Goal: Task Accomplishment & Management: Manage account settings

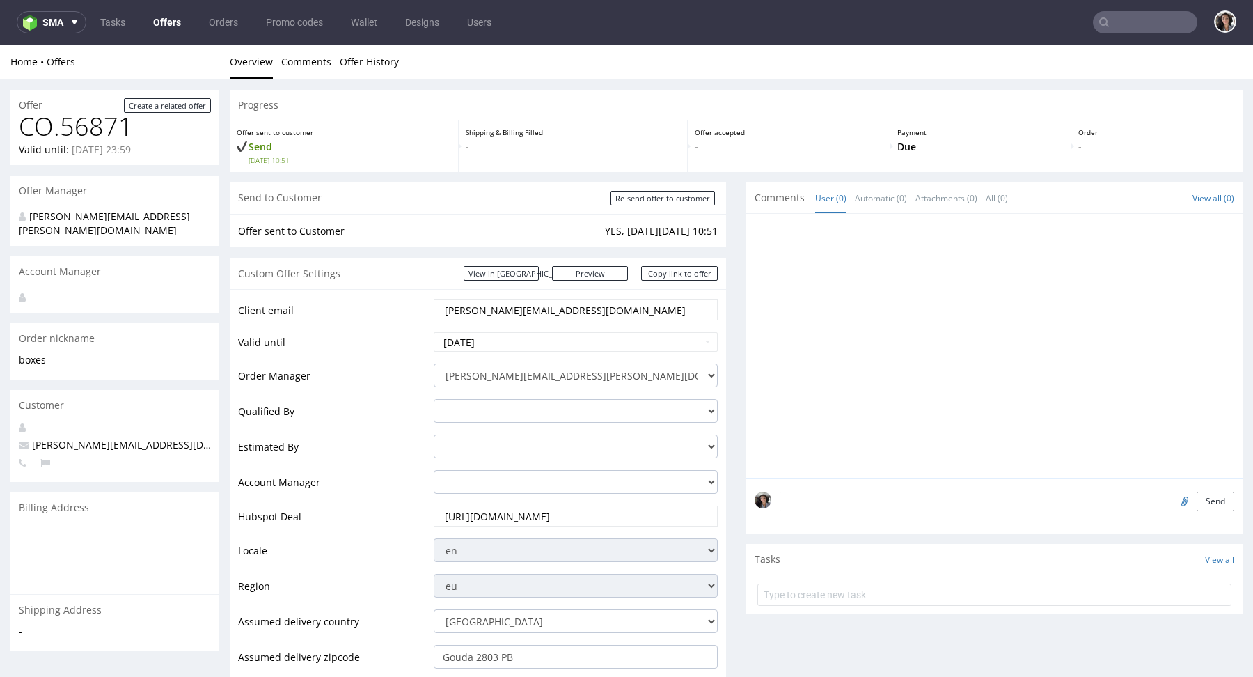
click at [543, 303] on input "cindy@bfuturist.com" at bounding box center [575, 309] width 264 height 19
click at [665, 264] on div "Custom Offer Settings View in Hubspot Preview https://packhelp.com/packhelp-plu…" at bounding box center [478, 273] width 496 height 31
click at [665, 270] on link "Copy link to offer" at bounding box center [679, 273] width 77 height 15
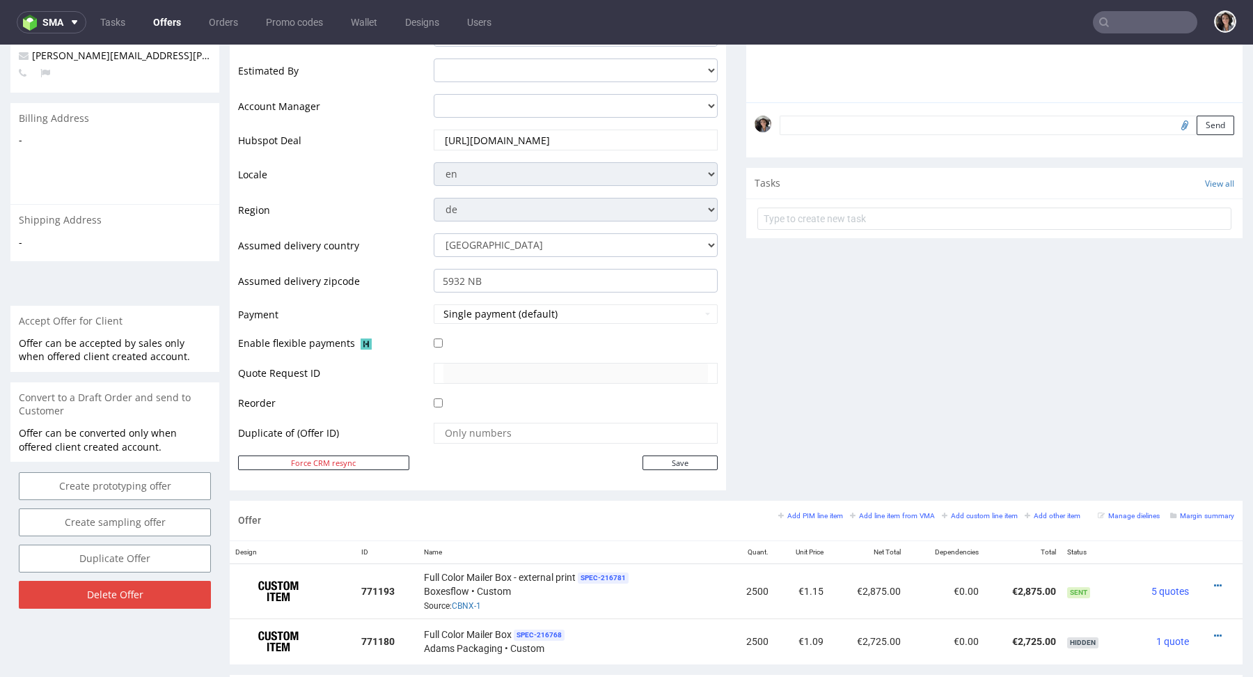
scroll to position [599, 0]
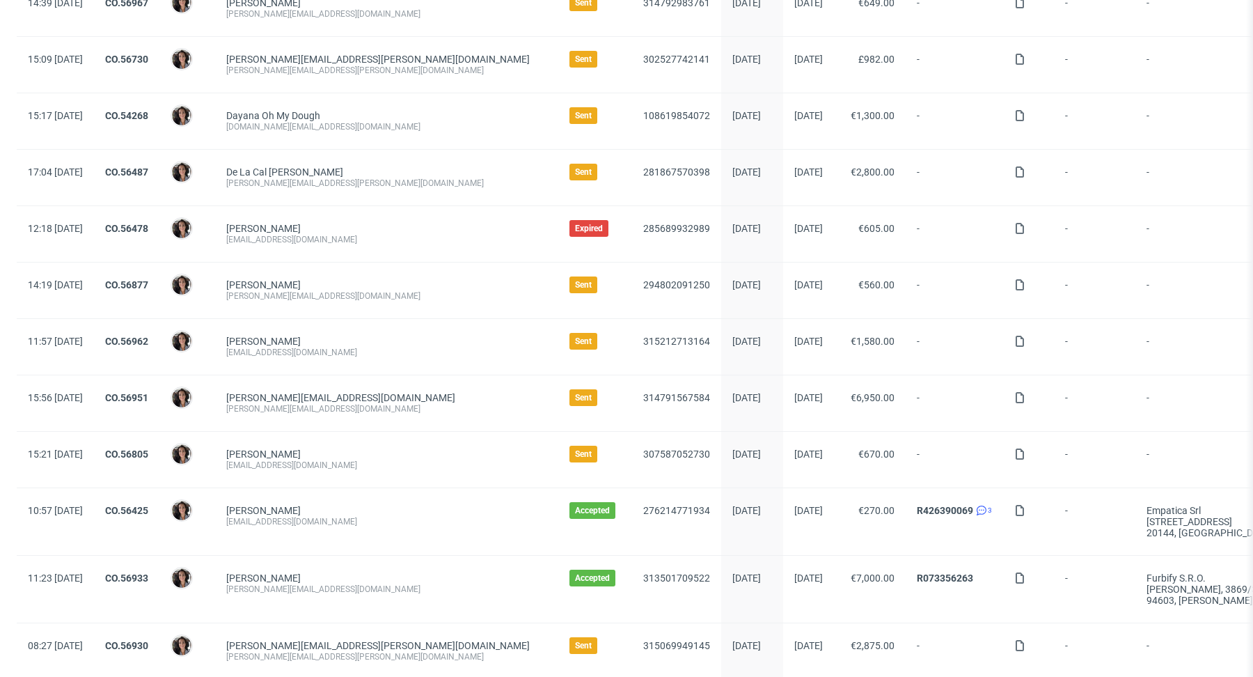
scroll to position [310, 0]
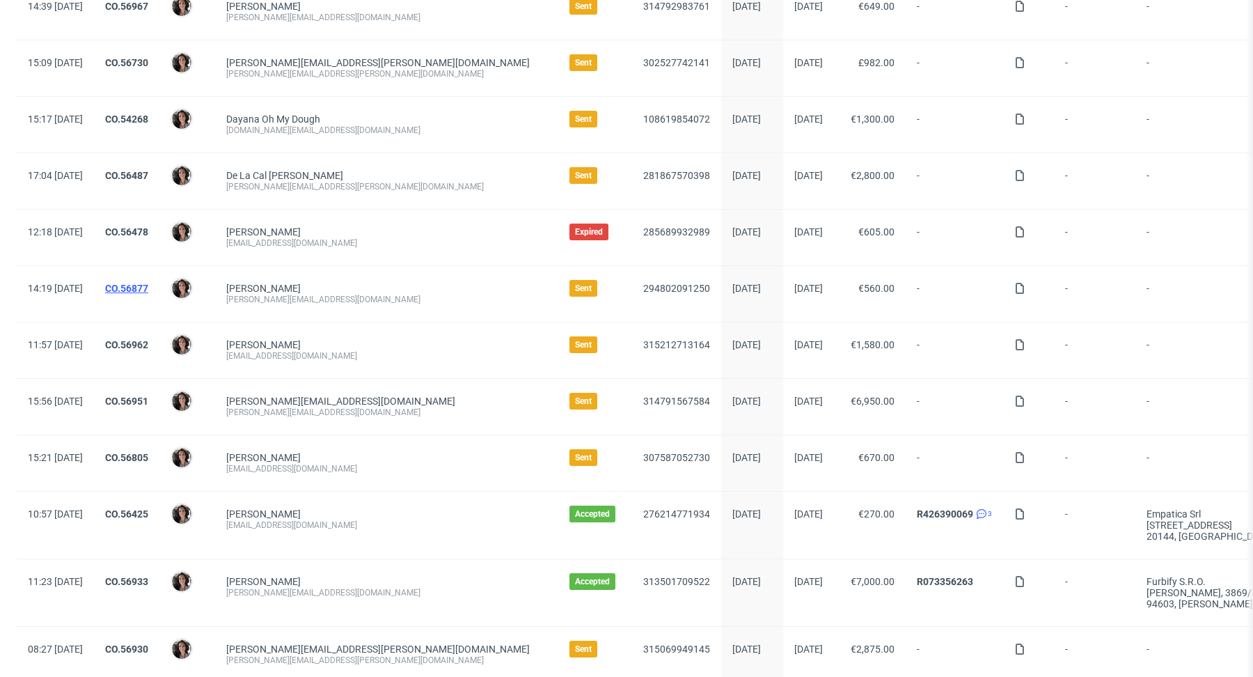
click at [148, 285] on link "CO.56877" at bounding box center [126, 288] width 43 height 11
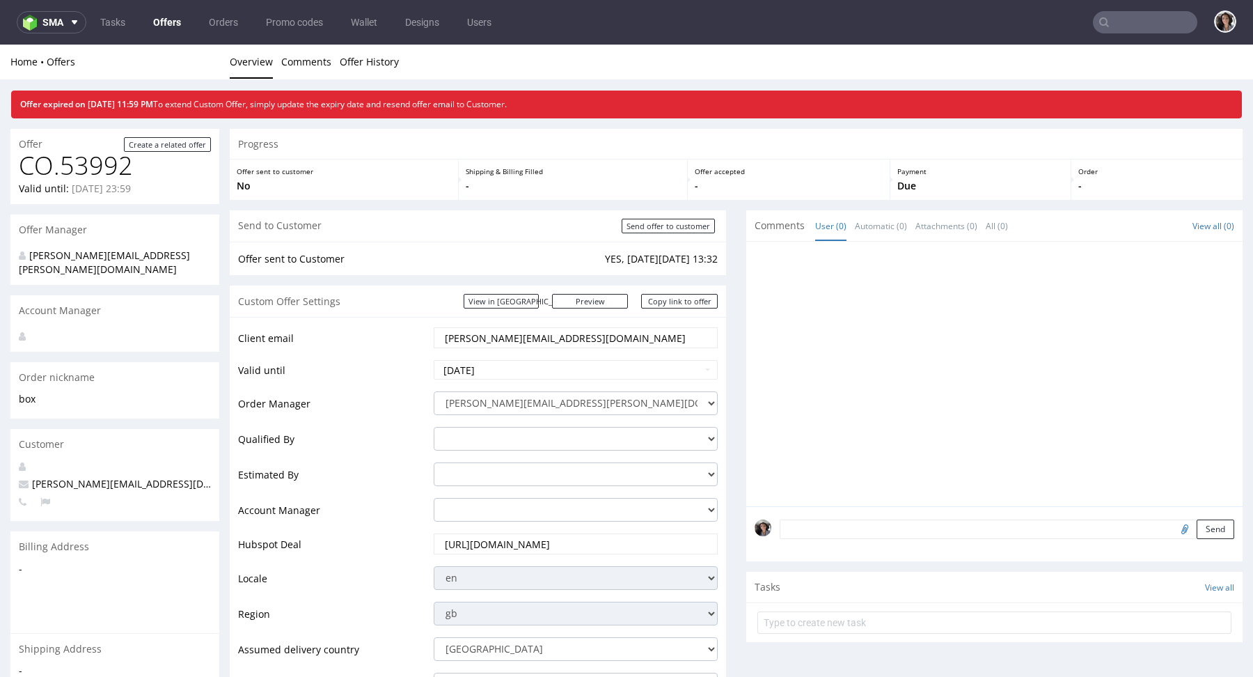
click at [161, 14] on link "Offers" at bounding box center [167, 22] width 45 height 22
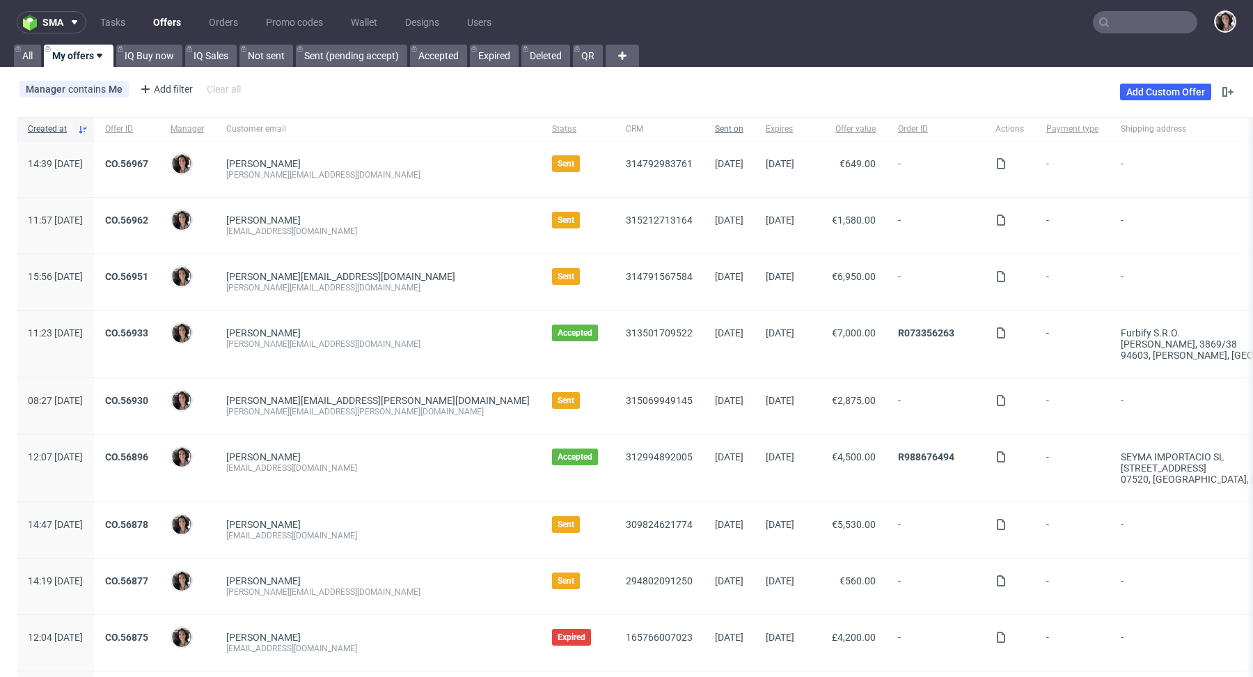
click at [715, 133] on span "Sent on" at bounding box center [729, 129] width 29 height 12
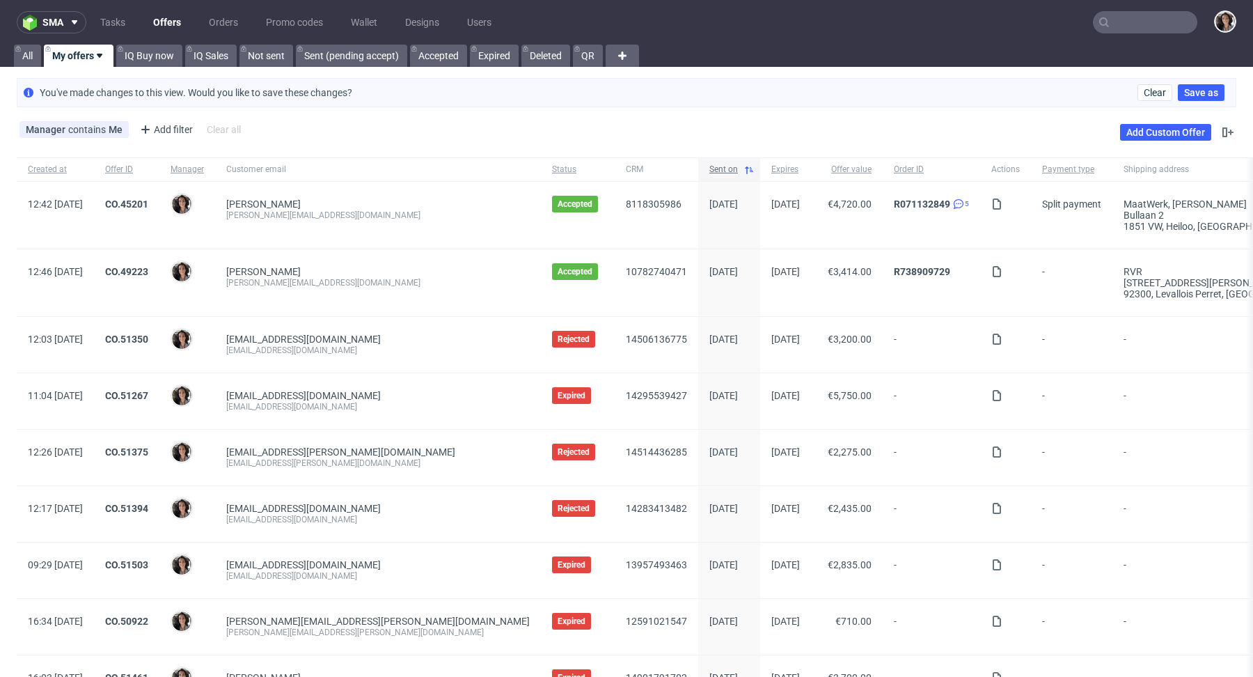
click at [709, 166] on span "Sent on" at bounding box center [723, 170] width 29 height 12
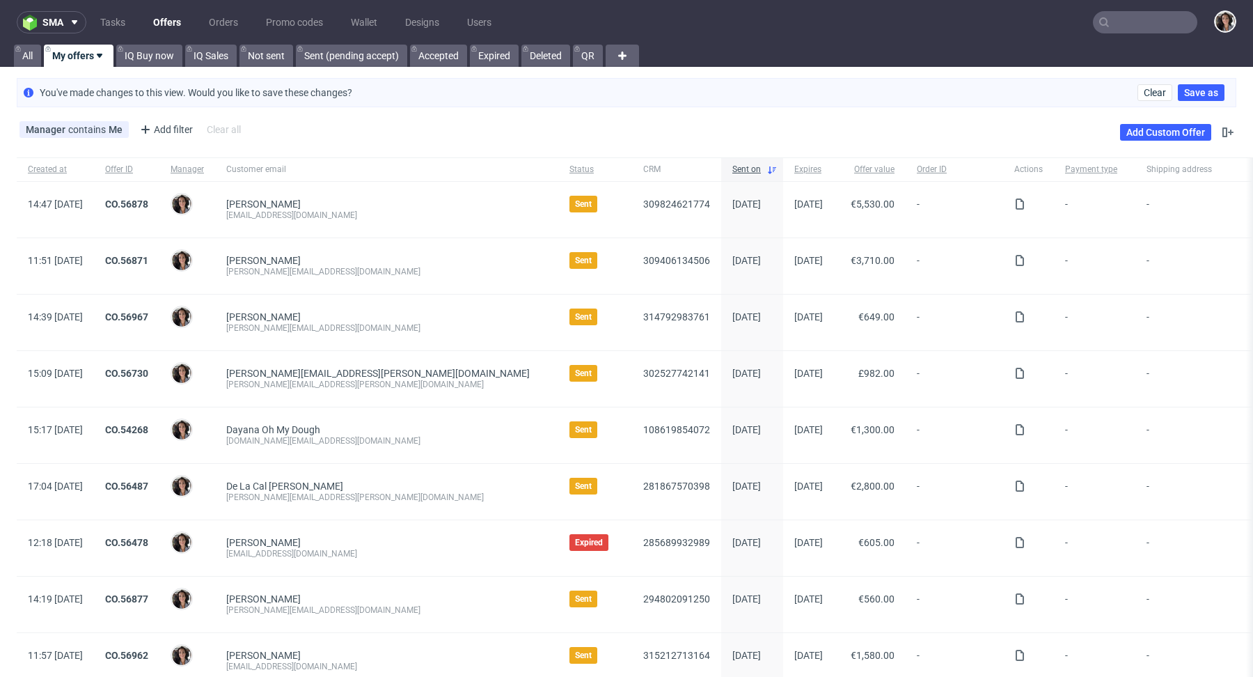
click at [1147, 26] on input "text" at bounding box center [1145, 22] width 104 height 22
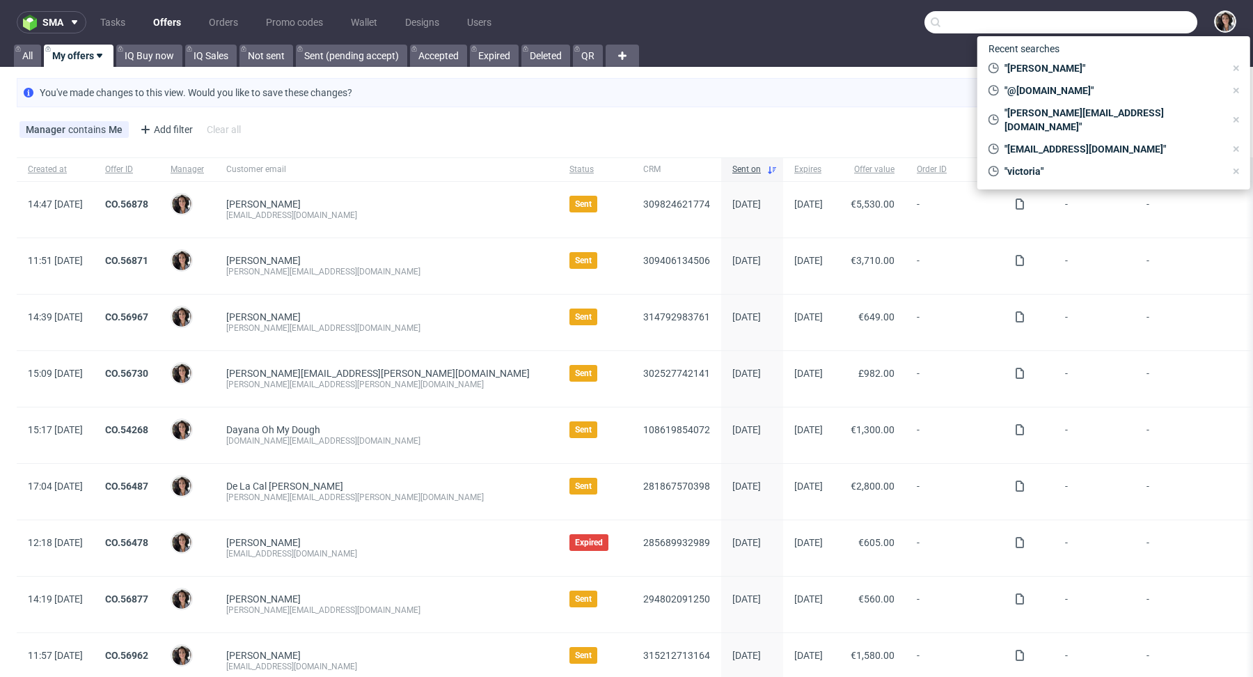
paste input "[EMAIL_ADDRESS][DOMAIN_NAME]"
type input "[EMAIL_ADDRESS][DOMAIN_NAME]"
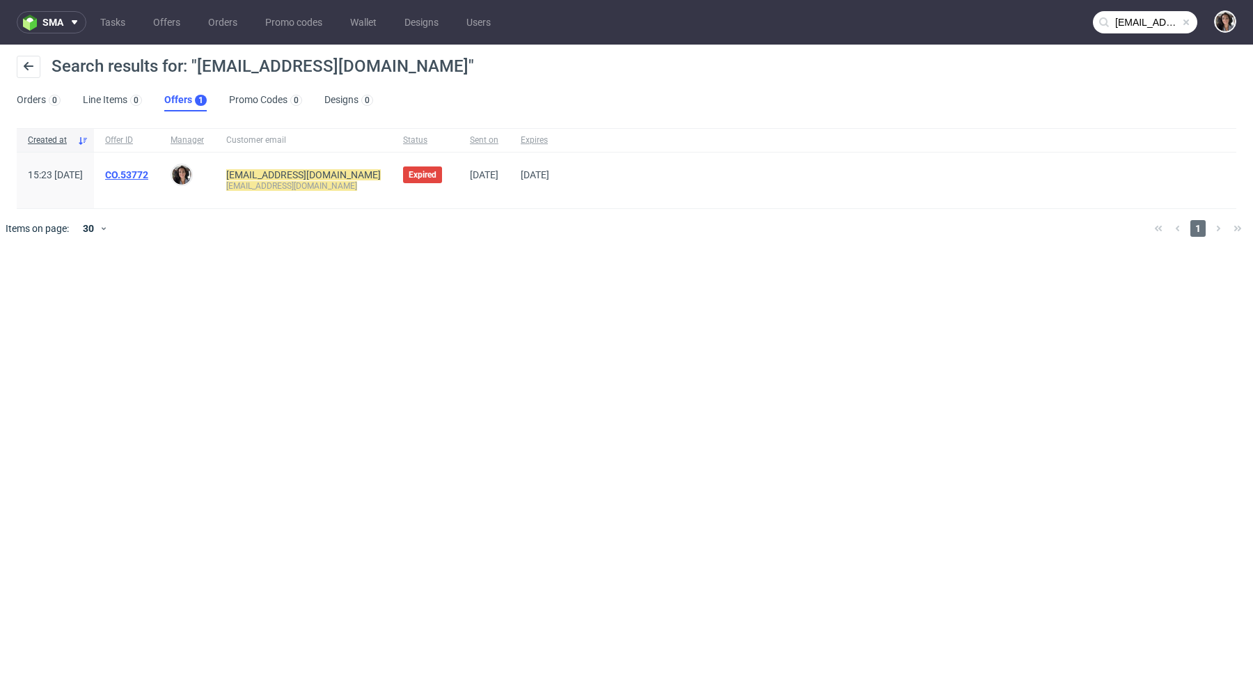
click at [148, 171] on link "CO.53772" at bounding box center [126, 174] width 43 height 11
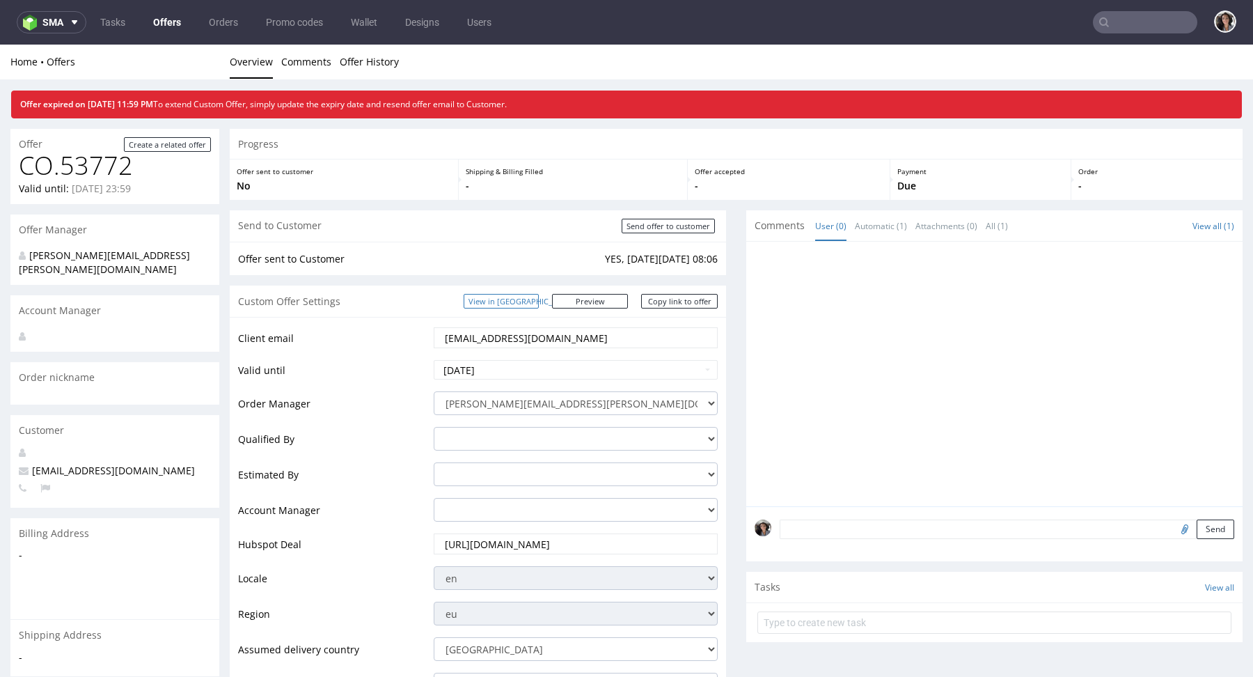
click at [539, 306] on link "View in [GEOGRAPHIC_DATA]" at bounding box center [501, 301] width 75 height 15
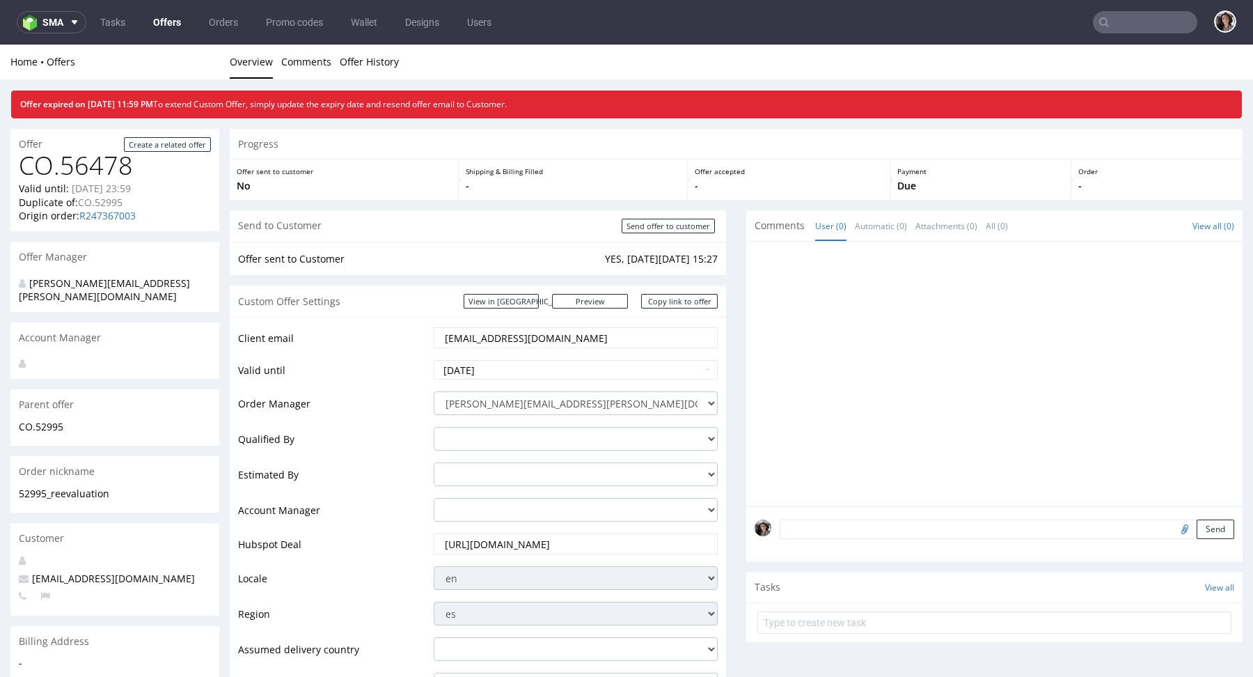
click at [464, 334] on input "delitellosl@gmail.com" at bounding box center [575, 337] width 264 height 19
click at [1145, 31] on input "text" at bounding box center [1145, 22] width 104 height 22
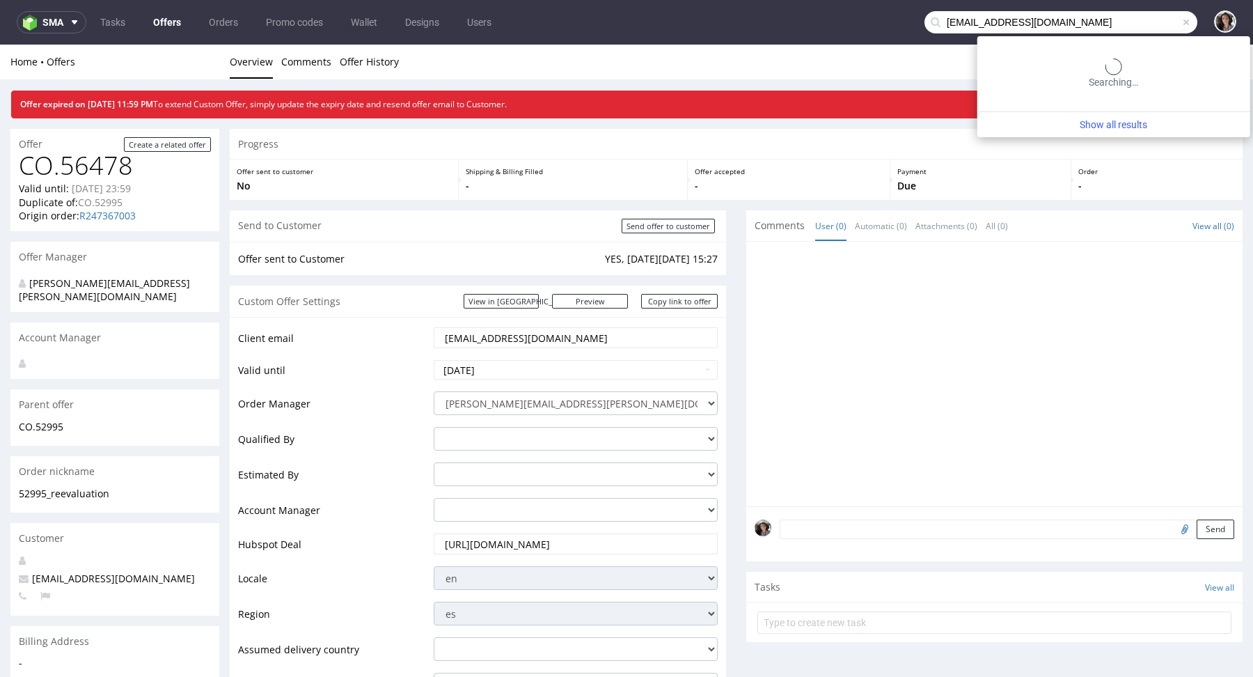
type input "delitellosl@gmail.com"
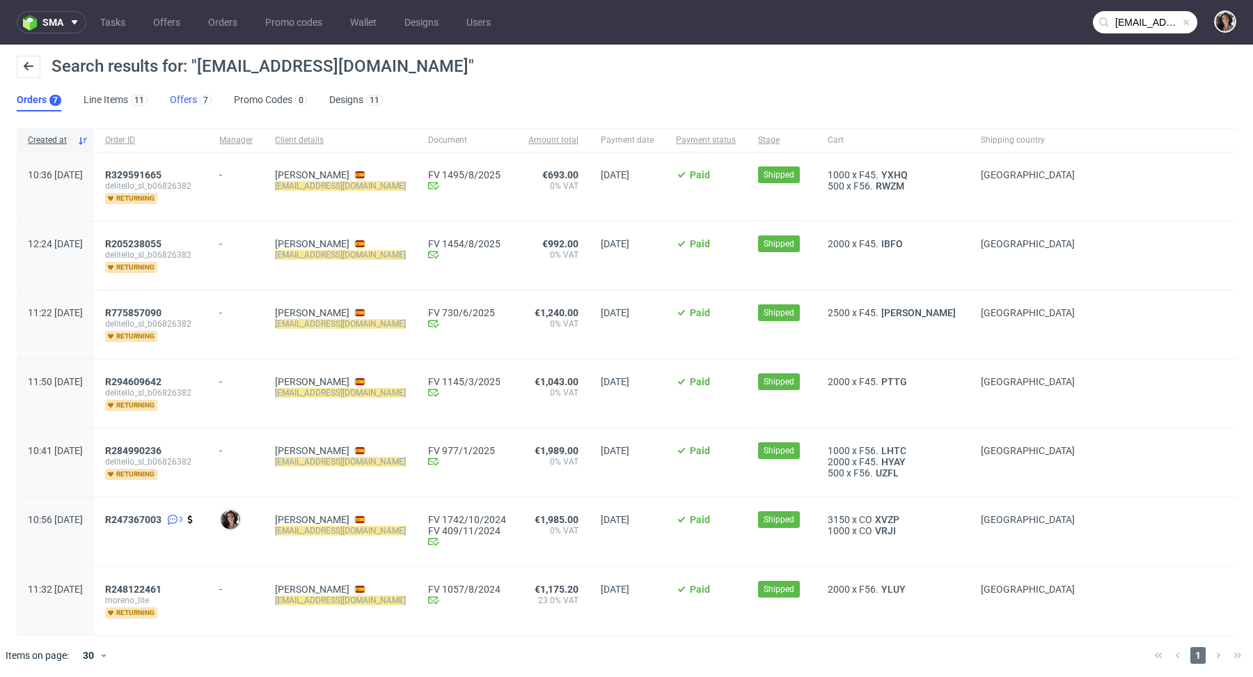
click at [184, 100] on link "Offers 7" at bounding box center [191, 100] width 42 height 22
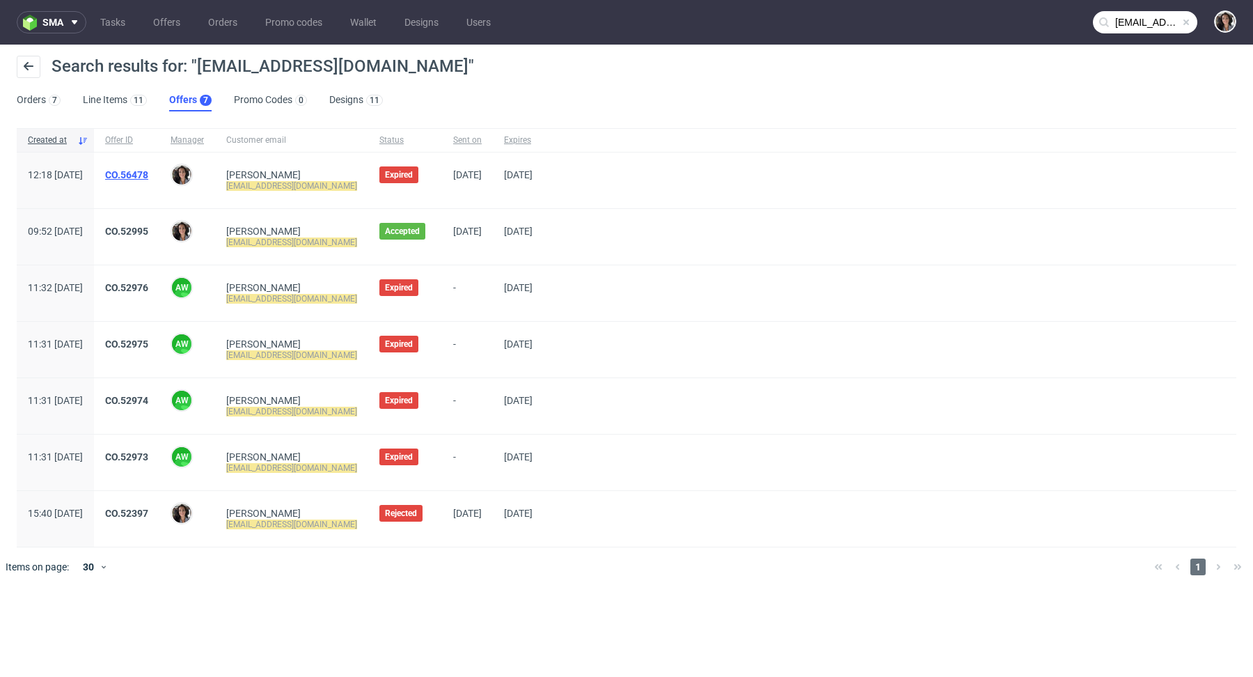
click at [148, 171] on link "CO.56478" at bounding box center [126, 174] width 43 height 11
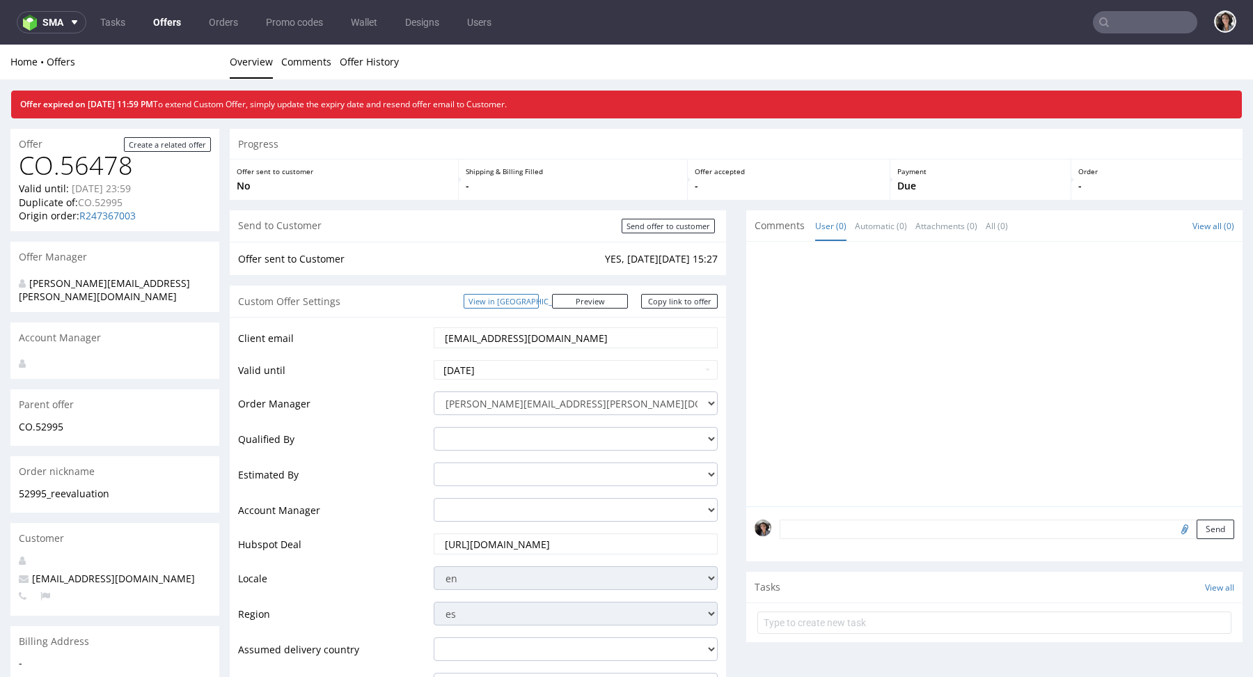
click at [539, 299] on link "View in [GEOGRAPHIC_DATA]" at bounding box center [501, 301] width 75 height 15
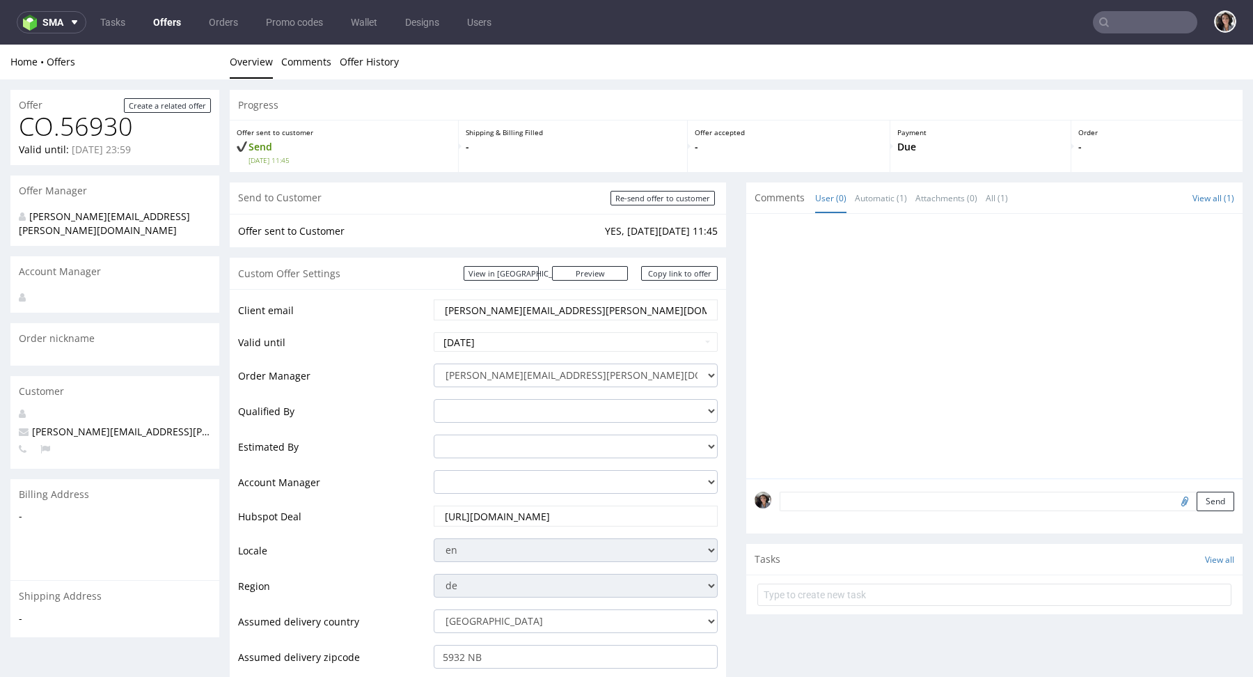
scroll to position [599, 0]
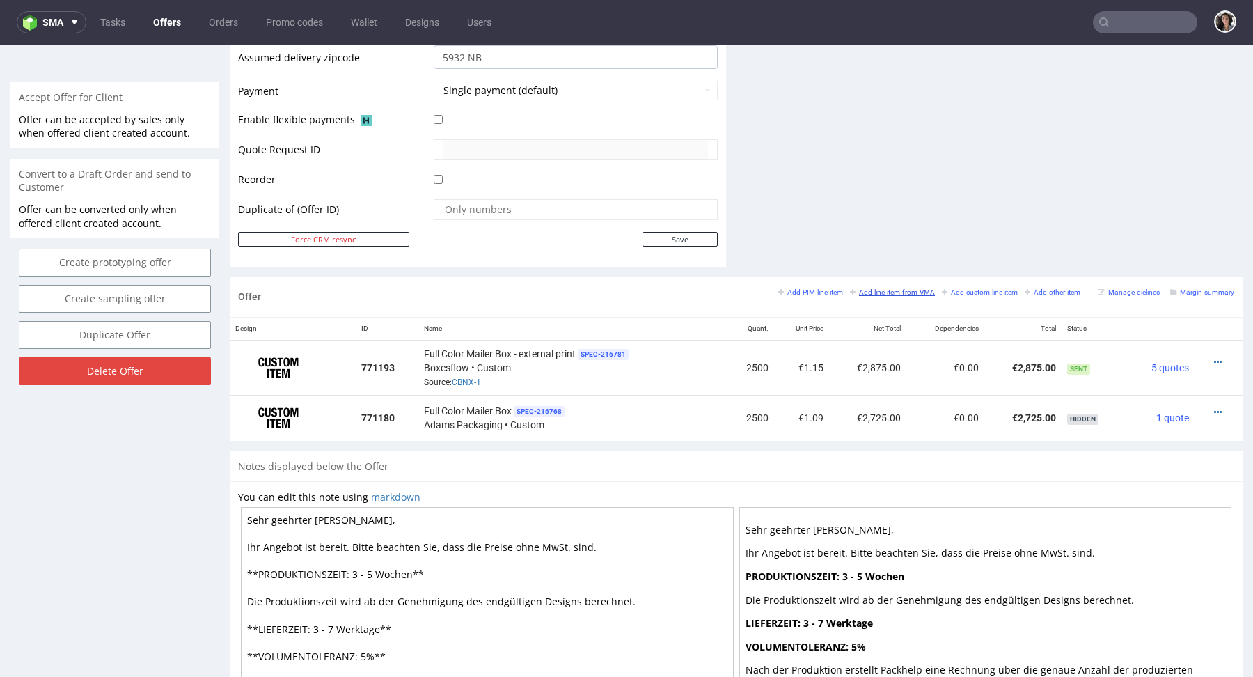
click at [915, 288] on small "Add line item from VMA" at bounding box center [892, 292] width 85 height 8
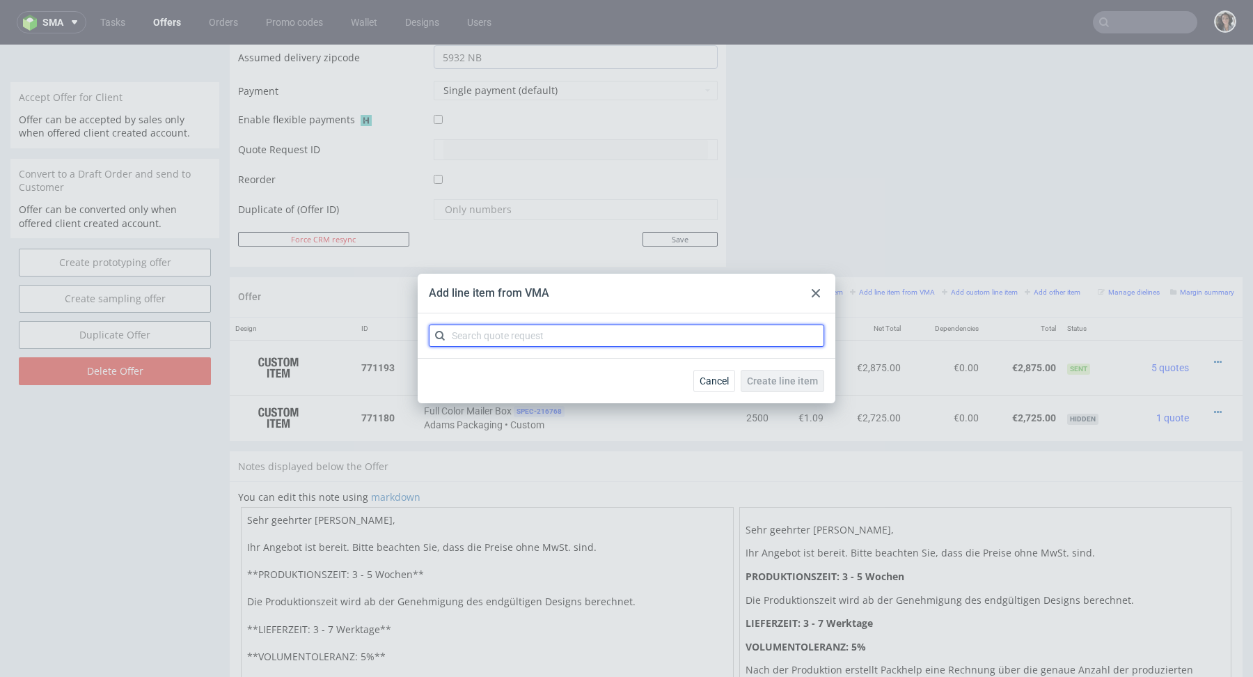
click at [580, 326] on input "text" at bounding box center [626, 335] width 395 height 22
paste input "CBNX"
type input "CBNX"
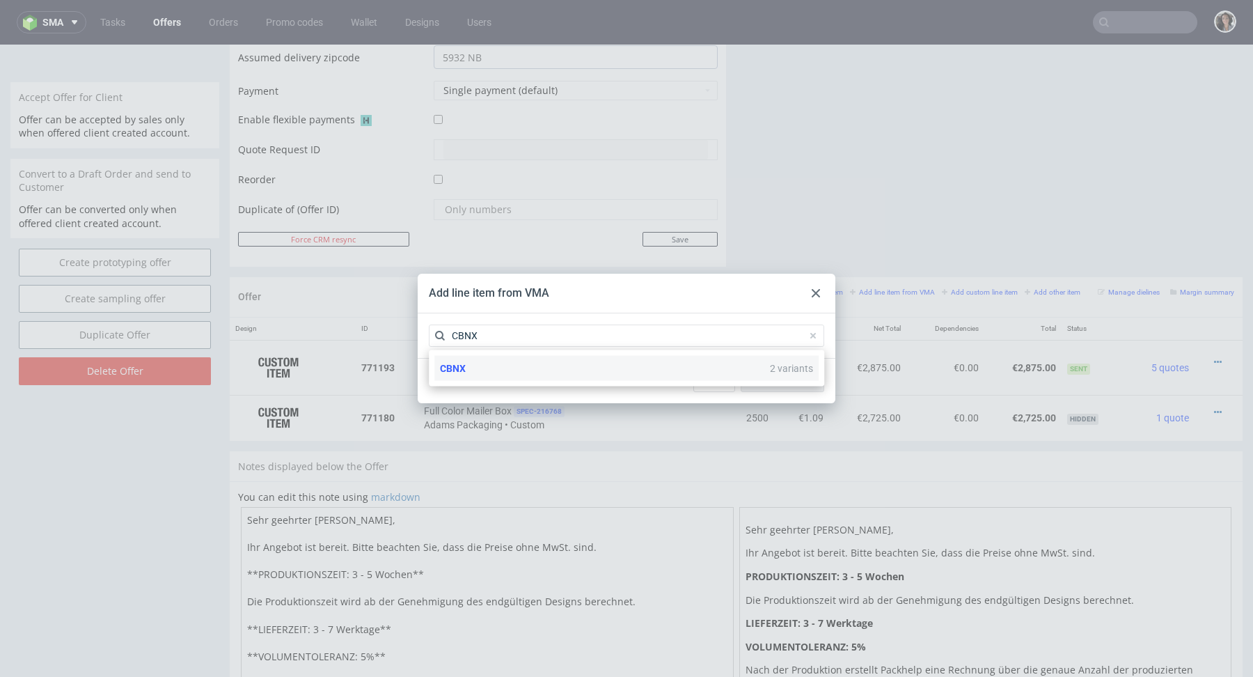
click at [496, 361] on div "CBNX 2 variants" at bounding box center [626, 368] width 384 height 25
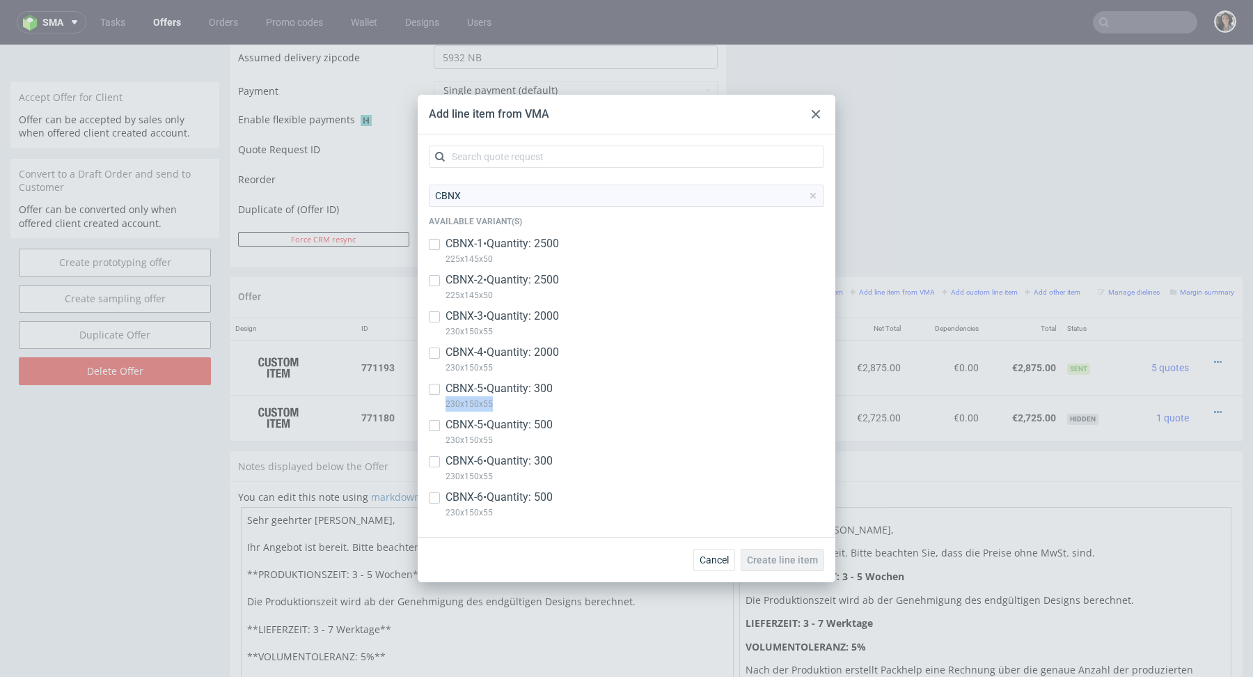
copy p "230x150x55"
drag, startPoint x: 504, startPoint y: 402, endPoint x: 448, endPoint y: 402, distance: 56.4
click at [448, 402] on p "230x150x55" at bounding box center [498, 403] width 107 height 15
checkbox input "true"
click at [441, 420] on div "CBNX-5 • Quantity: 500 230x150x55" at bounding box center [626, 435] width 395 height 36
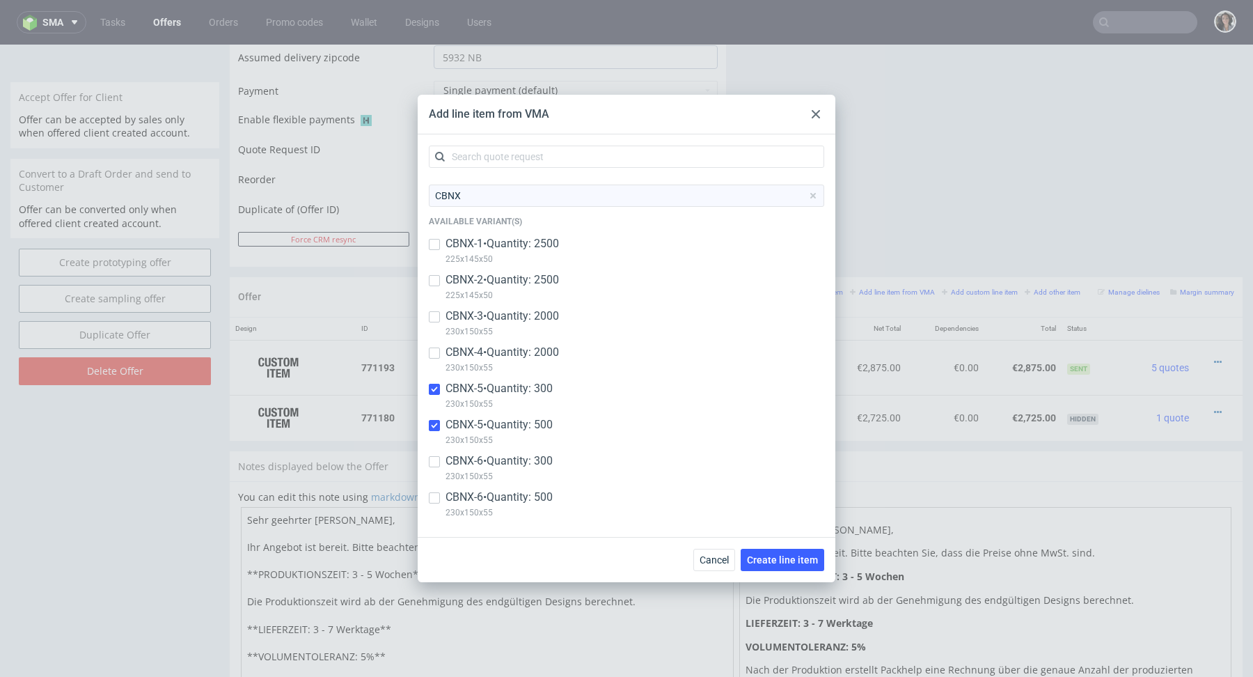
checkbox input "true"
click at [795, 558] on span "Create line item" at bounding box center [782, 560] width 71 height 10
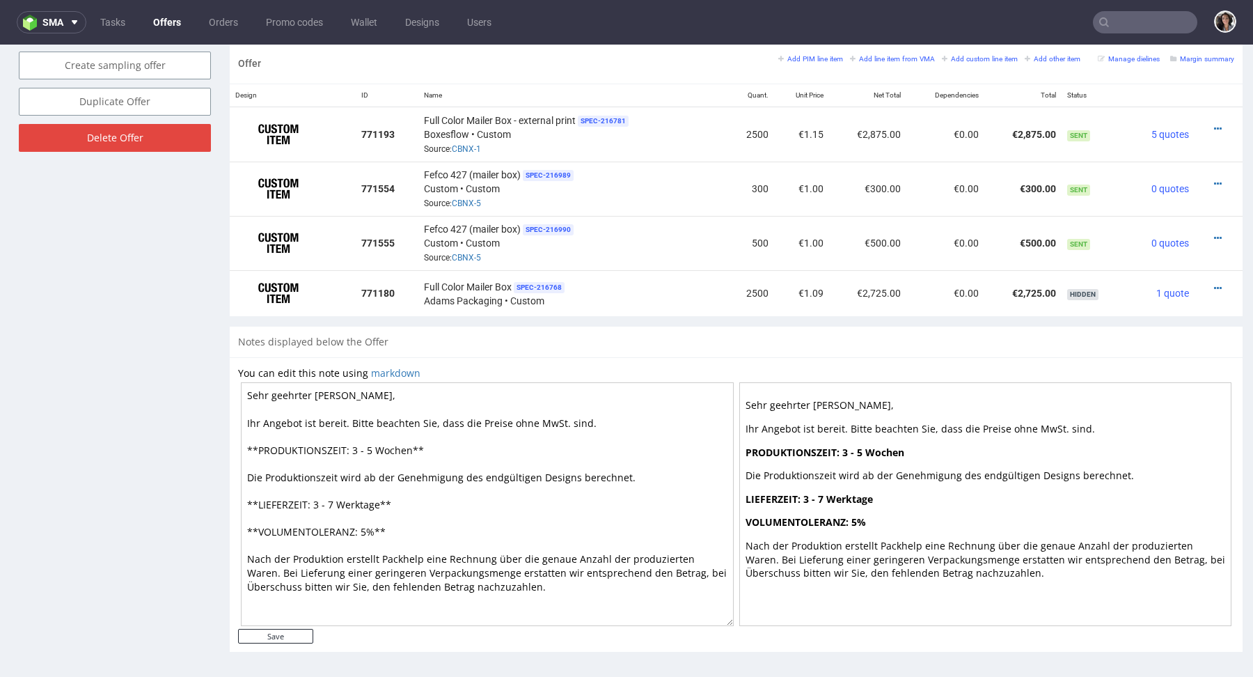
scroll to position [655, 0]
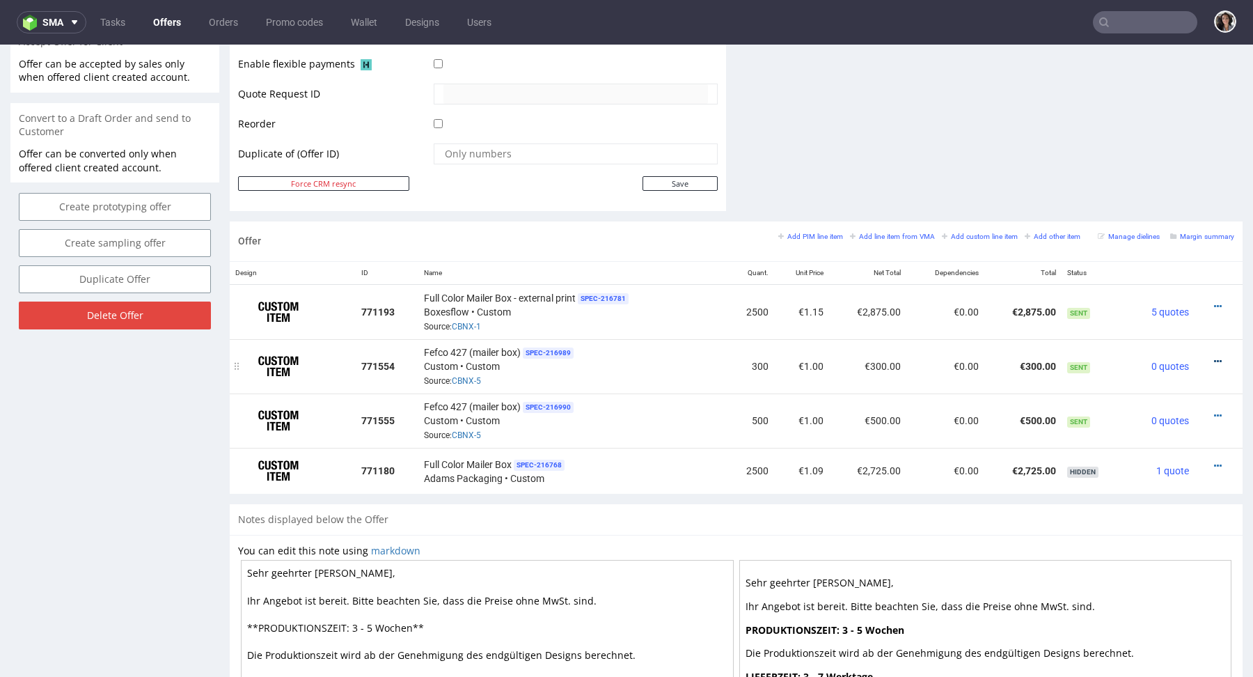
click at [1214, 356] on icon at bounding box center [1218, 361] width 8 height 10
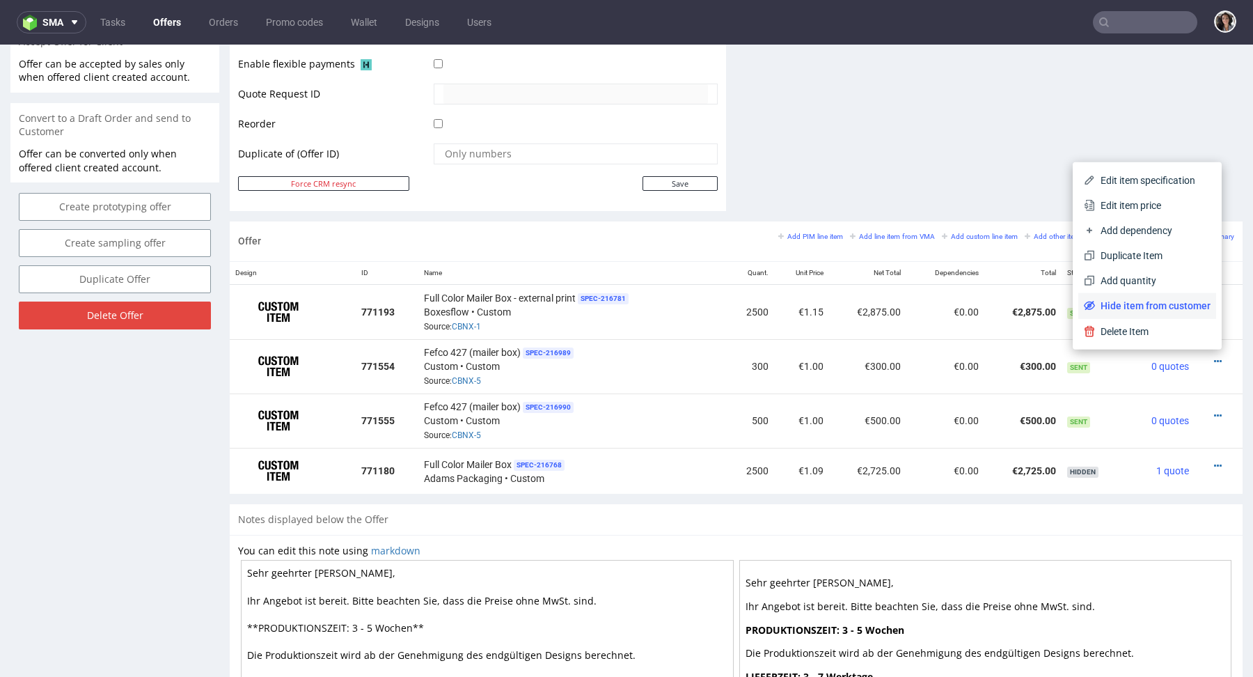
click at [1169, 304] on span "Hide item from customer" at bounding box center [1153, 306] width 116 height 14
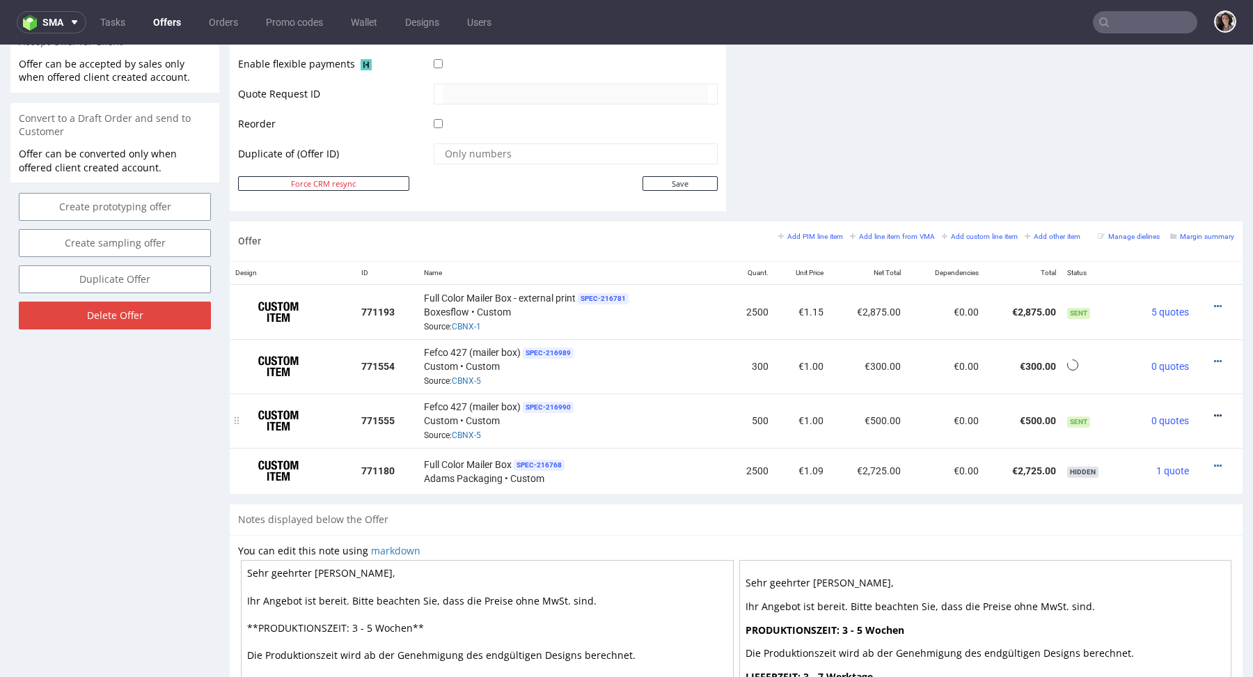
click at [1214, 412] on icon at bounding box center [1218, 416] width 8 height 10
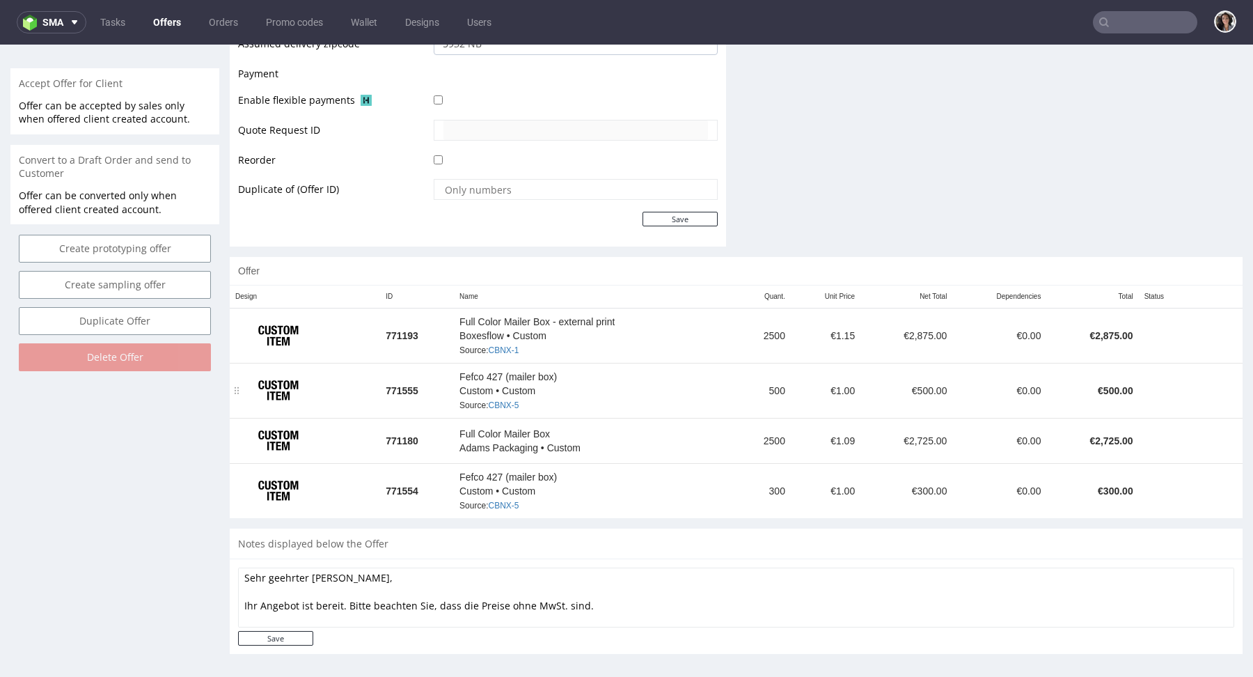
scroll to position [616, 0]
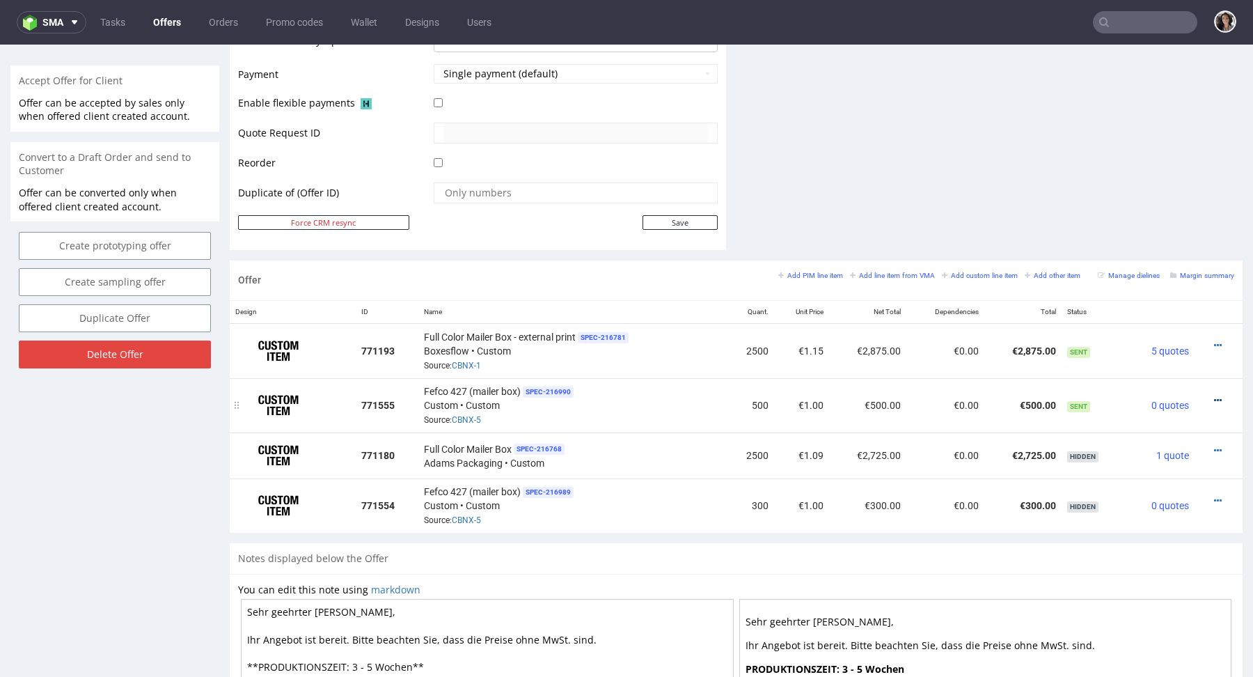
click at [1214, 395] on icon at bounding box center [1218, 400] width 8 height 10
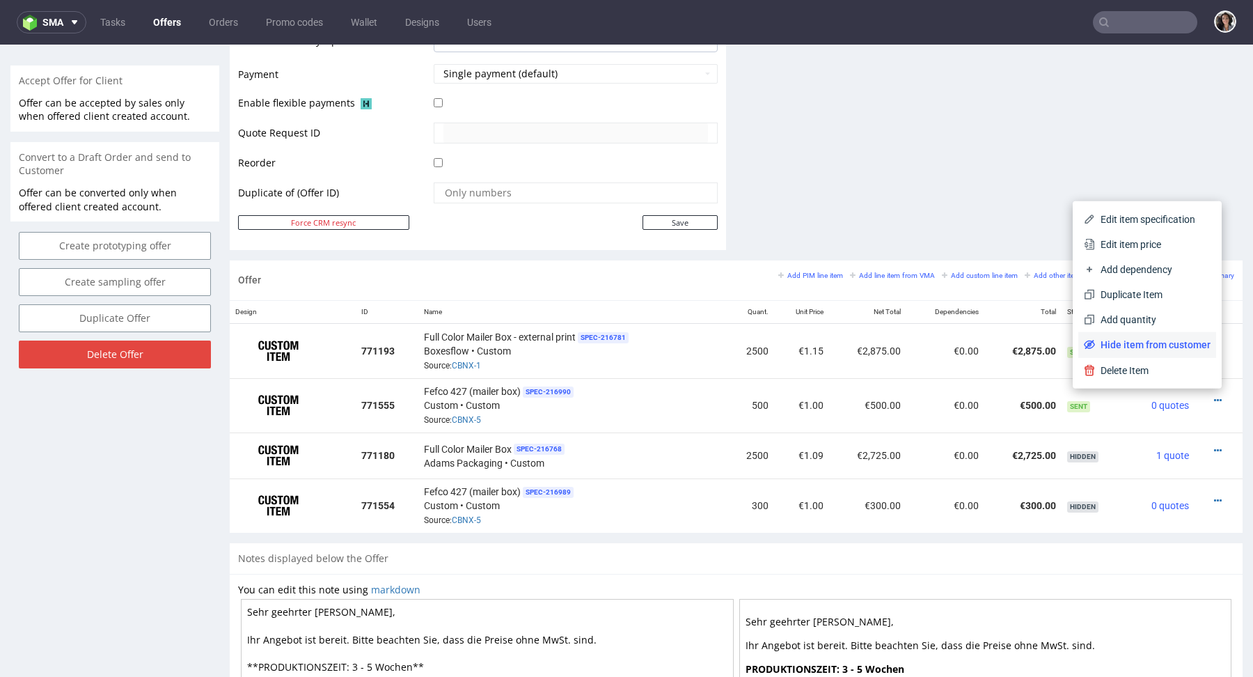
click at [1172, 339] on span "Hide item from customer" at bounding box center [1153, 345] width 116 height 14
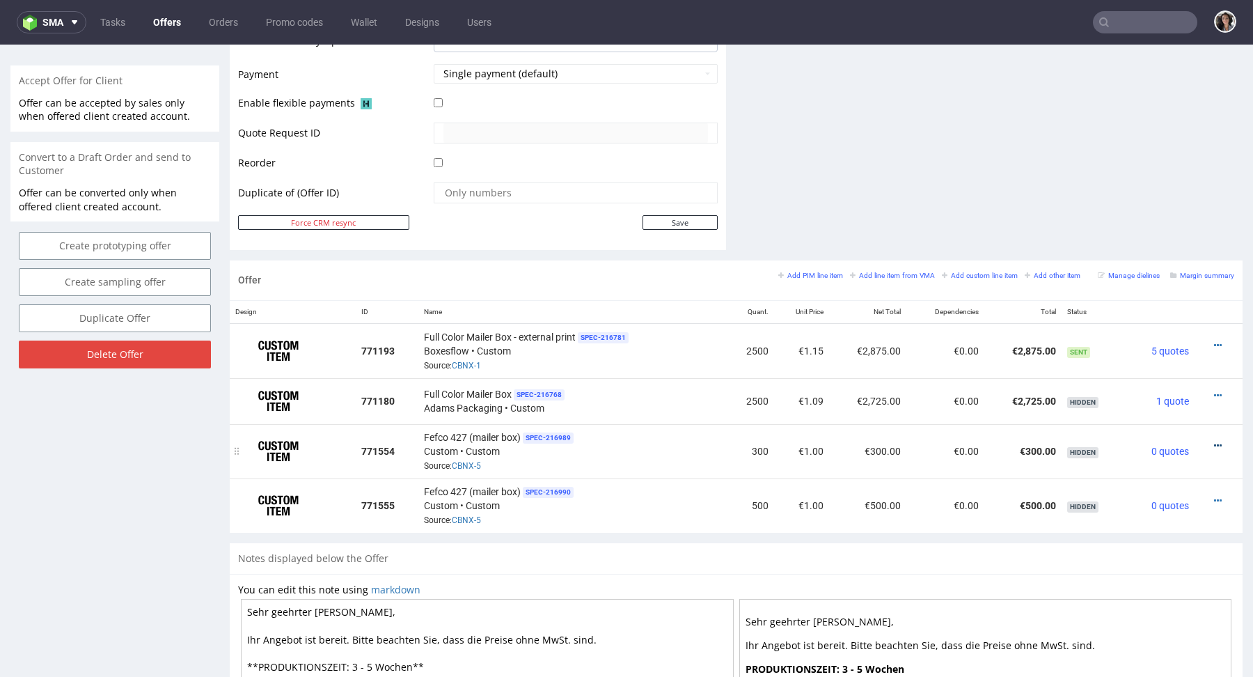
click at [1214, 441] on icon at bounding box center [1218, 446] width 8 height 10
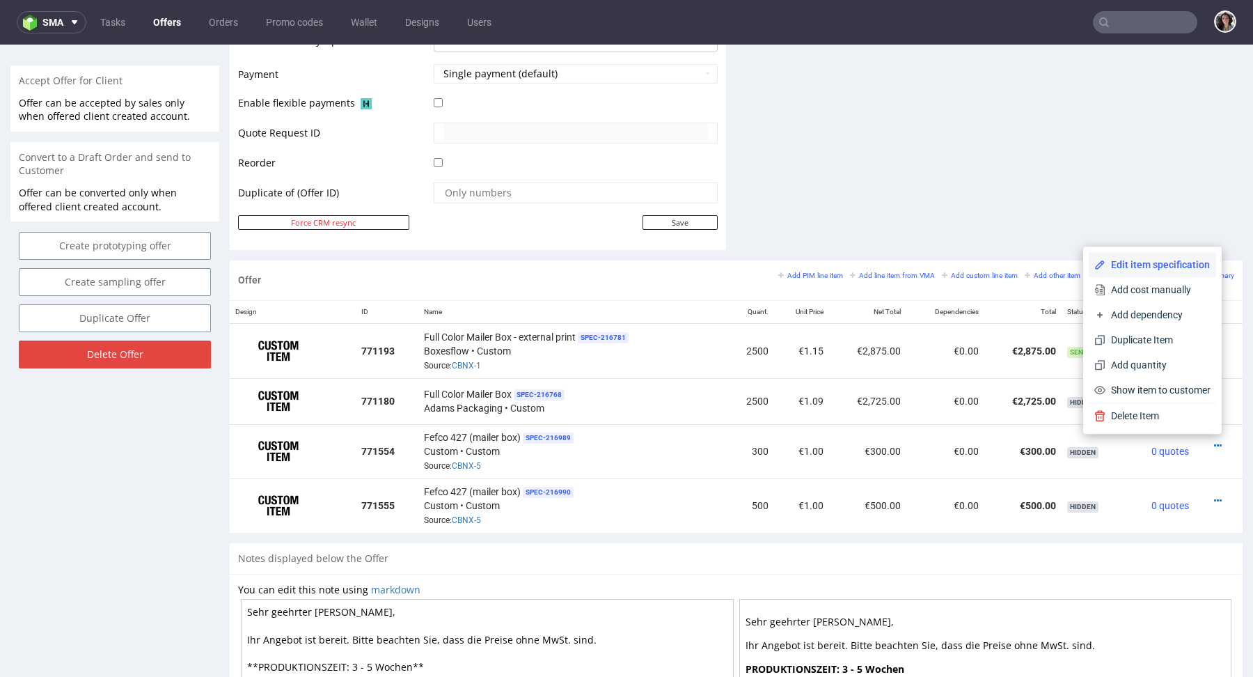
click at [1135, 266] on span "Edit item specification" at bounding box center [1157, 265] width 105 height 14
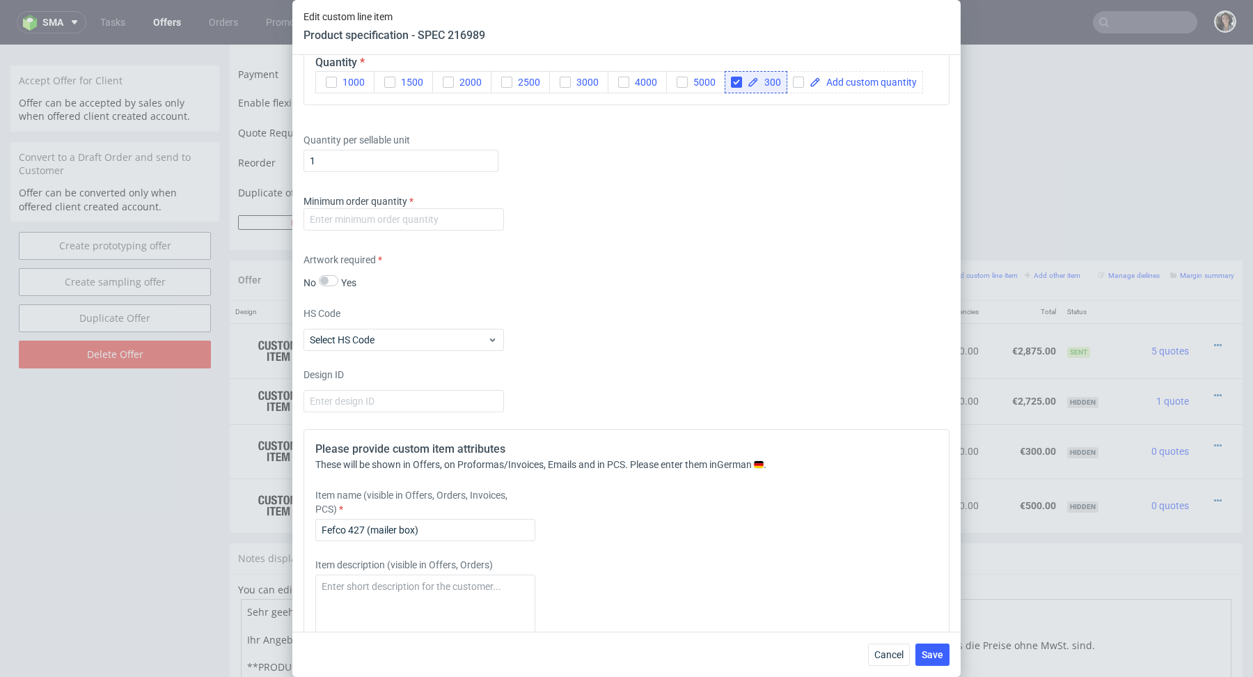
scroll to position [1895, 0]
click at [493, 212] on input "number" at bounding box center [403, 218] width 200 height 22
type input "1"
click at [613, 210] on div "Minimum order quantity 1" at bounding box center [626, 214] width 646 height 42
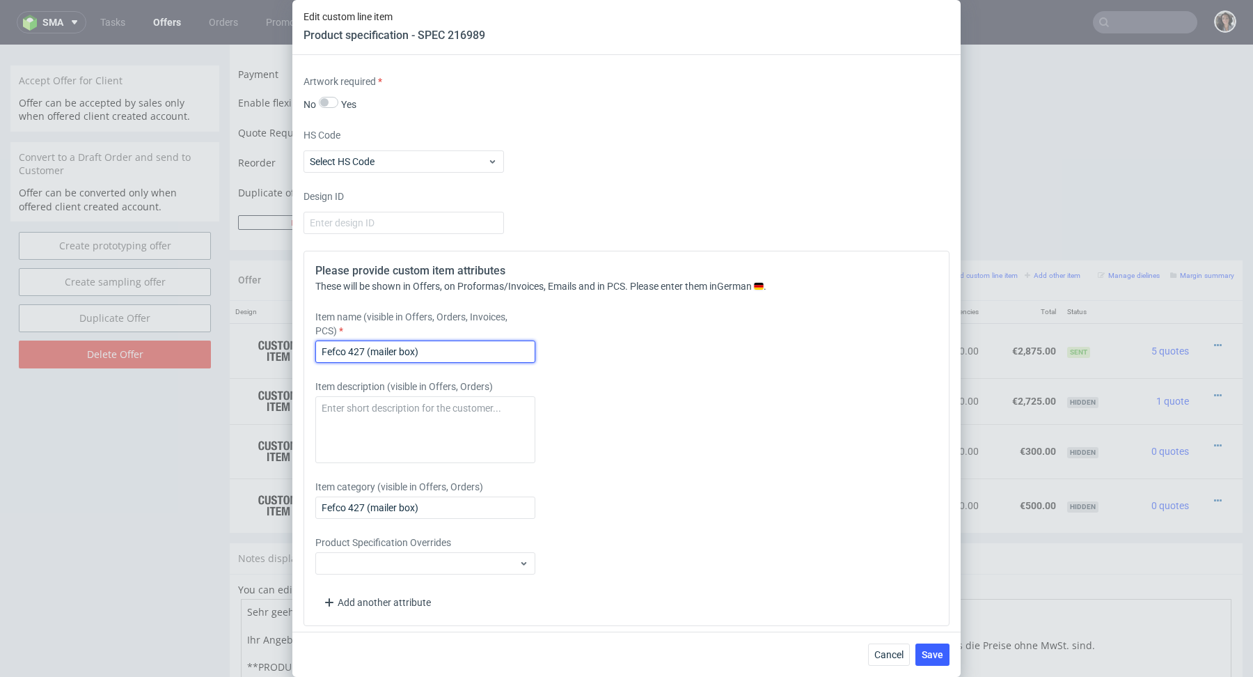
click at [426, 348] on input "Fefco 427 (mailer box)" at bounding box center [425, 351] width 220 height 22
paste input "230x150x55"
click at [467, 352] on input "Mailer box 230x150x55 mm external +" at bounding box center [425, 351] width 220 height 22
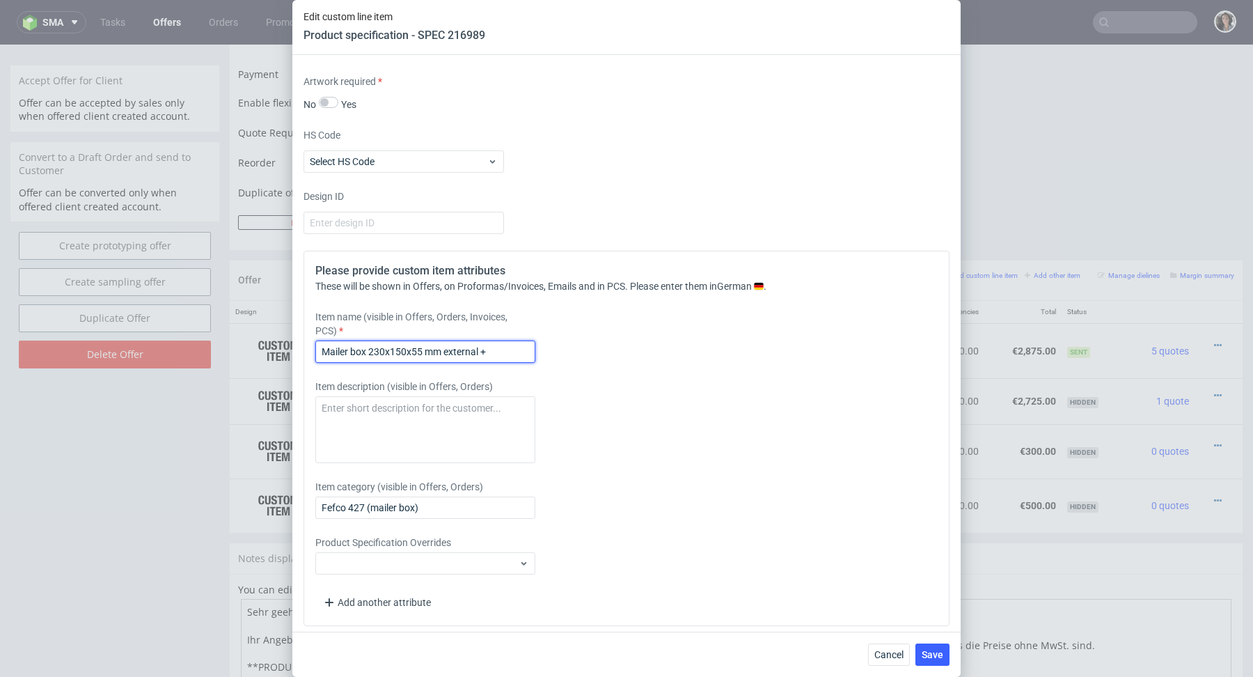
click at [467, 352] on input "Mailer box 230x150x55 mm external +" at bounding box center [425, 351] width 220 height 22
click at [443, 508] on input "Fefco 427 (mailer box)" at bounding box center [425, 507] width 220 height 22
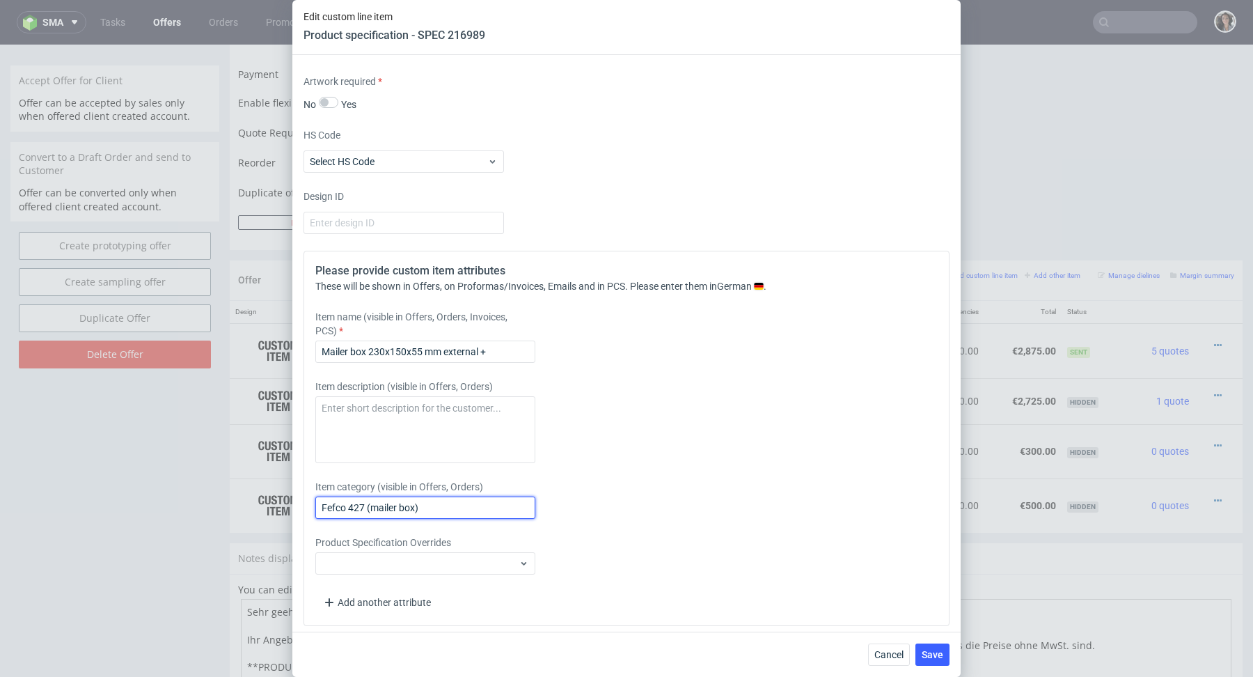
click at [475, 498] on input "Fefco 427 (mailer box)" at bounding box center [425, 507] width 220 height 22
click at [519, 342] on input "Mailer box 230x150x55 mm external +" at bounding box center [425, 351] width 220 height 22
click at [502, 342] on input "Mailer box 230x150x55 mm external + Varnish Matte" at bounding box center [425, 351] width 220 height 22
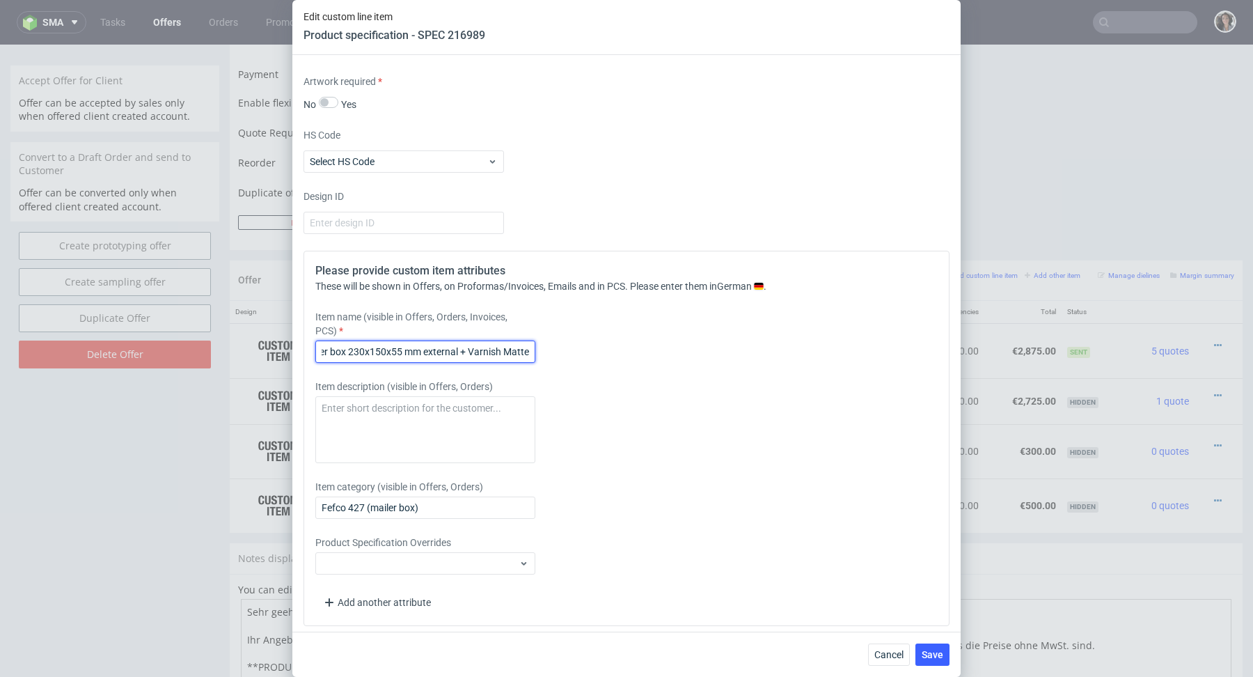
click at [502, 342] on input "Mailer box 230x150x55 mm external + Varnish Matte" at bounding box center [425, 351] width 220 height 22
type input "Mailer box 230x150x55 mm external + Varnish Matte"
click at [461, 506] on input "Fefco 427 (mailer box)" at bounding box center [425, 507] width 220 height 22
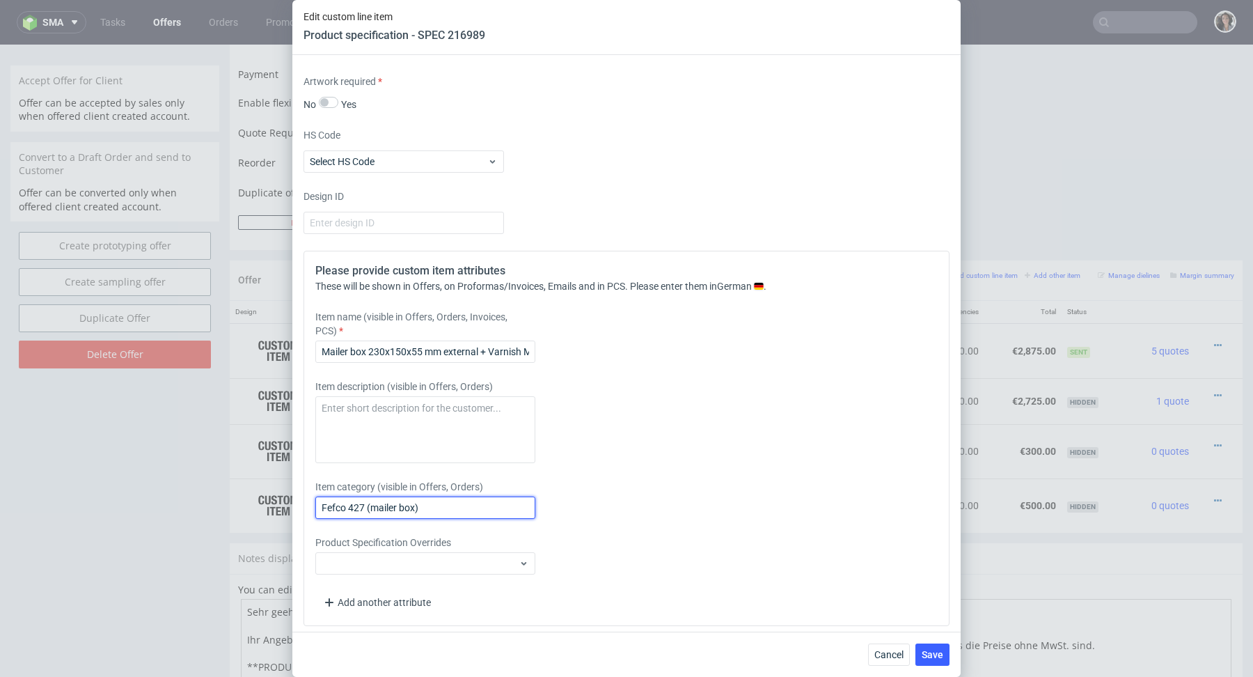
click at [461, 506] on input "Fefco 427 (mailer box)" at bounding box center [425, 507] width 220 height 22
paste input "Mailer box 230x150x55 mm external + Varnish Matte"
type input "Mailer box 230x150x55 mm external + Varnish Matte"
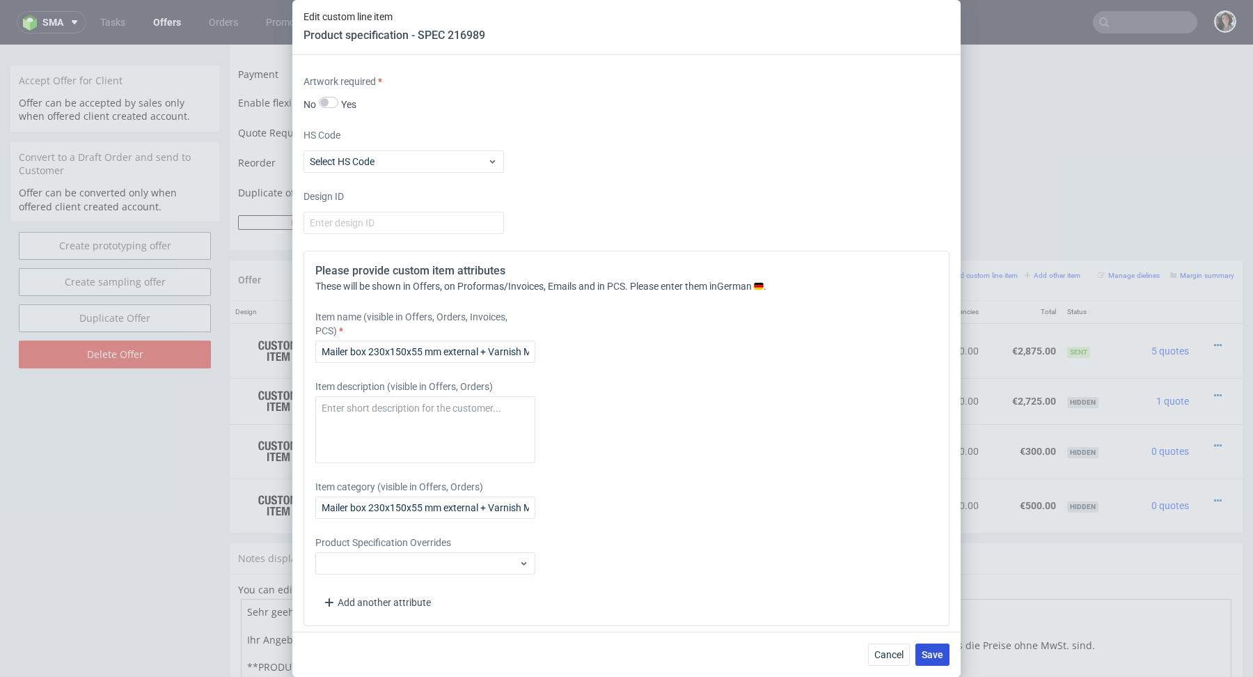
click at [927, 656] on span "Save" at bounding box center [933, 654] width 22 height 10
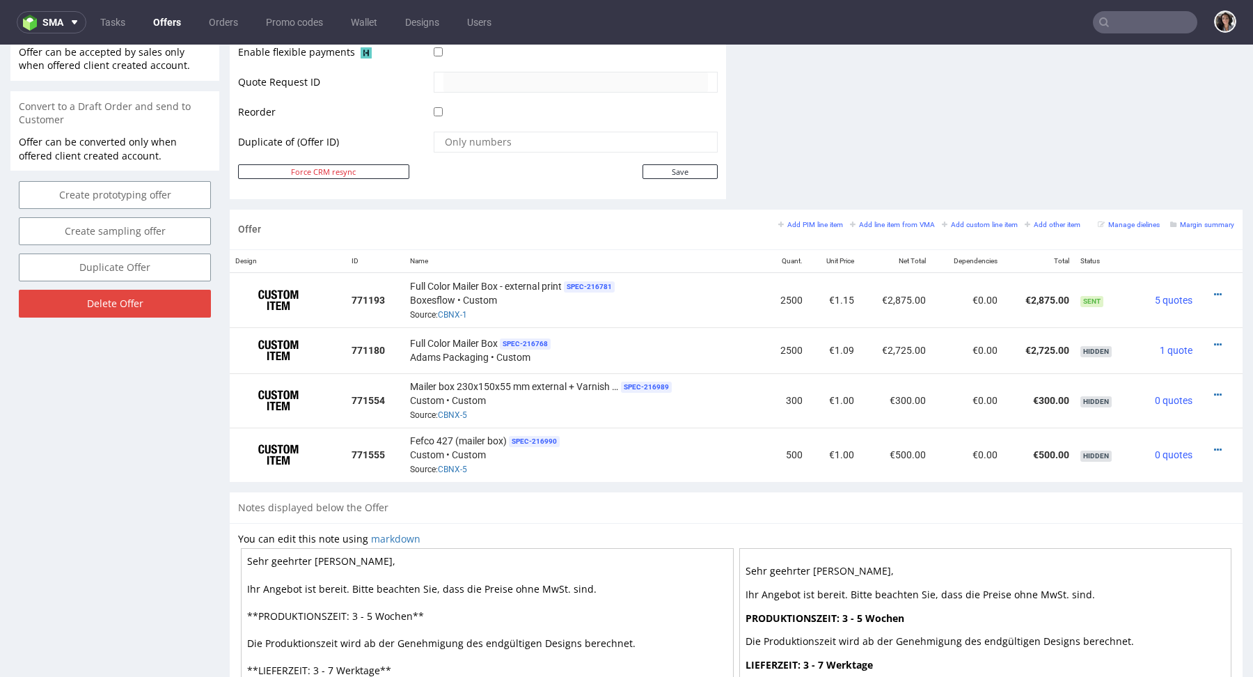
scroll to position [670, 0]
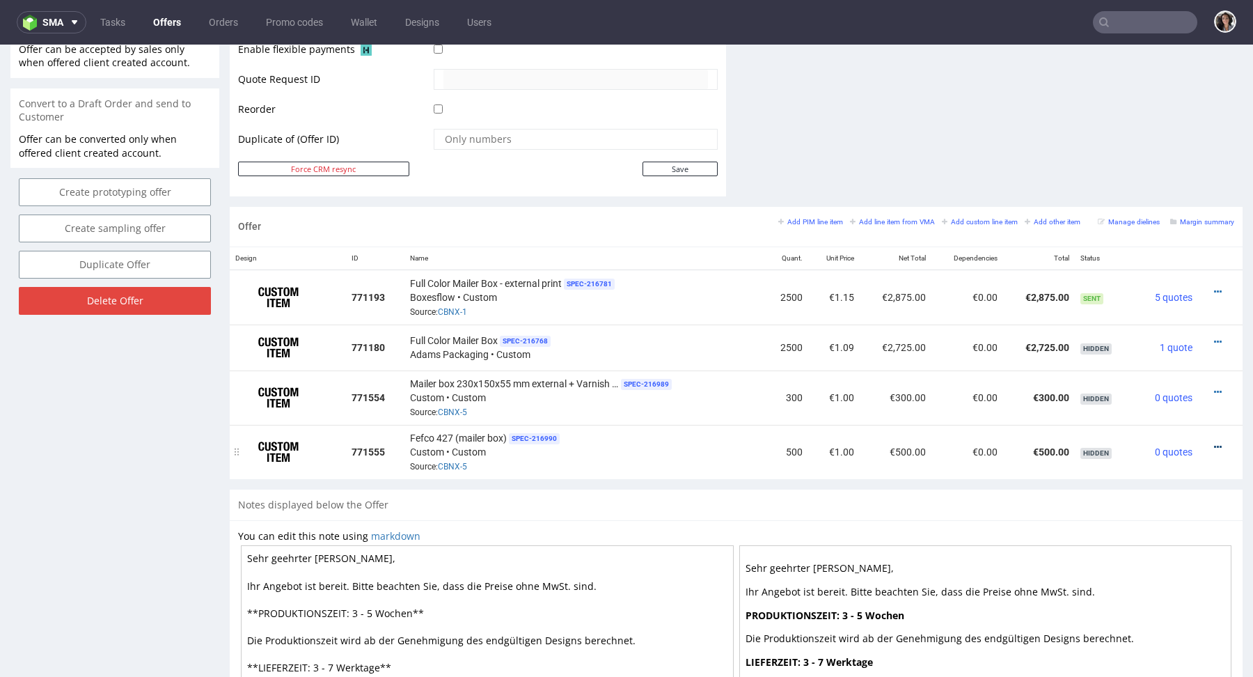
click at [1214, 443] on icon at bounding box center [1218, 447] width 8 height 10
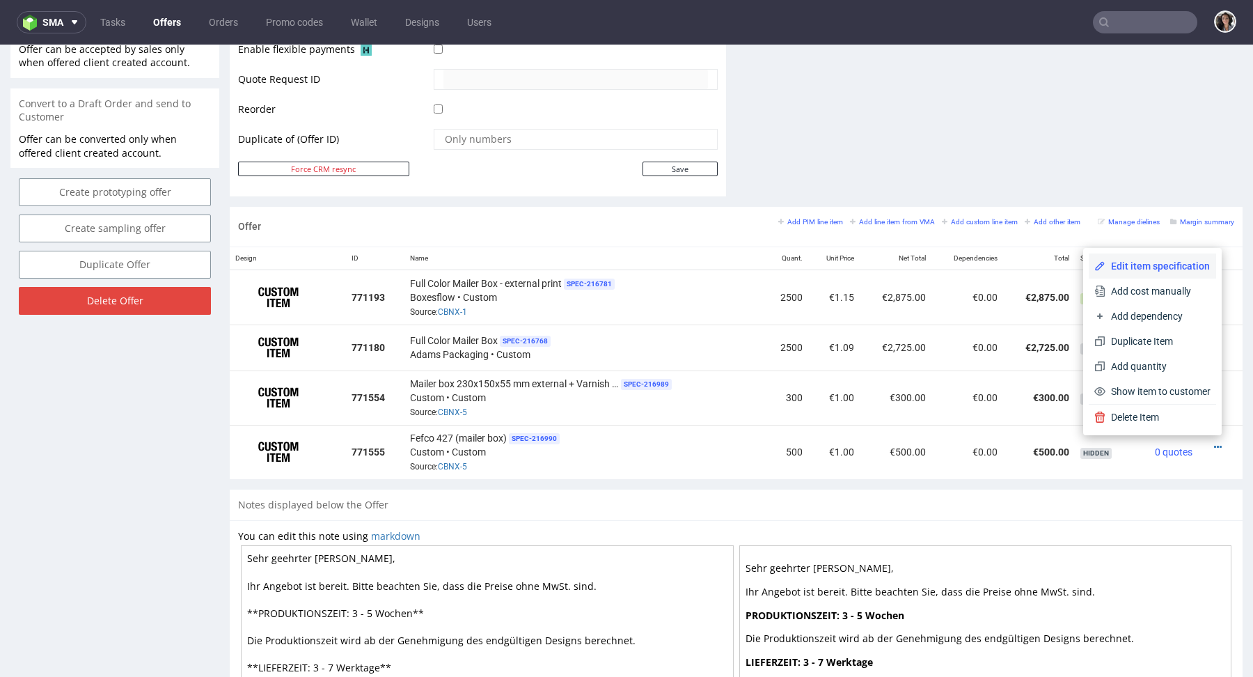
click at [1135, 271] on span "Edit item specification" at bounding box center [1157, 266] width 105 height 14
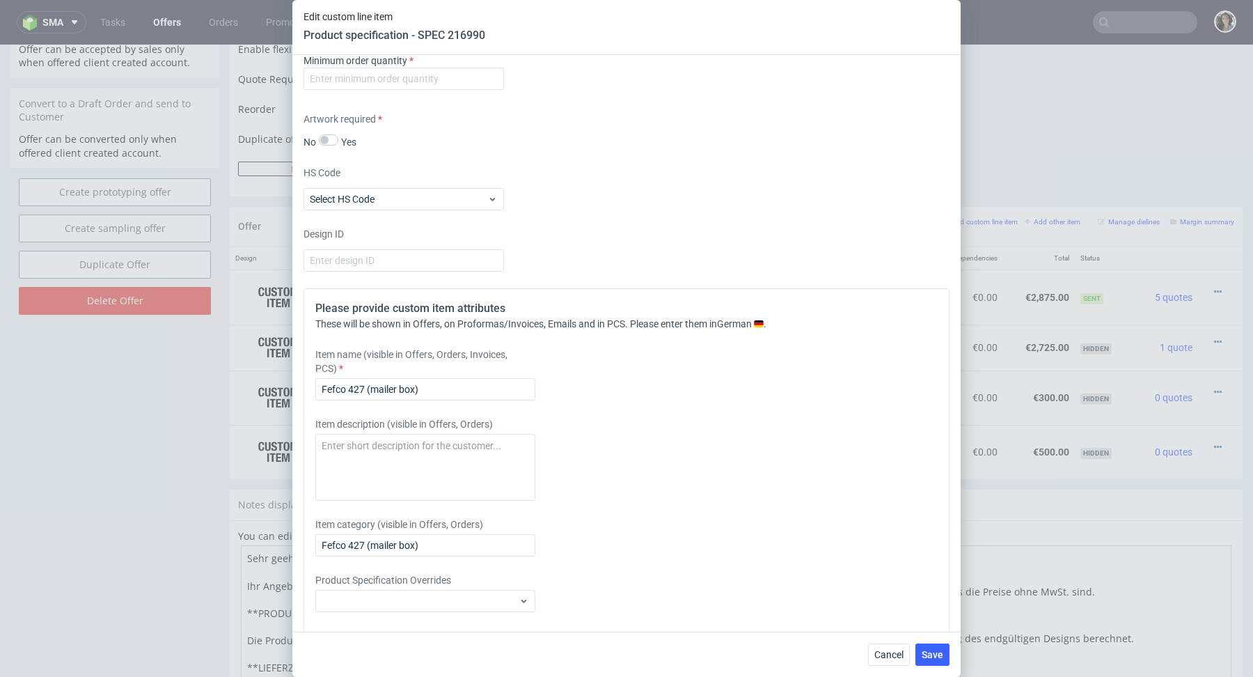
scroll to position [1890, 0]
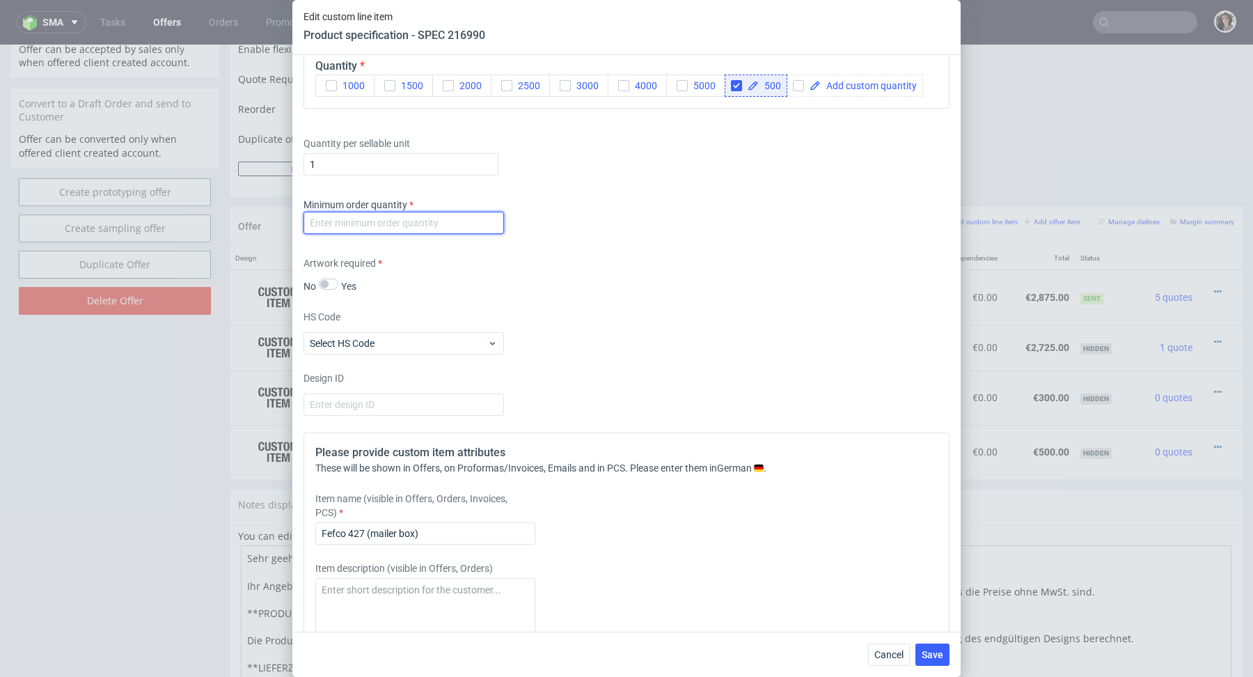
click at [482, 220] on input "number" at bounding box center [403, 223] width 200 height 22
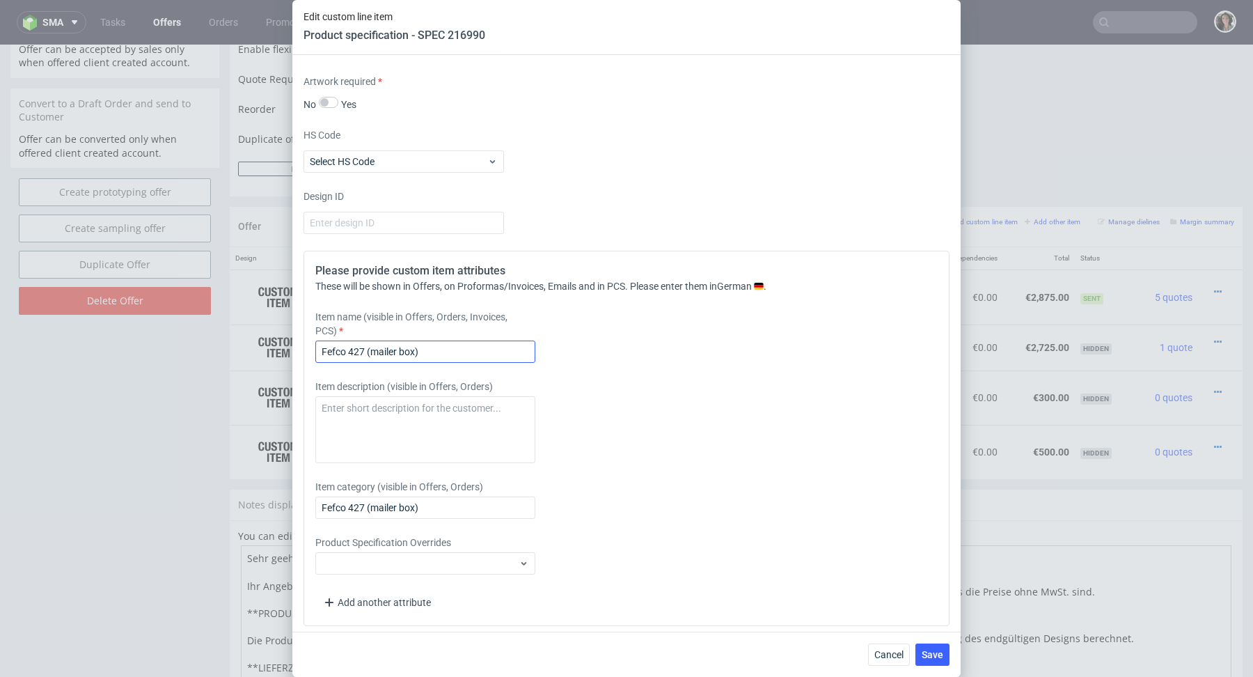
type input "1"
click at [464, 348] on input "Fefco 427 (mailer box)" at bounding box center [425, 351] width 220 height 22
paste input "Mailer box 230x150x55 mm external + Varnish Matte"
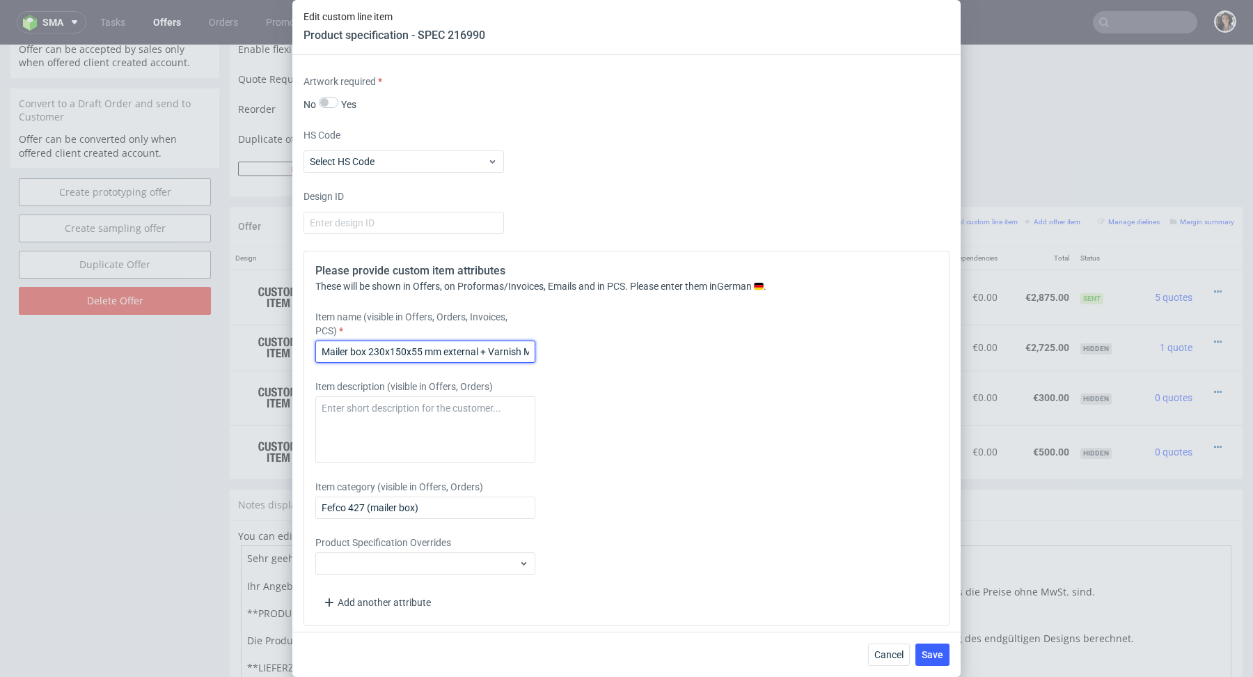
scroll to position [0, 20]
type input "Mailer box 230x150x55 mm external + Varnish Matte"
click at [450, 499] on input "Fefco 427 (mailer box)" at bounding box center [425, 507] width 220 height 22
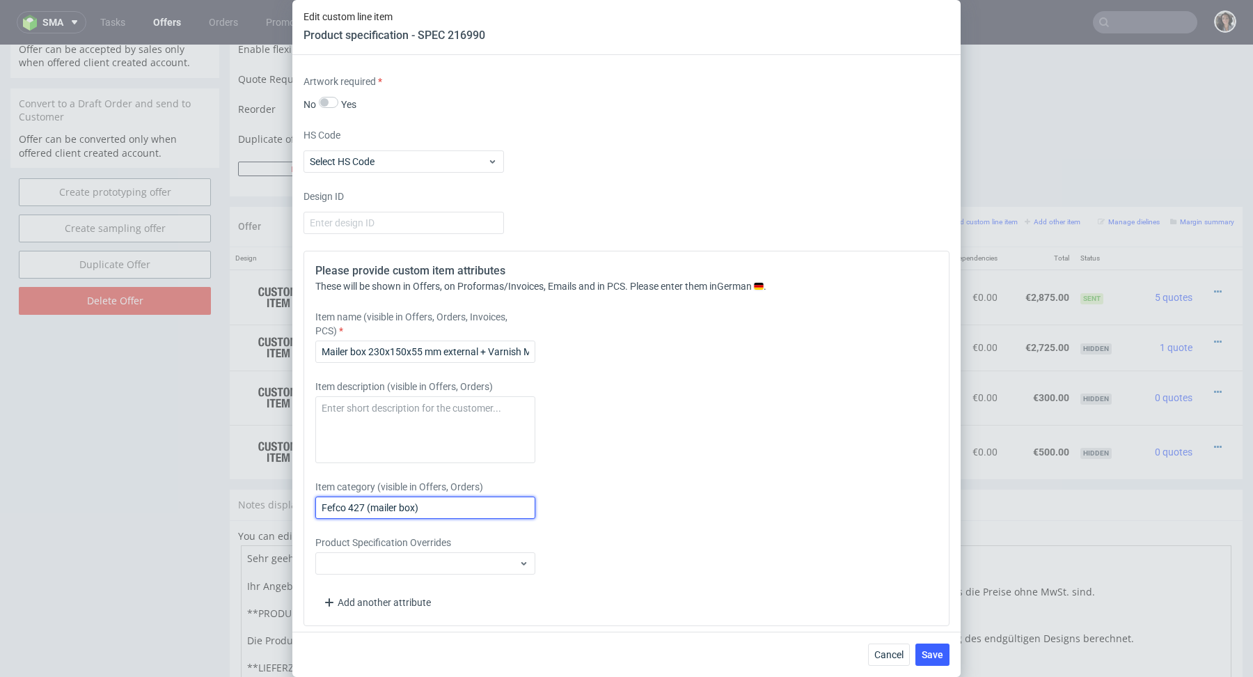
click at [450, 499] on input "Fefco 427 (mailer box)" at bounding box center [425, 507] width 220 height 22
paste input "Mailer box 230x150x55 mm external + Varnish Matte"
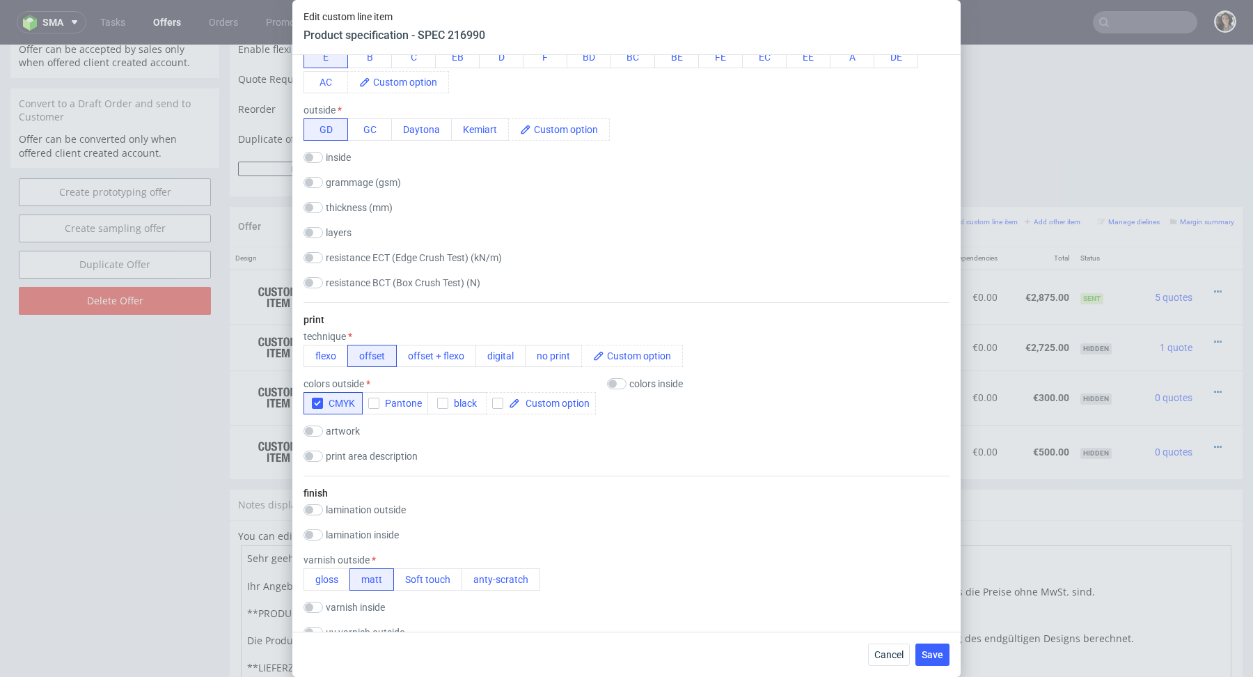
scroll to position [2072, 0]
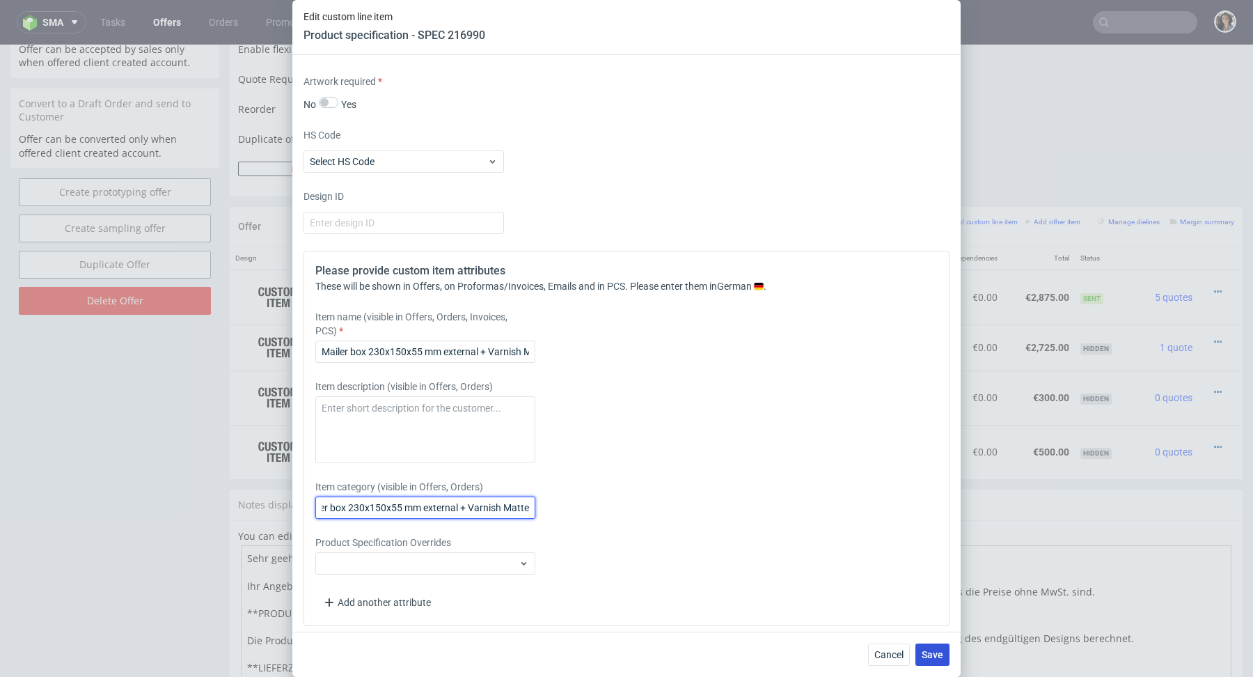
type input "Mailer box 230x150x55 mm external + Varnish Matte"
click at [924, 648] on button "Save" at bounding box center [932, 654] width 34 height 22
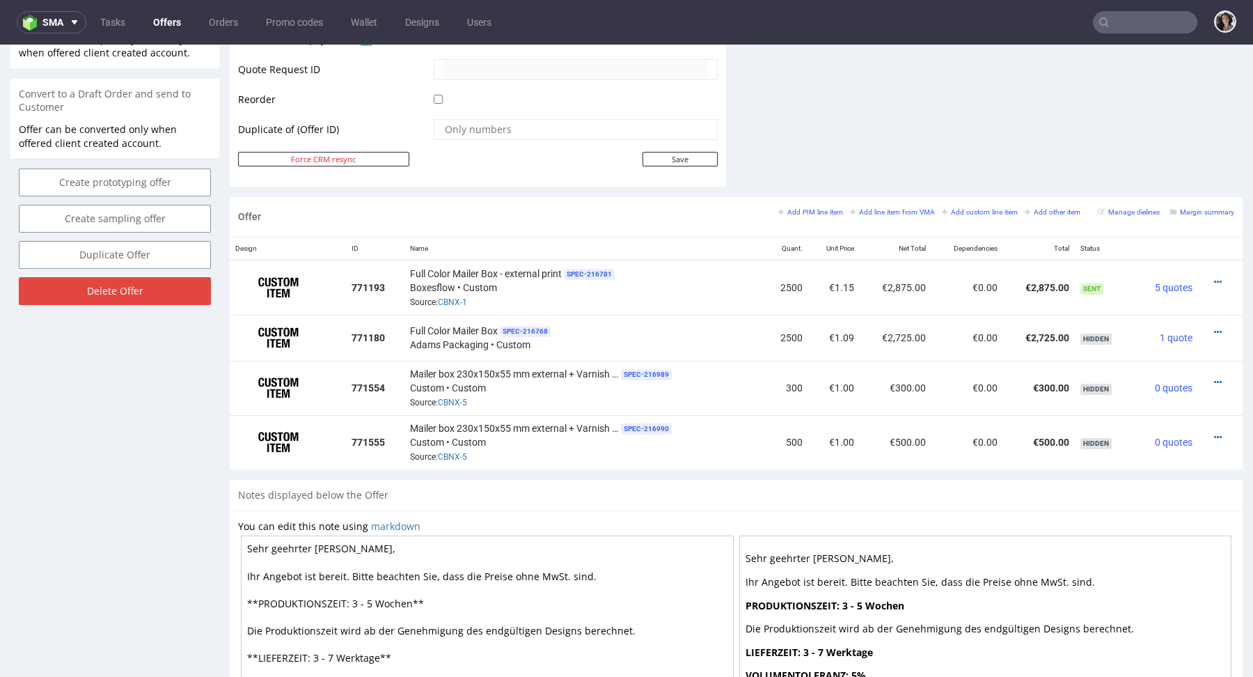
scroll to position [832, 0]
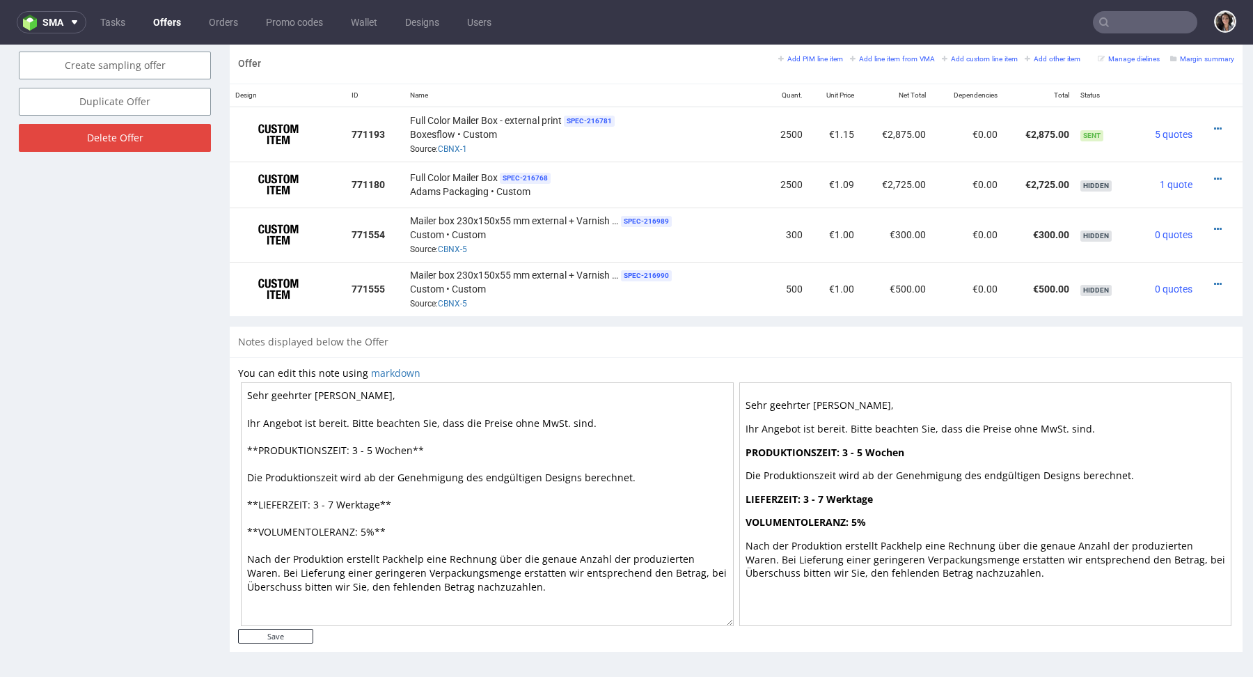
drag, startPoint x: 378, startPoint y: 499, endPoint x: 337, endPoint y: 498, distance: 41.1
click at [337, 498] on textarea "Sehr geehrter Kunde, Ihr Angebot ist bereit. Bitte beachten Sie, dass die Preis…" at bounding box center [487, 504] width 493 height 244
drag, startPoint x: 411, startPoint y: 449, endPoint x: 354, endPoint y: 443, distance: 58.1
click at [354, 443] on textarea "Sehr geehrter Kunde, Ihr Angebot ist bereit. Bitte beachten Sie, dass die Preis…" at bounding box center [487, 504] width 493 height 244
paste textarea "Werktage"
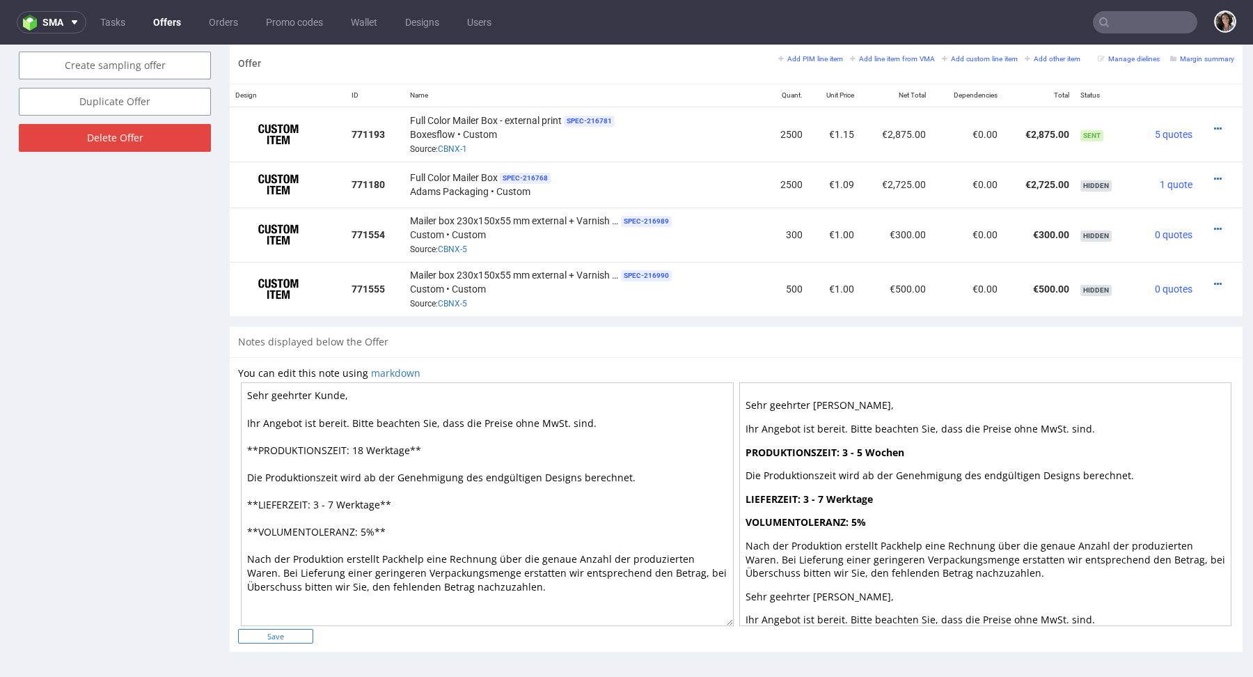
type textarea "Sehr geehrter Kunde, Ihr Angebot ist bereit. Bitte beachten Sie, dass die Preis…"
click at [296, 638] on input "Save" at bounding box center [275, 636] width 75 height 15
type input "In progress..."
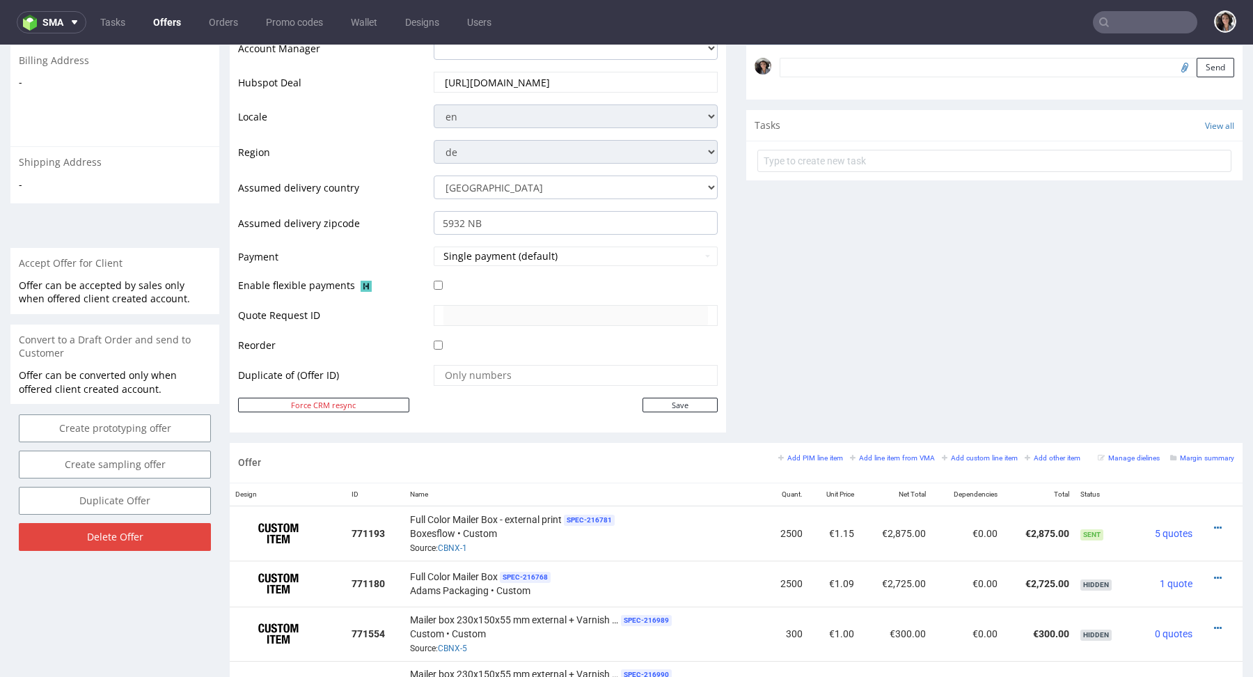
scroll to position [432, 0]
click at [503, 232] on input "5932 NB" at bounding box center [576, 225] width 284 height 24
drag, startPoint x: 461, startPoint y: 221, endPoint x: 400, endPoint y: 224, distance: 61.3
click at [400, 224] on tr "Assumed delivery zipcode 5932 NB" at bounding box center [478, 229] width 480 height 35
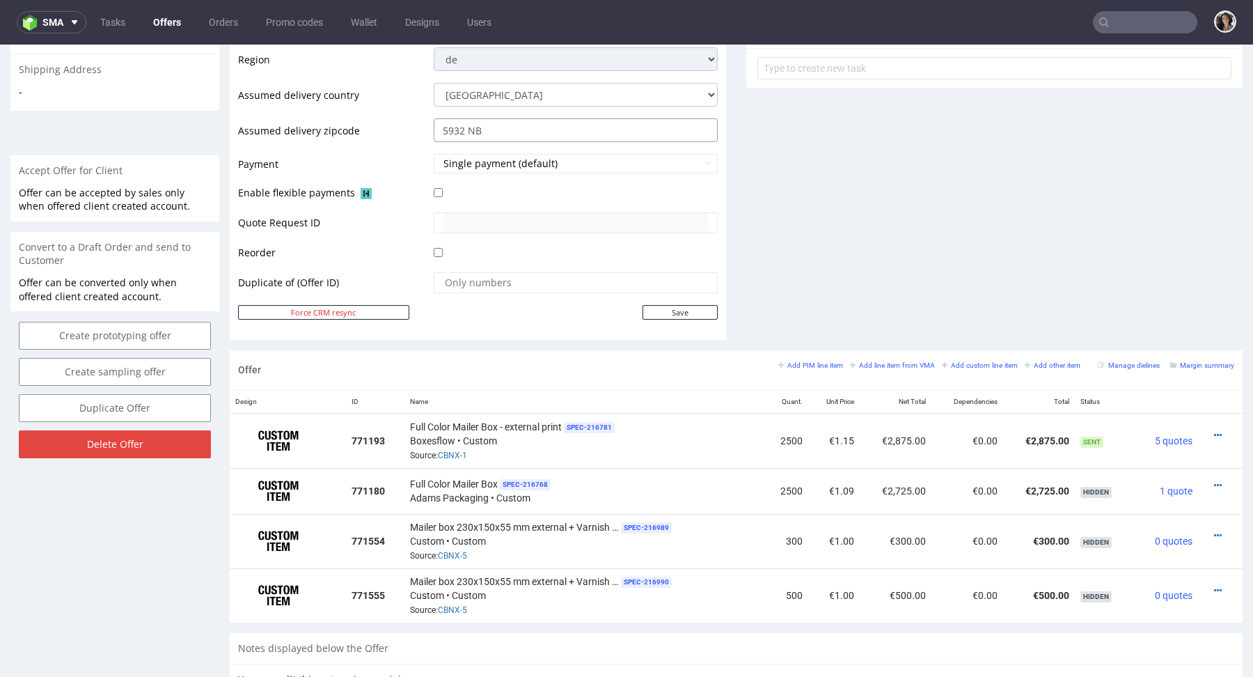
scroll to position [586, 0]
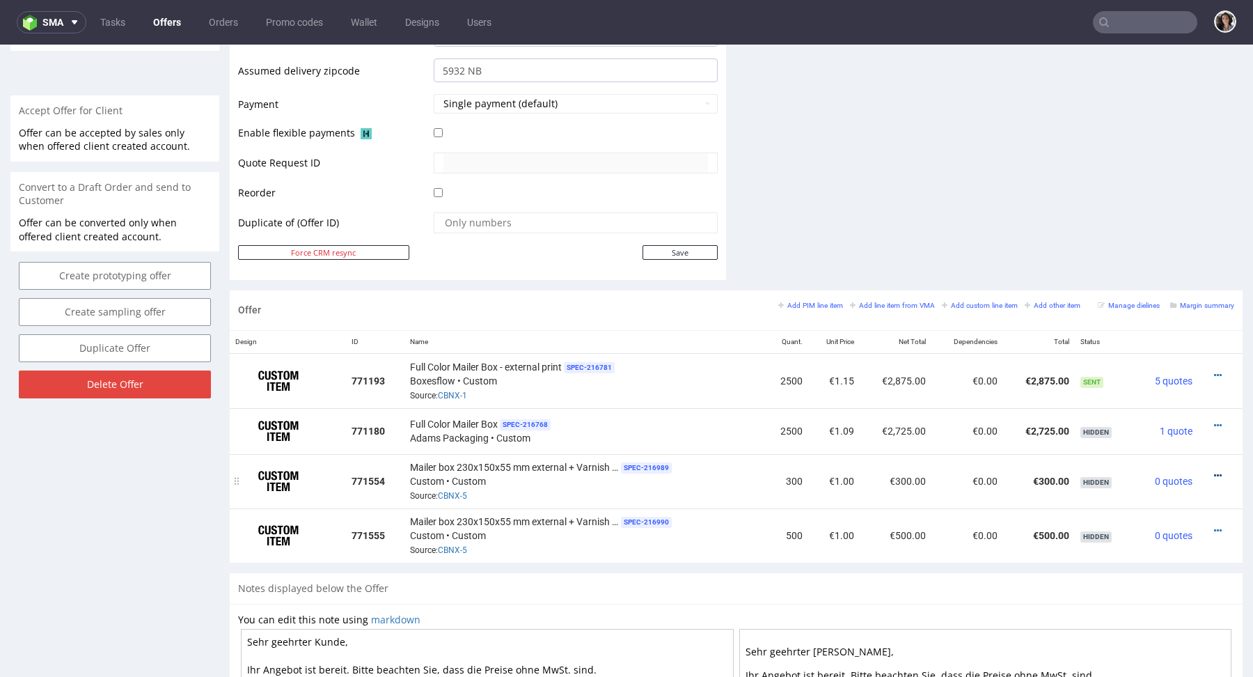
click at [1214, 471] on icon at bounding box center [1218, 476] width 8 height 10
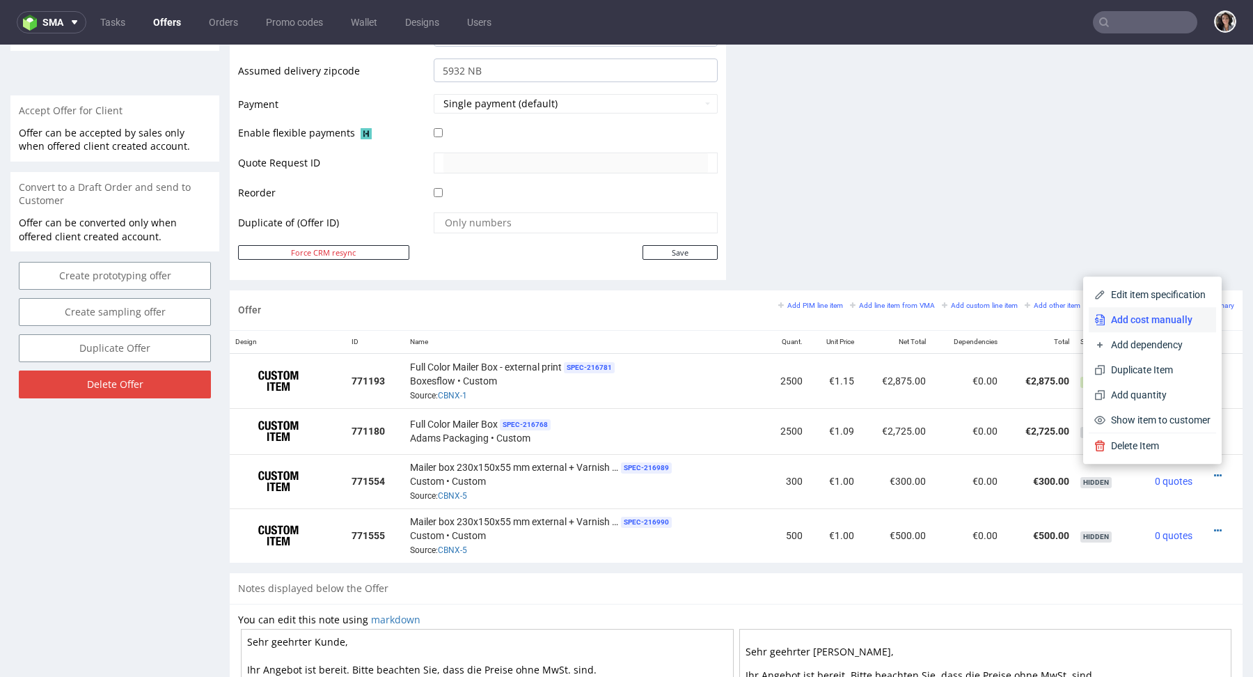
click at [1121, 315] on span "Add cost manually" at bounding box center [1157, 320] width 105 height 14
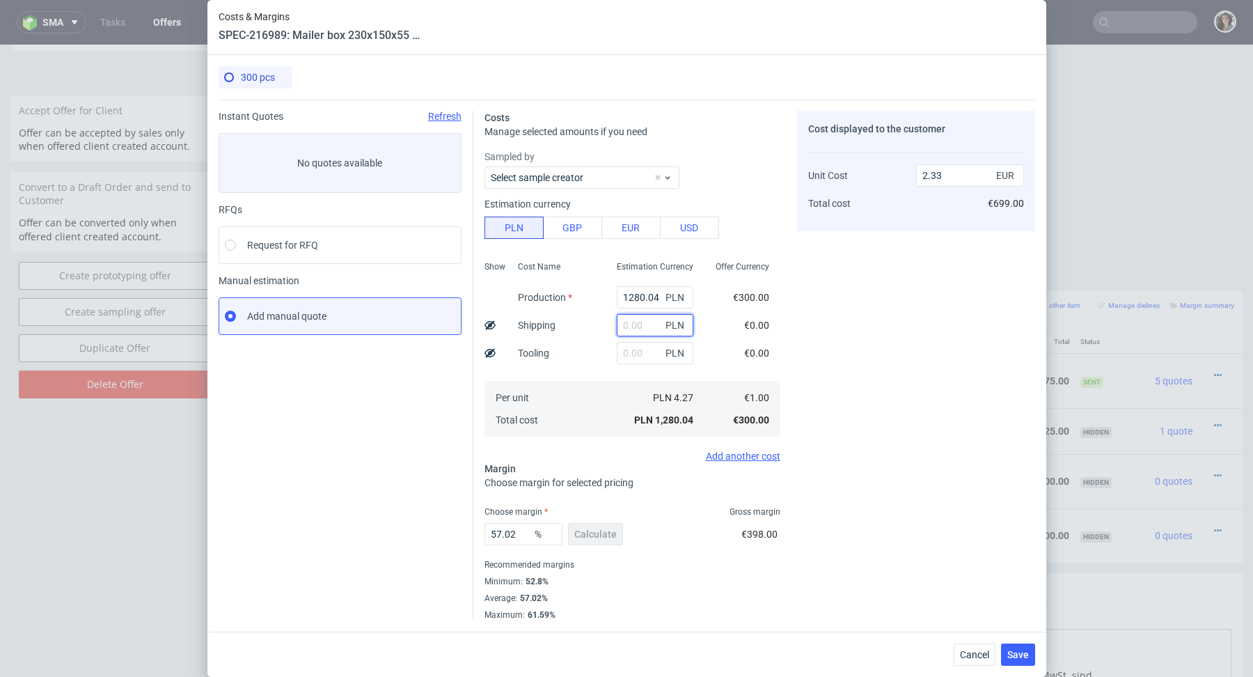
click at [641, 319] on input "text" at bounding box center [655, 325] width 77 height 22
paste input "450,01"
type input "450.01"
type input "3.14"
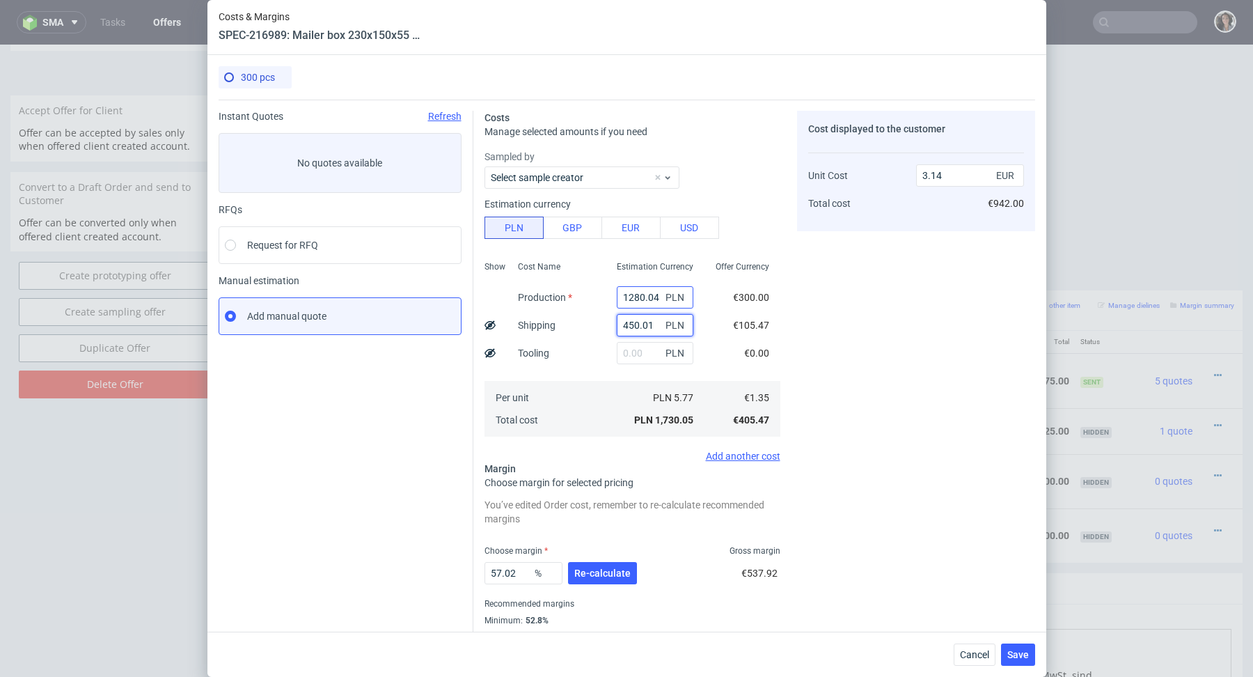
type input "450.01"
click at [654, 297] on input "1280.04" at bounding box center [655, 297] width 77 height 22
type input "0.82"
paste input "3627"
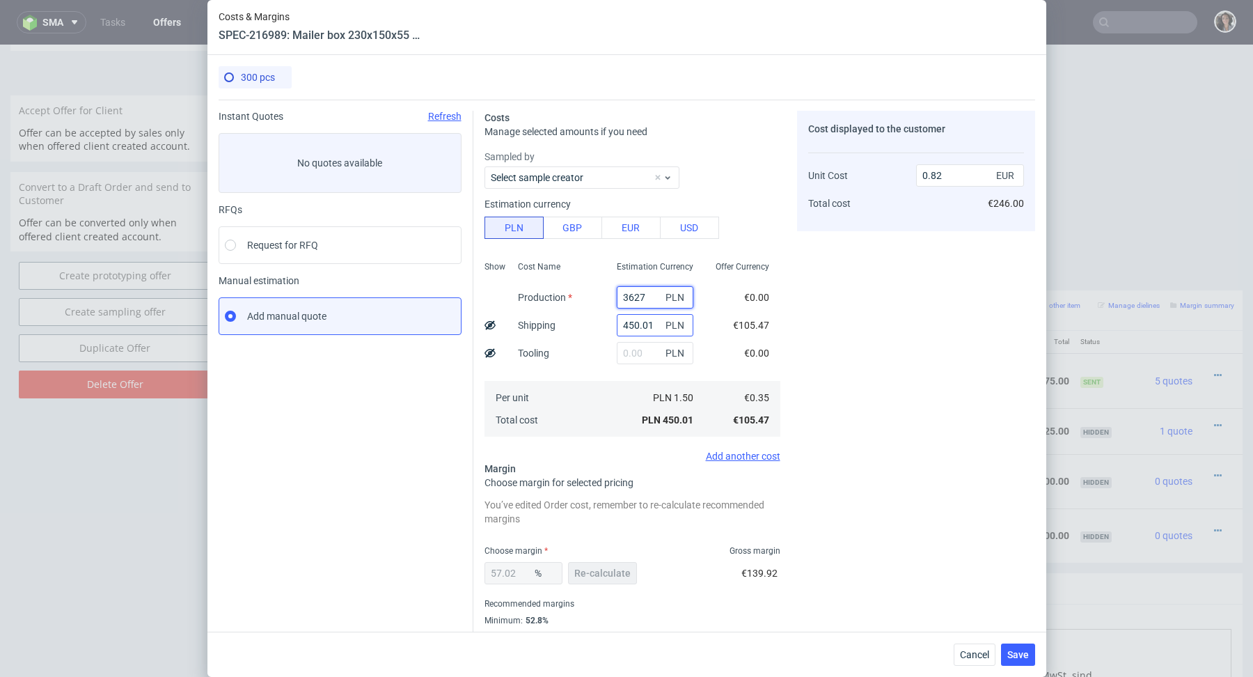
type input "3627"
type input "7.41"
type input "3627"
click at [630, 359] on input "text" at bounding box center [655, 353] width 77 height 22
type input "110"
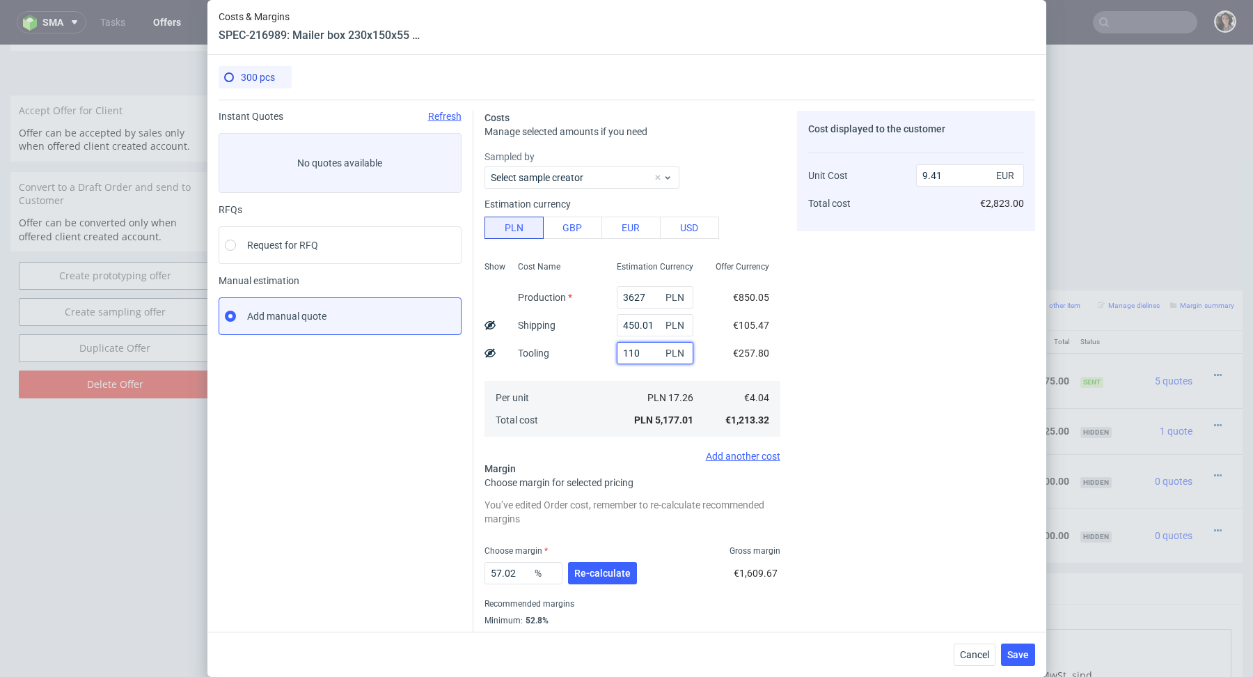
type input "7.61"
type input "1100"
type input "9.41"
type input "1100"
click at [622, 390] on div "PLN 17.26" at bounding box center [655, 397] width 99 height 22
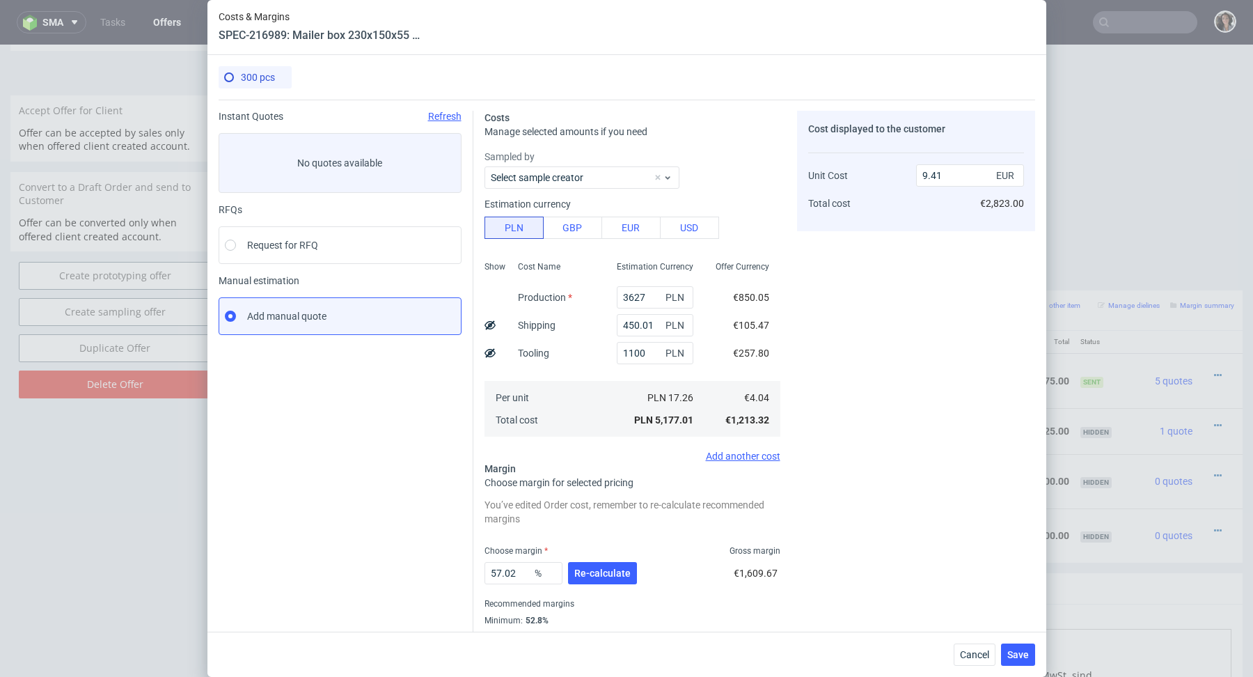
click at [615, 560] on div "57.02 % Re-calculate" at bounding box center [561, 575] width 155 height 39
click at [605, 576] on span "Re-calculate" at bounding box center [602, 573] width 56 height 10
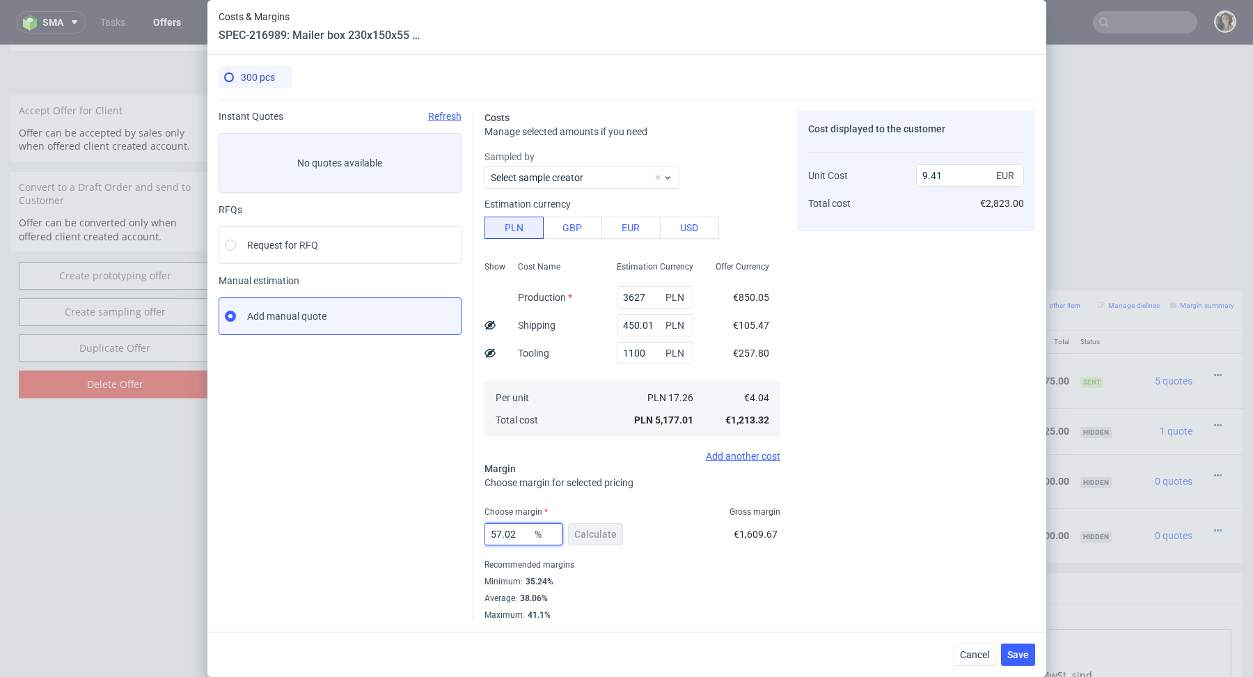
drag, startPoint x: 518, startPoint y: 537, endPoint x: 445, endPoint y: 536, distance: 72.4
click at [445, 536] on div "Instant Quotes Refresh No quotes available RFQs Request for RFQ Manual estimati…" at bounding box center [627, 360] width 816 height 521
type input "38"
type input "6.52"
type input "38"
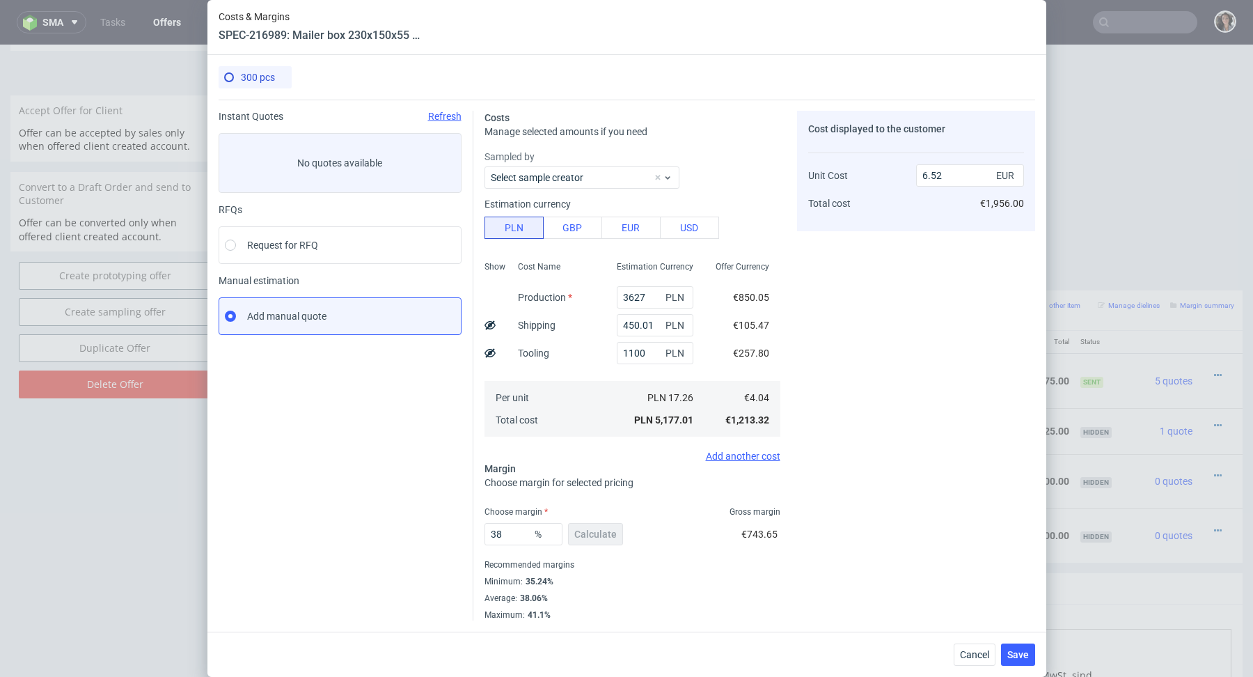
click at [584, 609] on div "Maximum : 41.1%" at bounding box center [632, 613] width 296 height 14
click at [1022, 654] on span "Save" at bounding box center [1018, 654] width 22 height 10
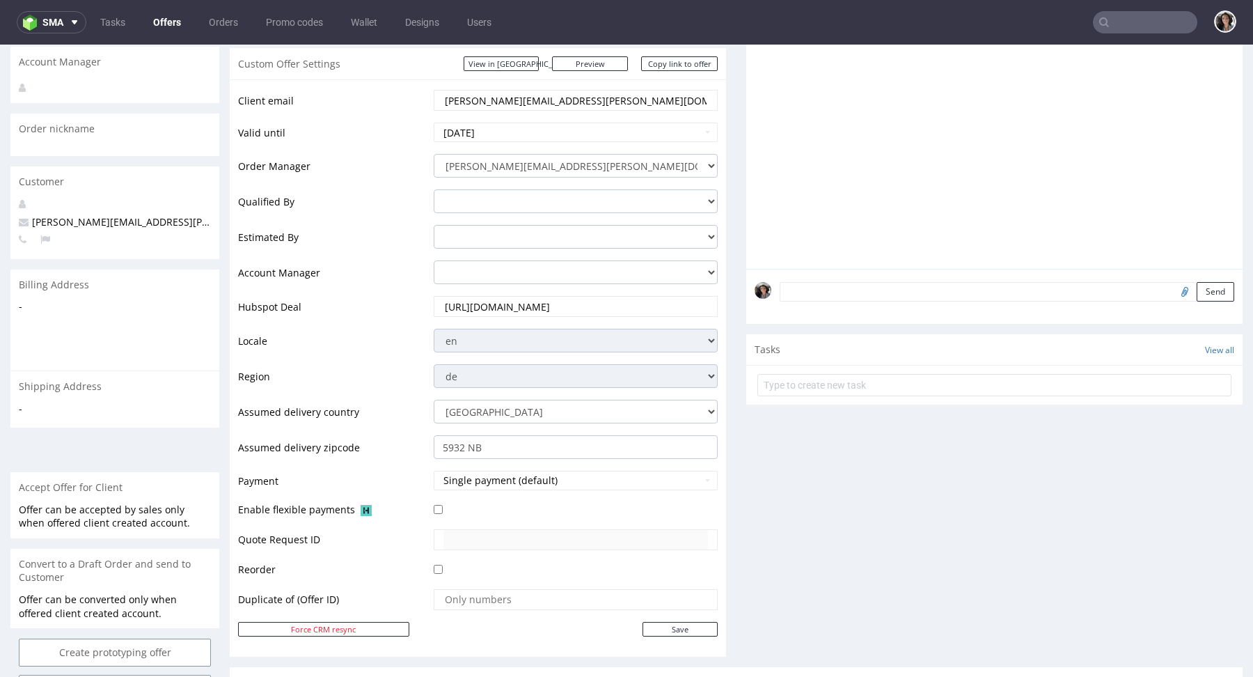
scroll to position [512, 0]
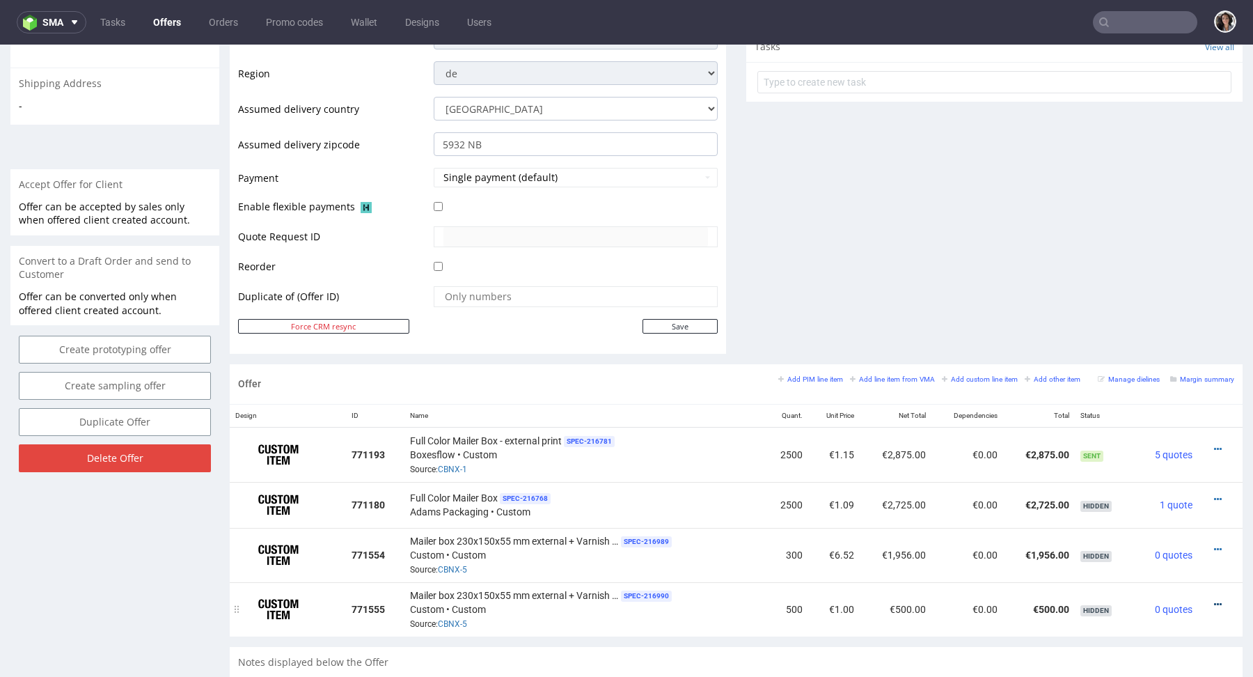
click at [1214, 606] on icon at bounding box center [1218, 604] width 8 height 10
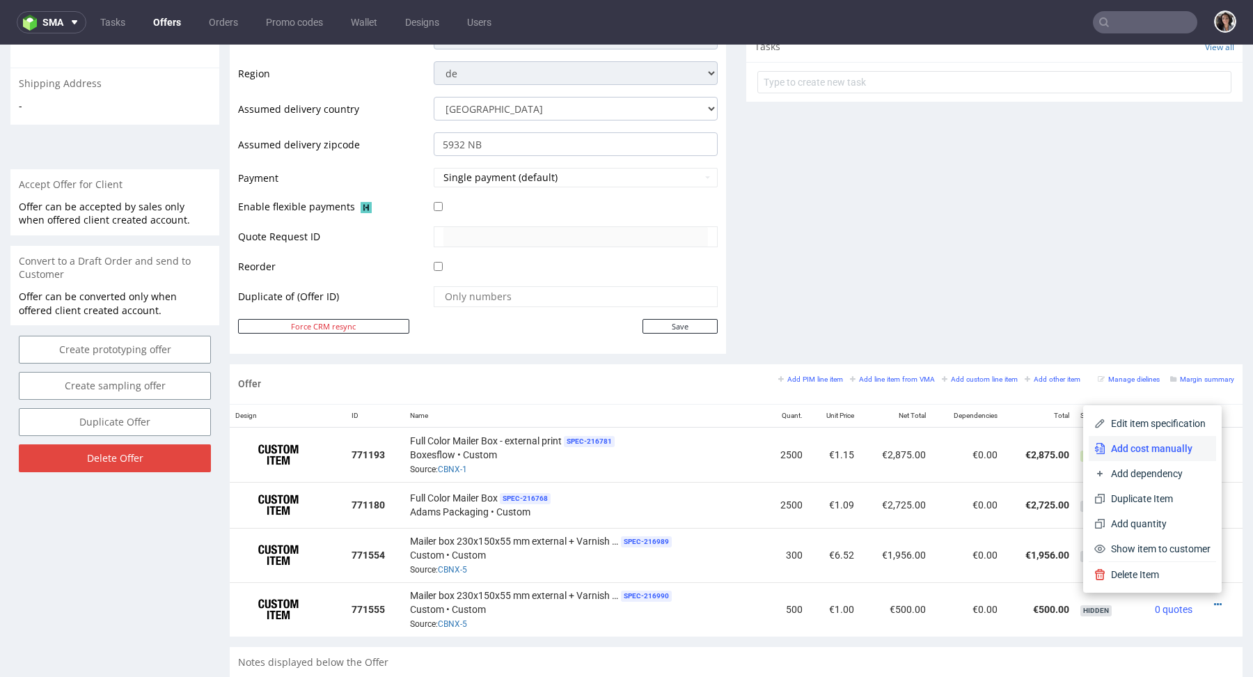
click at [1150, 451] on span "Add cost manually" at bounding box center [1157, 448] width 105 height 14
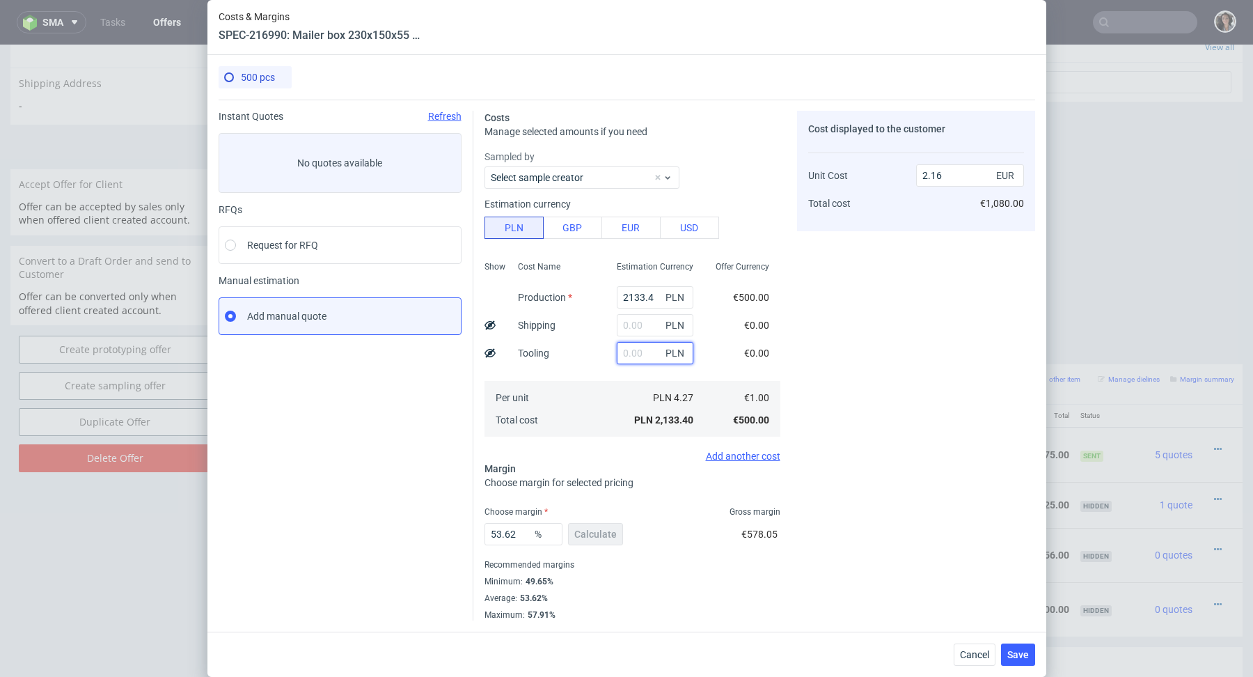
click at [630, 355] on input "text" at bounding box center [655, 353] width 77 height 22
type input "1100"
type input "3.27"
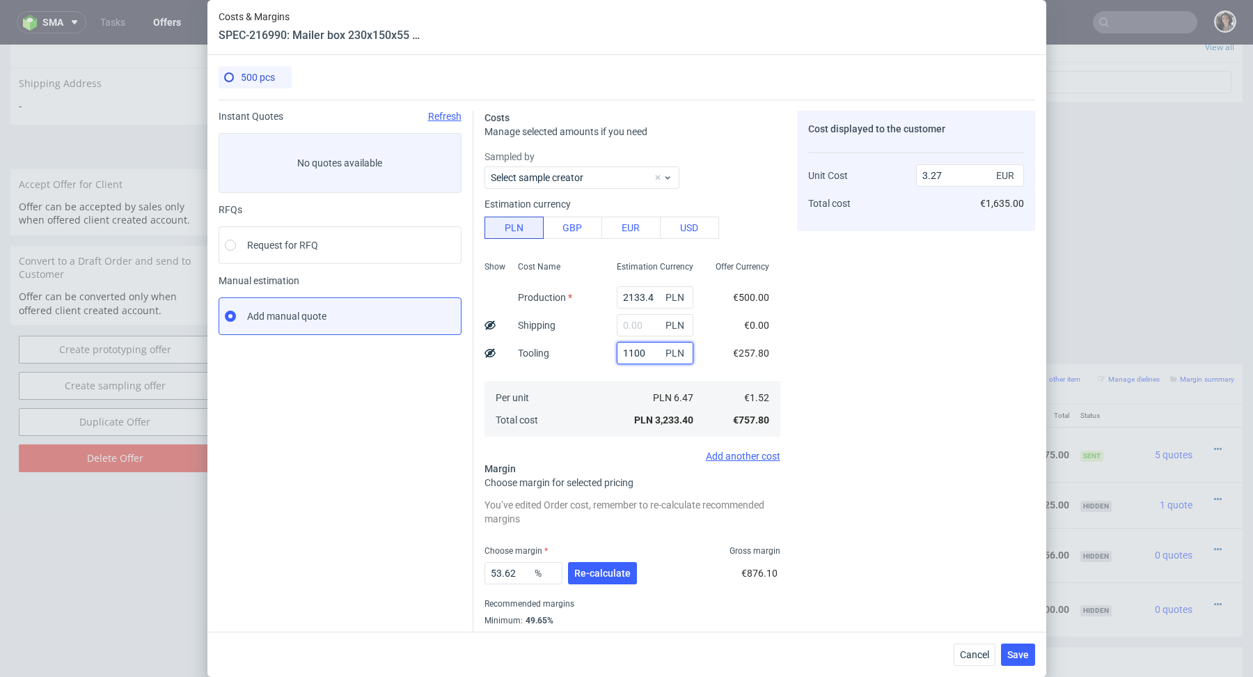
type input "1100"
click at [635, 297] on input "2133.4" at bounding box center [655, 297] width 77 height 22
paste input "3825"
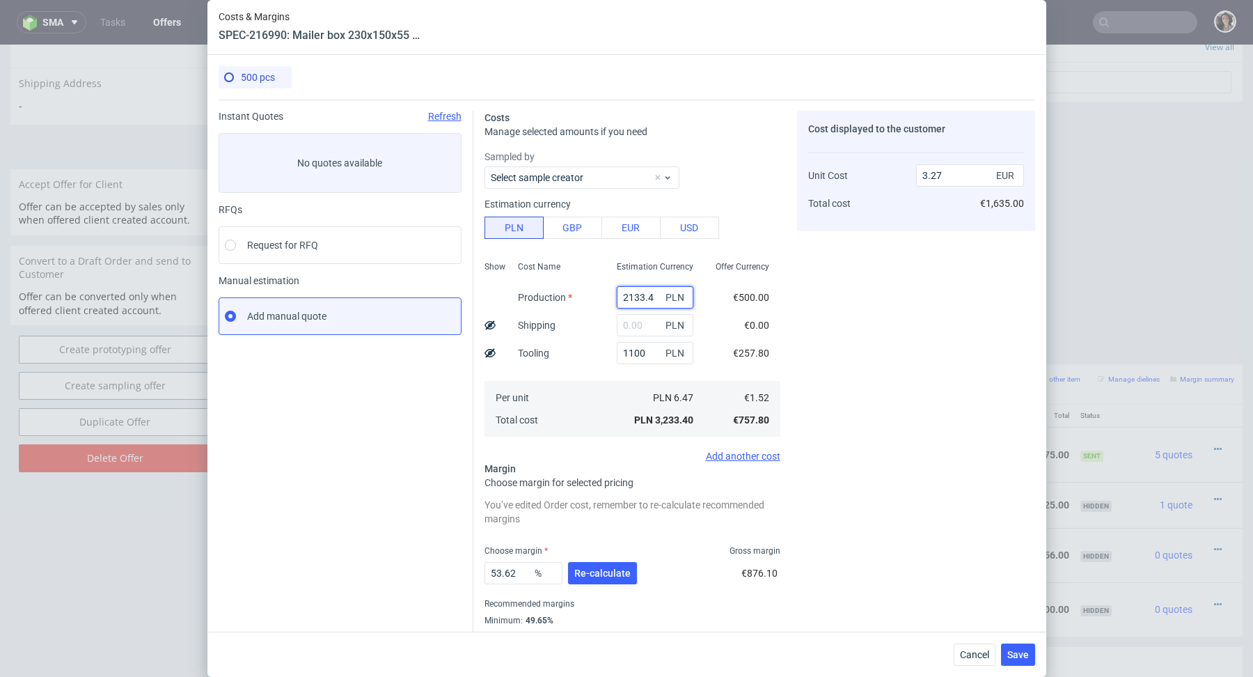
type input "3825"
type input "4.98"
type input "3825"
click at [637, 331] on input "text" at bounding box center [655, 325] width 77 height 22
paste input "450,01"
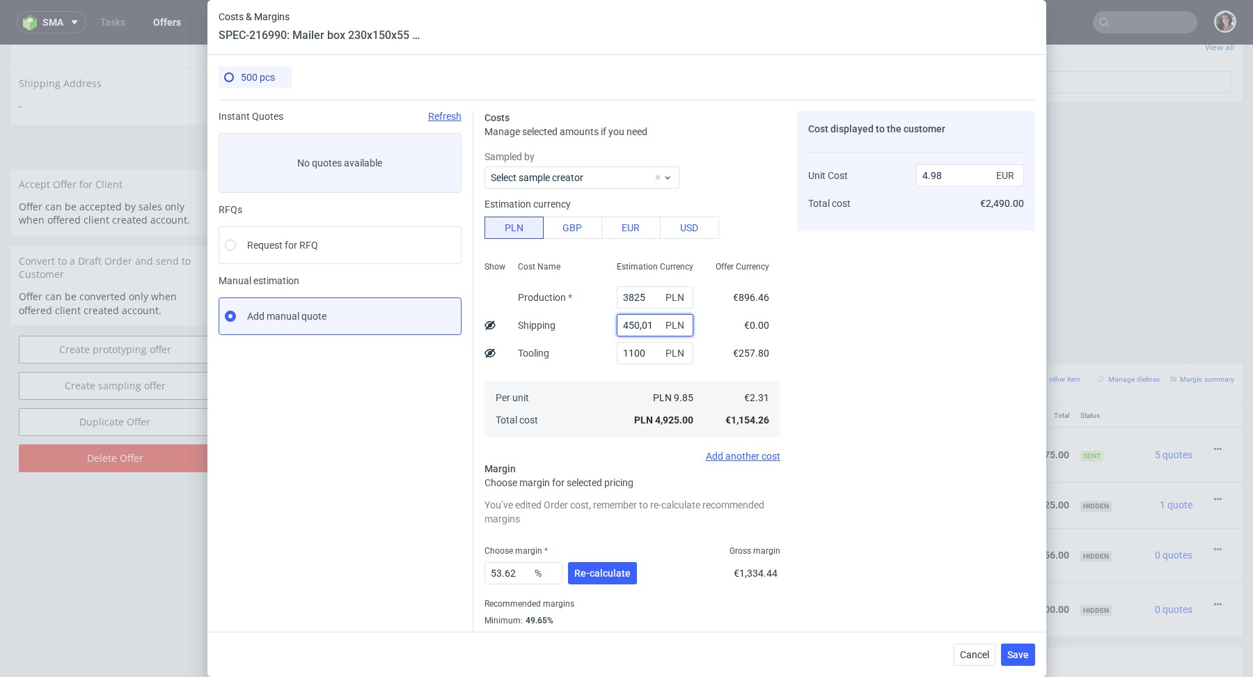
type input "450.01"
type input "5.44"
type input "450.01"
click at [606, 554] on div "Choose margin Gross margin" at bounding box center [632, 550] width 296 height 11
click at [606, 574] on span "Re-calculate" at bounding box center [602, 573] width 56 height 10
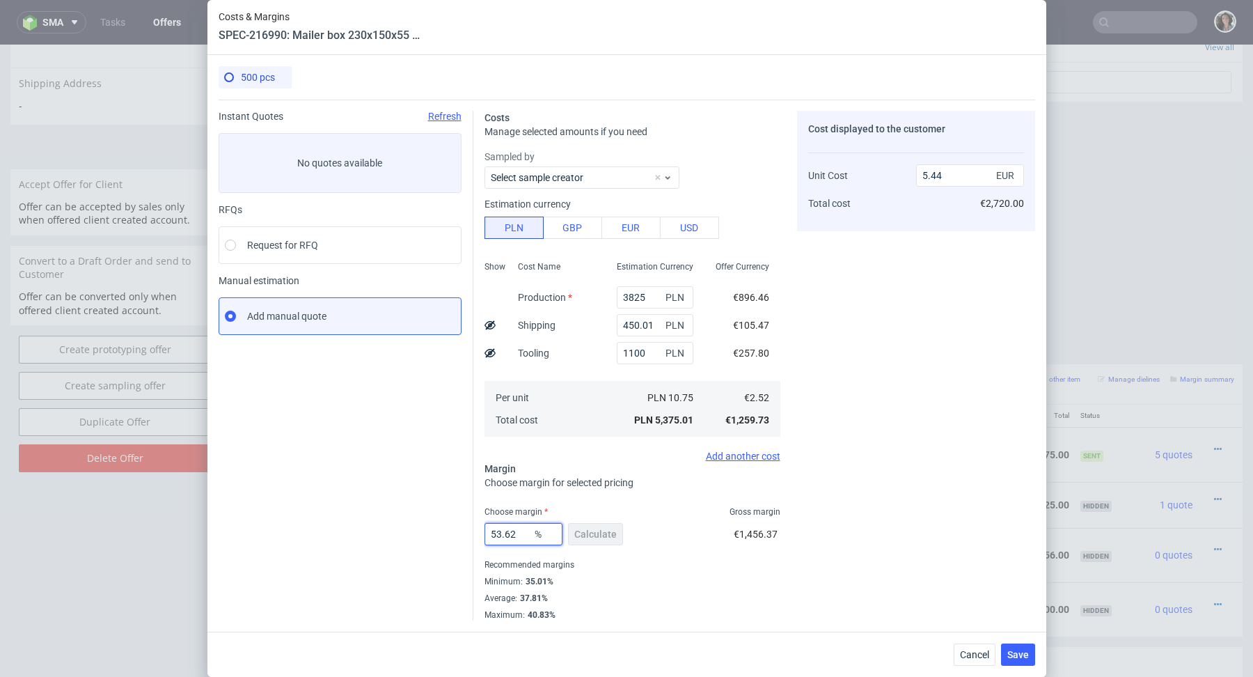
drag, startPoint x: 520, startPoint y: 537, endPoint x: 454, endPoint y: 537, distance: 66.1
click at [454, 537] on div "Instant Quotes Refresh No quotes available RFQs Request for RFQ Manual estimati…" at bounding box center [627, 360] width 816 height 521
type input "38"
type input "4.07"
type input "38"
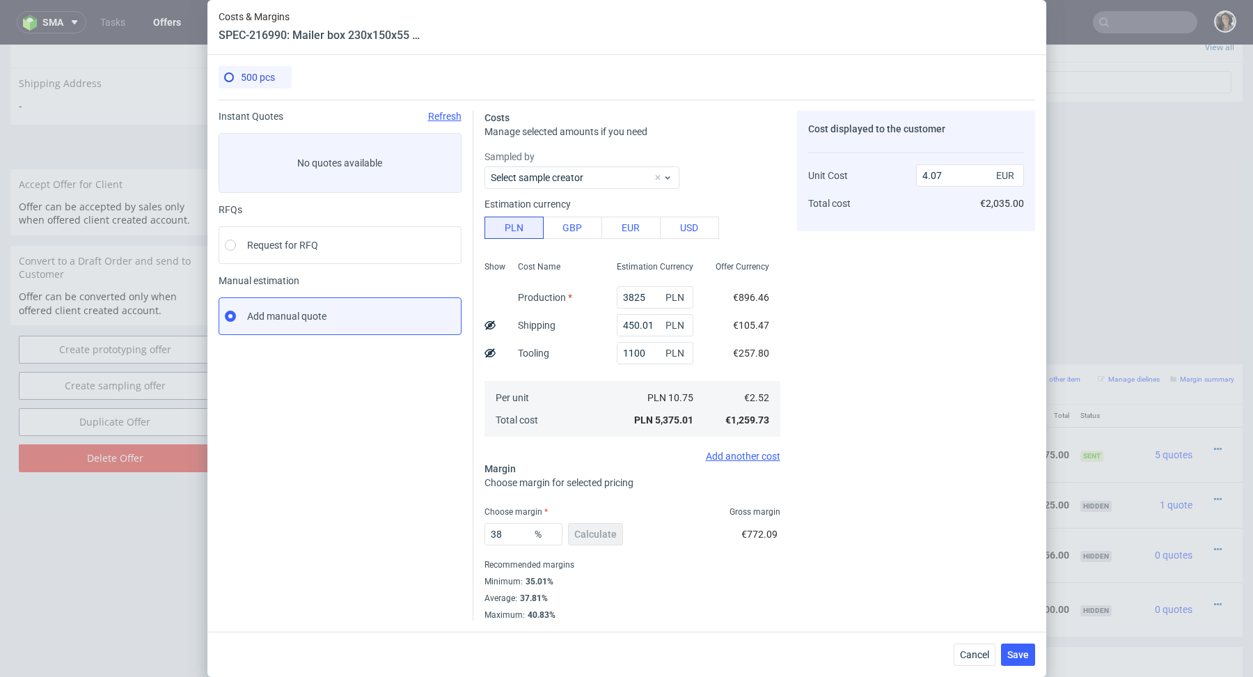
click at [698, 569] on div "Recommended margins" at bounding box center [632, 564] width 296 height 17
click at [1013, 649] on span "Save" at bounding box center [1018, 654] width 22 height 10
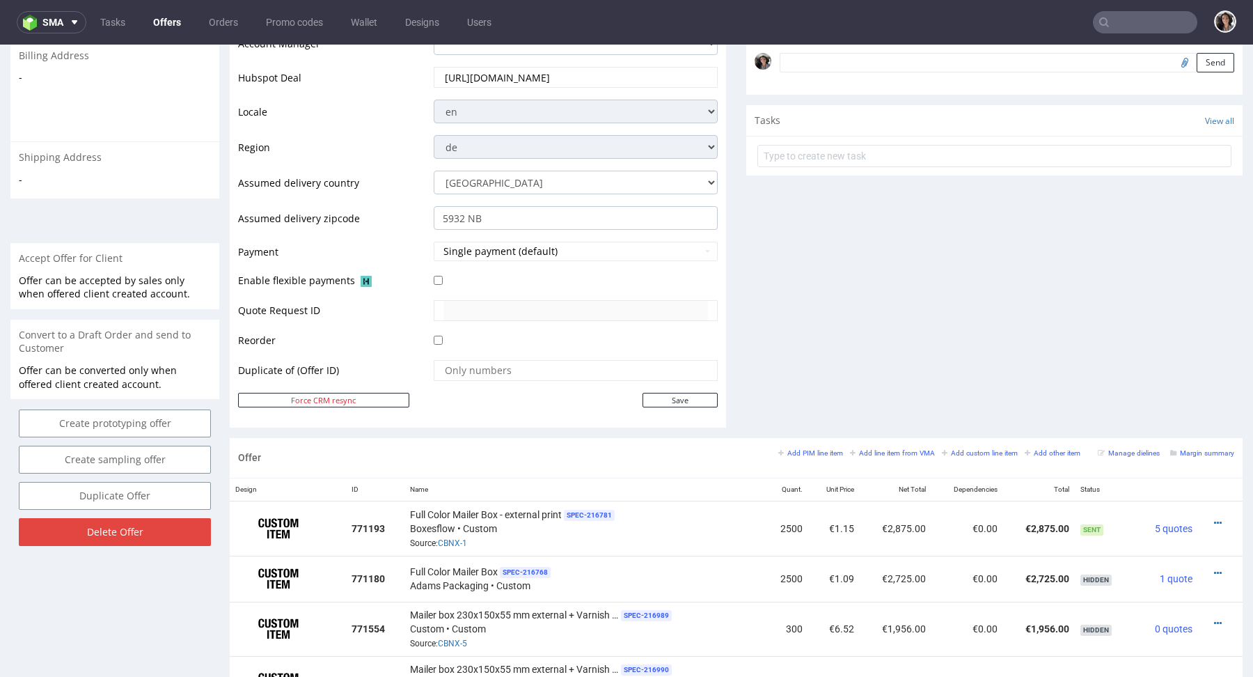
scroll to position [529, 0]
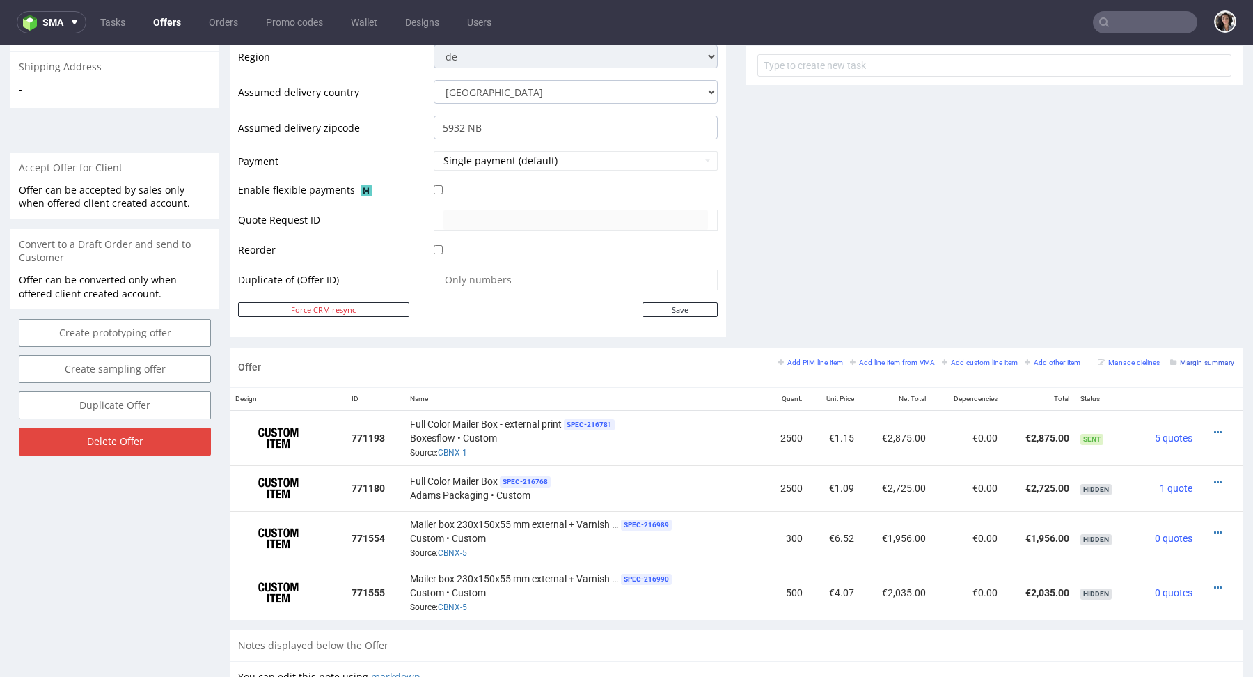
click at [1196, 358] on small "Margin summary" at bounding box center [1202, 362] width 64 height 8
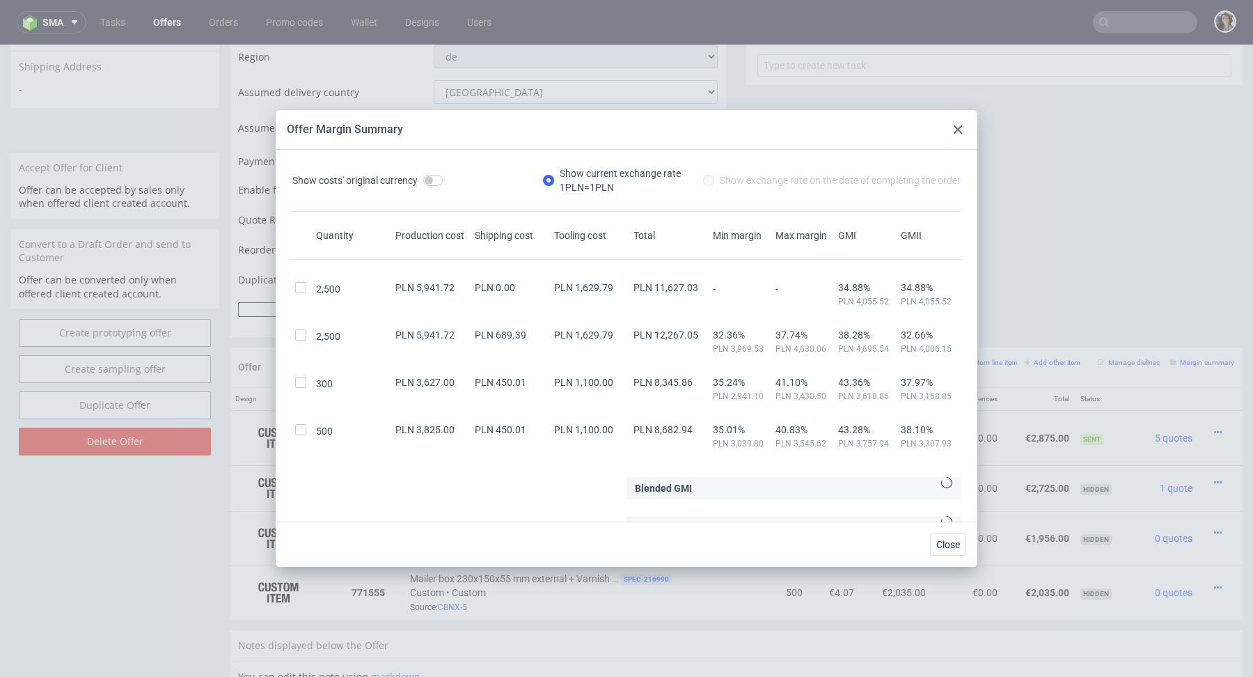
click at [956, 129] on icon at bounding box center [958, 129] width 8 height 8
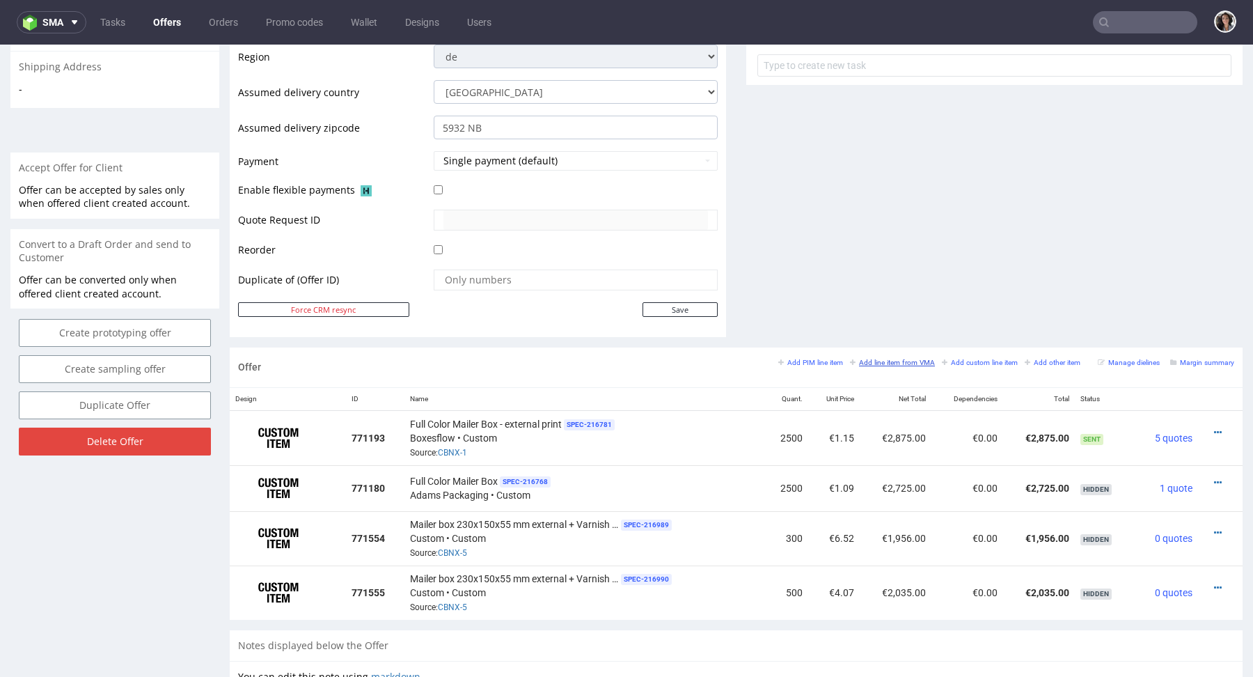
click at [903, 361] on small "Add line item from VMA" at bounding box center [892, 362] width 85 height 8
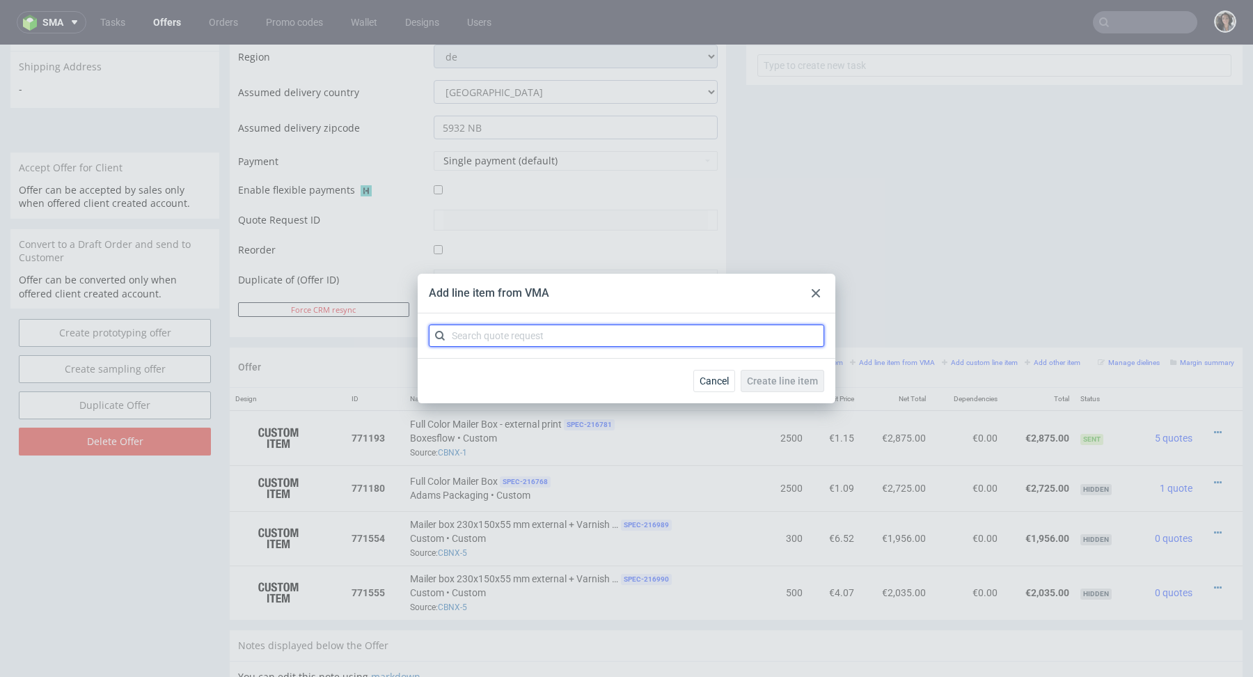
click at [611, 338] on input "text" at bounding box center [626, 335] width 395 height 22
paste input "CBNX"
type input "CBNX"
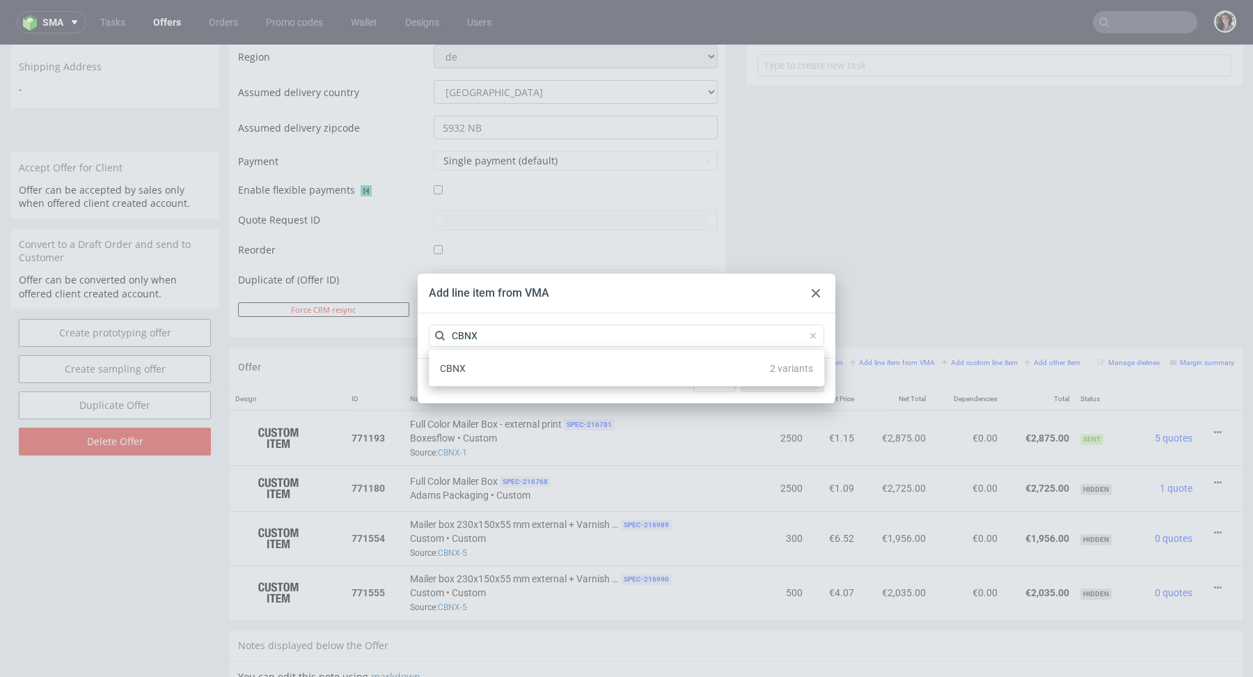
click at [471, 371] on div "CBNX 2 variants" at bounding box center [626, 368] width 384 height 25
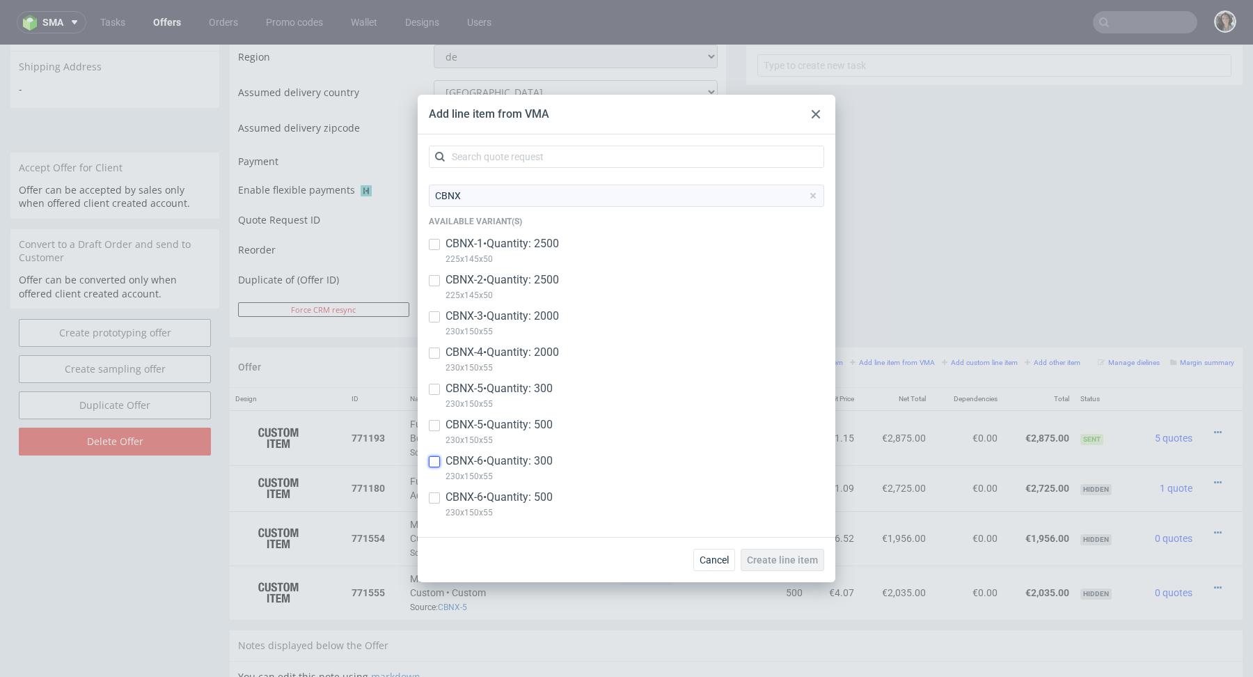
click at [436, 459] on input "checkbox" at bounding box center [434, 461] width 11 height 11
checkbox input "true"
click at [436, 503] on input "checkbox" at bounding box center [434, 497] width 11 height 11
checkbox input "true"
copy p "230x150x55"
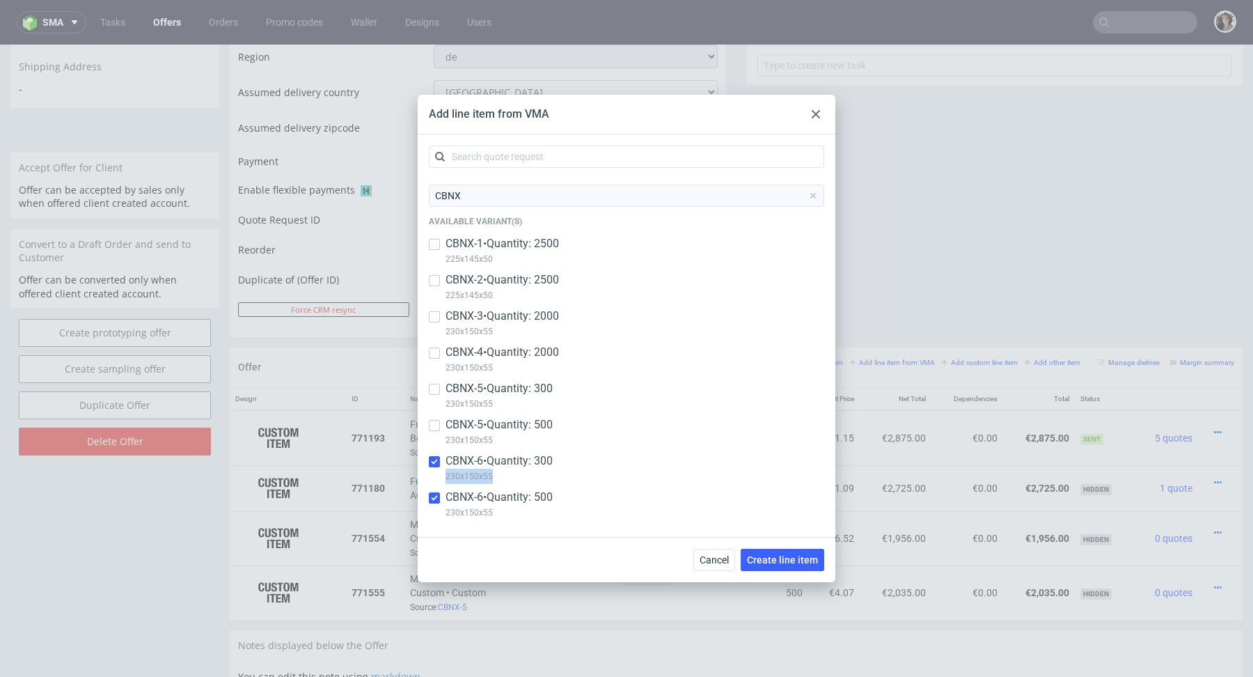
drag, startPoint x: 508, startPoint y: 475, endPoint x: 443, endPoint y: 475, distance: 64.7
click at [443, 475] on div "CBNX-6 • Quantity: 300 230x150x55" at bounding box center [626, 471] width 395 height 36
click at [436, 463] on input "checkbox" at bounding box center [434, 461] width 11 height 11
checkbox input "true"
click at [431, 502] on input "checkbox" at bounding box center [434, 497] width 11 height 11
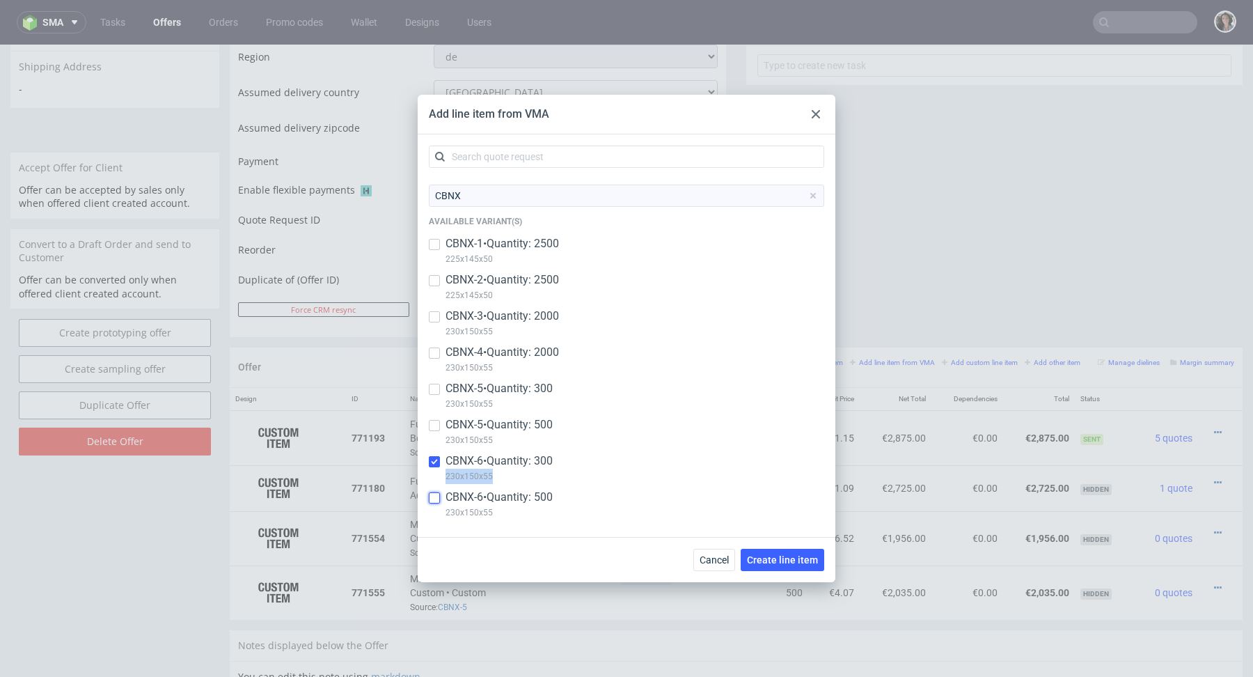
click at [431, 502] on input "checkbox" at bounding box center [434, 497] width 11 height 11
checkbox input "true"
click at [775, 555] on span "Create line item" at bounding box center [782, 560] width 71 height 10
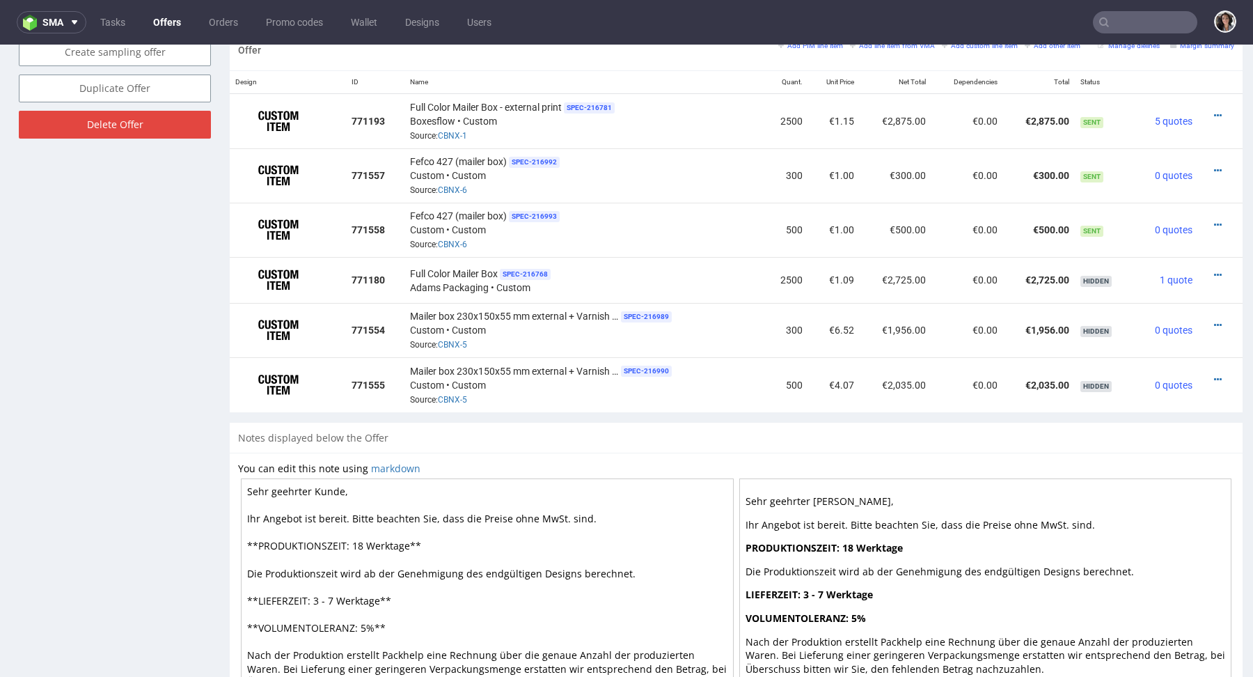
scroll to position [931, 0]
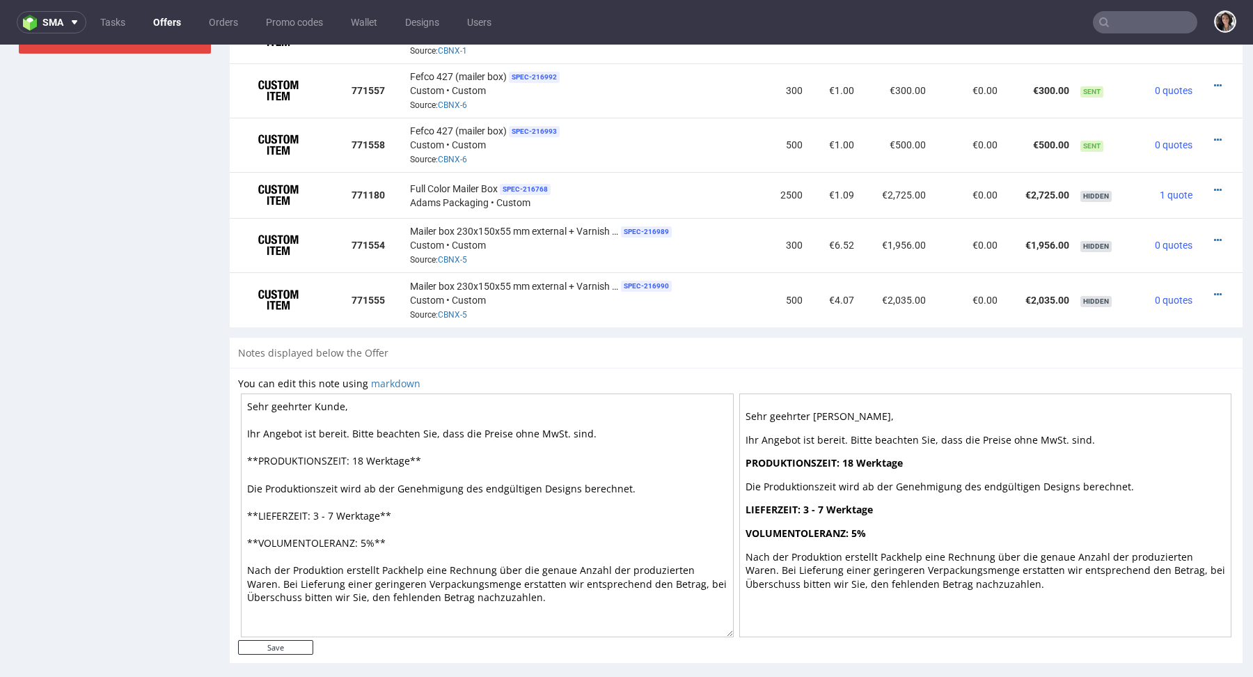
click at [361, 454] on textarea "Sehr geehrter Kunde, Ihr Angebot ist bereit. Bitte beachten Sie, dass die Preis…" at bounding box center [487, 515] width 493 height 244
type textarea "Sehr geehrter Kunde, Ihr Angebot ist bereit. Bitte beachten Sie, dass die Preis…"
click at [300, 644] on input "Save" at bounding box center [275, 647] width 75 height 15
type input "In progress..."
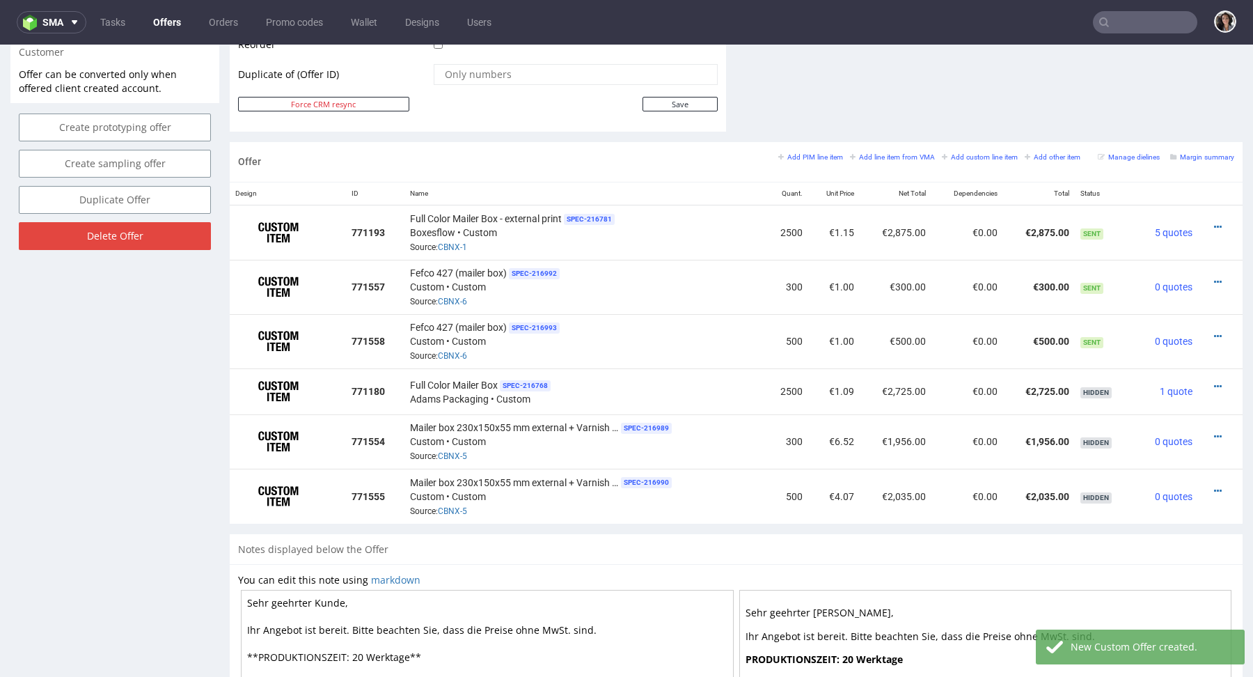
scroll to position [735, 0]
click at [890, 155] on small "Add line item from VMA" at bounding box center [892, 156] width 85 height 8
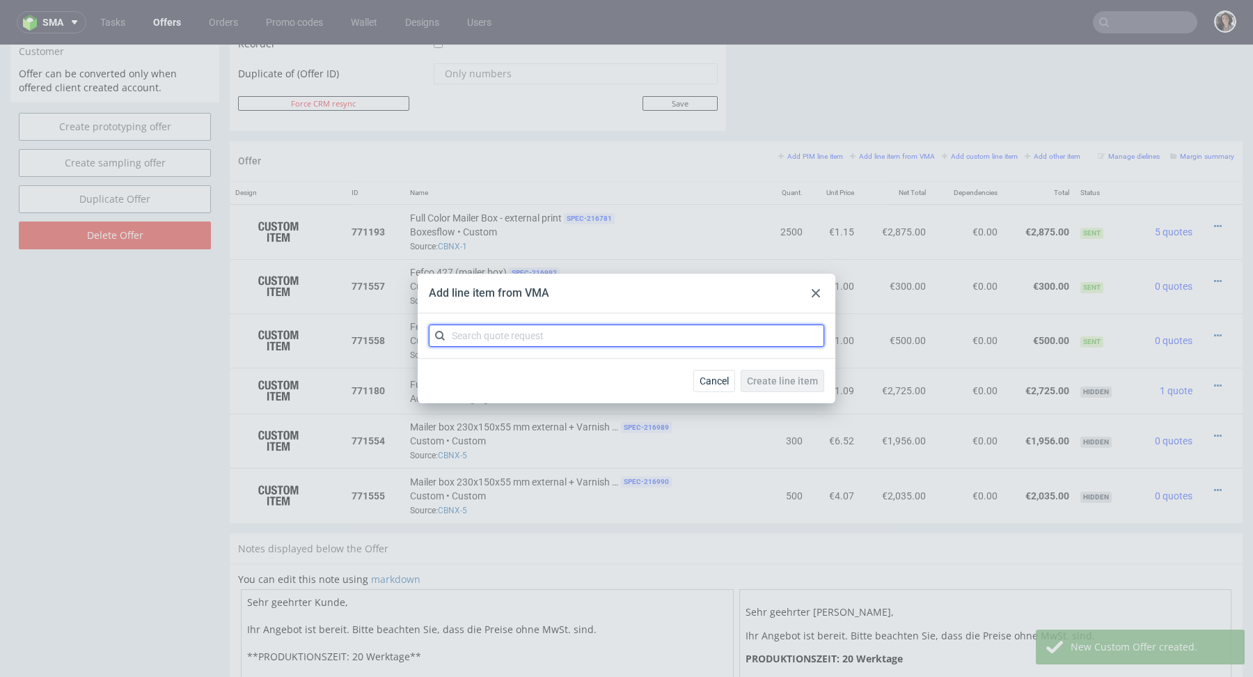
click at [642, 344] on input "text" at bounding box center [626, 335] width 395 height 22
paste input "230x150x55"
type input "230x150x55"
drag, startPoint x: 537, startPoint y: 334, endPoint x: 425, endPoint y: 333, distance: 112.1
click at [426, 333] on div "230x150x55" at bounding box center [627, 335] width 418 height 45
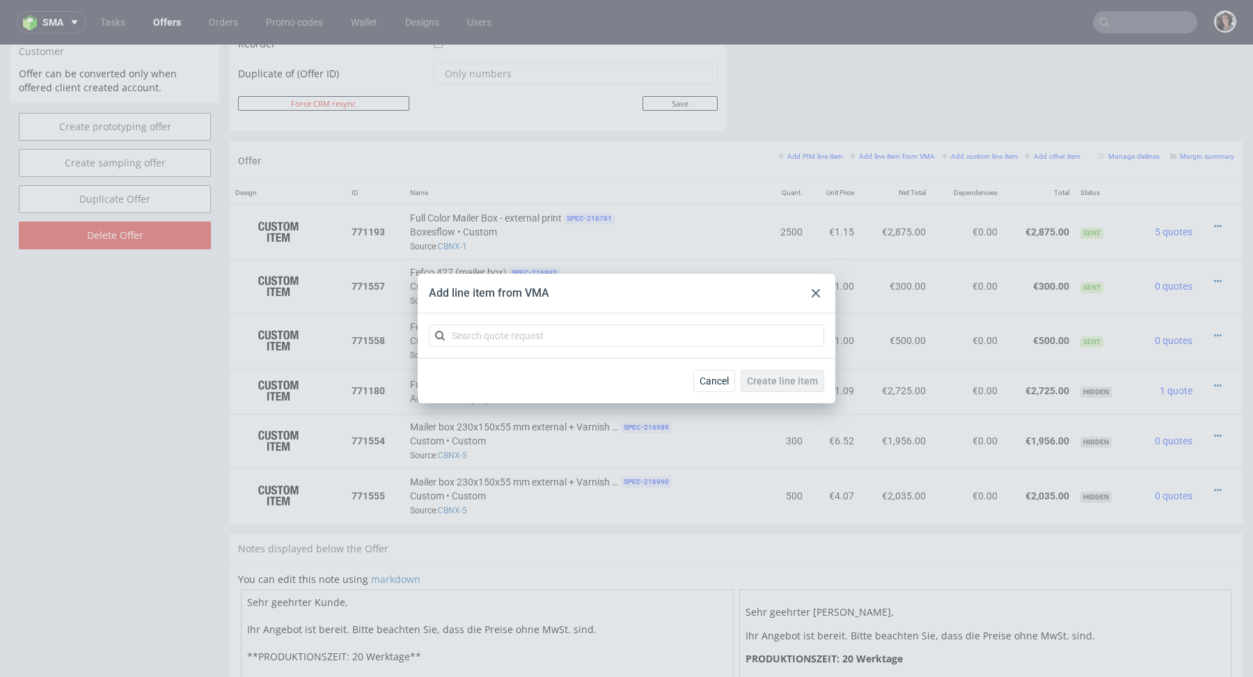
click at [885, 522] on div "Add line item from VMA Cancel Create line item" at bounding box center [626, 338] width 1253 height 677
click at [803, 287] on div "Add line item from VMA" at bounding box center [627, 294] width 418 height 40
click at [812, 287] on div at bounding box center [815, 293] width 17 height 17
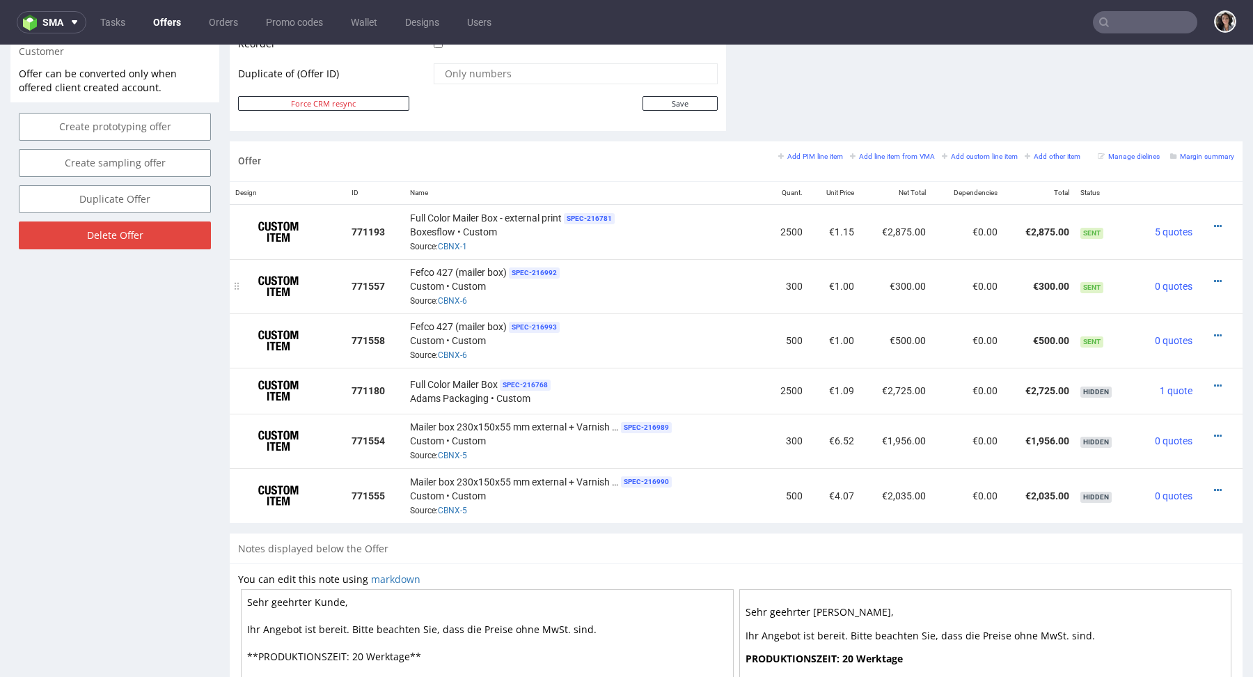
click at [1208, 276] on div at bounding box center [1215, 281] width 25 height 14
click at [1214, 276] on icon at bounding box center [1218, 281] width 8 height 10
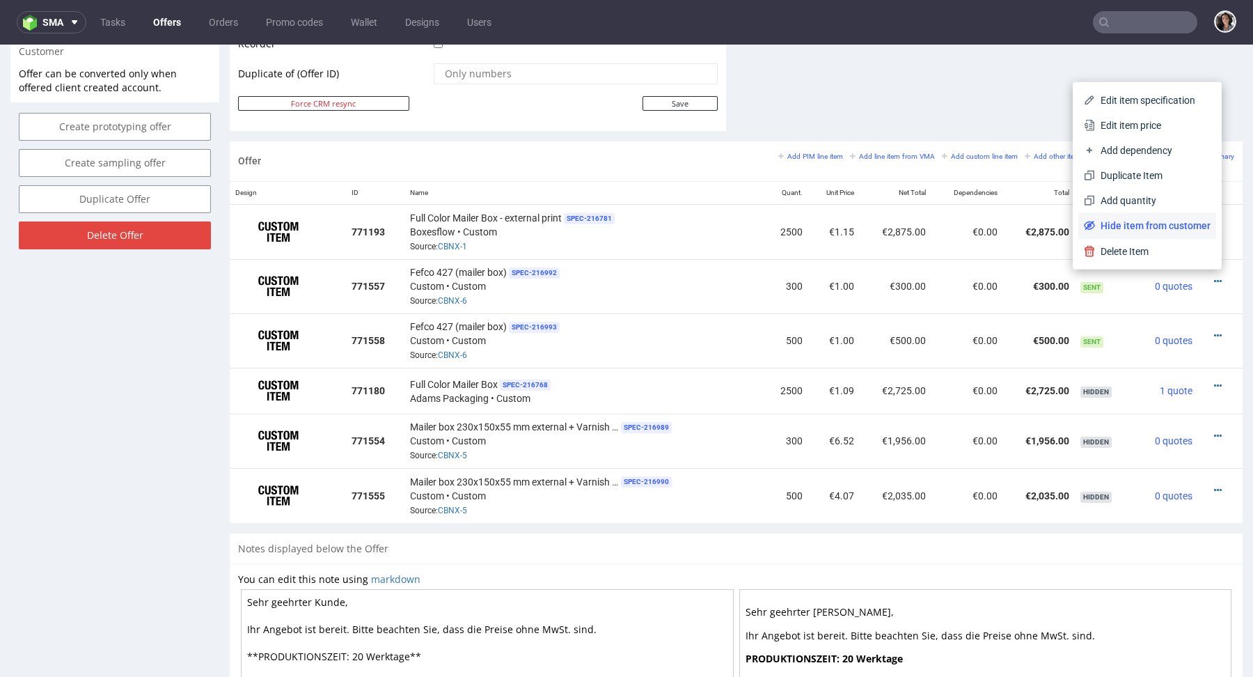
click at [1152, 224] on span "Hide item from customer" at bounding box center [1153, 226] width 116 height 14
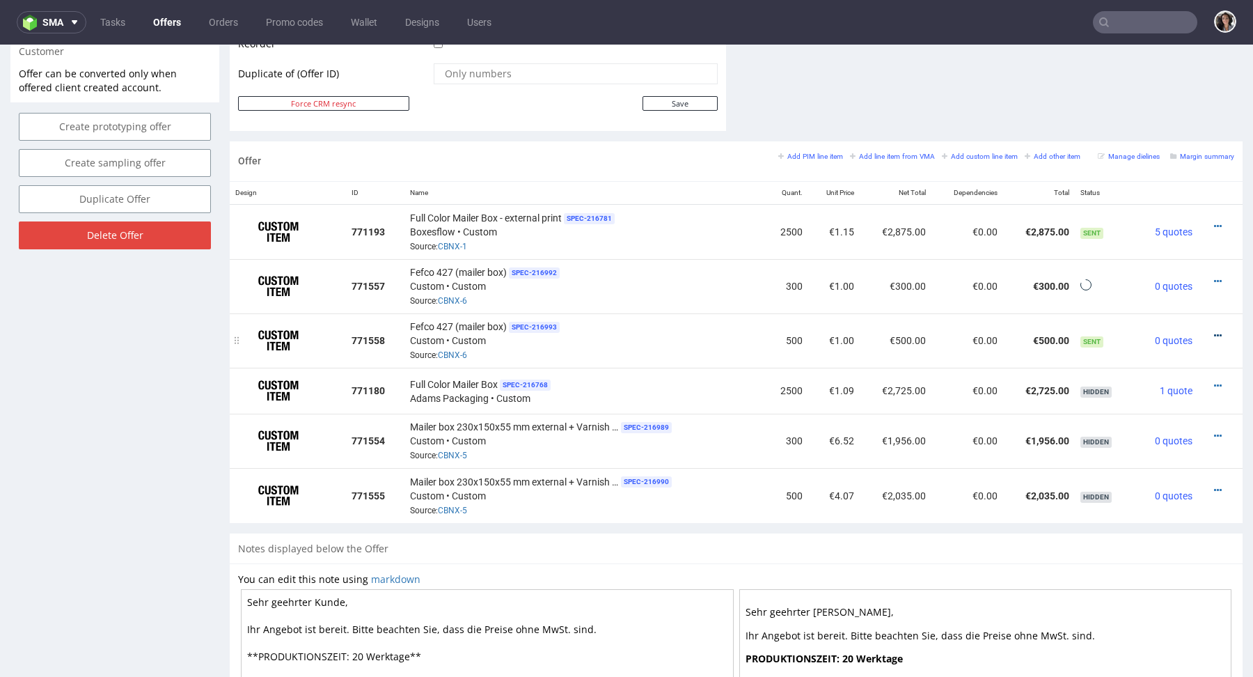
click at [1214, 331] on icon at bounding box center [1218, 336] width 8 height 10
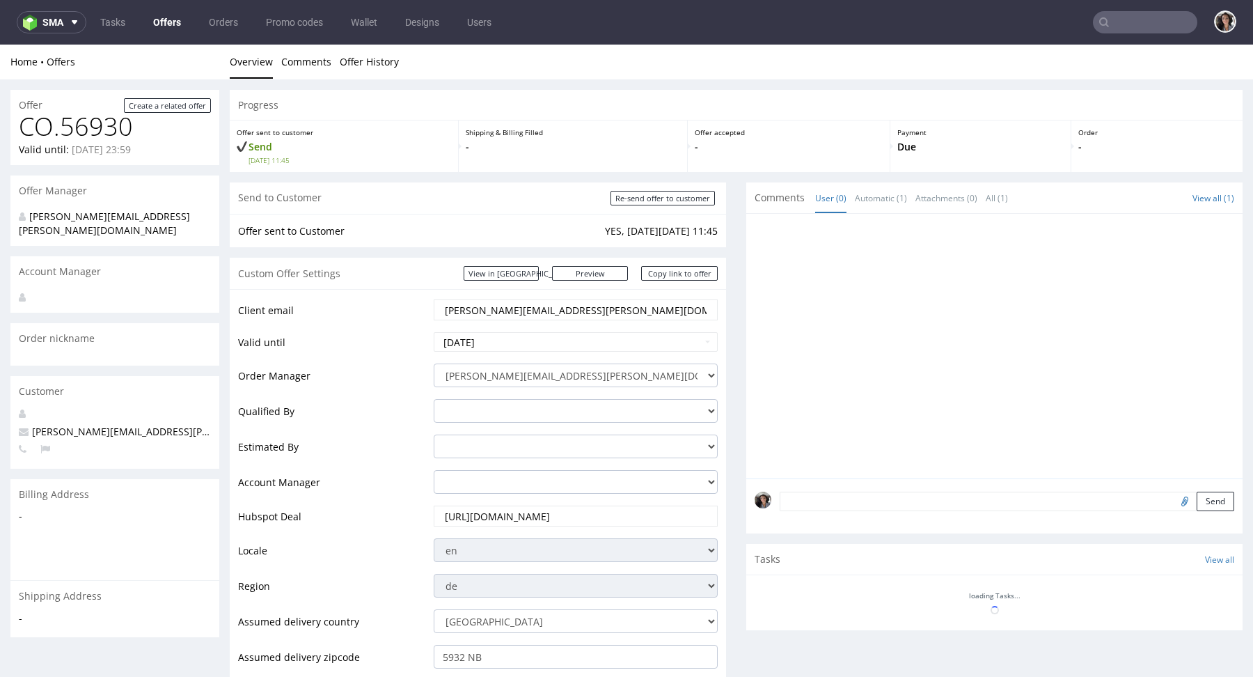
scroll to position [725, 0]
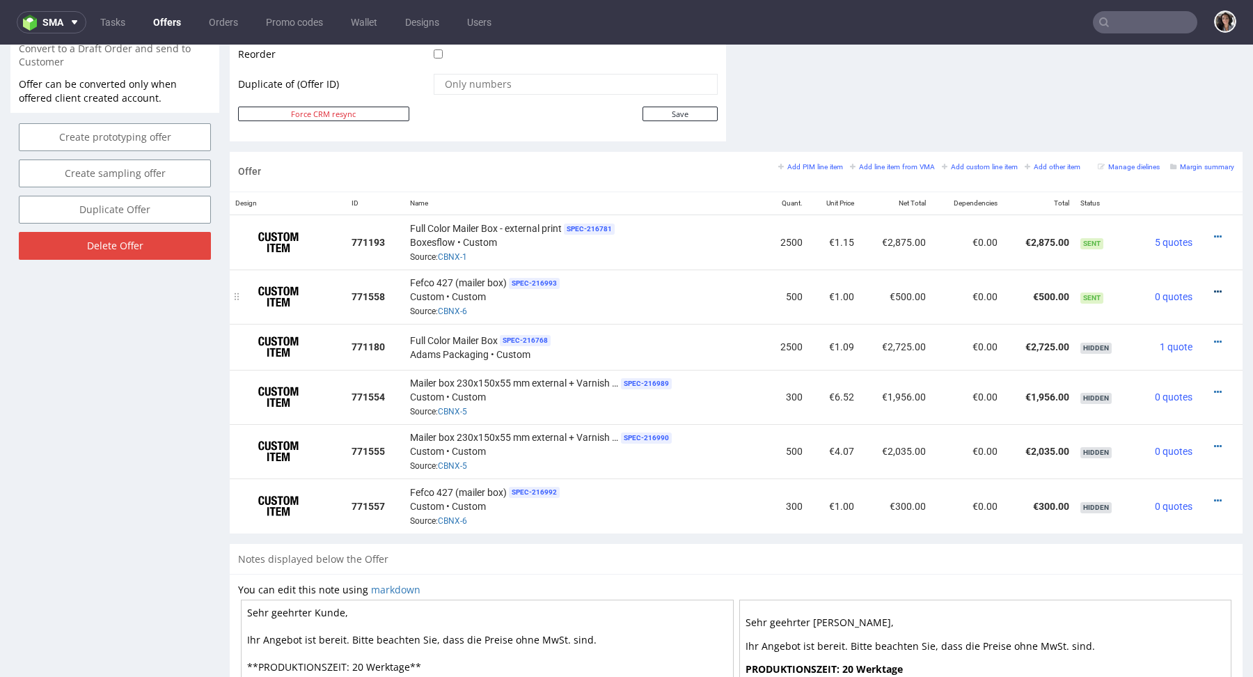
click at [1214, 288] on icon at bounding box center [1218, 292] width 8 height 10
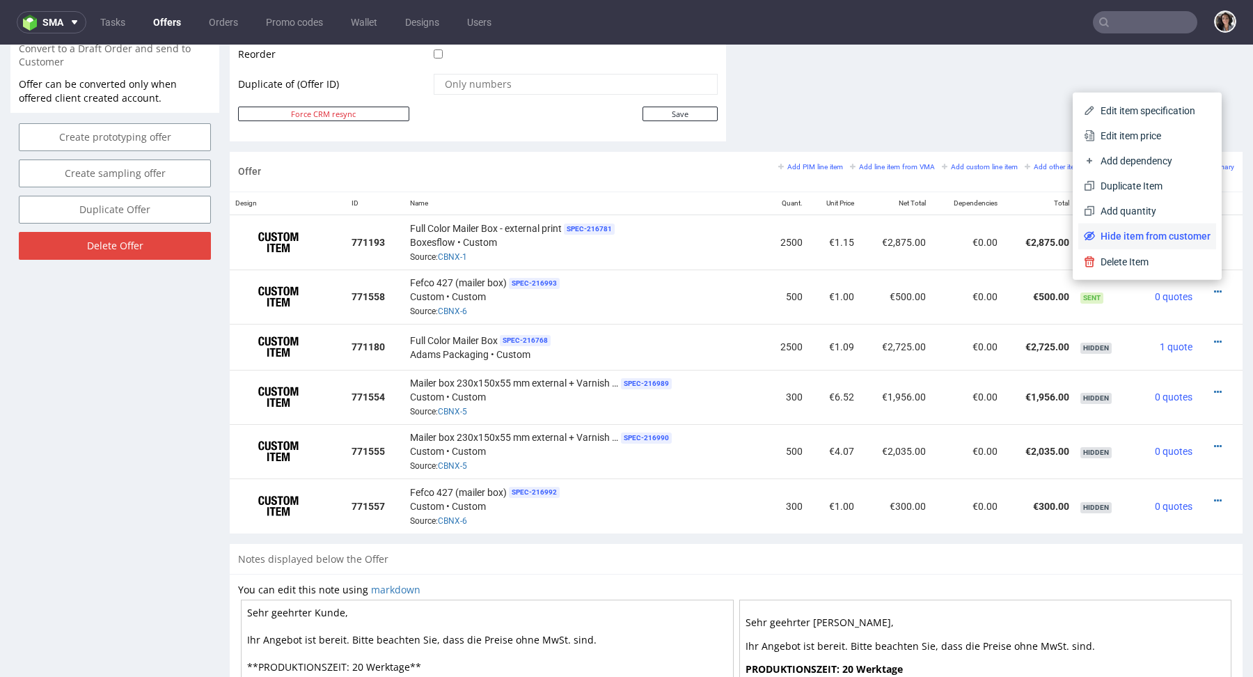
click at [1163, 232] on span "Hide item from customer" at bounding box center [1153, 236] width 116 height 14
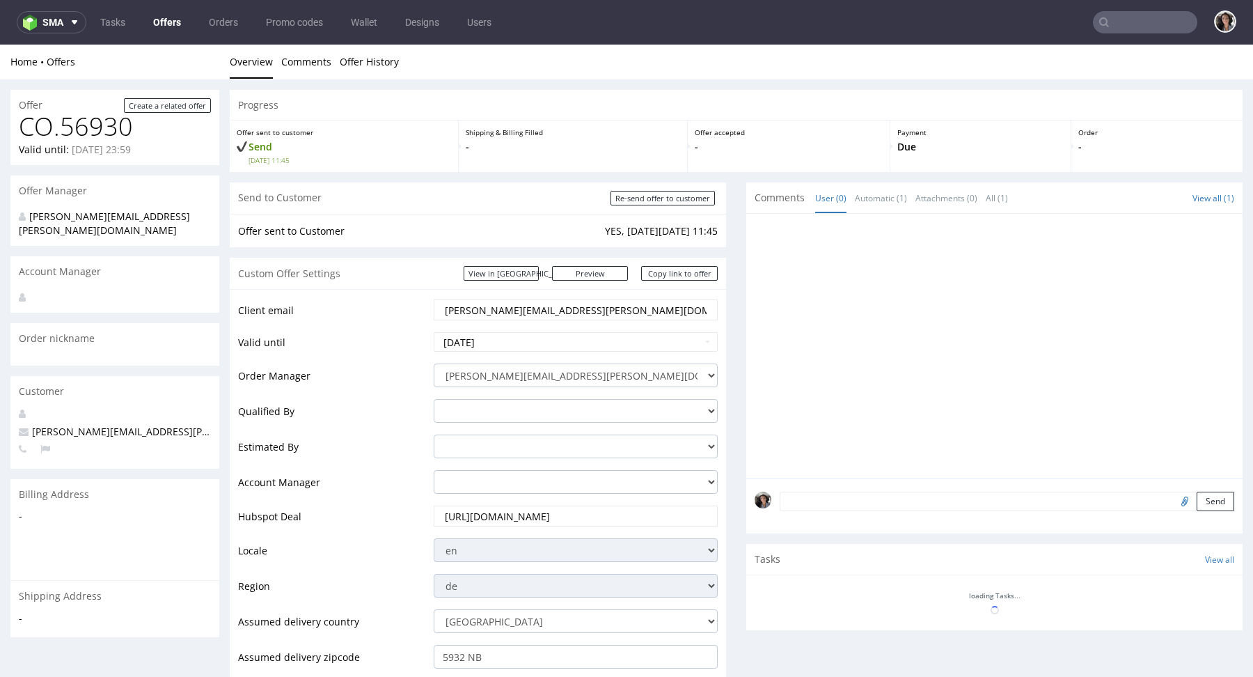
scroll to position [716, 0]
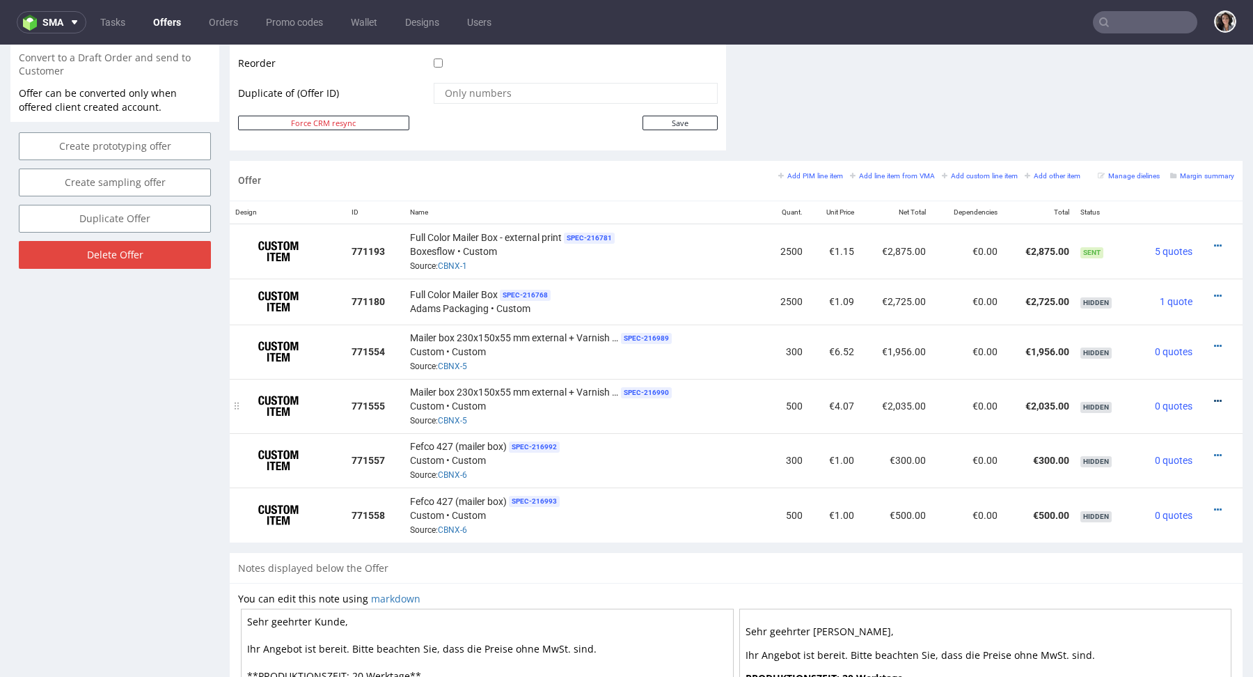
click at [1214, 395] on link at bounding box center [1218, 400] width 8 height 11
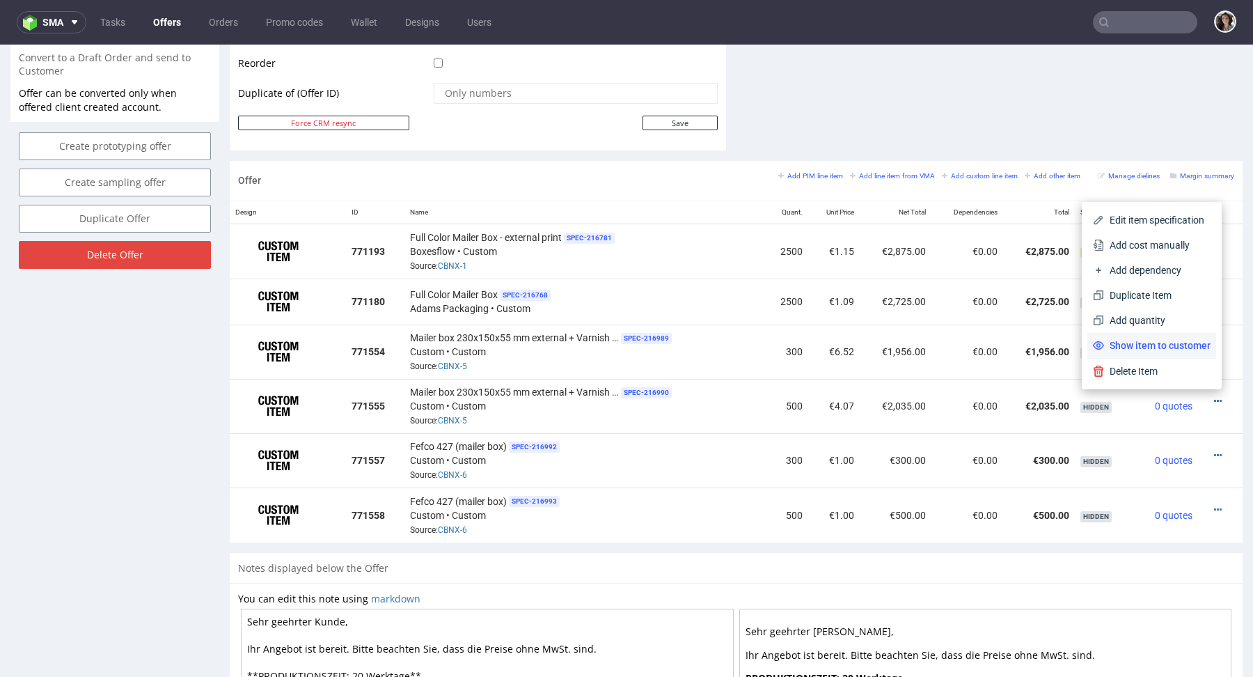
click at [1183, 349] on span "Show item to customer" at bounding box center [1157, 345] width 106 height 14
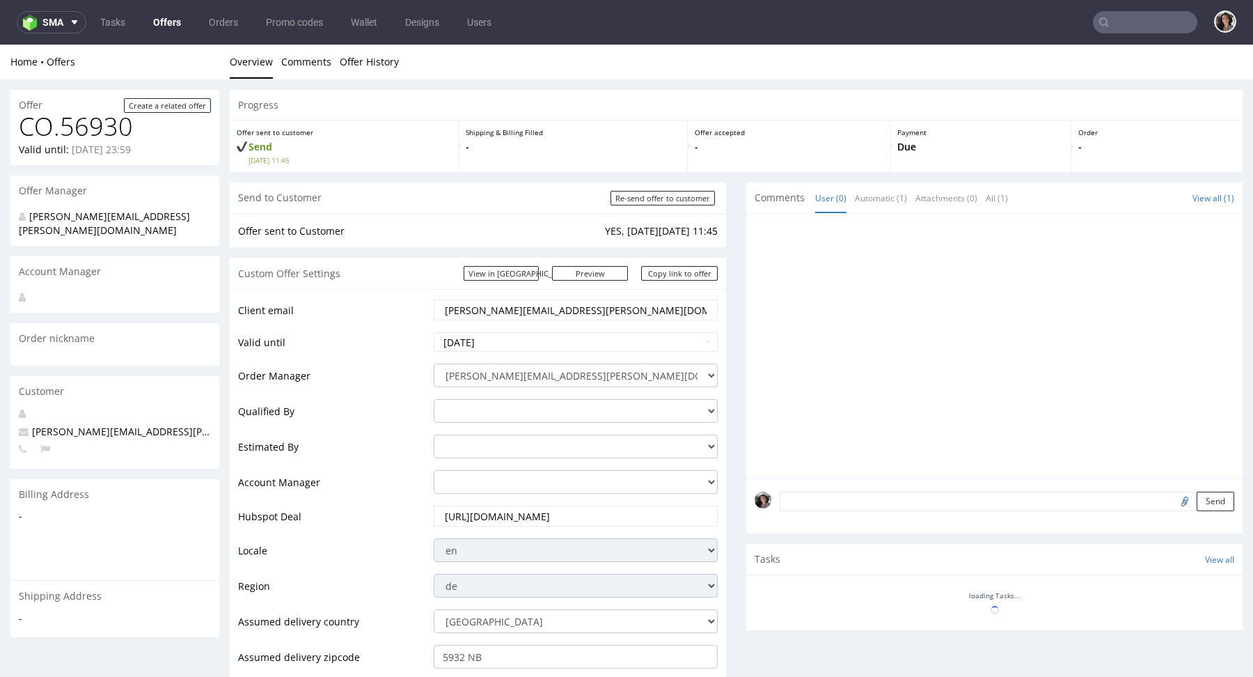
scroll to position [706, 0]
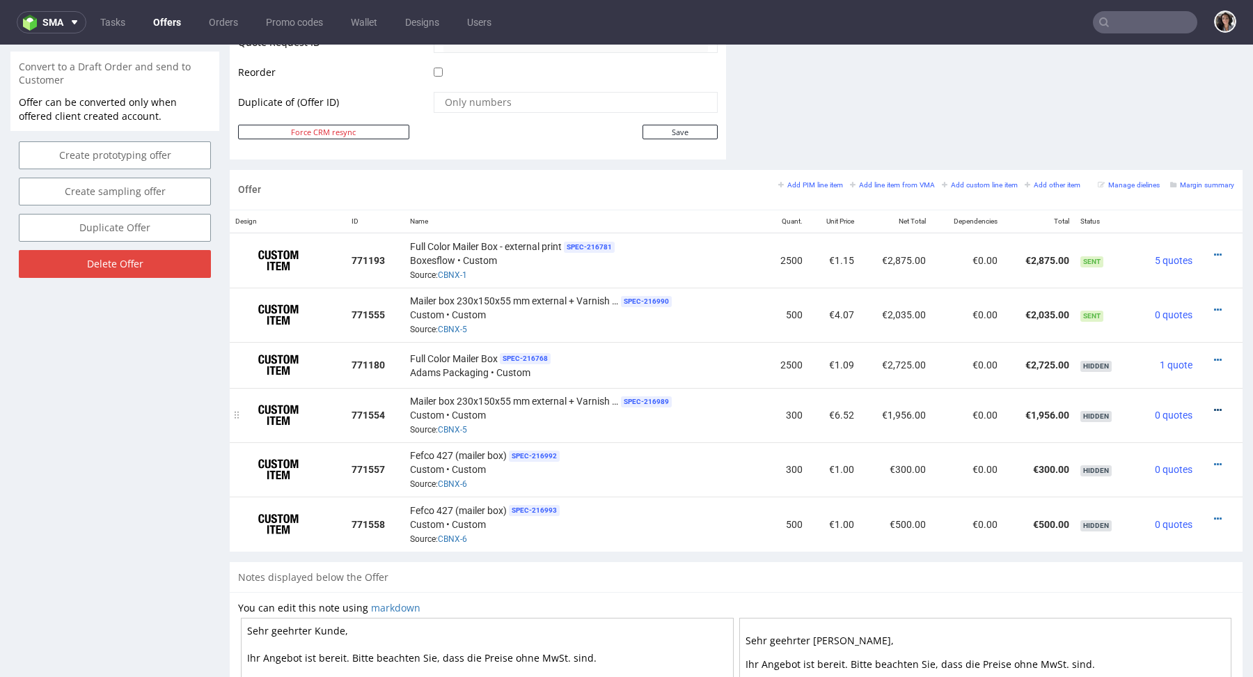
click at [1214, 405] on icon at bounding box center [1218, 410] width 8 height 10
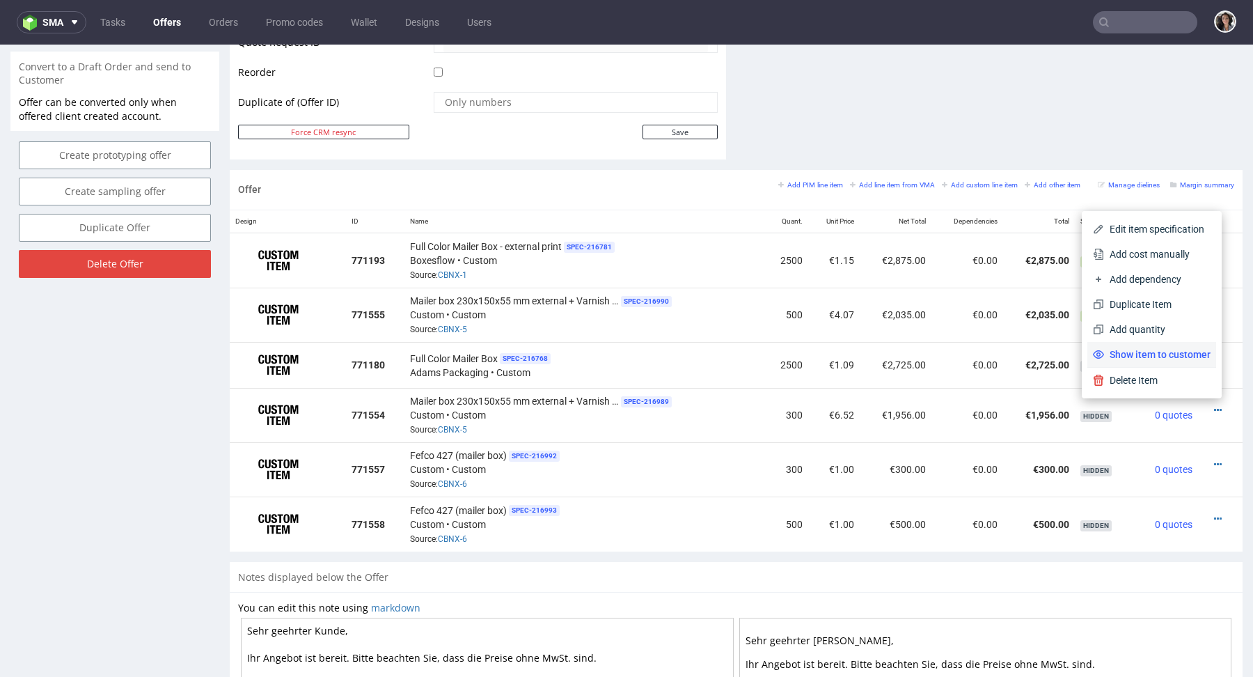
click at [1164, 347] on span "Show item to customer" at bounding box center [1157, 354] width 106 height 14
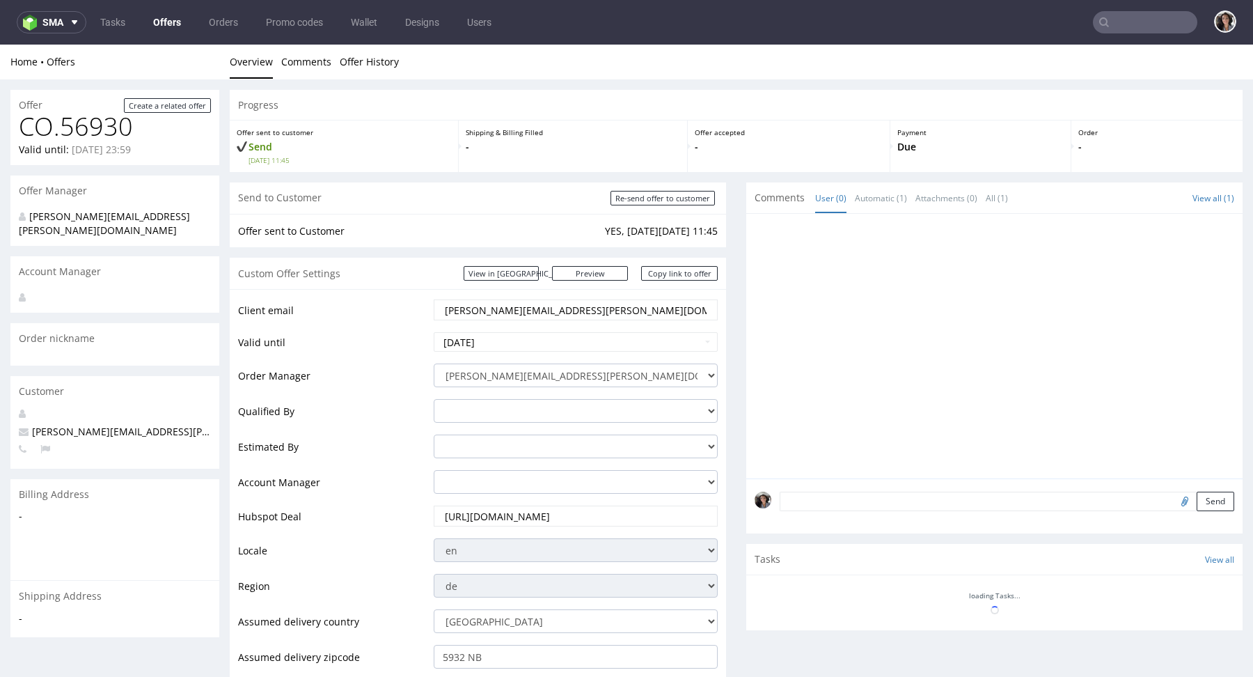
scroll to position [697, 0]
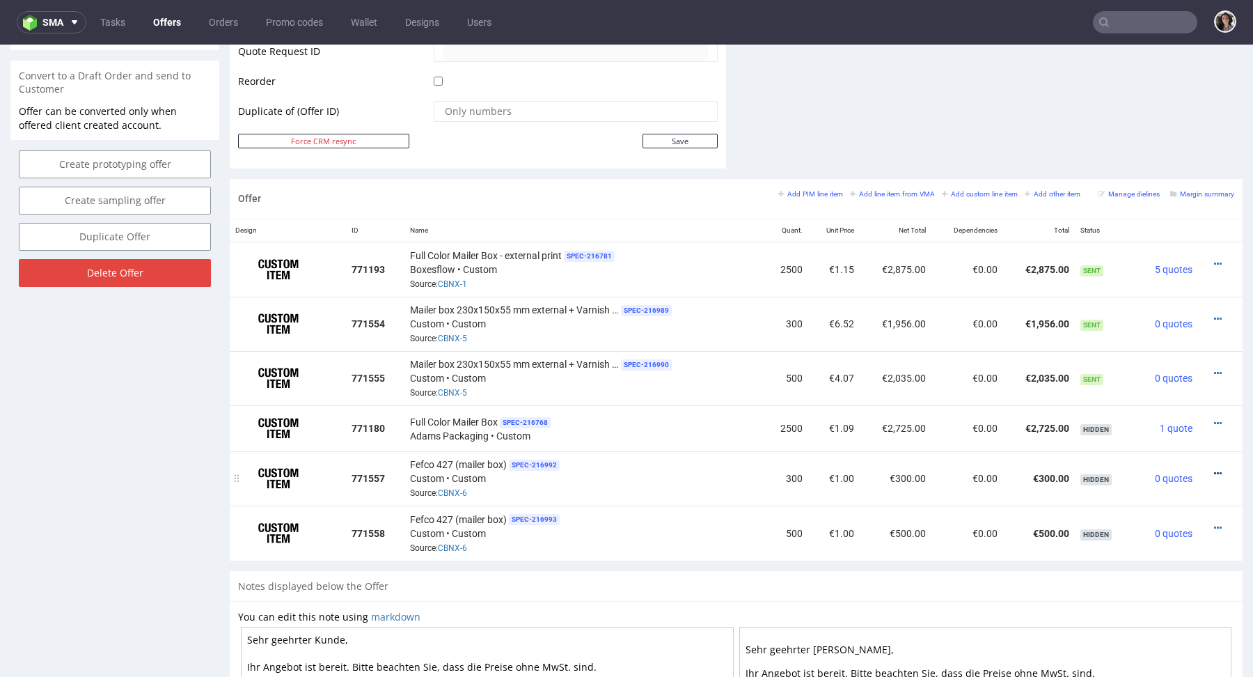
click at [1214, 468] on icon at bounding box center [1218, 473] width 8 height 10
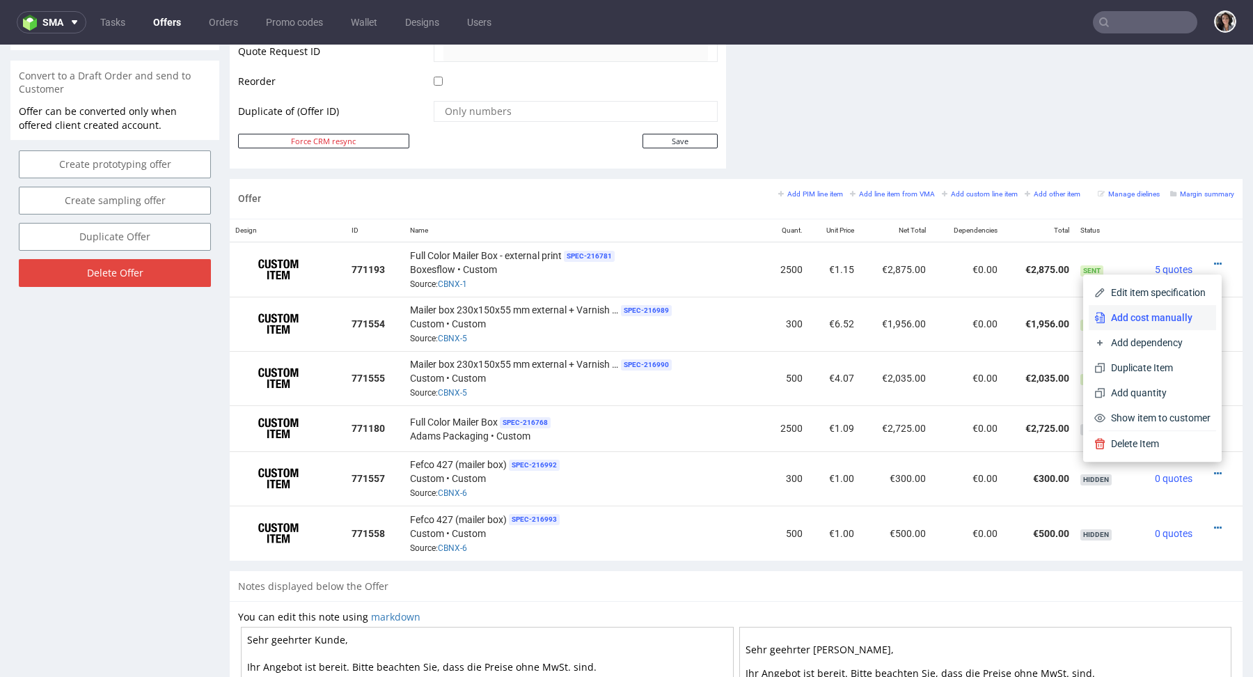
click at [1141, 320] on span "Add cost manually" at bounding box center [1157, 317] width 105 height 14
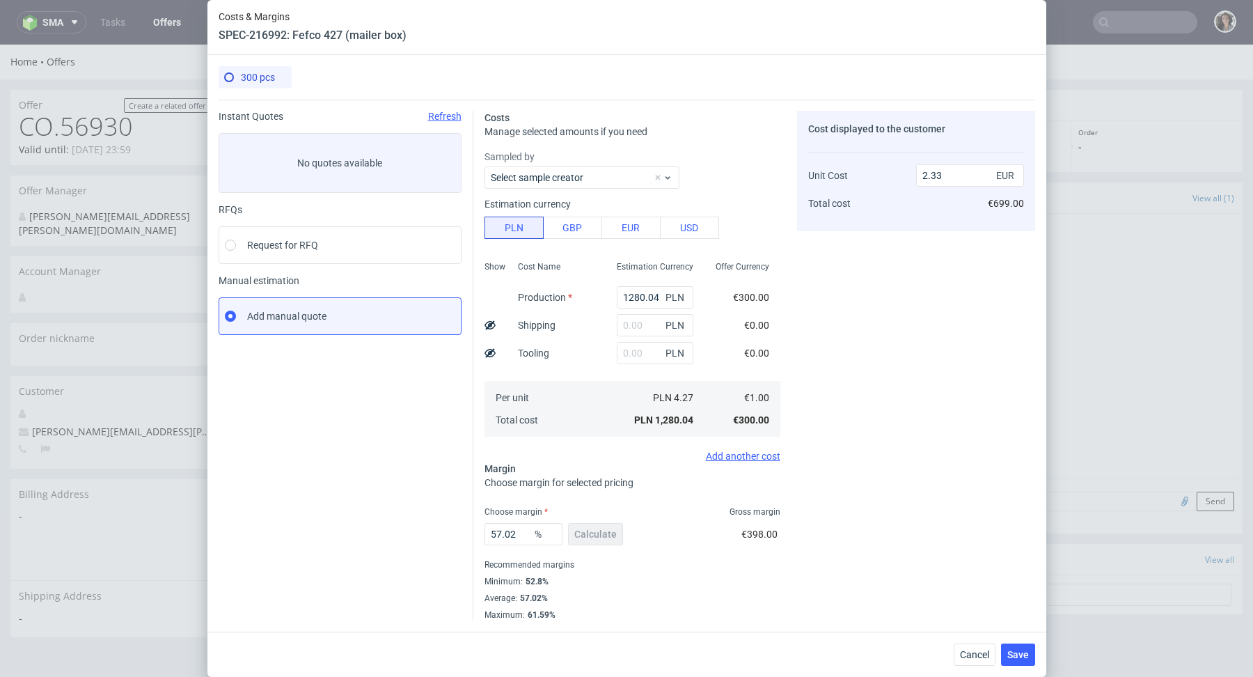
scroll to position [697, 0]
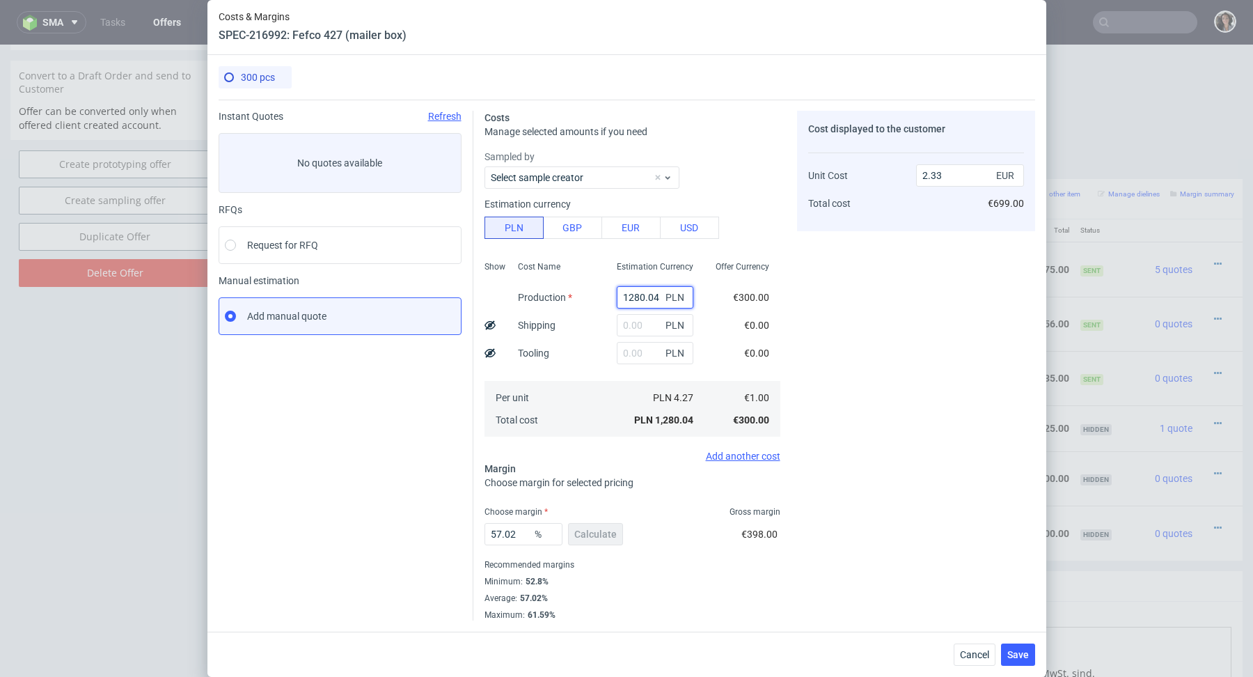
click at [633, 294] on input "1280.04" at bounding box center [655, 297] width 77 height 22
paste input "3717"
type input "12371780.04"
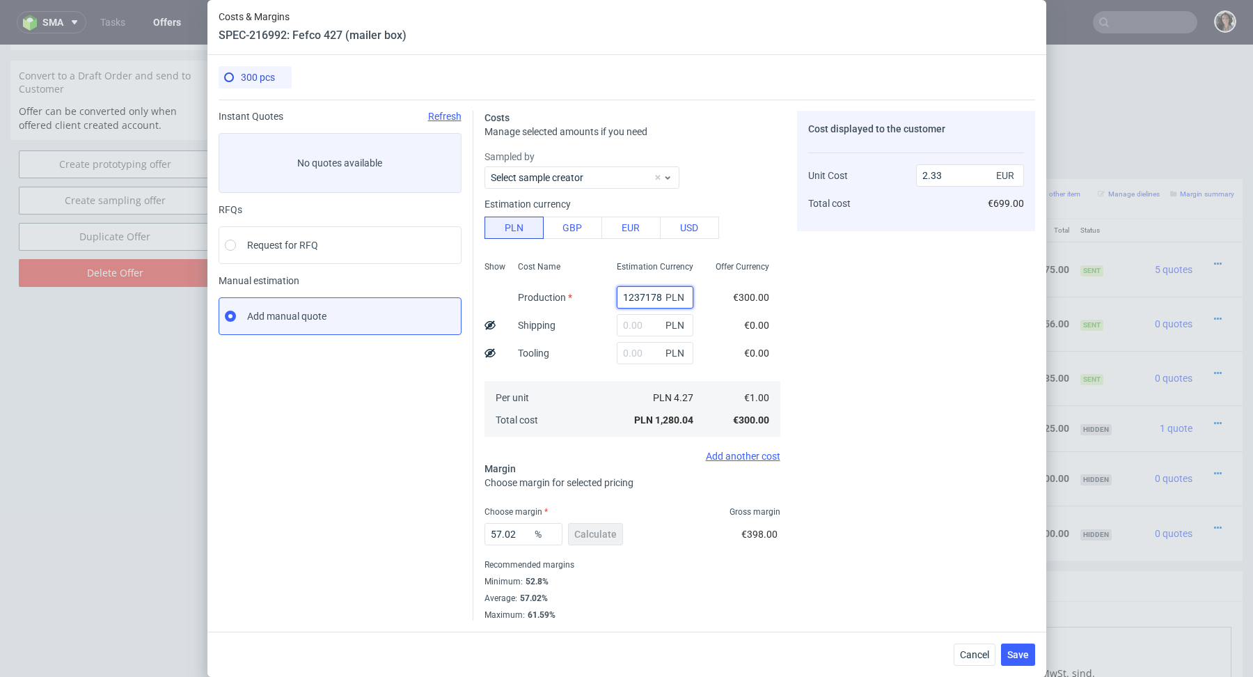
type input "22487.55"
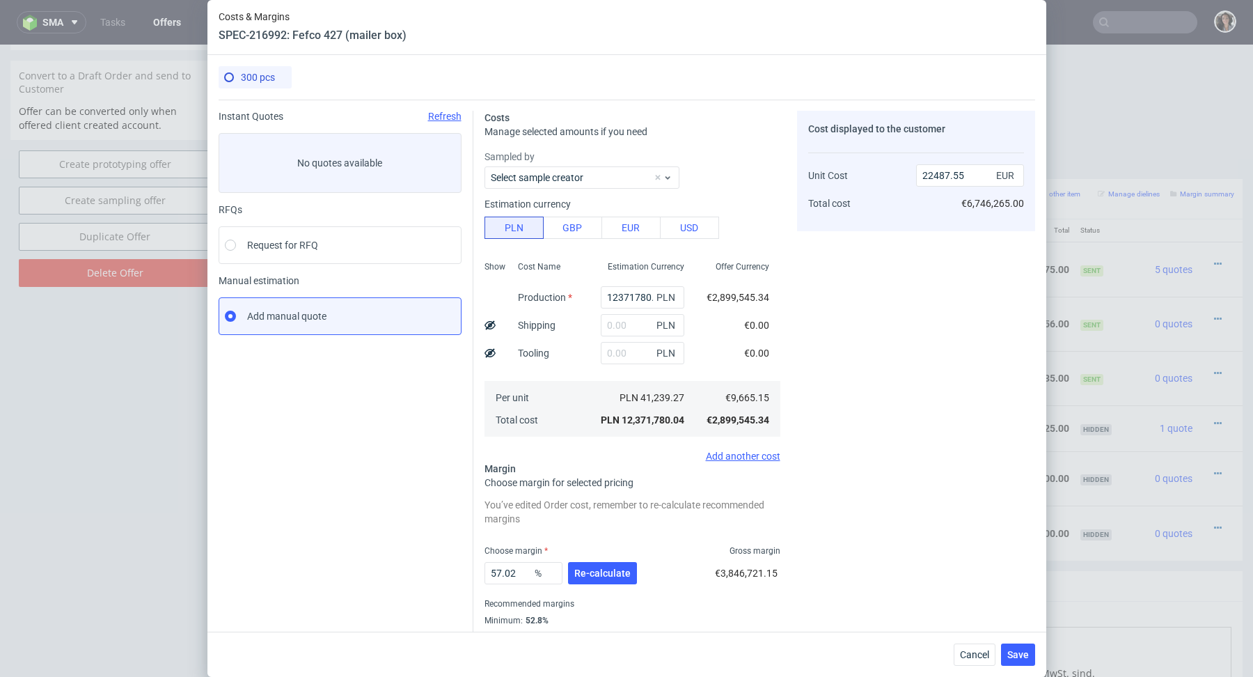
click at [633, 280] on div "Estimation Currency" at bounding box center [646, 270] width 99 height 25
click at [633, 303] on input "12371780.04" at bounding box center [643, 297] width 84 height 22
paste input "3717"
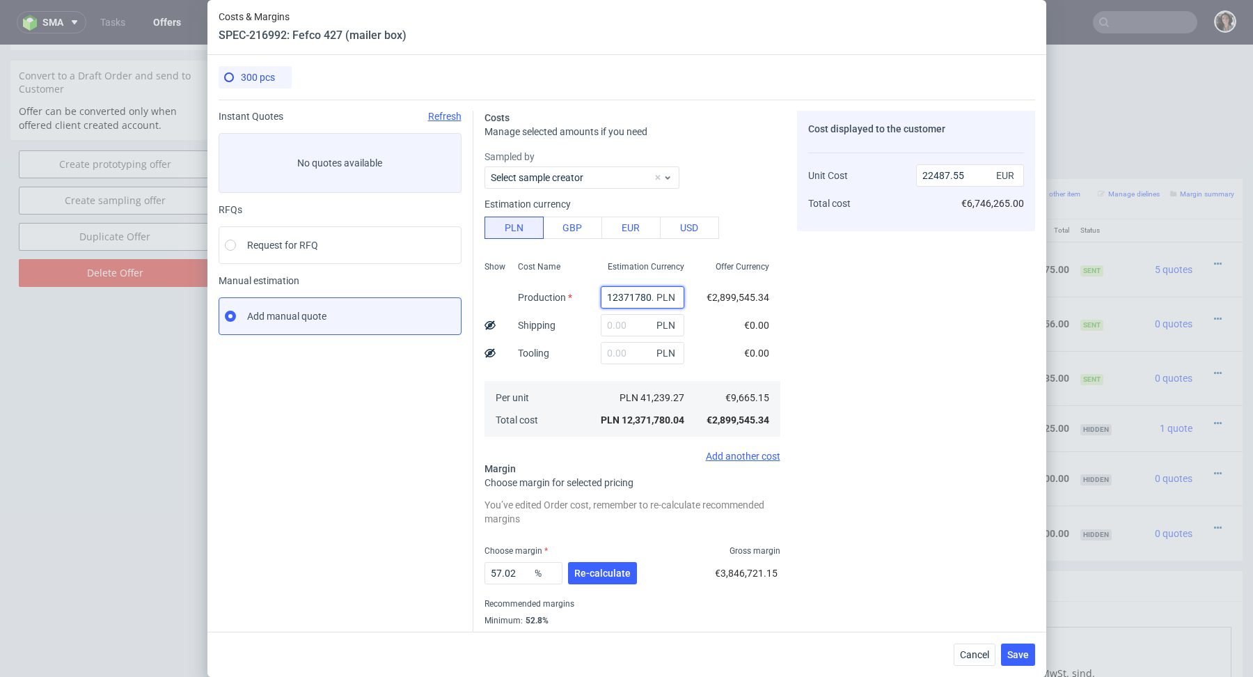
type input "3717"
type input "6.76"
type input "3717"
click at [642, 349] on input "text" at bounding box center [655, 353] width 77 height 22
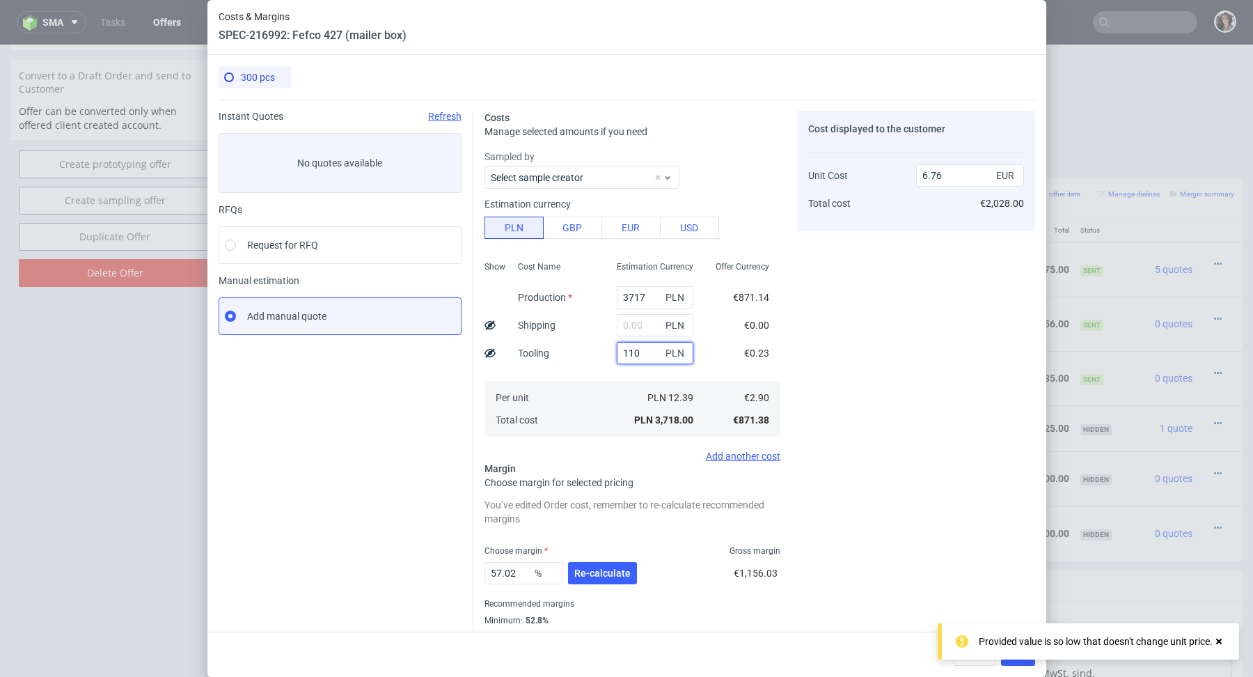
type input "1100"
type input "8.76"
type input "1100"
click at [663, 323] on span "PLN" at bounding box center [677, 324] width 28 height 19
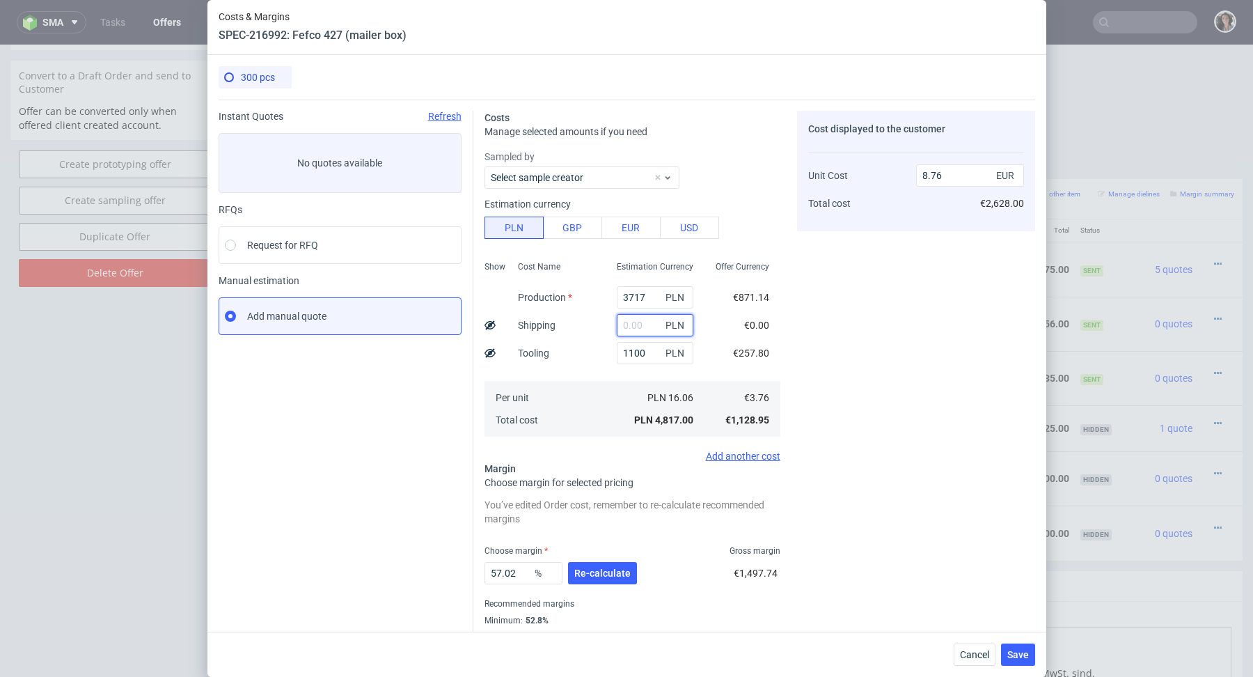
click at [627, 324] on input "text" at bounding box center [655, 325] width 77 height 22
paste input "450,01"
type input "450.01"
type input "9.57"
type input "450.01"
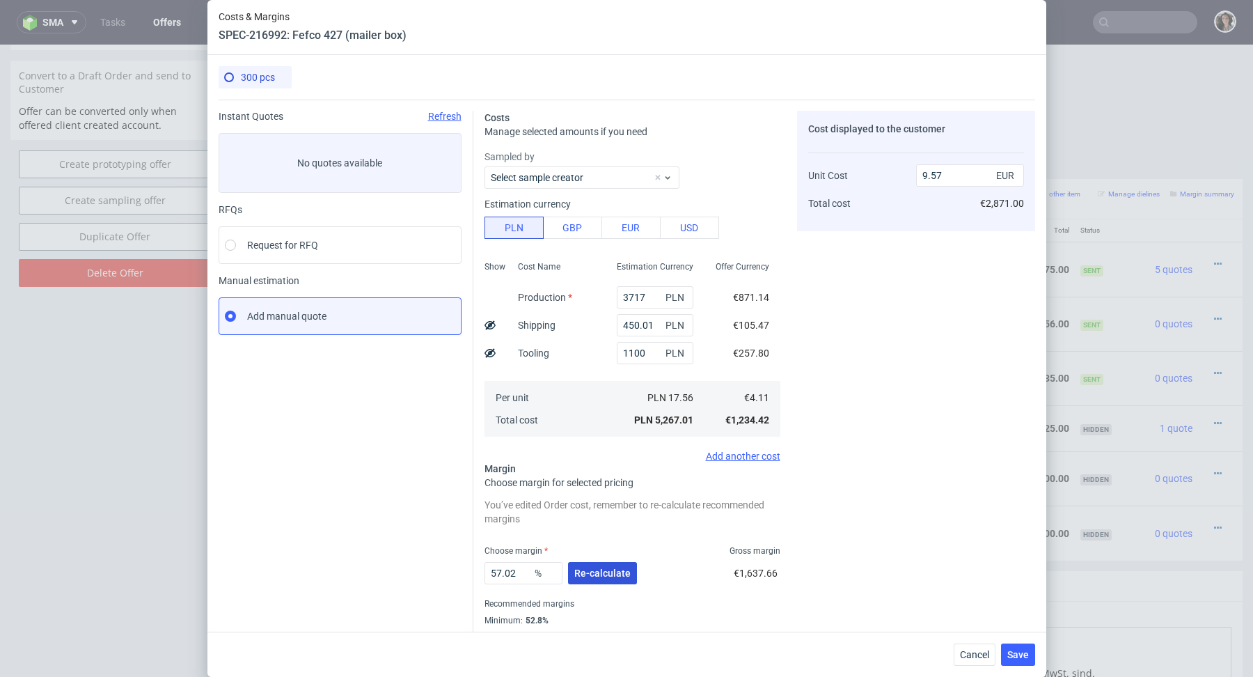
click at [608, 566] on button "Re-calculate" at bounding box center [602, 573] width 69 height 22
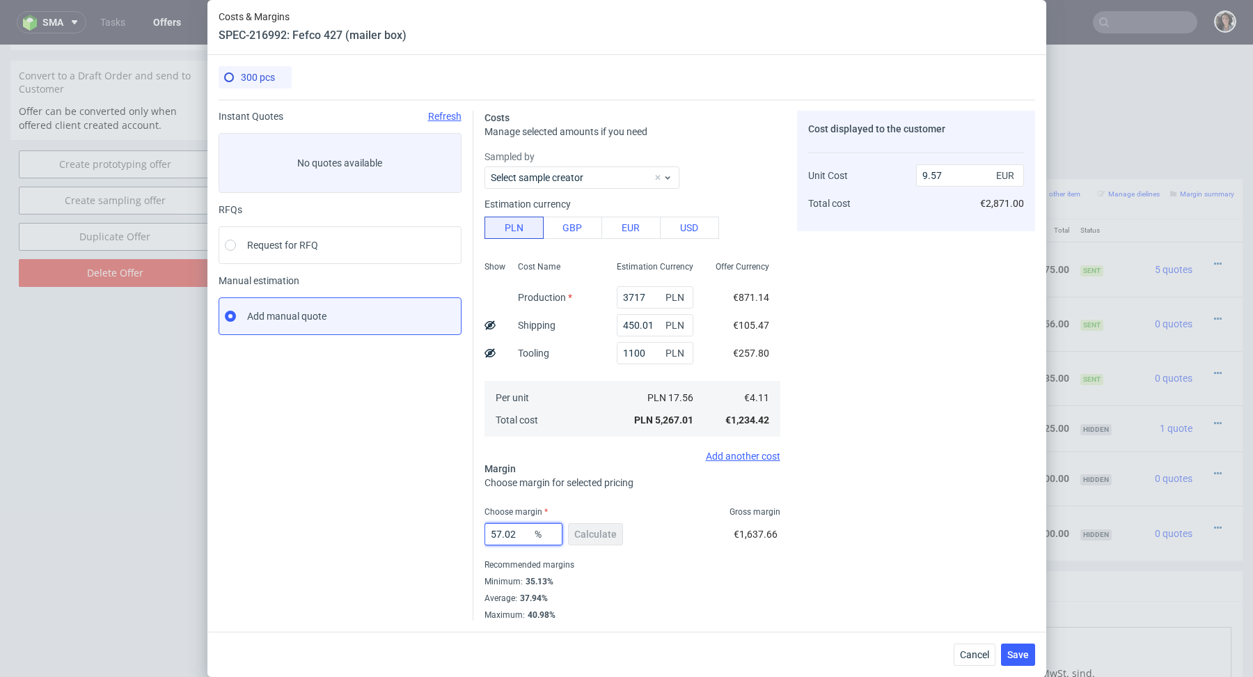
drag, startPoint x: 521, startPoint y: 535, endPoint x: 461, endPoint y: 535, distance: 59.9
click at [461, 535] on div "Instant Quotes Refresh No quotes available RFQs Request for RFQ Manual estimati…" at bounding box center [627, 360] width 816 height 521
type input "36"
type input "6.43"
type input "3"
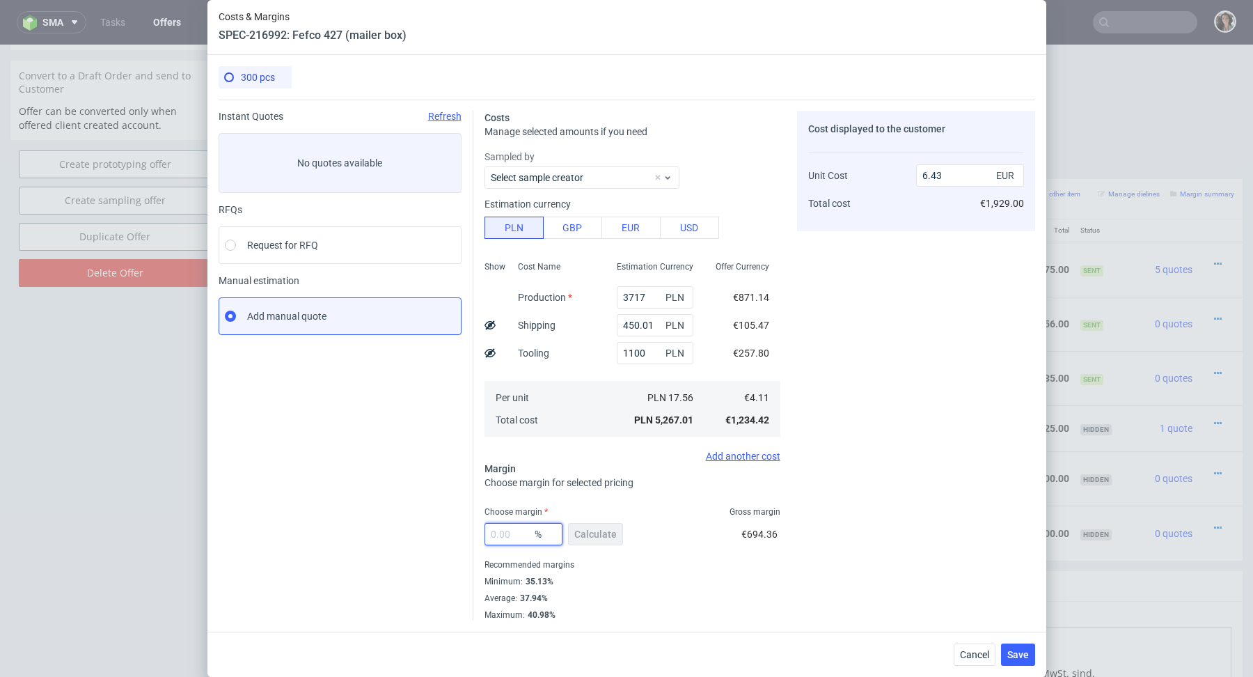
type input "0"
type input "4.11"
type input "38"
type input "6.64"
type input "38"
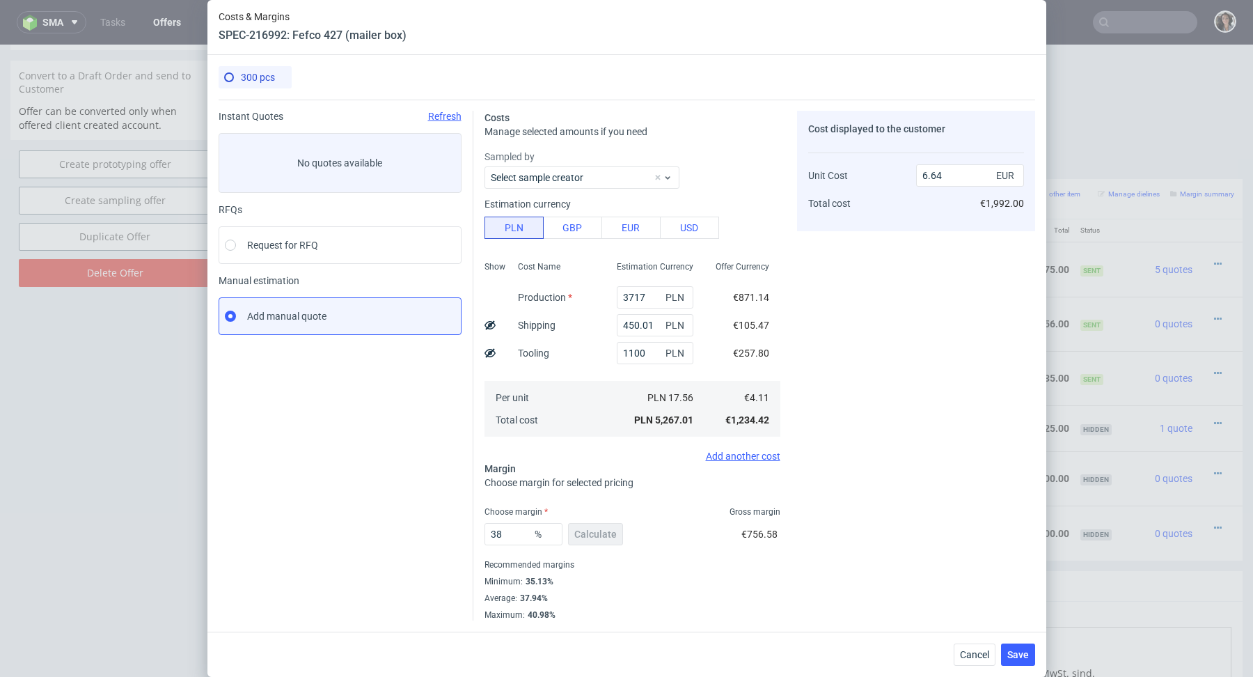
click at [626, 505] on fieldset "Costs Manage selected amounts if you need Sampled by Select sample creator Esti…" at bounding box center [632, 365] width 296 height 509
click at [1011, 652] on span "Save" at bounding box center [1018, 654] width 22 height 10
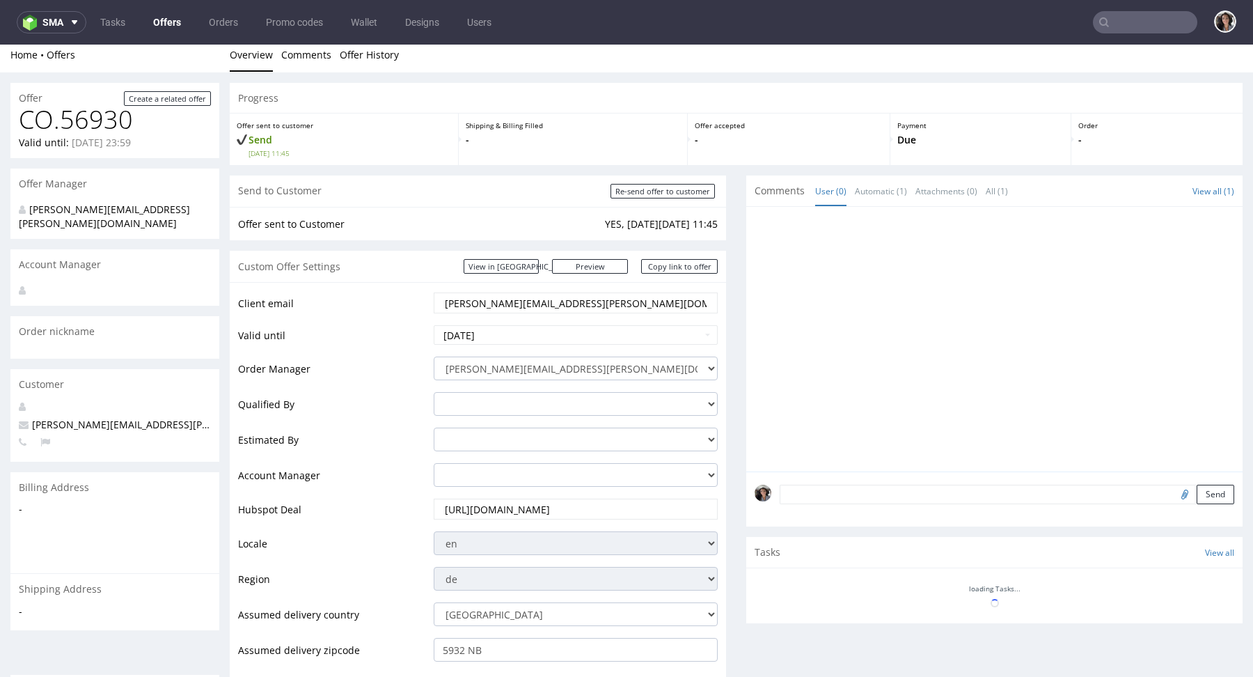
scroll to position [725, 0]
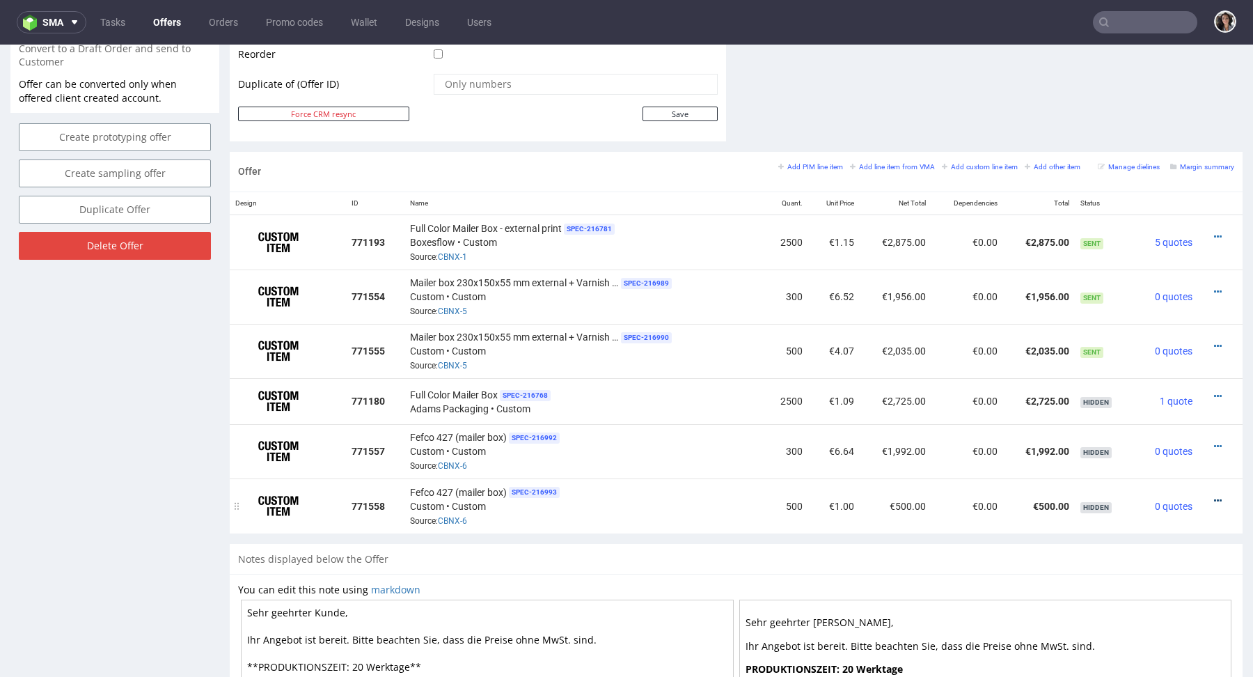
click at [1214, 495] on link at bounding box center [1218, 500] width 8 height 11
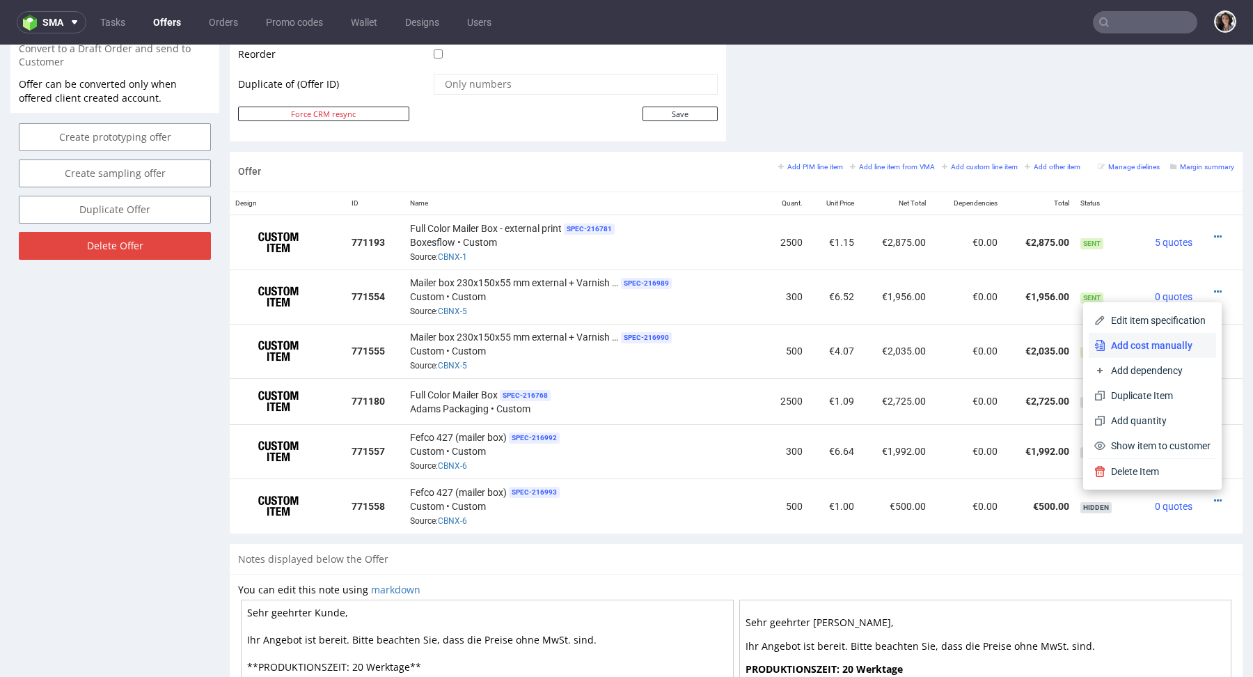
click at [1124, 339] on span "Add cost manually" at bounding box center [1157, 345] width 105 height 14
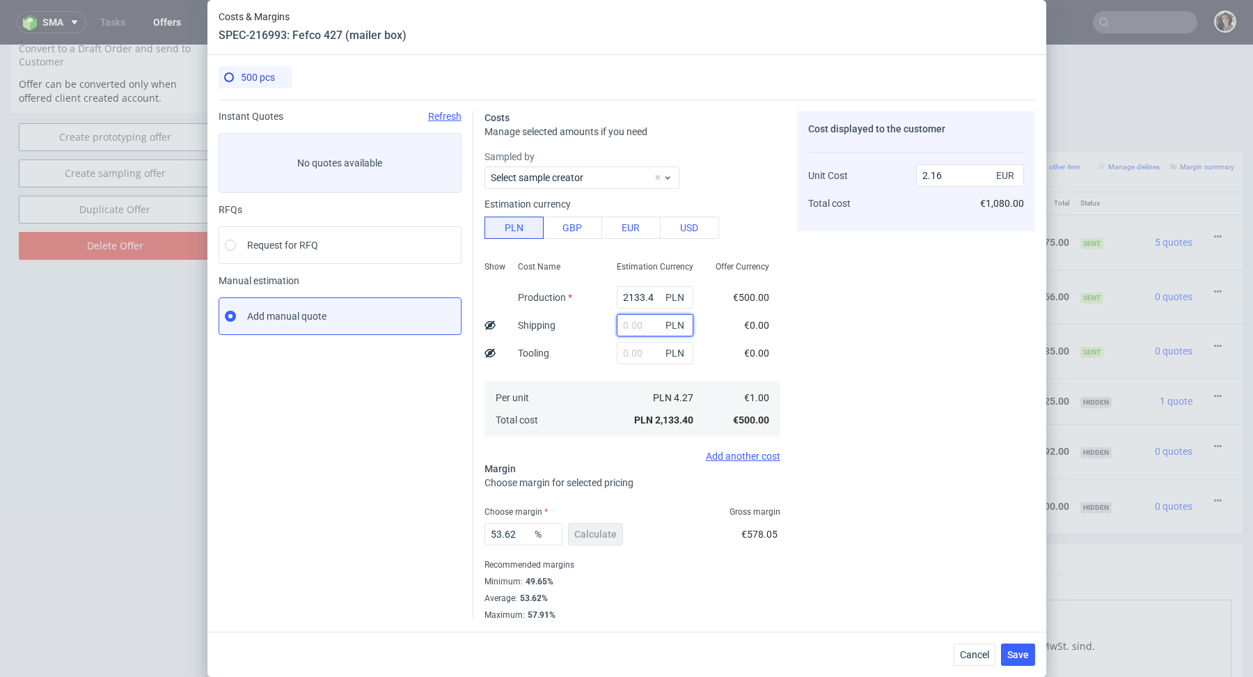
click at [634, 331] on input "text" at bounding box center [655, 325] width 77 height 22
paste input "450,01"
type input "450.01"
type input "2.61"
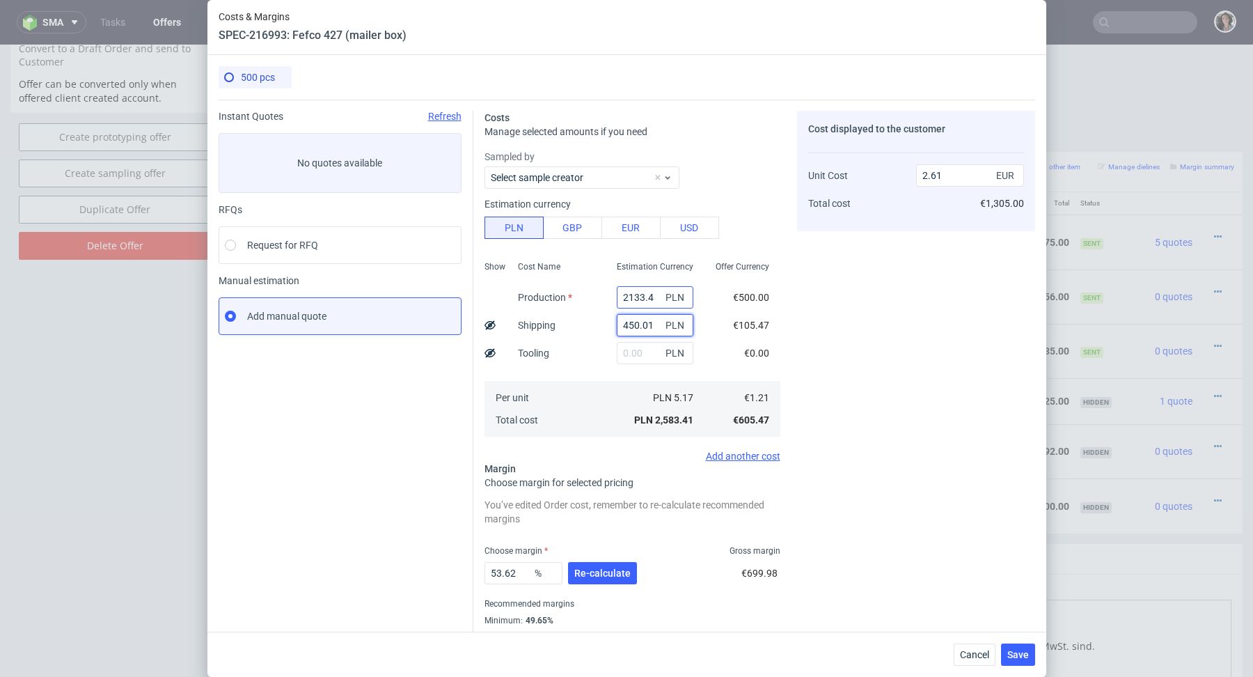
type input "450.01"
click at [635, 299] on input "2133.4" at bounding box center [655, 297] width 77 height 22
type input "0.45"
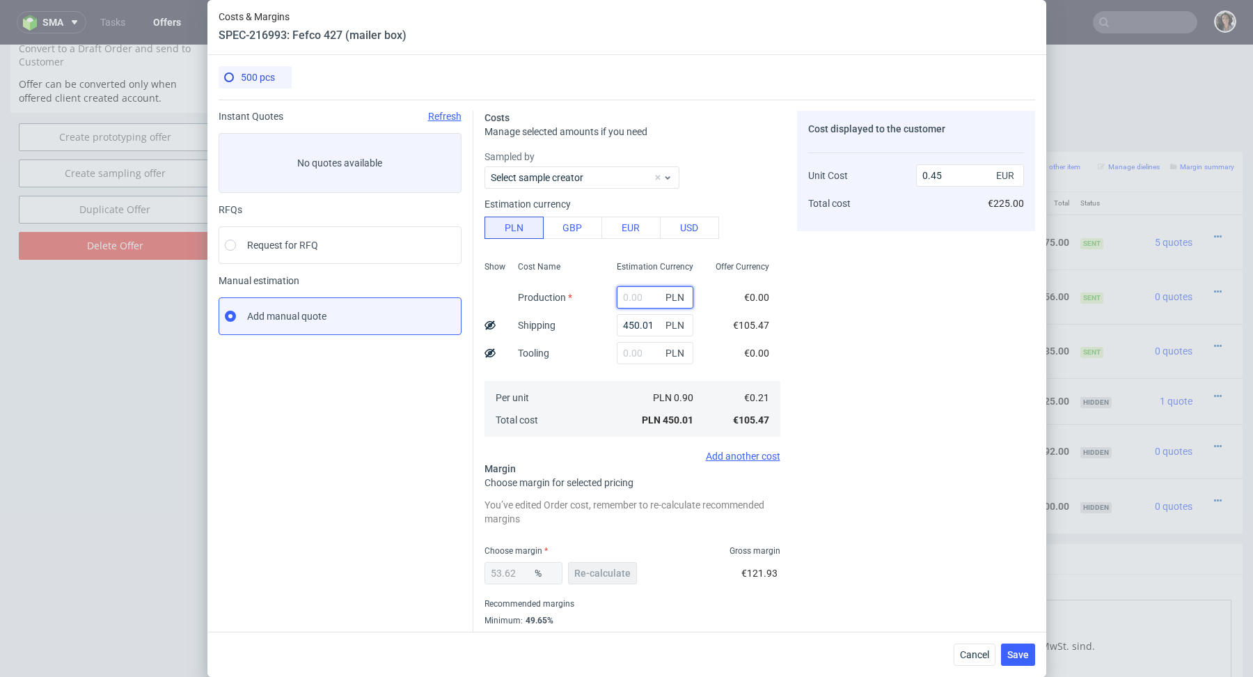
paste input "3915"
type input "3915"
type input "4.41"
type input "3915"
click at [626, 350] on input "text" at bounding box center [655, 353] width 77 height 22
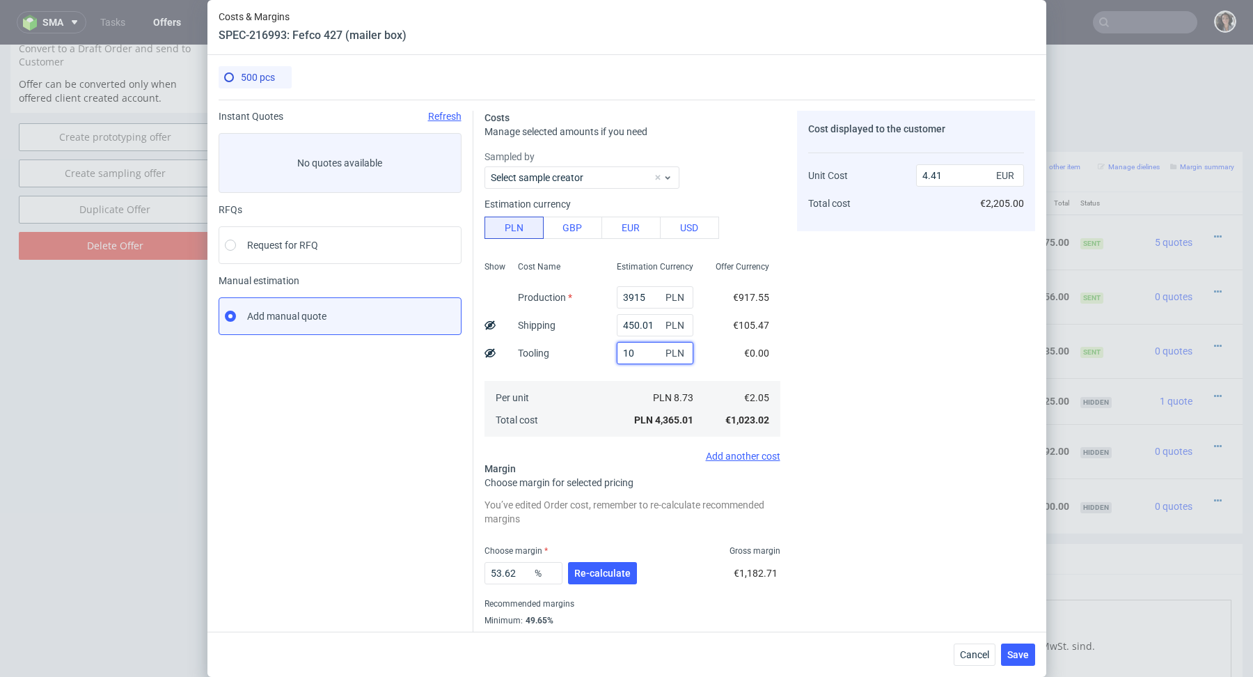
type input "100"
type input "4.51"
type input "1"
type input "4.41"
type input "1100"
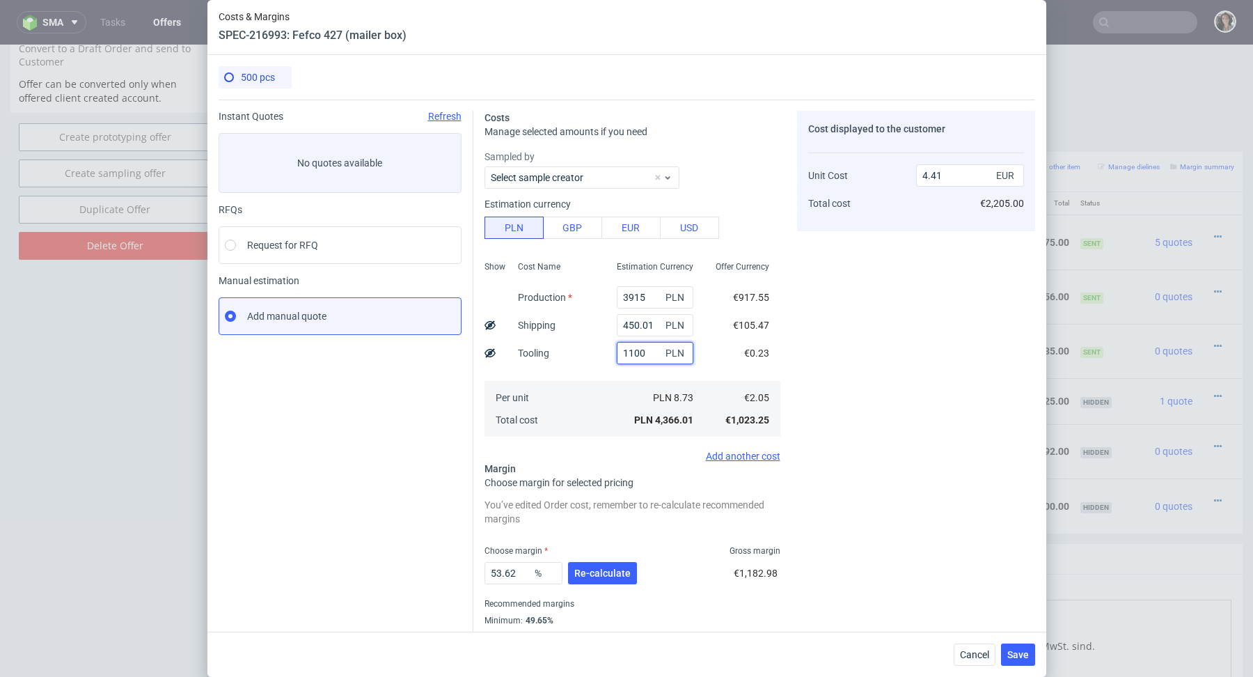
type input "5.53"
type input "1100"
click at [567, 441] on div "Sampled by Select sample creator Estimation currency PLN GBP EUR USD Show Cost …" at bounding box center [632, 306] width 296 height 312
click at [633, 565] on button "Re-calculate" at bounding box center [602, 573] width 69 height 22
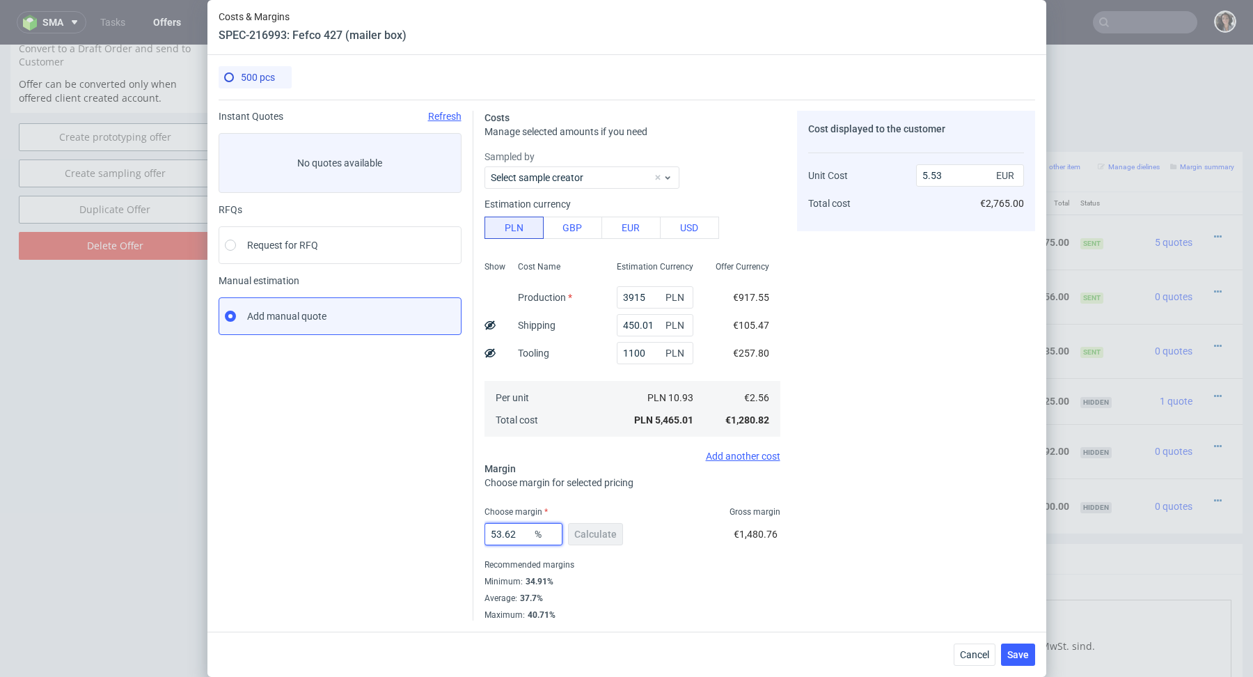
drag, startPoint x: 523, startPoint y: 526, endPoint x: 477, endPoint y: 528, distance: 46.0
click at [477, 528] on div "Costs Manage selected amounts if you need Sampled by Select sample creator Esti…" at bounding box center [754, 360] width 562 height 521
drag, startPoint x: 521, startPoint y: 535, endPoint x: 421, endPoint y: 535, distance: 100.2
click at [421, 535] on div "Instant Quotes Refresh No quotes available RFQs Request for RFQ Manual estimati…" at bounding box center [627, 360] width 816 height 521
type input "38"
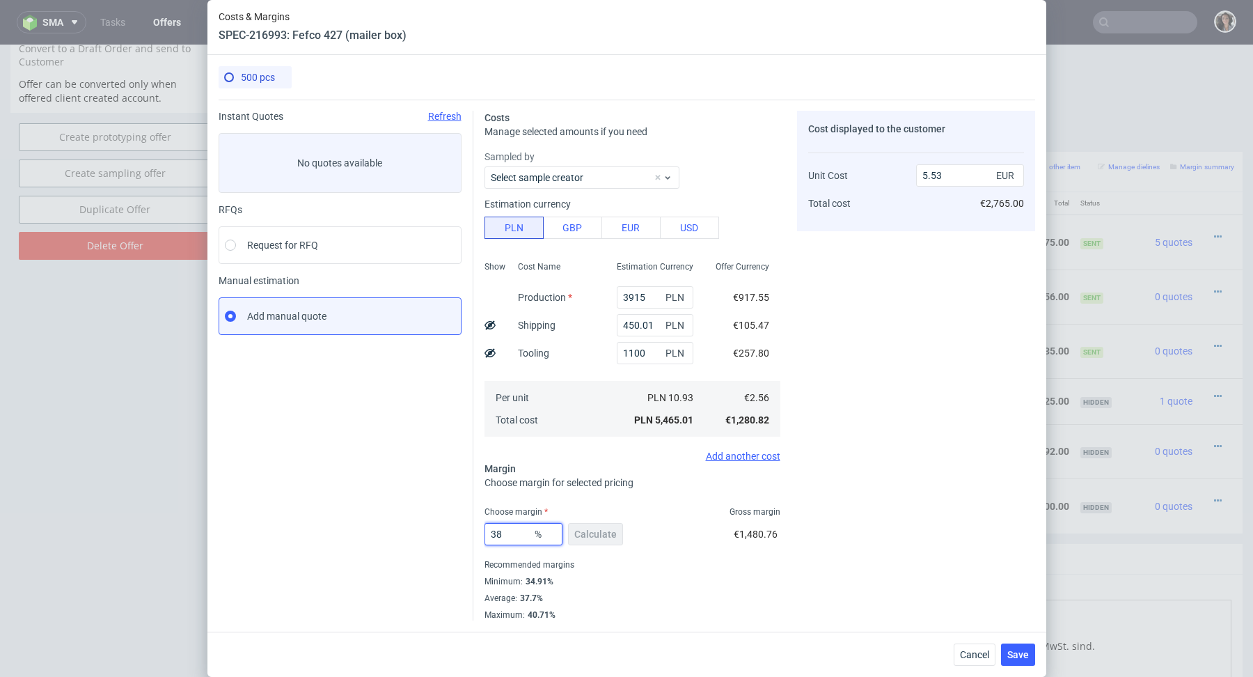
type input "4.14"
type input "38"
click at [627, 596] on div "Average : 37.7%" at bounding box center [632, 598] width 296 height 17
click at [1018, 663] on button "Save" at bounding box center [1018, 654] width 34 height 22
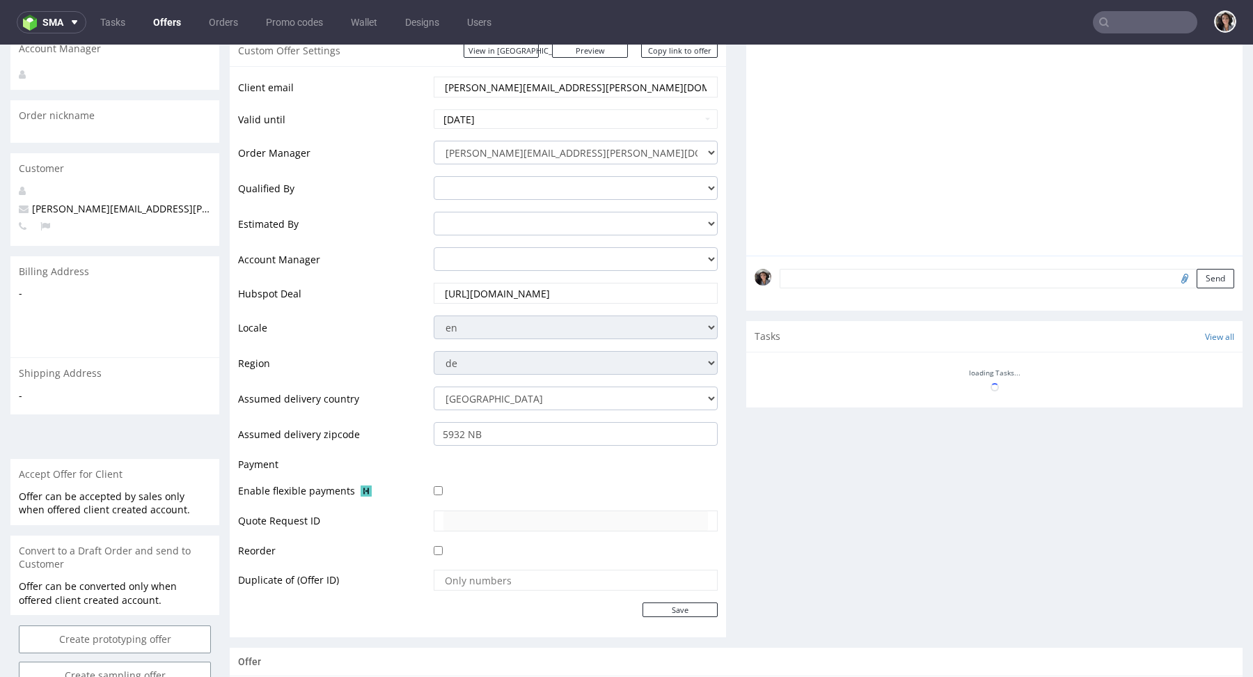
scroll to position [672, 0]
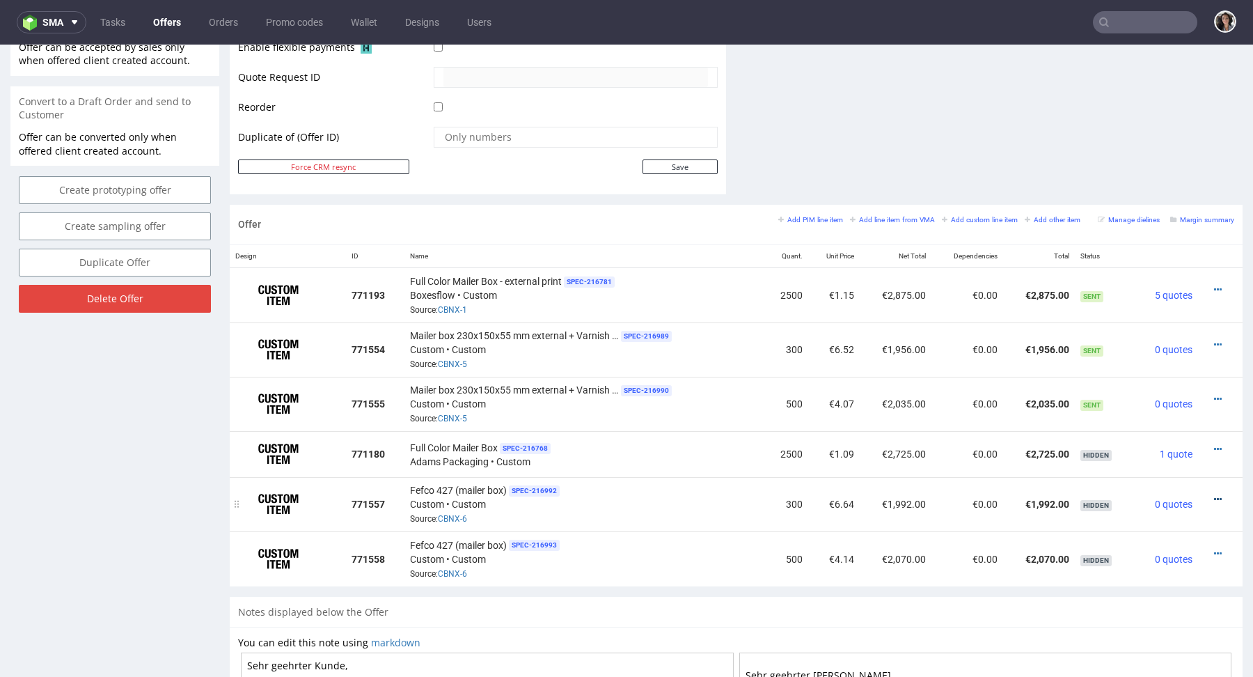
click at [1214, 498] on icon at bounding box center [1218, 499] width 8 height 10
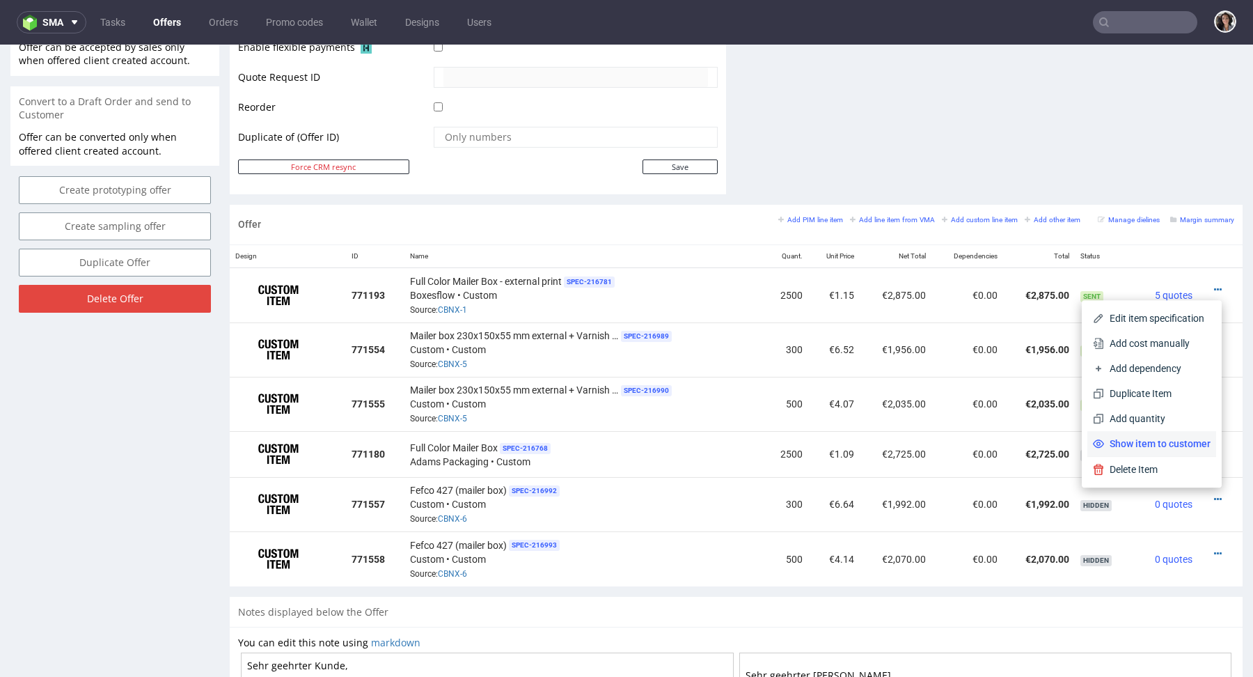
click at [1192, 444] on span "Show item to customer" at bounding box center [1157, 443] width 106 height 14
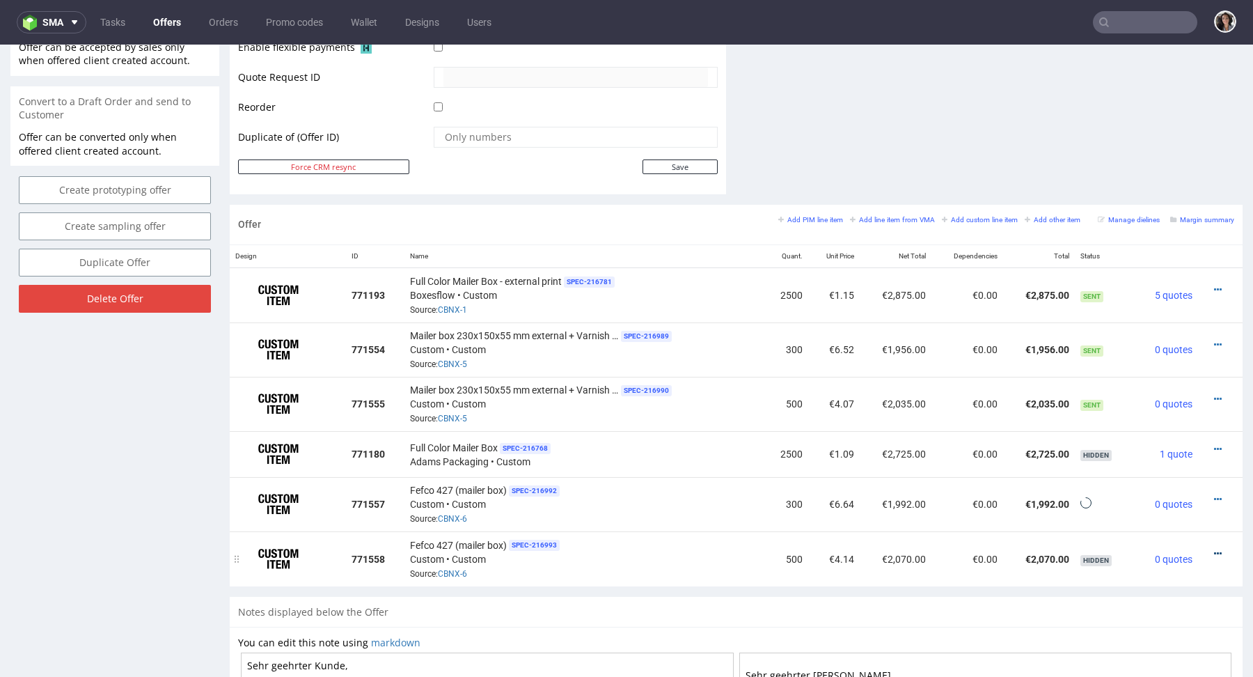
click at [1214, 554] on icon at bounding box center [1218, 553] width 8 height 10
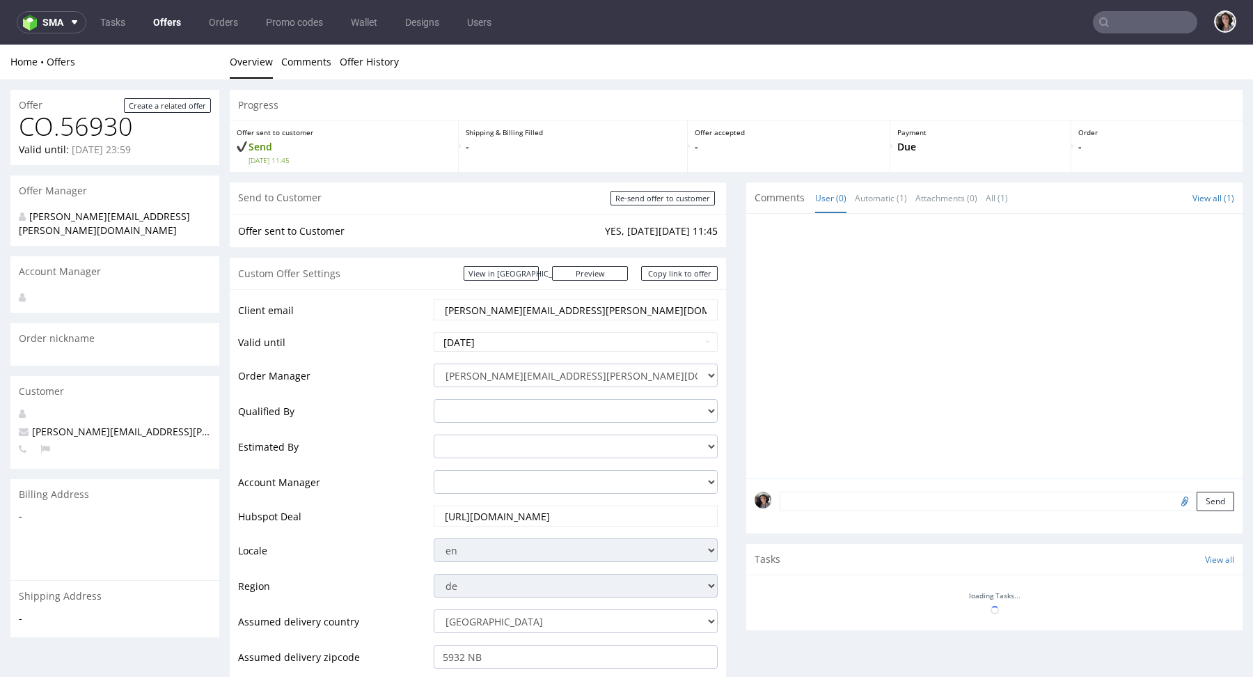
scroll to position [670, 0]
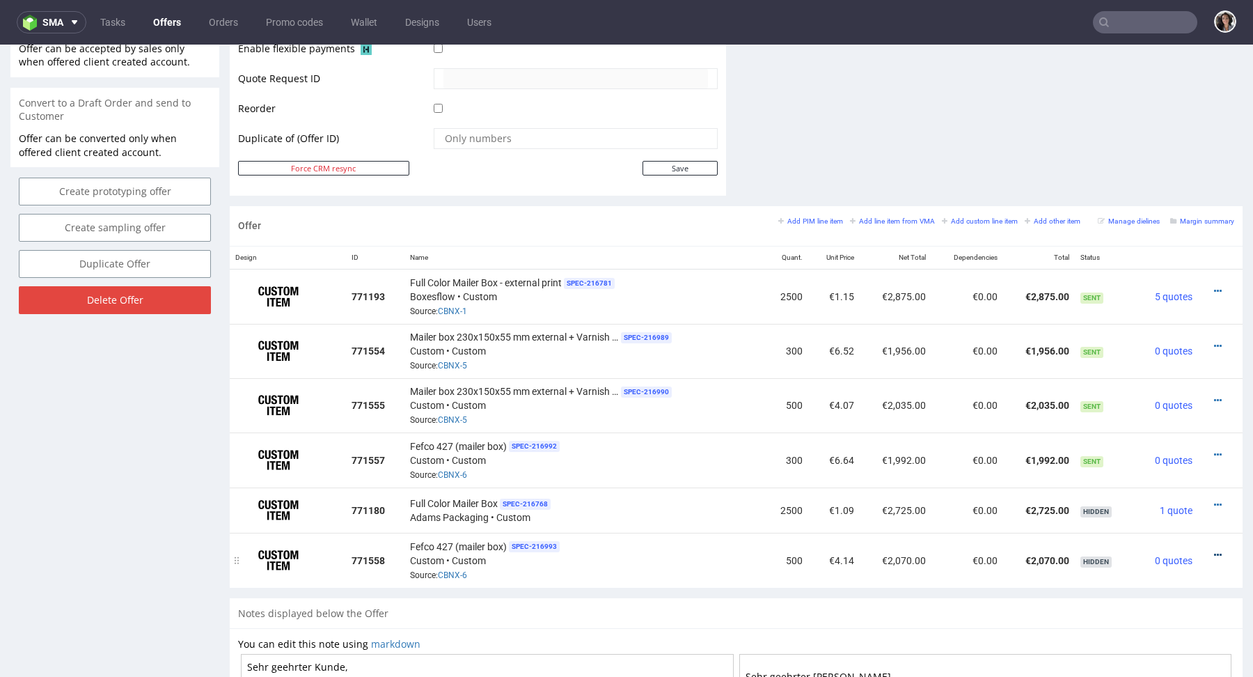
click at [1214, 551] on icon at bounding box center [1218, 555] width 8 height 10
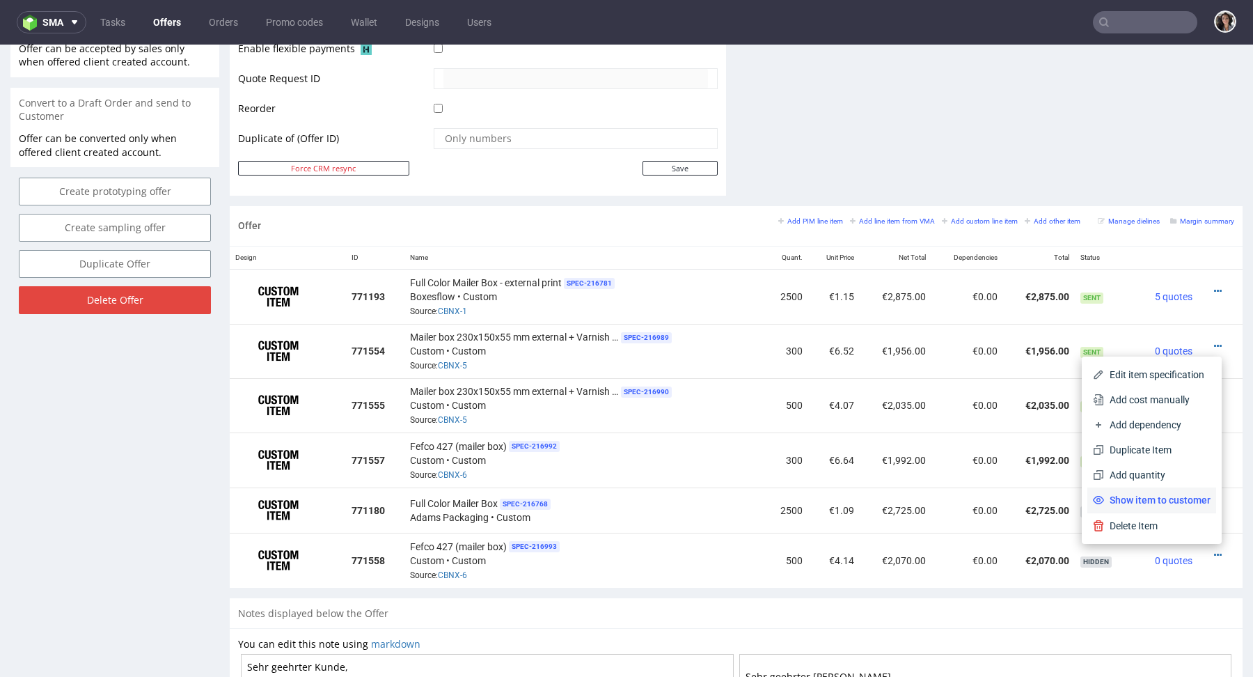
click at [1167, 491] on li "Show item to customer" at bounding box center [1151, 499] width 129 height 25
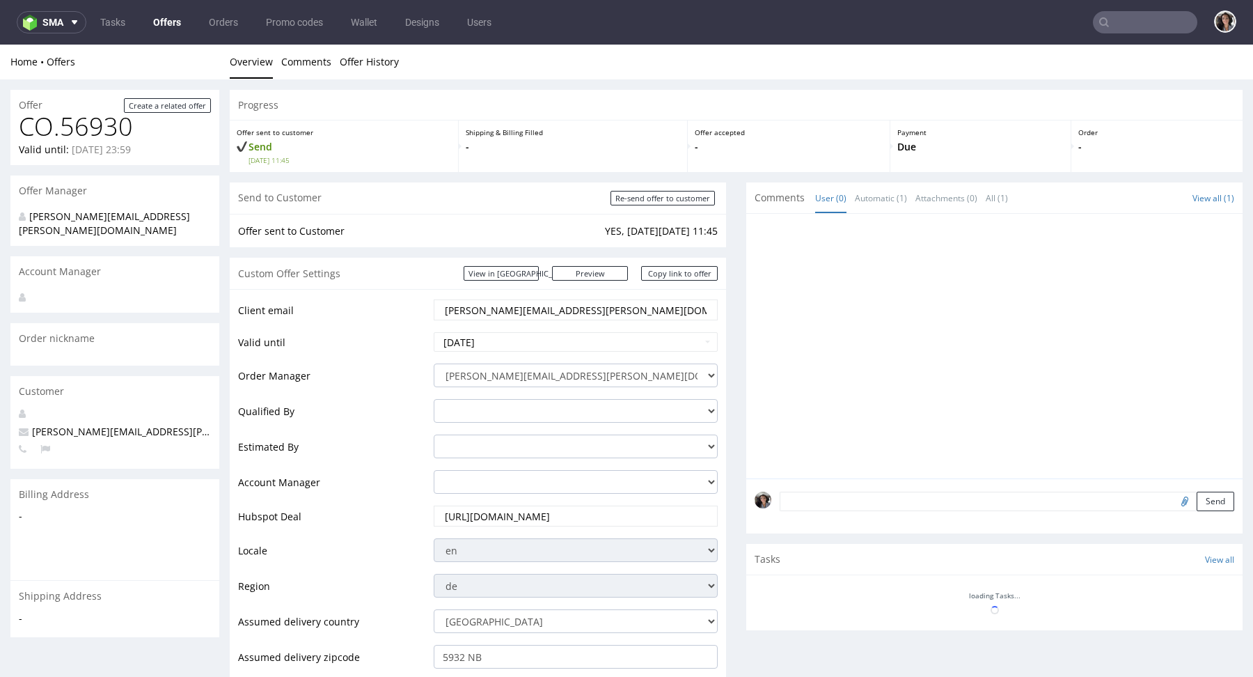
scroll to position [670, 0]
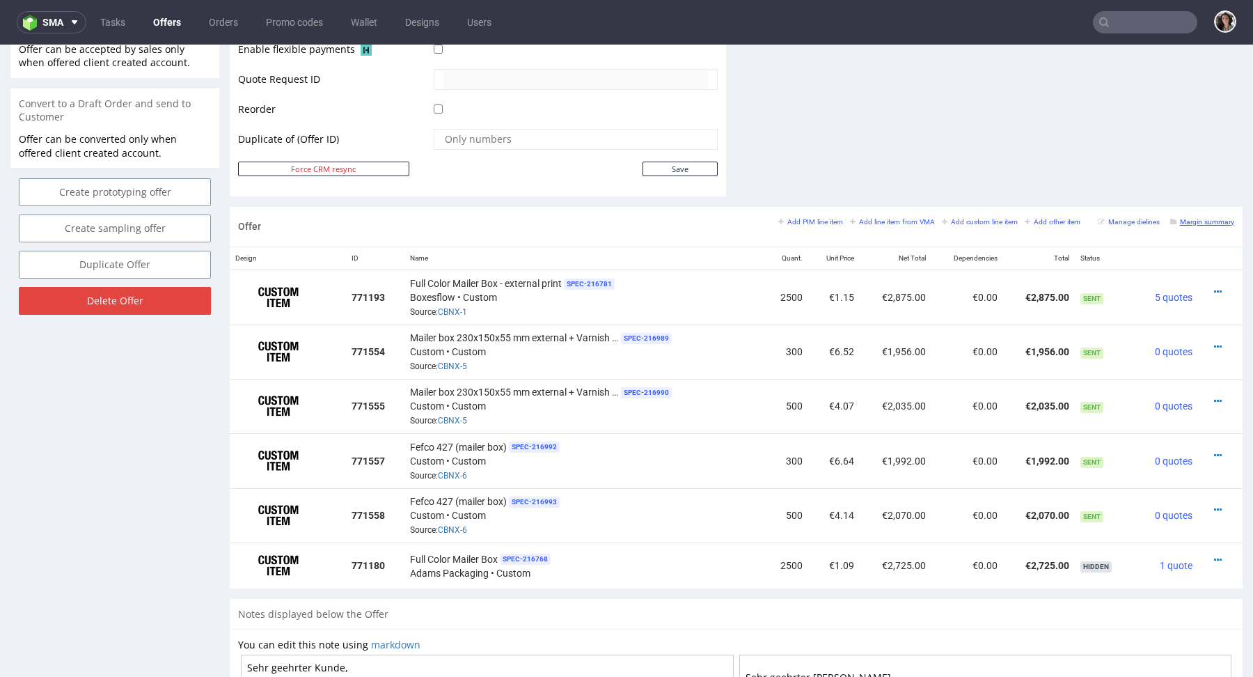
click at [1203, 218] on small "Margin summary" at bounding box center [1202, 222] width 64 height 8
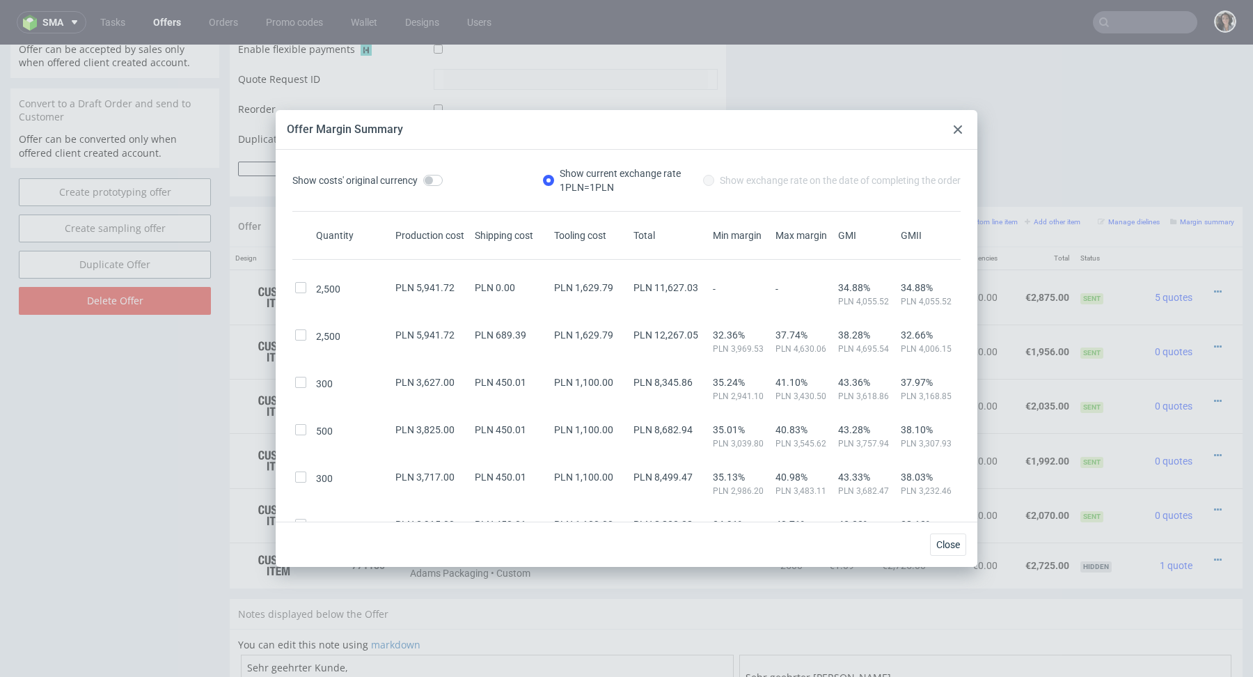
scroll to position [110, 0]
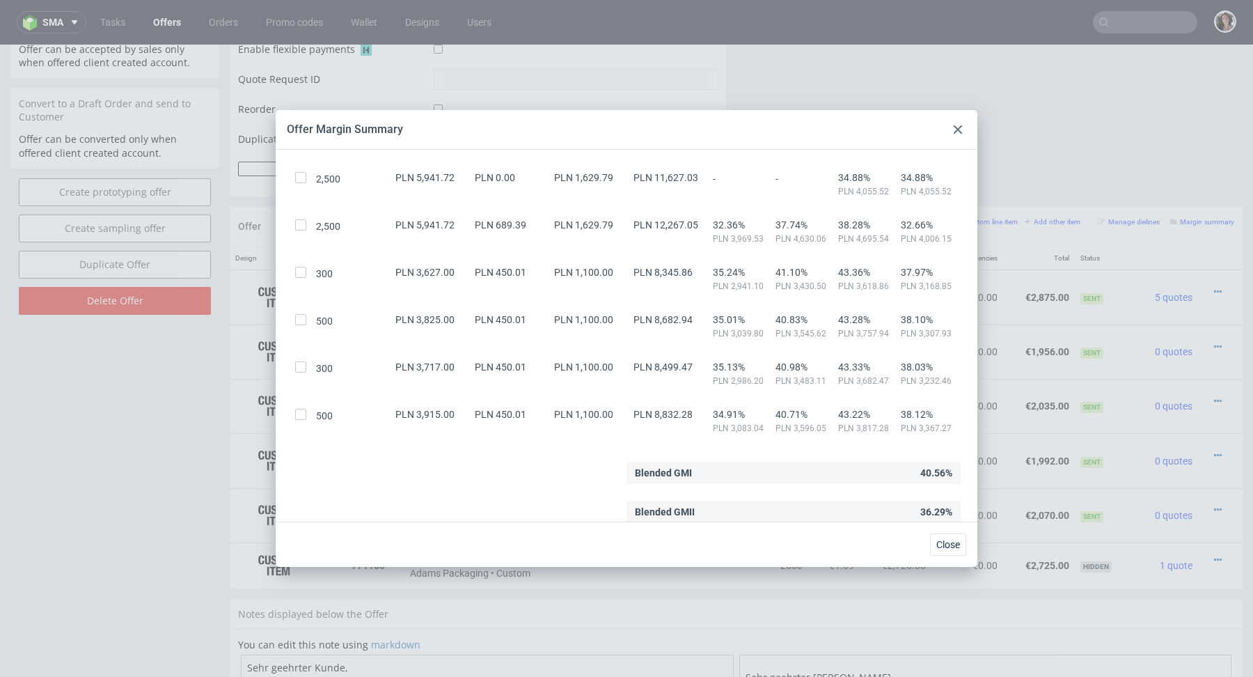
click at [958, 127] on icon at bounding box center [958, 129] width 8 height 8
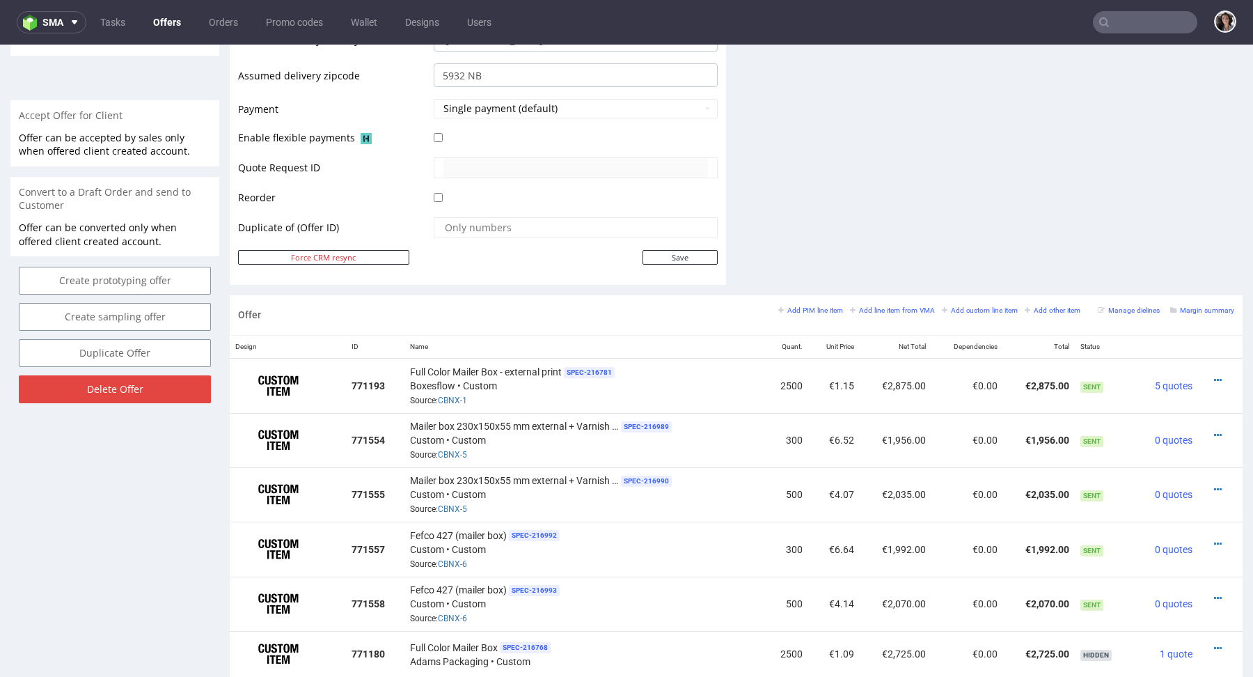
scroll to position [331, 0]
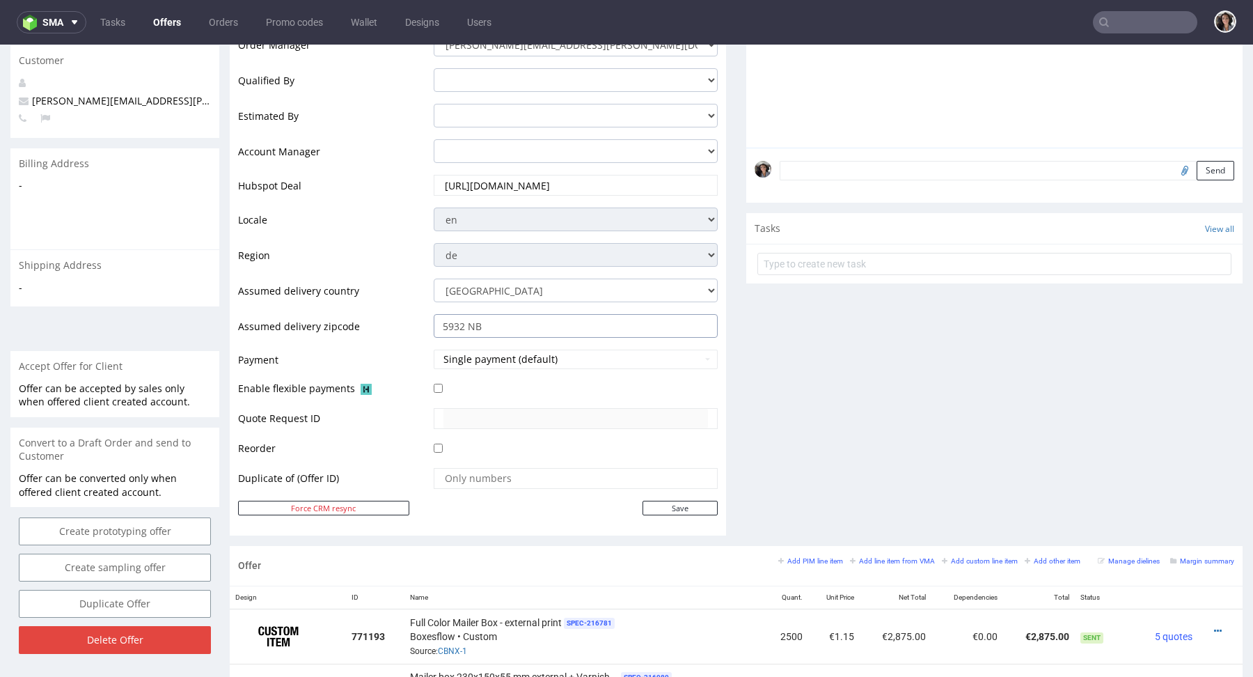
click at [534, 326] on input "5932 NB" at bounding box center [576, 326] width 284 height 24
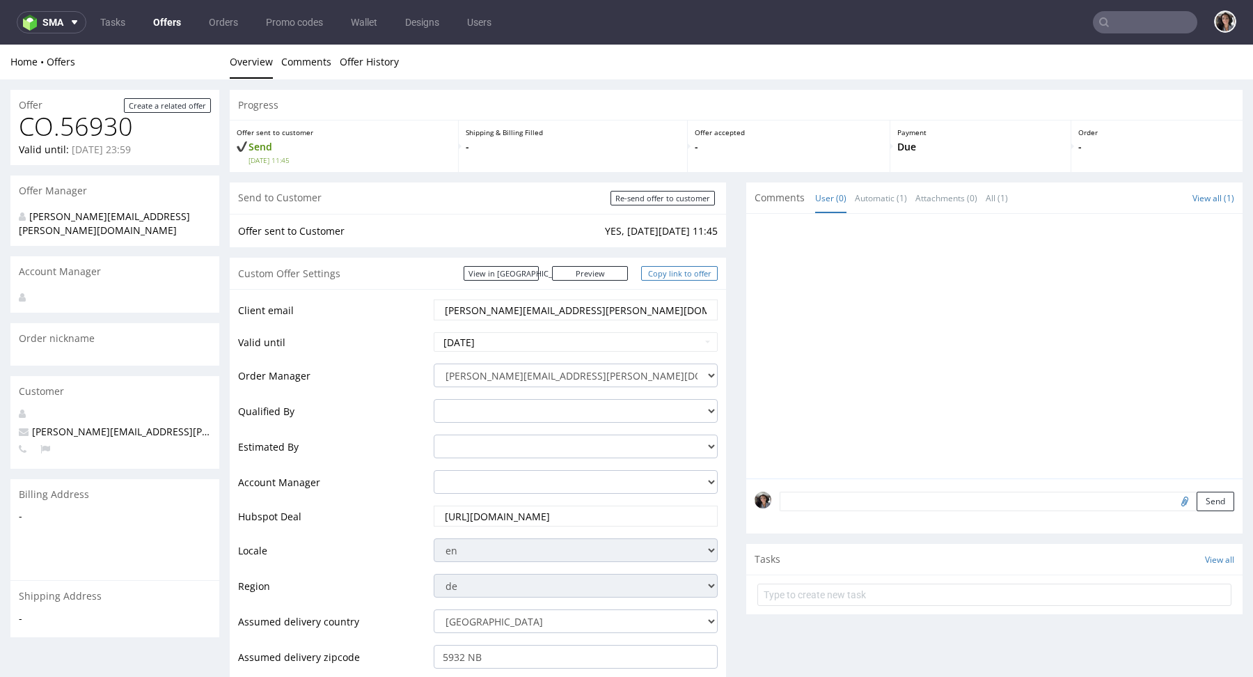
click at [692, 274] on link "Copy link to offer" at bounding box center [679, 273] width 77 height 15
click at [668, 267] on link "Copy link to offer" at bounding box center [679, 273] width 77 height 15
click at [652, 195] on input "Re-send offer to customer" at bounding box center [662, 198] width 104 height 15
type input "In progress..."
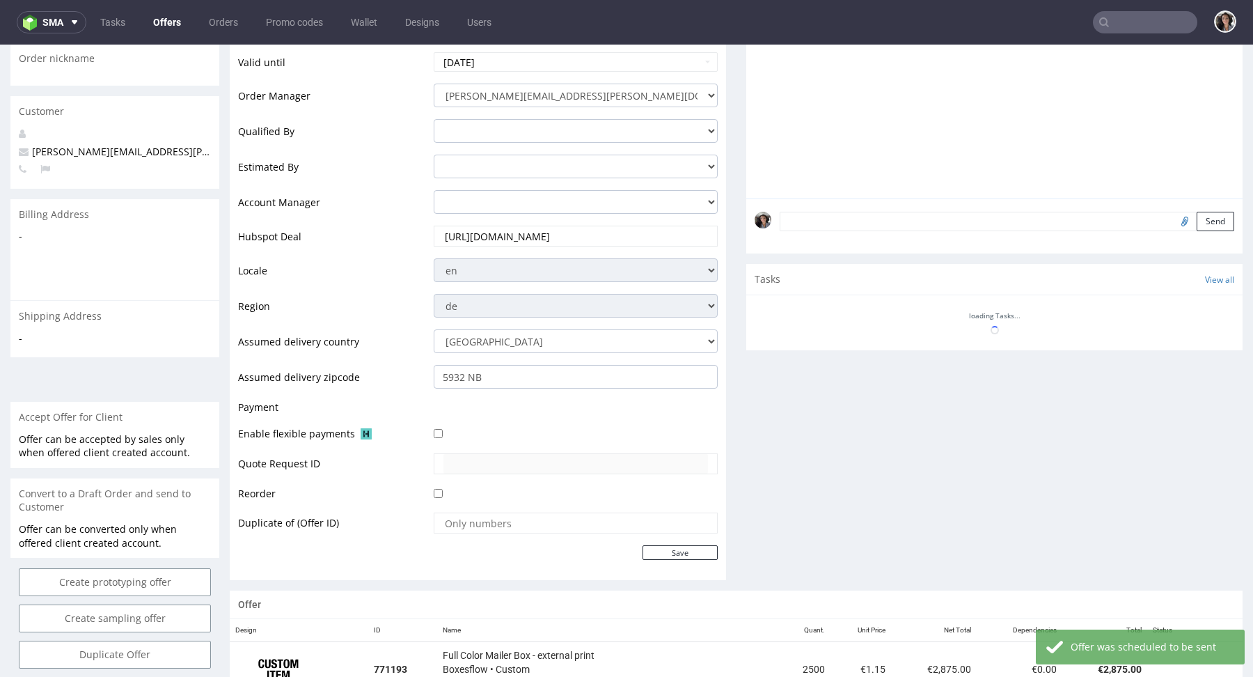
scroll to position [437, 0]
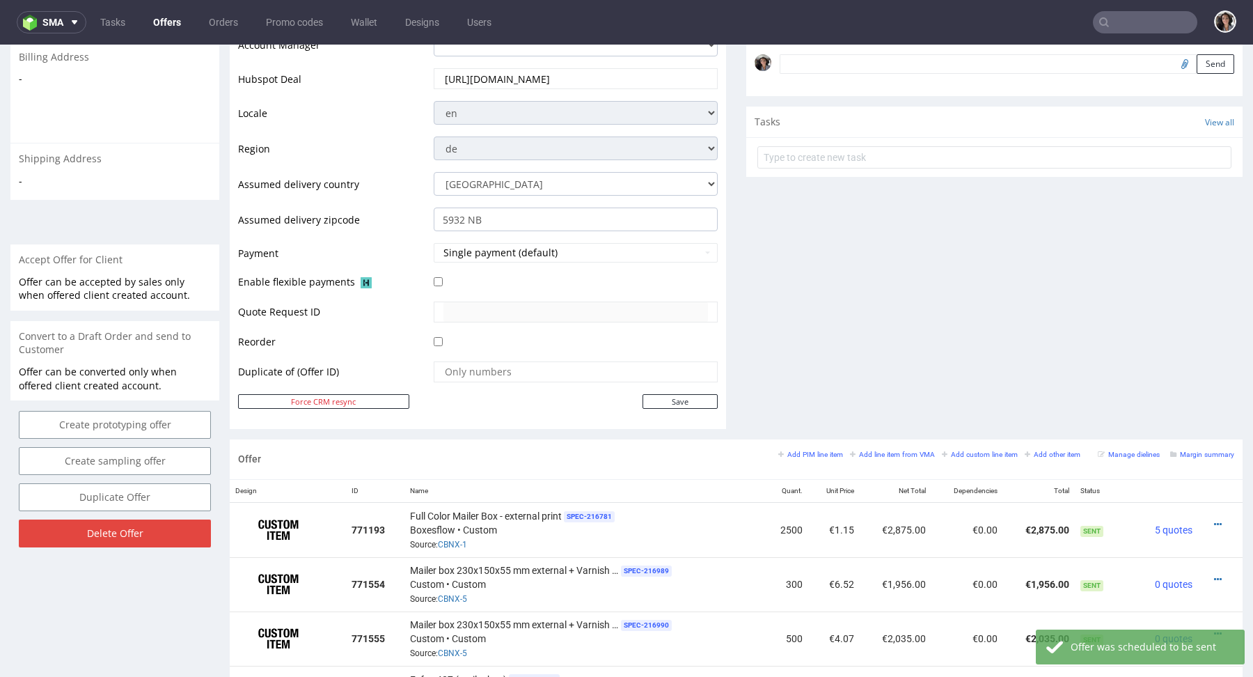
click at [890, 456] on div "Add PIM line item Add line item from VMA Add custom line item Add other item" at bounding box center [932, 454] width 309 height 13
click at [883, 449] on link "Add line item from VMA" at bounding box center [892, 454] width 85 height 10
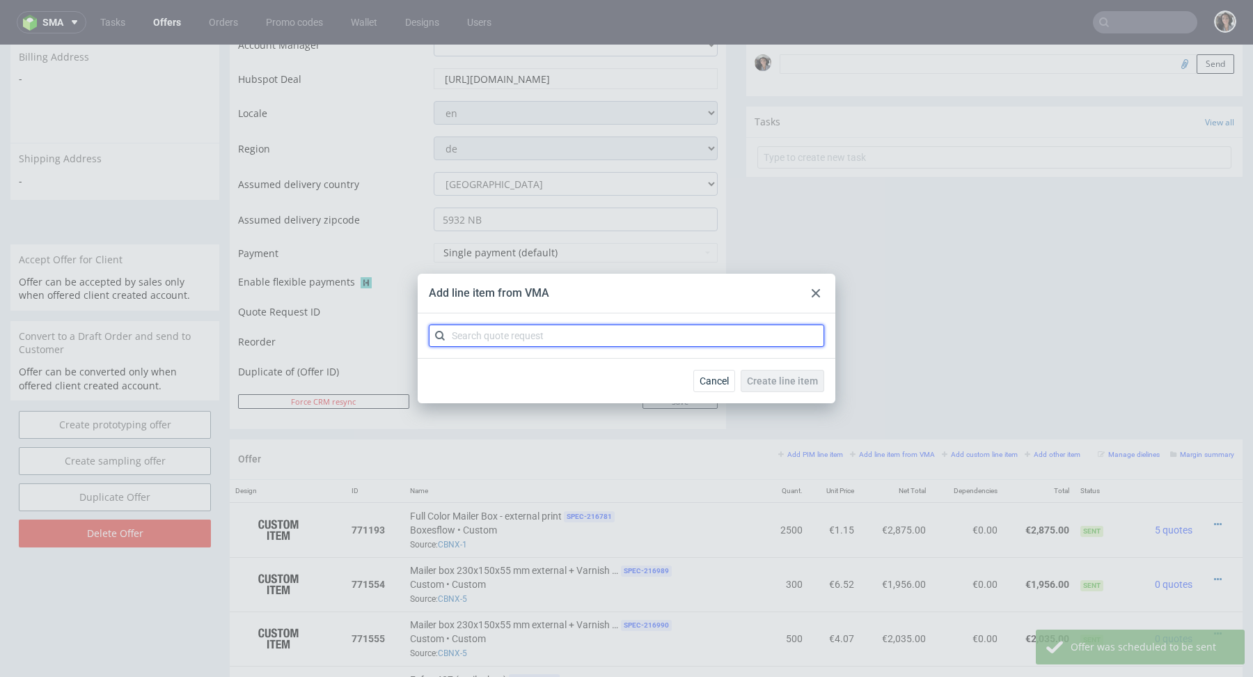
click at [638, 342] on input "text" at bounding box center [626, 335] width 395 height 22
paste input "CBNX"
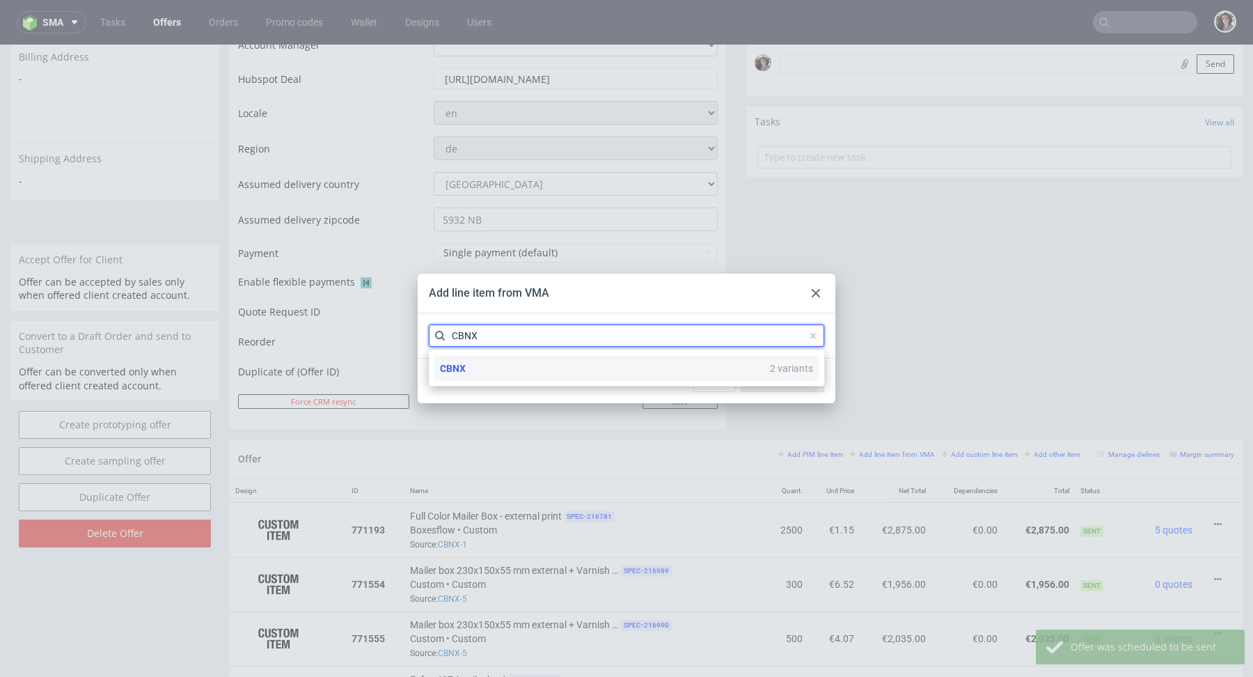
type input "CBNX"
click at [466, 373] on div "CBNX 2 variants" at bounding box center [626, 368] width 384 height 25
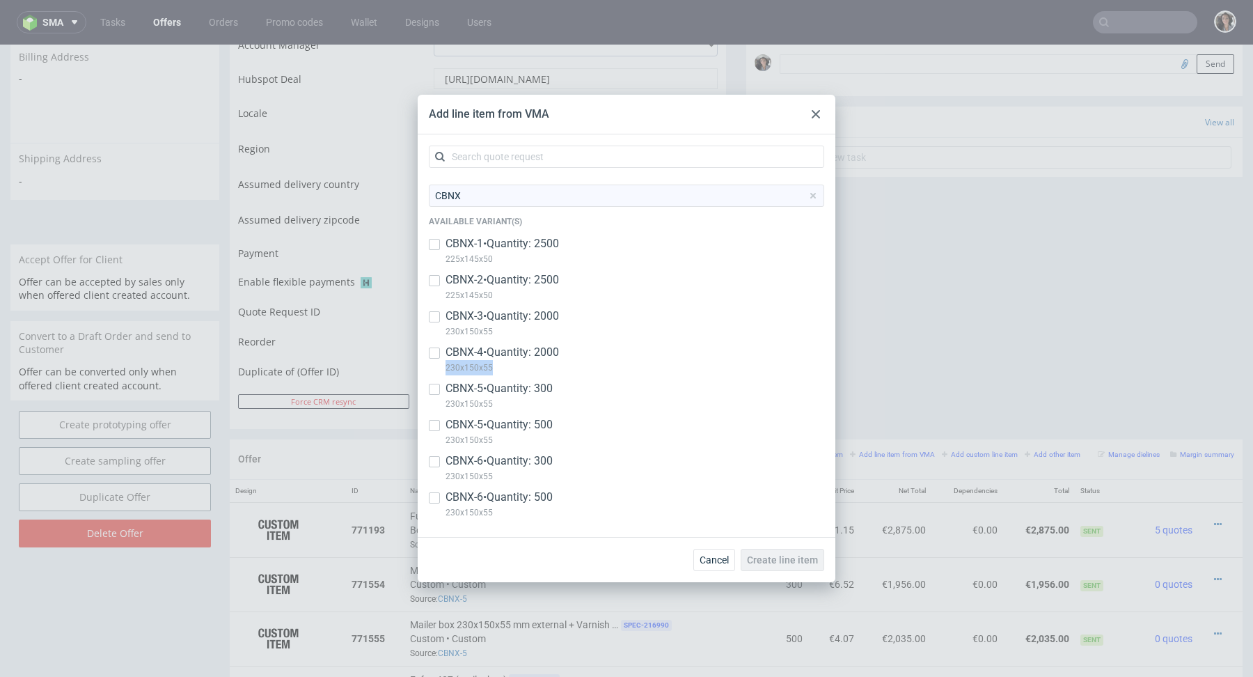
drag, startPoint x: 497, startPoint y: 371, endPoint x: 437, endPoint y: 372, distance: 59.9
click at [437, 372] on div "CBNX-4 • Quantity: 2000 230x150x55" at bounding box center [626, 363] width 395 height 36
checkbox input "true"
click at [707, 562] on span "Cancel" at bounding box center [714, 560] width 29 height 10
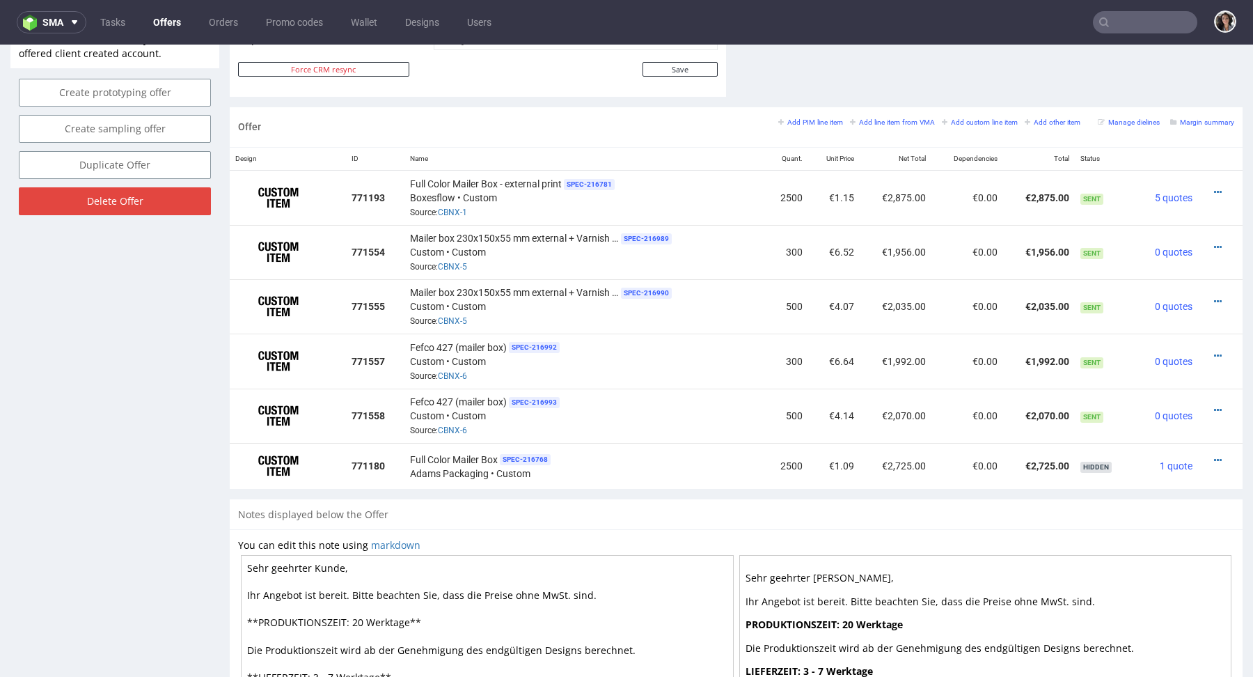
scroll to position [750, 0]
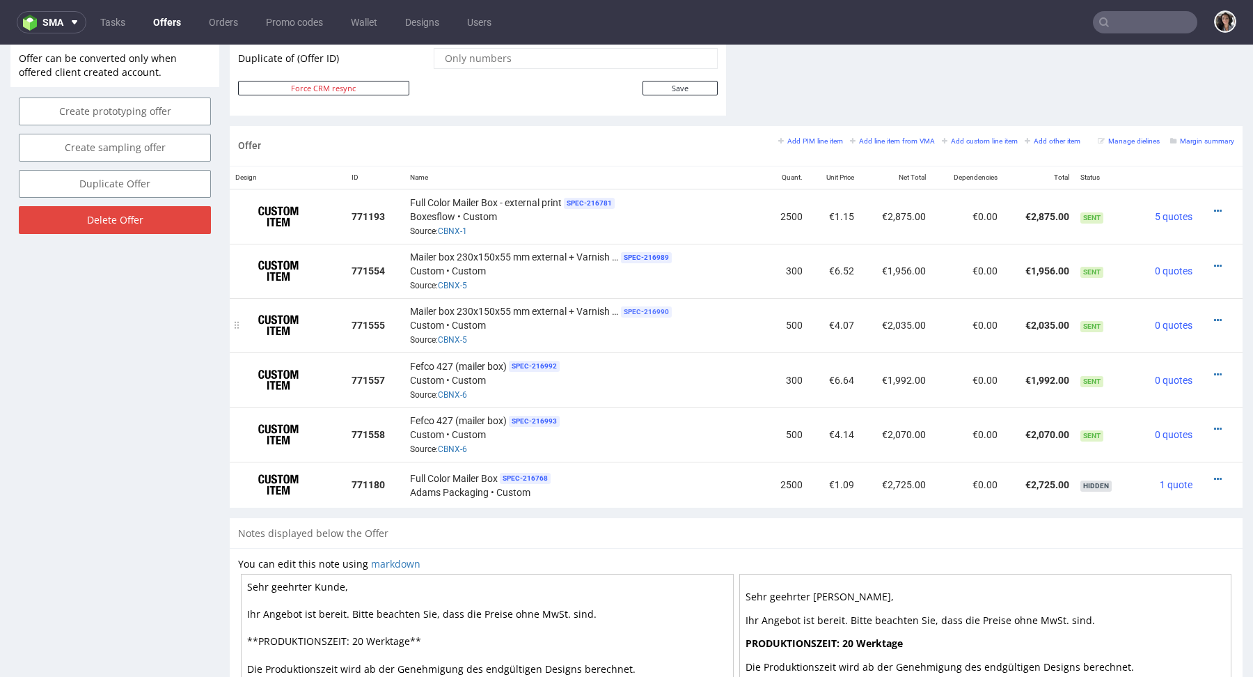
click at [640, 310] on span "SPEC- 216990" at bounding box center [646, 311] width 51 height 11
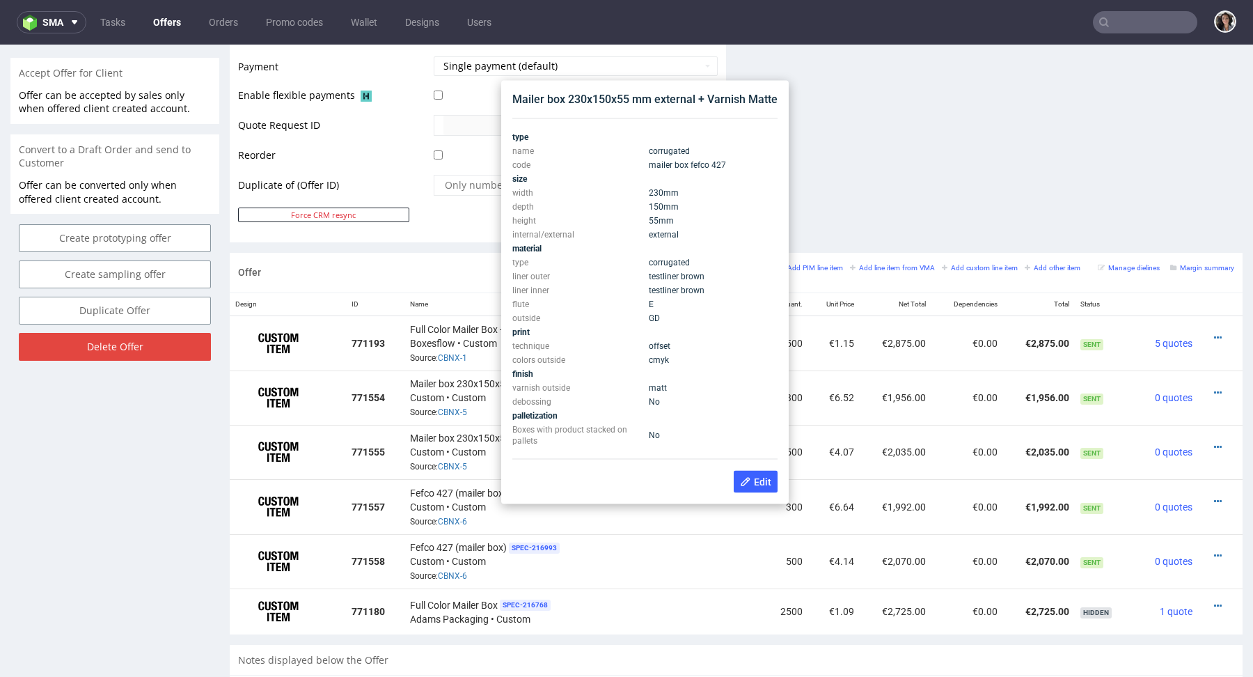
scroll to position [567, 0]
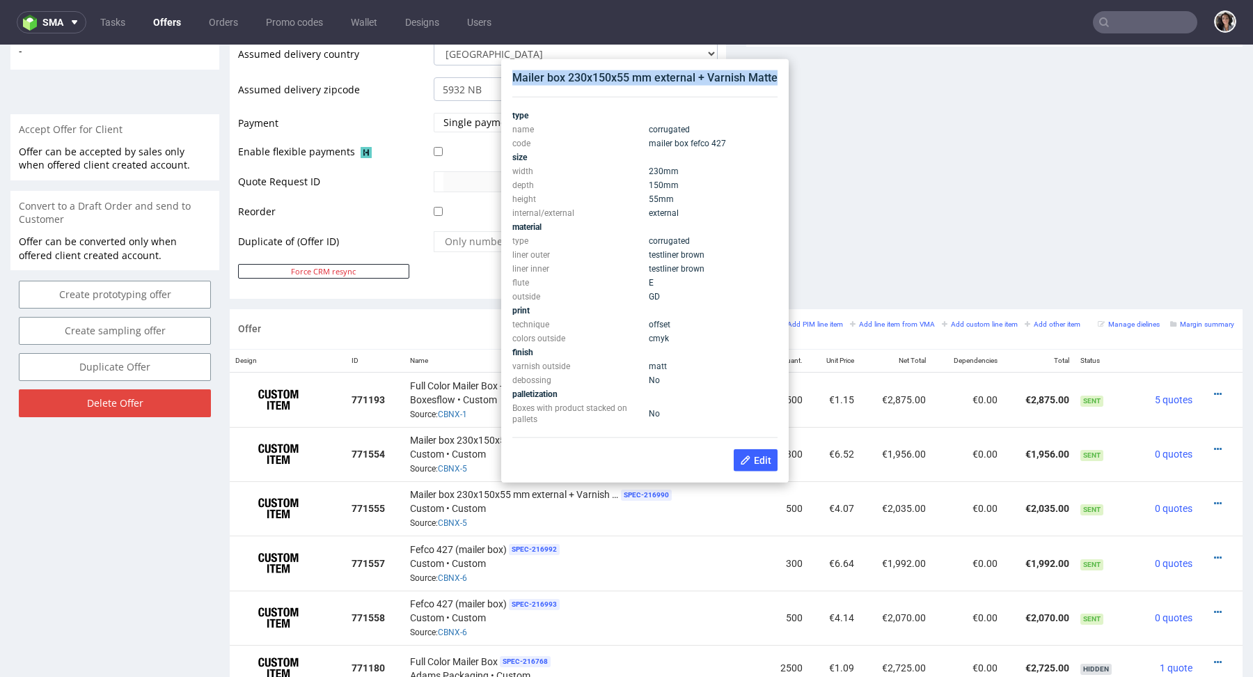
drag, startPoint x: 773, startPoint y: 77, endPoint x: 508, endPoint y: 72, distance: 265.2
click at [508, 72] on div "Mailer box 230x150x55 mm external + Varnish Matte type name corrugated code mai…" at bounding box center [645, 271] width 276 height 412
copy div "Mailer box 230x150x55 mm external + Varnish Matte"
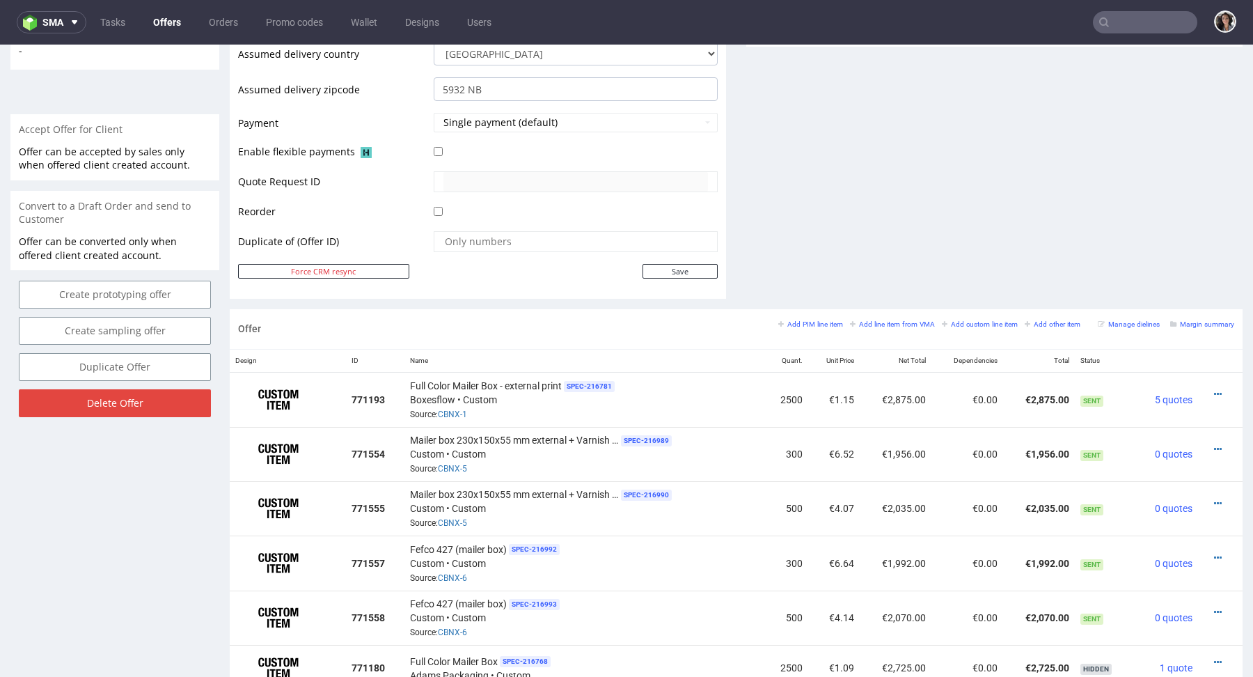
scroll to position [674, 0]
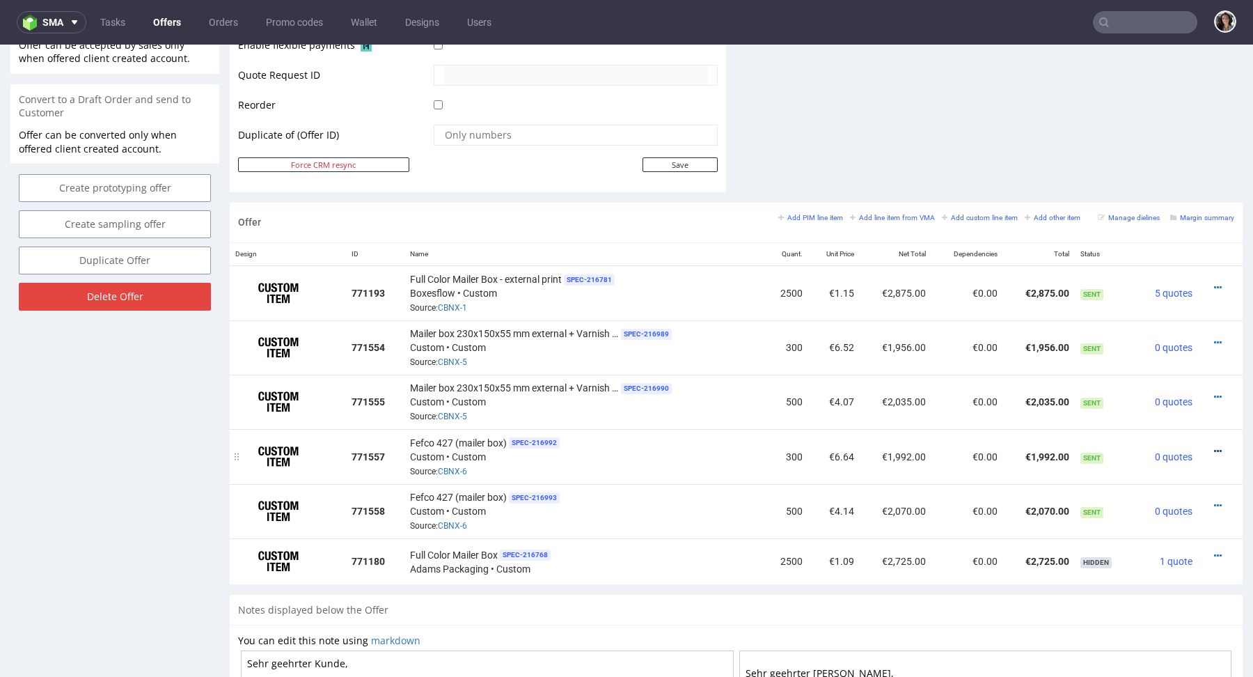
click at [1214, 450] on icon at bounding box center [1218, 451] width 8 height 10
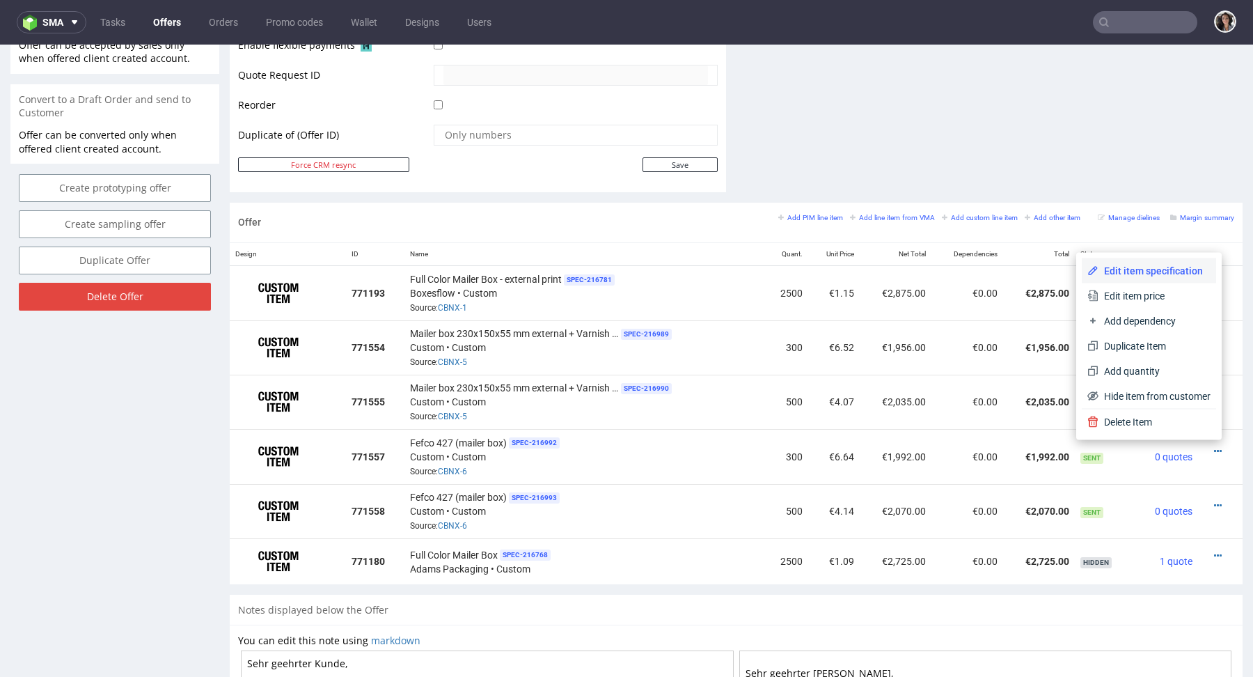
click at [1151, 275] on span "Edit item specification" at bounding box center [1154, 271] width 112 height 14
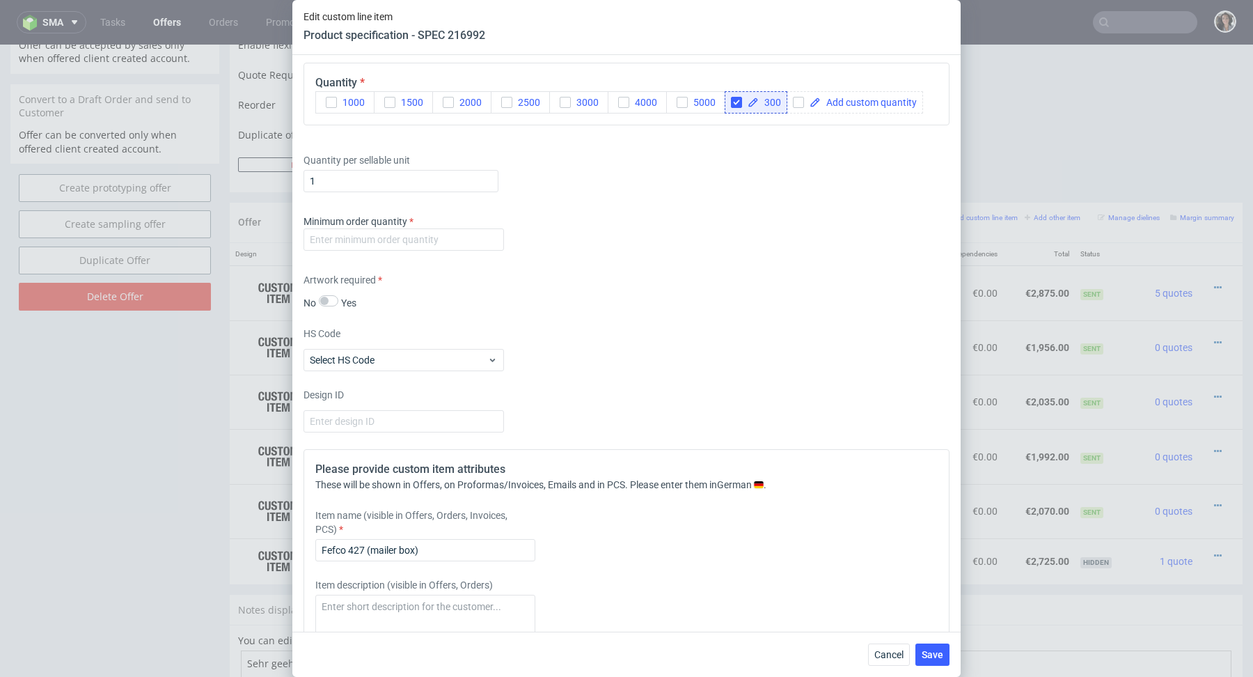
scroll to position [1803, 0]
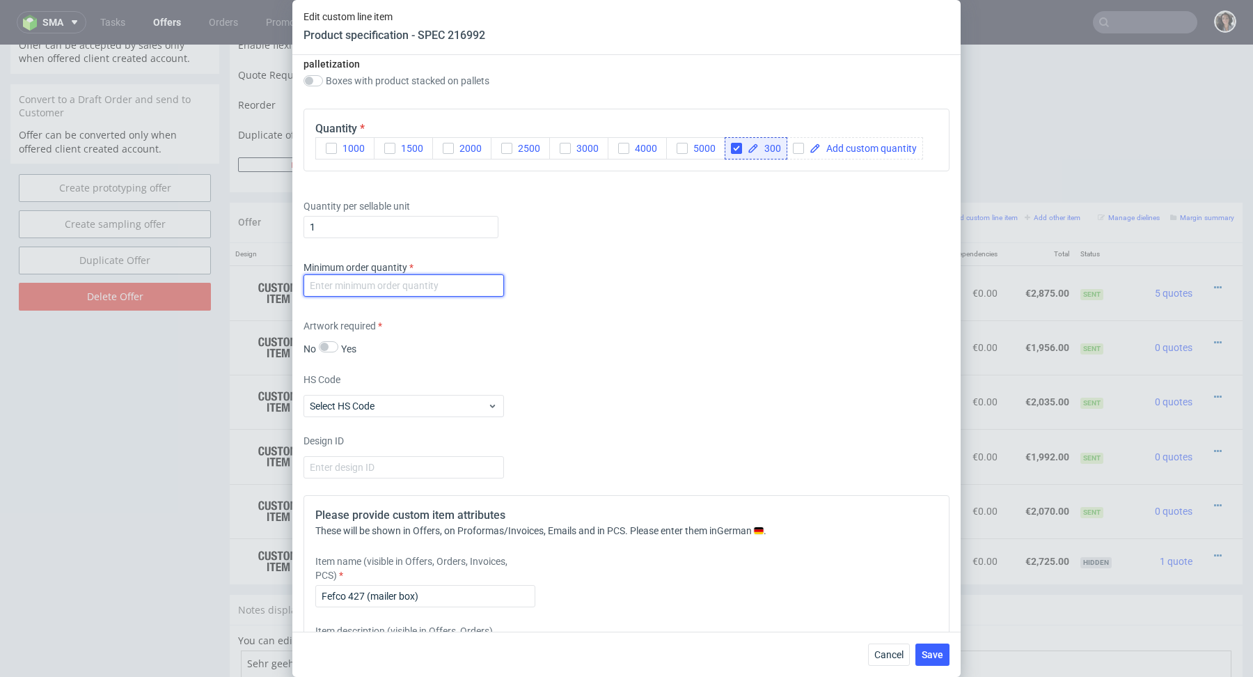
click at [453, 287] on input "number" at bounding box center [403, 285] width 200 height 22
click at [472, 290] on input "1" at bounding box center [403, 285] width 200 height 22
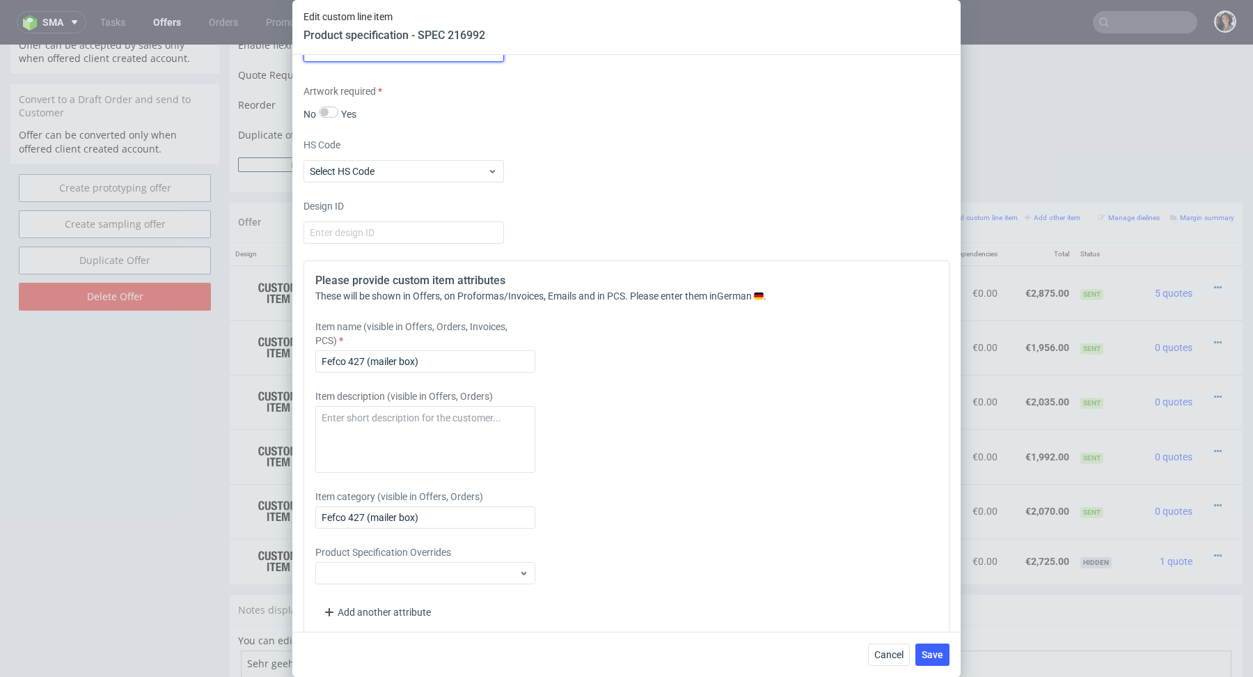
scroll to position [2047, 0]
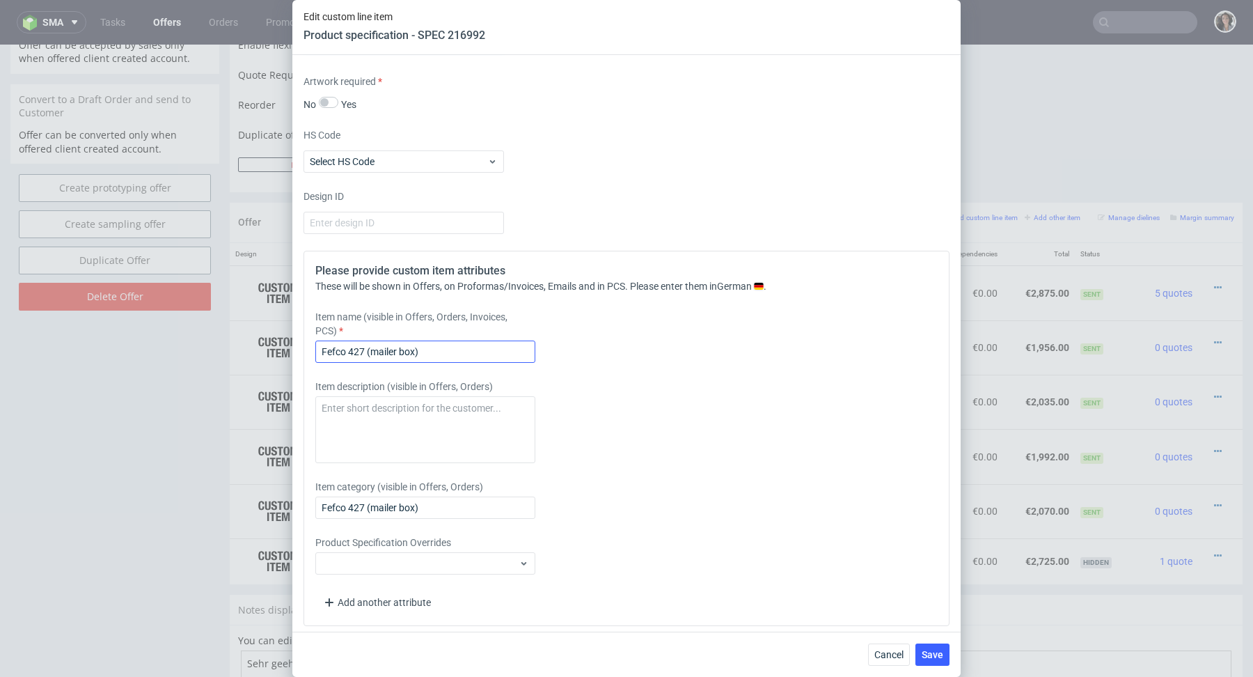
type input "1"
click at [391, 358] on div "Fefco 427 (mailer box)" at bounding box center [425, 351] width 220 height 22
click at [391, 357] on input "Fefco 427 (mailer box)" at bounding box center [425, 351] width 220 height 22
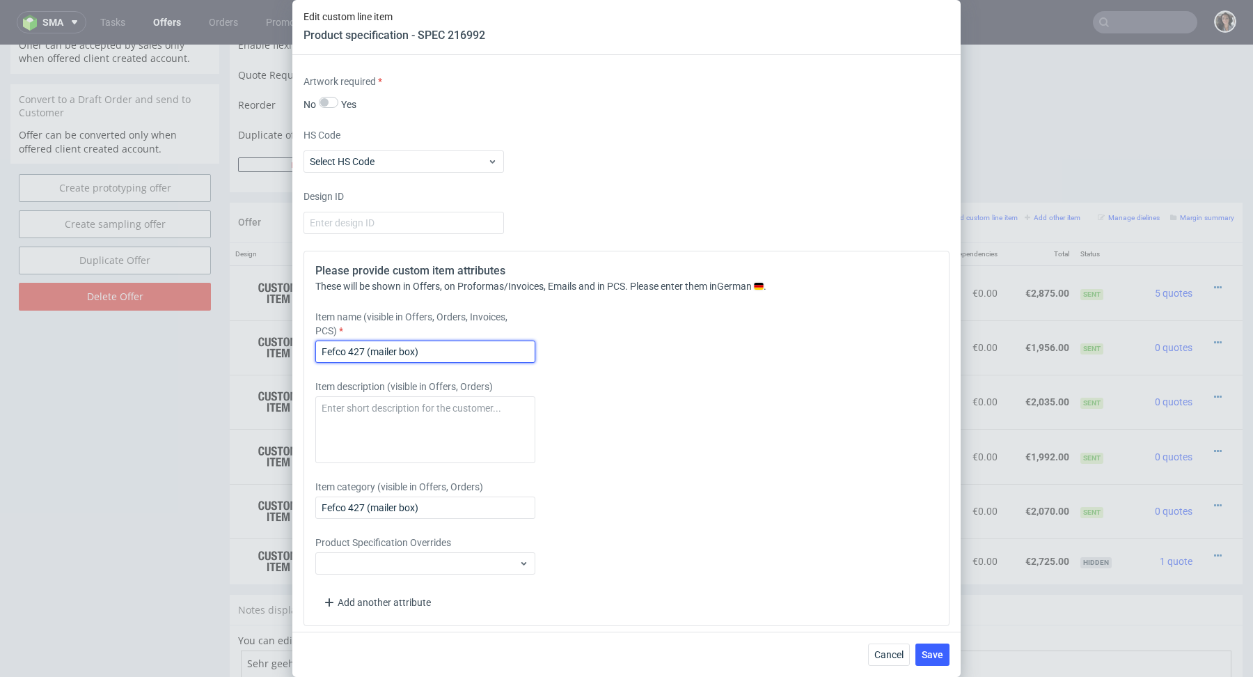
paste input "Mailer box 230x150x55 mm external + Varnish Matte"
drag, startPoint x: 501, startPoint y: 347, endPoint x: 470, endPoint y: 349, distance: 31.4
click at [470, 349] on input "Mailer box 230x150x55 mm external + Varnish Matte" at bounding box center [425, 351] width 220 height 22
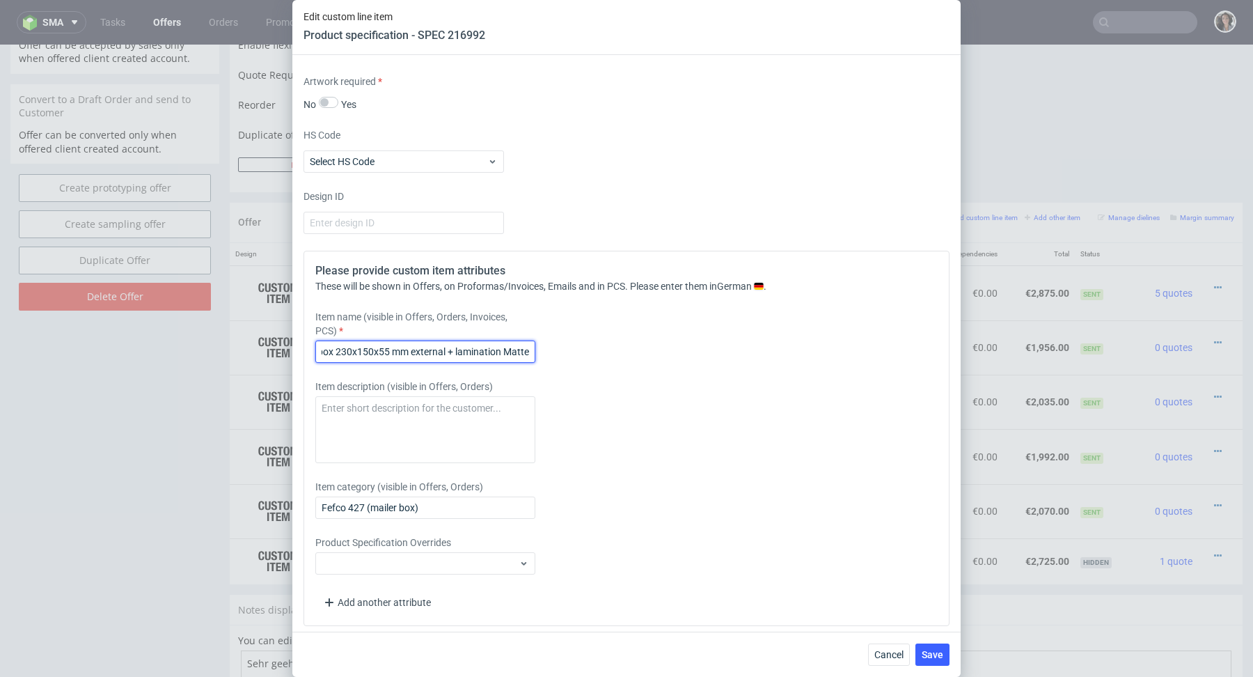
drag, startPoint x: 513, startPoint y: 344, endPoint x: 577, endPoint y: 347, distance: 64.1
click at [577, 348] on div "Item name (visible in Offers, Orders, Invoices, PCS) Mailer box 230x150x55 mm e…" at bounding box center [546, 336] width 462 height 53
click at [516, 350] on input "Mailer box 230x150x55 mm external + lamination Matte" at bounding box center [425, 351] width 220 height 22
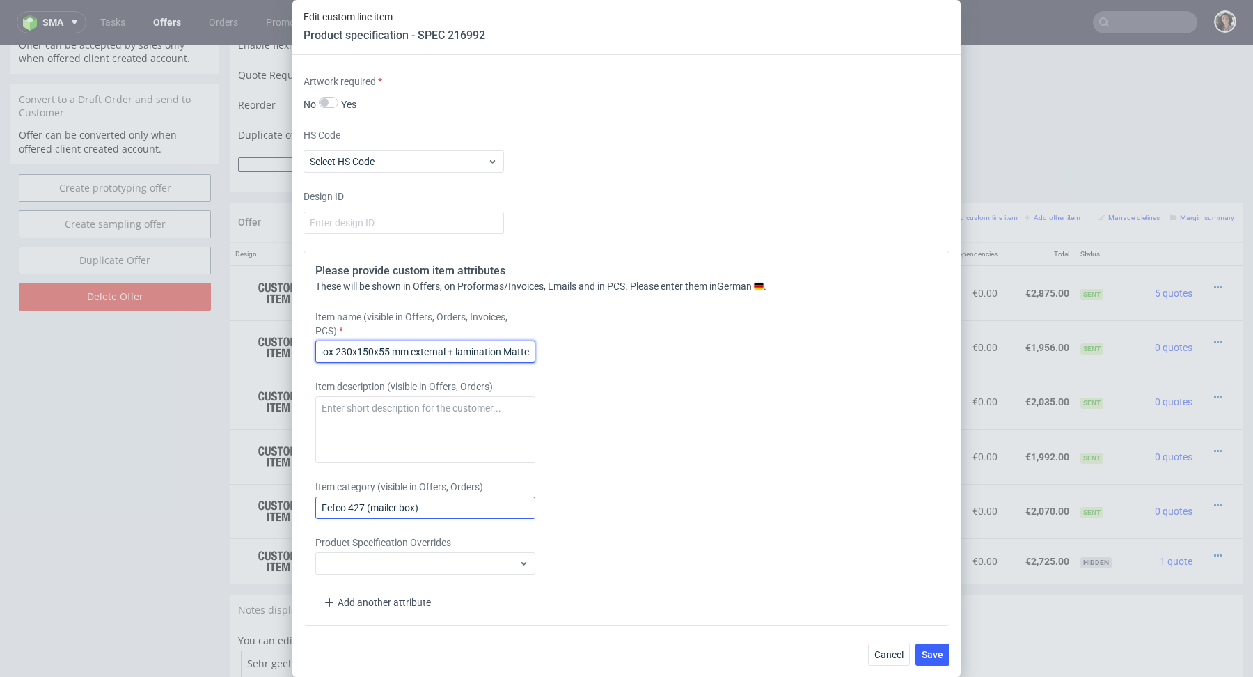
type input "Mailer box 230x150x55 mm external + lamination Matte"
click at [455, 498] on input "Fefco 427 (mailer box)" at bounding box center [425, 507] width 220 height 22
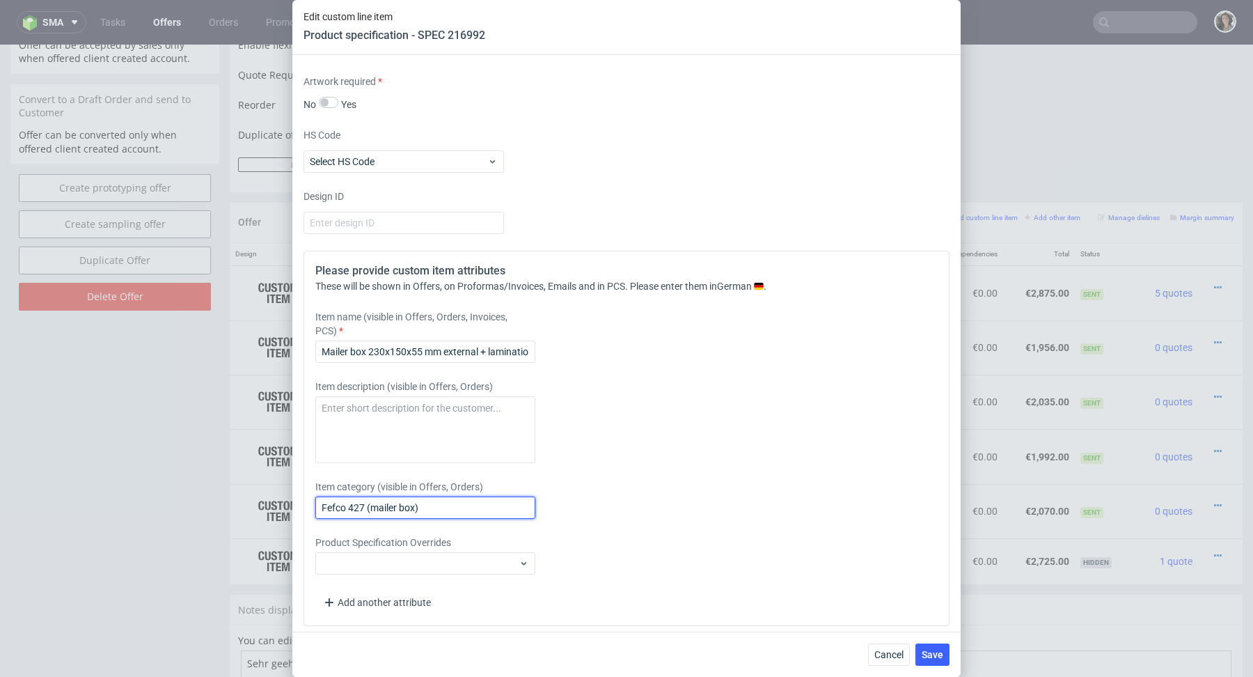
paste input "Mailer box 230x150x55 mm external + lamination Matte"
type input "Mailer box 230x150x55 mm external + lamination Matte"
click at [935, 658] on span "Save" at bounding box center [933, 654] width 22 height 10
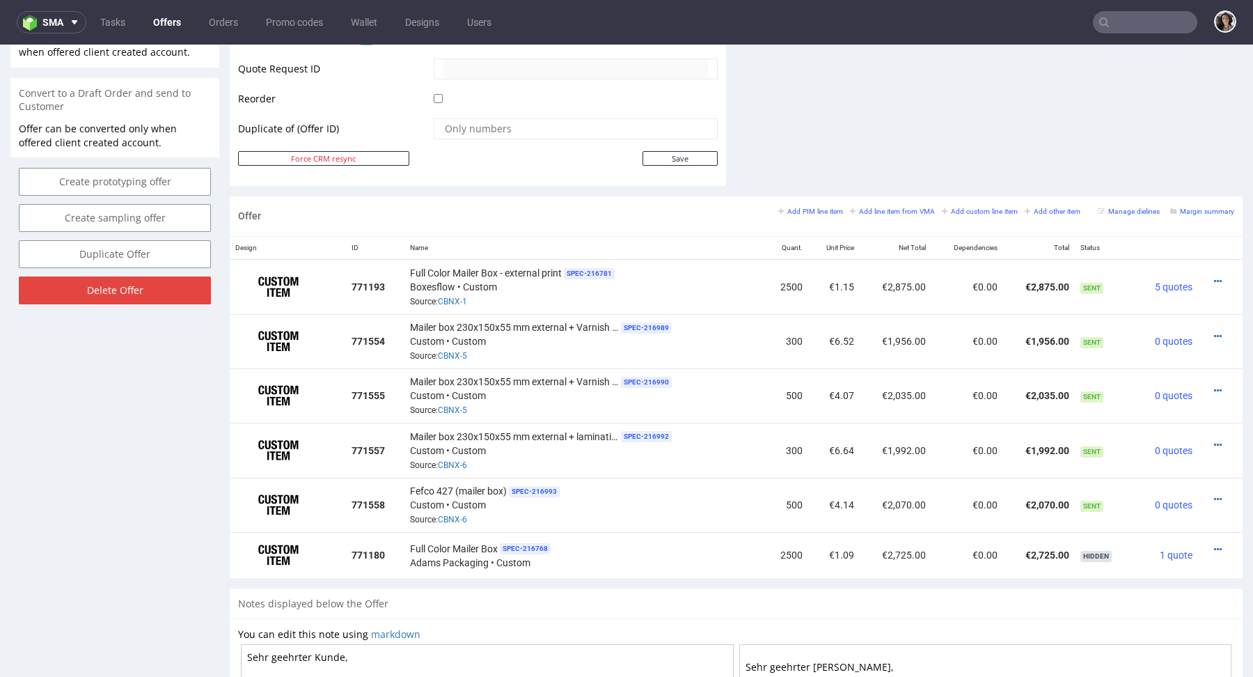
scroll to position [677, 0]
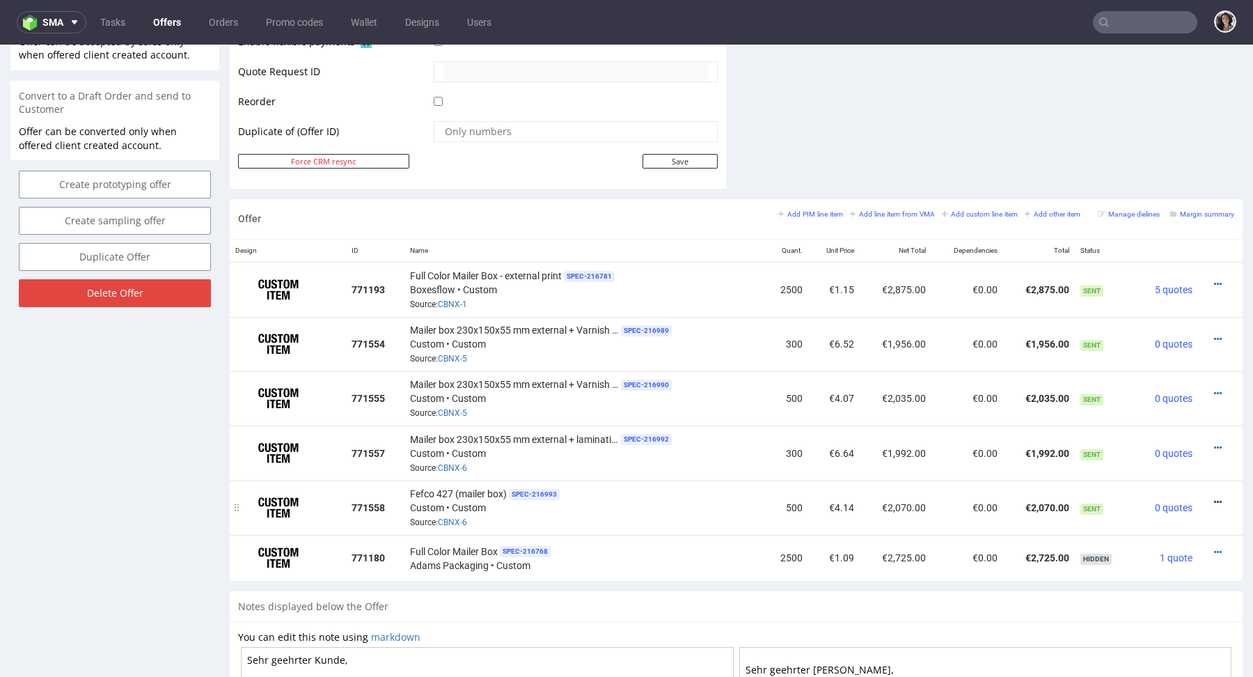
click at [1214, 500] on icon at bounding box center [1218, 502] width 8 height 10
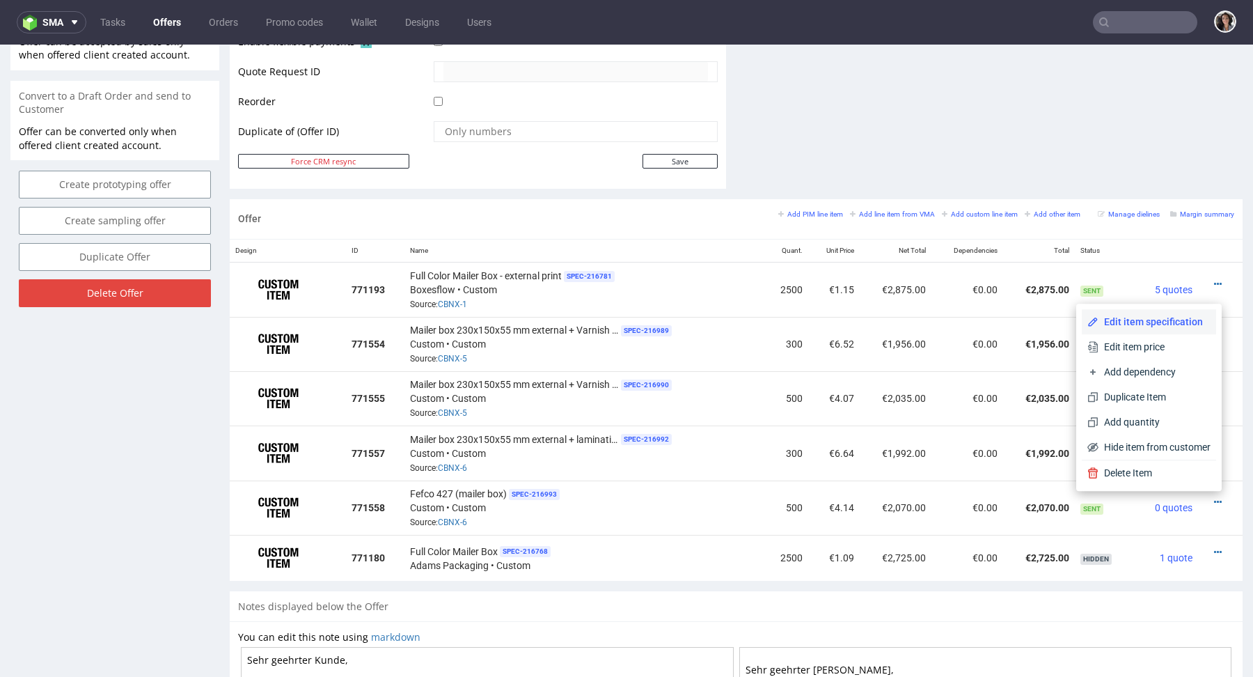
click at [1131, 326] on span "Edit item specification" at bounding box center [1154, 322] width 112 height 14
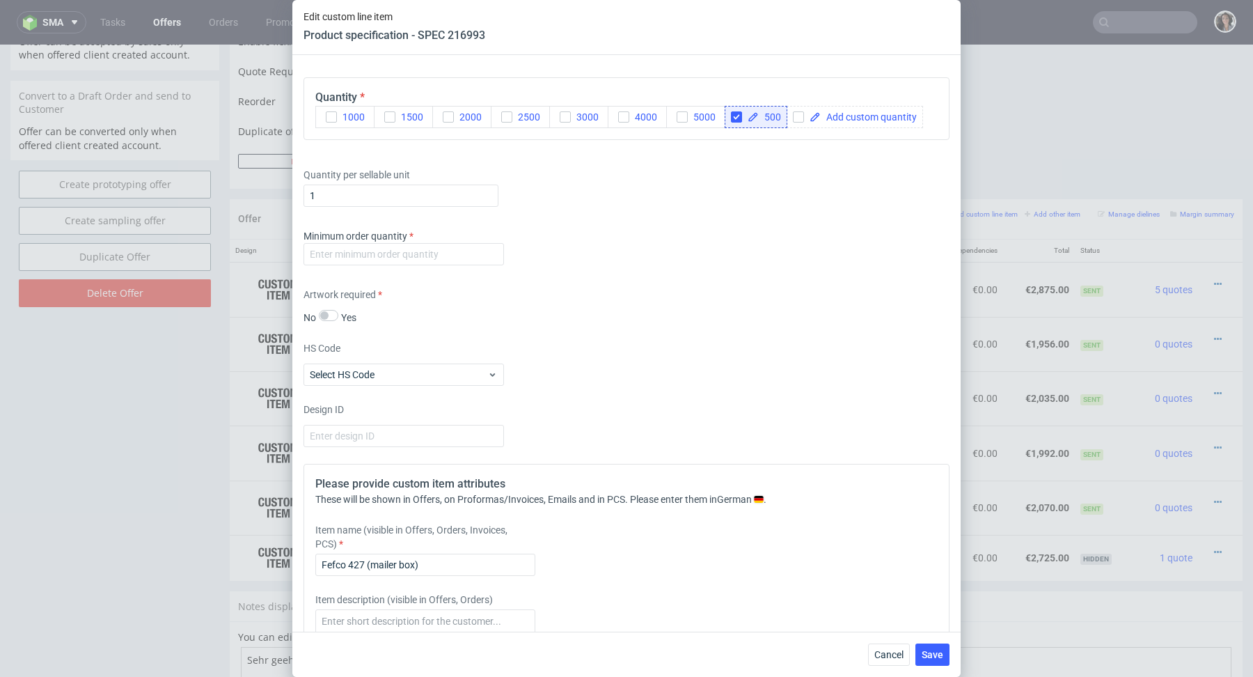
scroll to position [2047, 0]
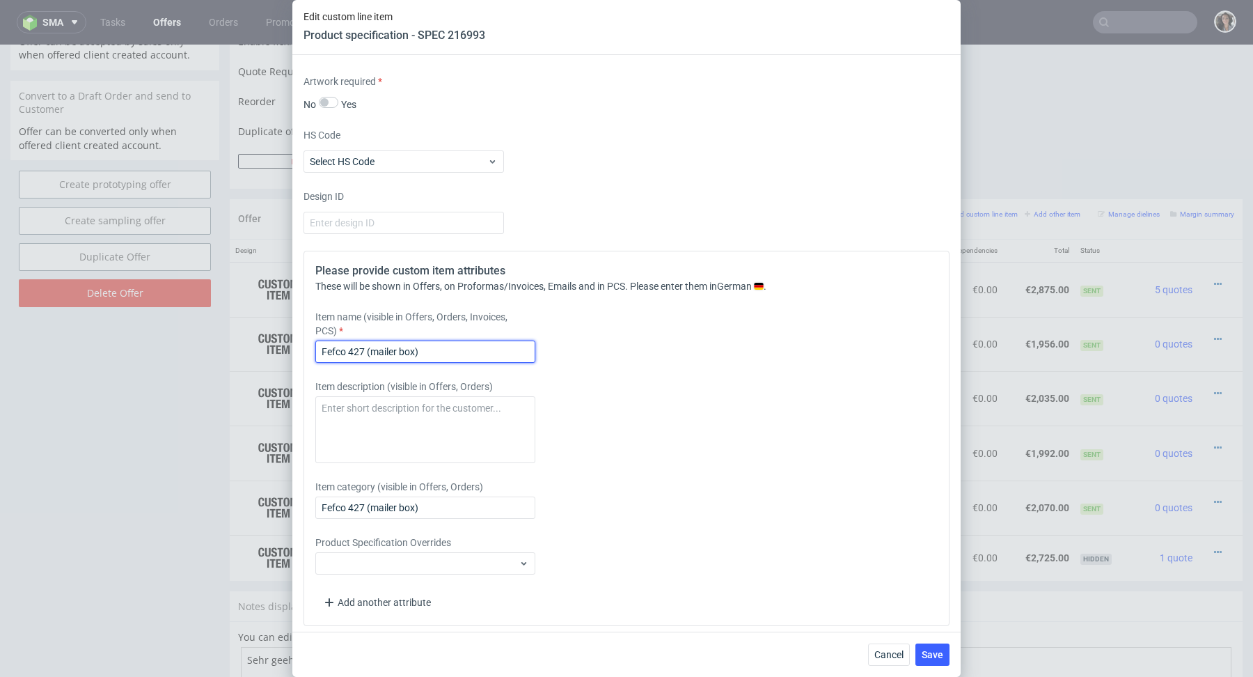
click at [445, 349] on input "Fefco 427 (mailer box)" at bounding box center [425, 351] width 220 height 22
paste input "Mailer box 230x150x55 mm external + lamination Matte"
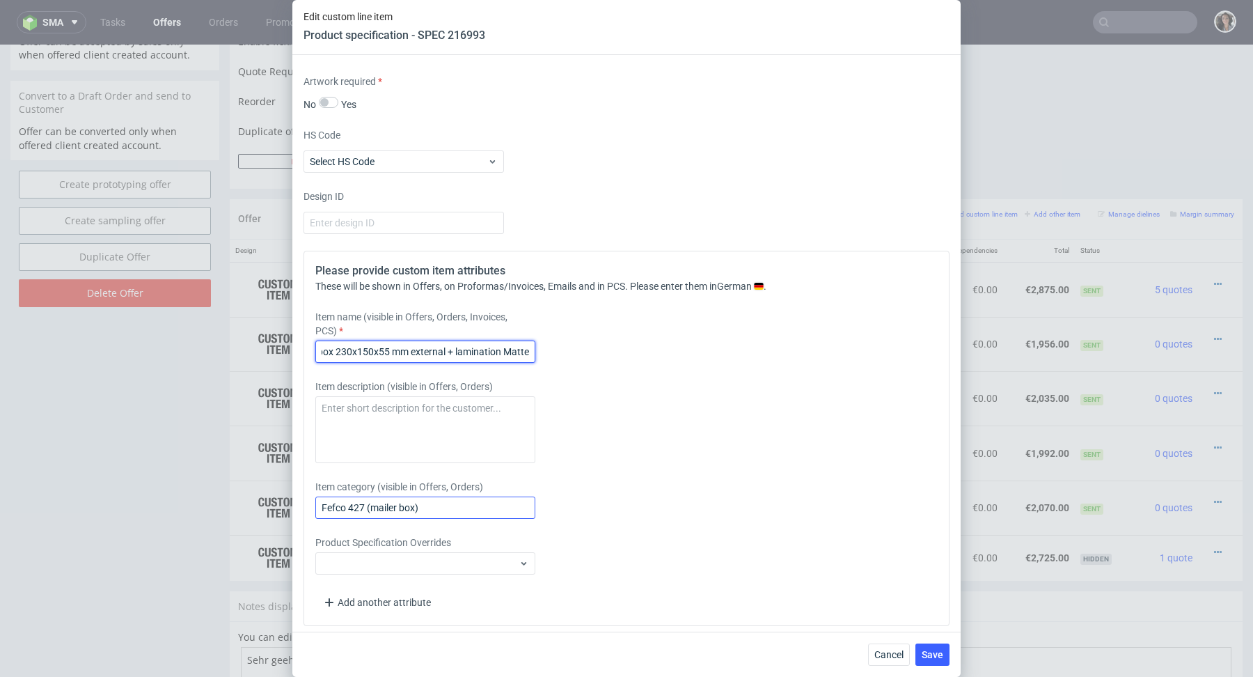
type input "Mailer box 230x150x55 mm external + lamination Matte"
click at [418, 505] on input "Fefco 427 (mailer box)" at bounding box center [425, 507] width 220 height 22
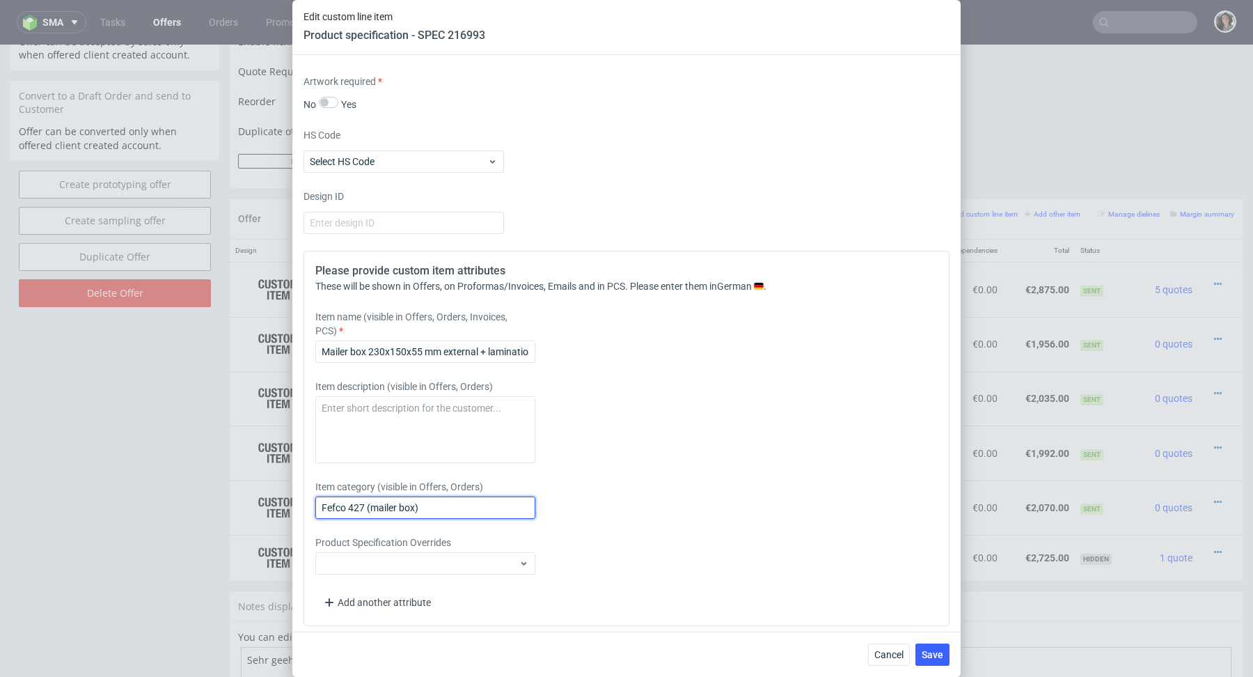
click at [418, 505] on input "Fefco 427 (mailer box)" at bounding box center [425, 507] width 220 height 22
paste input "Mailer box 230x150x55 mm external + lamination Matte"
type input "Mailer box 230x150x55 mm external + lamination Matte"
click at [936, 654] on span "Save" at bounding box center [933, 654] width 22 height 10
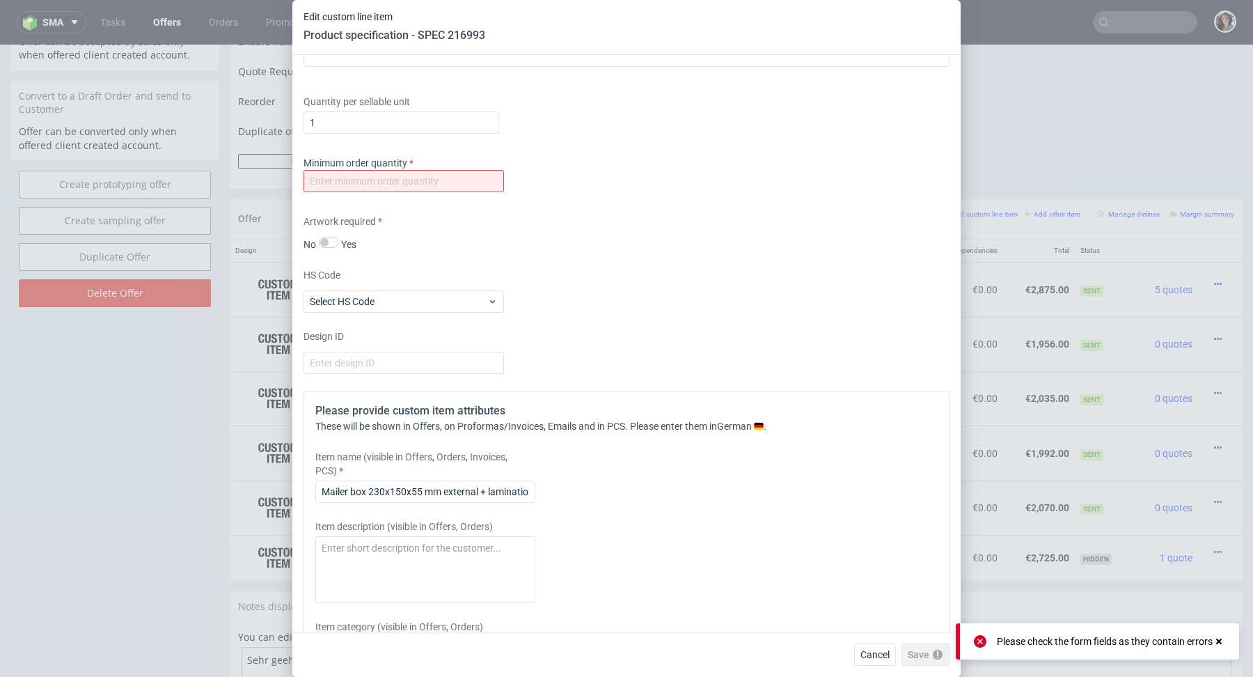
scroll to position [1839, 0]
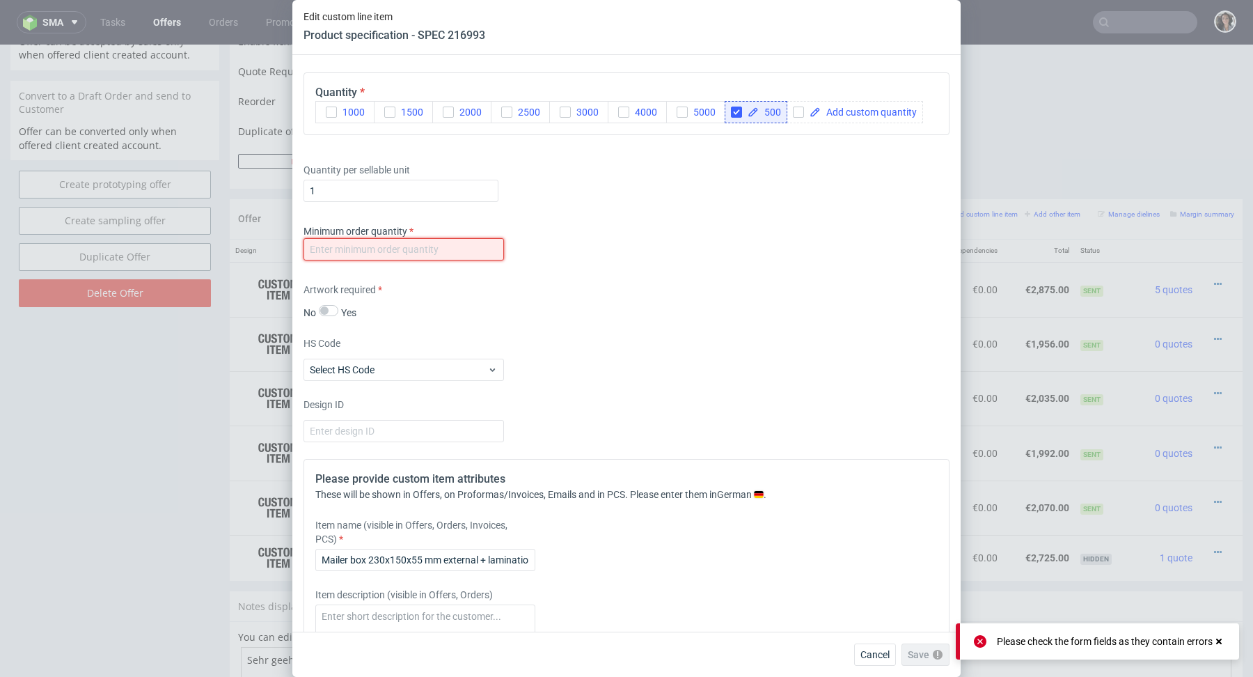
click at [479, 254] on input "number" at bounding box center [403, 249] width 200 height 22
type input "1"
click at [702, 329] on div "Supplier Marex Technical specification Instant price RFQ type name corrugated c…" at bounding box center [626, 343] width 668 height 576
click at [928, 646] on button "Save" at bounding box center [932, 654] width 34 height 22
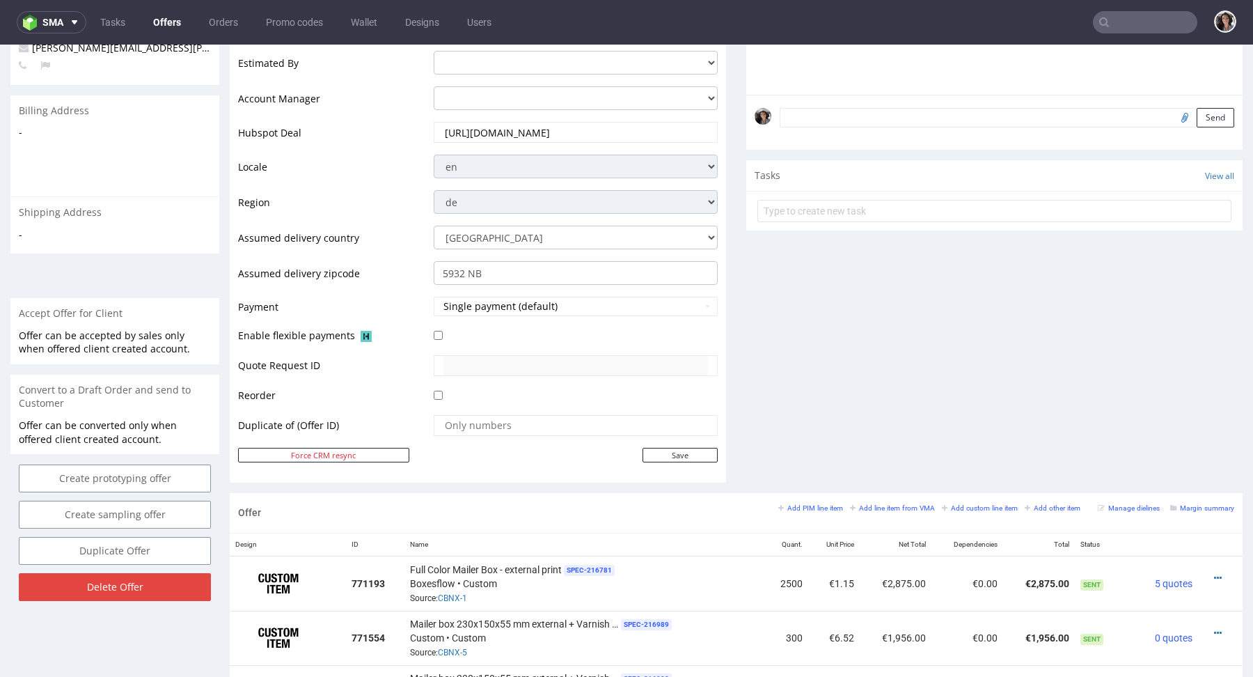
scroll to position [749, 0]
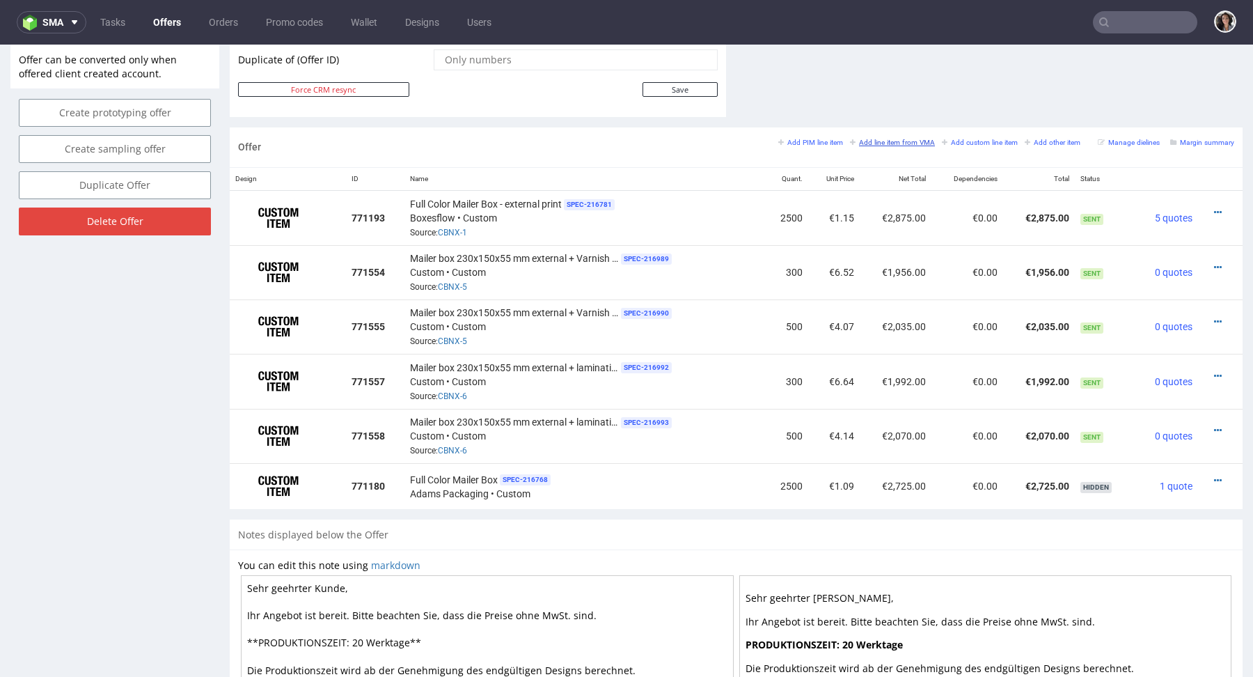
click at [899, 139] on small "Add line item from VMA" at bounding box center [892, 143] width 85 height 8
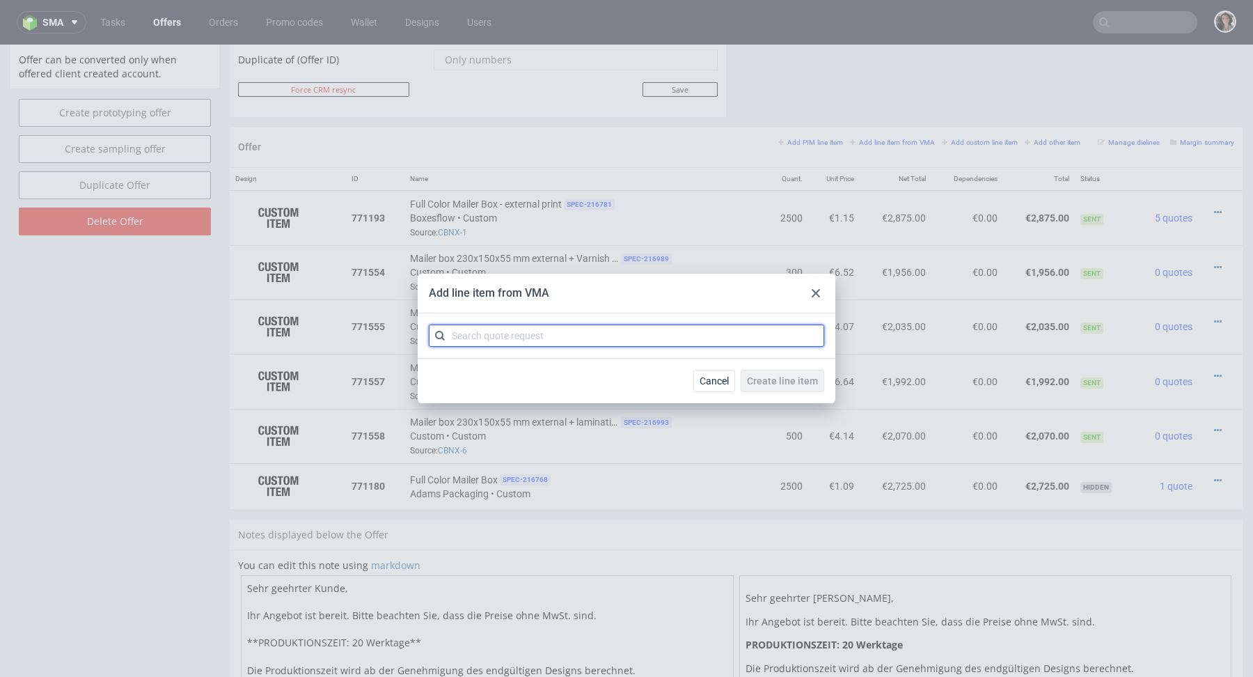
click at [536, 342] on input "text" at bounding box center [626, 335] width 395 height 22
paste input "CBNX"
type input "CBNX"
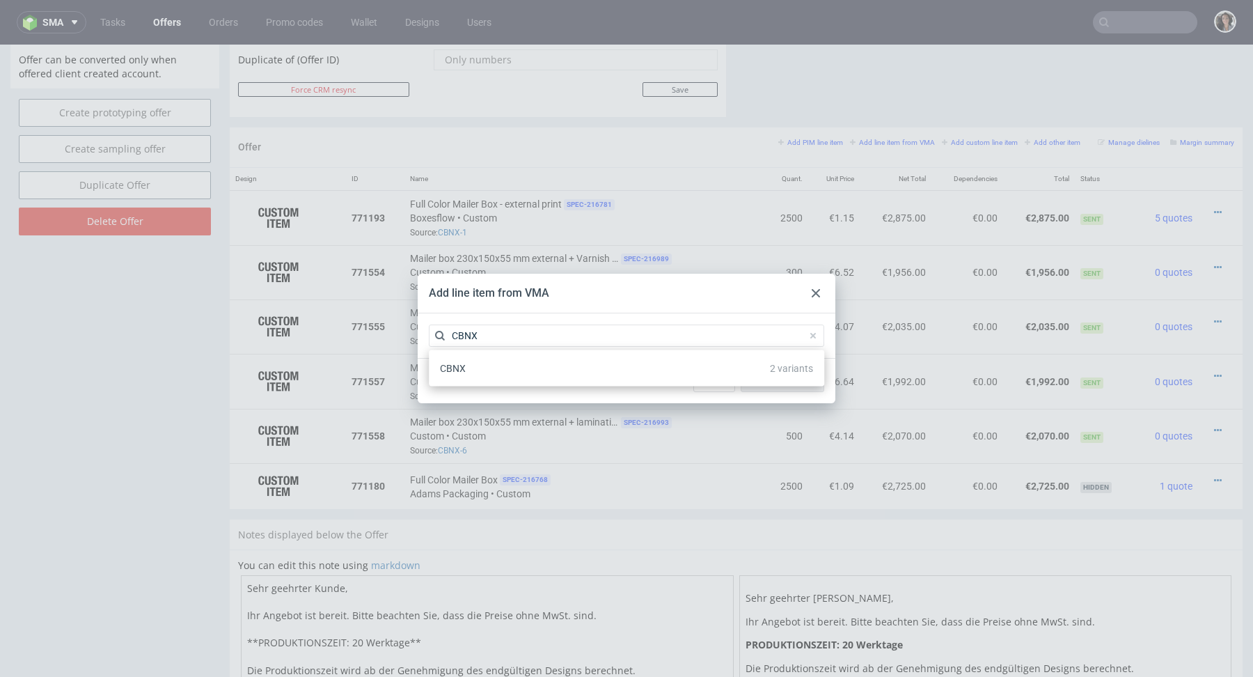
click at [472, 364] on div "CBNX 2 variants" at bounding box center [626, 368] width 384 height 25
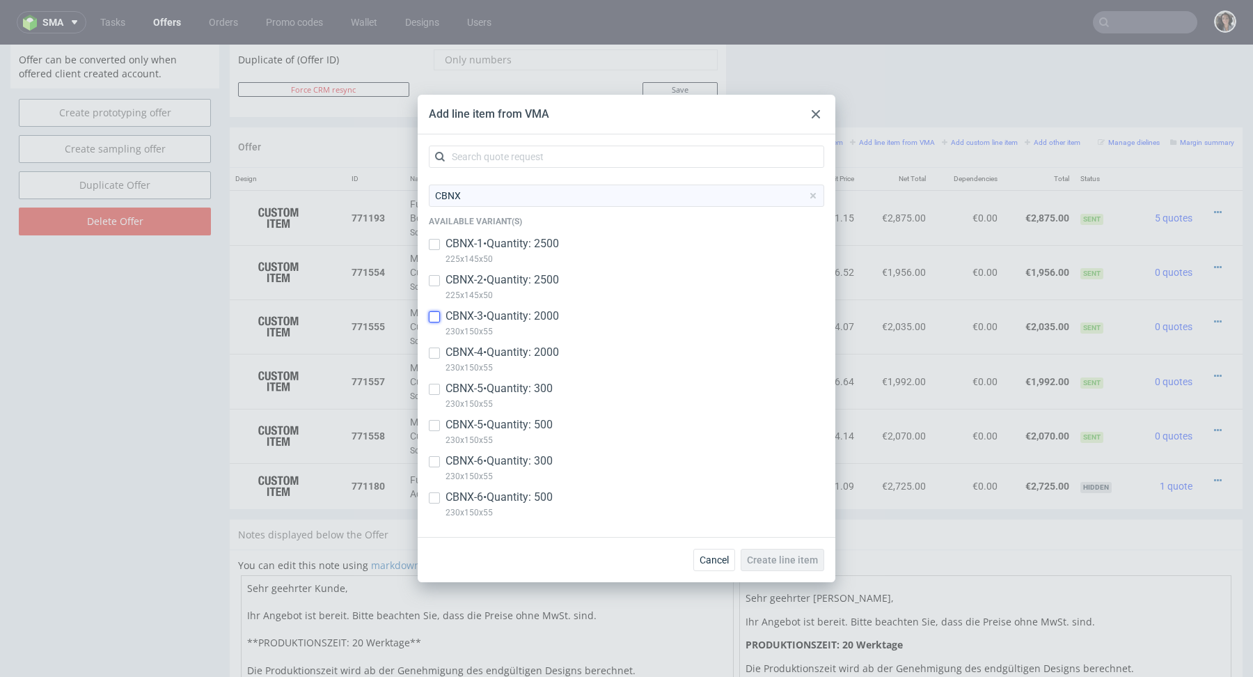
click at [429, 318] on input "checkbox" at bounding box center [434, 316] width 11 height 11
checkbox input "true"
click at [433, 351] on input "checkbox" at bounding box center [434, 352] width 11 height 11
checkbox input "true"
click at [782, 559] on span "Create line item" at bounding box center [782, 560] width 71 height 10
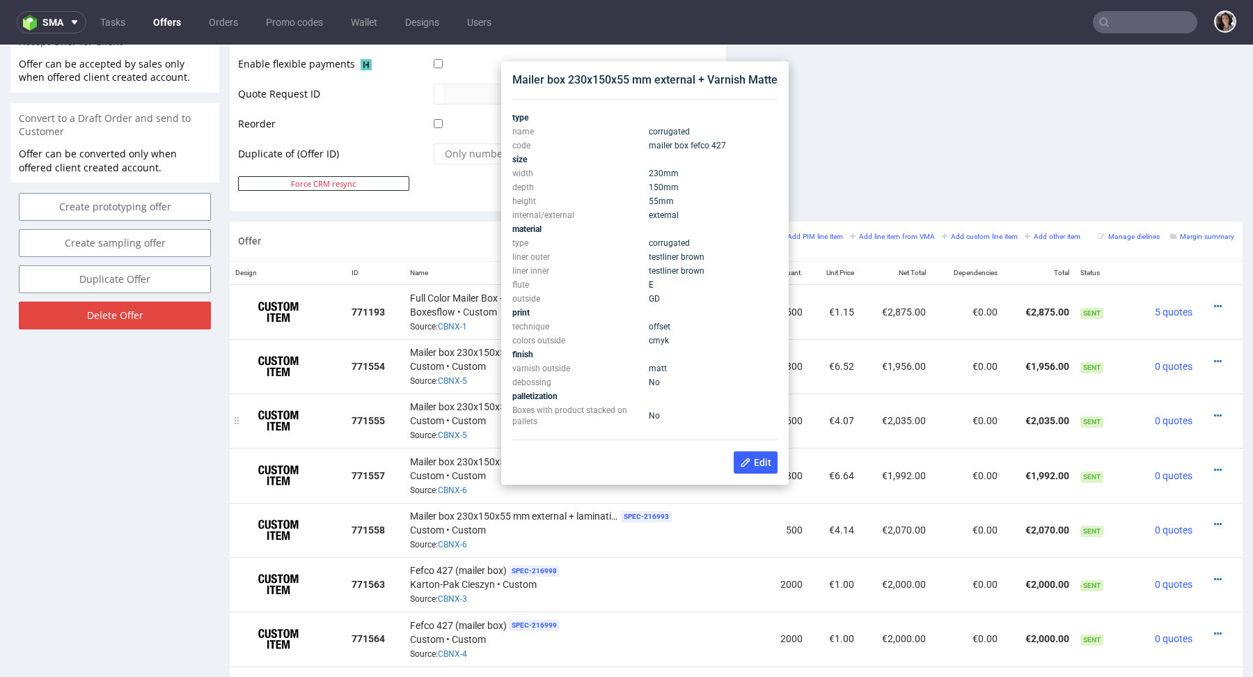
scroll to position [649, 0]
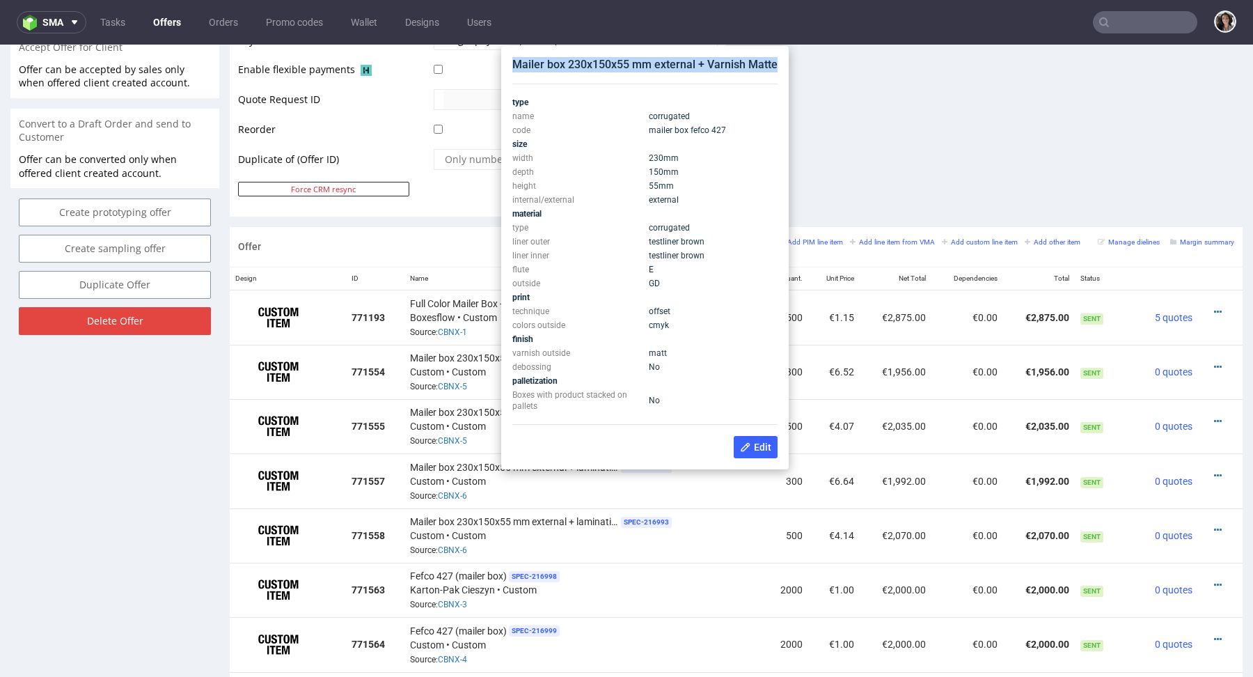
copy div "Mailer box 230x150x55 mm external + Varnish Matte"
drag, startPoint x: 776, startPoint y: 66, endPoint x: 523, endPoint y: 54, distance: 252.9
click at [523, 54] on div "Mailer box 230x150x55 mm external + Varnish Matte type name corrugated code mai…" at bounding box center [645, 258] width 276 height 412
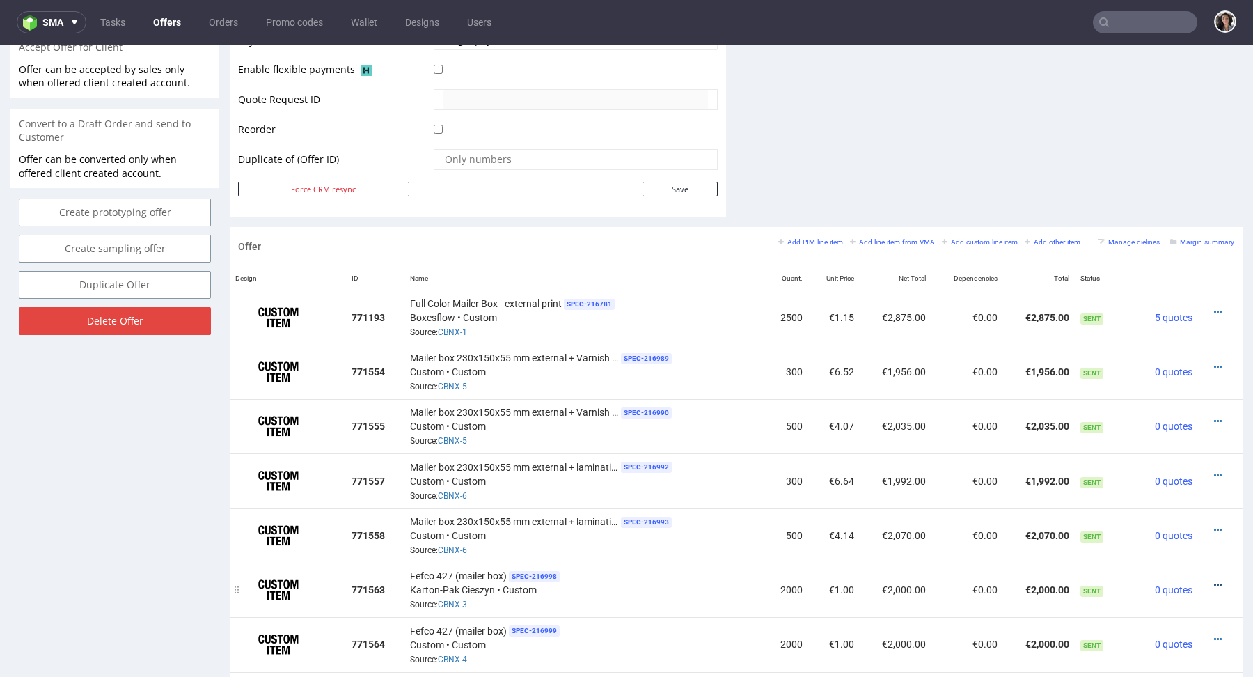
click at [1214, 582] on icon at bounding box center [1218, 585] width 8 height 10
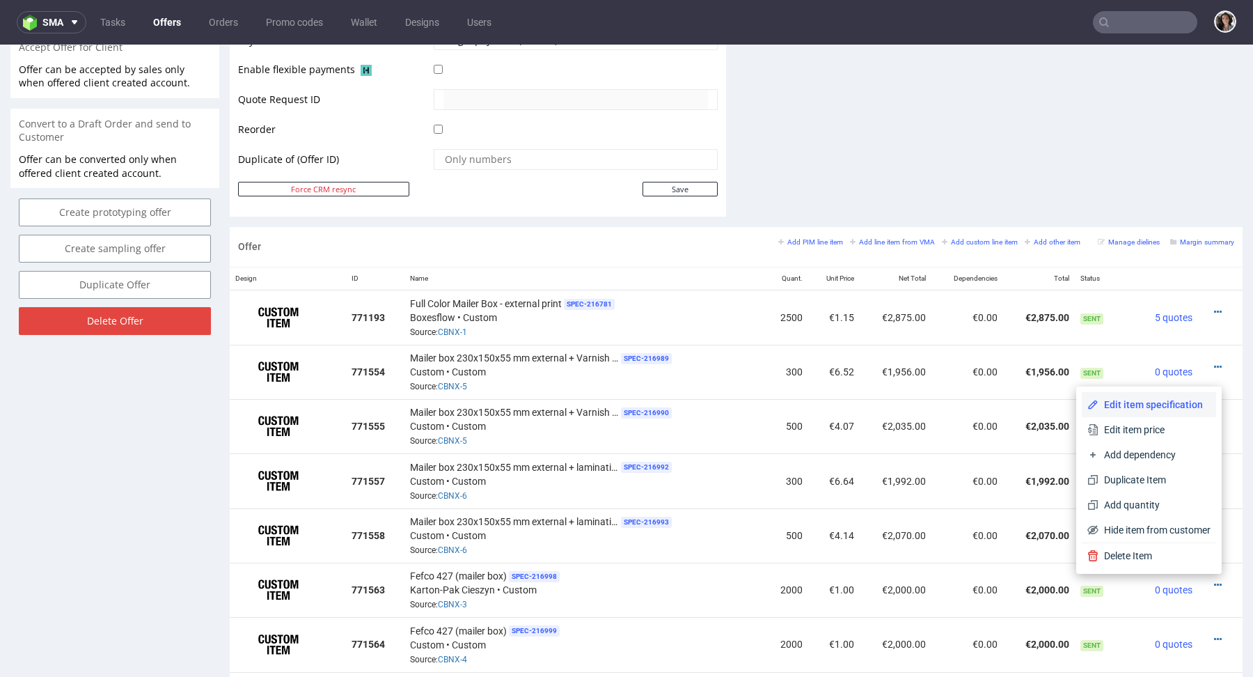
click at [1125, 397] on li "Edit item specification" at bounding box center [1149, 404] width 134 height 25
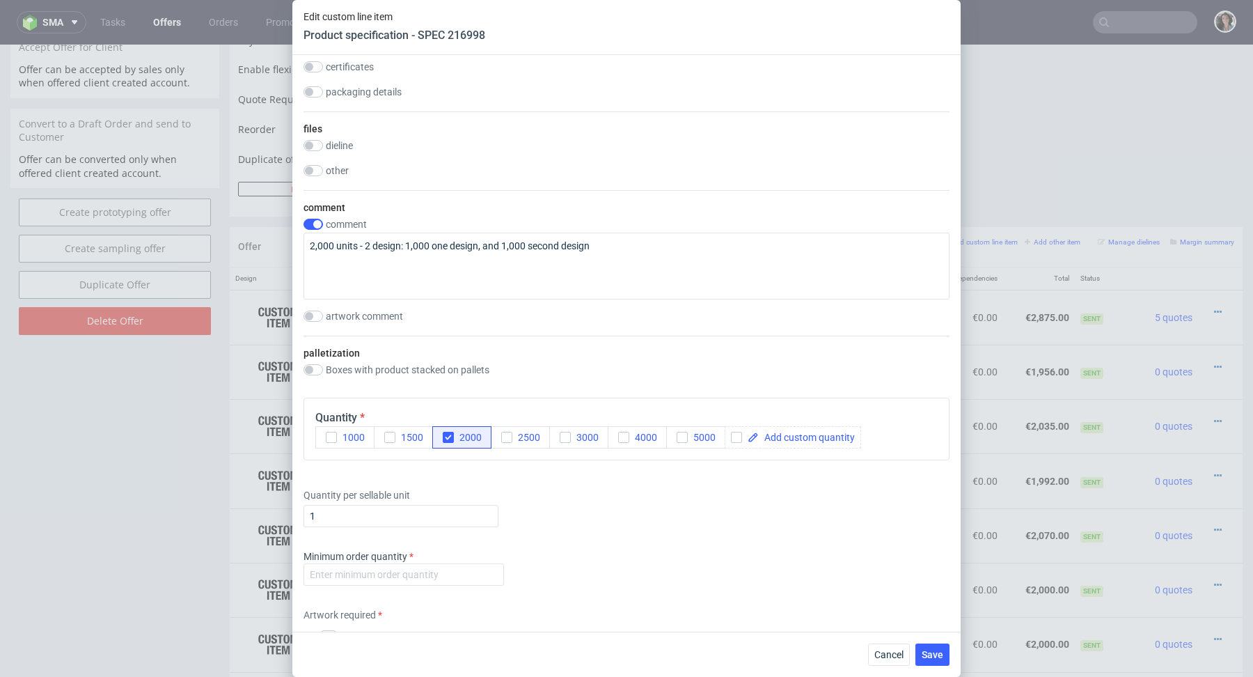
scroll to position [1700, 0]
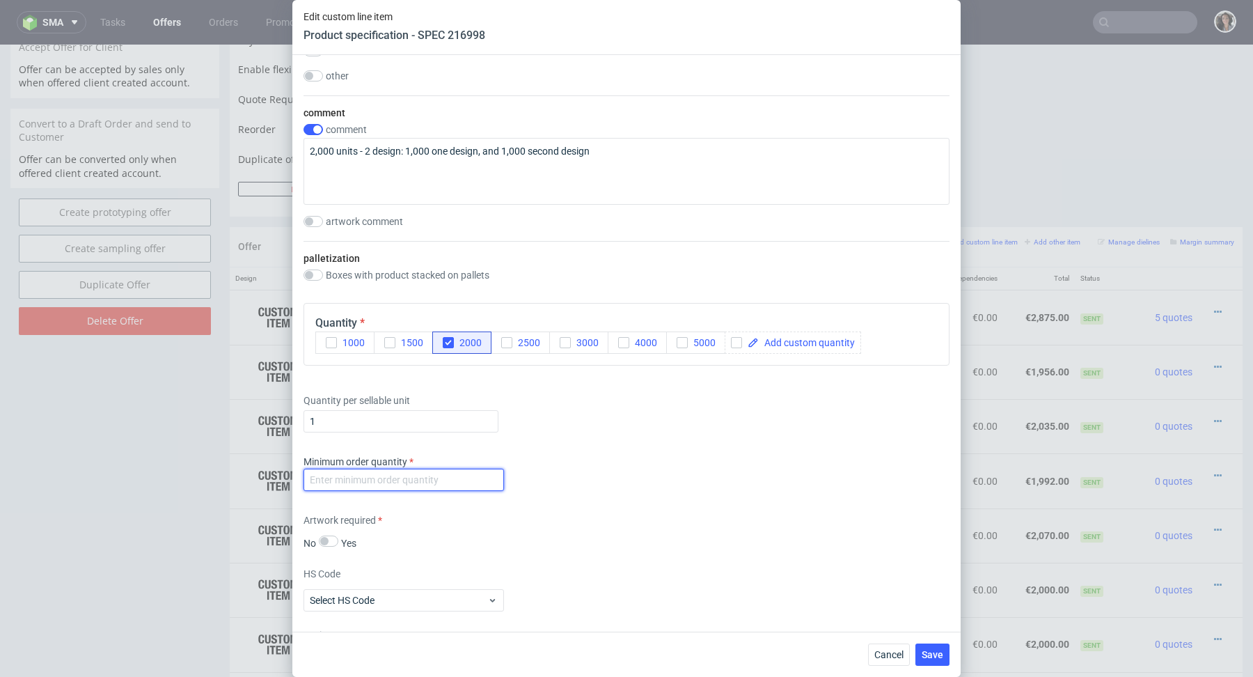
click at [409, 475] on input "number" at bounding box center [403, 479] width 200 height 22
type input "1"
click at [661, 479] on div "Minimum order quantity 1" at bounding box center [626, 476] width 646 height 42
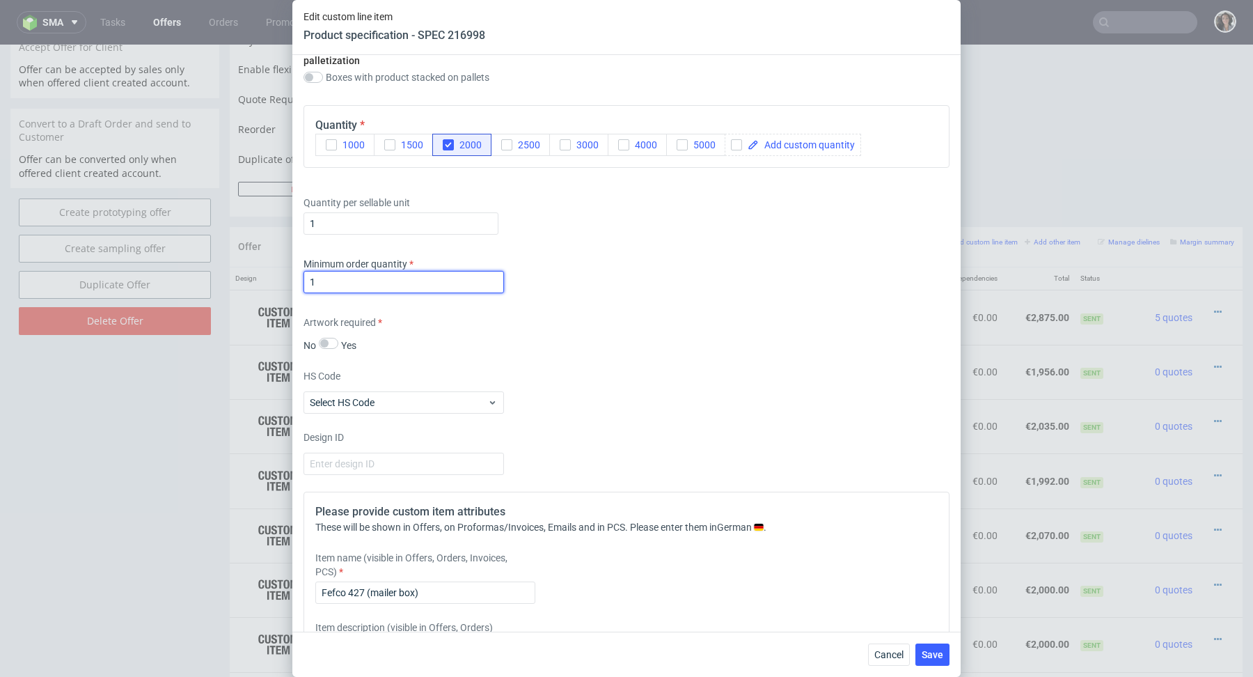
scroll to position [2126, 0]
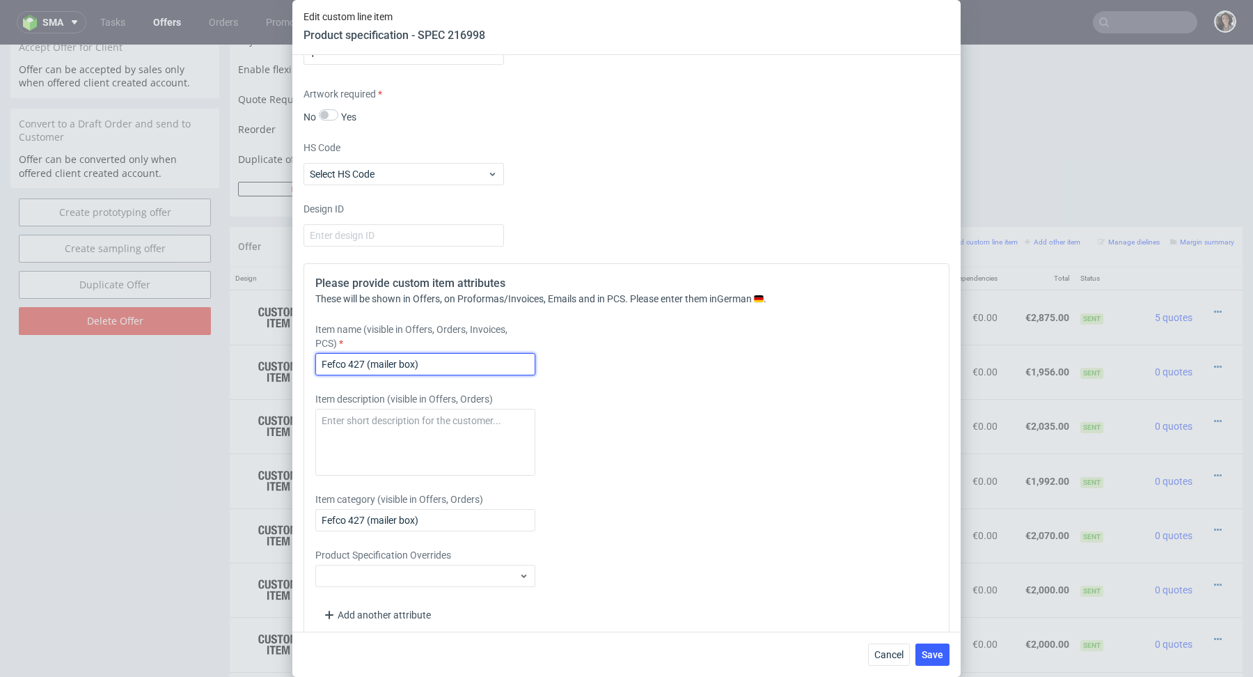
click at [471, 347] on div "Item name (visible in Offers, Orders, Invoices, PCS) Fefco 427 (mailer box)" at bounding box center [546, 348] width 462 height 53
click at [457, 357] on input "Fefco 427 (mailer box)" at bounding box center [425, 364] width 220 height 22
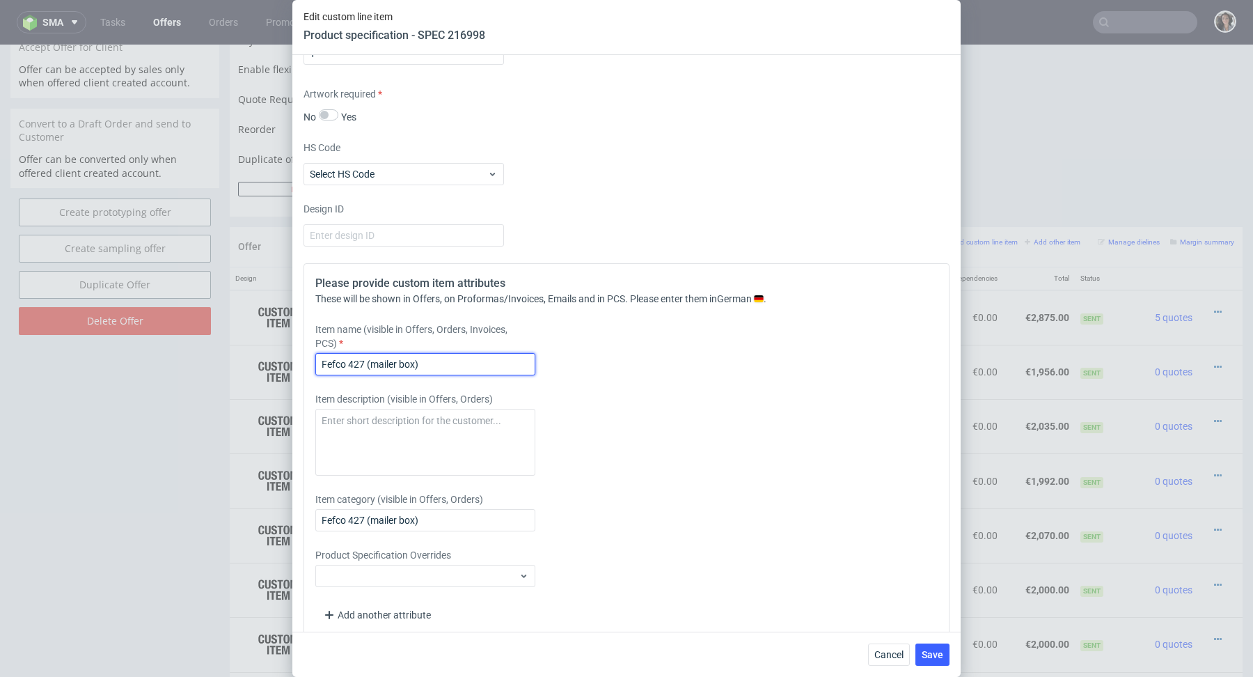
click at [457, 357] on input "Fefco 427 (mailer box)" at bounding box center [425, 364] width 220 height 22
paste input "Mailer box 230x150x55 mm external + Varnish Matte"
type input "Mailer box 230x150x55 mm external + Varnish Matte"
click at [409, 523] on input "Fefco 427 (mailer box)" at bounding box center [425, 520] width 220 height 22
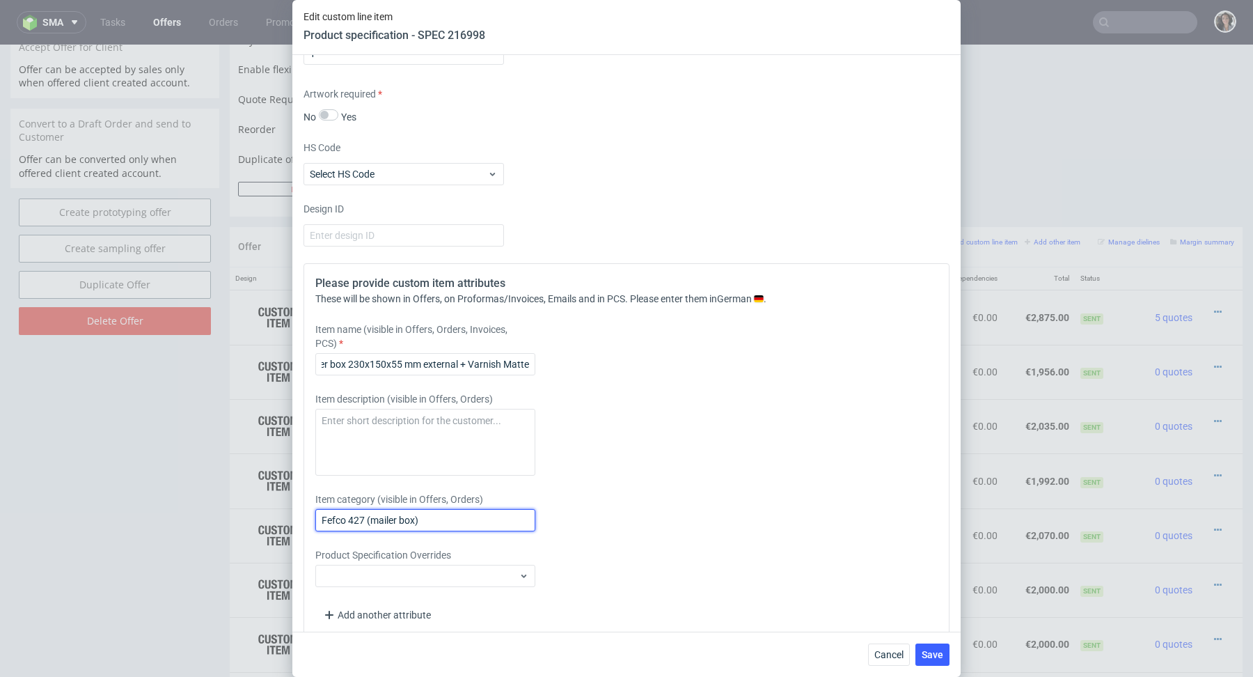
scroll to position [0, 0]
click at [409, 523] on input "Fefco 427 (mailer box)" at bounding box center [425, 520] width 220 height 22
paste input "Mailer box 230x150x55 mm external + Varnish Matte"
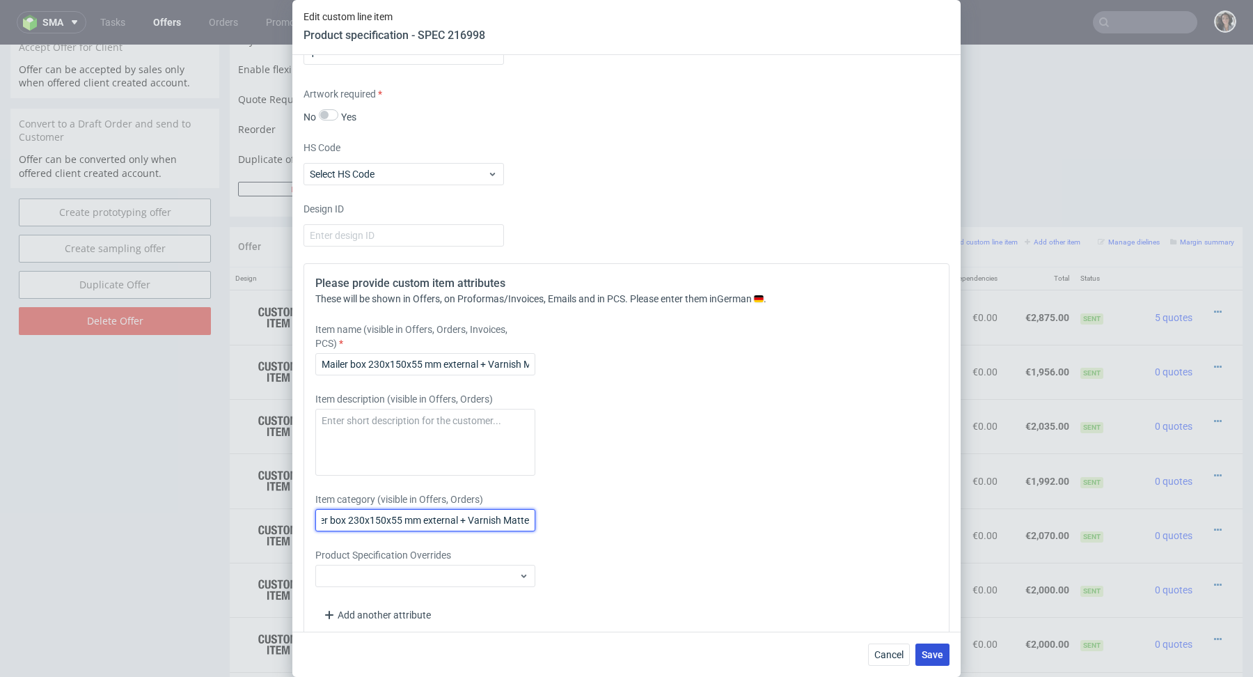
type input "Mailer box 230x150x55 mm external + Varnish Matte"
click at [924, 663] on button "Save" at bounding box center [932, 654] width 34 height 22
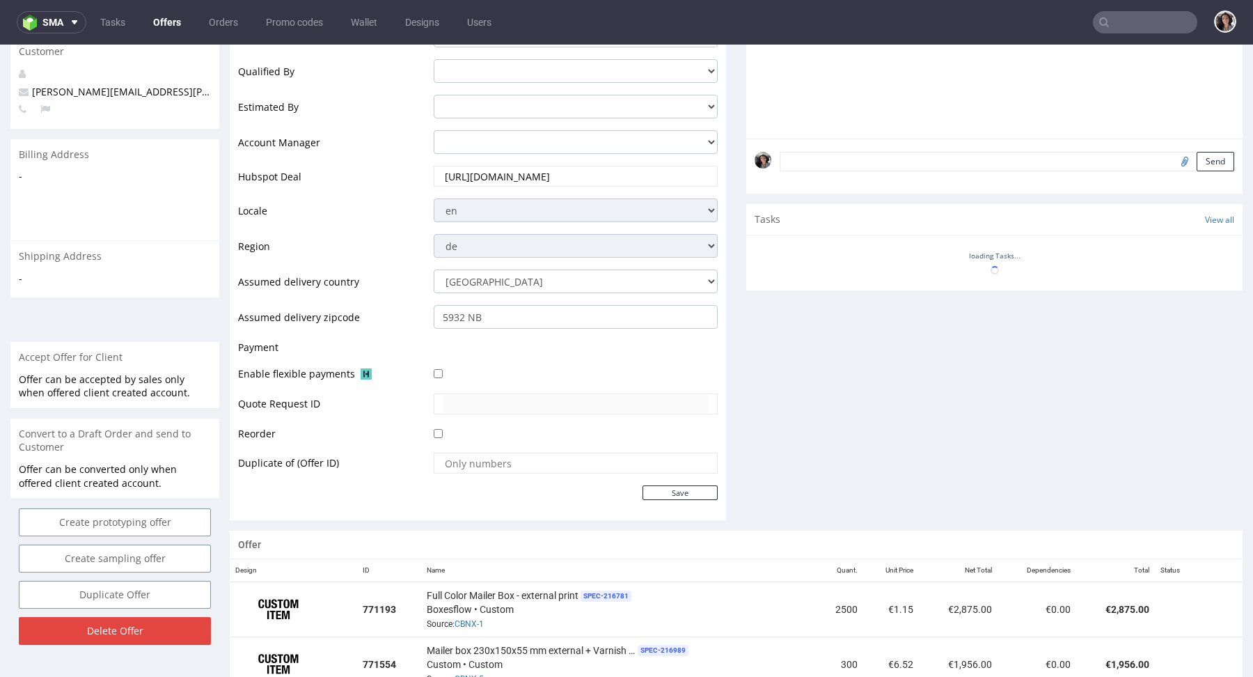
scroll to position [783, 0]
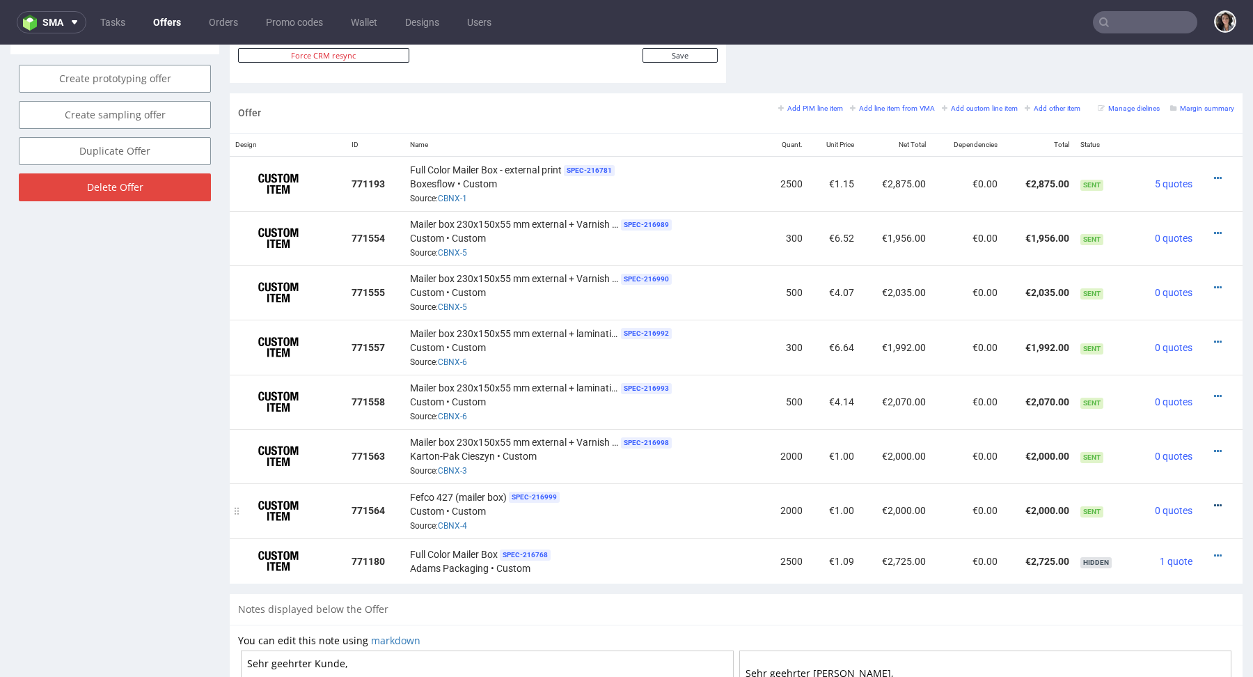
click at [1214, 501] on icon at bounding box center [1218, 505] width 8 height 10
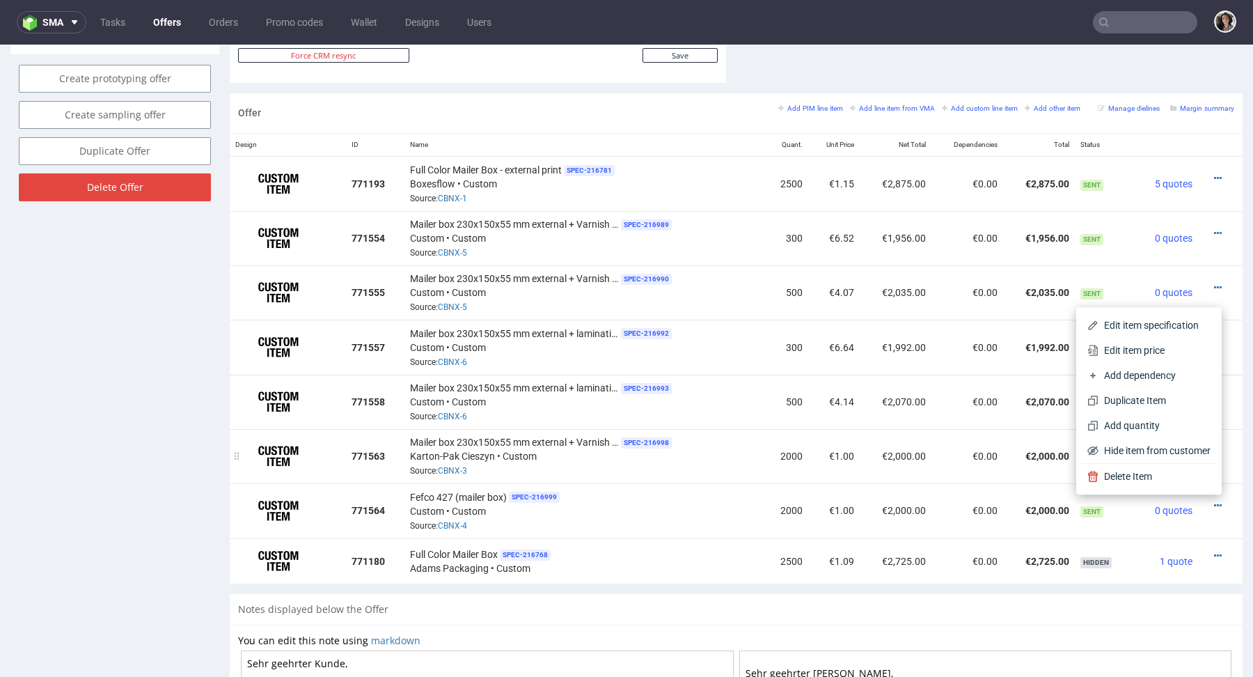
click at [908, 466] on td "€2,000.00" at bounding box center [896, 456] width 72 height 54
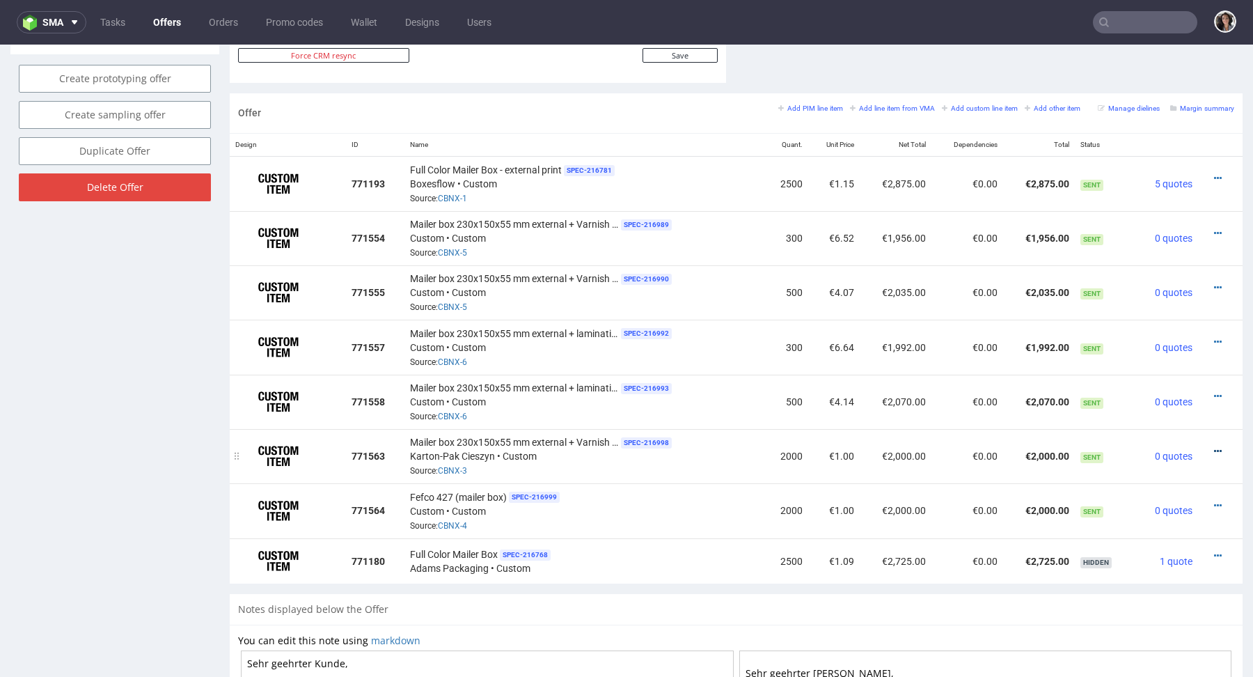
click at [1214, 447] on icon at bounding box center [1218, 451] width 8 height 10
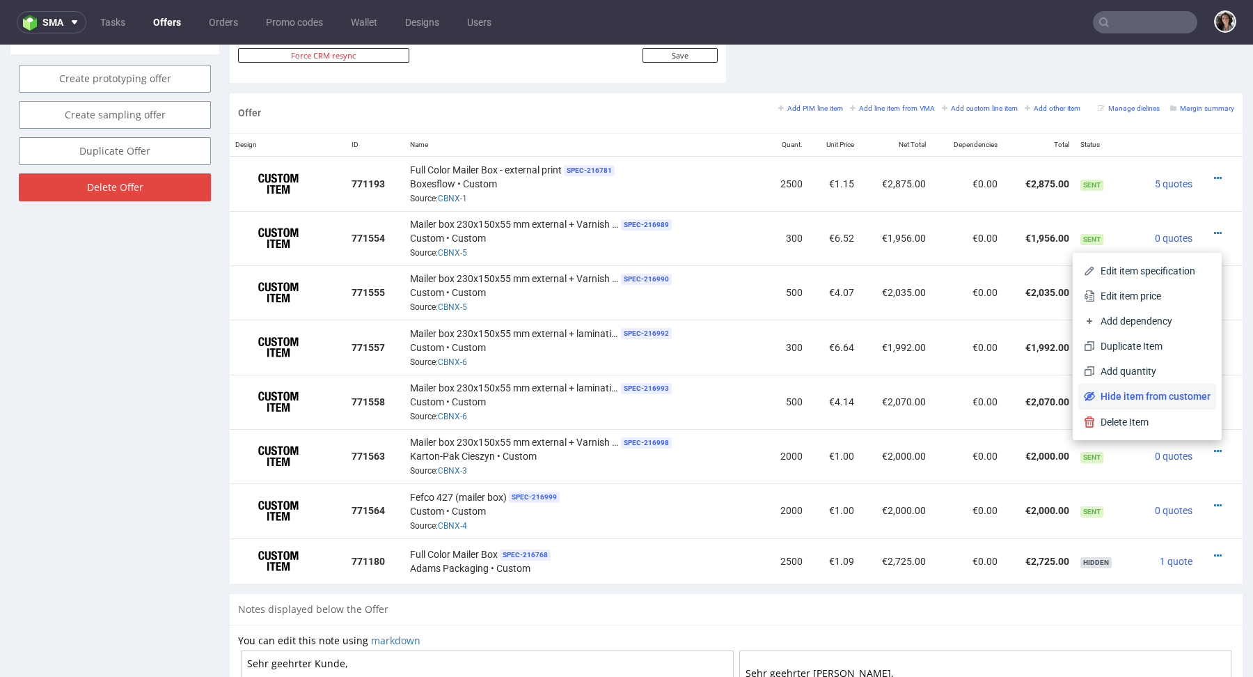
click at [1172, 390] on span "Hide item from customer" at bounding box center [1153, 396] width 116 height 14
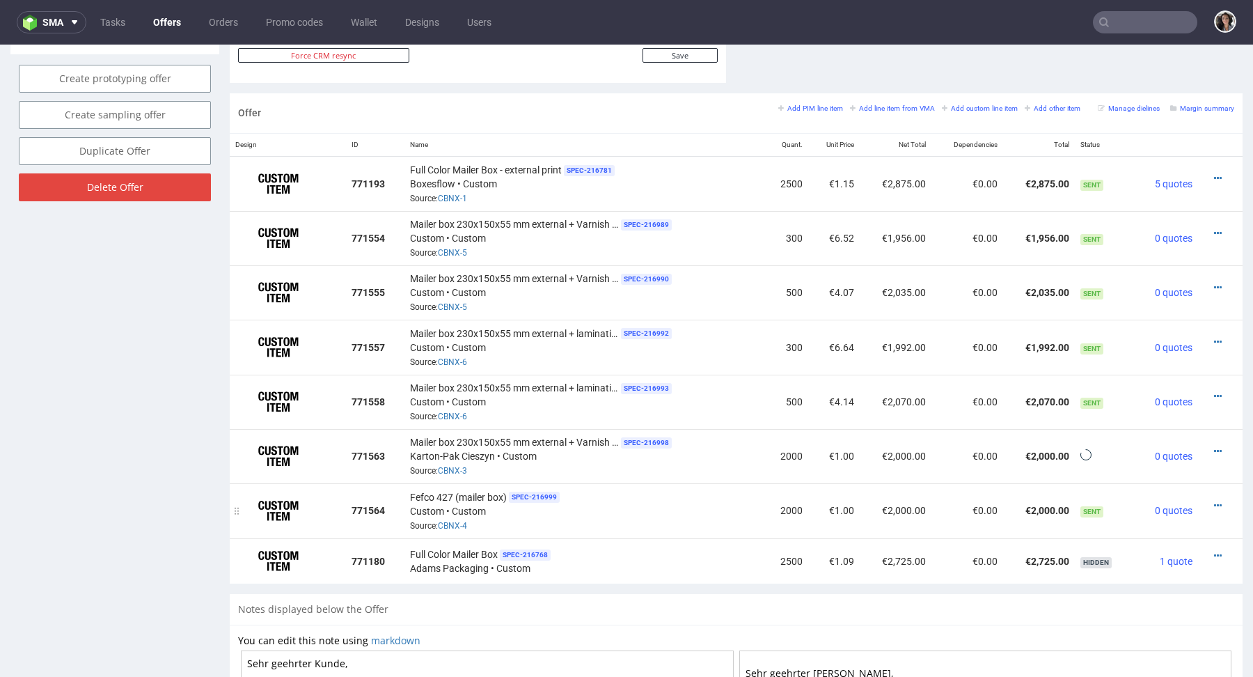
click at [1208, 500] on div at bounding box center [1215, 505] width 25 height 14
click at [1214, 503] on icon at bounding box center [1218, 505] width 8 height 10
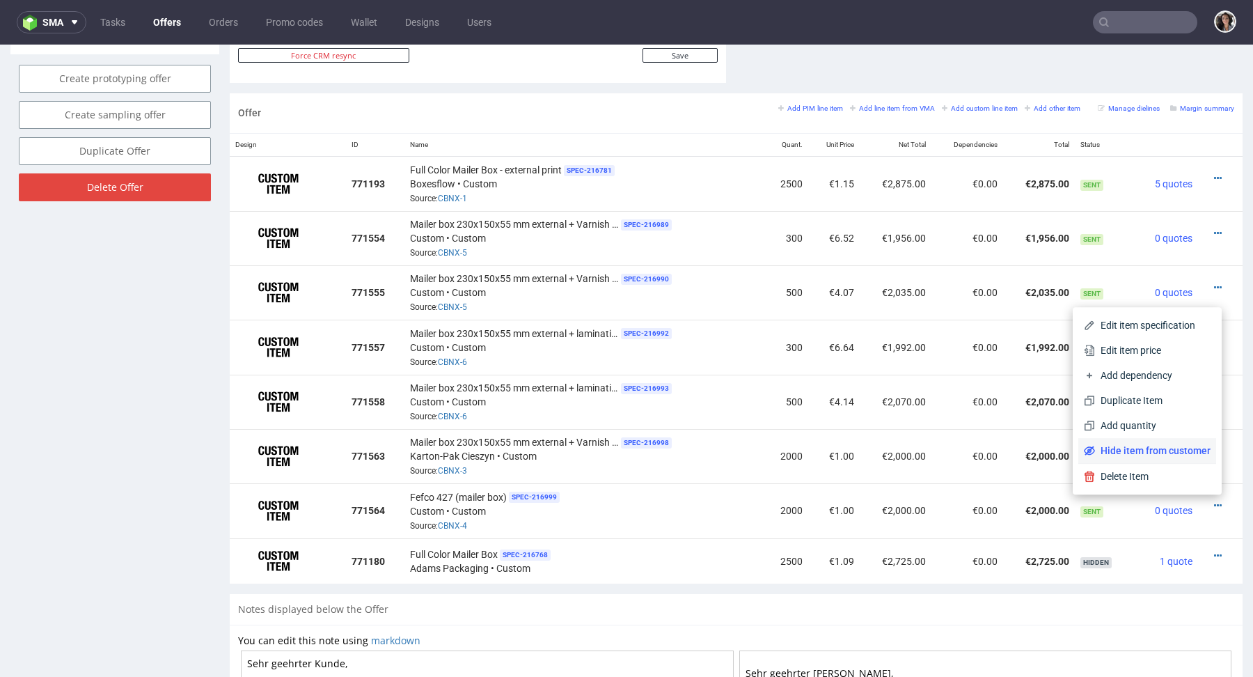
click at [1183, 463] on li "Hide item from customer" at bounding box center [1147, 450] width 138 height 25
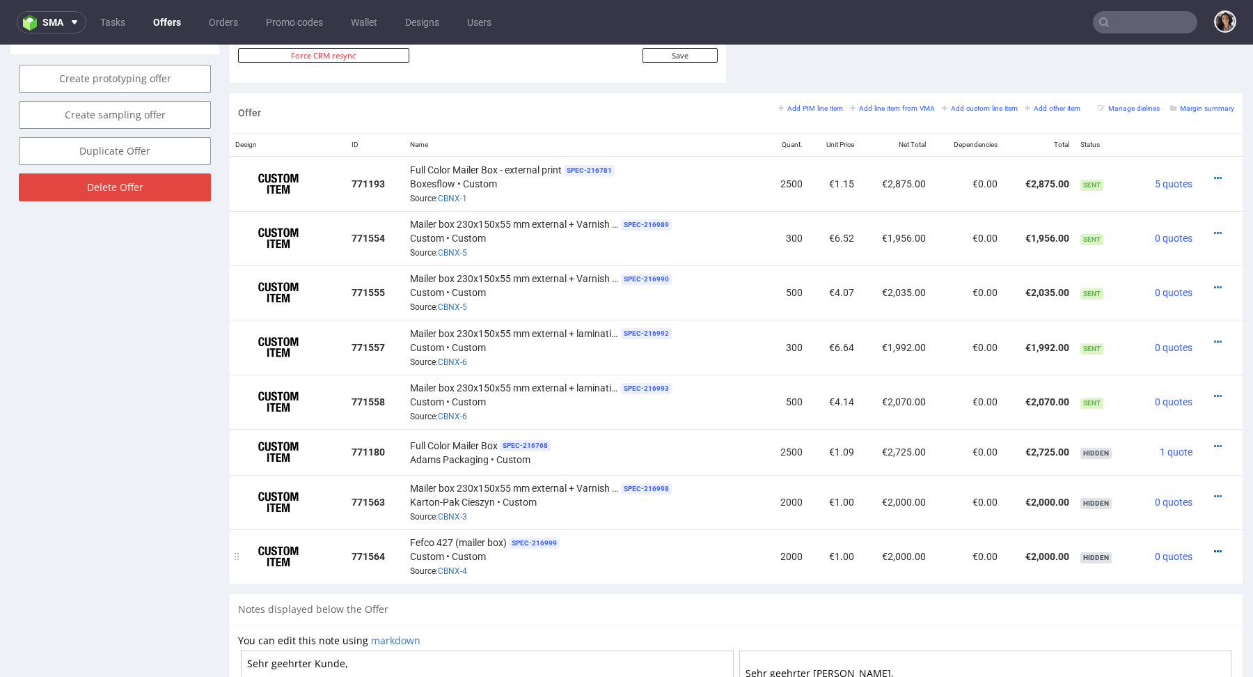
click at [1214, 546] on icon at bounding box center [1218, 551] width 8 height 10
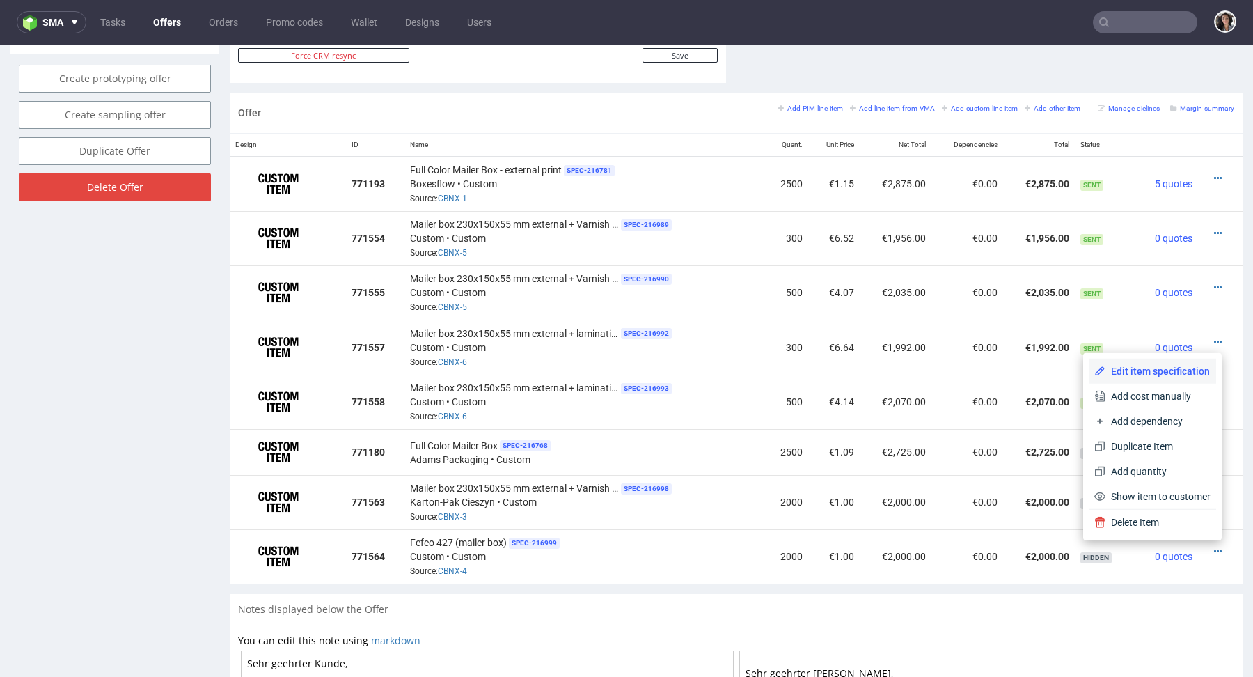
click at [1136, 366] on span "Edit item specification" at bounding box center [1157, 371] width 105 height 14
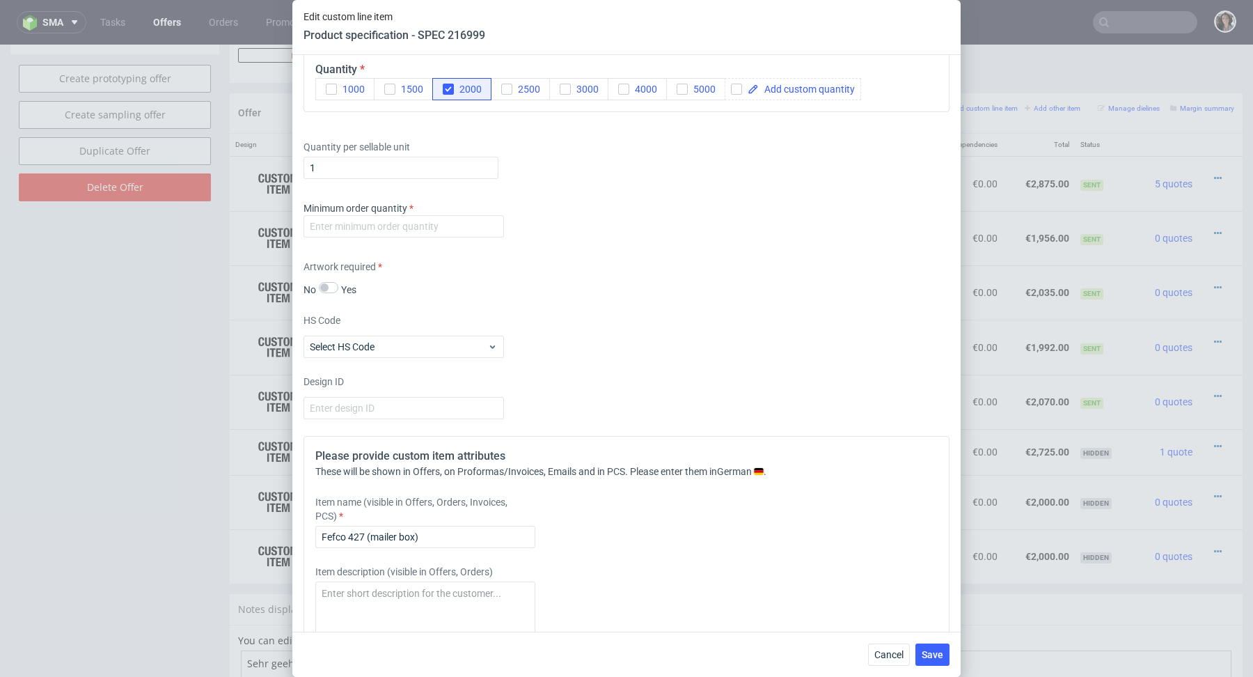
scroll to position [1890, 0]
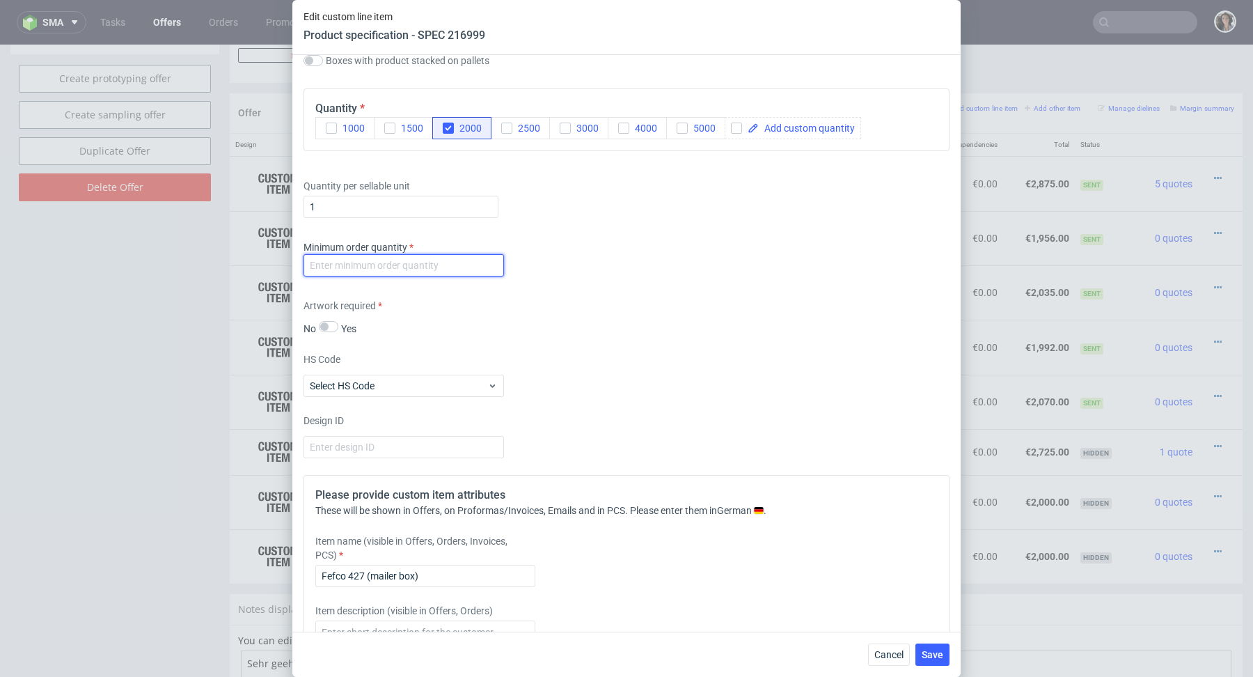
click at [435, 260] on input "number" at bounding box center [403, 265] width 200 height 22
type input "1"
click at [660, 271] on div "Minimum order quantity 1" at bounding box center [626, 261] width 646 height 42
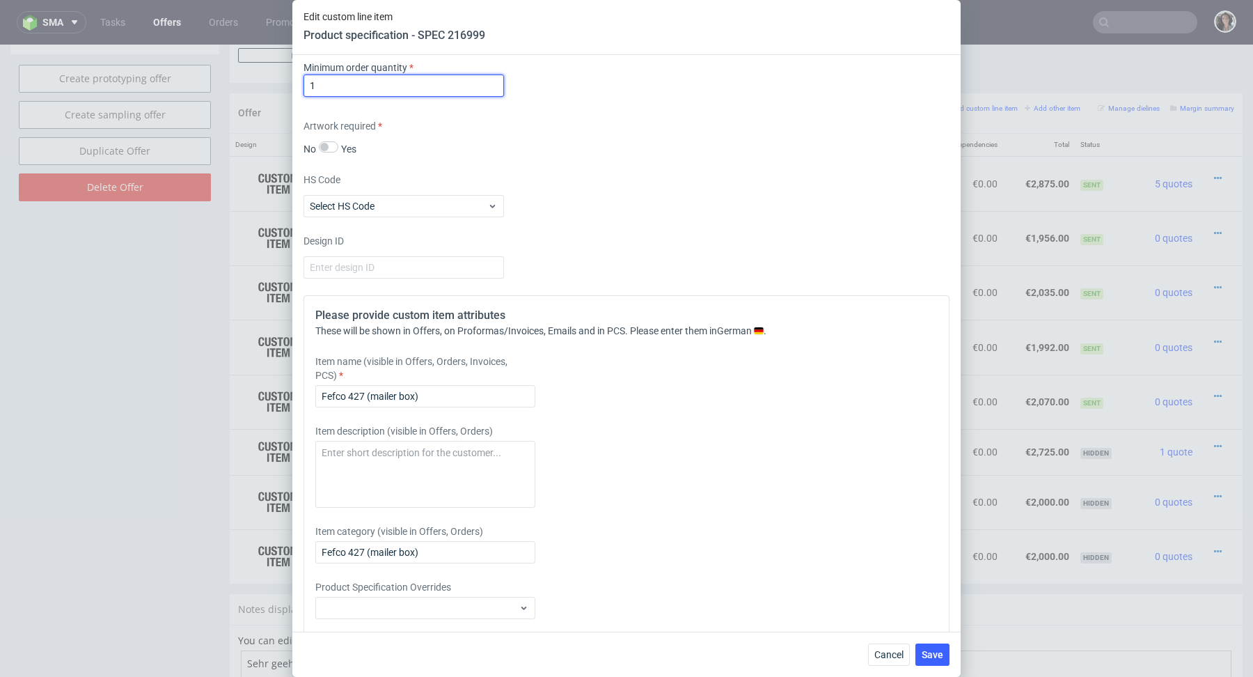
scroll to position [2114, 0]
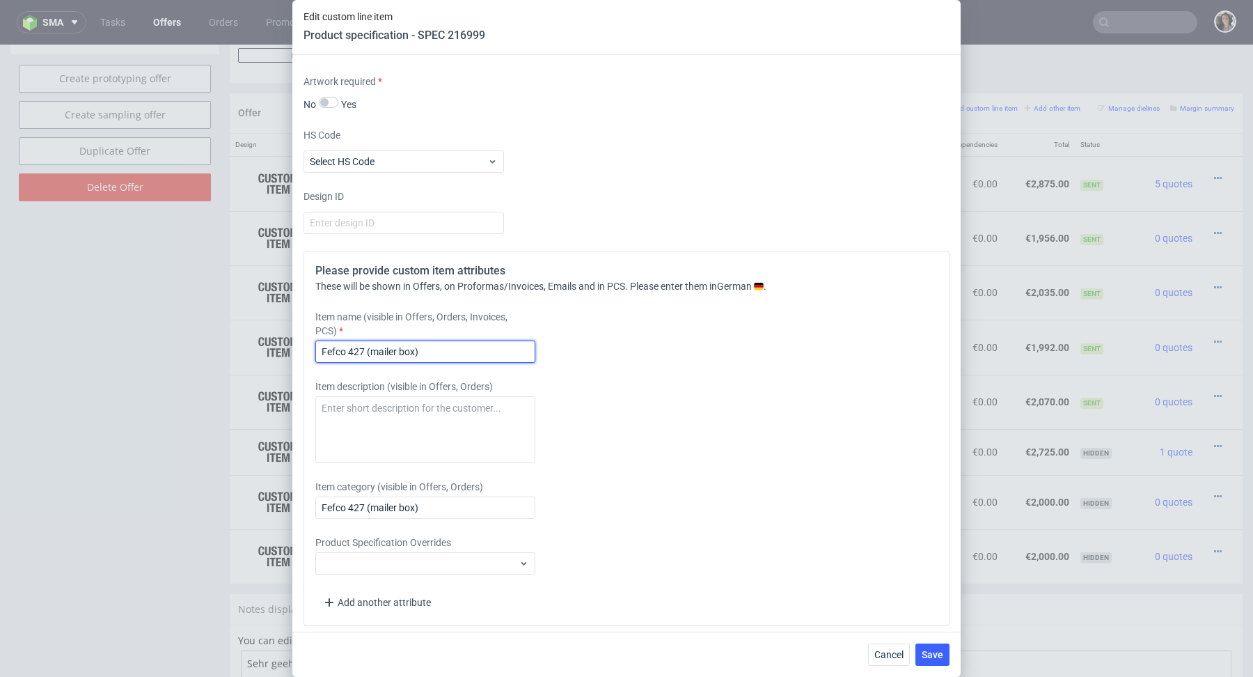
click at [456, 352] on input "Fefco 427 (mailer box)" at bounding box center [425, 351] width 220 height 22
paste input "Mailer box 230x150x55 mm external + Varnish Matte"
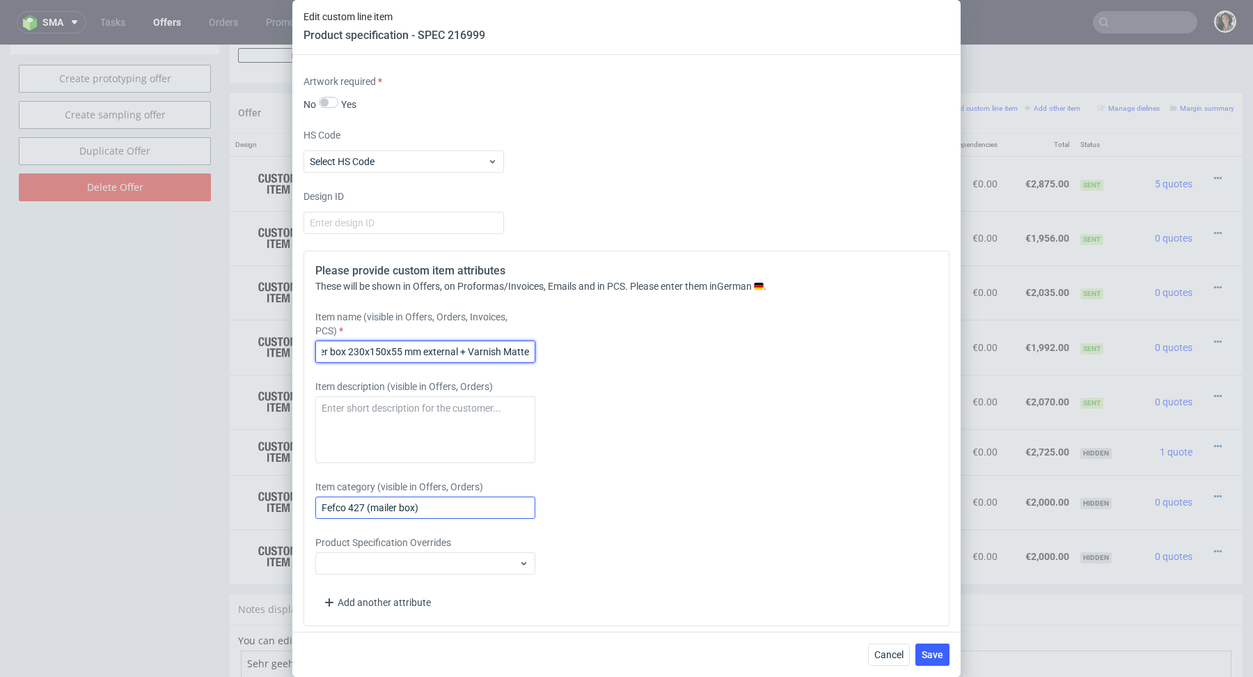
type input "Mailer box 230x150x55 mm external + Varnish Matte"
click at [436, 503] on input "Fefco 427 (mailer box)" at bounding box center [425, 507] width 220 height 22
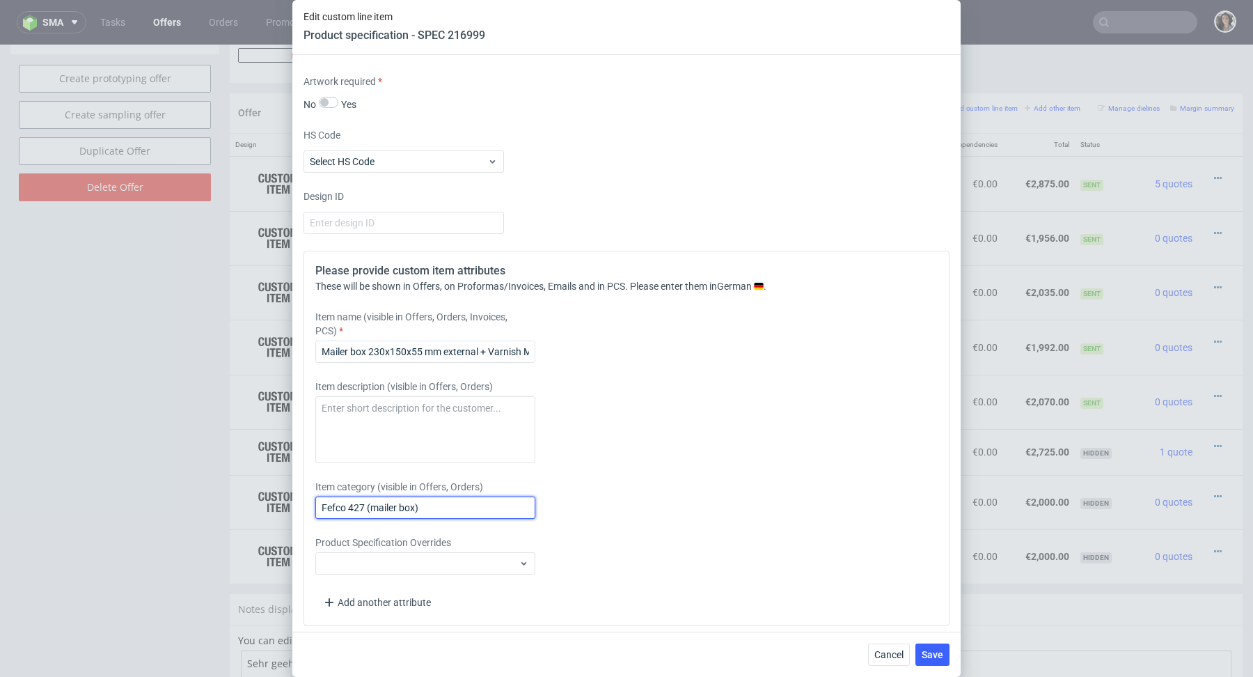
paste input "Mailer box 230x150x55 mm external + Varnish Matte"
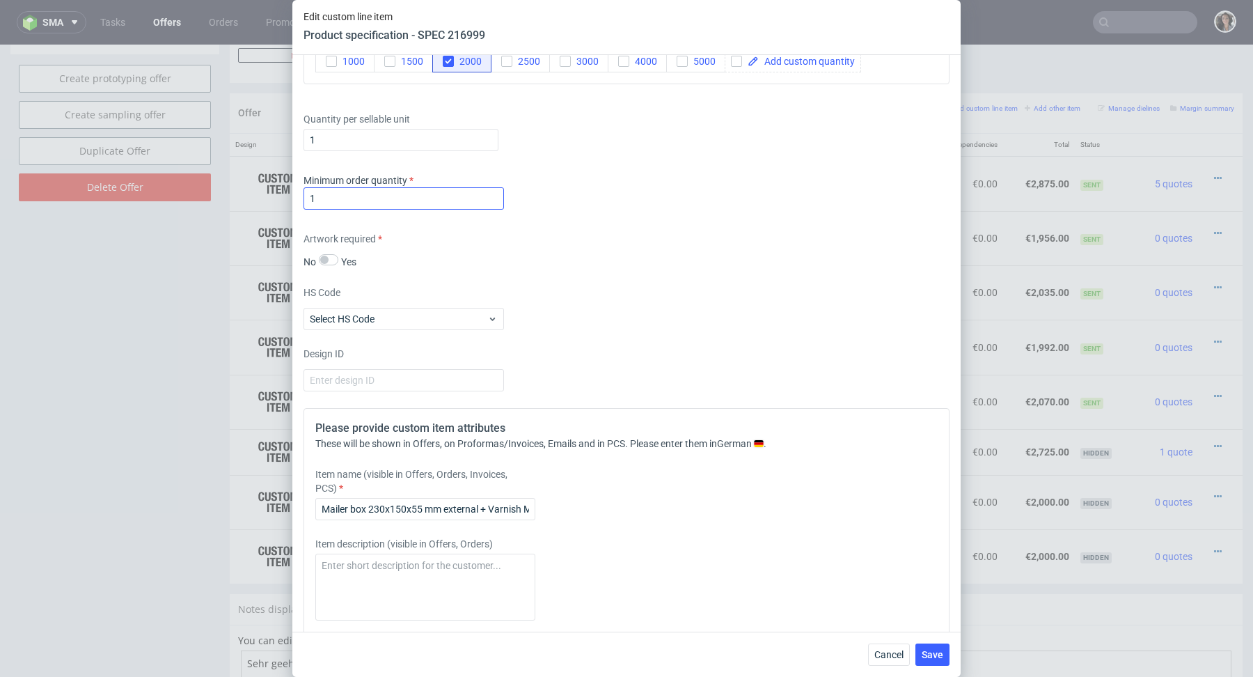
scroll to position [2114, 0]
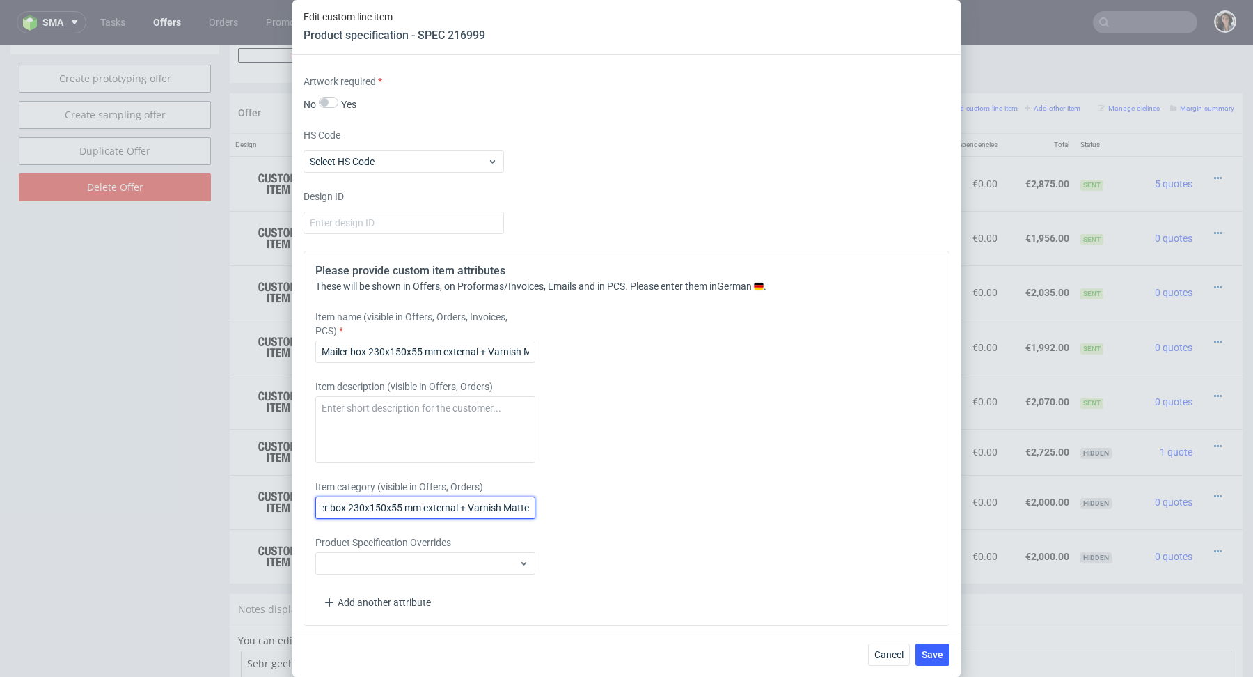
click at [503, 497] on input "Mailer box 230x150x55 mm external + Varnish Matte" at bounding box center [425, 507] width 220 height 22
click at [472, 509] on input "Mailer box 230x150x55 mm external + lamination Matte" at bounding box center [425, 507] width 220 height 22
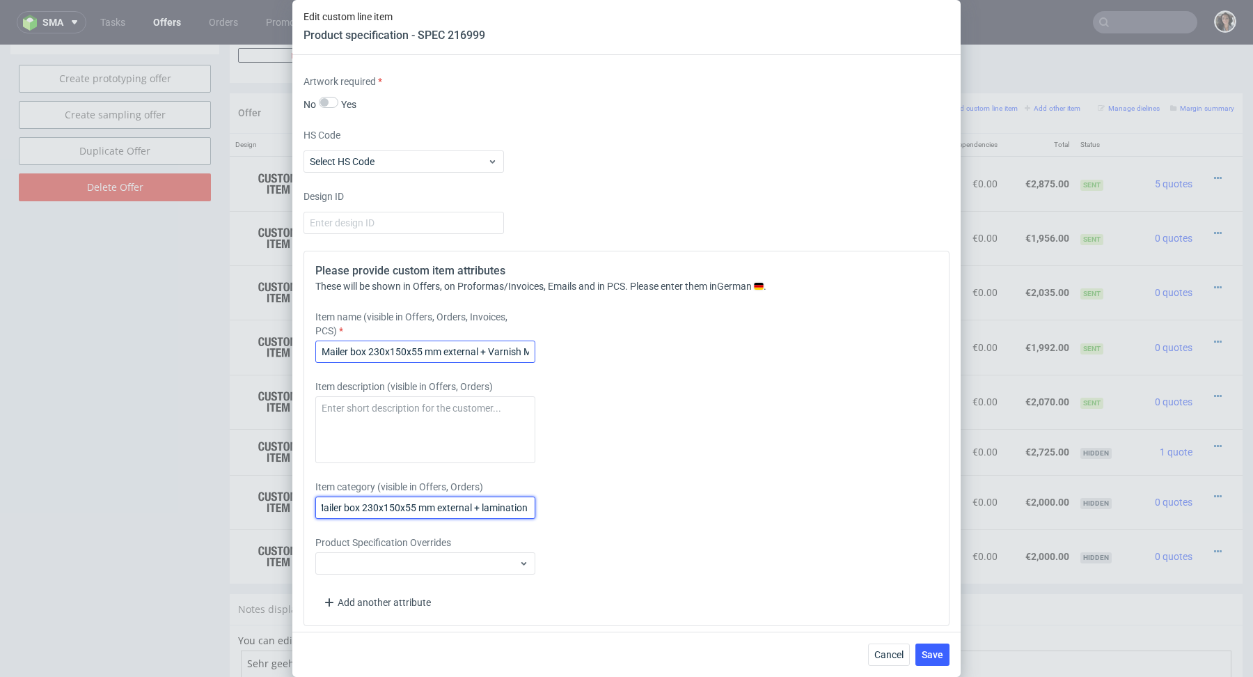
type input "Mailer box 230x150x55 mm external + lamination Matte"
click at [507, 347] on input "Mailer box 230x150x55 mm external + Varnish Matte" at bounding box center [425, 351] width 220 height 22
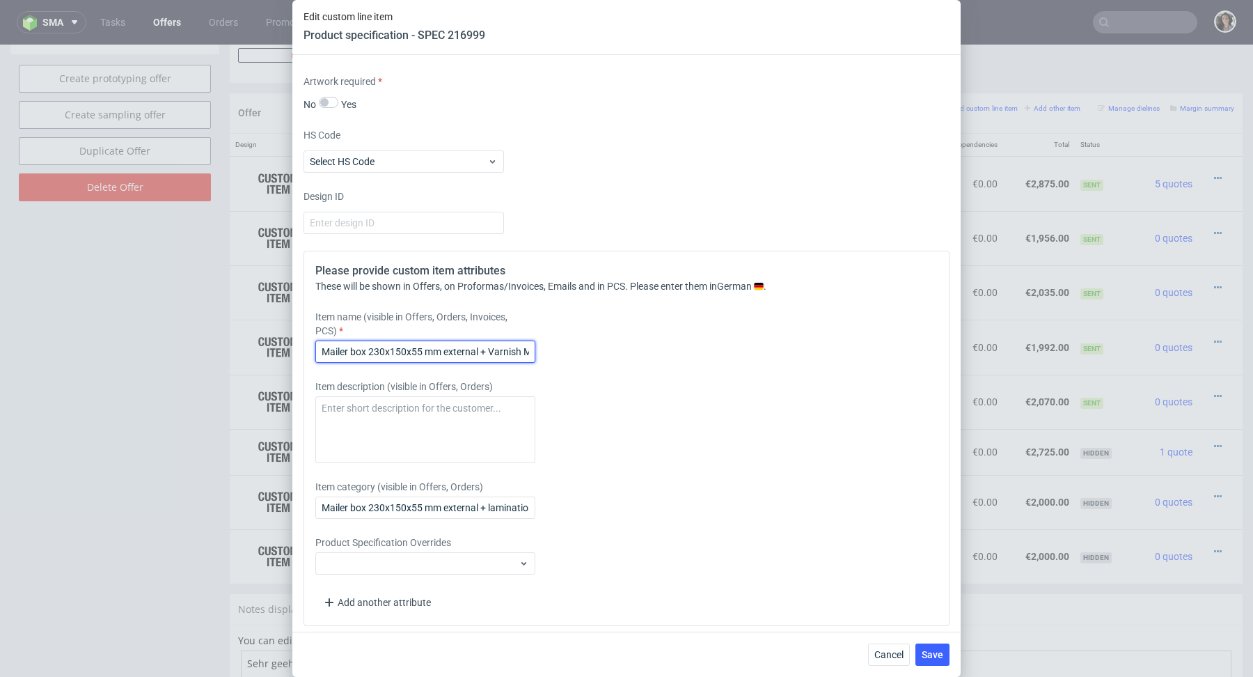
paste input "lamination"
type input "Mailer box 230x150x55 mm external + lamination Matte"
click at [938, 658] on span "Save" at bounding box center [933, 654] width 22 height 10
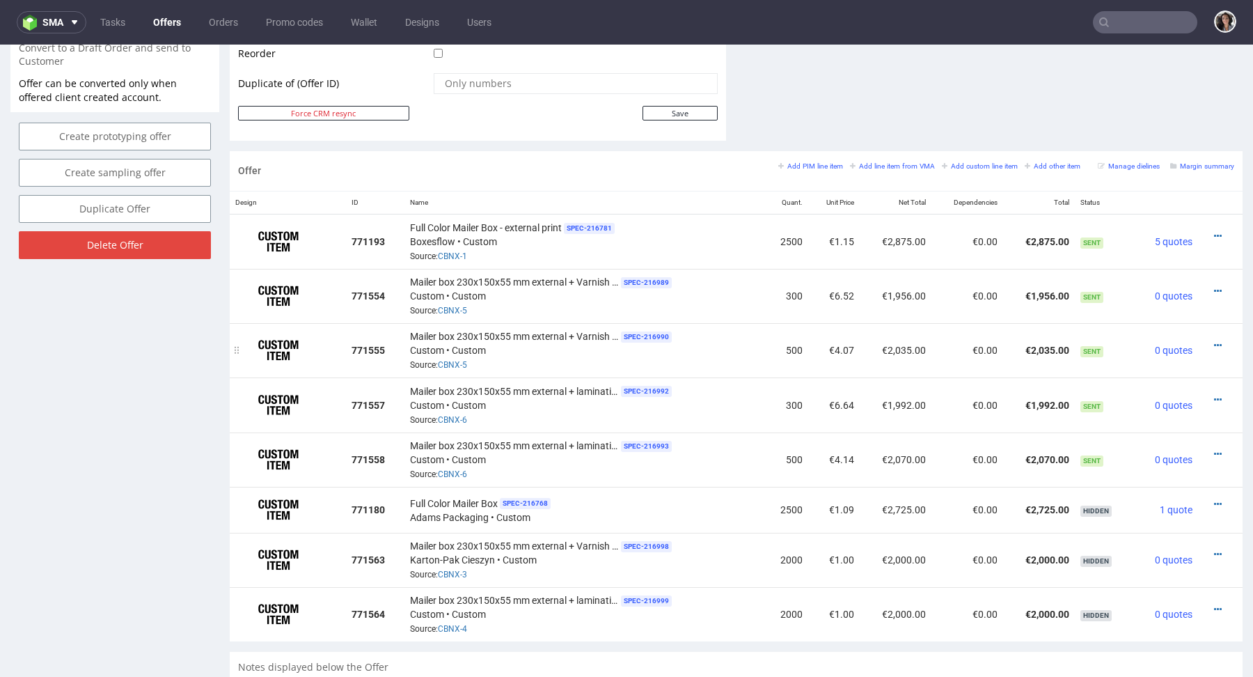
scroll to position [728, 0]
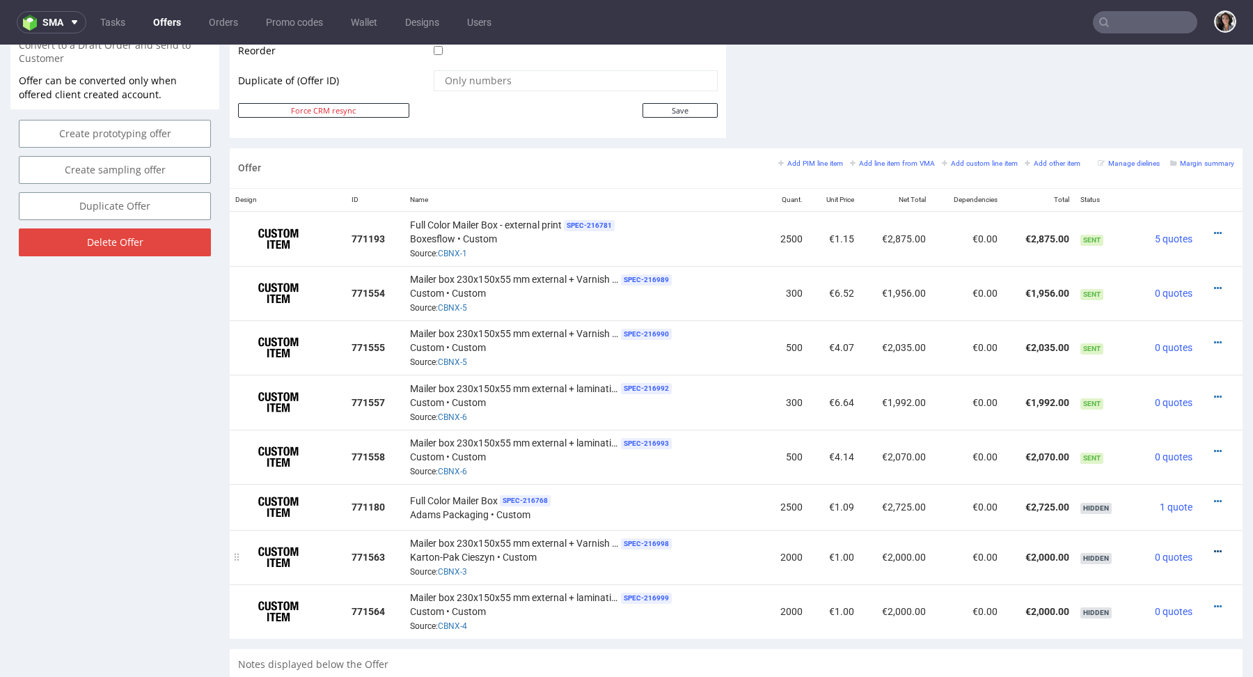
click at [1214, 548] on icon at bounding box center [1218, 551] width 8 height 10
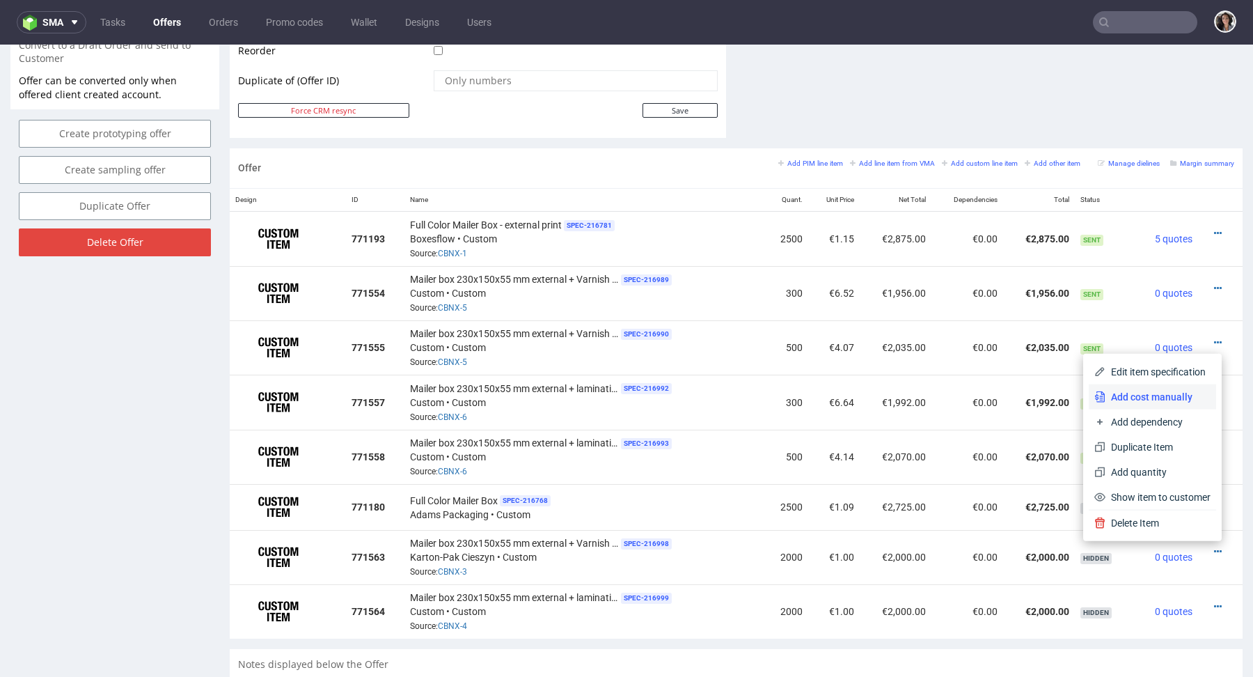
click at [1121, 397] on span "Add cost manually" at bounding box center [1157, 397] width 105 height 14
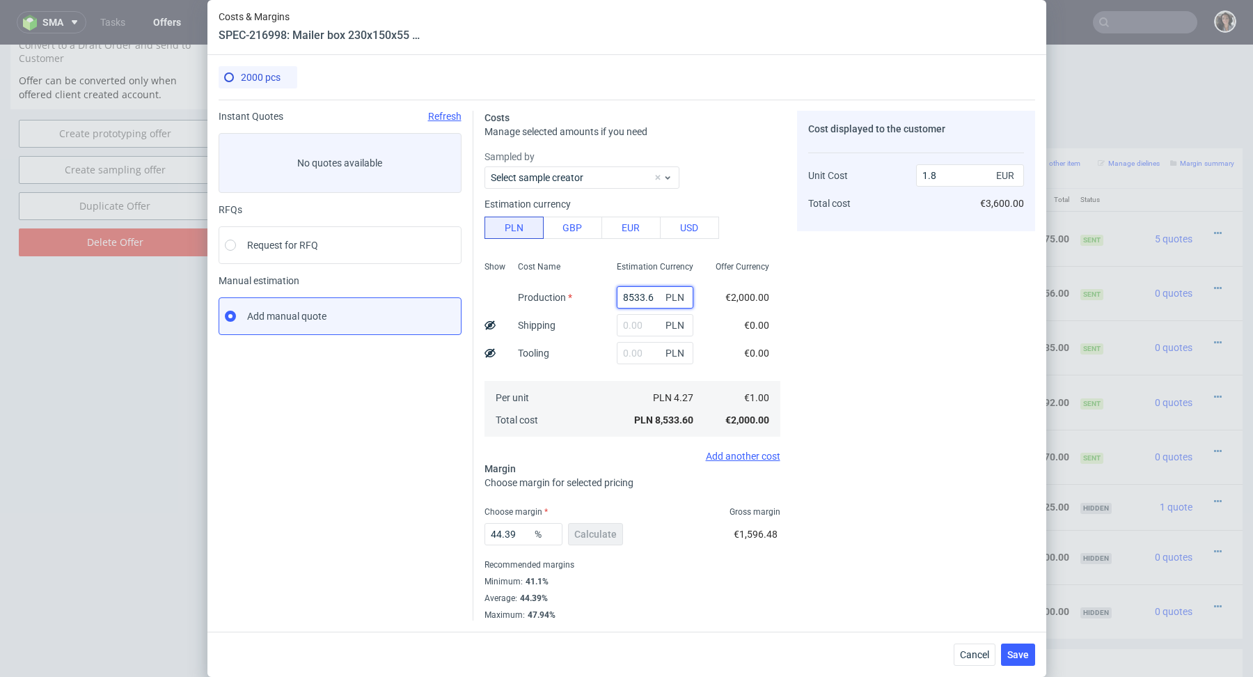
click at [636, 291] on input "8533.6" at bounding box center [655, 297] width 77 height 22
paste input "80"
type input "8580"
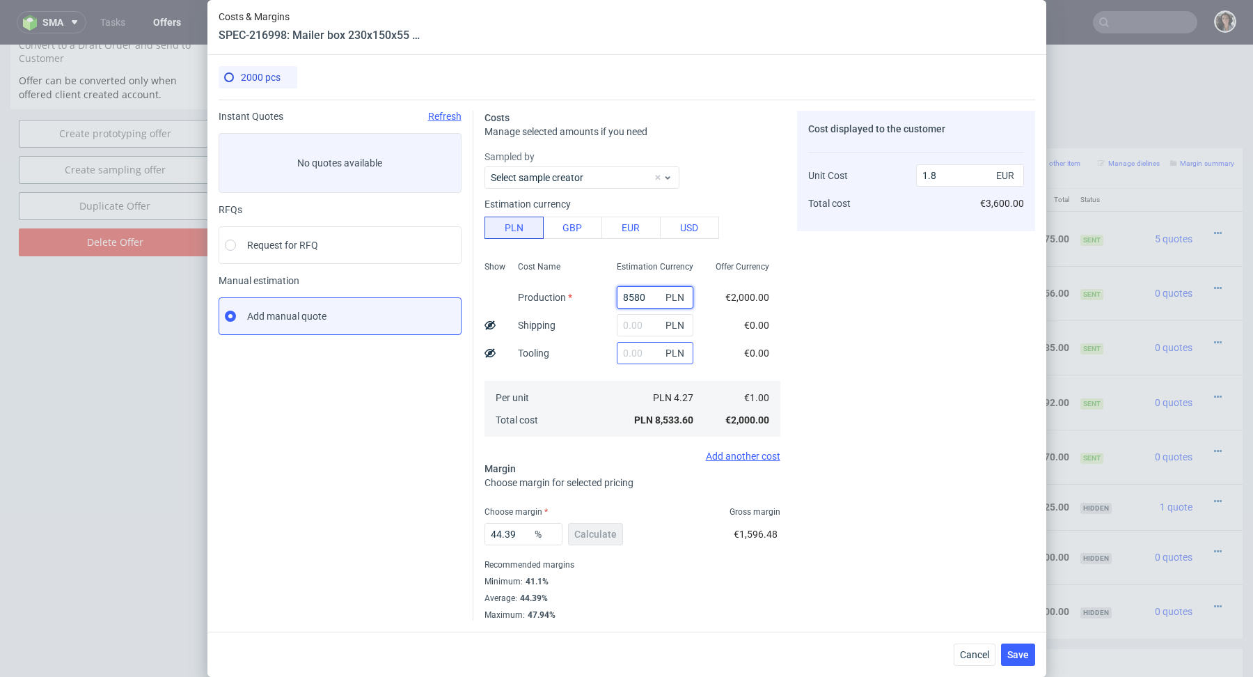
type input "1.81"
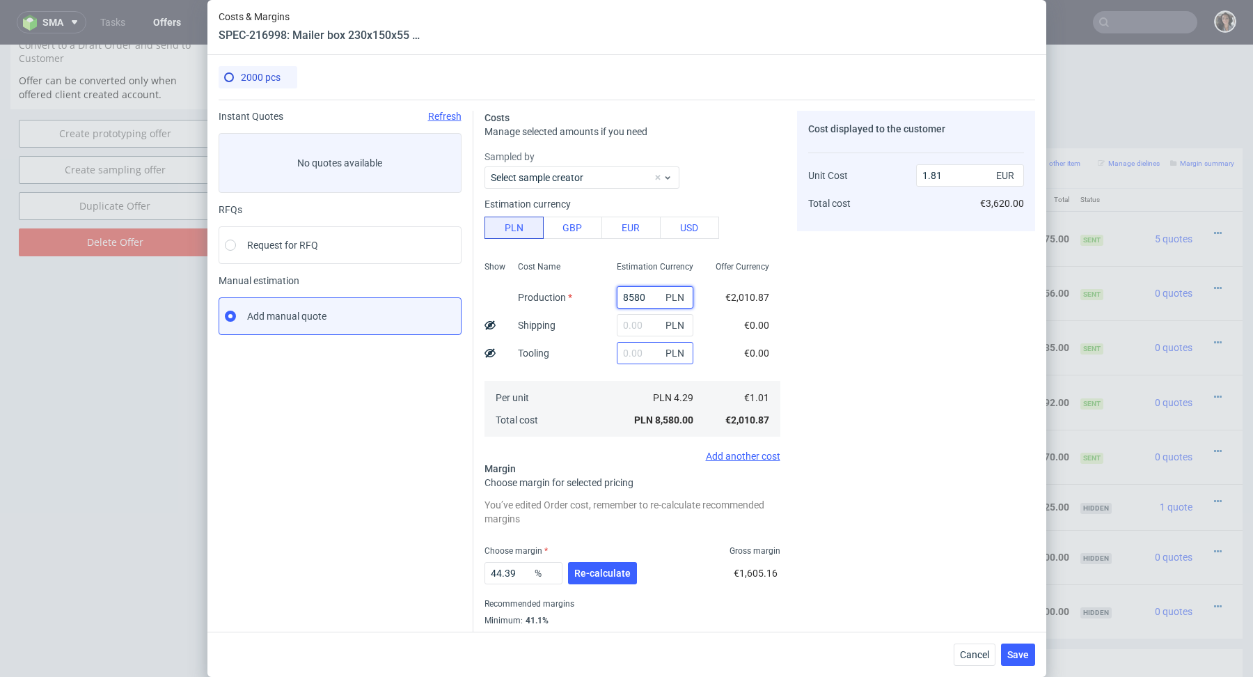
type input "8580"
click at [637, 350] on input "text" at bounding box center [655, 353] width 77 height 22
type input "1100"
type input "2.04"
type input "1100"
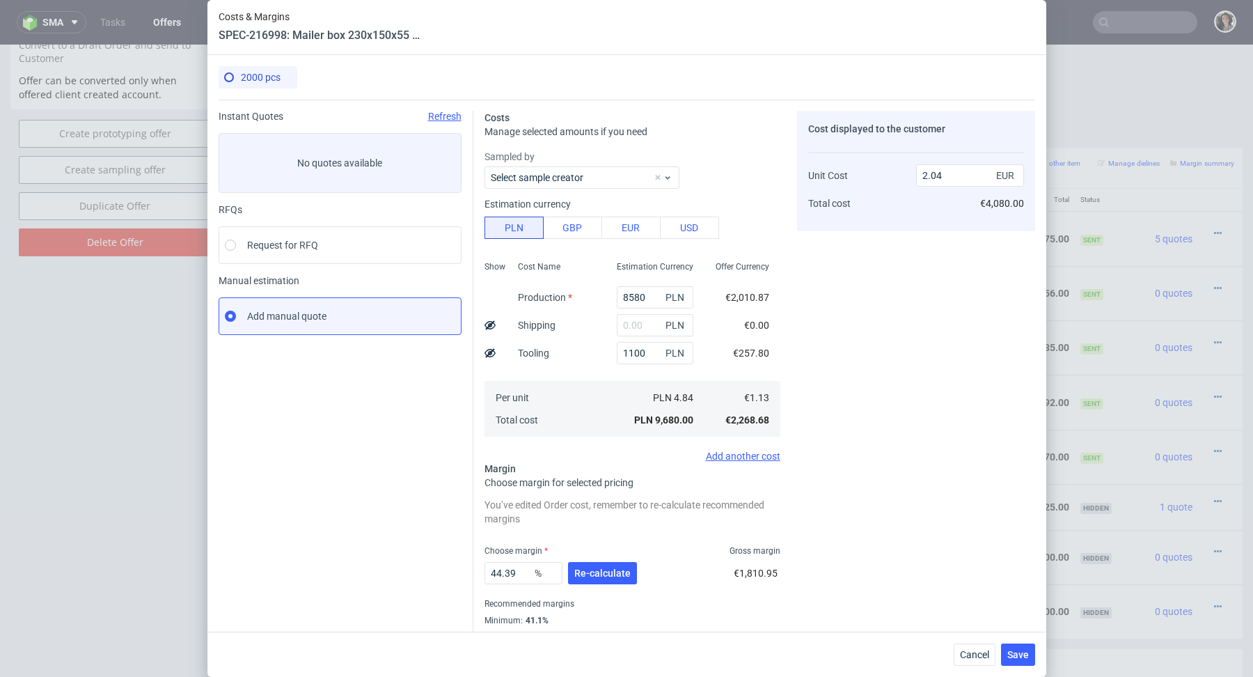
click at [636, 467] on fieldset "Costs Manage selected amounts if you need Sampled by Select sample creator Esti…" at bounding box center [632, 385] width 296 height 548
click at [630, 323] on input "text" at bounding box center [655, 325] width 77 height 22
paste input "825,72"
type input "825.72"
type input "2.22"
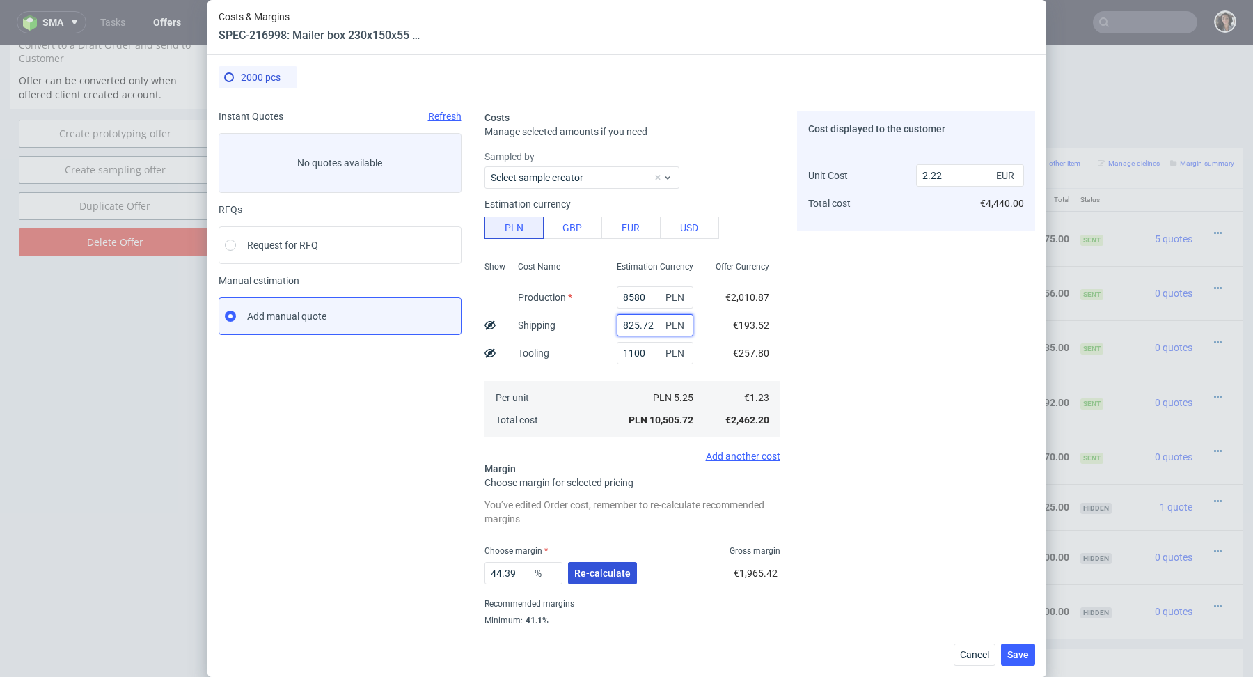
type input "825.72"
click at [594, 576] on span "Re-calculate" at bounding box center [602, 573] width 56 height 10
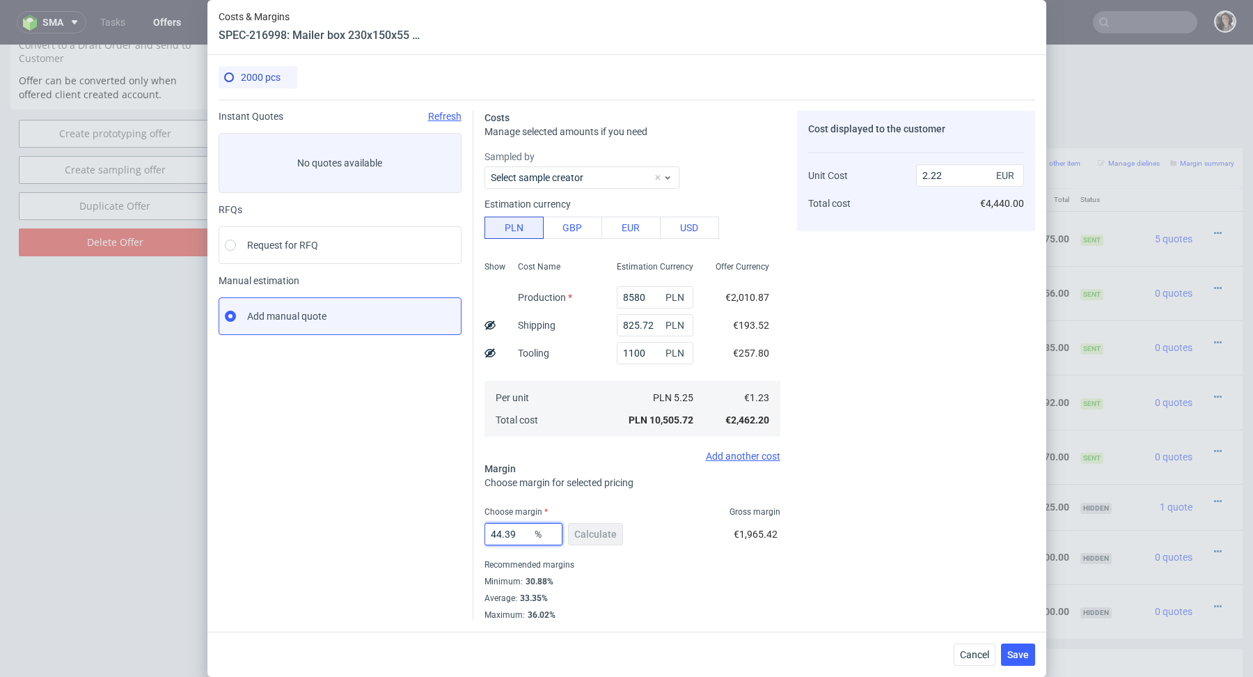
drag, startPoint x: 516, startPoint y: 532, endPoint x: 434, endPoint y: 532, distance: 81.4
click at [434, 532] on div "Instant Quotes Refresh No quotes available RFQs Request for RFQ Manual estimati…" at bounding box center [627, 360] width 816 height 521
type input "335"
type input "-0.52"
type input "33.5"
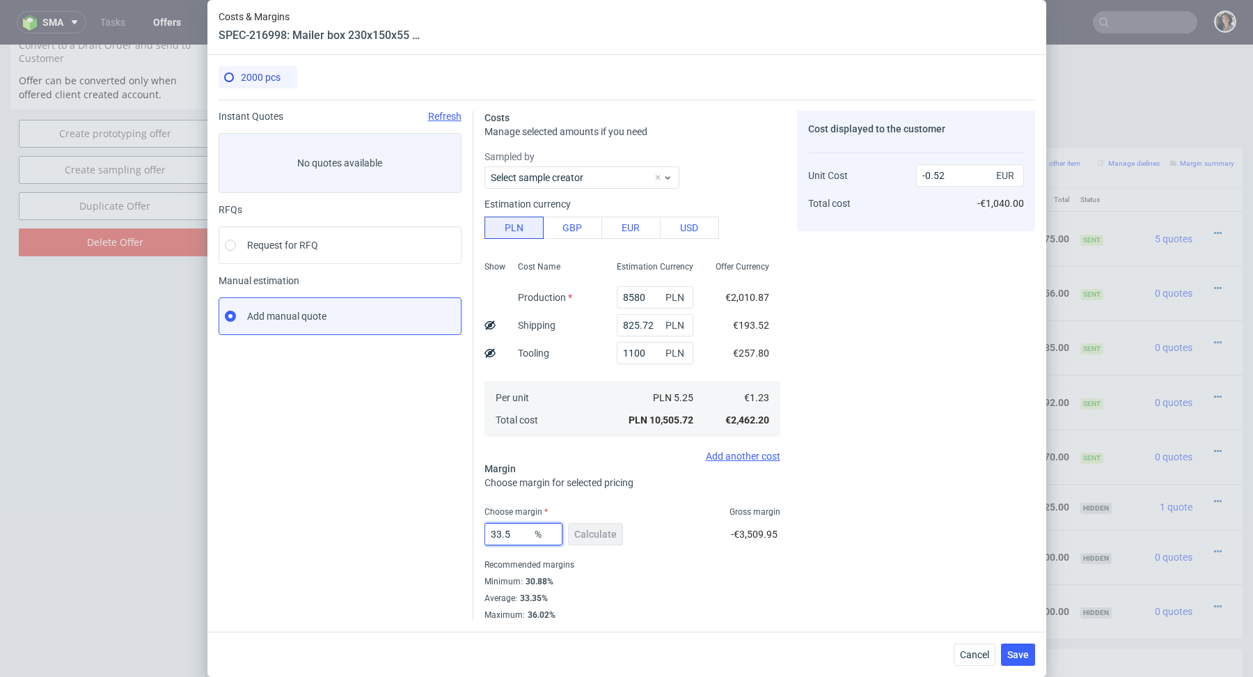
type input "1.86"
drag, startPoint x: 520, startPoint y: 537, endPoint x: 448, endPoint y: 526, distance: 72.6
click at [448, 525] on div "Instant Quotes Refresh No quotes available RFQs Request for RFQ Manual estimati…" at bounding box center [627, 360] width 816 height 521
type input "35"
type input "1.9"
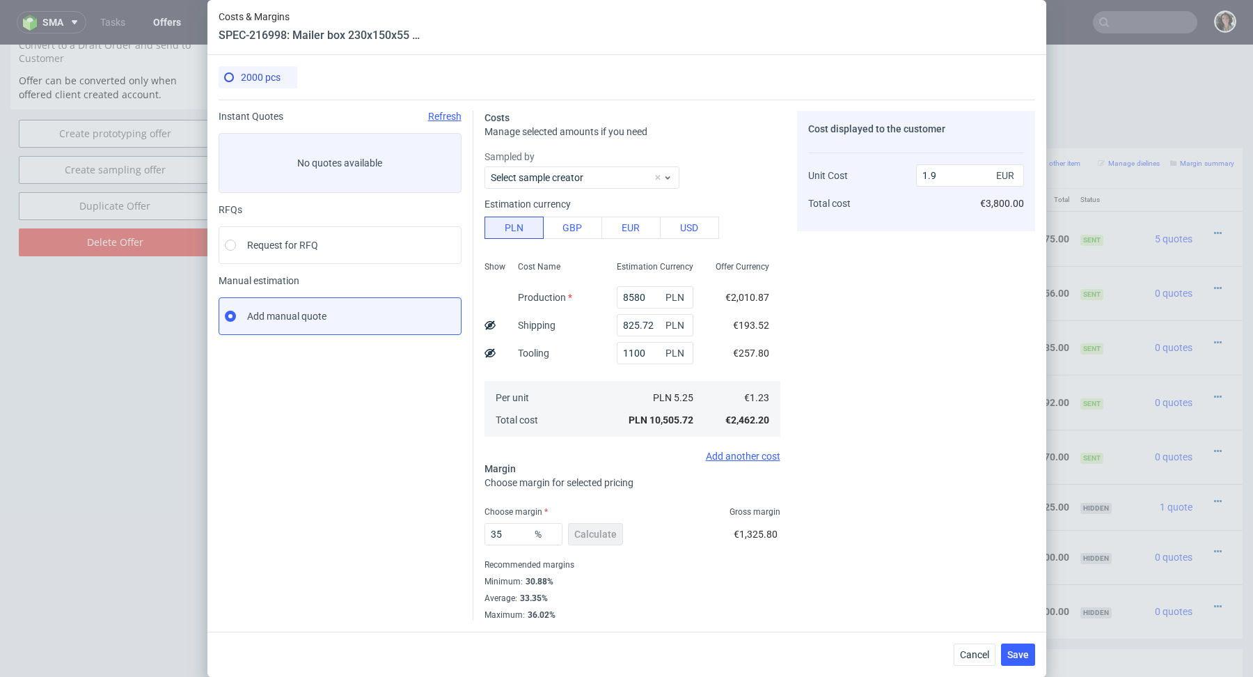
click at [618, 569] on div "Recommended margins" at bounding box center [632, 564] width 296 height 17
click at [516, 526] on input "35" at bounding box center [523, 534] width 78 height 22
click at [516, 532] on input "35" at bounding box center [523, 534] width 78 height 22
type input "37"
type input "1.96"
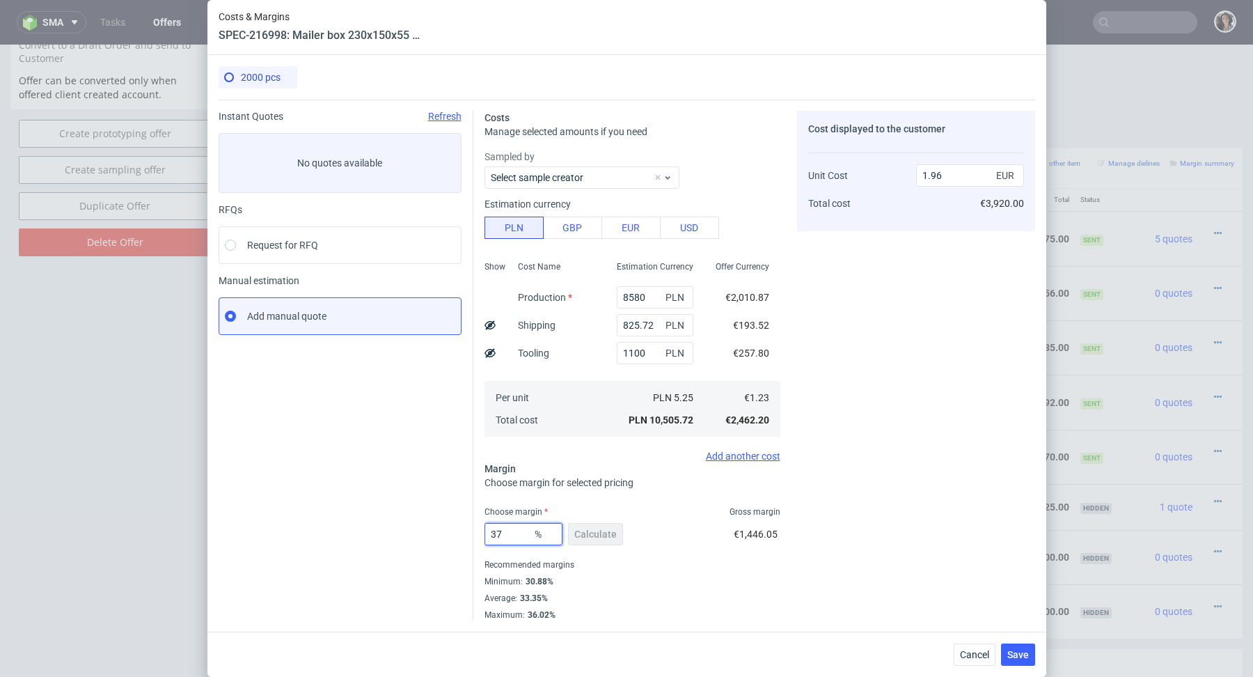
type input "37"
drag, startPoint x: 684, startPoint y: 602, endPoint x: 668, endPoint y: 602, distance: 16.0
click at [684, 602] on div "Average : 33.35%" at bounding box center [632, 598] width 296 height 17
click at [1027, 656] on span "Save" at bounding box center [1018, 654] width 22 height 10
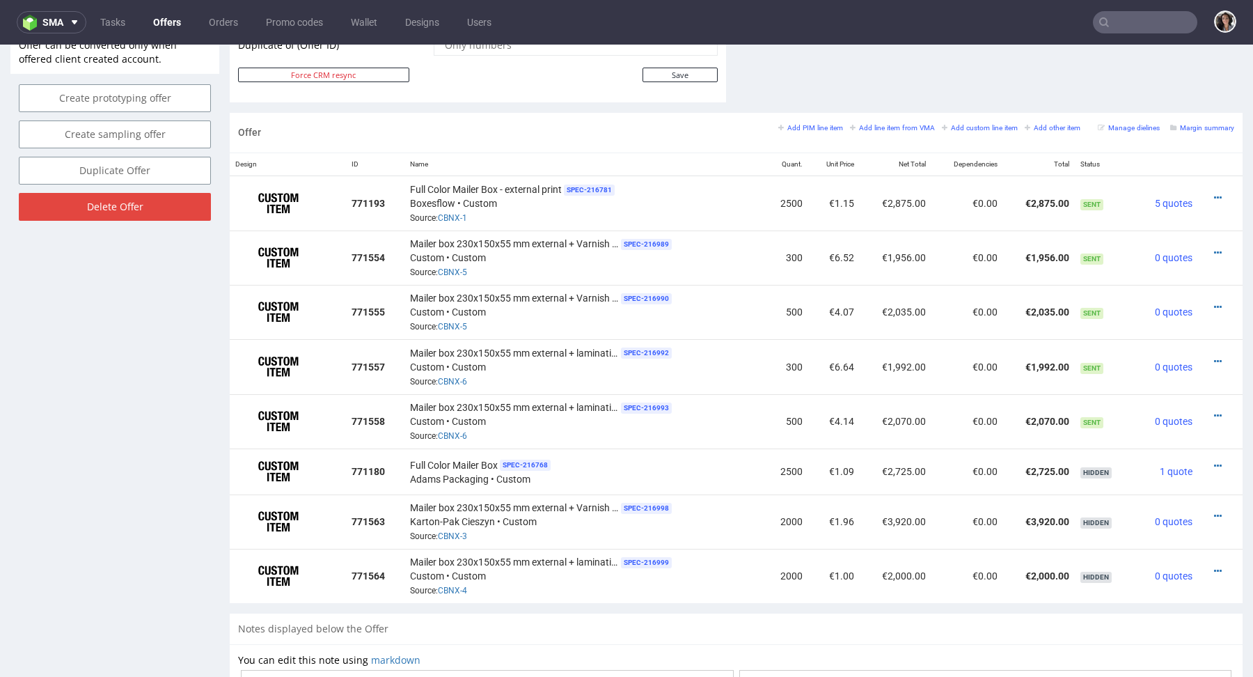
scroll to position [782, 0]
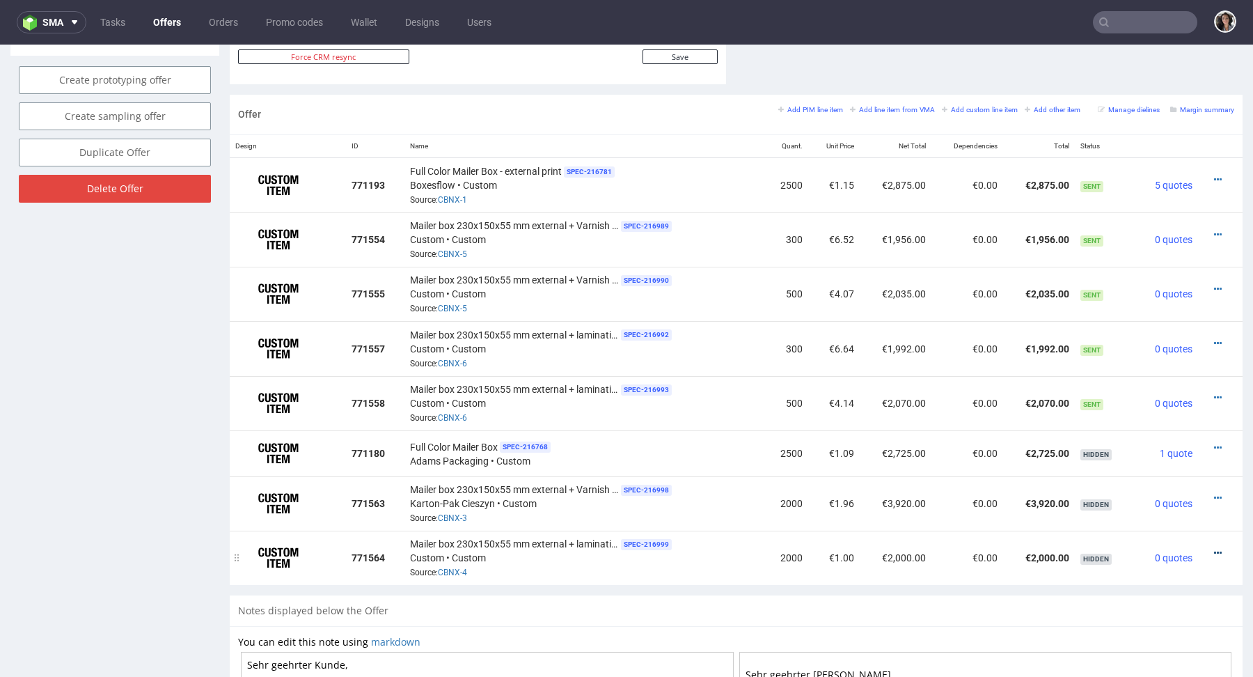
click at [1214, 551] on icon at bounding box center [1218, 553] width 8 height 10
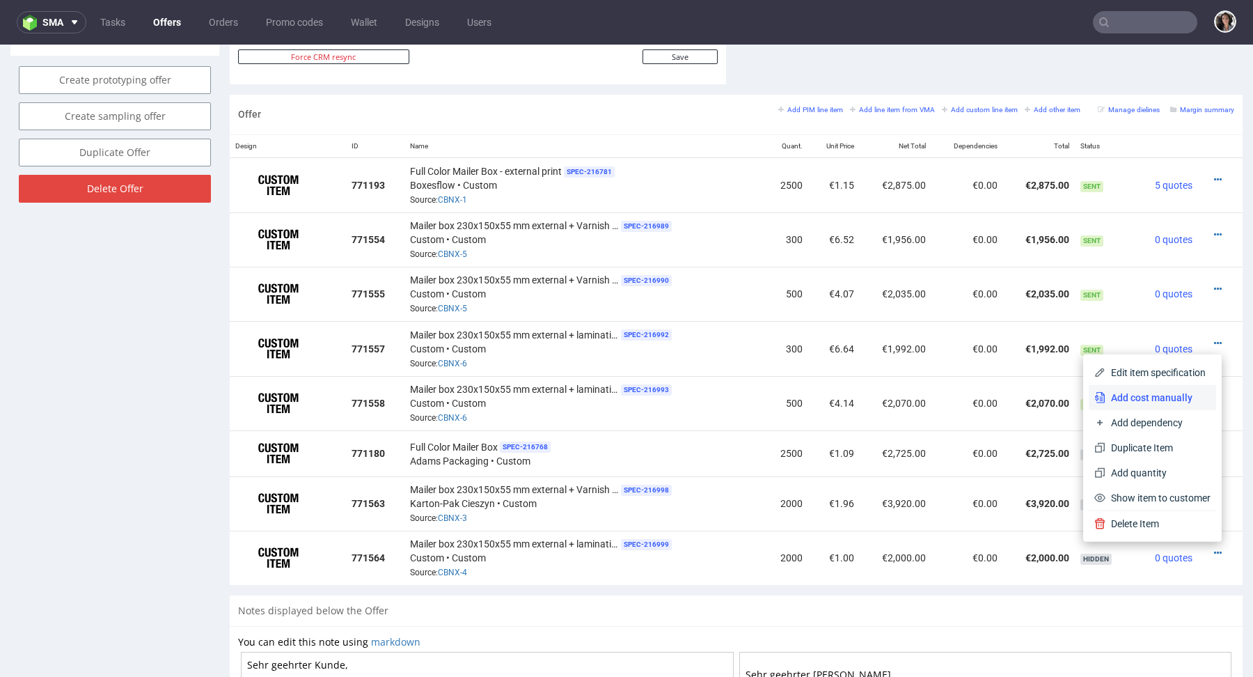
click at [1154, 405] on li "Add cost manually" at bounding box center [1152, 397] width 127 height 25
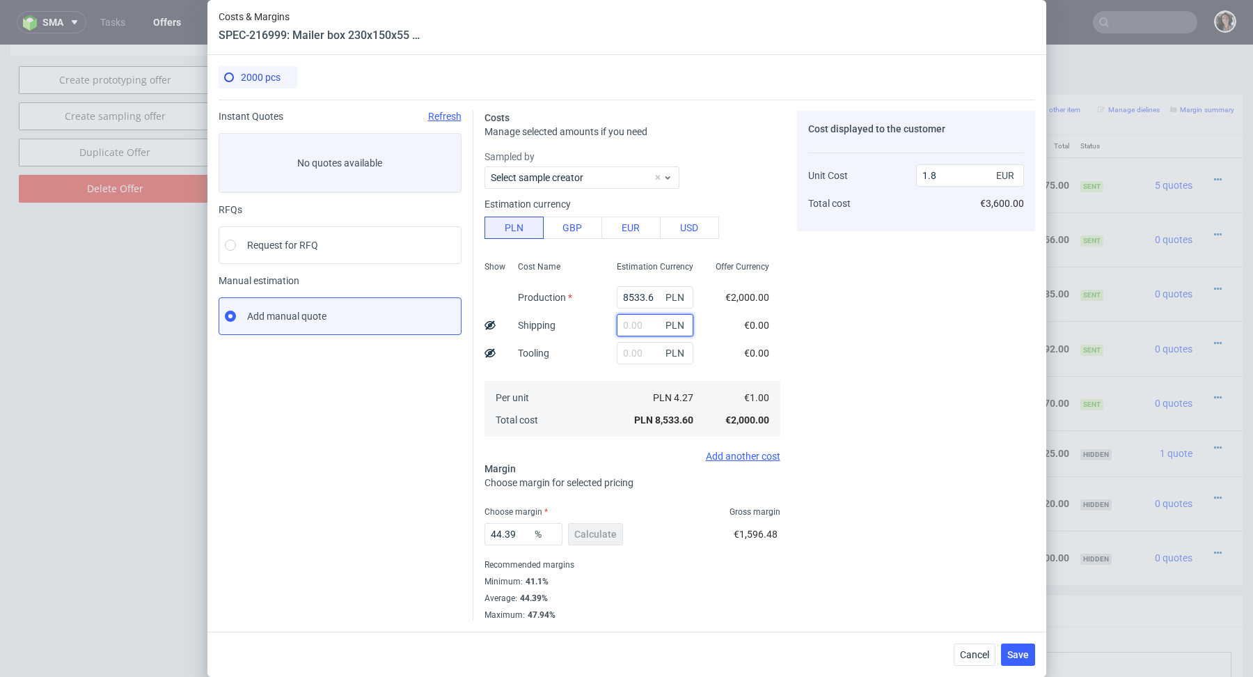
click at [643, 329] on input "text" at bounding box center [655, 325] width 77 height 22
paste input "825,72"
type input "825.72"
type input "1.98"
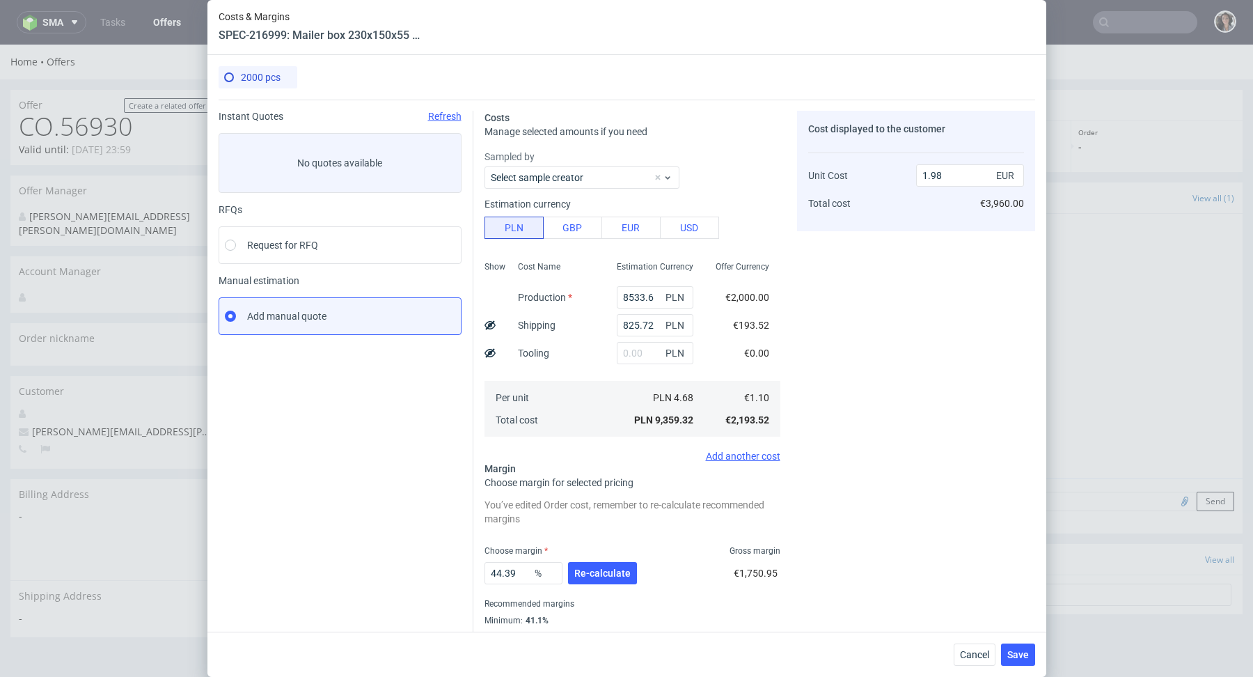
scroll to position [782, 0]
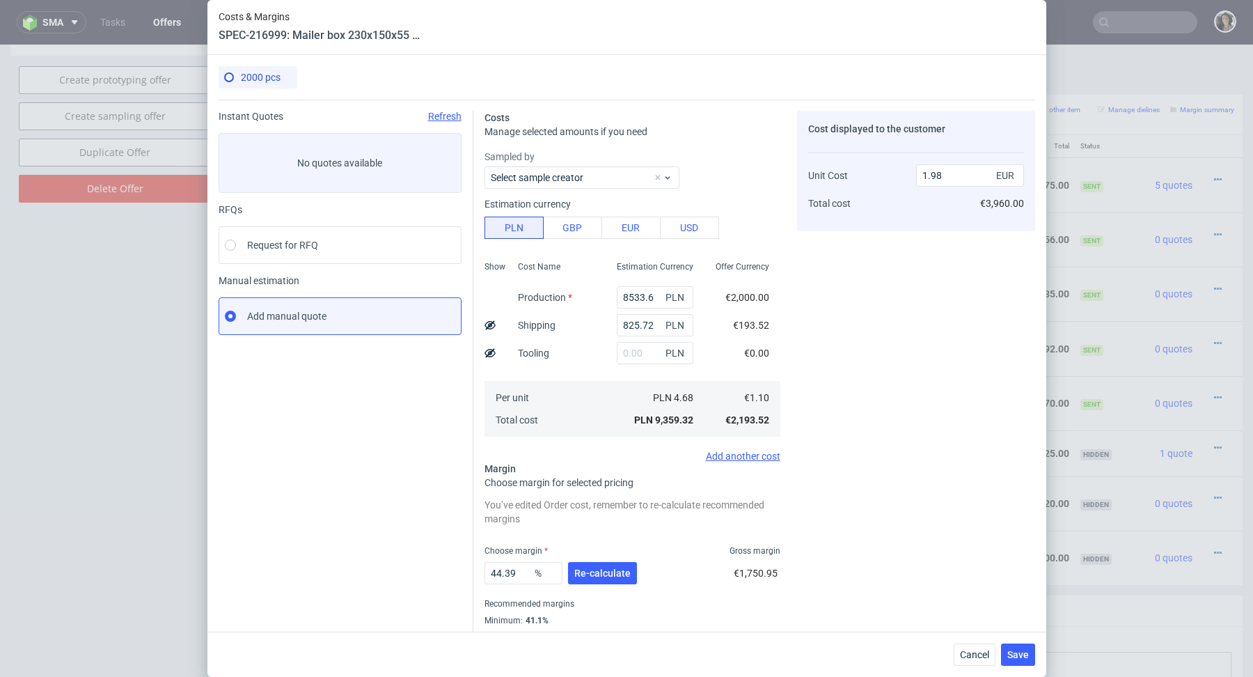
type input "825.72"
click at [640, 306] on input "8533.6" at bounding box center [655, 297] width 77 height 22
paste input "780"
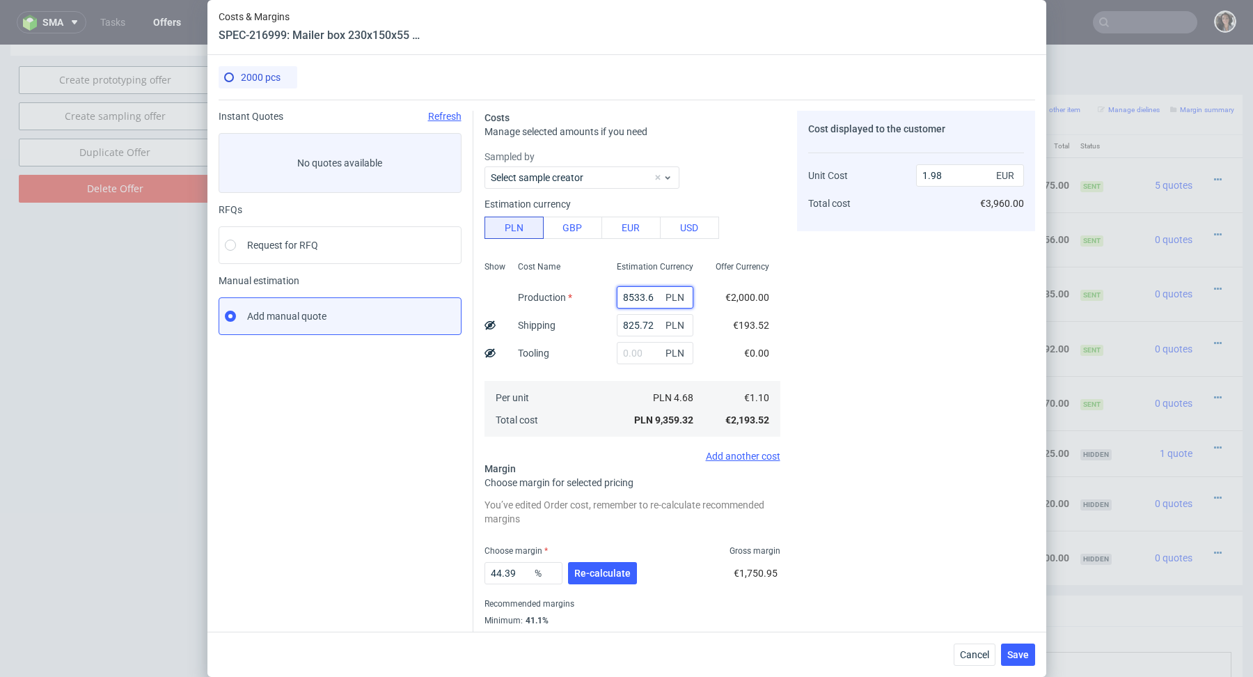
type input "8780"
type input "2.03"
type input "8780"
click at [638, 359] on input "text" at bounding box center [655, 353] width 77 height 22
type input "1100"
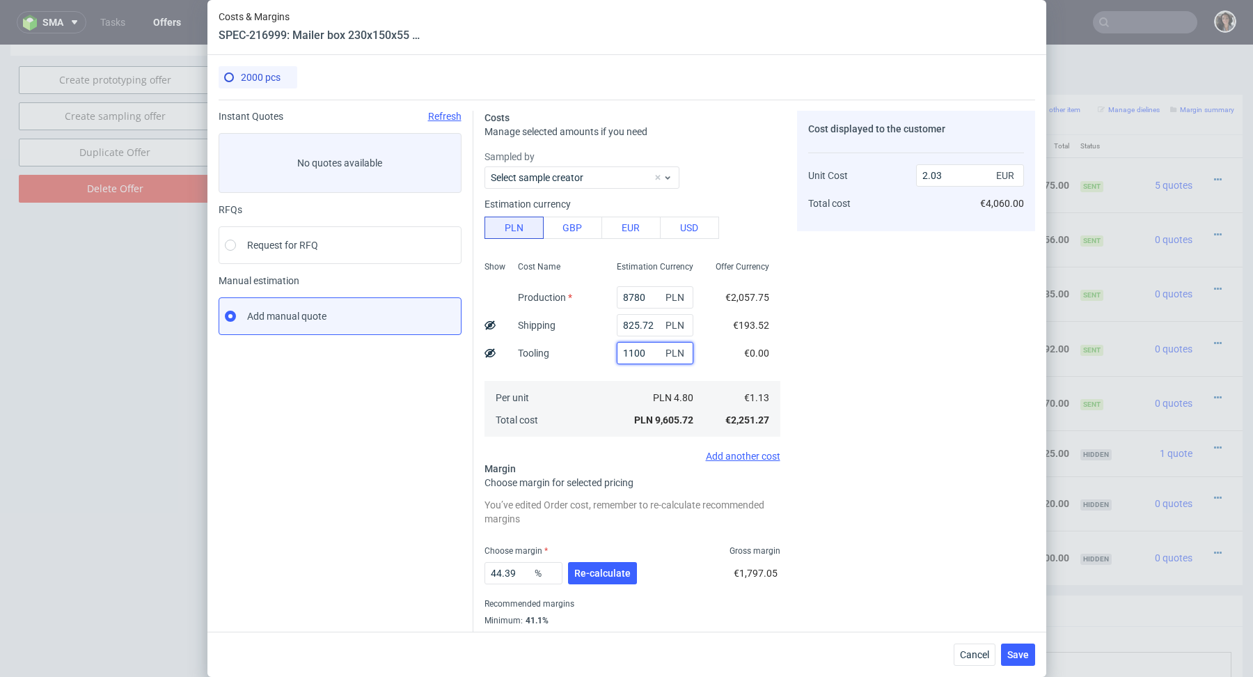
type input "2.26"
type input "1100"
click at [865, 205] on div "Unit Cost Total cost" at bounding box center [862, 183] width 108 height 73
click at [607, 572] on span "Re-calculate" at bounding box center [602, 573] width 56 height 10
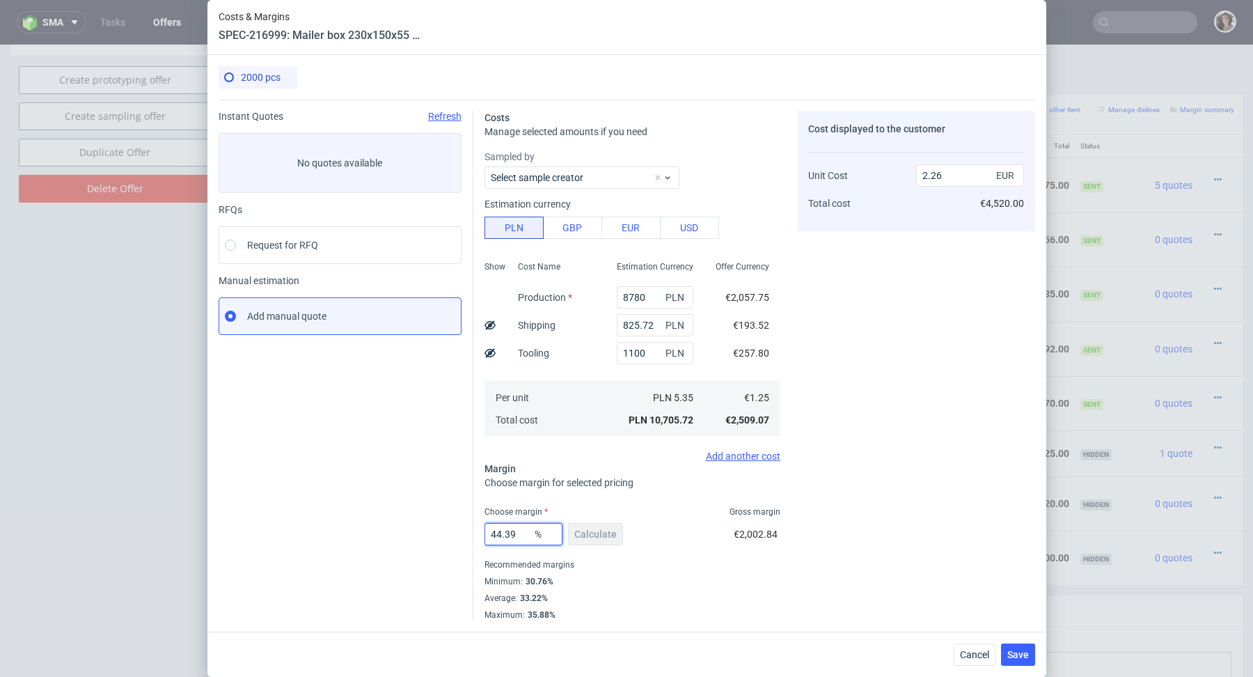
drag, startPoint x: 526, startPoint y: 532, endPoint x: 408, endPoint y: 539, distance: 118.5
click at [408, 539] on div "Instant Quotes Refresh No quotes available RFQs Request for RFQ Manual estimati…" at bounding box center [627, 360] width 816 height 521
type input "36"
type input "1.96"
type input "37"
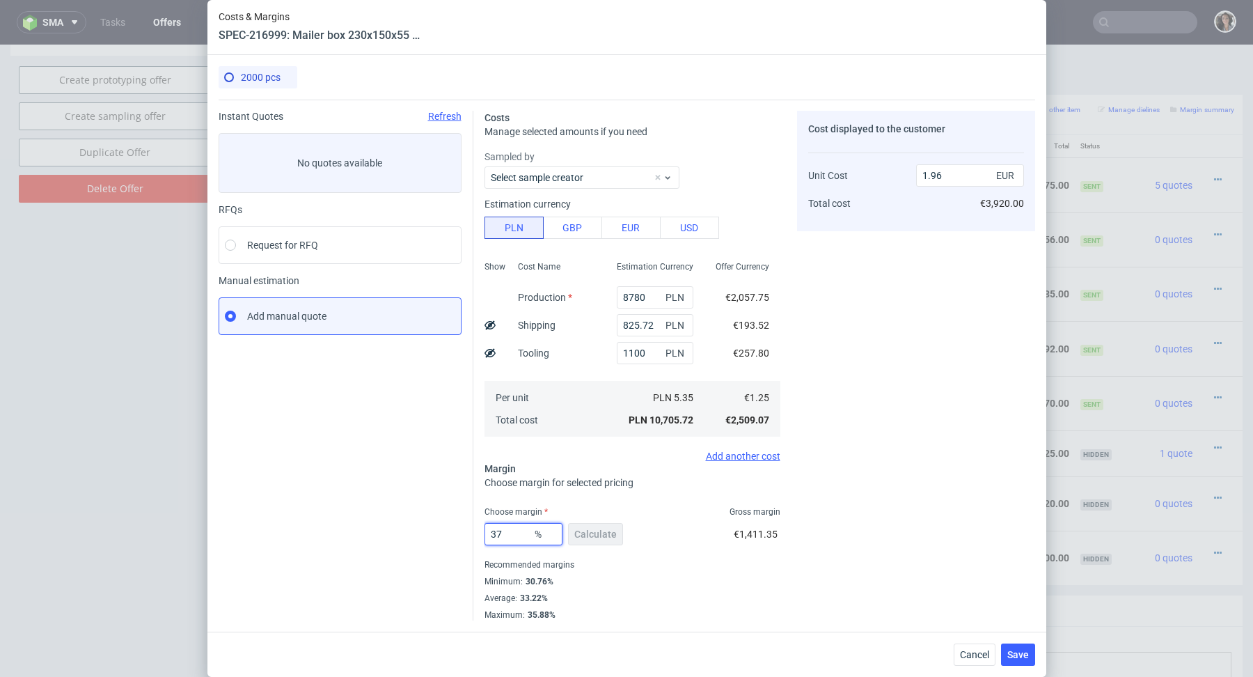
type input "2"
type input "37"
click at [681, 605] on div "Average : 33.22%" at bounding box center [632, 598] width 296 height 17
click at [1023, 664] on button "Save" at bounding box center [1018, 654] width 34 height 22
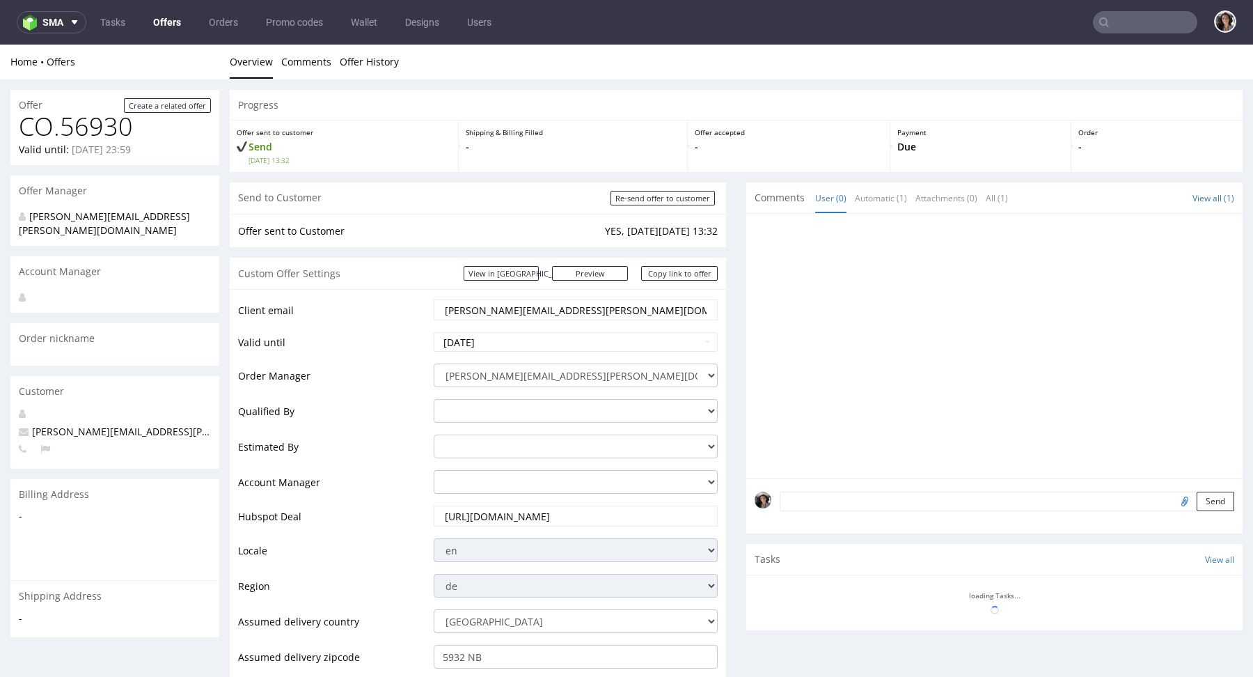
scroll to position [777, 0]
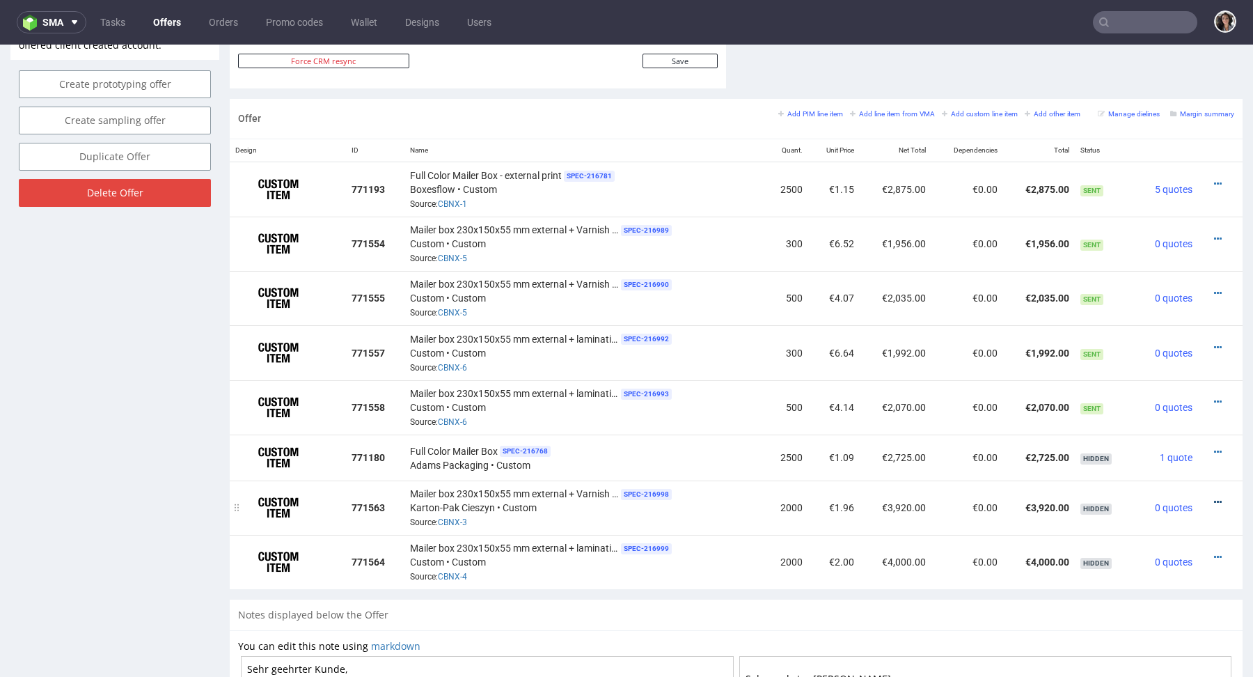
click at [1214, 497] on icon at bounding box center [1218, 502] width 8 height 10
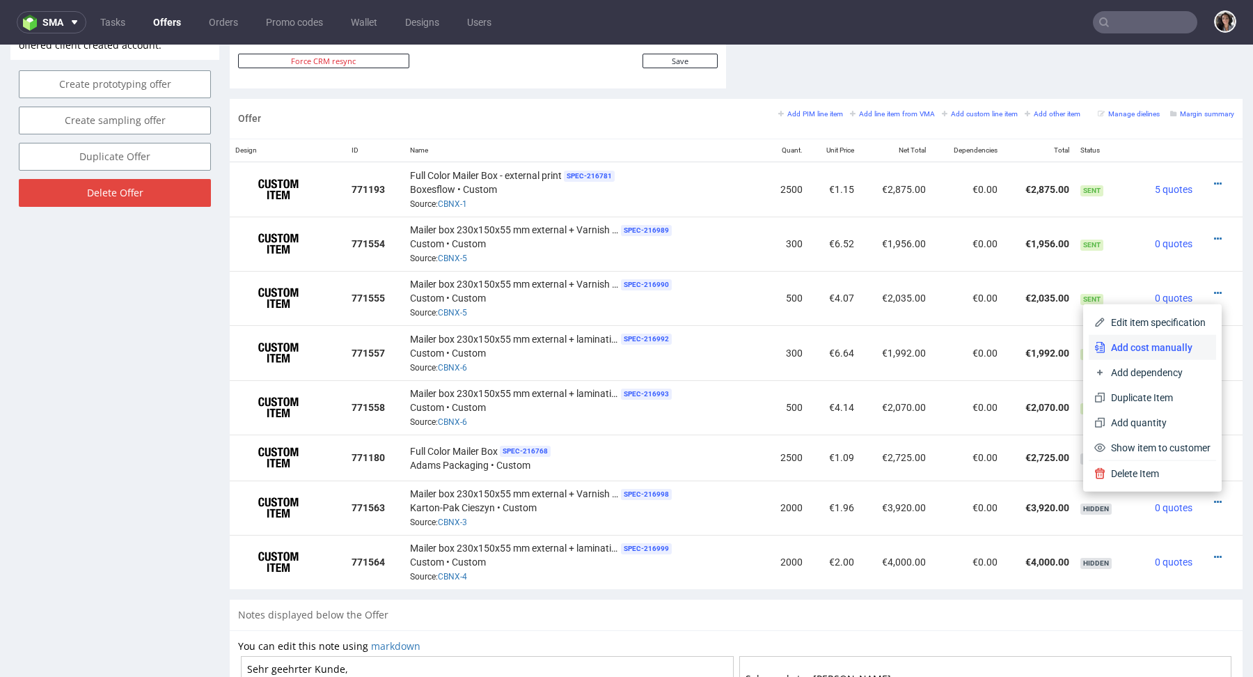
click at [1162, 348] on span "Add cost manually" at bounding box center [1157, 347] width 105 height 14
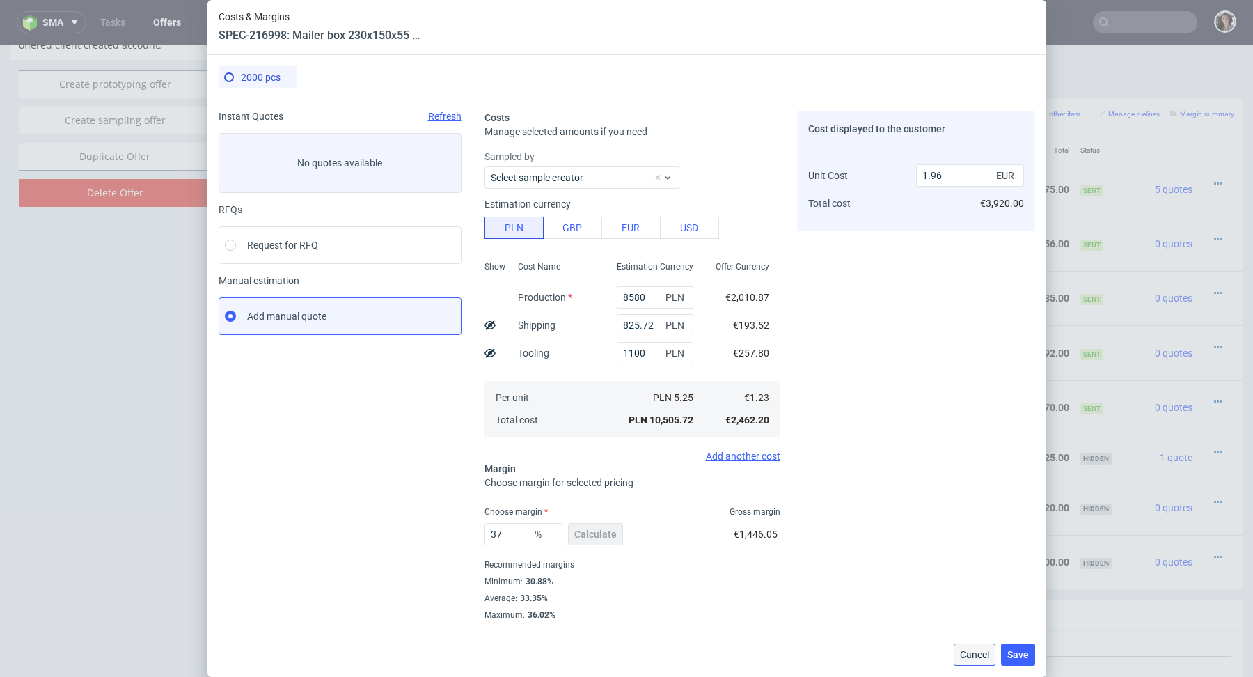
click at [973, 653] on span "Cancel" at bounding box center [974, 654] width 29 height 10
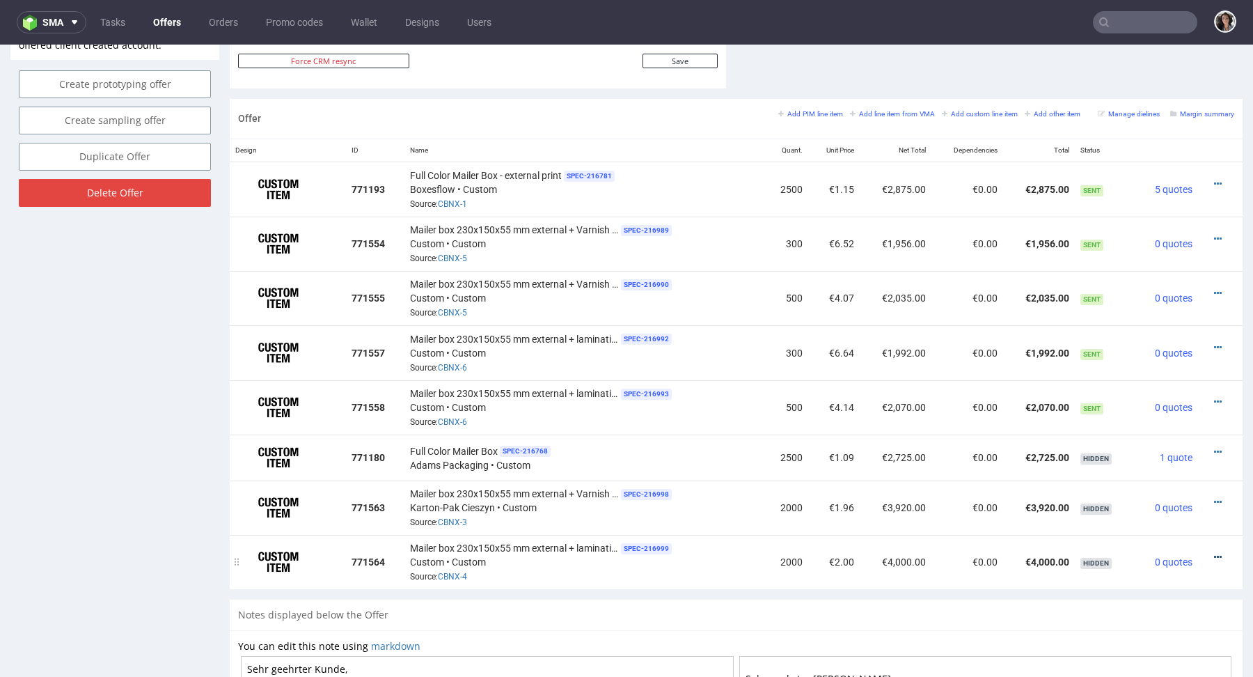
click at [1214, 555] on icon at bounding box center [1218, 557] width 8 height 10
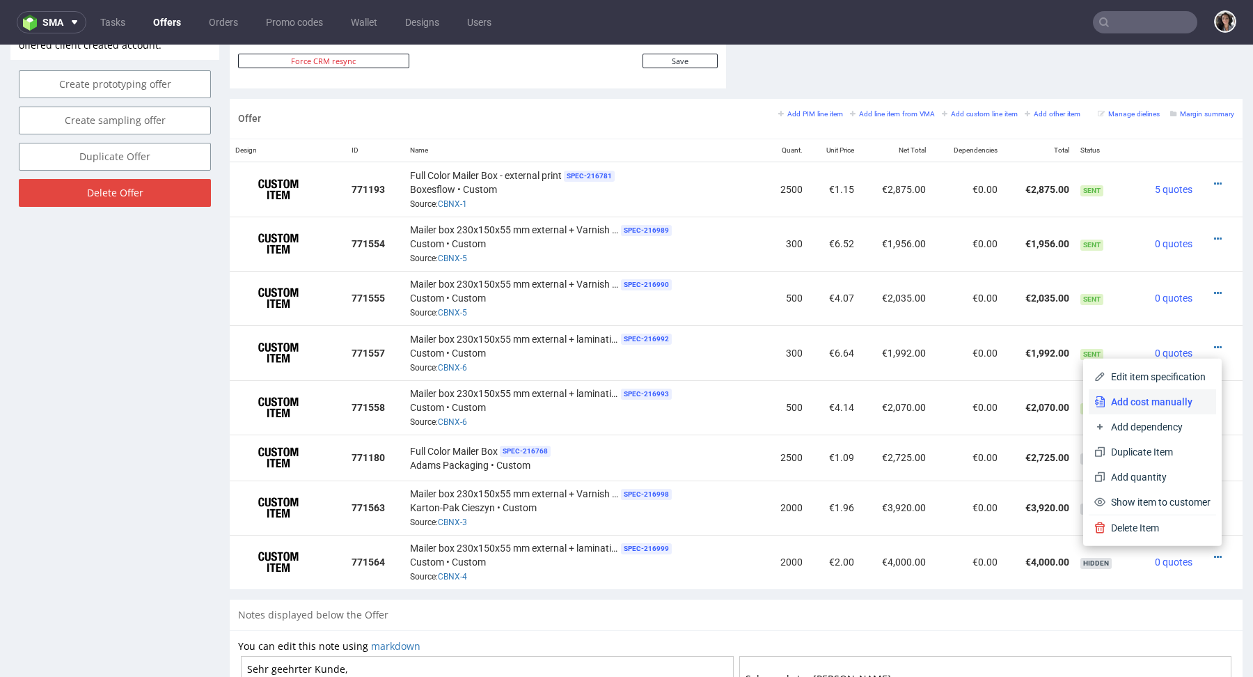
click at [1130, 403] on span "Add cost manually" at bounding box center [1157, 402] width 105 height 14
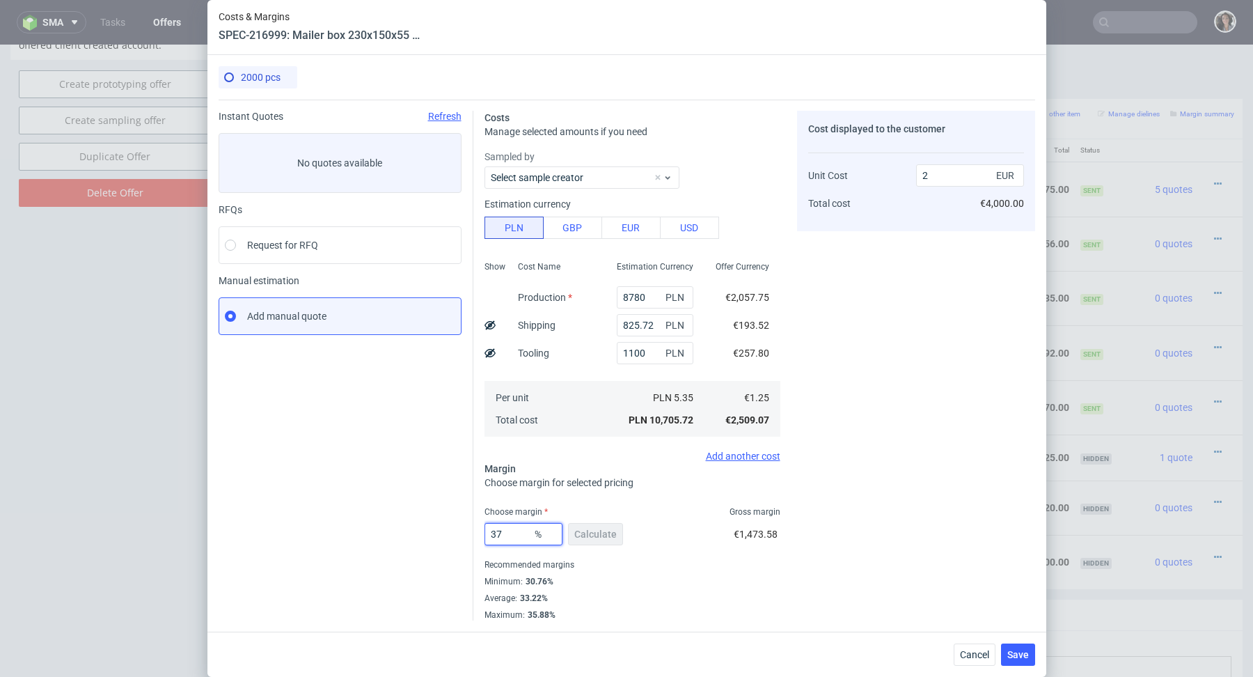
click at [512, 537] on input "37" at bounding box center [523, 534] width 78 height 22
click at [793, 582] on div "Costs Manage selected amounts if you need Sampled by Select sample creator Esti…" at bounding box center [754, 360] width 562 height 521
click at [1016, 658] on span "Save" at bounding box center [1018, 654] width 22 height 10
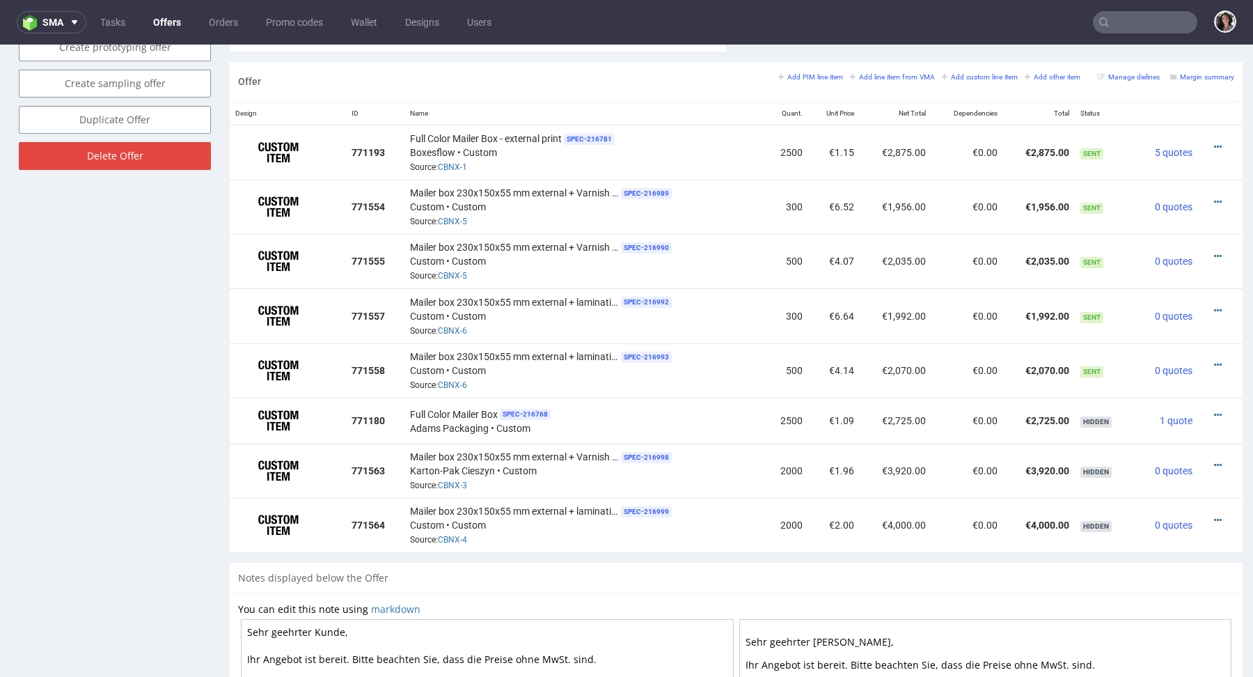
scroll to position [796, 0]
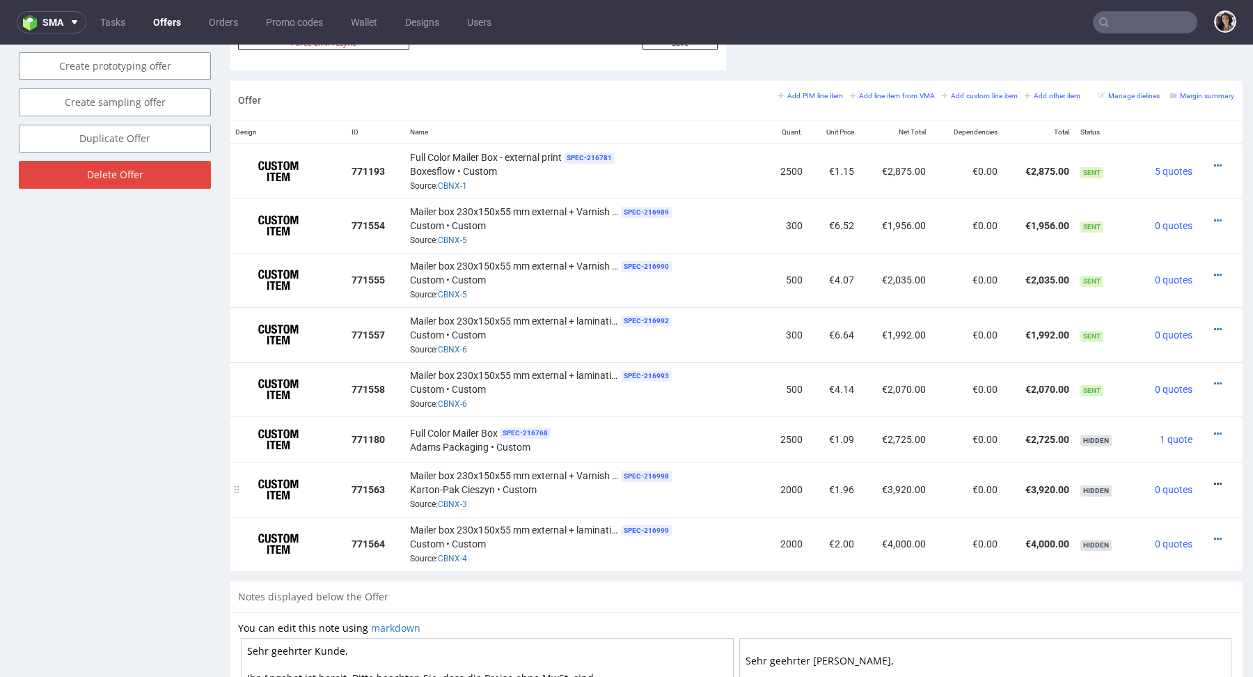
click at [1214, 486] on icon at bounding box center [1218, 484] width 8 height 10
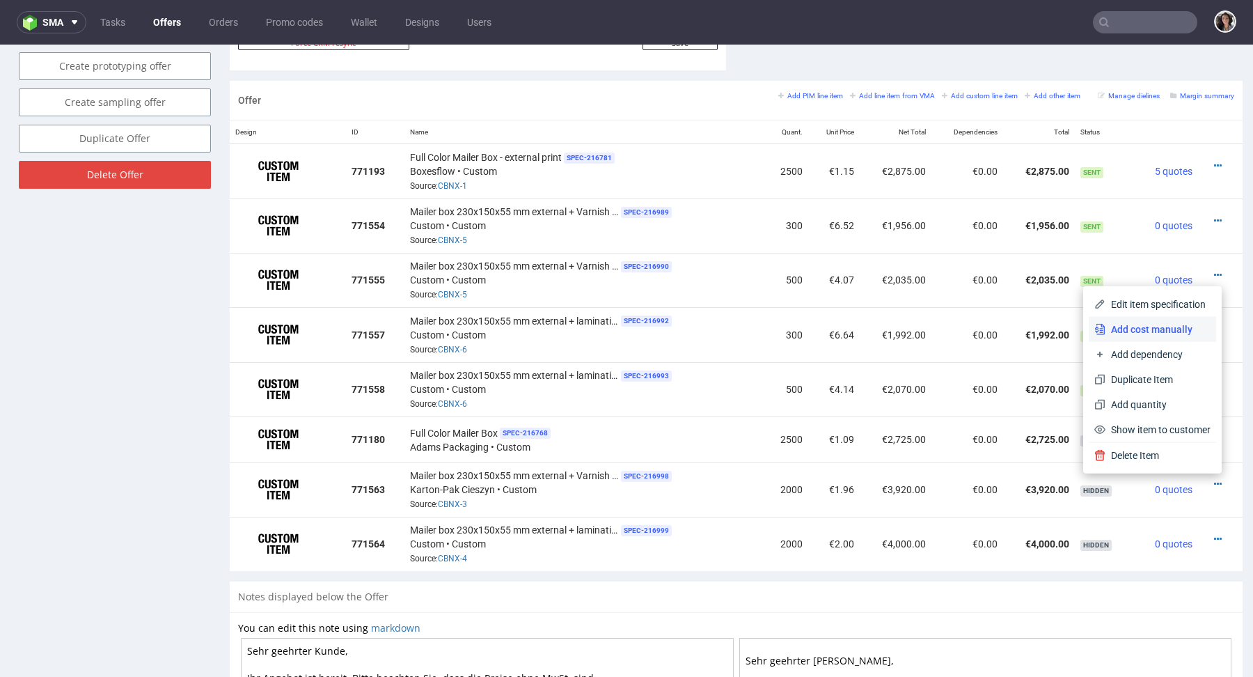
click at [1119, 326] on span "Add cost manually" at bounding box center [1157, 329] width 105 height 14
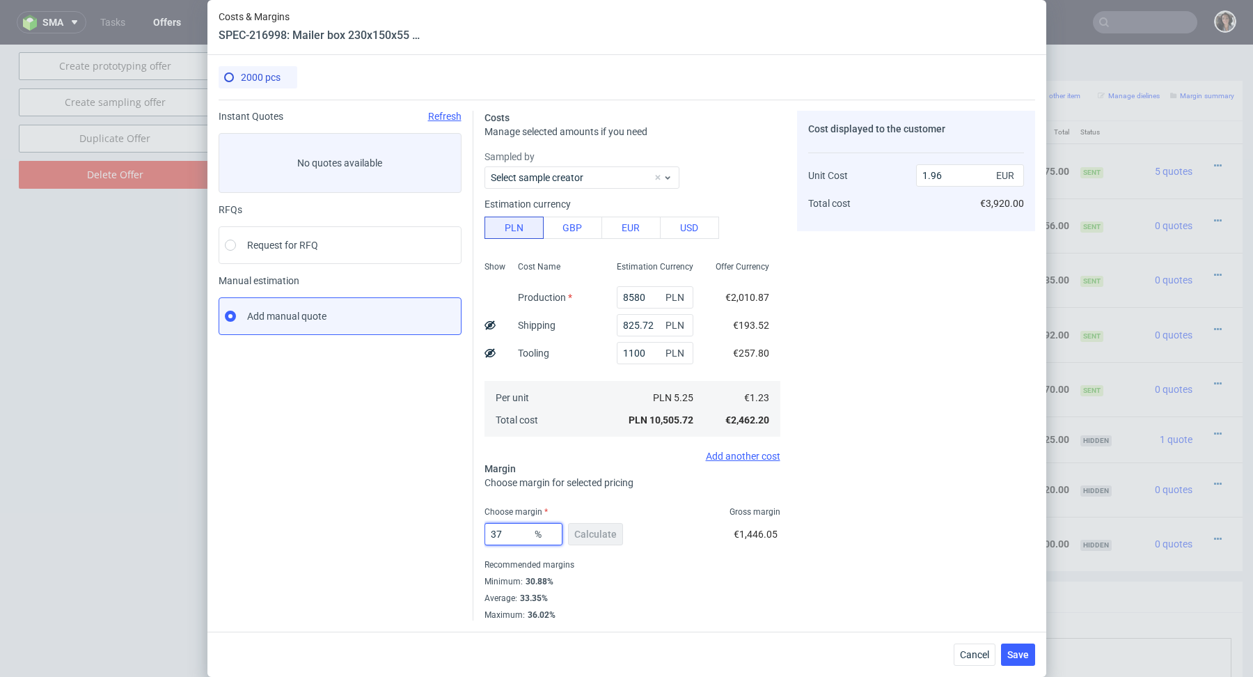
drag, startPoint x: 494, startPoint y: 535, endPoint x: 526, endPoint y: 535, distance: 31.3
click at [526, 535] on input "37" at bounding box center [523, 534] width 78 height 22
type input "34"
type input "1.87"
type input "34"
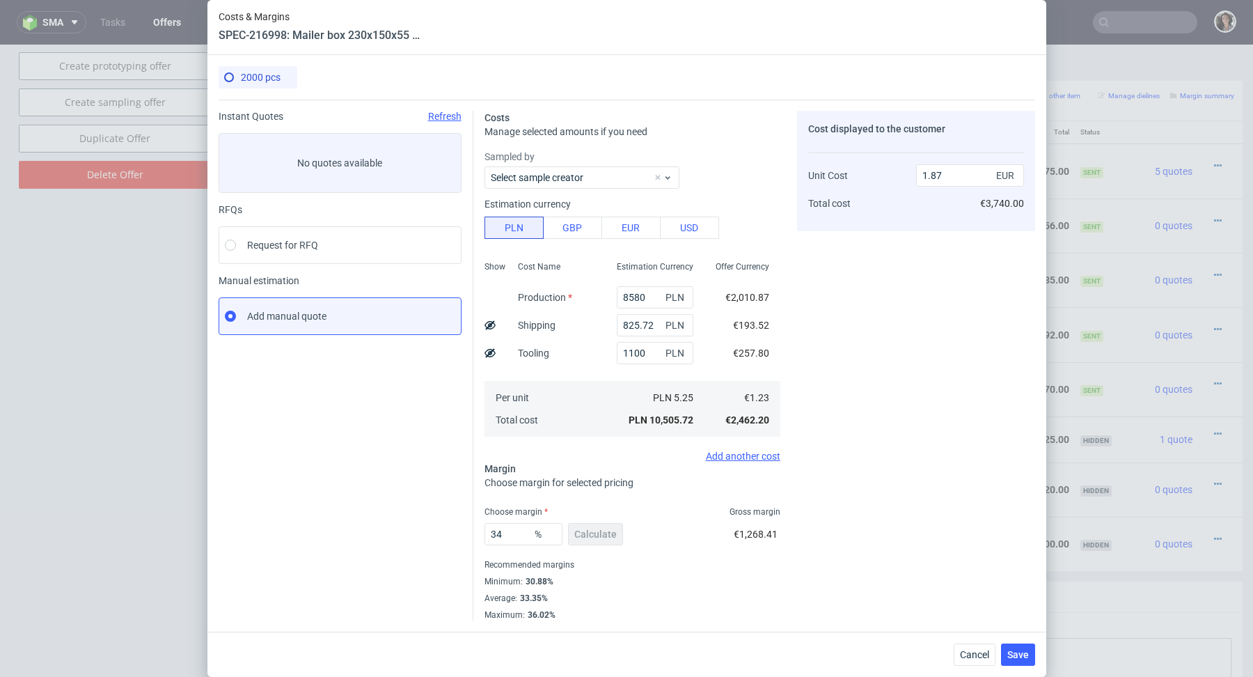
click at [745, 631] on div "2000 pcs Instant Quotes Refresh No quotes available RFQs Request for RFQ Manual…" at bounding box center [626, 343] width 839 height 576
click at [1022, 654] on span "Save" at bounding box center [1018, 654] width 22 height 10
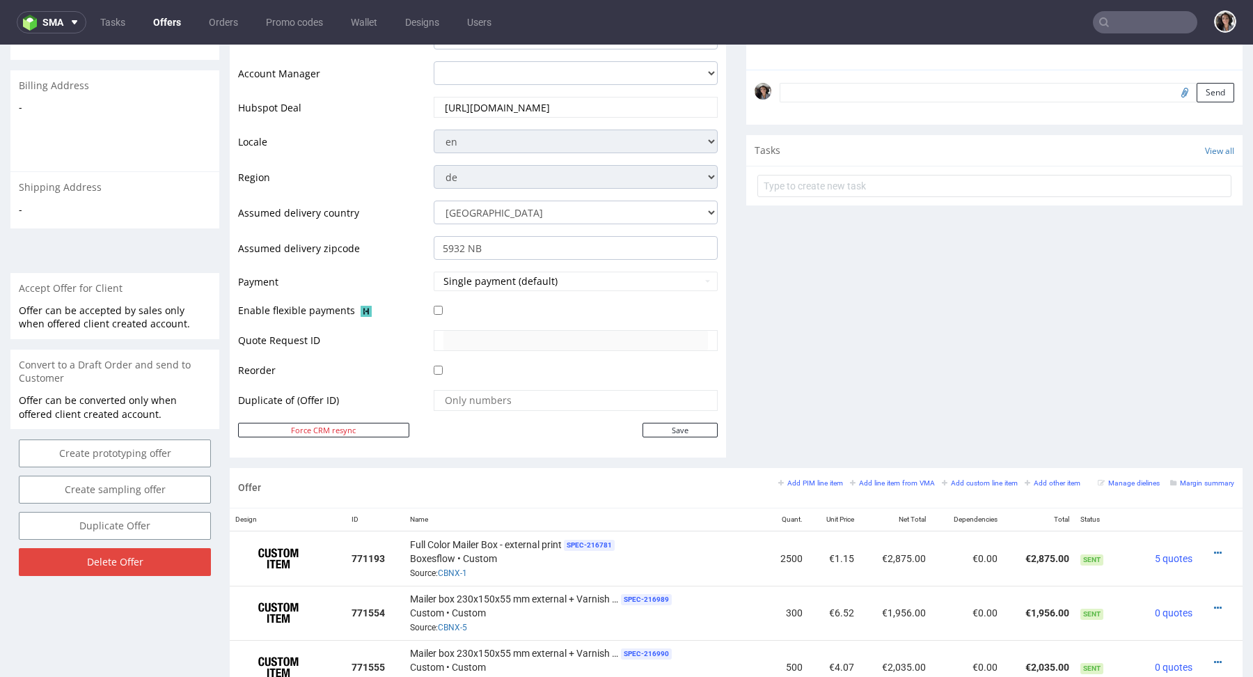
scroll to position [709, 0]
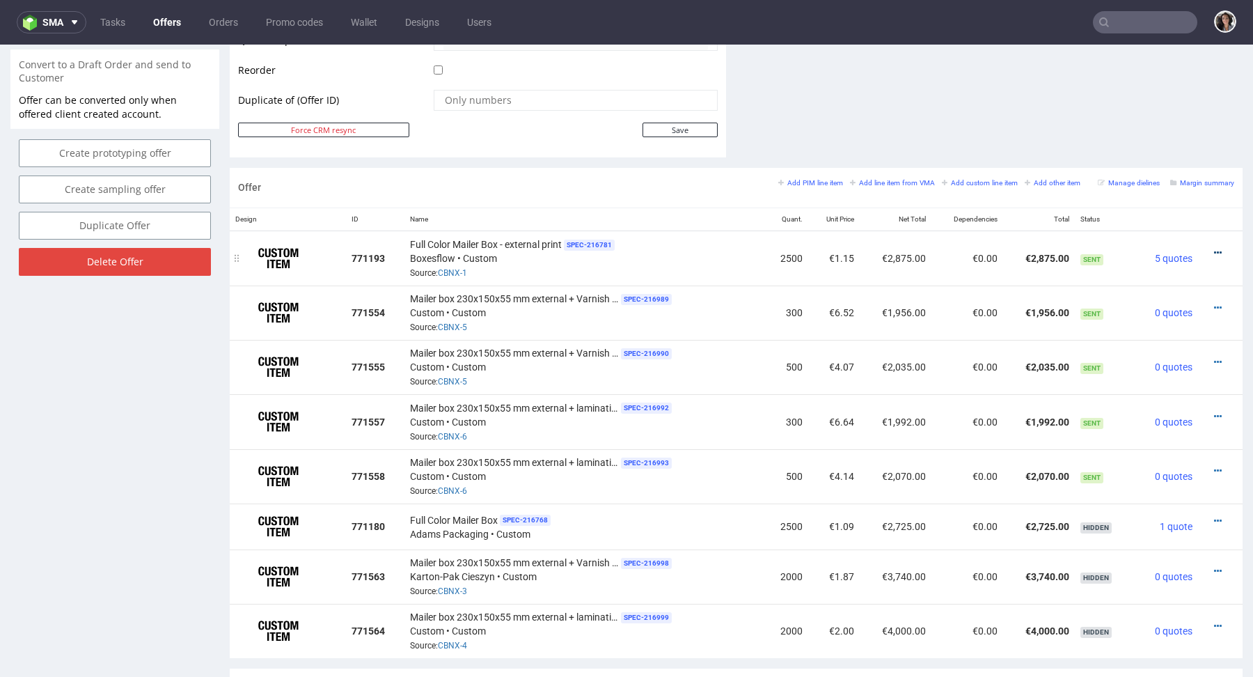
click at [1214, 250] on icon at bounding box center [1218, 253] width 8 height 10
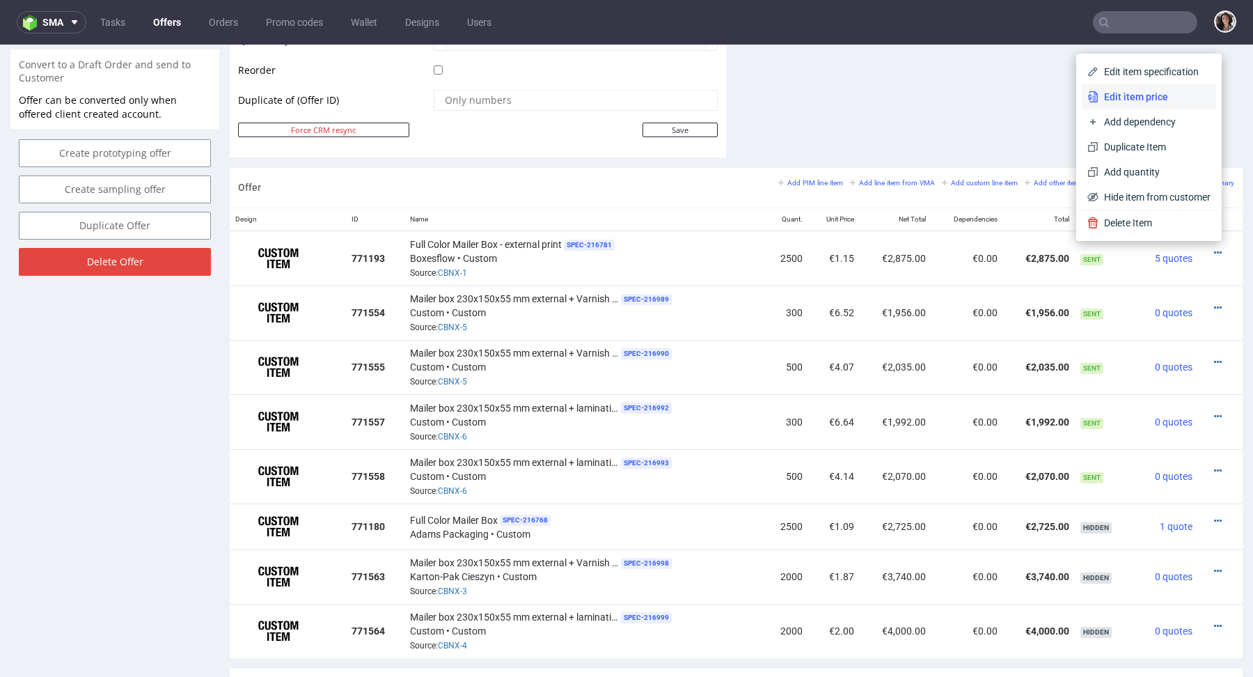
click at [1125, 99] on span "Edit item price" at bounding box center [1154, 97] width 112 height 14
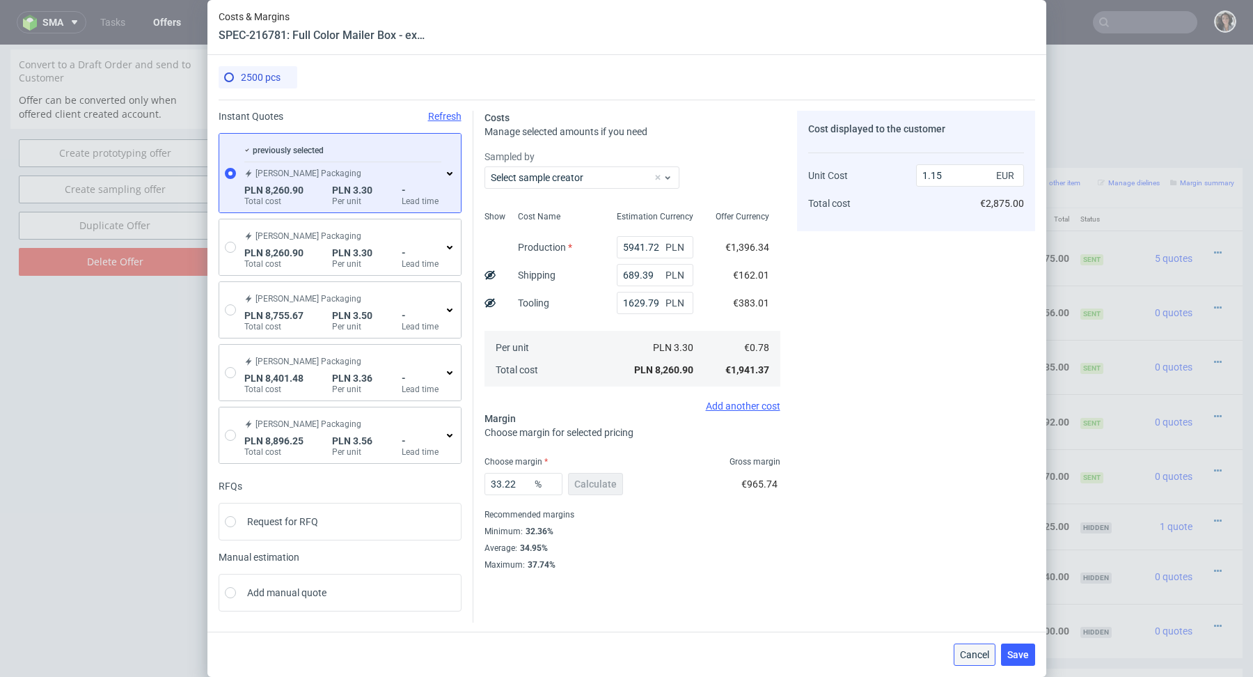
click at [974, 656] on span "Cancel" at bounding box center [974, 654] width 29 height 10
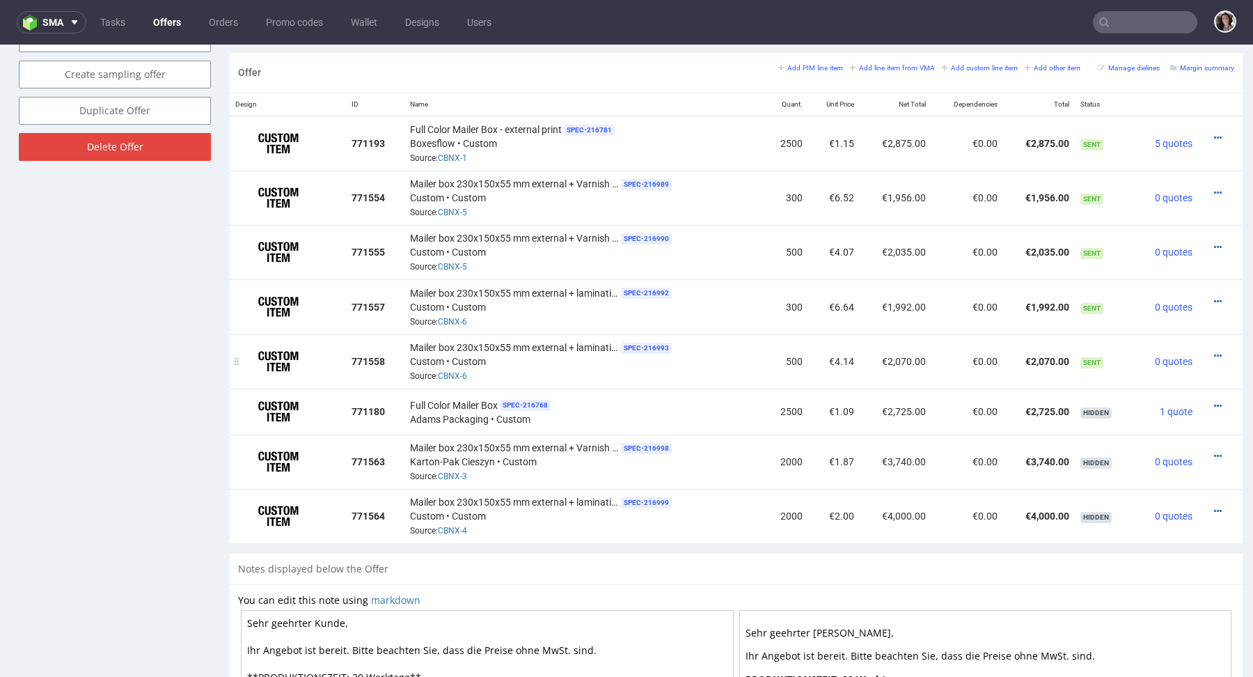
scroll to position [826, 0]
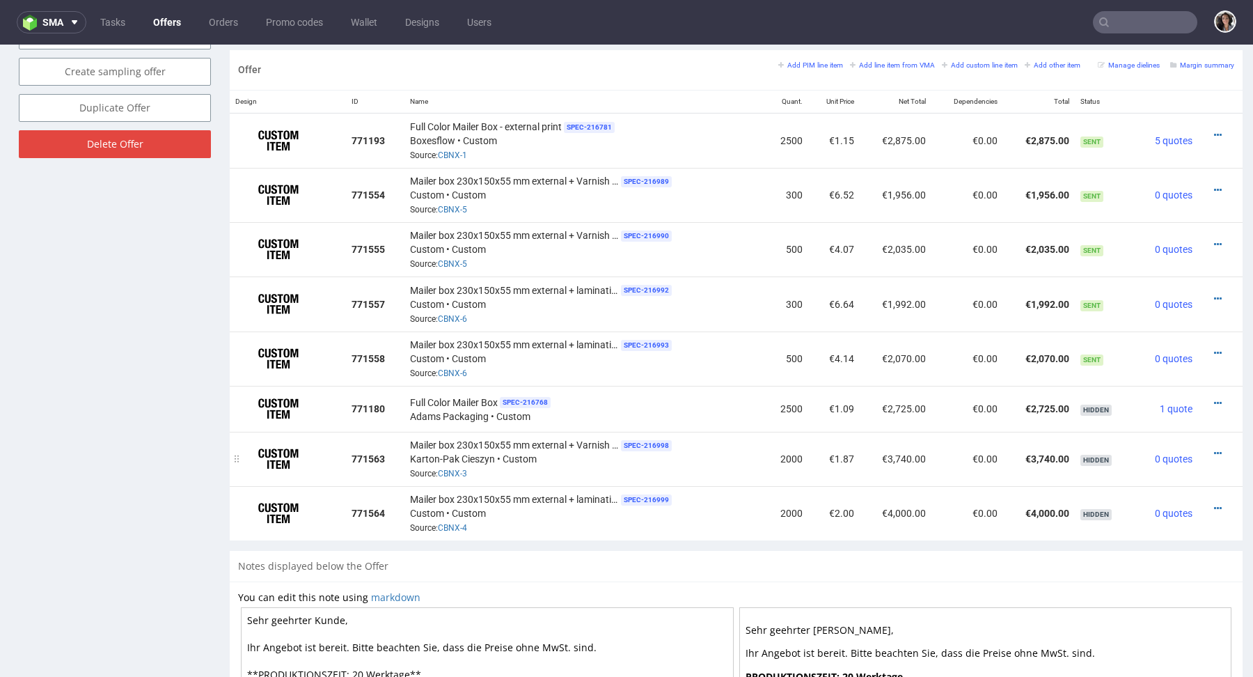
click at [1208, 453] on div at bounding box center [1215, 453] width 25 height 14
click at [1214, 448] on icon at bounding box center [1218, 453] width 8 height 10
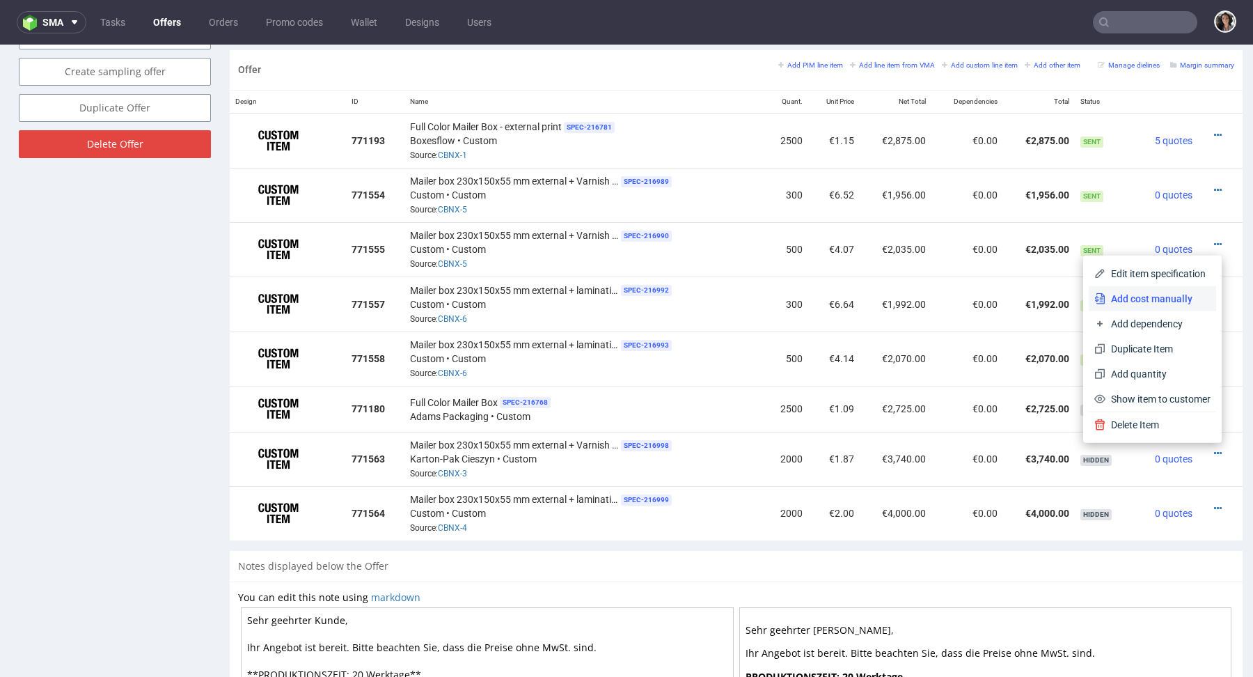
click at [1132, 300] on span "Add cost manually" at bounding box center [1157, 299] width 105 height 14
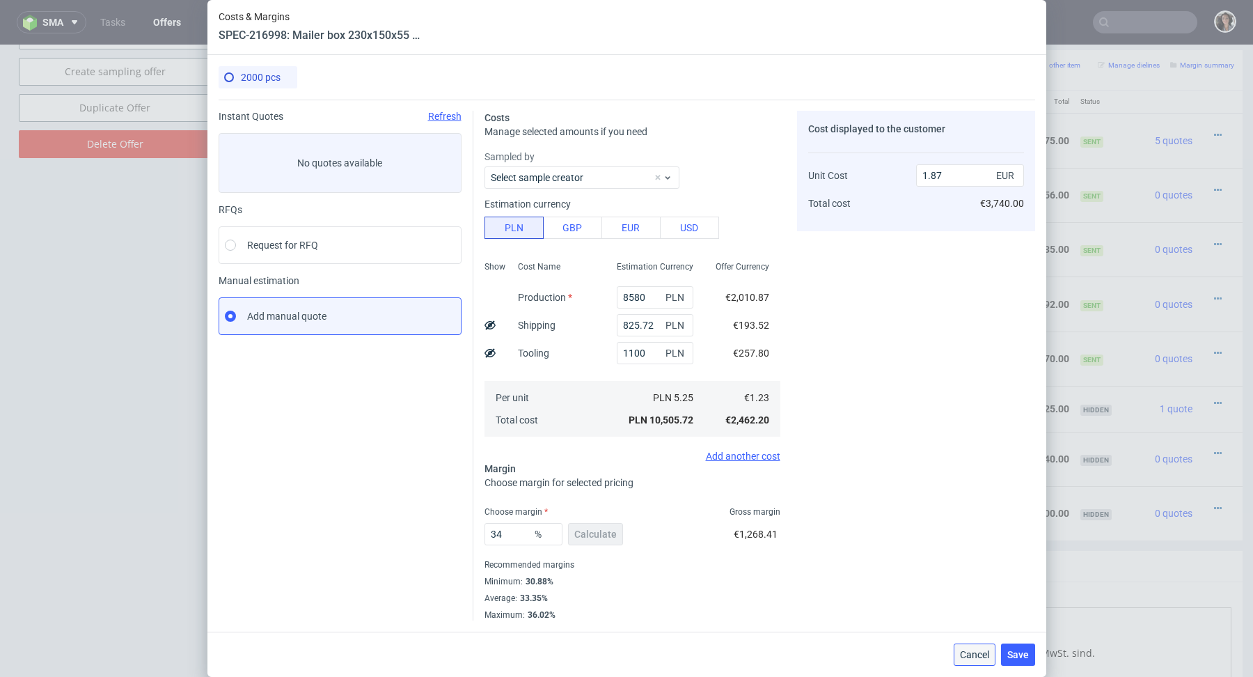
click at [965, 655] on span "Cancel" at bounding box center [974, 654] width 29 height 10
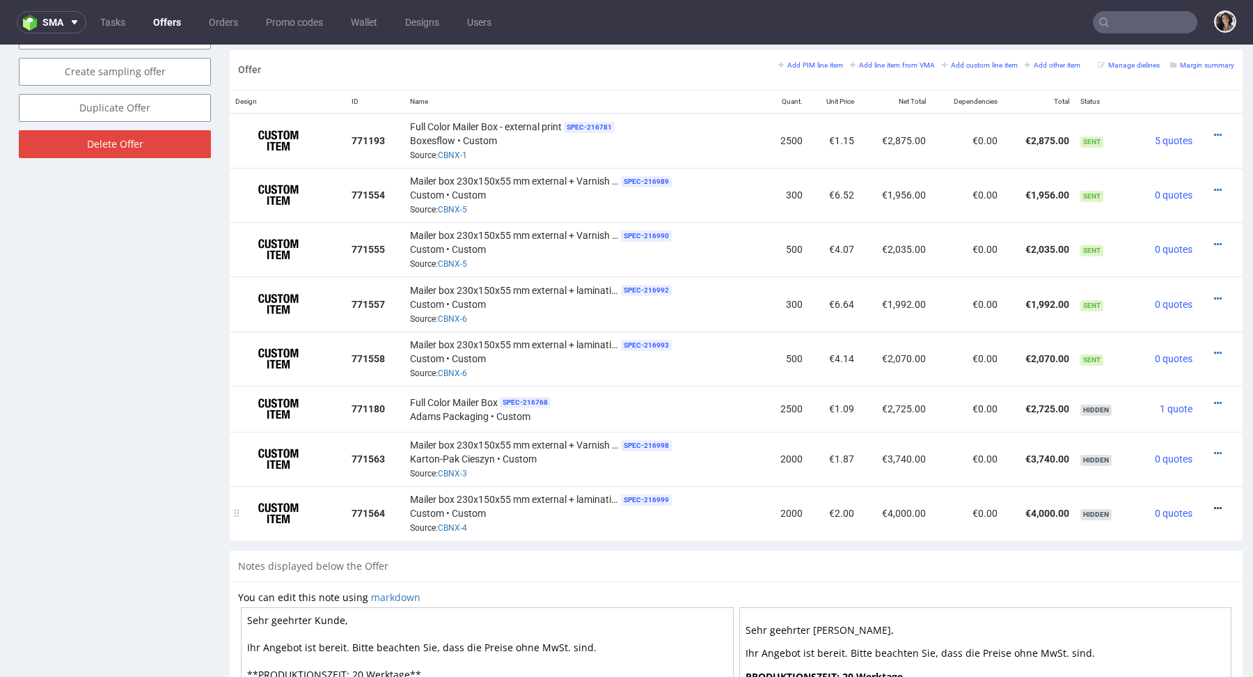
click at [1214, 503] on icon at bounding box center [1218, 508] width 8 height 10
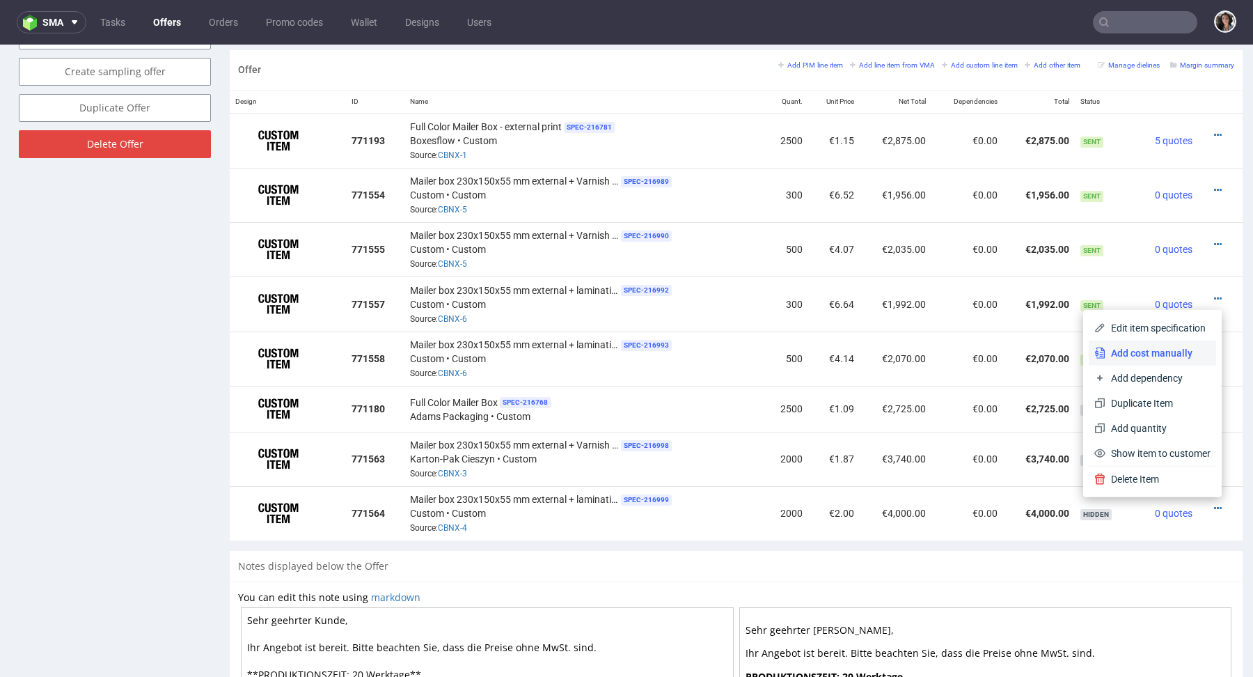
click at [1105, 350] on span "Add cost manually" at bounding box center [1157, 353] width 105 height 14
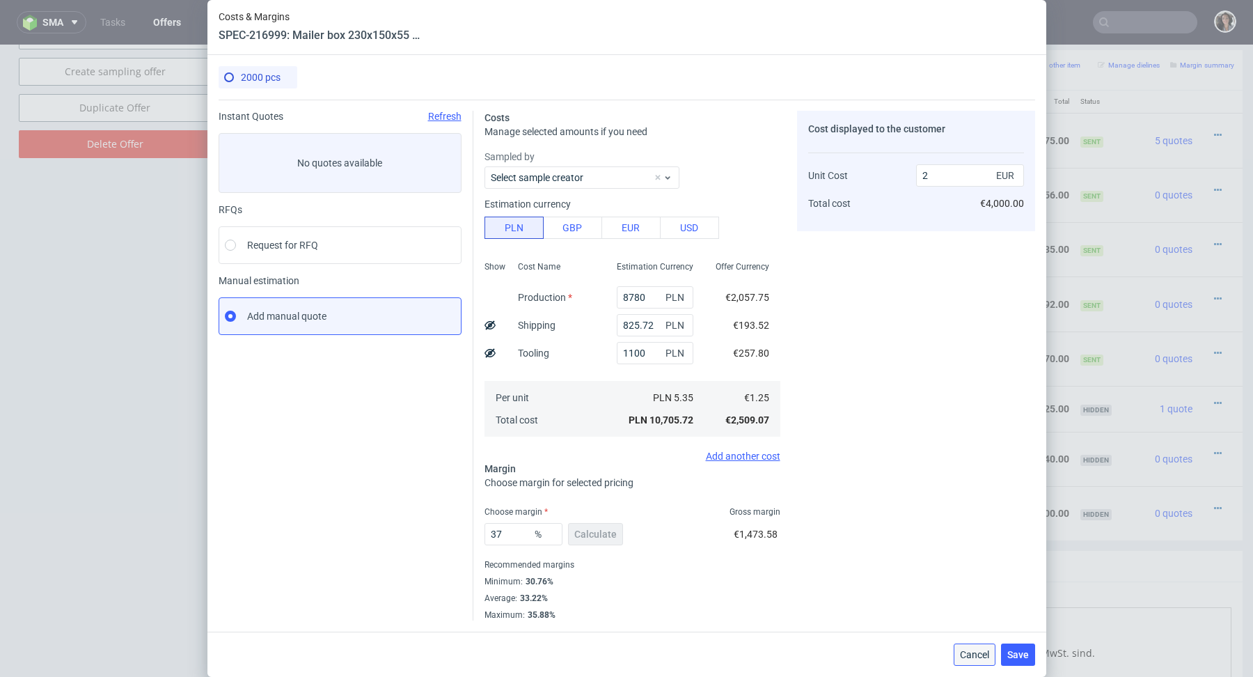
click at [969, 655] on span "Cancel" at bounding box center [974, 654] width 29 height 10
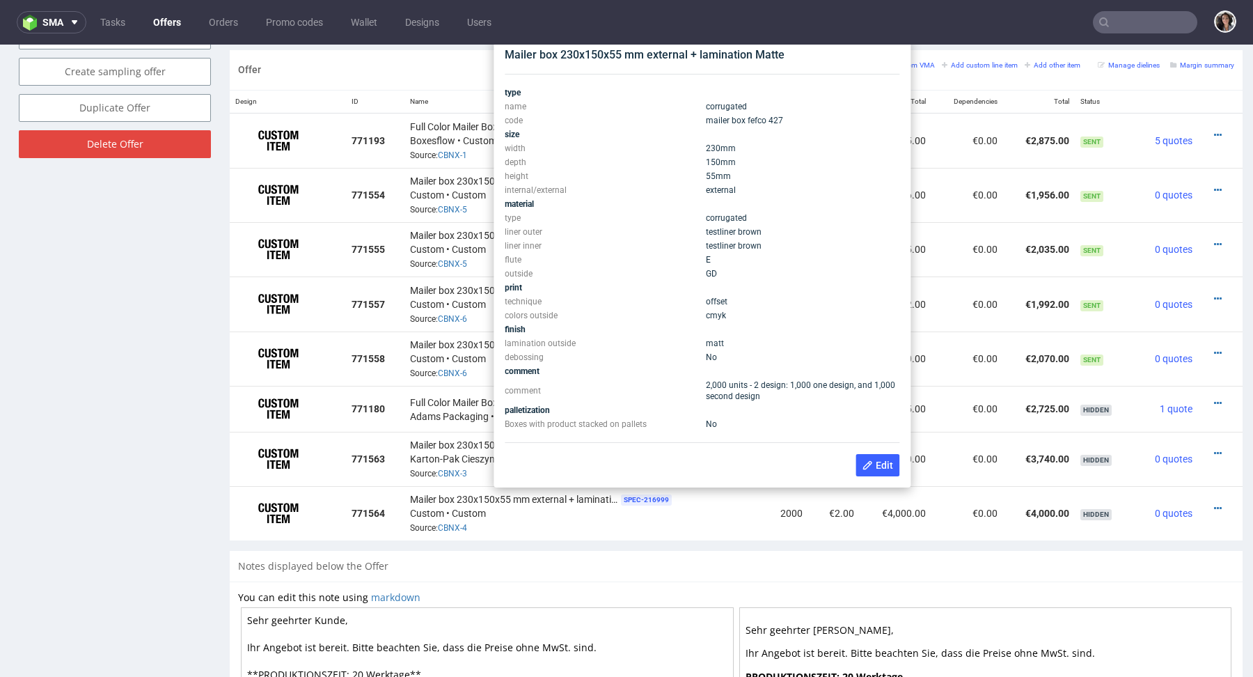
click at [644, 543] on div "Offer Add PIM line item Add line item from VMA Add custom line item Add other i…" at bounding box center [736, 300] width 1013 height 501
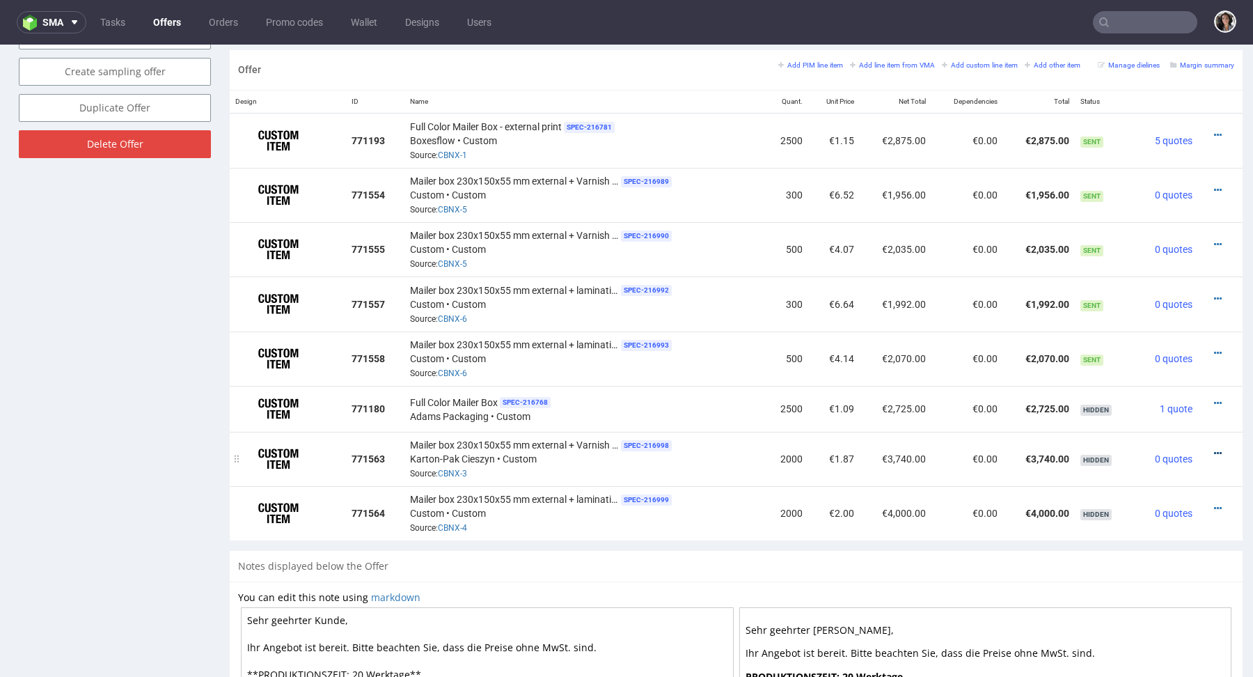
click at [1214, 455] on icon at bounding box center [1218, 453] width 8 height 10
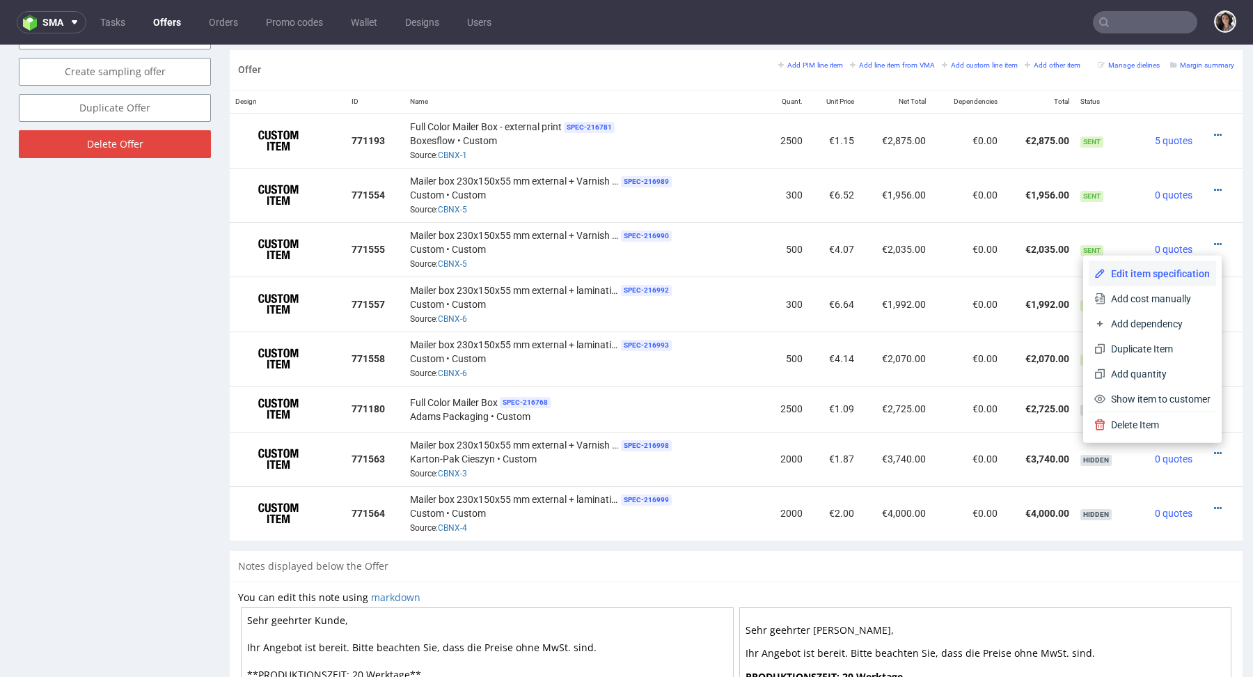
click at [1131, 272] on span "Edit item specification" at bounding box center [1157, 274] width 105 height 14
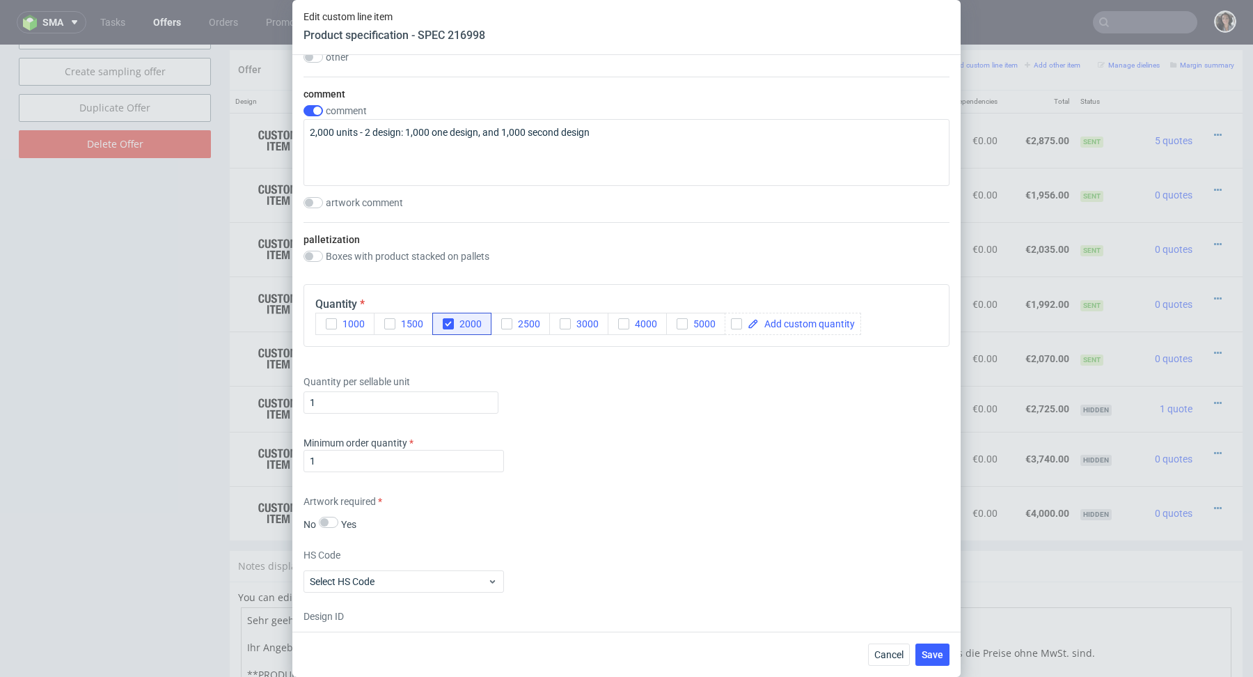
scroll to position [2139, 0]
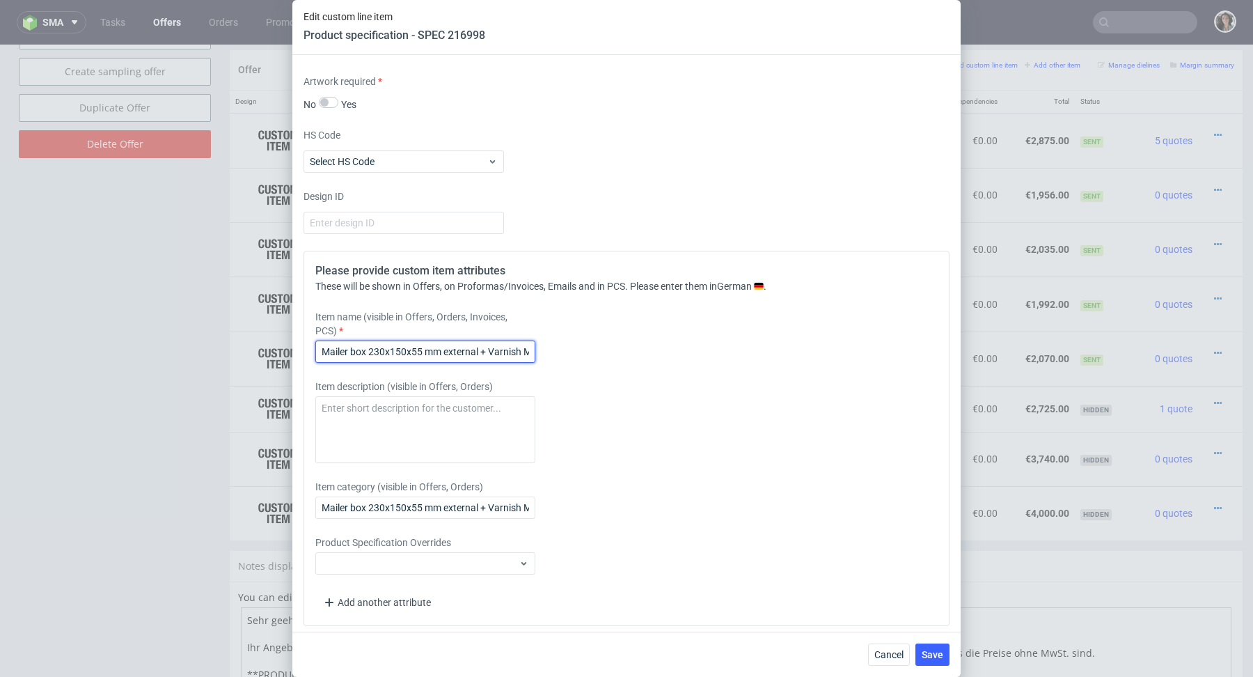
click at [319, 349] on input "Mailer box 230x150x55 mm external + Varnish Matte" at bounding box center [425, 351] width 220 height 22
drag, startPoint x: 363, startPoint y: 347, endPoint x: 256, endPoint y: 347, distance: 107.2
click at [256, 347] on div "Edit custom line item Product specification - SPEC 216998 Supplier Custom Custo…" at bounding box center [626, 338] width 1253 height 677
type input "2 design - Mailer box 230x150x55 mm external + Varnish Matte"
click at [321, 504] on input "Mailer box 230x150x55 mm external + Varnish Matte" at bounding box center [425, 507] width 220 height 22
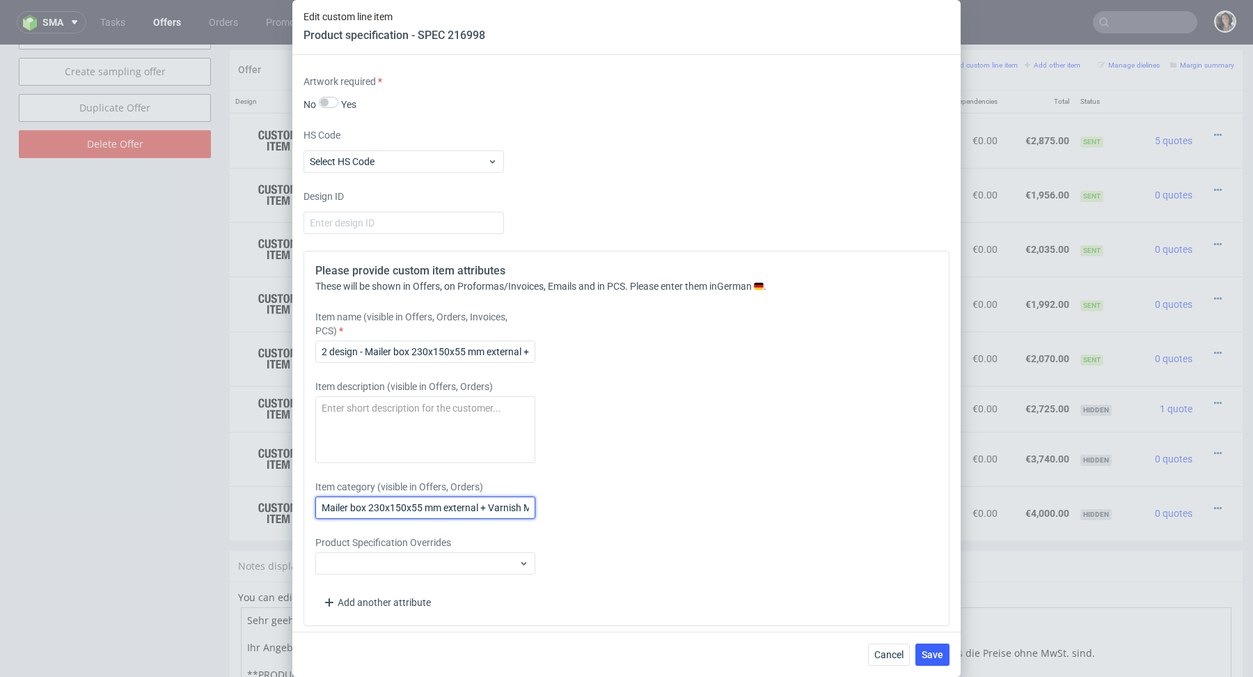
paste input "2 design -"
type input "2 design - Mailer box 230x150x55 mm external + Varnish Matte"
click at [938, 667] on div "Cancel Save" at bounding box center [626, 653] width 668 height 45
click at [927, 635] on div "Cancel Save" at bounding box center [626, 653] width 668 height 45
click at [936, 653] on span "Save" at bounding box center [933, 654] width 22 height 10
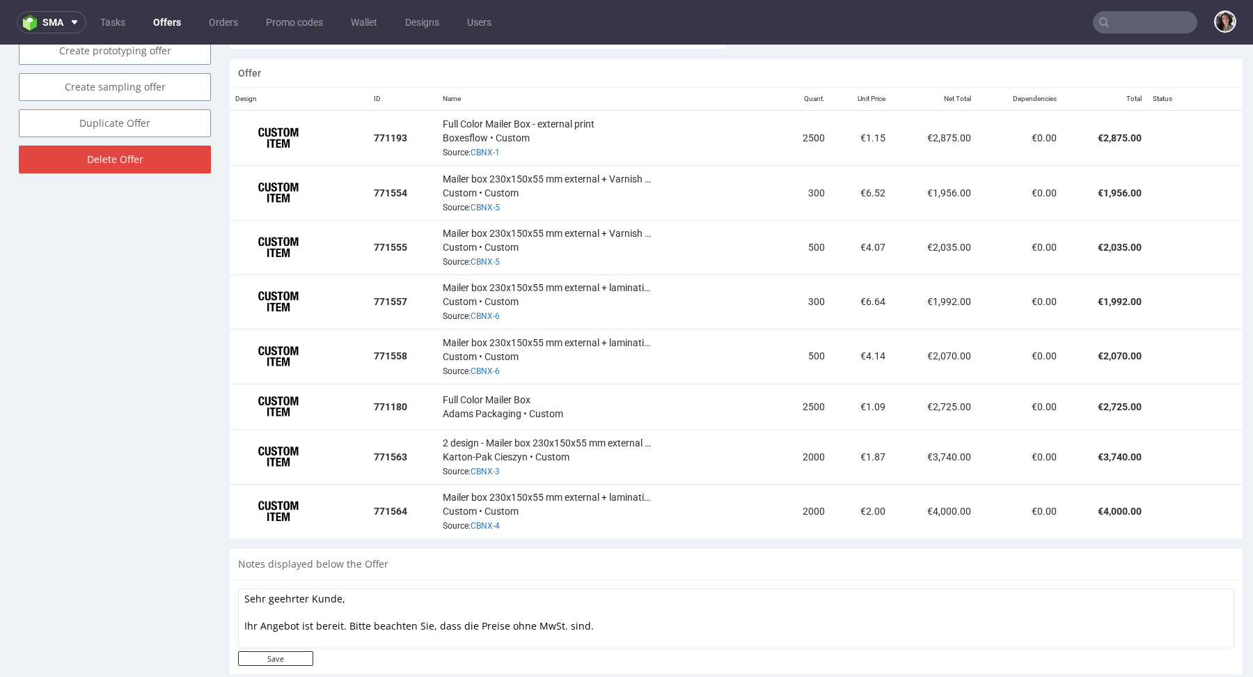
scroll to position [851, 0]
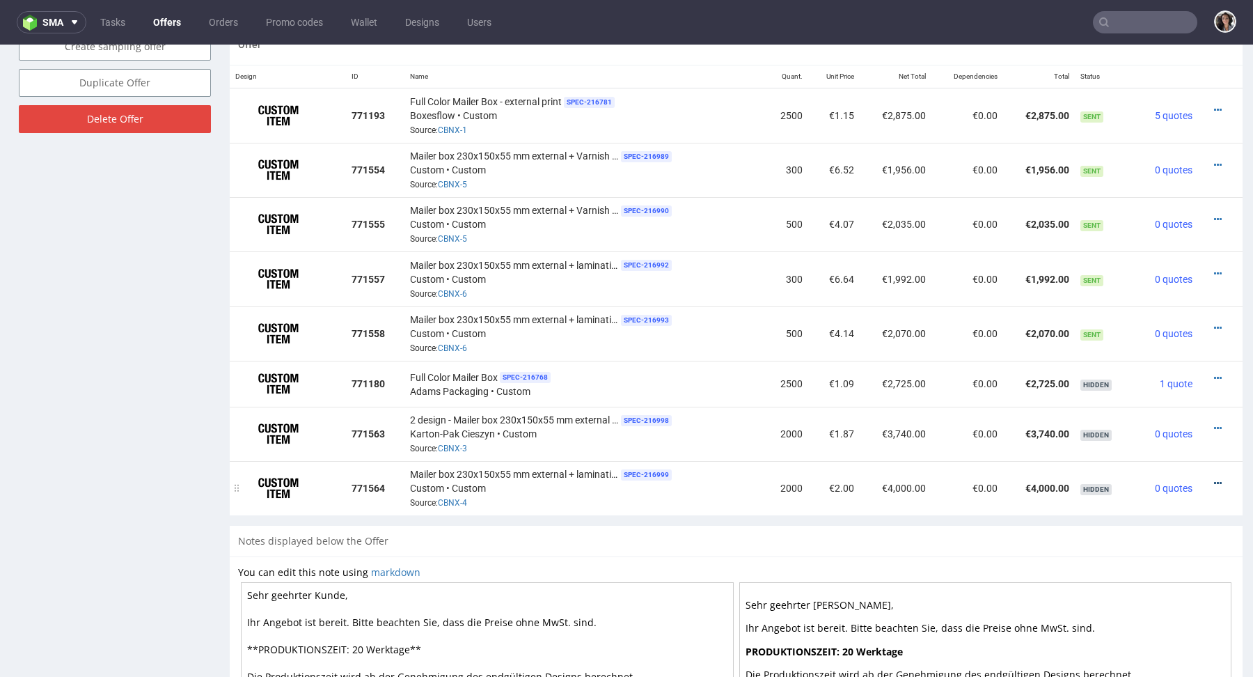
click at [1214, 479] on icon at bounding box center [1218, 483] width 8 height 10
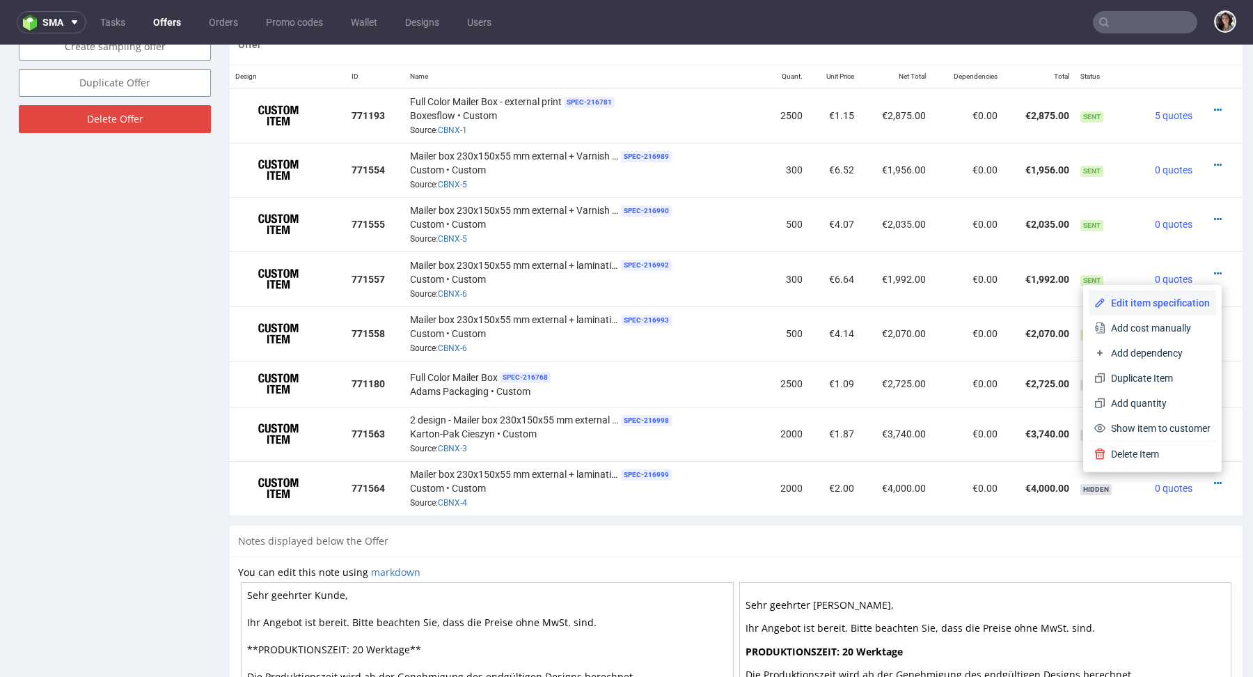
click at [1123, 298] on span "Edit item specification" at bounding box center [1157, 303] width 105 height 14
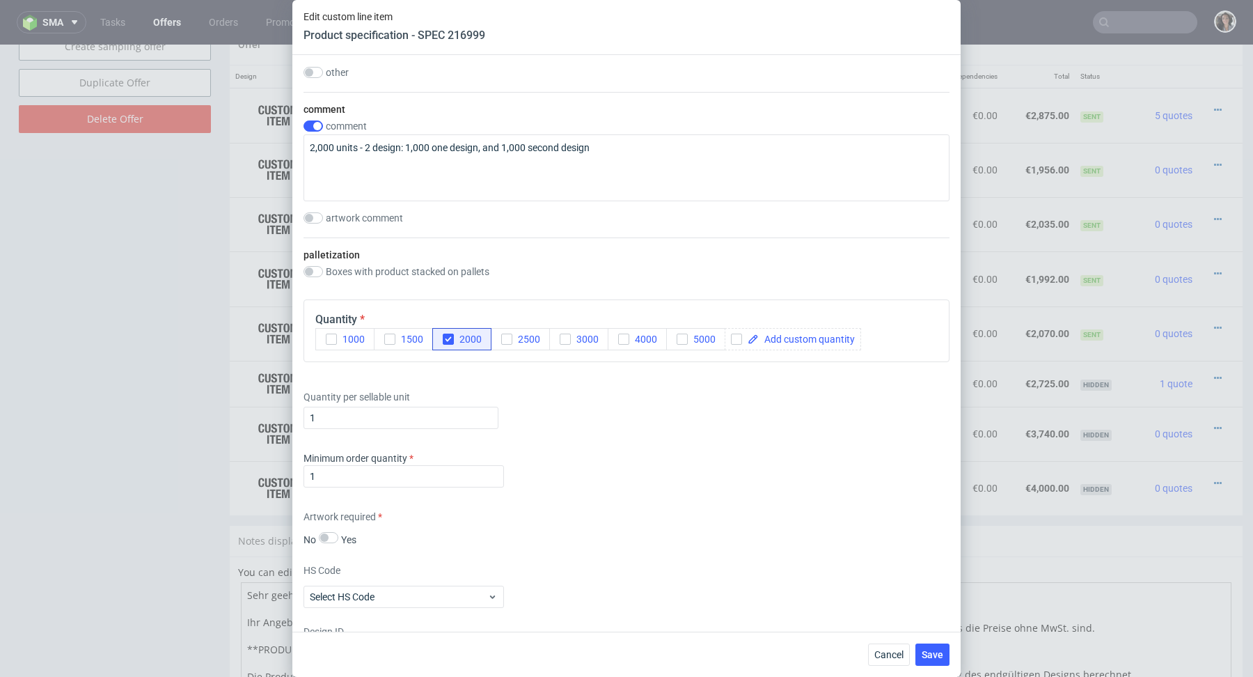
scroll to position [2114, 0]
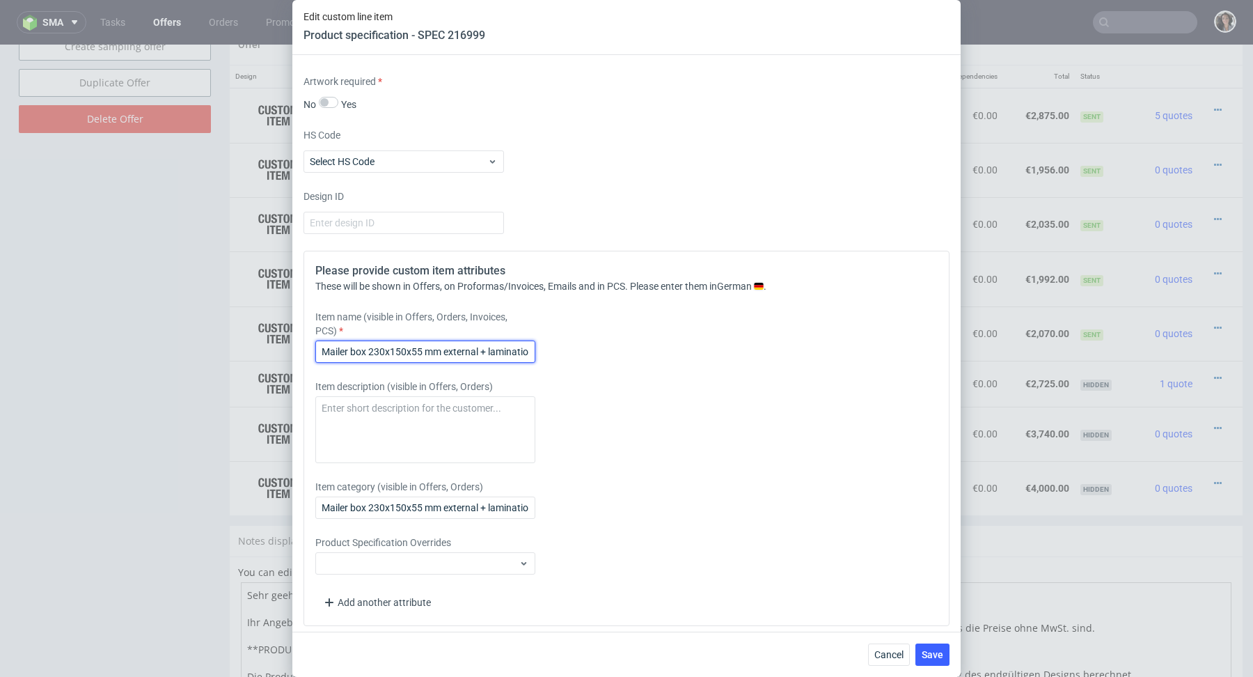
click at [320, 345] on input "Mailer box 230x150x55 mm external + lamination Matte" at bounding box center [425, 351] width 220 height 22
paste input "2 design -"
type input "2 design - Mailer box 230x150x55 mm external + lamination Matte"
click at [319, 507] on input "Mailer box 230x150x55 mm external + lamination Matte" at bounding box center [425, 507] width 220 height 22
paste input "2 design -"
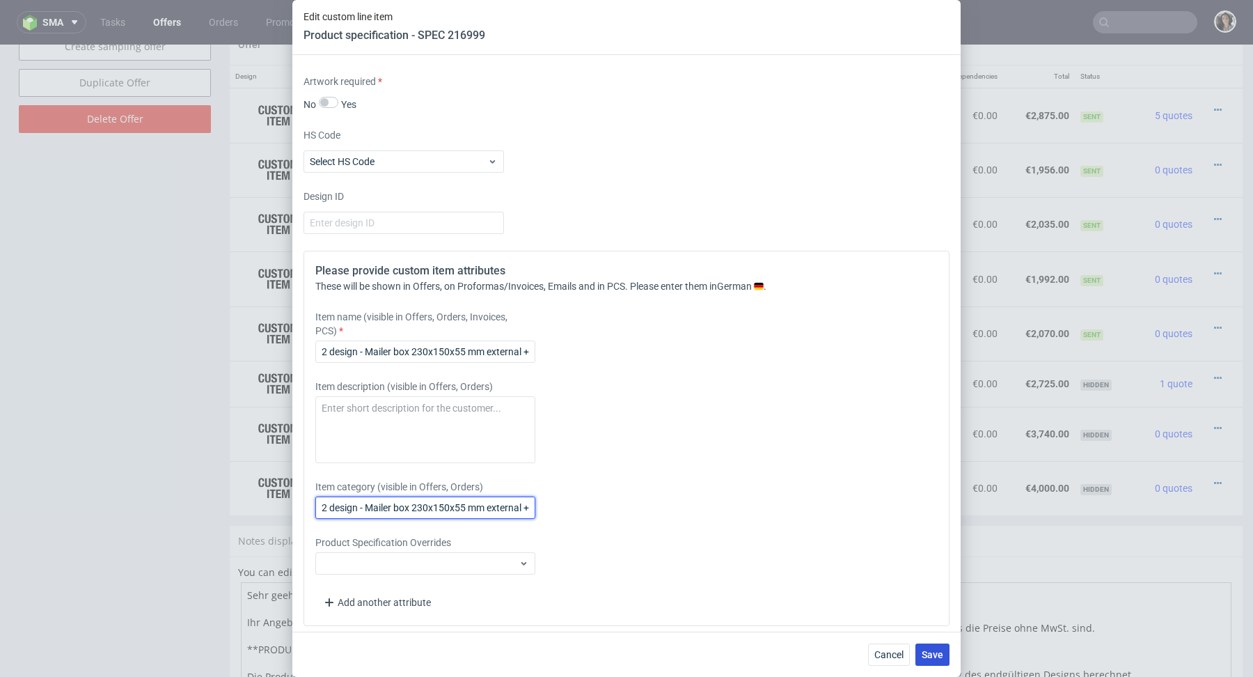
type input "2 design - Mailer box 230x150x55 mm external + lamination Matte"
click at [929, 662] on button "Save" at bounding box center [932, 654] width 34 height 22
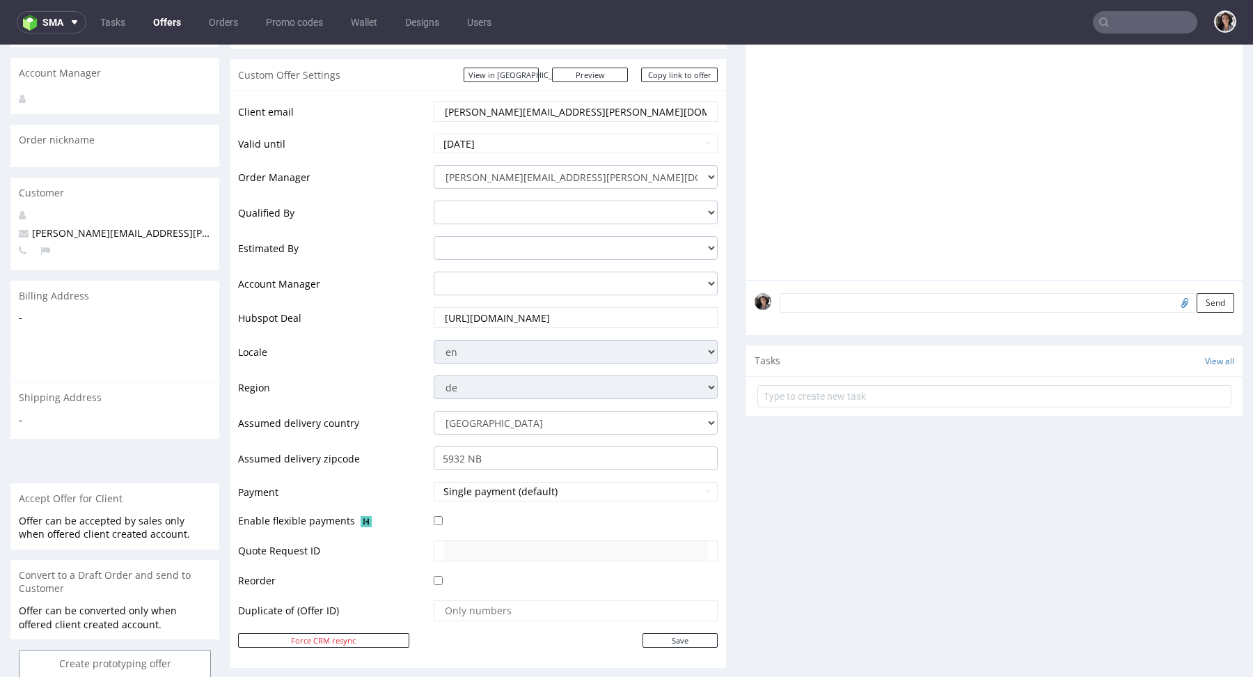
scroll to position [956, 0]
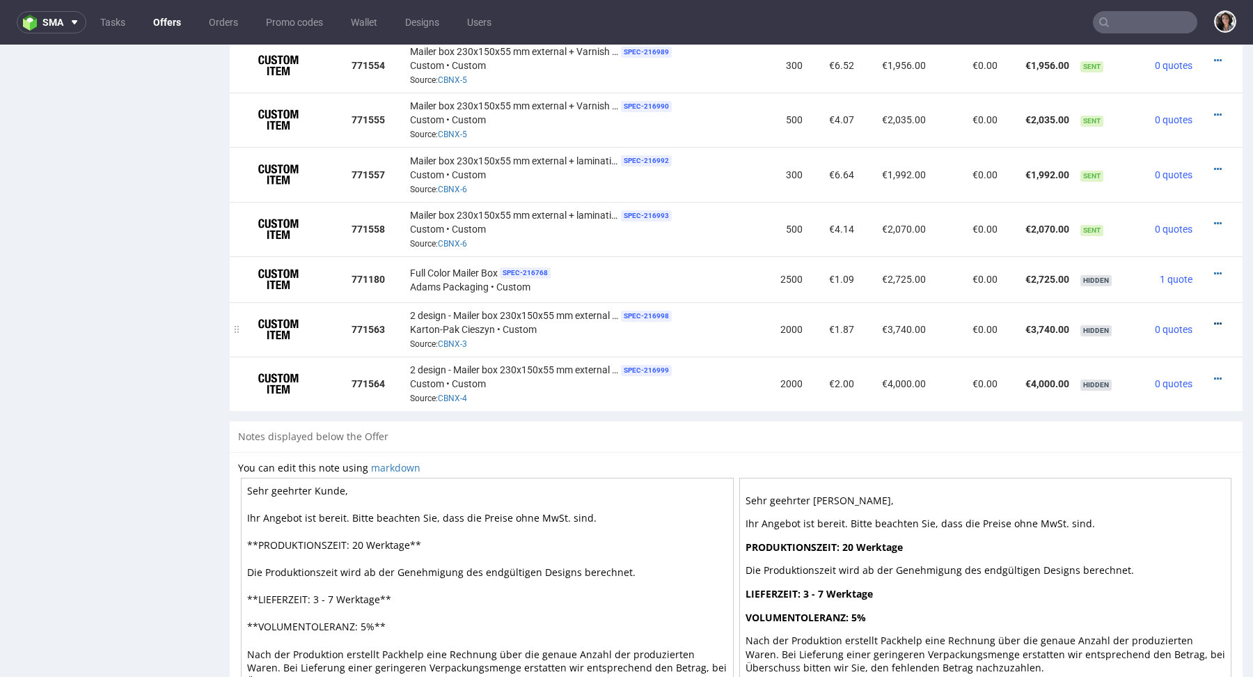
click at [1214, 322] on icon at bounding box center [1218, 324] width 8 height 10
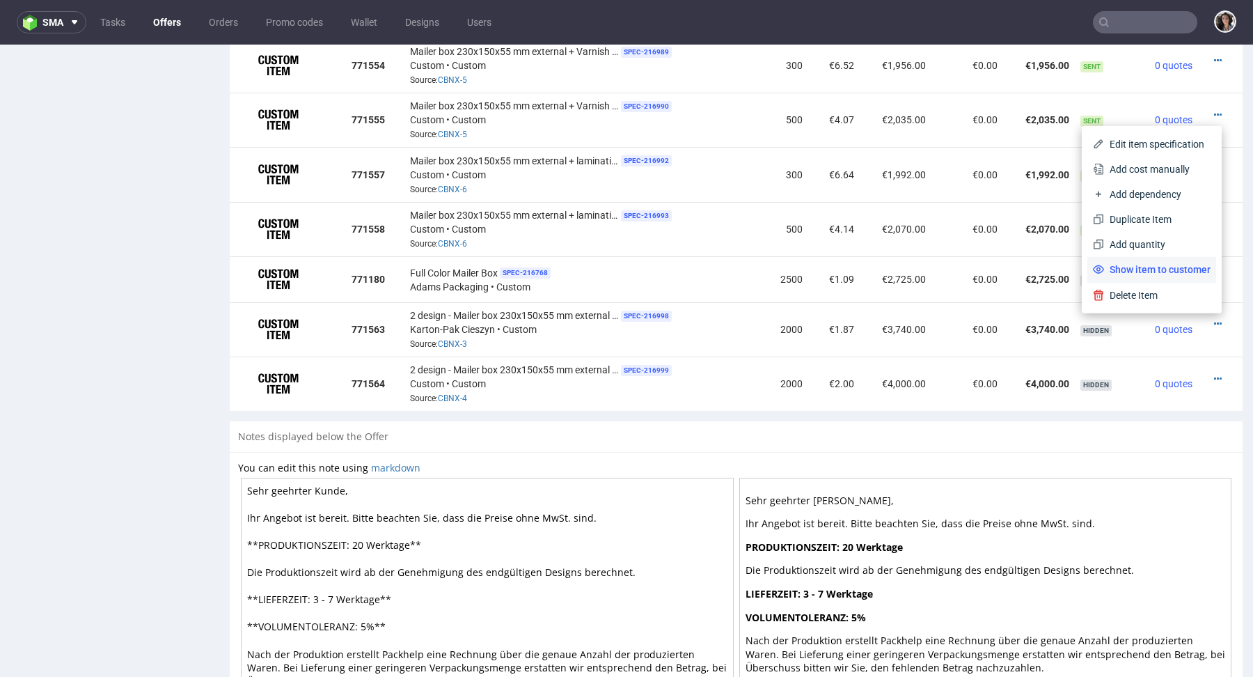
click at [1166, 271] on span "Show item to customer" at bounding box center [1157, 269] width 106 height 14
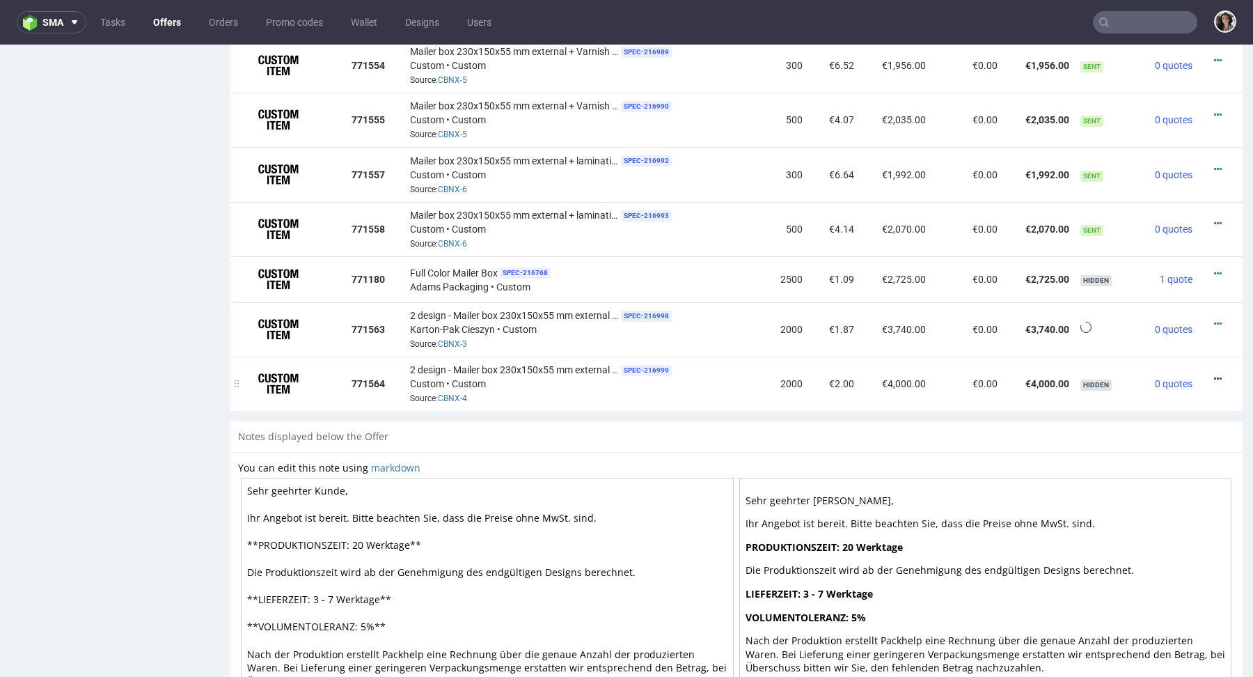
click at [1214, 378] on icon at bounding box center [1218, 379] width 8 height 10
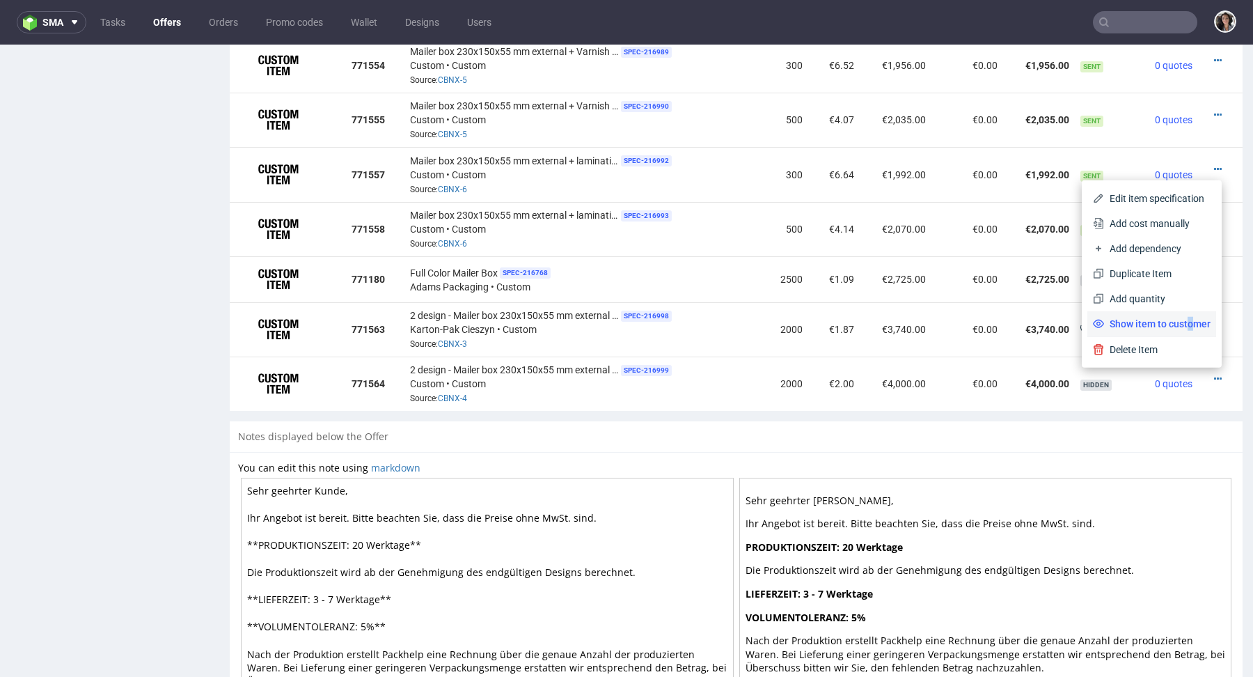
click at [1176, 329] on span "Show item to customer" at bounding box center [1157, 324] width 106 height 14
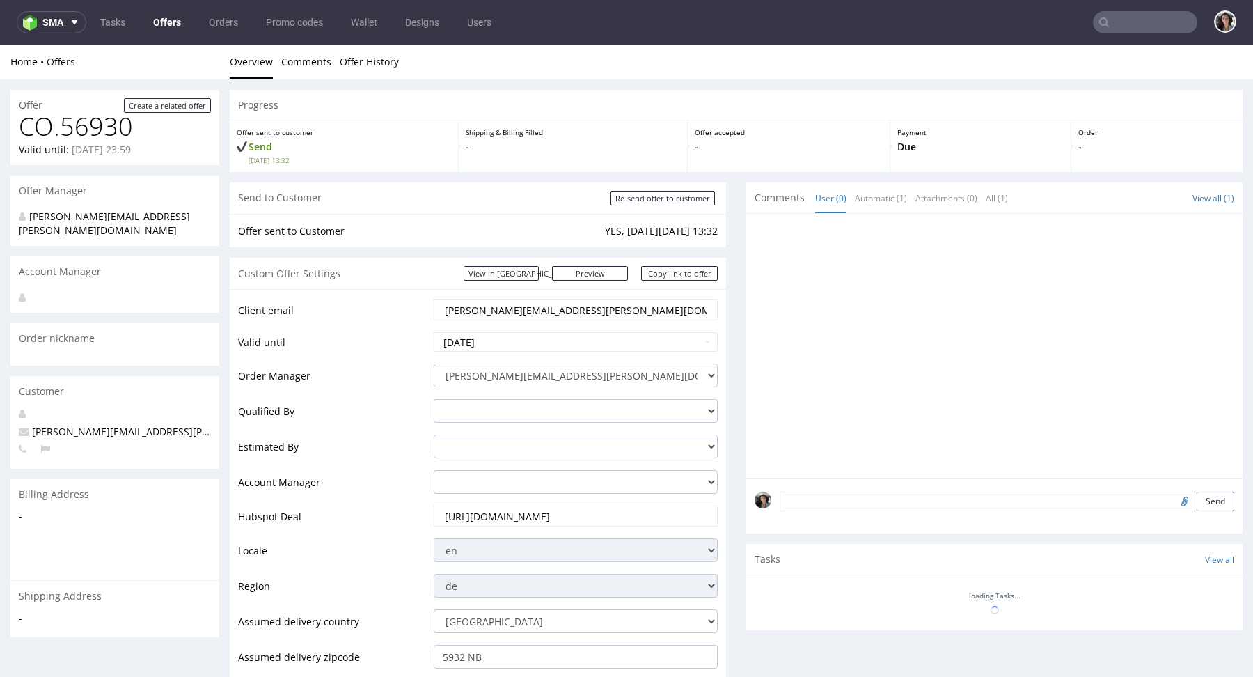
scroll to position [835, 0]
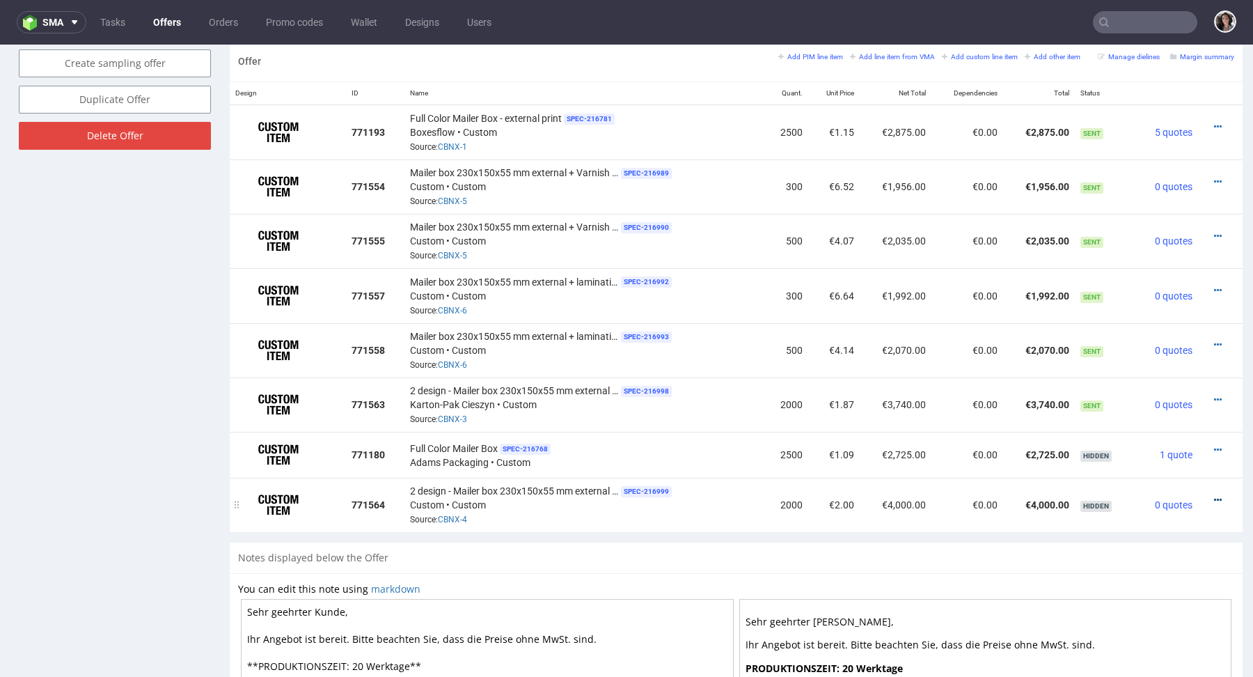
click at [1214, 495] on icon at bounding box center [1218, 500] width 8 height 10
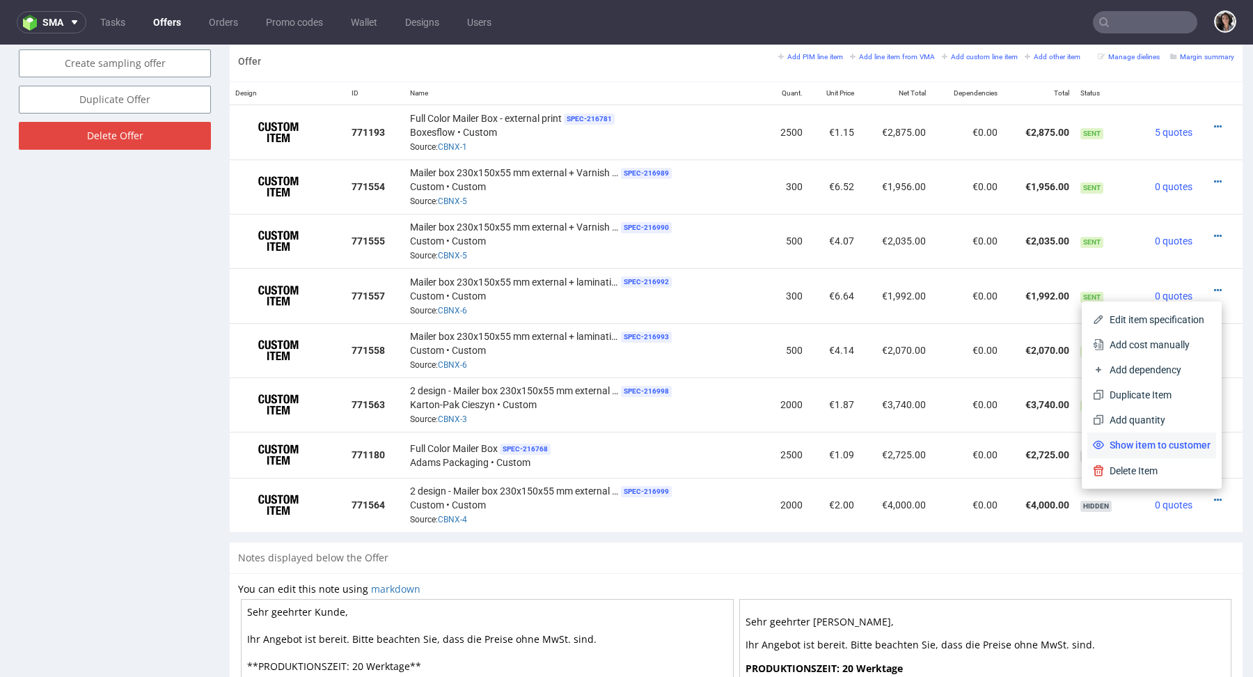
click at [1178, 443] on span "Show item to customer" at bounding box center [1157, 445] width 106 height 14
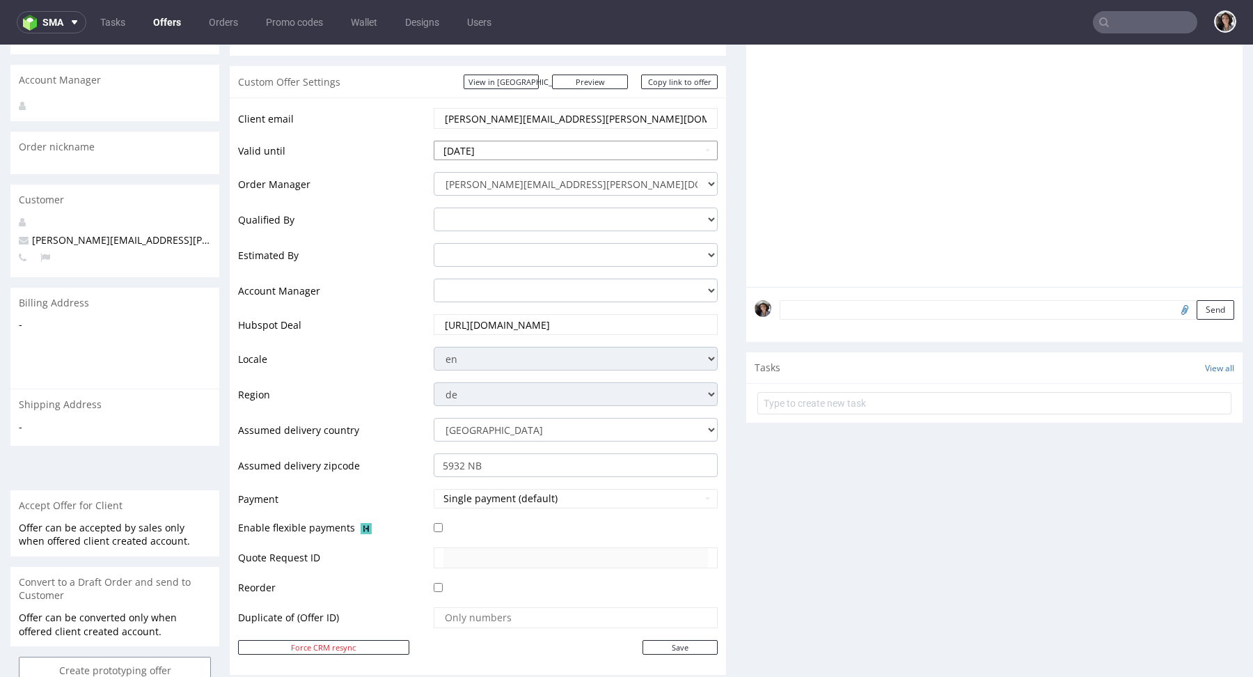
scroll to position [189, 0]
click at [686, 86] on link "Copy link to offer" at bounding box center [679, 84] width 77 height 15
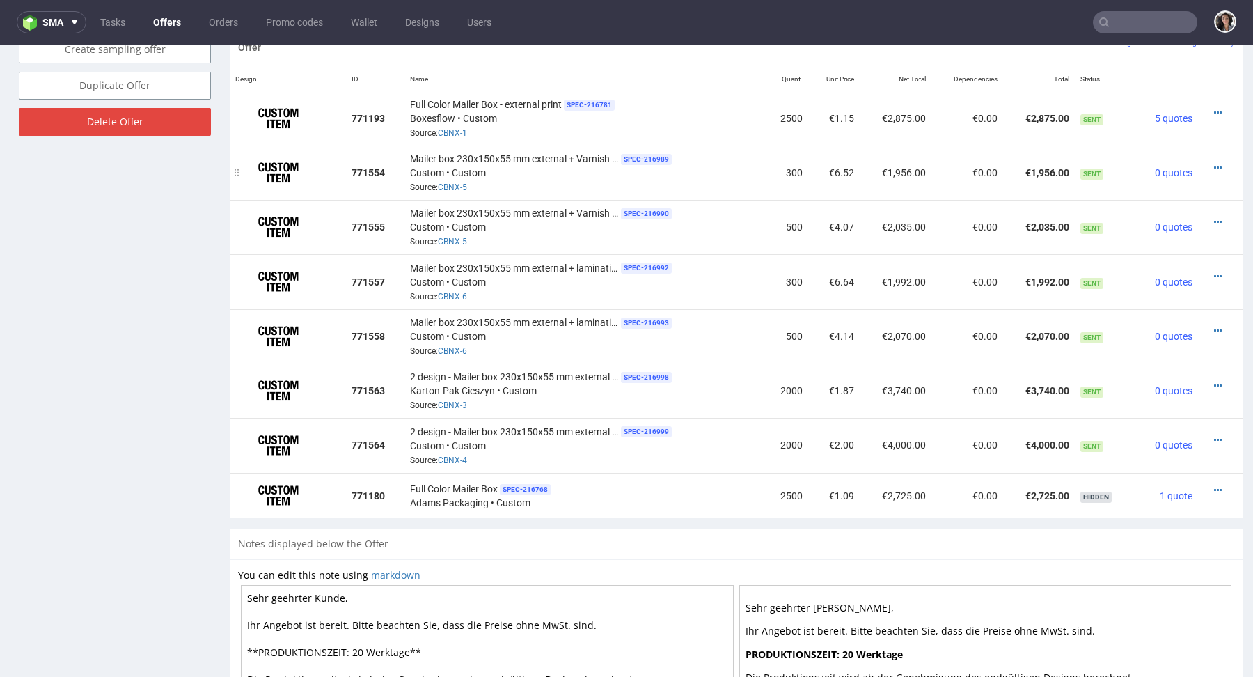
scroll to position [713, 0]
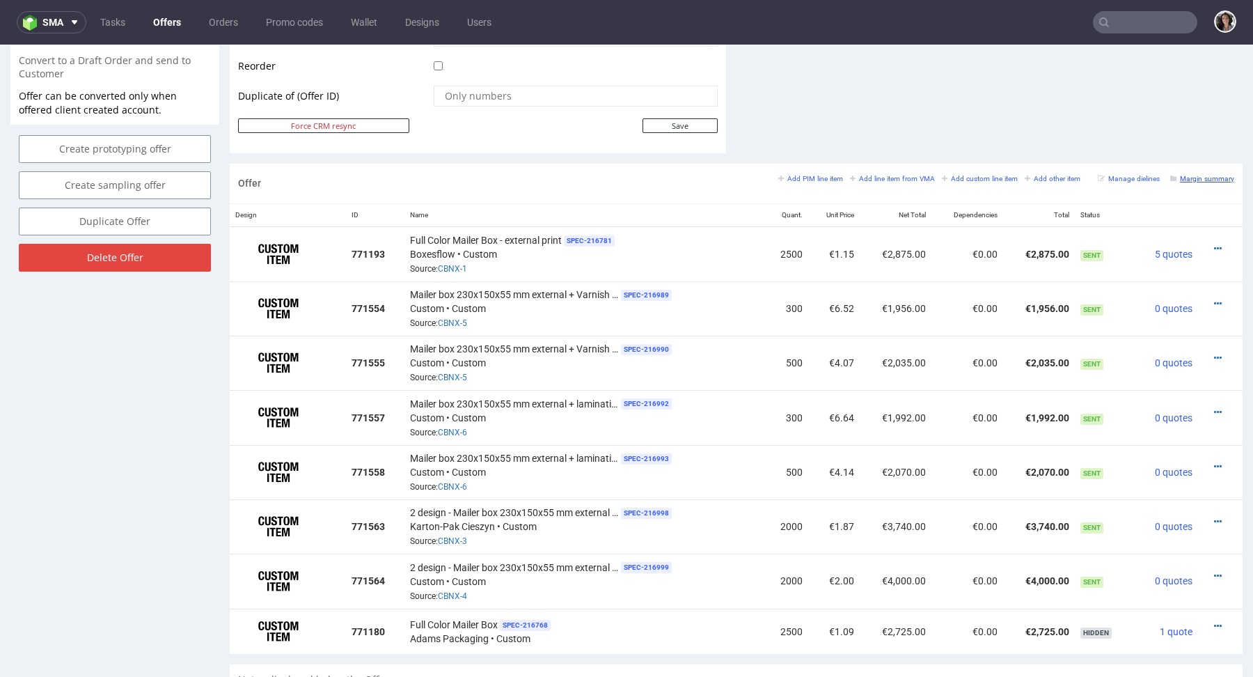
click at [1206, 173] on link "Margin summary" at bounding box center [1202, 178] width 64 height 10
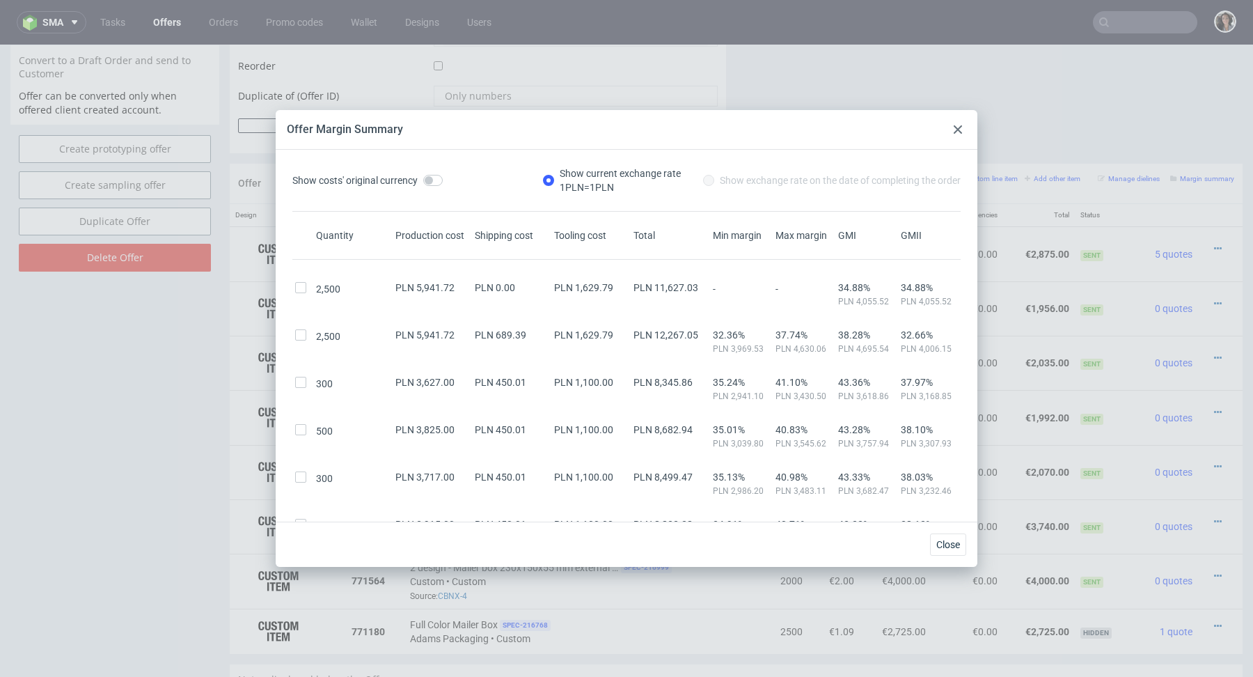
scroll to position [205, 0]
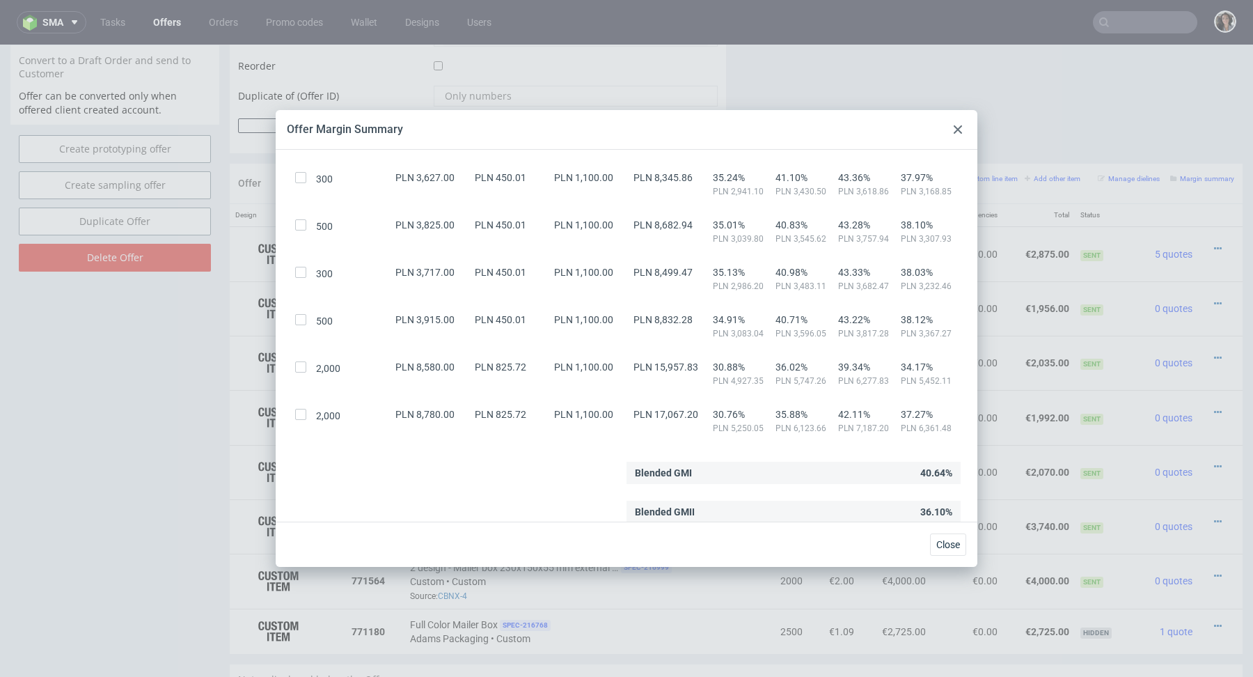
click at [955, 129] on icon at bounding box center [958, 129] width 8 height 8
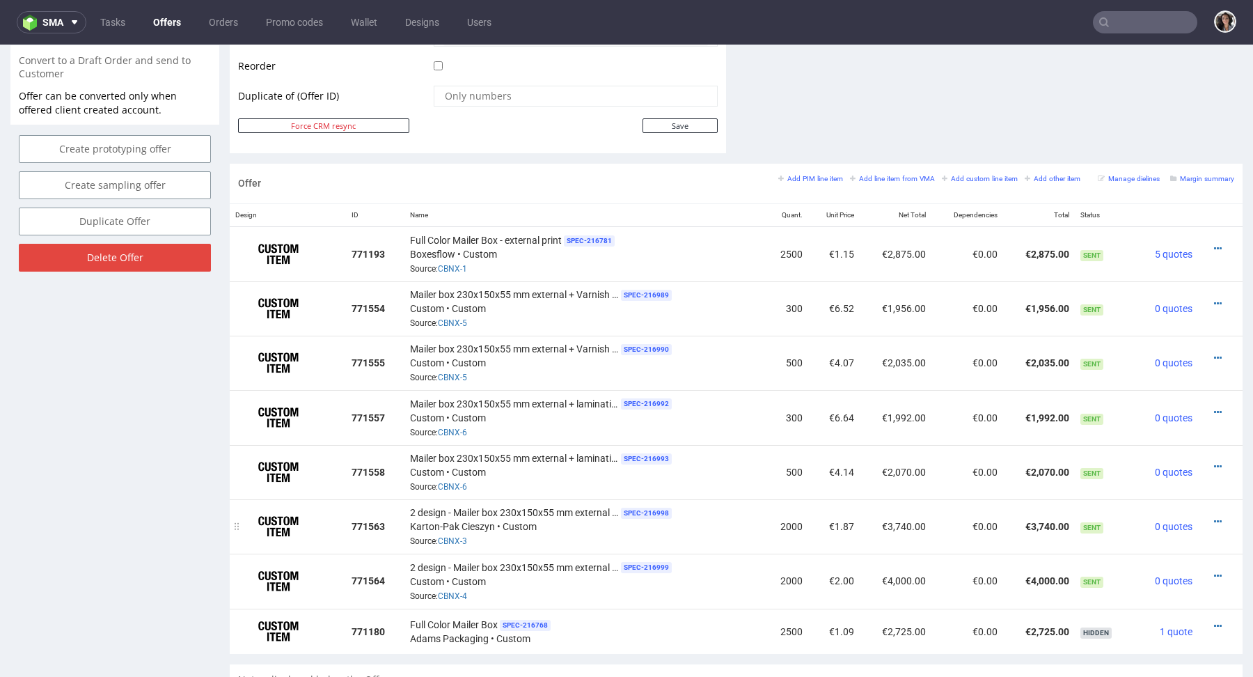
scroll to position [885, 0]
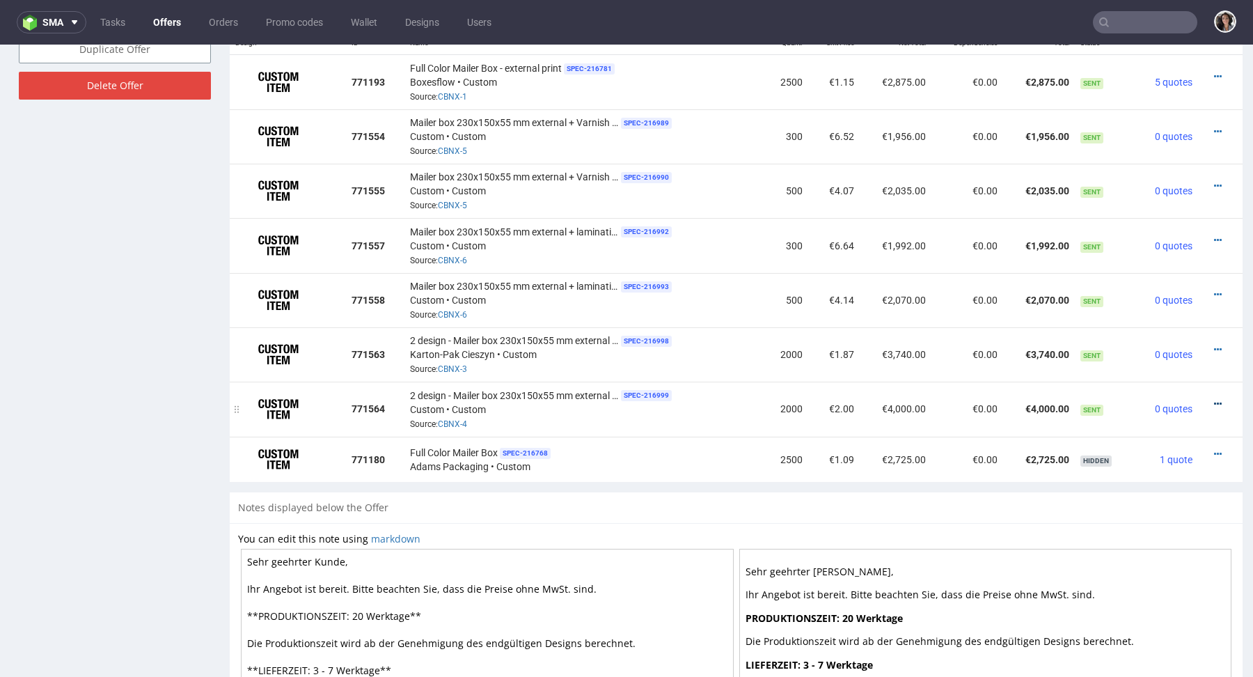
click at [1214, 400] on icon at bounding box center [1218, 404] width 8 height 10
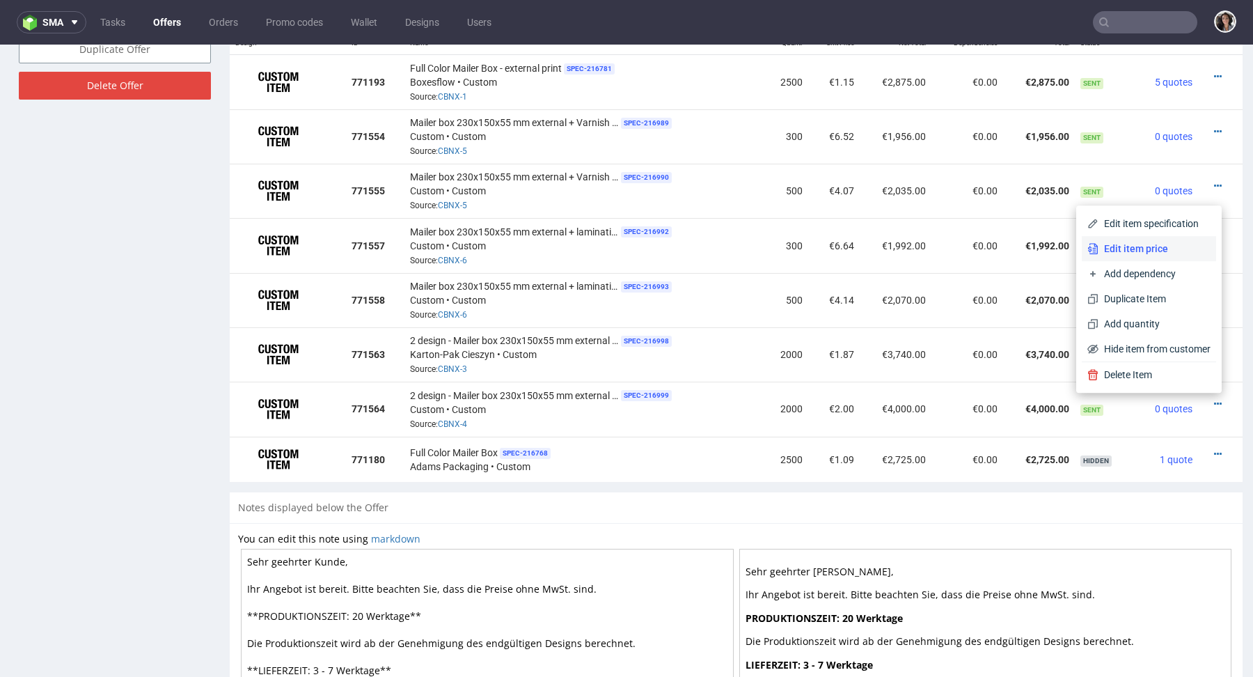
click at [1150, 245] on span "Edit item price" at bounding box center [1154, 249] width 112 height 14
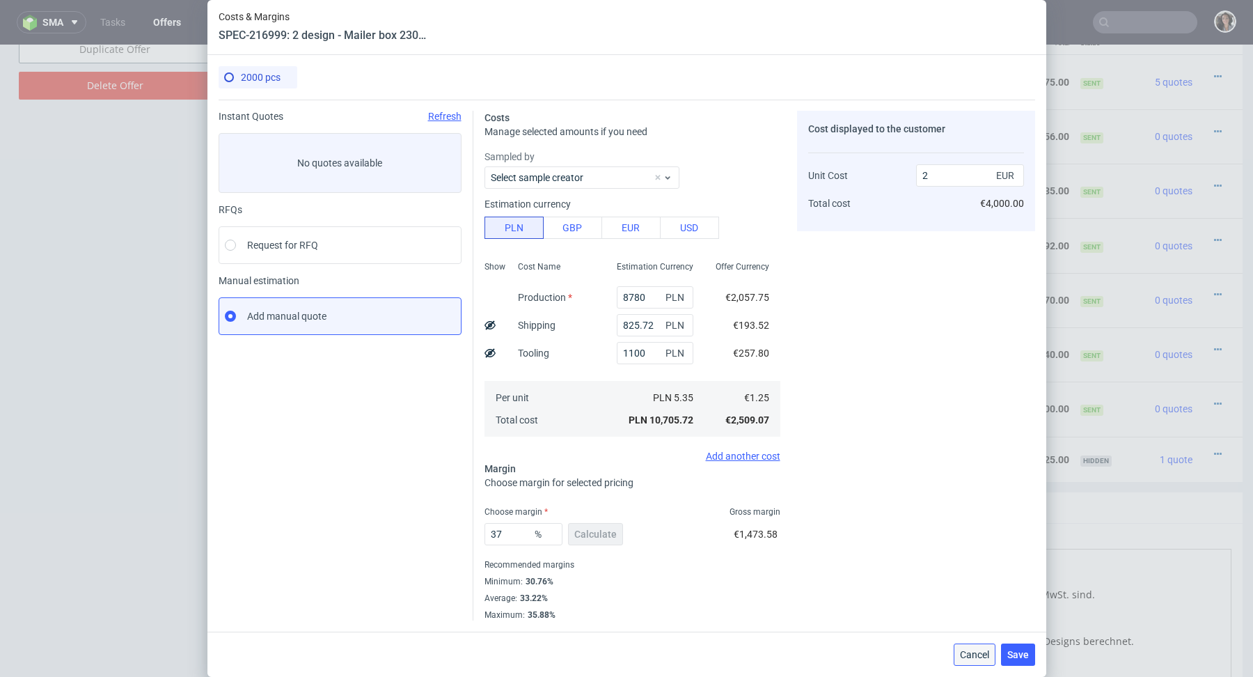
click at [974, 645] on button "Cancel" at bounding box center [975, 654] width 42 height 22
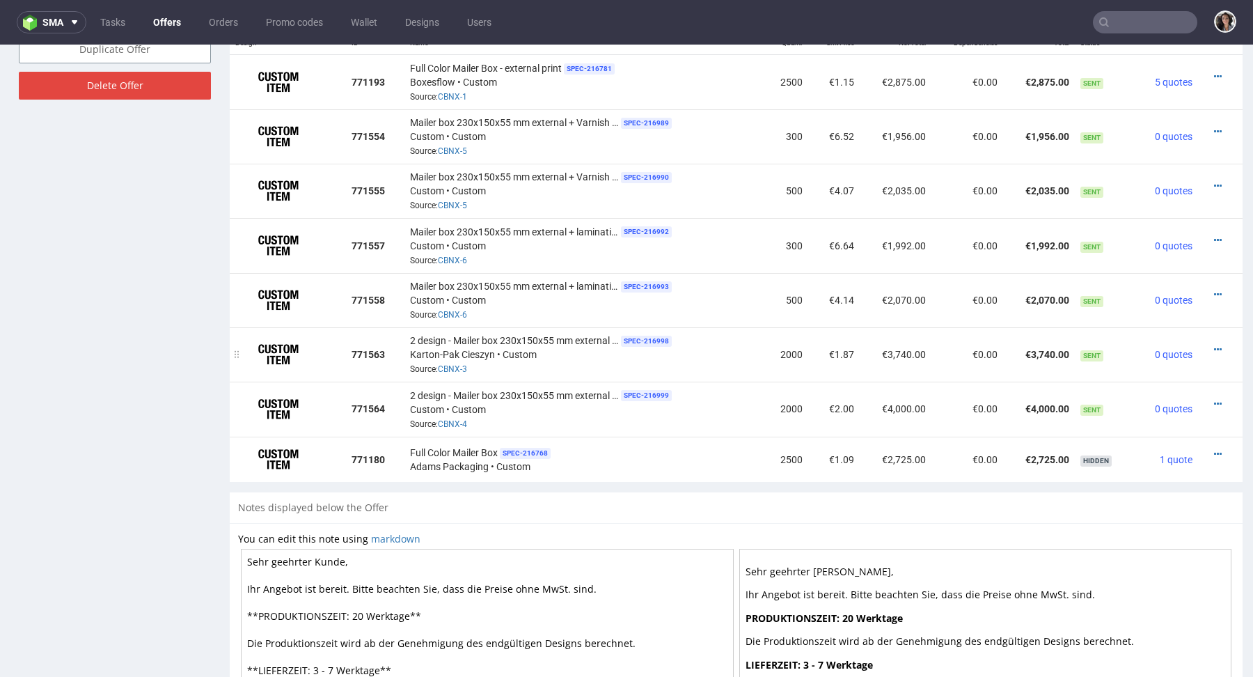
click at [1203, 342] on div at bounding box center [1215, 349] width 25 height 14
click at [1203, 352] on div at bounding box center [1215, 349] width 25 height 14
click at [1214, 349] on icon at bounding box center [1218, 350] width 8 height 10
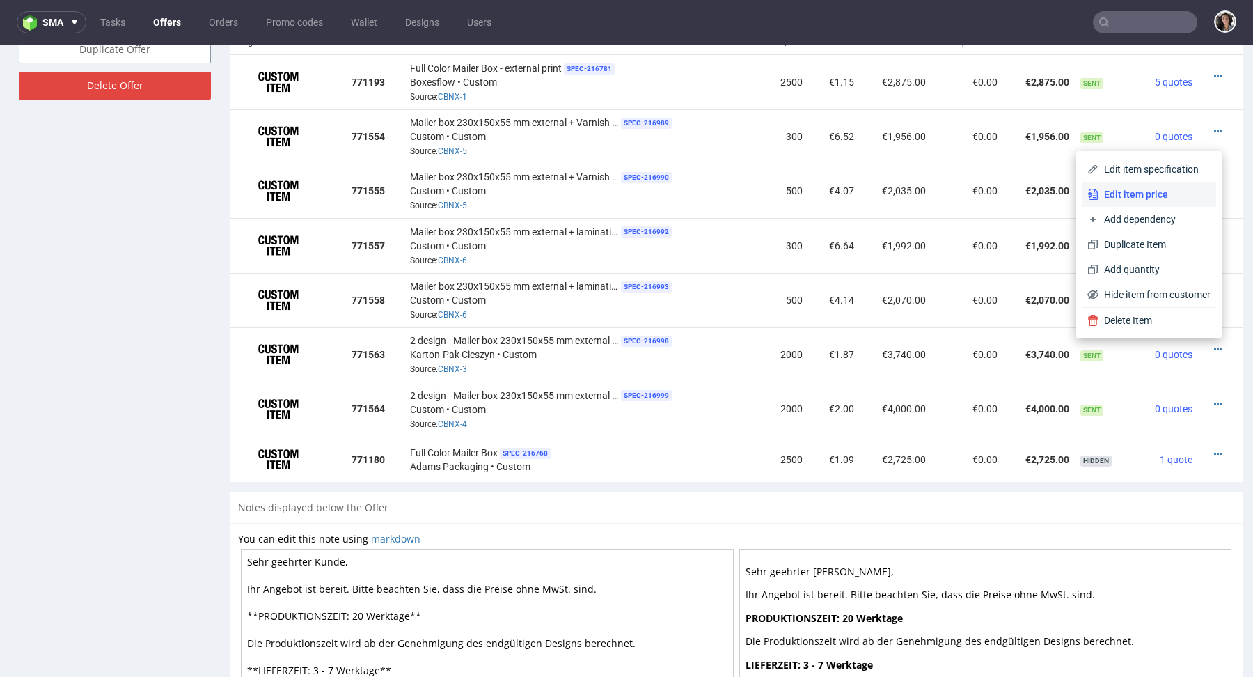
click at [1145, 193] on span "Edit item price" at bounding box center [1154, 194] width 112 height 14
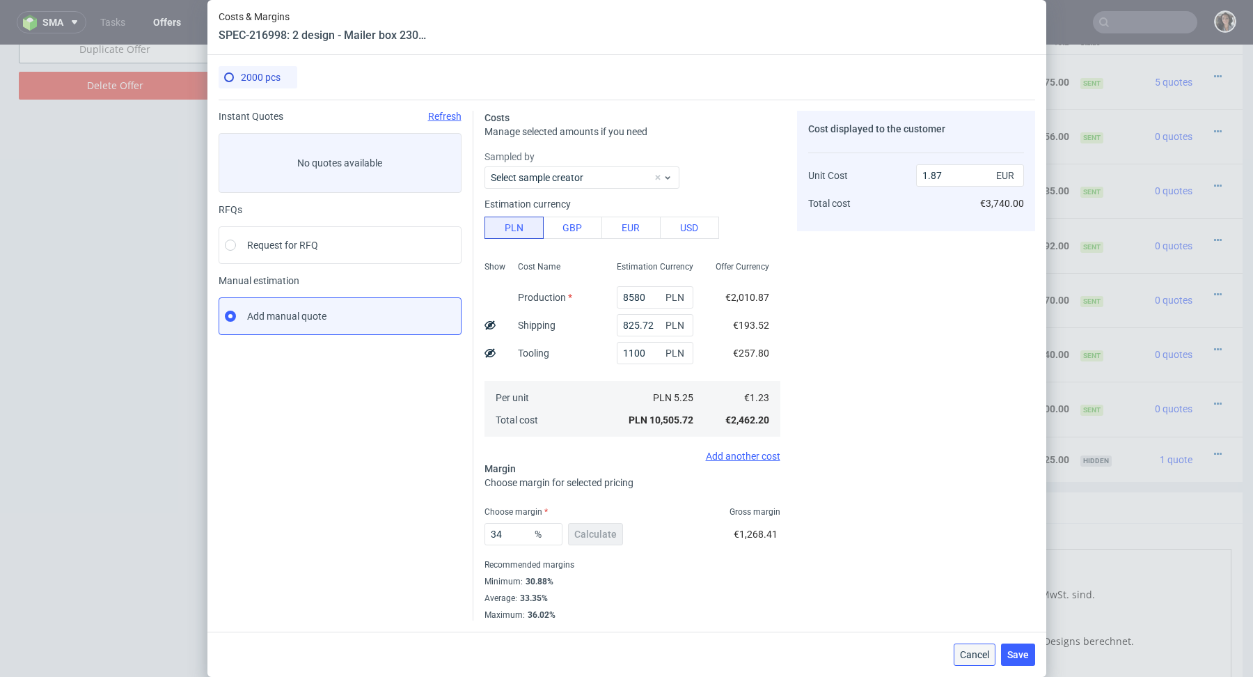
click at [974, 651] on span "Cancel" at bounding box center [974, 654] width 29 height 10
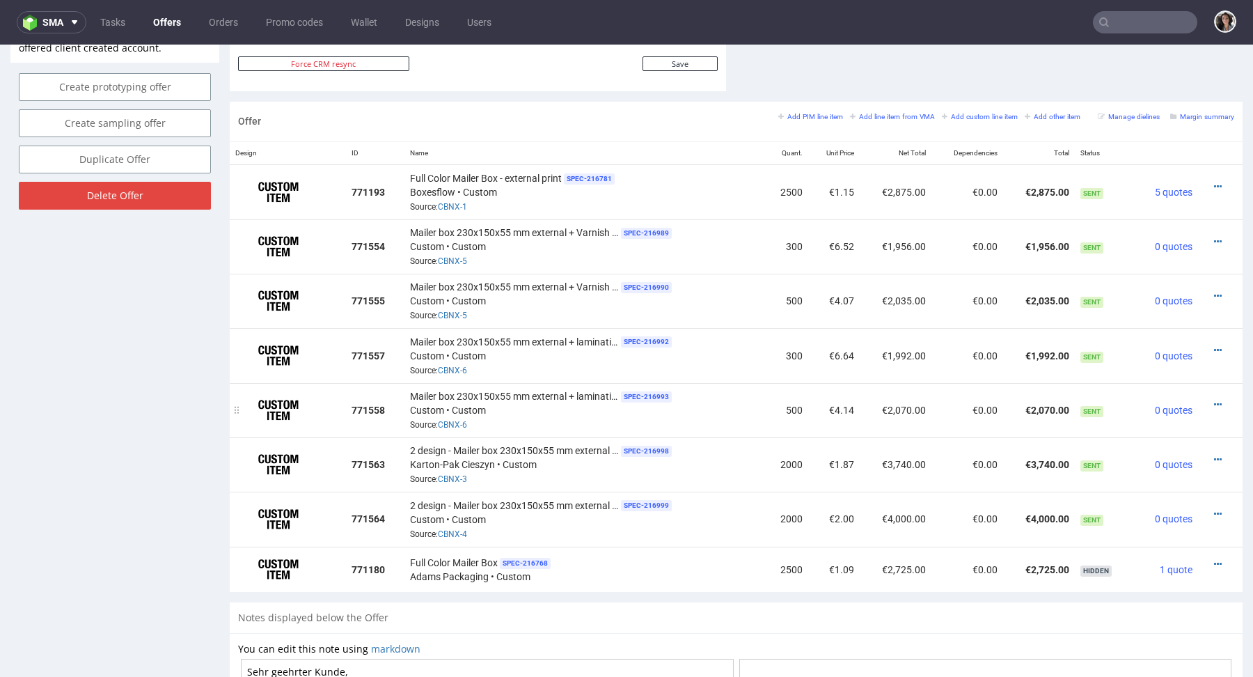
scroll to position [553, 0]
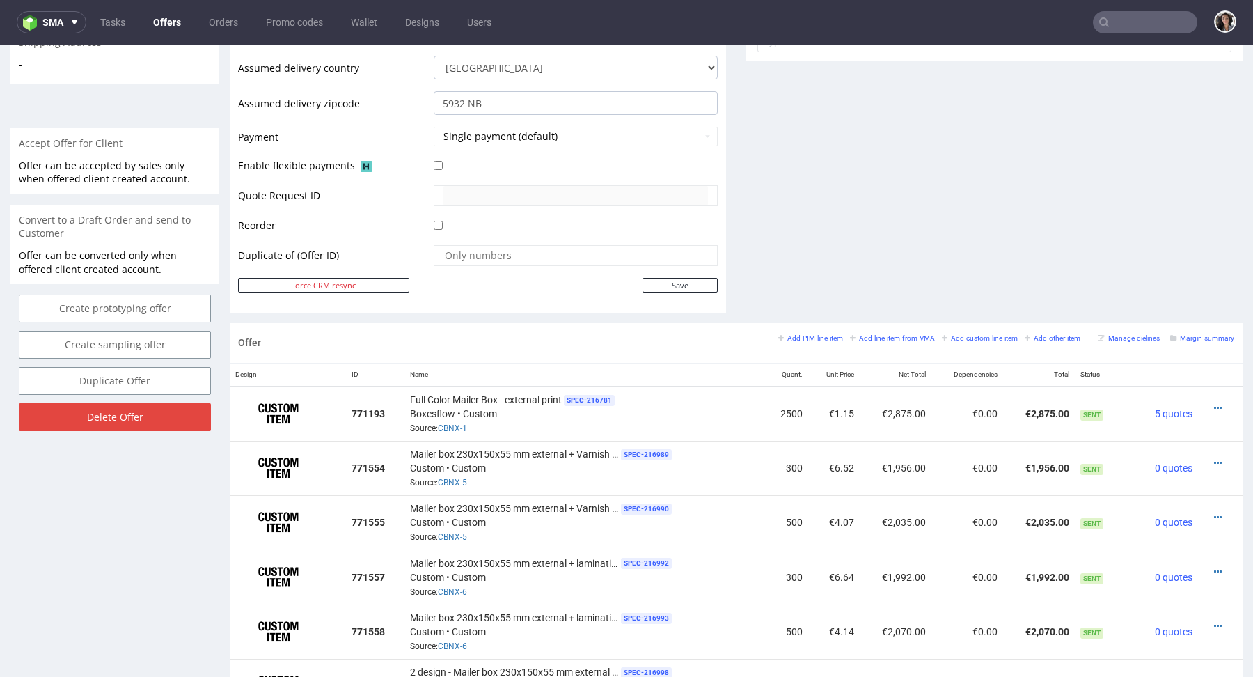
click at [1201, 339] on div "Margin summary" at bounding box center [1202, 337] width 64 height 13
click at [1198, 334] on small "Margin summary" at bounding box center [1202, 338] width 64 height 8
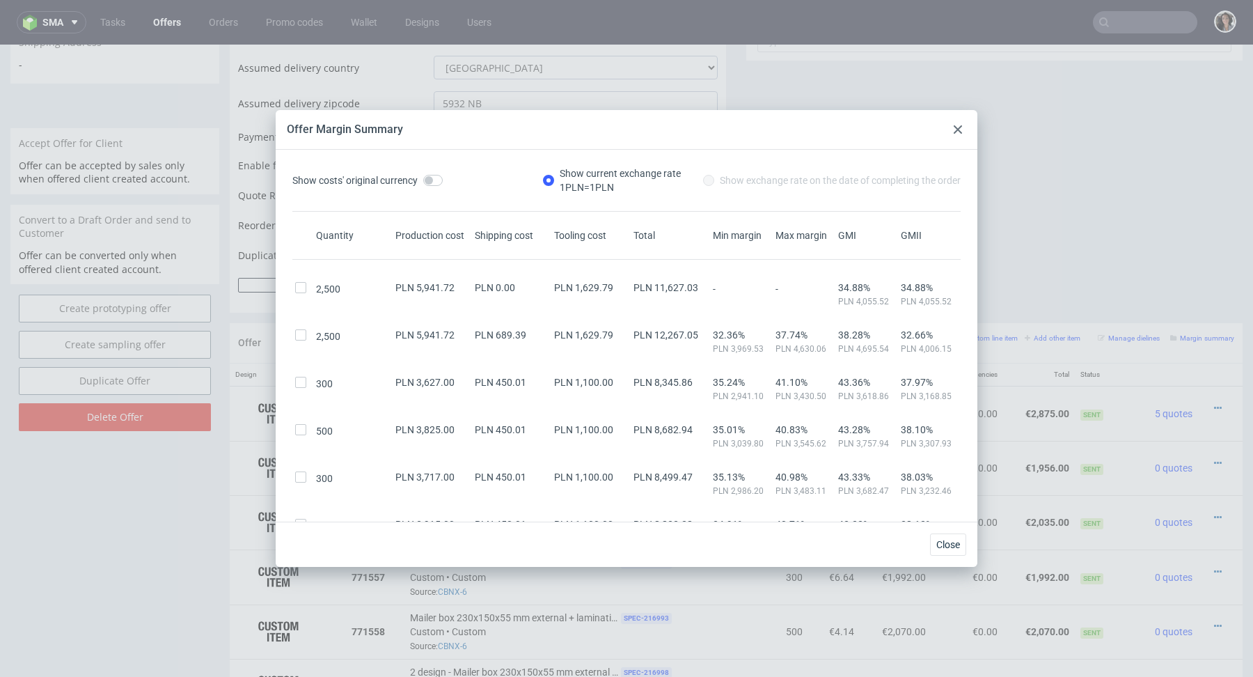
scroll to position [205, 0]
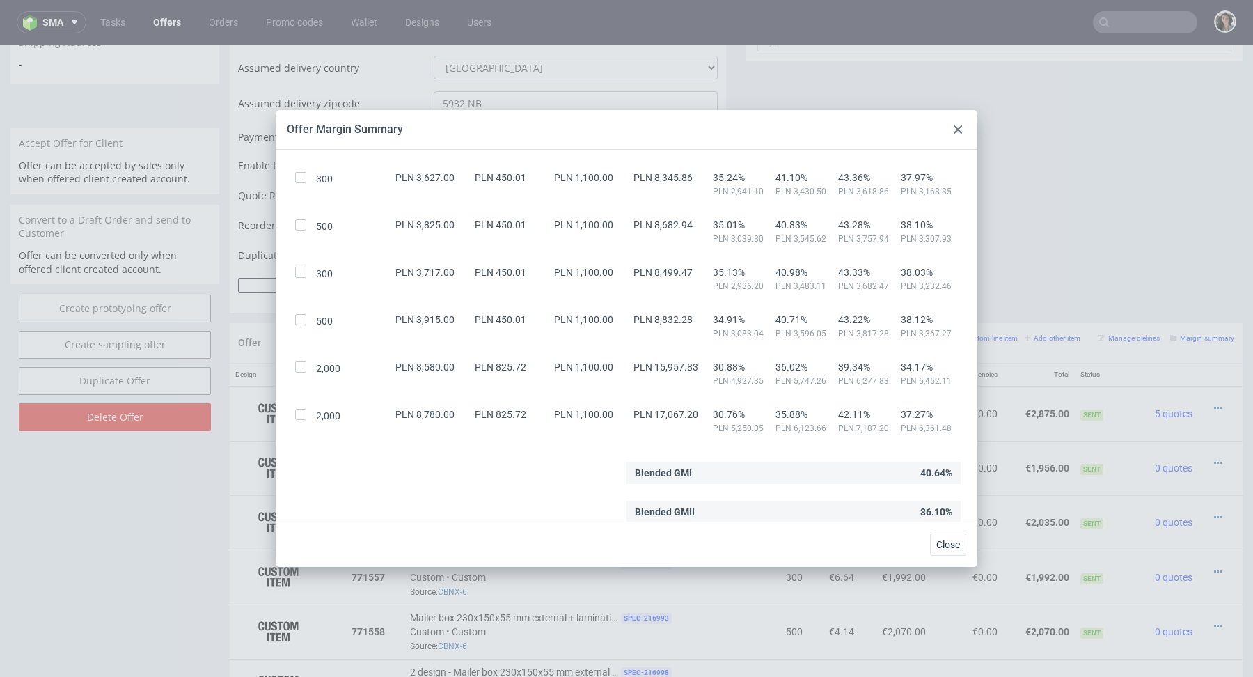
click at [960, 127] on use at bounding box center [958, 129] width 8 height 8
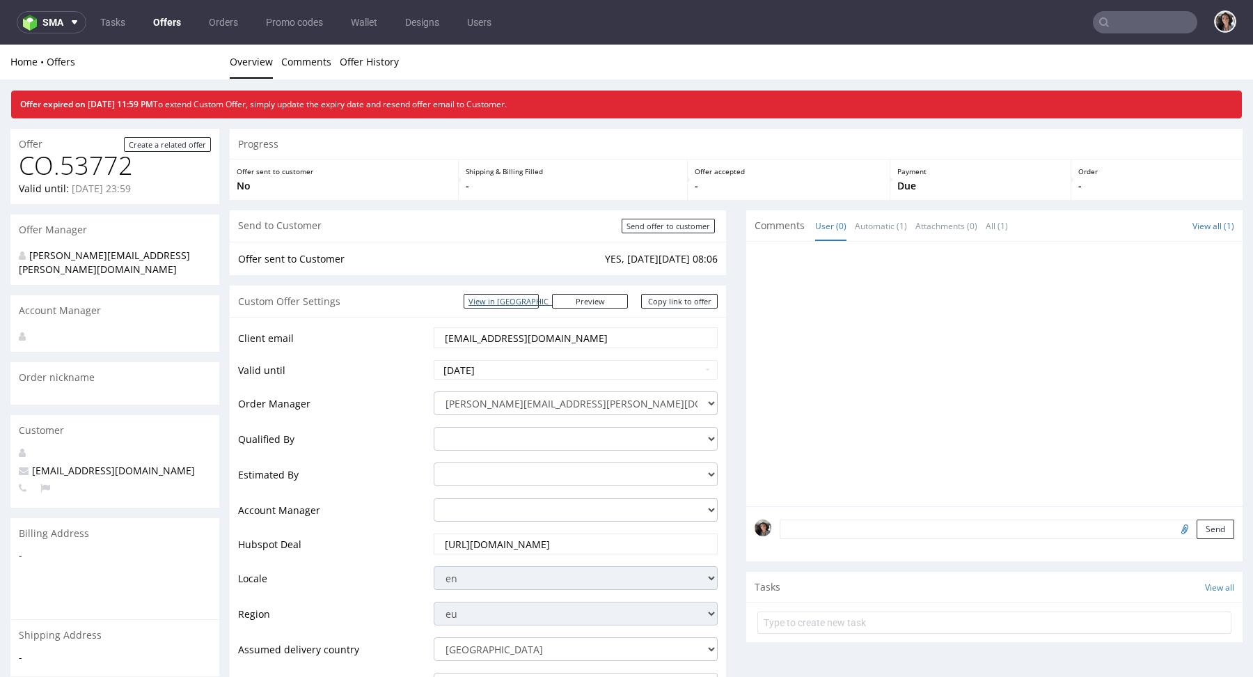
scroll to position [659, 0]
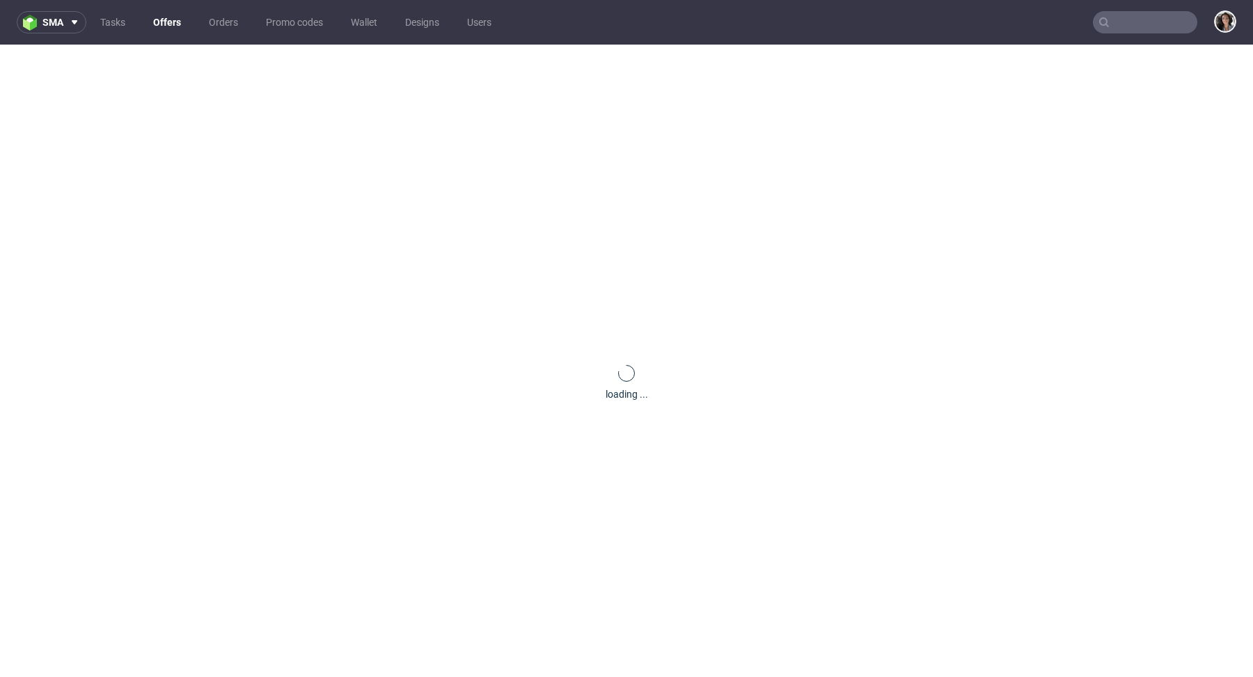
click at [1133, 24] on input "text" at bounding box center [1145, 22] width 104 height 22
paste input "[PERSON_NAME][EMAIL_ADDRESS][DOMAIN_NAME]"
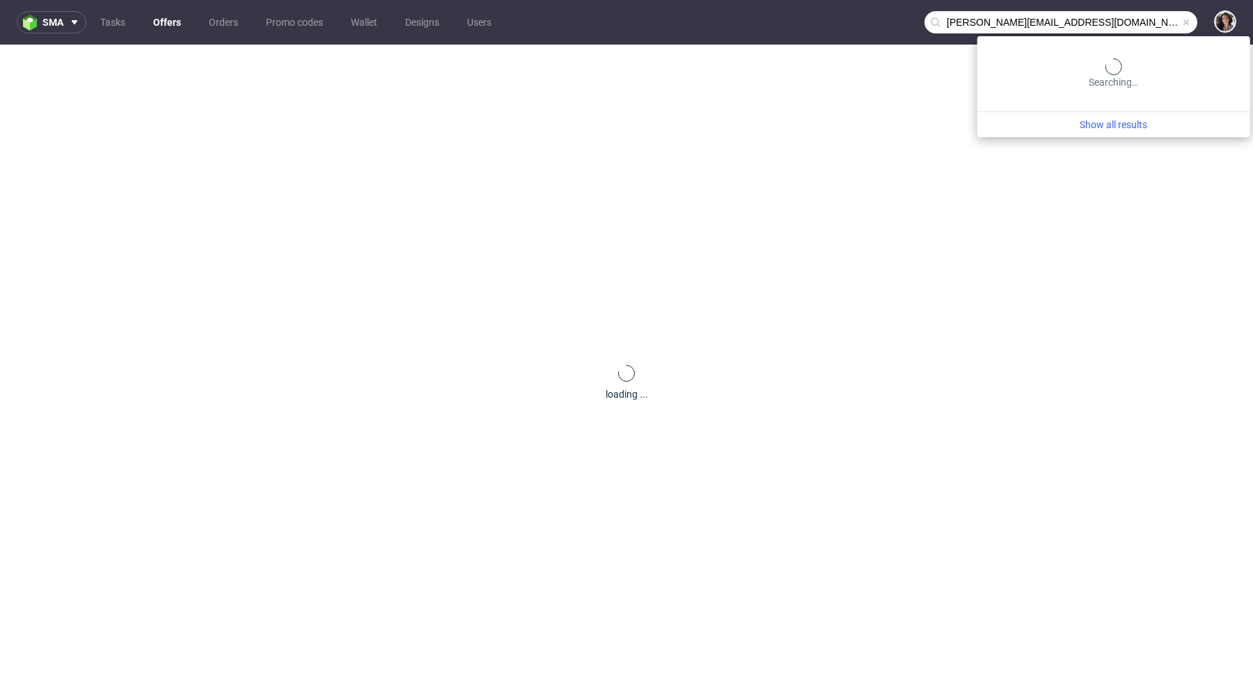
type input "[PERSON_NAME][EMAIL_ADDRESS][DOMAIN_NAME]"
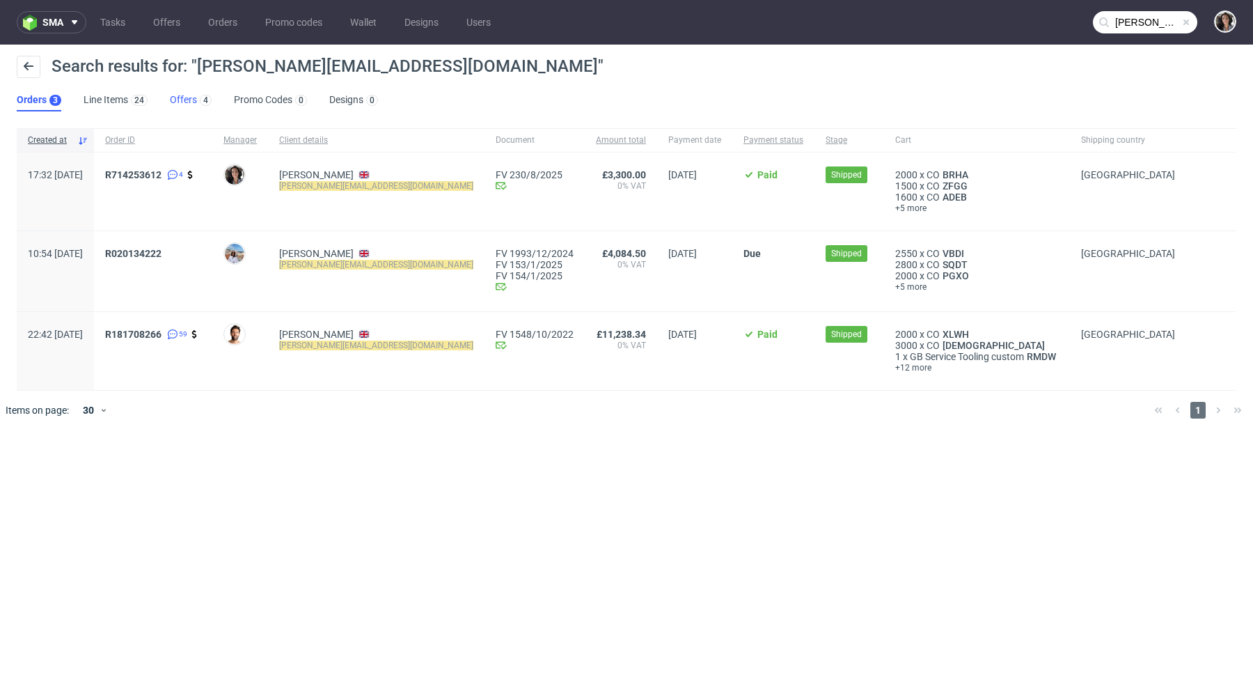
click at [188, 103] on link "Offers 4" at bounding box center [191, 100] width 42 height 22
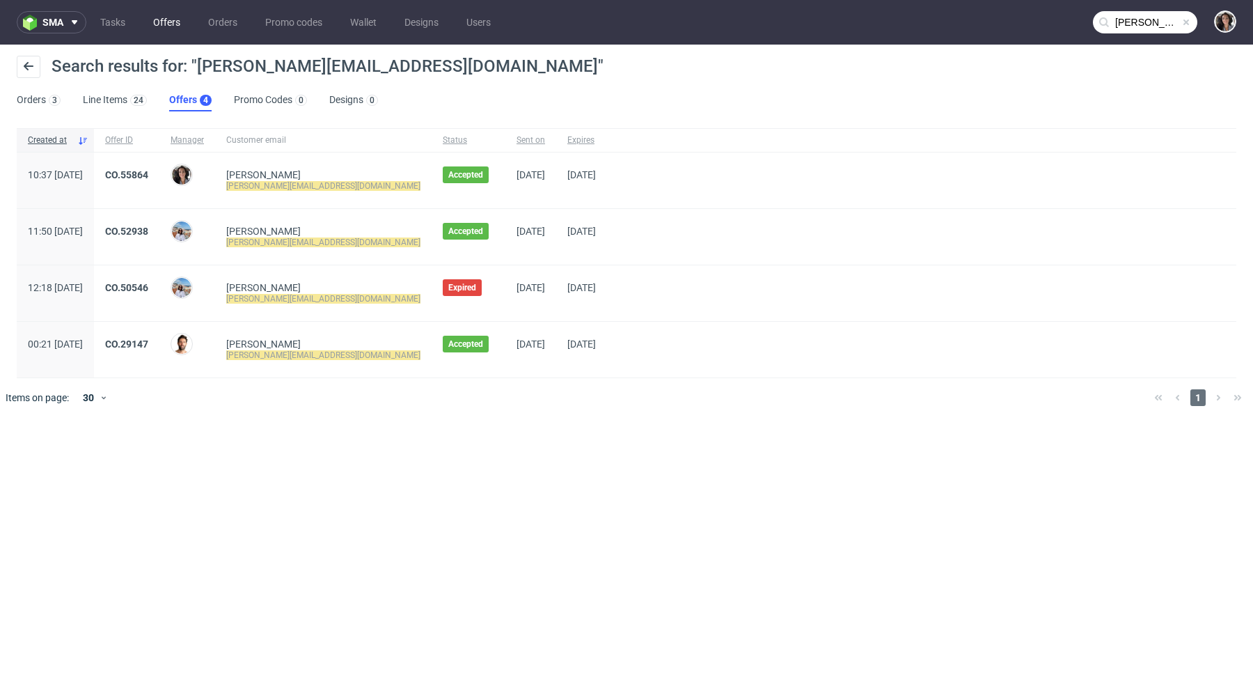
click at [148, 15] on link "Offers" at bounding box center [167, 22] width 44 height 22
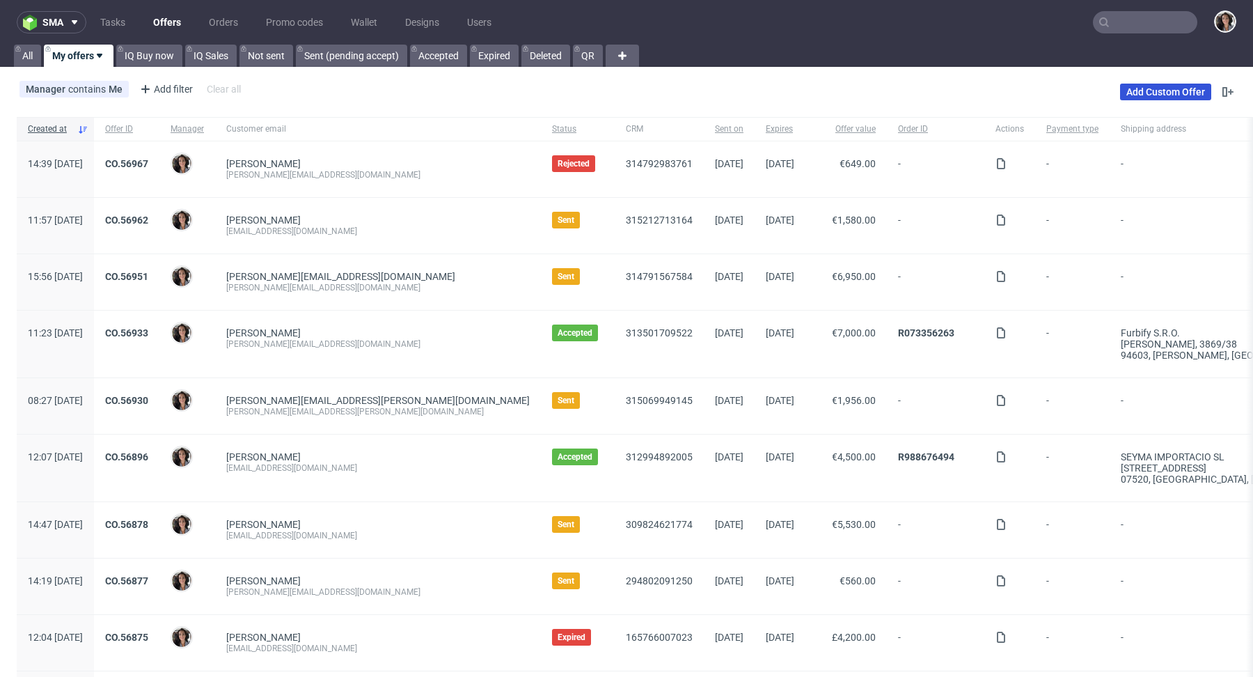
click at [1162, 97] on link "Add Custom Offer" at bounding box center [1165, 92] width 91 height 17
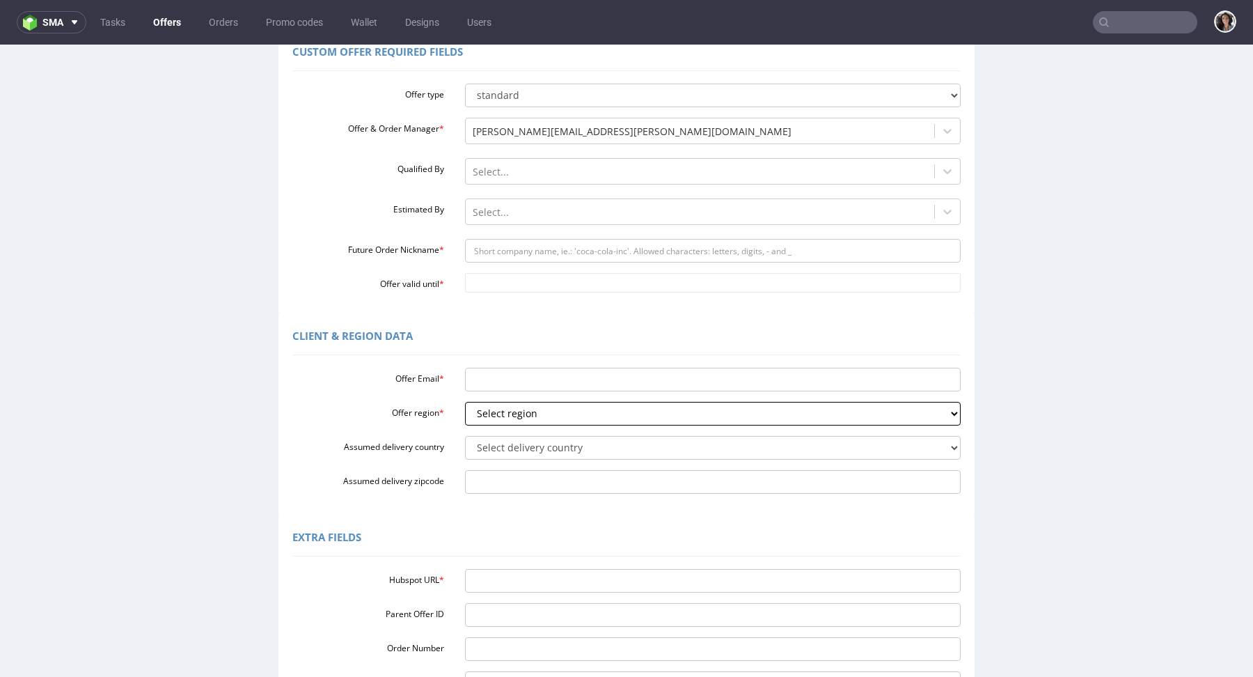
scroll to position [136, 0]
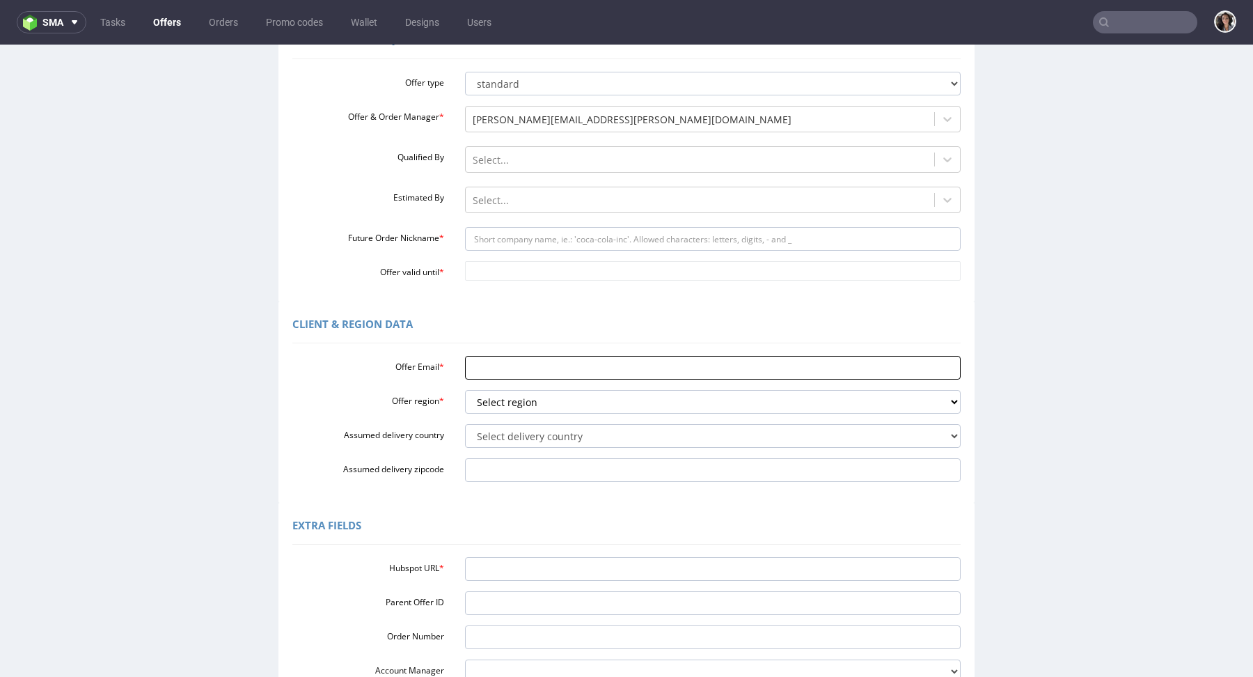
click at [511, 365] on input "Offer Email *" at bounding box center [713, 368] width 496 height 24
paste input "[PERSON_NAME][EMAIL_ADDRESS][DOMAIN_NAME]"
type input "[PERSON_NAME][EMAIL_ADDRESS][DOMAIN_NAME]"
click at [519, 398] on select "Select region eu gb de pl fr it es" at bounding box center [713, 402] width 496 height 24
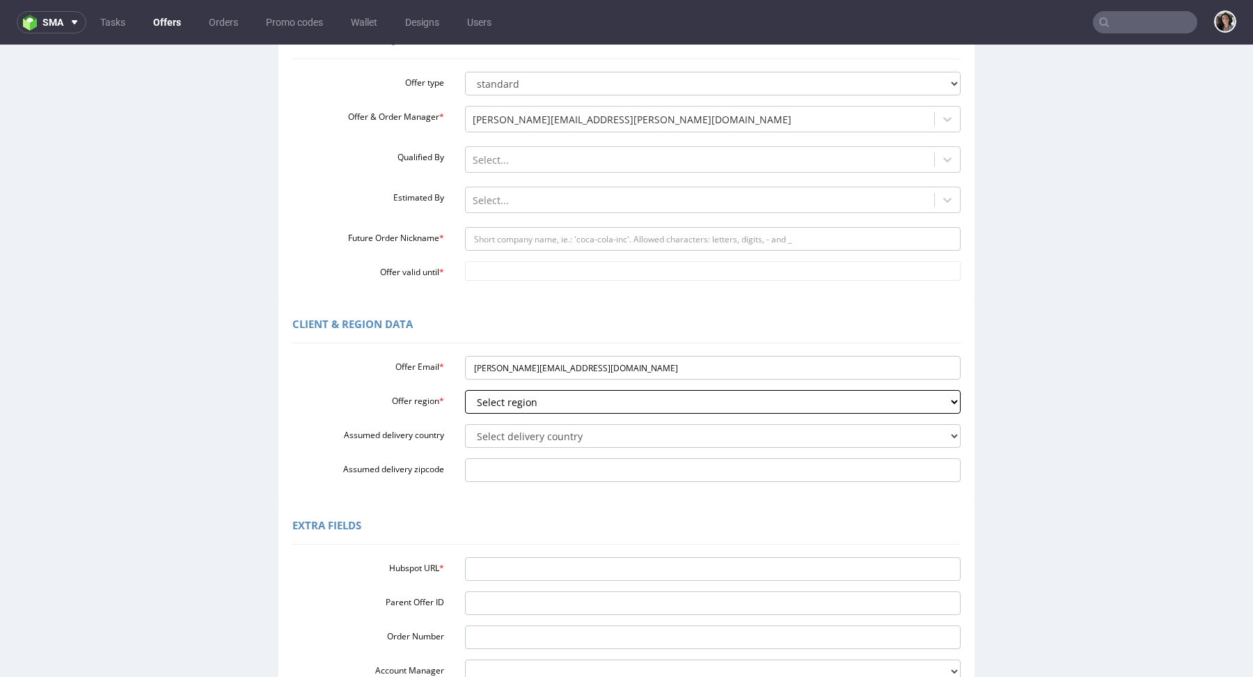
type input "Please wait..."
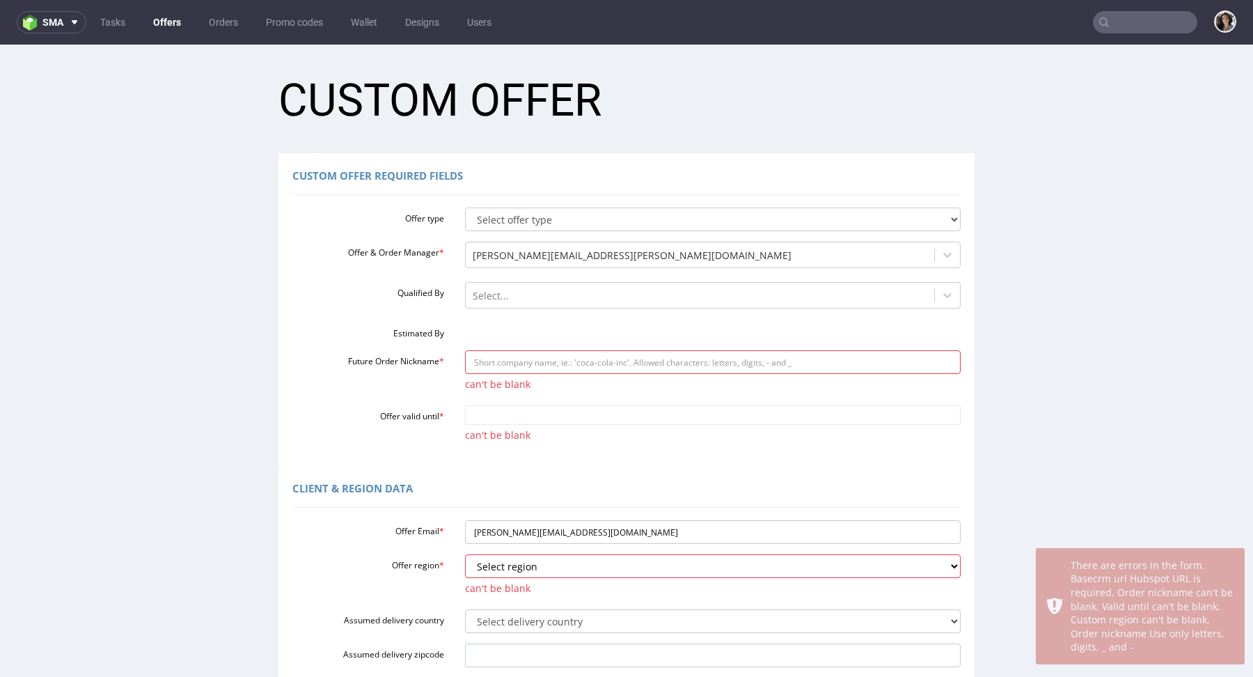
scroll to position [0, 0]
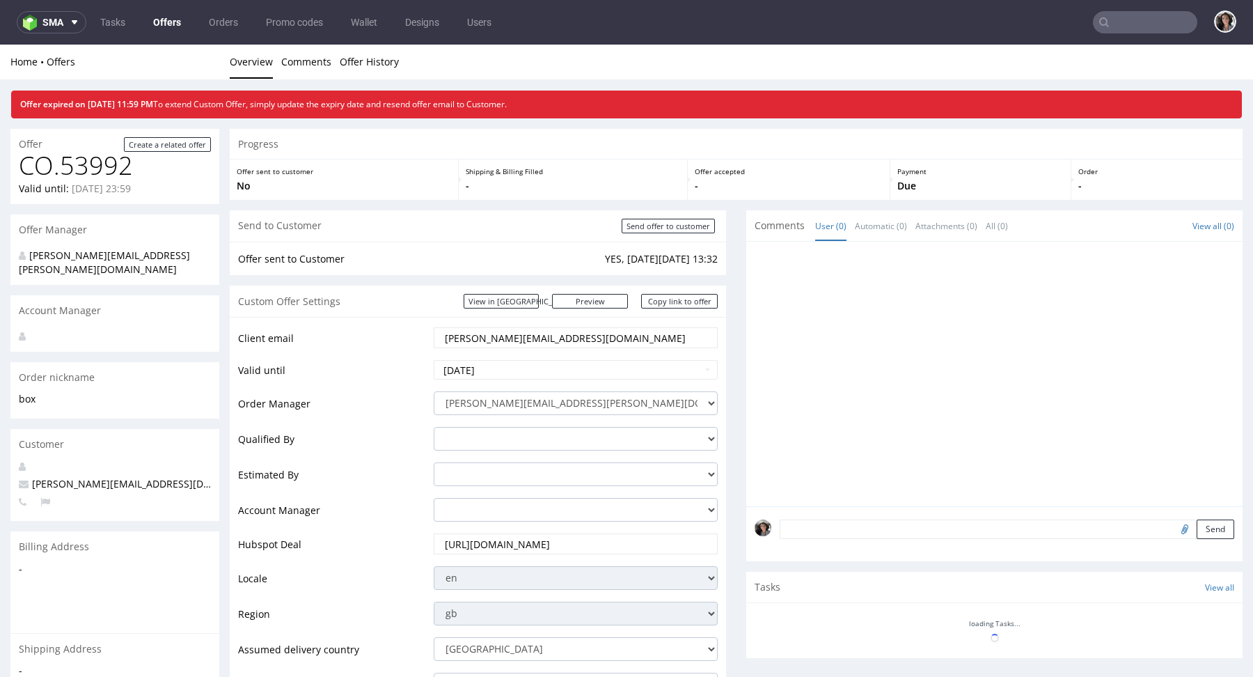
click at [1135, 33] on nav "sma Tasks Offers Orders Promo codes Wallet Designs Users" at bounding box center [626, 22] width 1253 height 45
click at [1129, 26] on input "text" at bounding box center [1145, 22] width 104 height 22
paste input "[PERSON_NAME][EMAIL_ADDRESS][DOMAIN_NAME]"
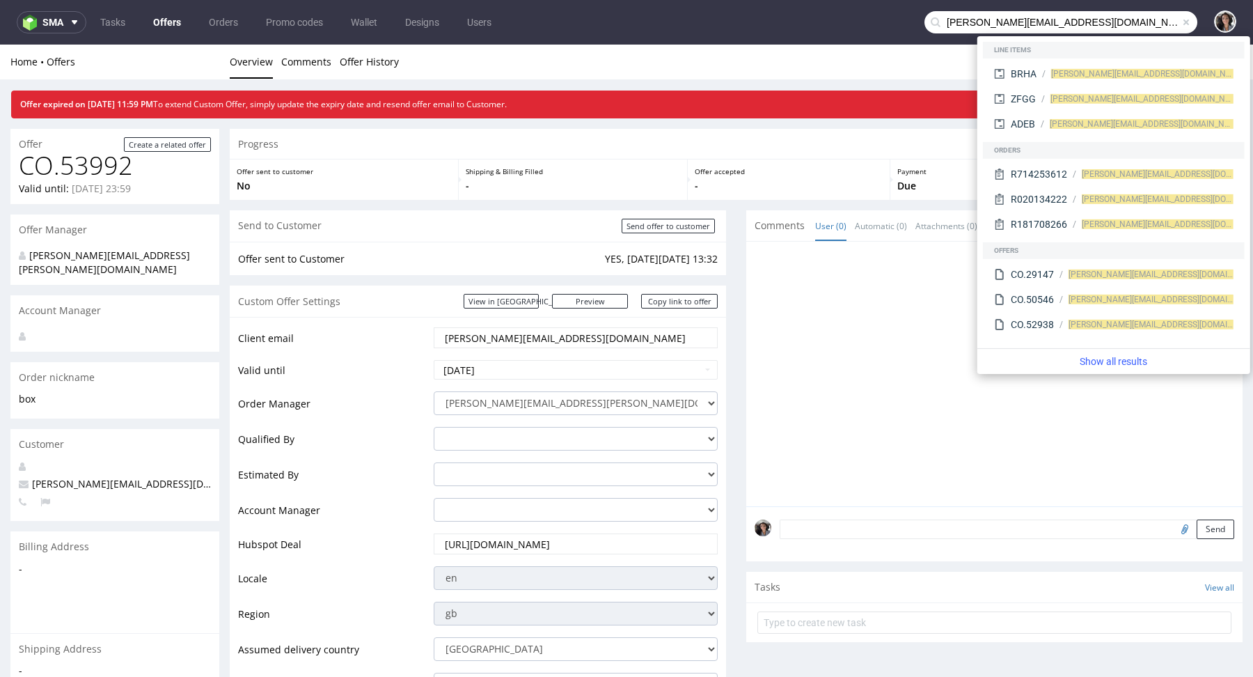
type input "[PERSON_NAME][EMAIL_ADDRESS][DOMAIN_NAME]"
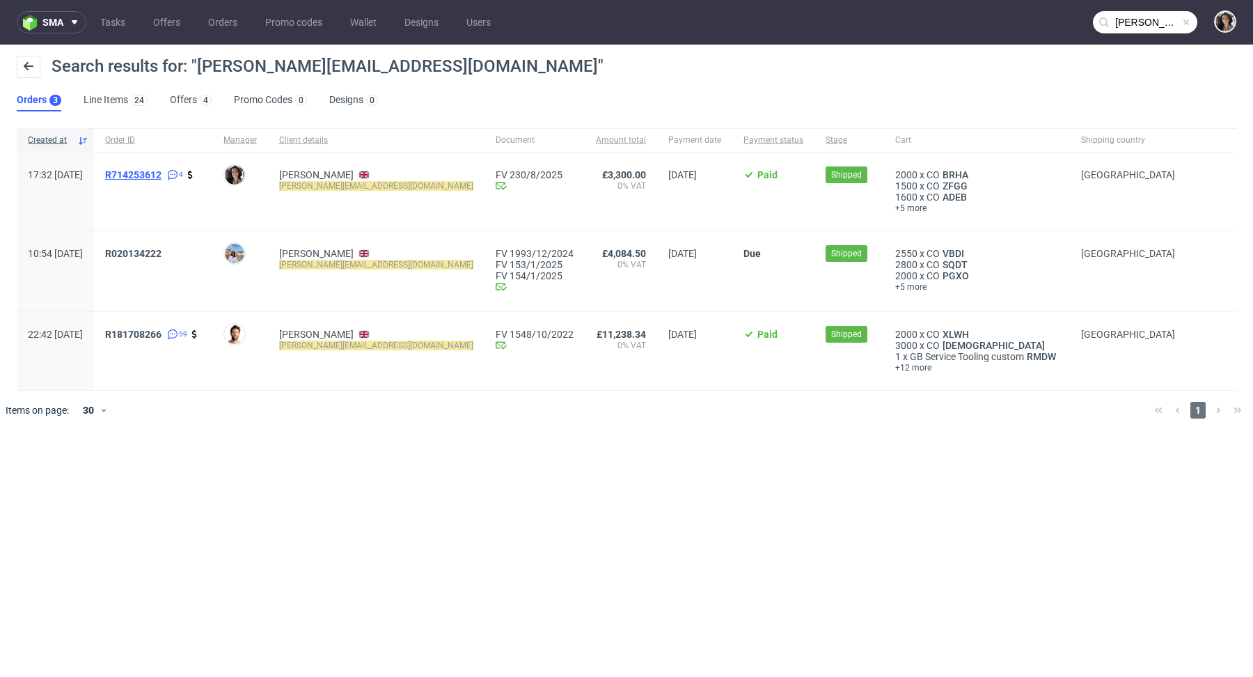
click at [161, 171] on span "R714253612" at bounding box center [133, 174] width 56 height 11
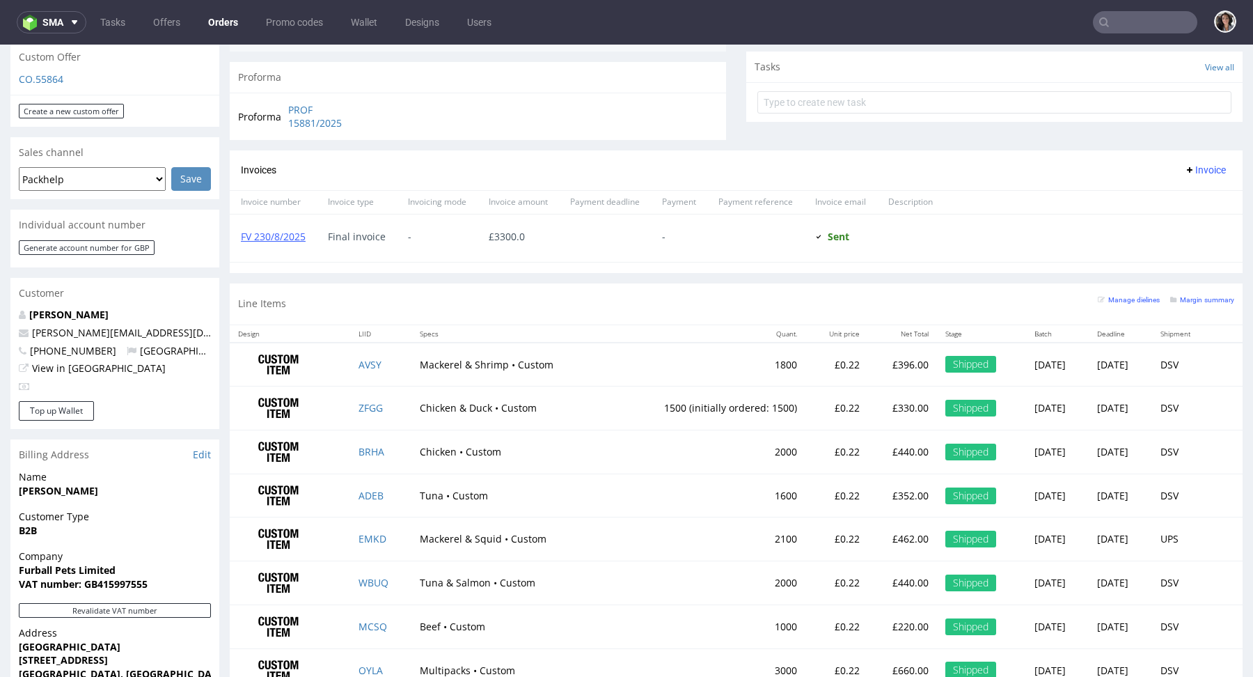
scroll to position [743, 0]
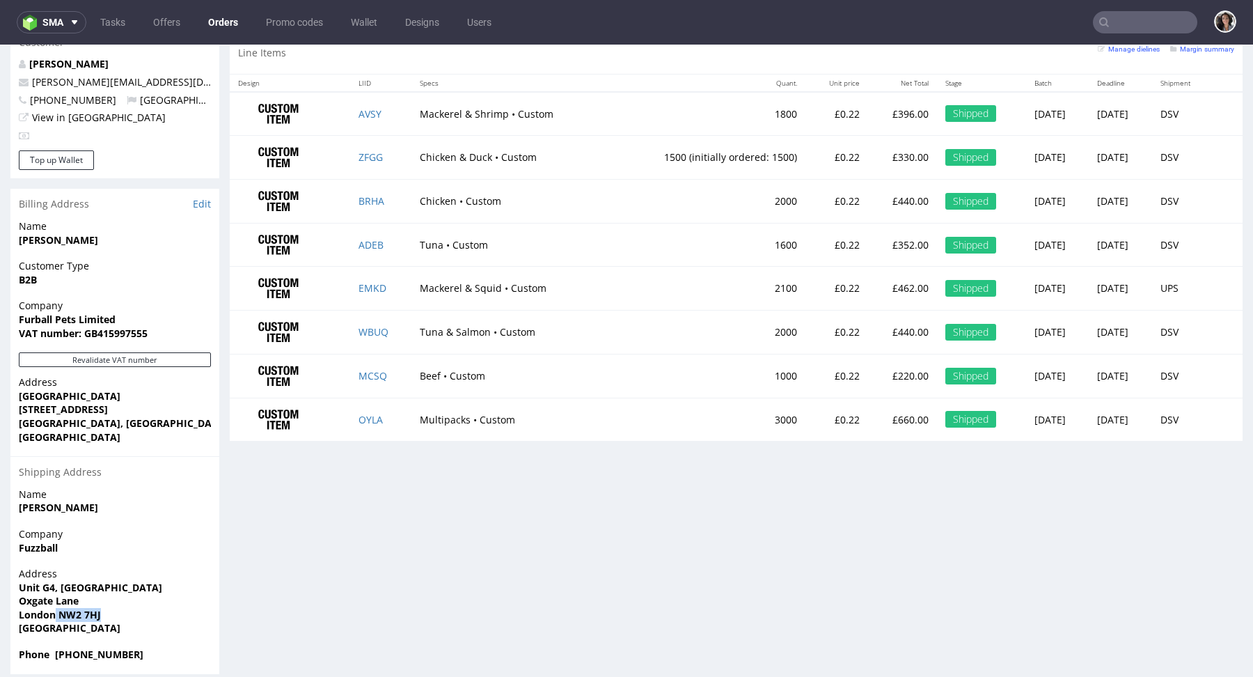
drag, startPoint x: 115, startPoint y: 599, endPoint x: 55, endPoint y: 600, distance: 59.9
click at [55, 608] on span "London NW2 7HJ" at bounding box center [115, 615] width 192 height 14
copy strong "NW2 7HJ"
click at [47, 608] on strong "London NW2 7HJ" at bounding box center [60, 614] width 82 height 13
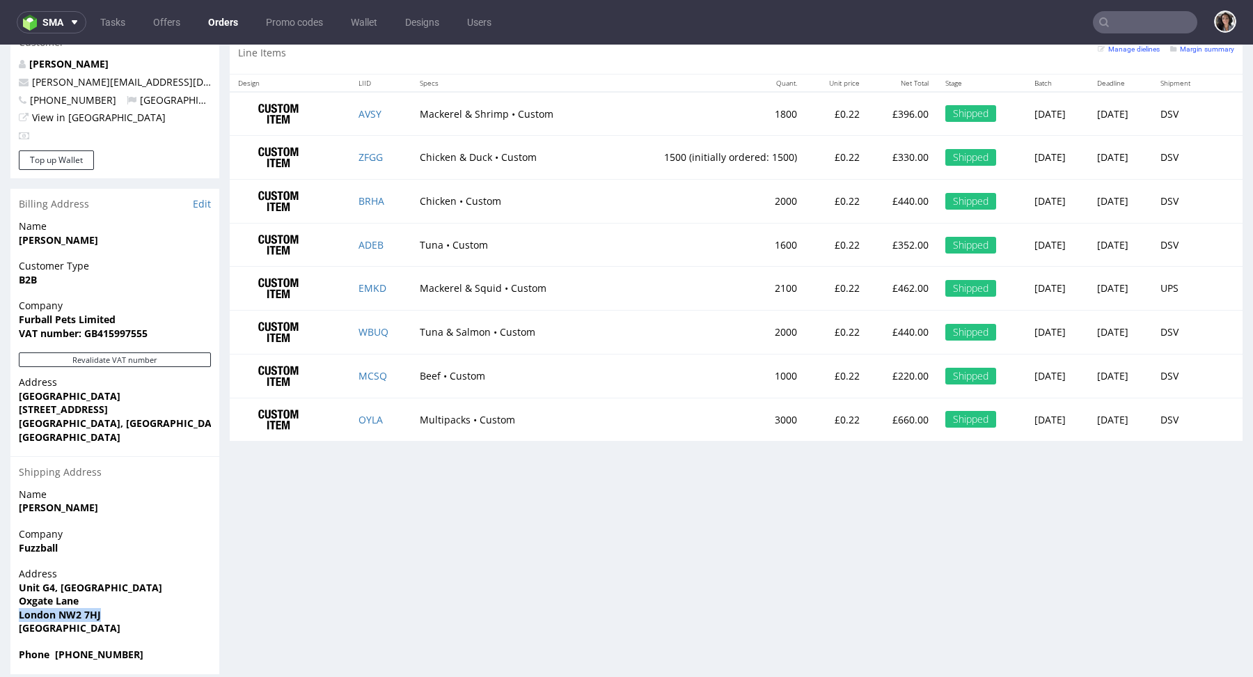
click at [47, 608] on strong "London NW2 7HJ" at bounding box center [60, 614] width 82 height 13
copy strong "London NW2 7HJ"
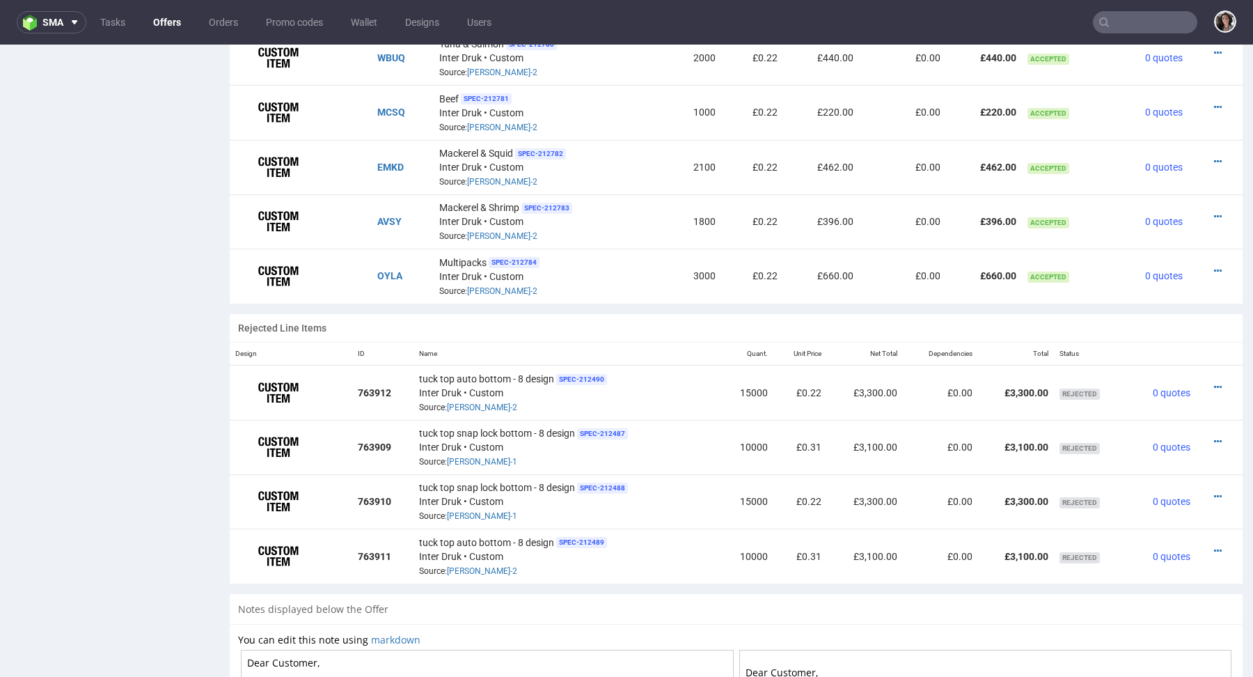
scroll to position [1376, 0]
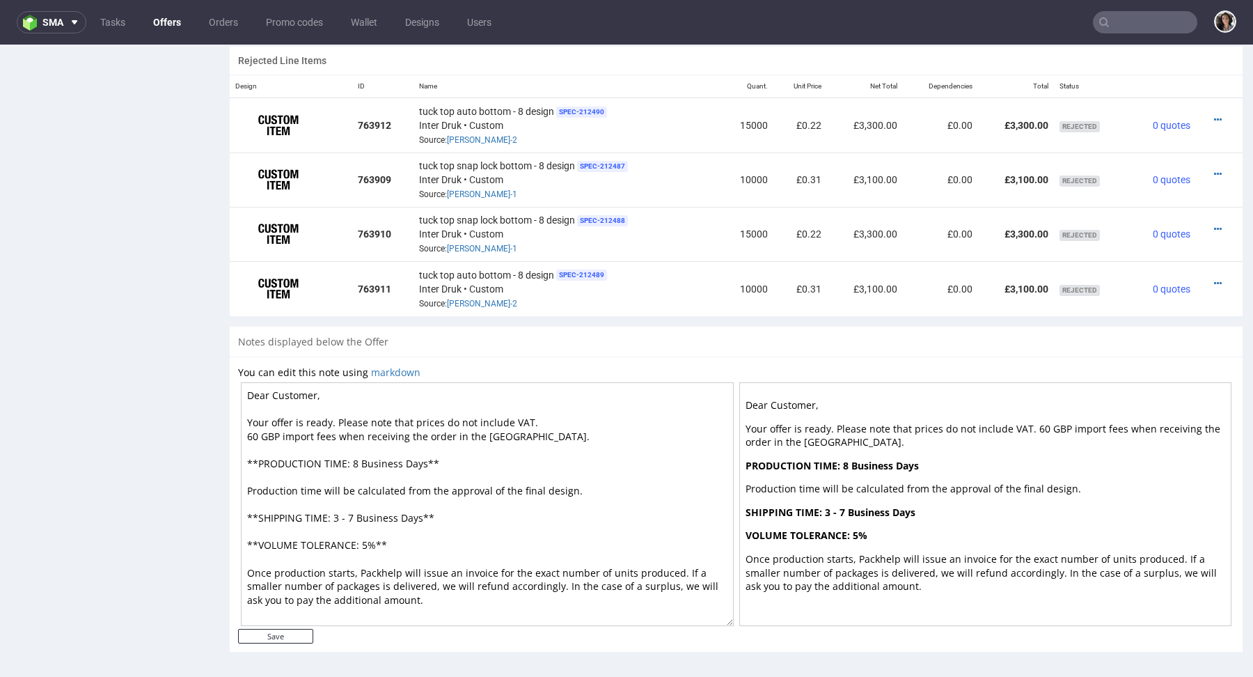
drag, startPoint x: 505, startPoint y: 433, endPoint x: 230, endPoint y: 431, distance: 274.2
click at [230, 431] on div "You can edit this note using markdown Dear Customer, Your offer is ready. Pleas…" at bounding box center [736, 503] width 1013 height 295
click at [1127, 21] on input "text" at bounding box center [1145, 22] width 104 height 22
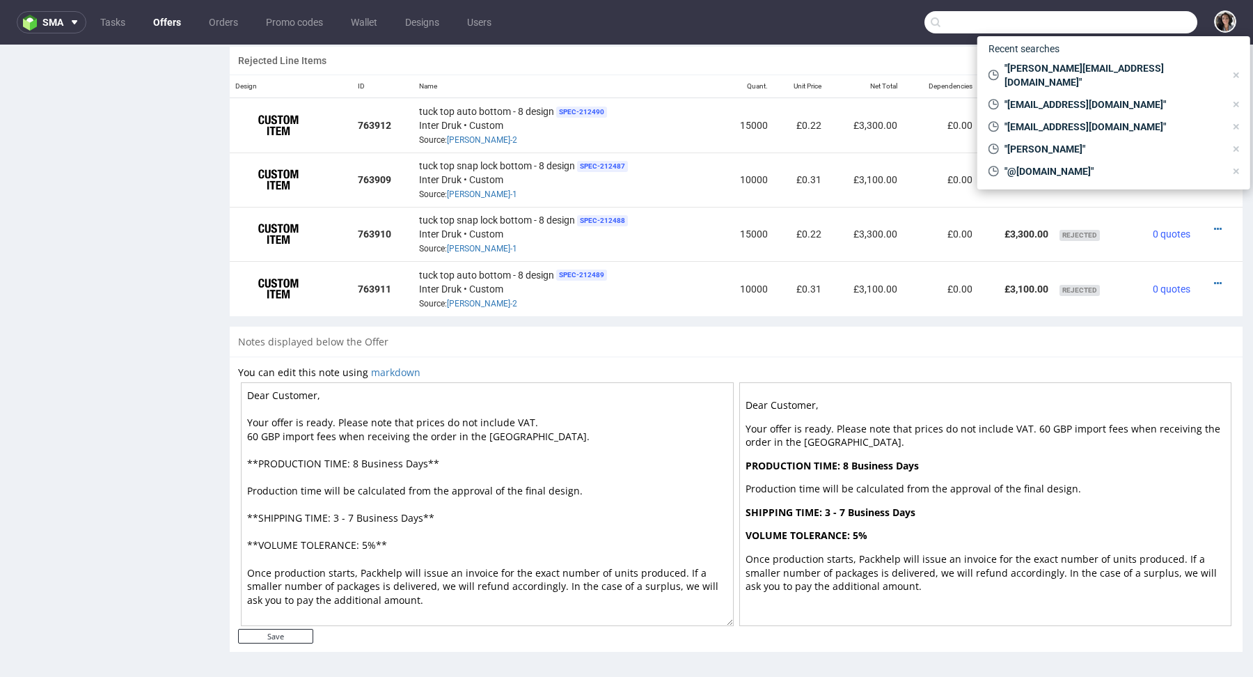
paste input "BRHA"
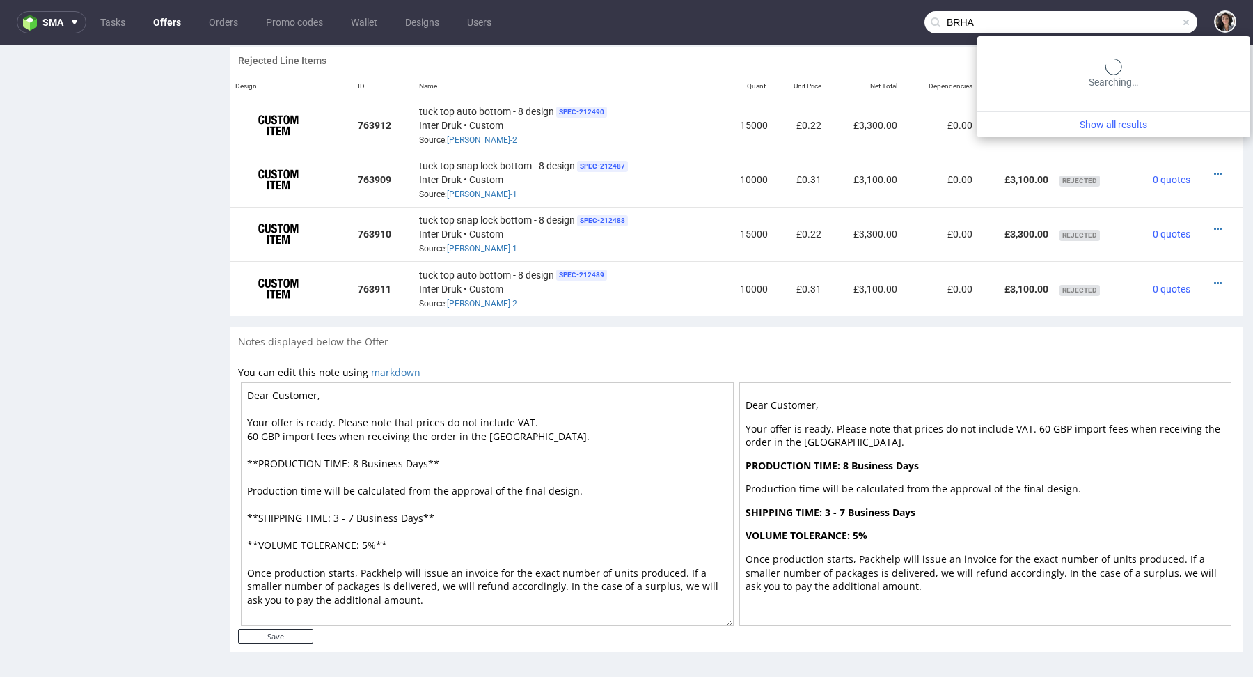
type input "BRHA"
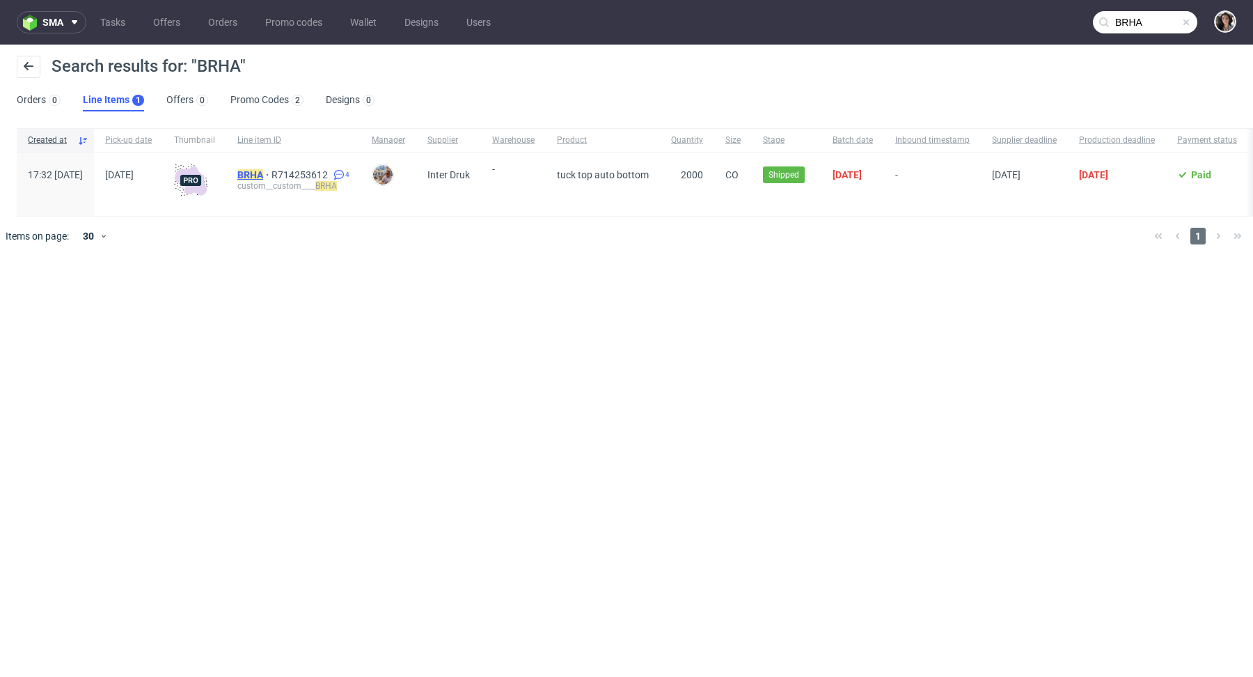
click at [263, 171] on mark "BRHA" at bounding box center [250, 174] width 26 height 11
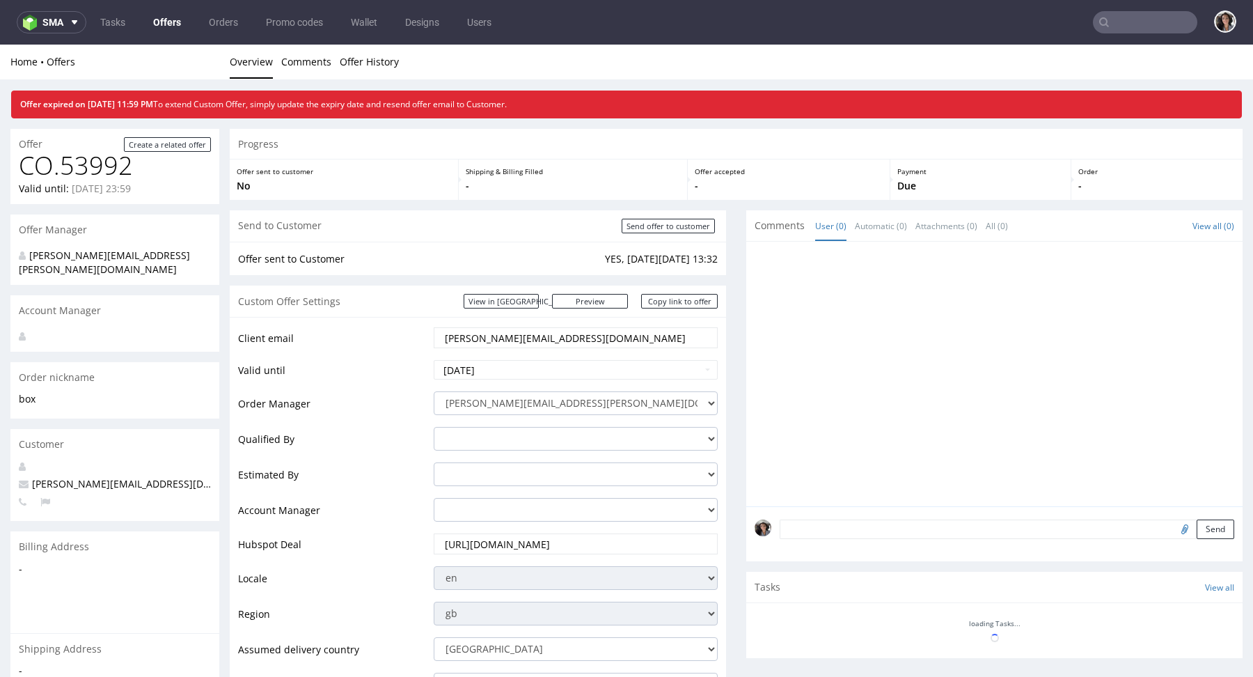
click at [1109, 21] on input "text" at bounding box center [1145, 22] width 104 height 22
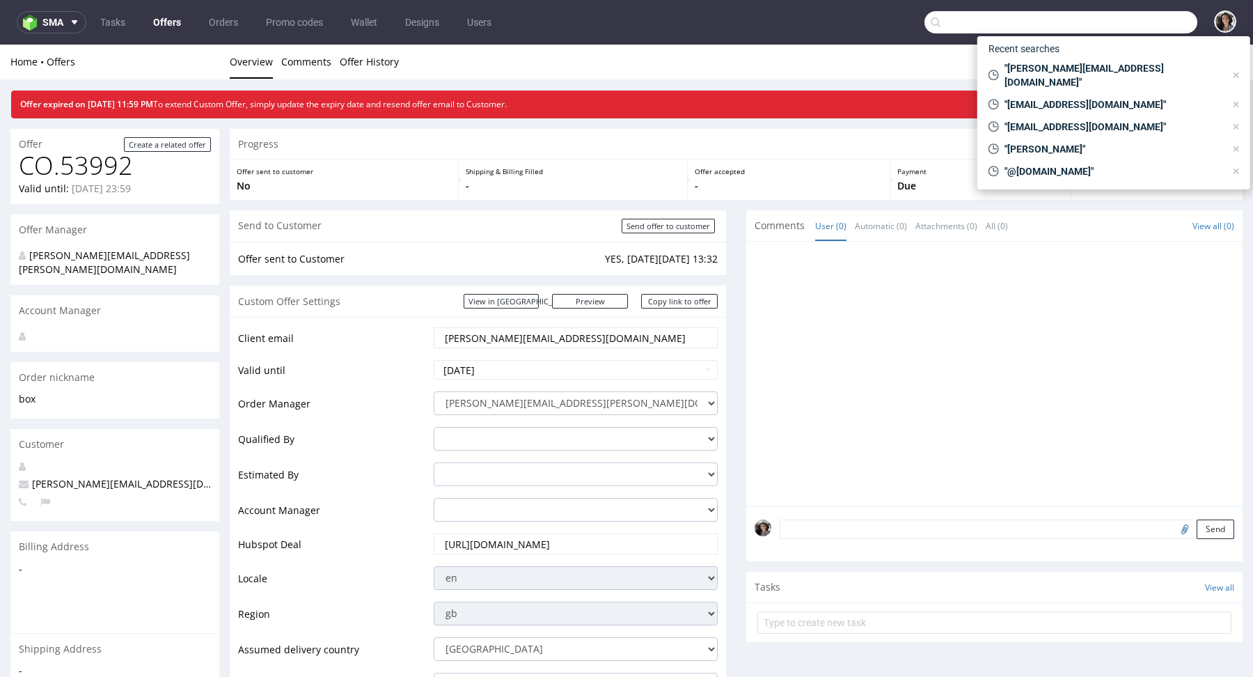
paste input "[PERSON_NAME][EMAIL_ADDRESS][DOMAIN_NAME]"
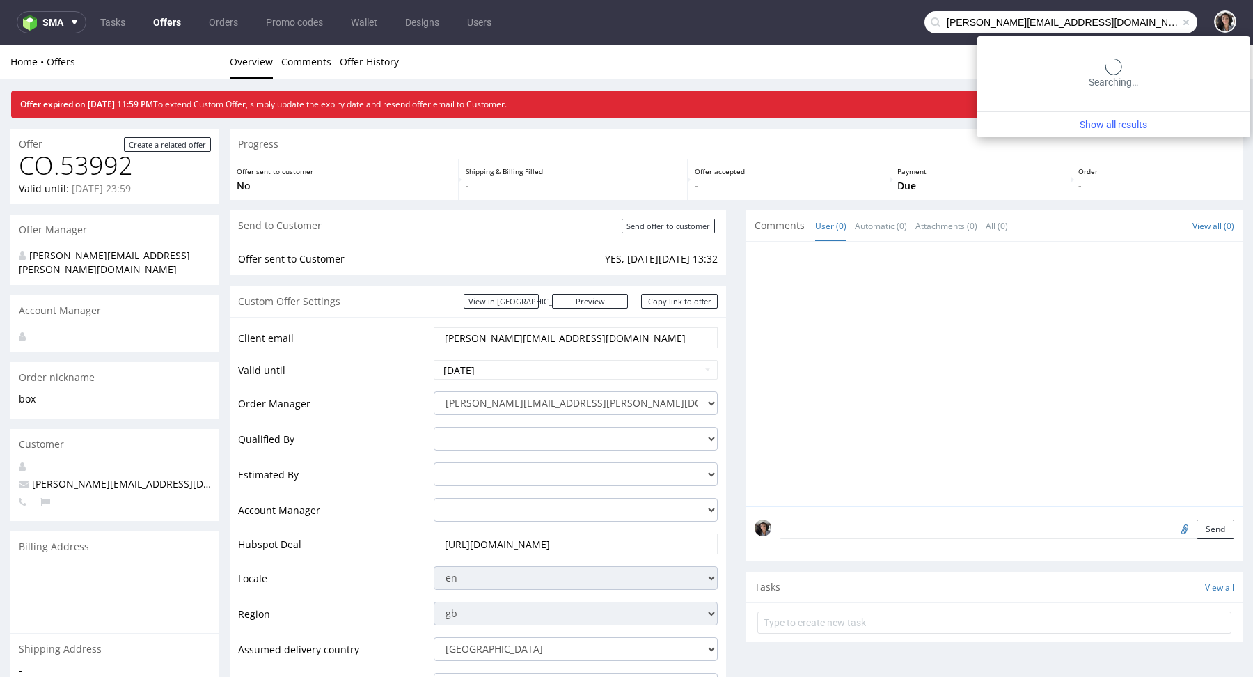
type input "[PERSON_NAME][EMAIL_ADDRESS][DOMAIN_NAME]"
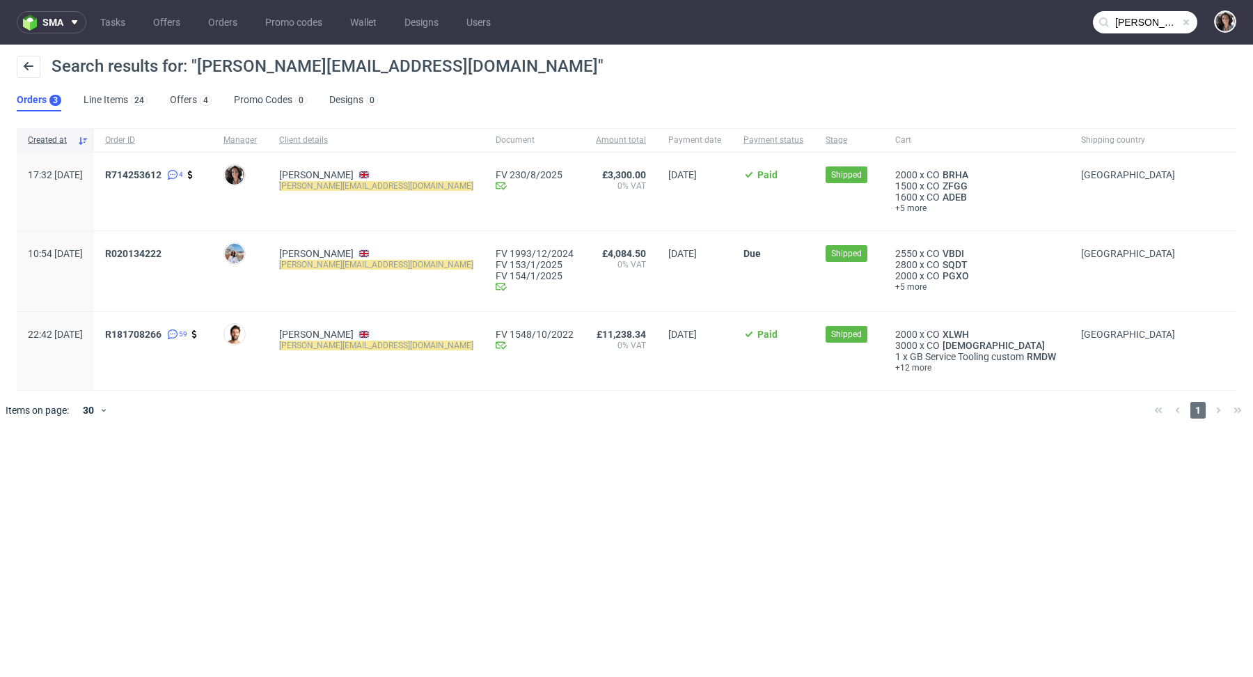
click at [144, 22] on ul "Tasks Offers Orders Promo codes Wallet Designs Users" at bounding box center [295, 22] width 418 height 22
click at [172, 29] on link "Offers" at bounding box center [167, 22] width 44 height 22
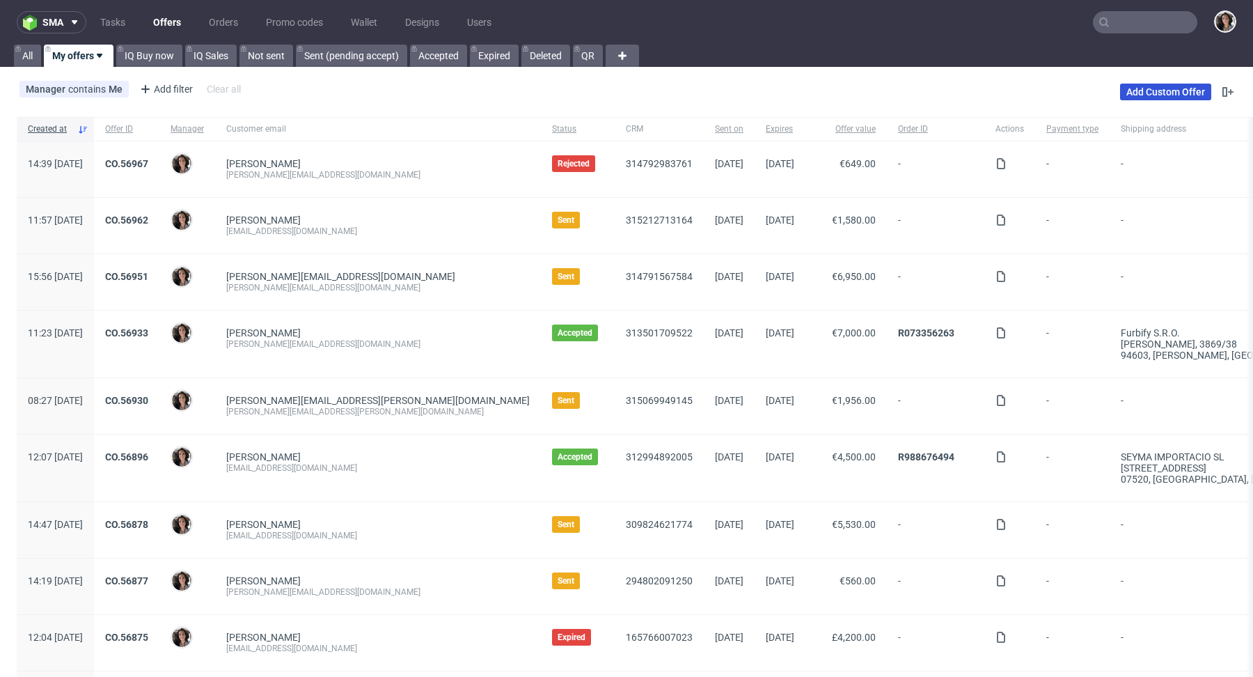
click at [1165, 88] on link "Add Custom Offer" at bounding box center [1165, 92] width 91 height 17
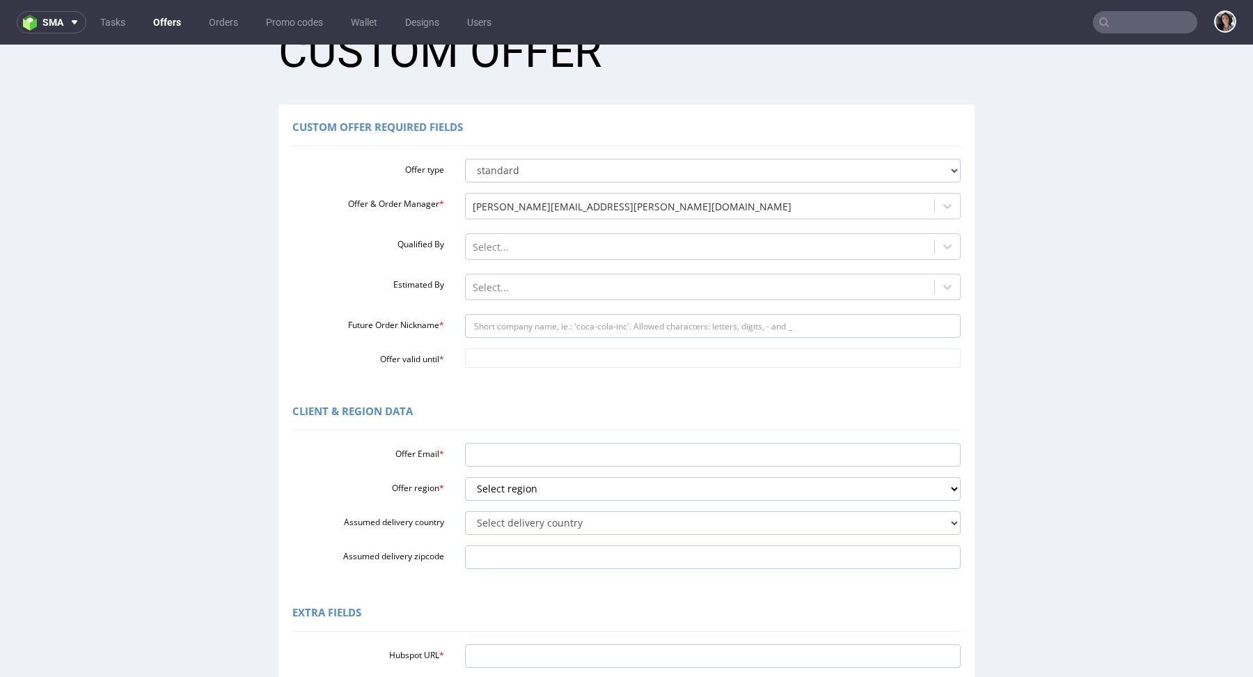
scroll to position [138, 0]
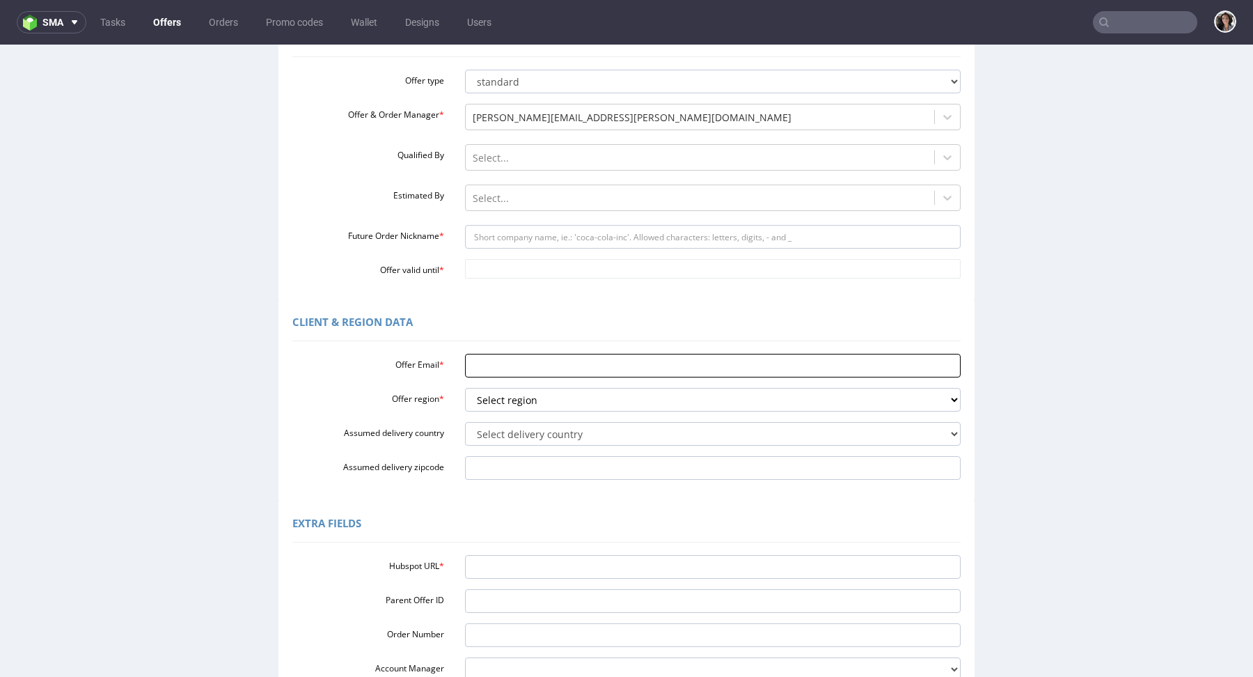
click at [477, 368] on input "Offer Email *" at bounding box center [713, 366] width 496 height 24
paste input "[PERSON_NAME][EMAIL_ADDRESS][DOMAIN_NAME]"
type input "[PERSON_NAME][EMAIL_ADDRESS][DOMAIN_NAME]"
click at [509, 397] on select "Select region eu gb de pl fr it es" at bounding box center [713, 400] width 496 height 24
click at [501, 407] on select "Select region eu gb de pl fr it es" at bounding box center [713, 400] width 496 height 24
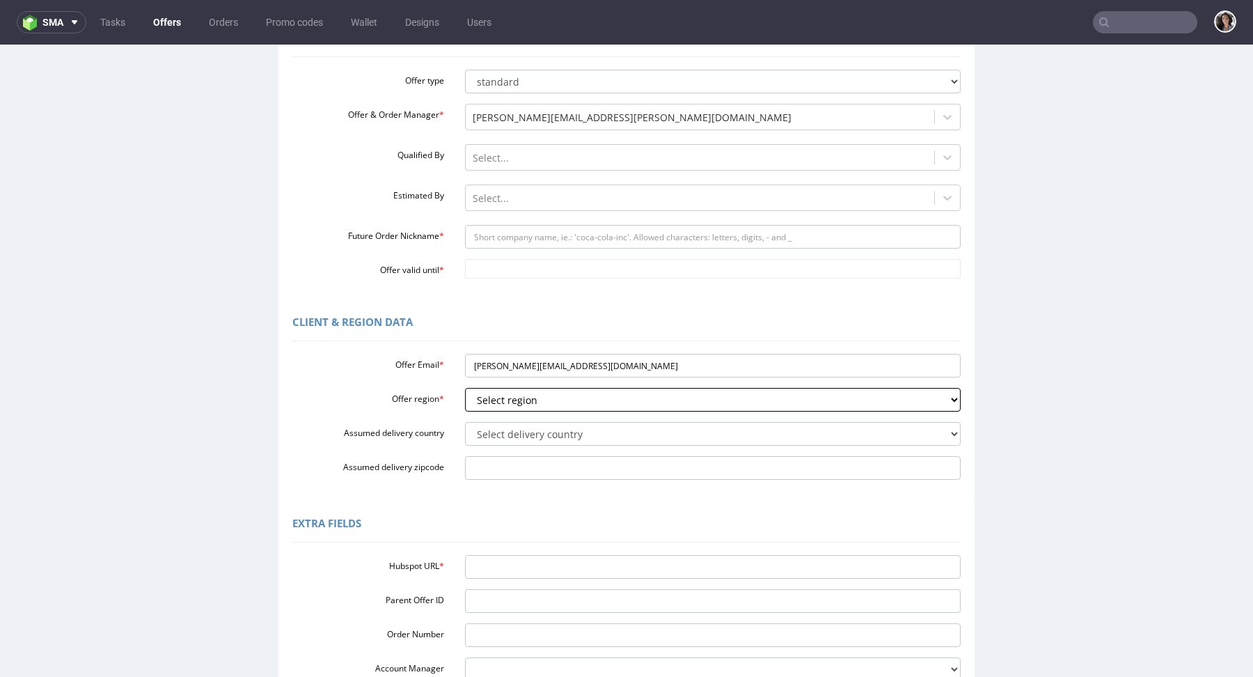
select select "gb"
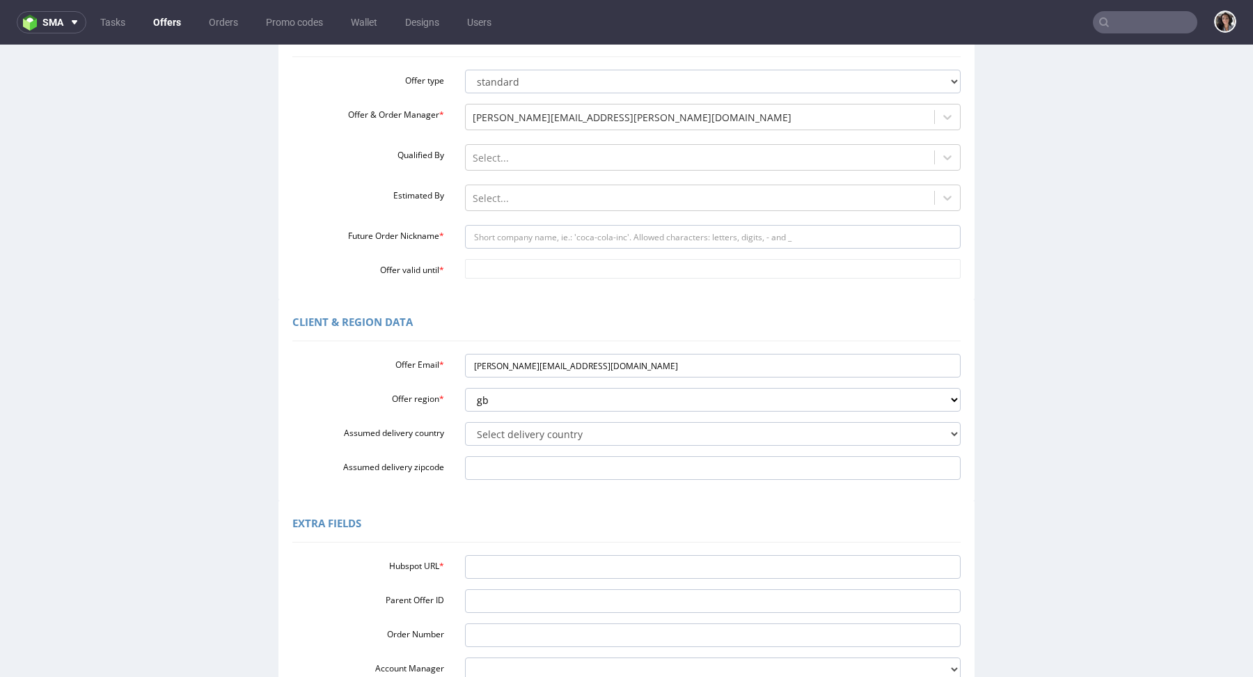
click at [497, 447] on div "Offer Email * [PERSON_NAME][EMAIL_ADDRESS][DOMAIN_NAME] Offer region * Select r…" at bounding box center [626, 414] width 668 height 132
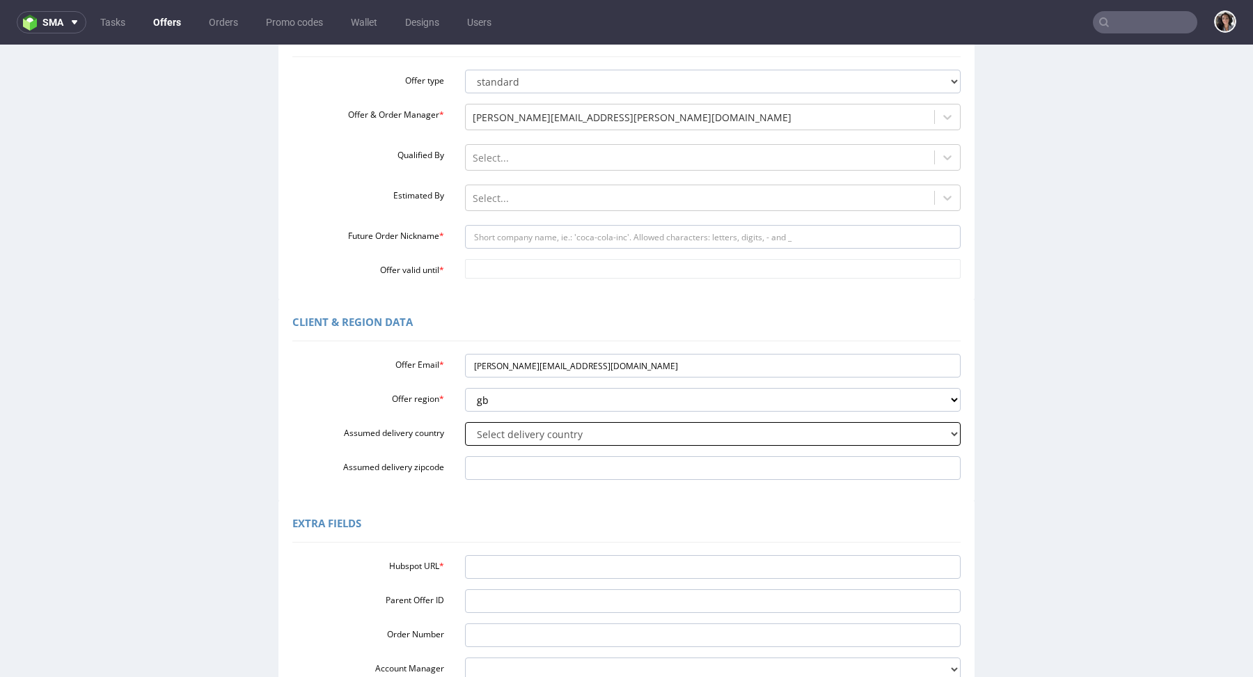
click at [492, 429] on select "Select delivery country [GEOGRAPHIC_DATA] [GEOGRAPHIC_DATA] [GEOGRAPHIC_DATA] […" at bounding box center [713, 434] width 496 height 24
select select "77"
click at [513, 459] on input "Assumed delivery zipcode" at bounding box center [713, 468] width 496 height 24
paste input "London NW2 7HJ"
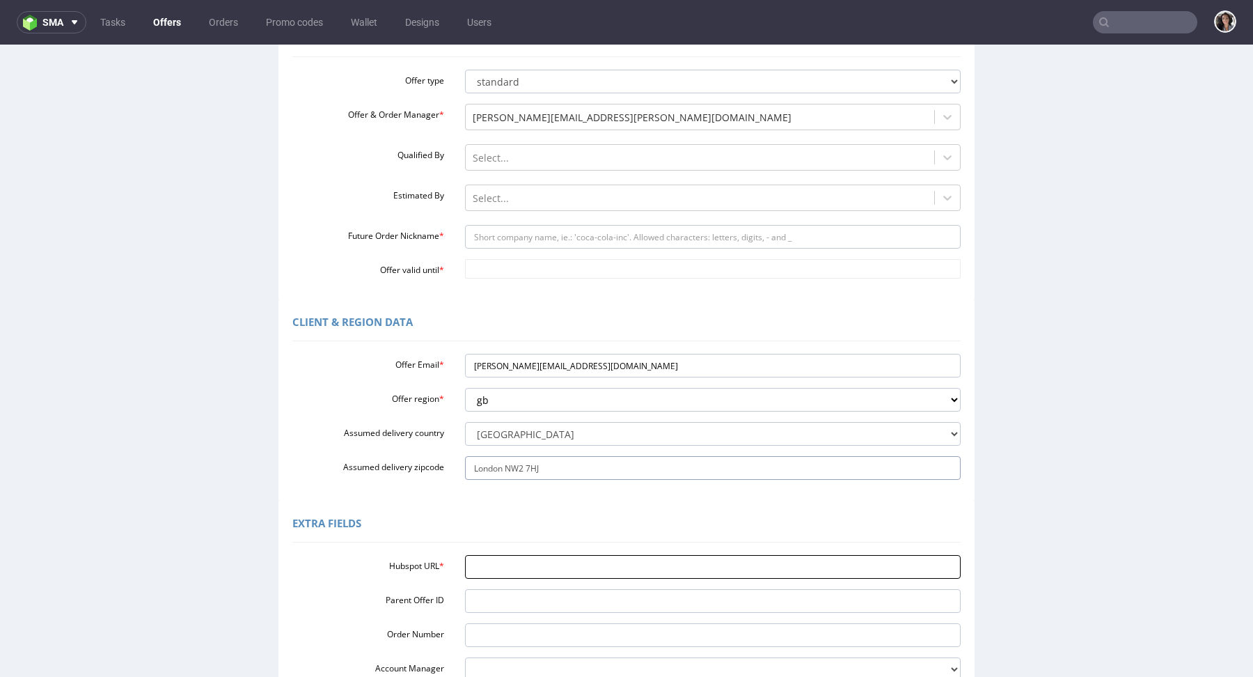
type input "London NW2 7HJ"
click at [500, 564] on input "Hubspot URL *" at bounding box center [713, 567] width 496 height 24
paste input "[URL][DOMAIN_NAME]"
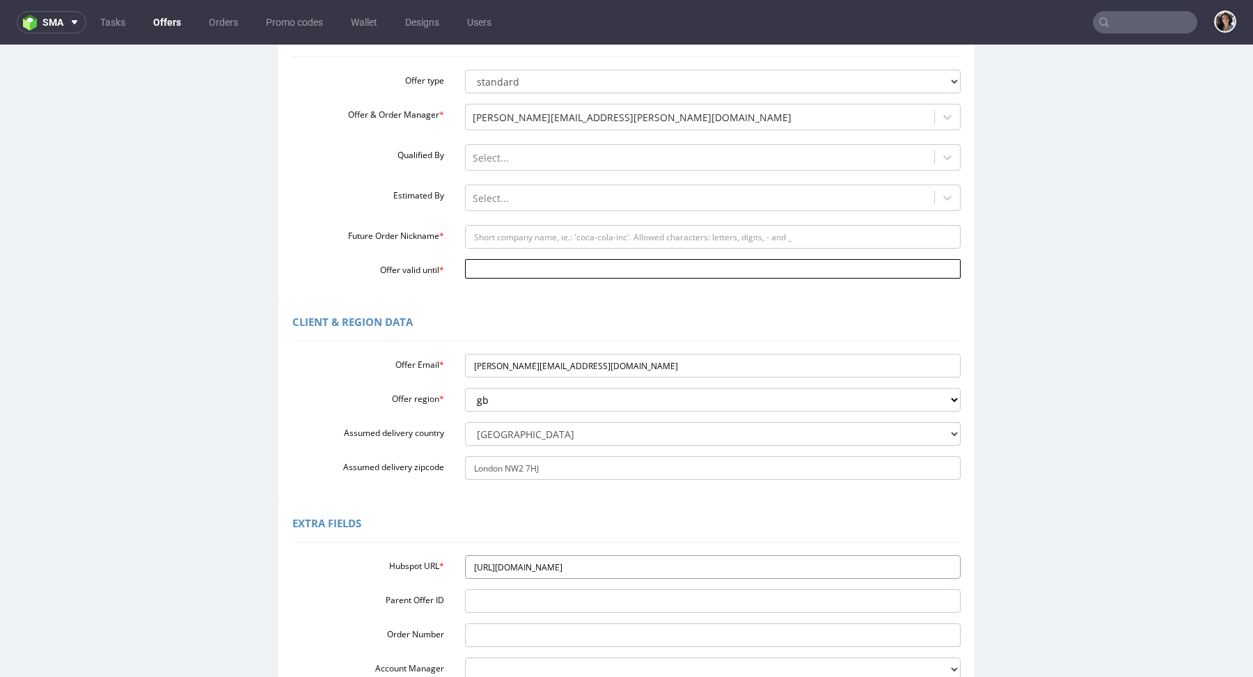
type input "[URL][DOMAIN_NAME]"
click at [485, 265] on input "Offer valid until *" at bounding box center [713, 268] width 496 height 19
drag, startPoint x: 580, startPoint y: 232, endPoint x: 549, endPoint y: 232, distance: 31.3
click at [560, 232] on tr "28 29 30 1 2 3 4" at bounding box center [536, 227] width 148 height 21
click at [475, 239] on td "5" at bounding box center [472, 248] width 21 height 21
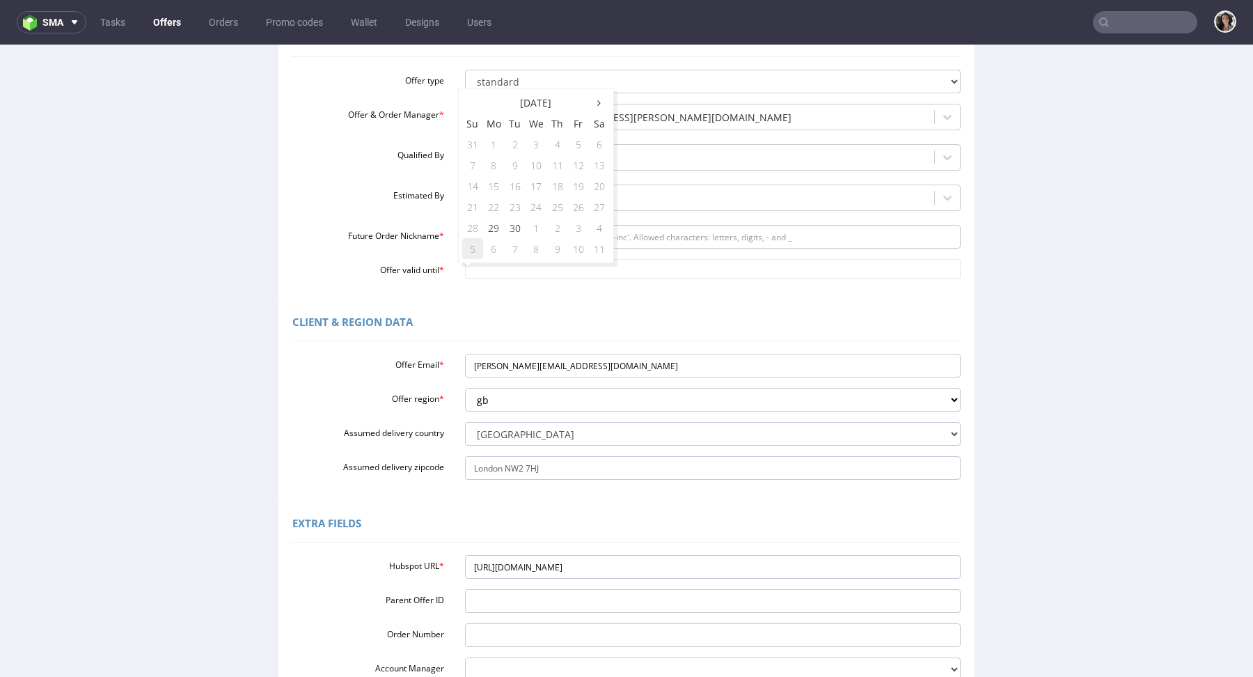
type input "[DATE]"
click at [507, 231] on input "Future Order Nickname *" at bounding box center [713, 237] width 496 height 24
type input "box"
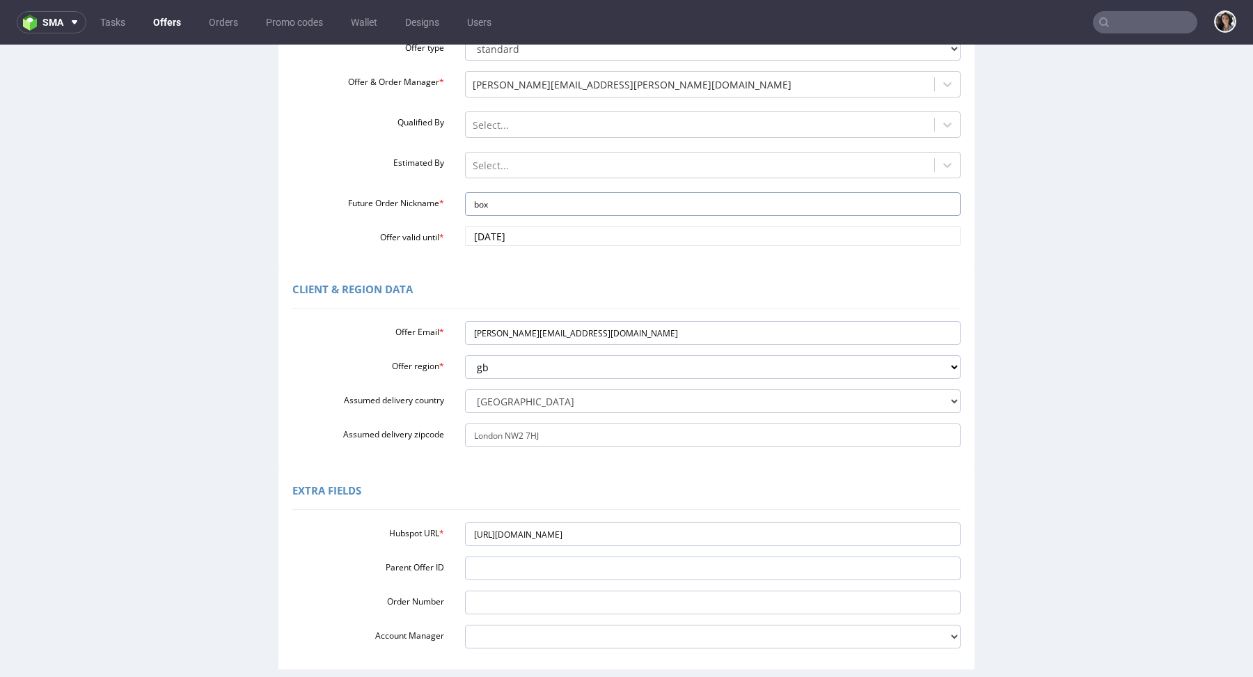
scroll to position [297, 0]
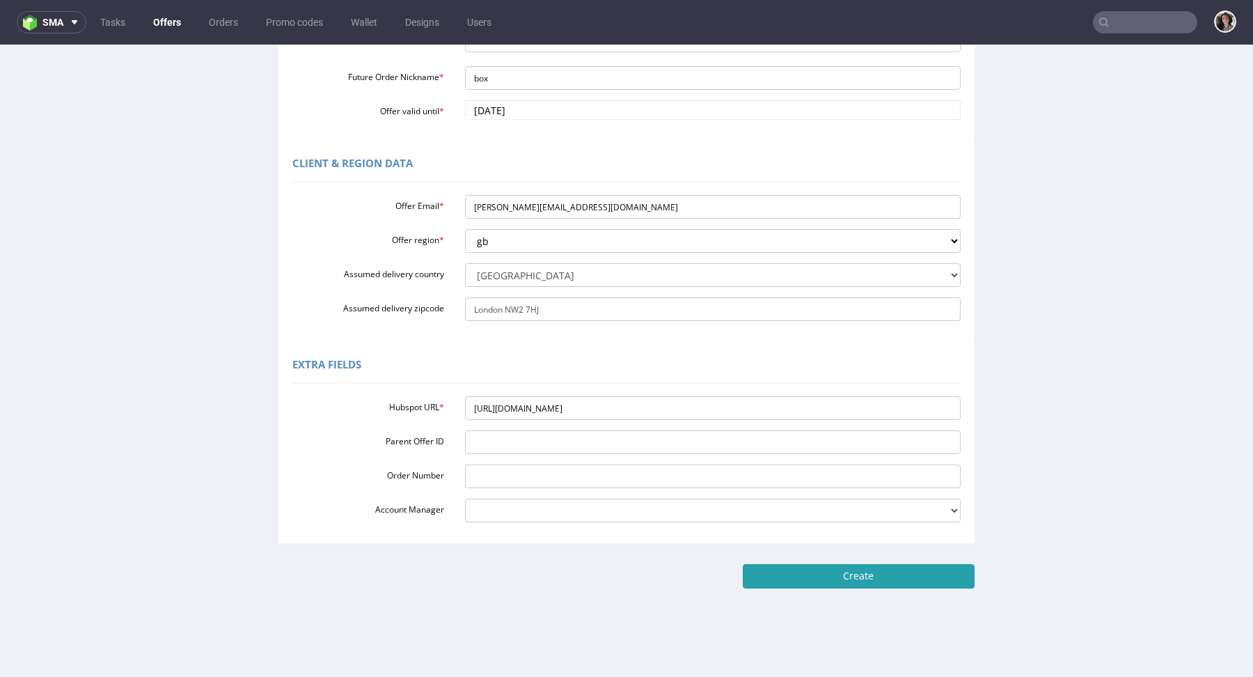
click at [896, 579] on input "Create" at bounding box center [859, 576] width 232 height 24
type input "Please wait..."
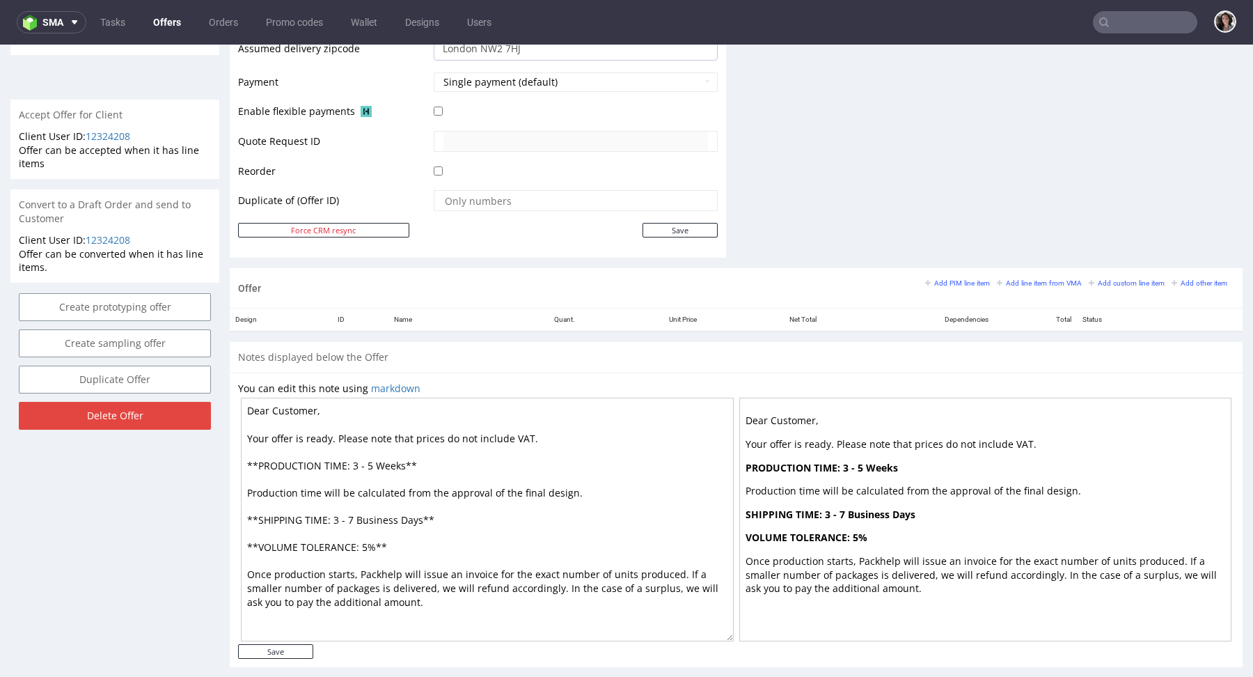
scroll to position [610, 0]
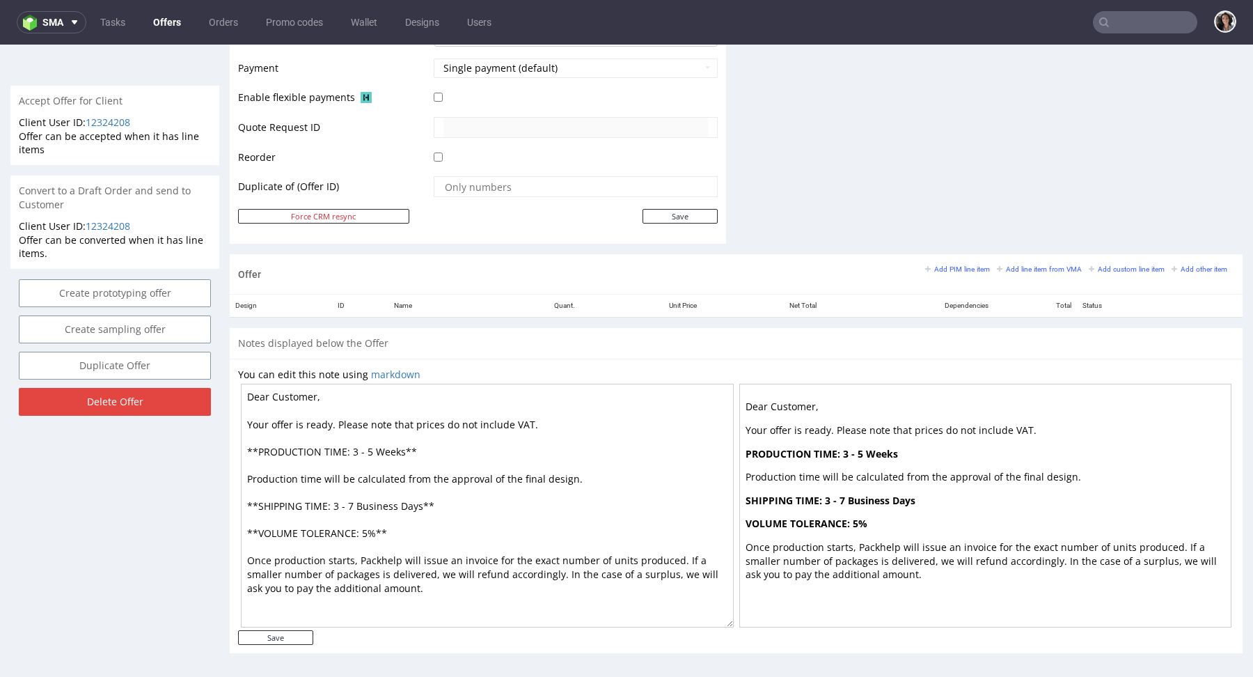
click at [553, 418] on textarea "Dear Customer, Your offer is ready. Please note that prices do not include VAT.…" at bounding box center [487, 506] width 493 height 244
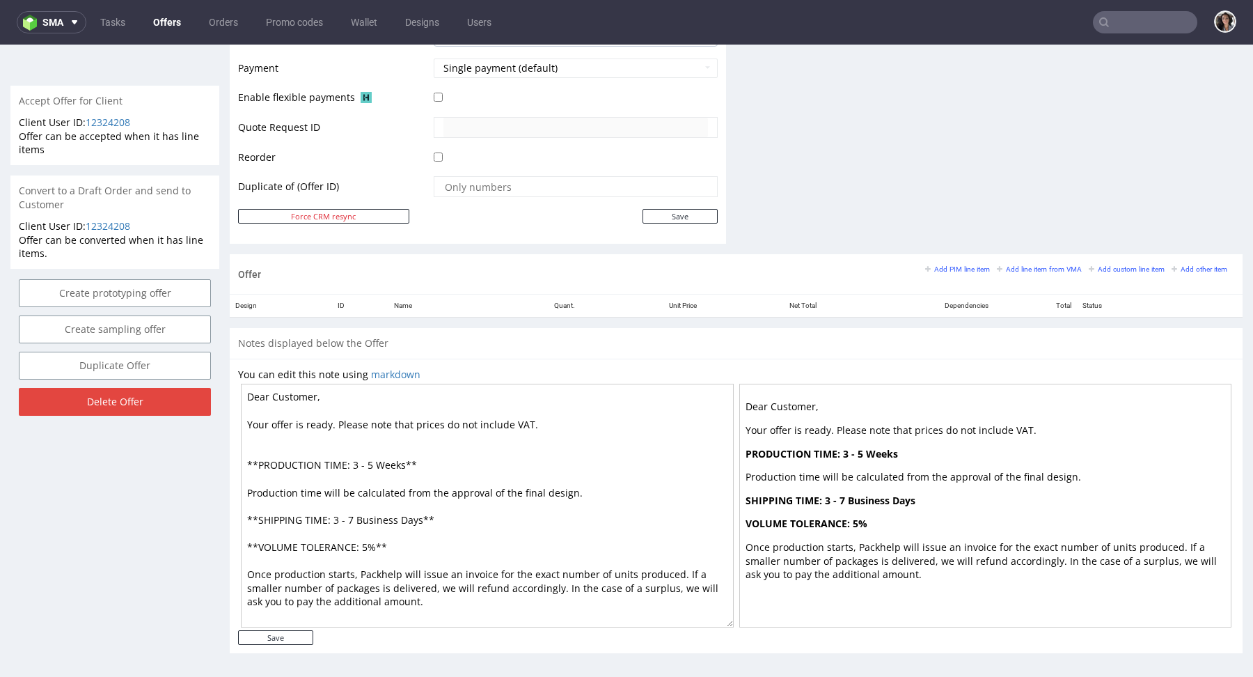
paste textarea "60 GBP import fees when receiving the order in the [GEOGRAPHIC_DATA]."
type textarea "Dear Customer, Your offer is ready. Please note that prices do not include VAT.…"
click at [297, 636] on input "Save" at bounding box center [275, 637] width 75 height 15
type input "In progress..."
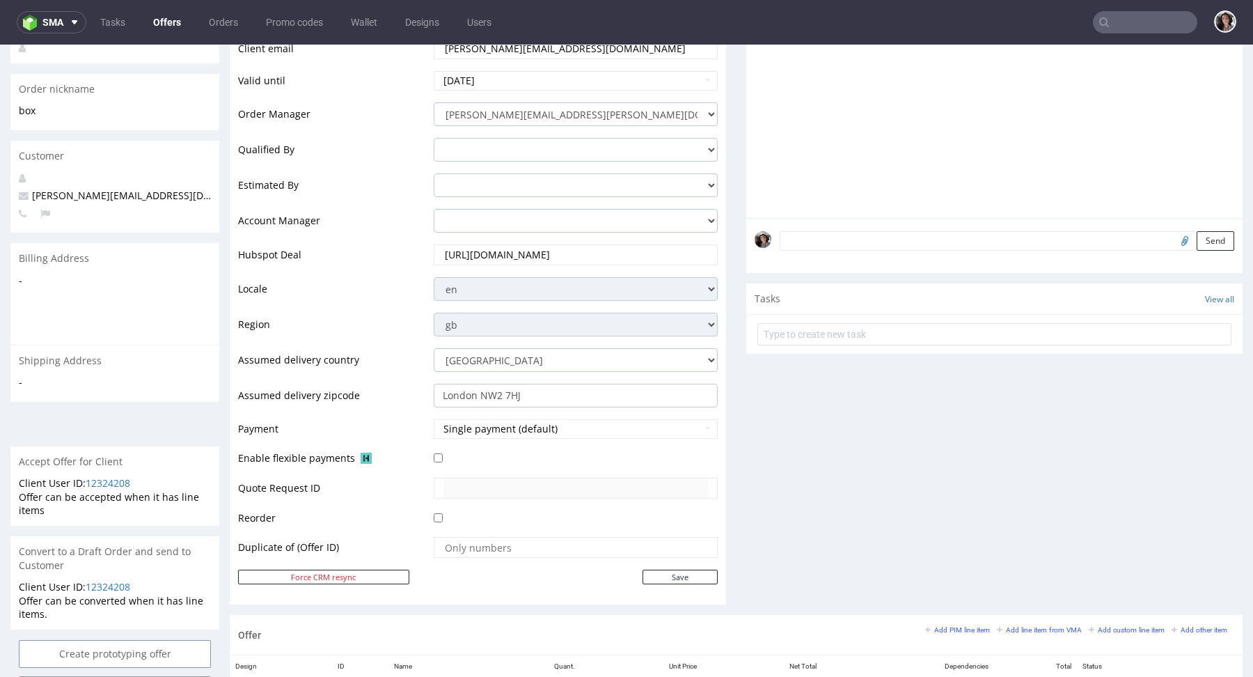
scroll to position [474, 0]
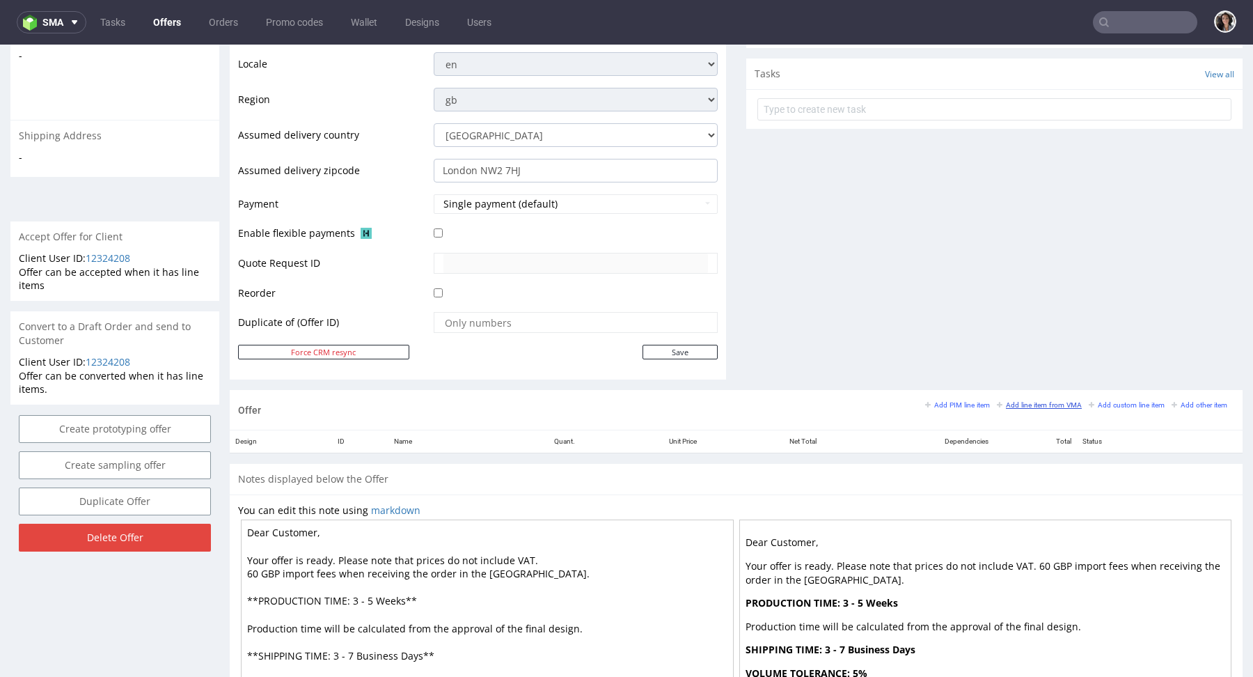
click at [1028, 401] on small "Add line item from VMA" at bounding box center [1039, 405] width 85 height 8
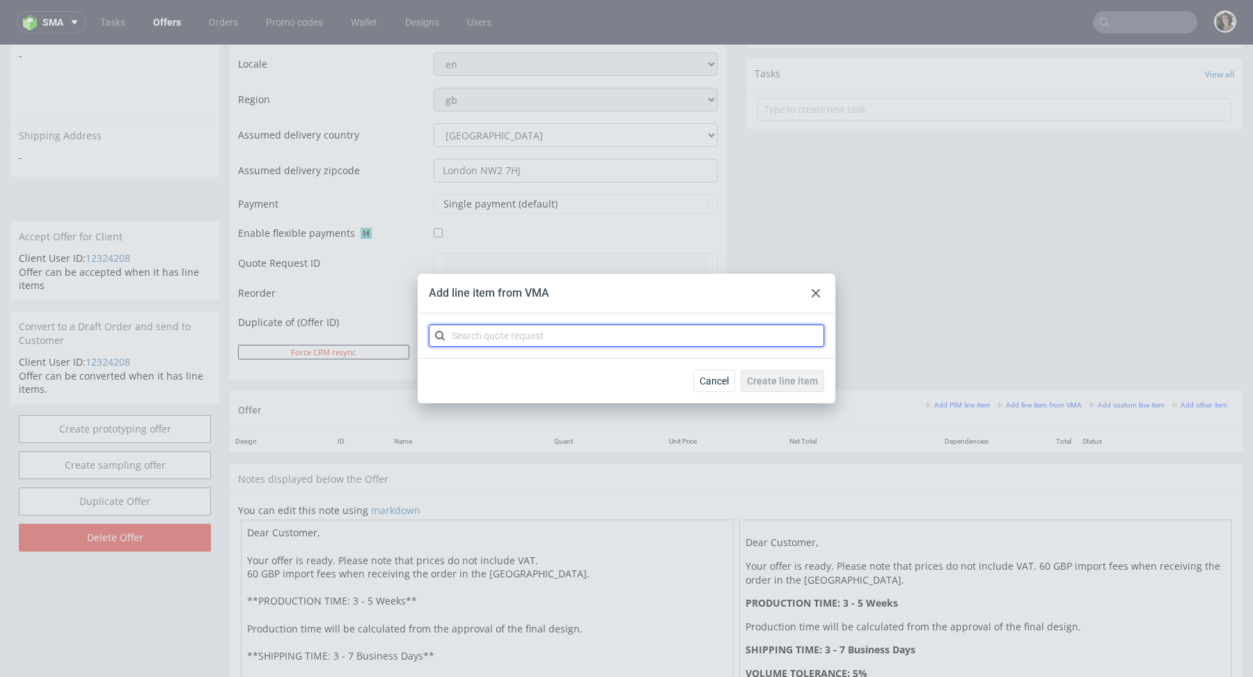
click at [716, 328] on input "text" at bounding box center [626, 335] width 395 height 22
paste input "CBNB"
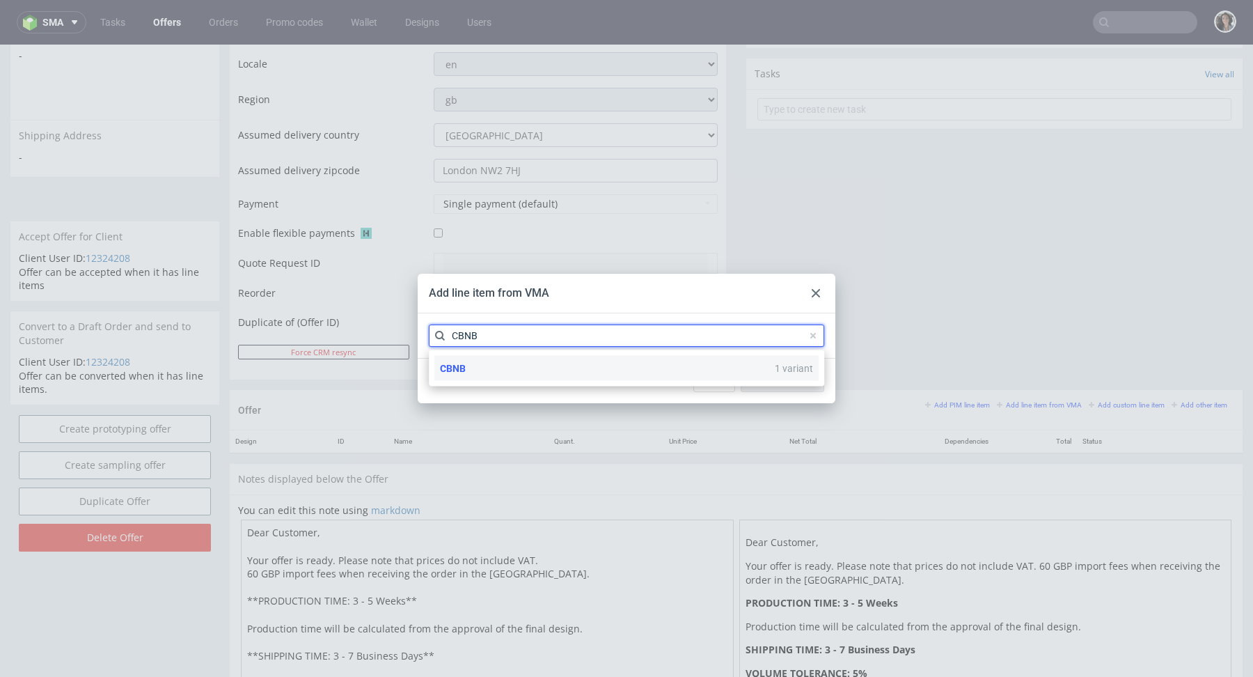
type input "CBNB"
click at [463, 363] on span "CBNB" at bounding box center [453, 368] width 26 height 11
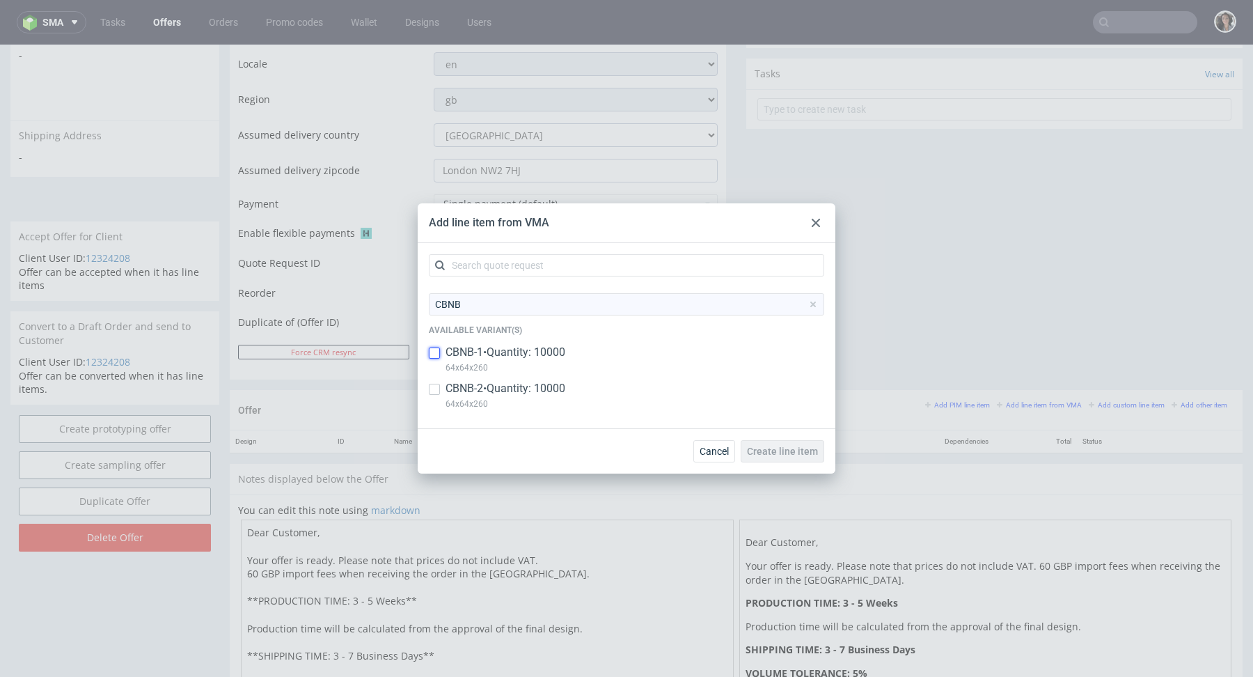
click at [433, 352] on input "checkbox" at bounding box center [434, 352] width 11 height 11
checkbox input "true"
click at [433, 381] on div at bounding box center [434, 389] width 11 height 17
checkbox input "true"
click at [803, 463] on div "Cancel Create line item" at bounding box center [627, 450] width 418 height 45
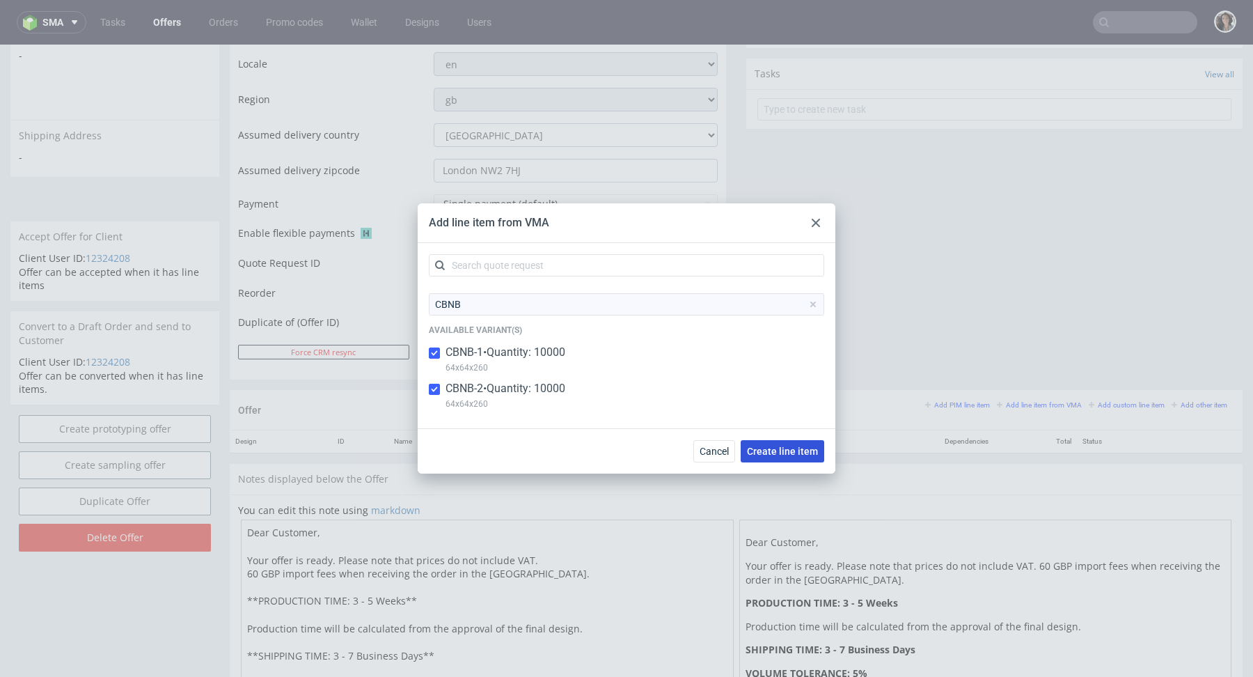
click at [790, 452] on span "Create line item" at bounding box center [782, 451] width 71 height 10
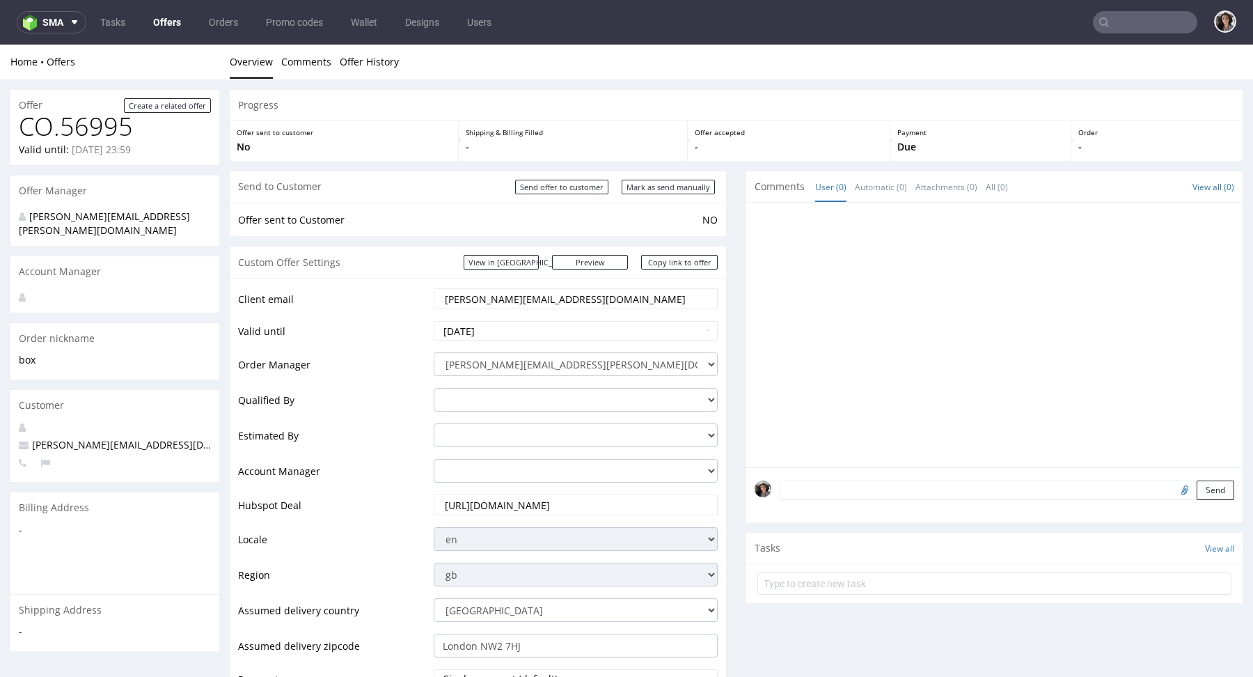
scroll to position [721, 0]
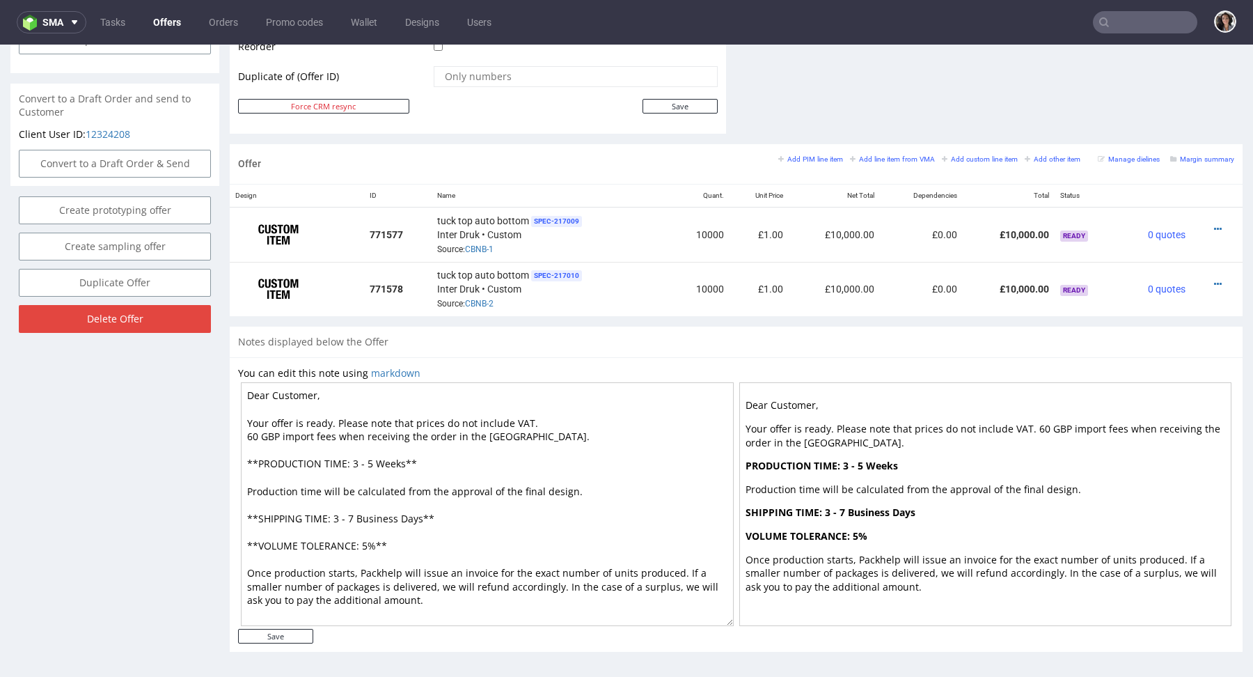
drag, startPoint x: 420, startPoint y: 516, endPoint x: 356, endPoint y: 515, distance: 64.7
click at [356, 515] on textarea "Dear Customer, Your offer is ready. Please note that prices do not include VAT.…" at bounding box center [487, 504] width 493 height 244
drag, startPoint x: 403, startPoint y: 460, endPoint x: 347, endPoint y: 463, distance: 56.4
click at [347, 463] on textarea "Dear Customer, Your offer is ready. Please note that prices do not include VAT.…" at bounding box center [487, 504] width 493 height 244
paste textarea "Business Days"
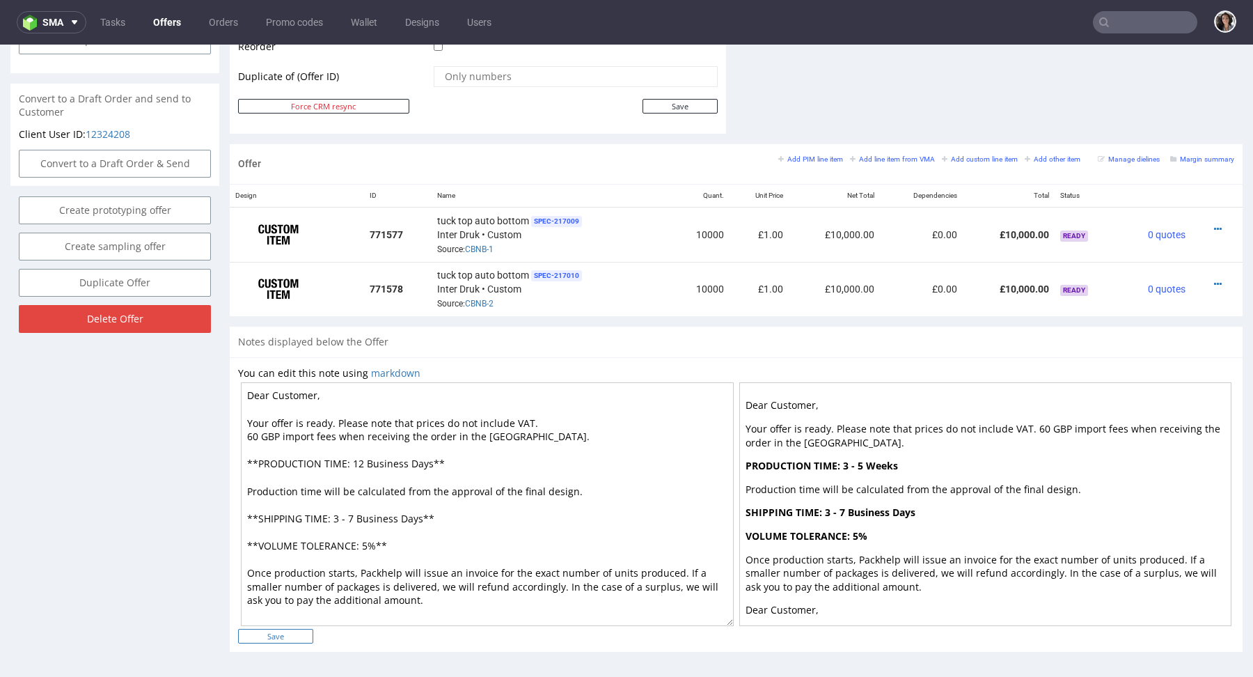
type textarea "Dear Customer, Your offer is ready. Please note that prices do not include VAT.…"
click at [291, 635] on input "Save" at bounding box center [275, 636] width 75 height 15
type input "In progress..."
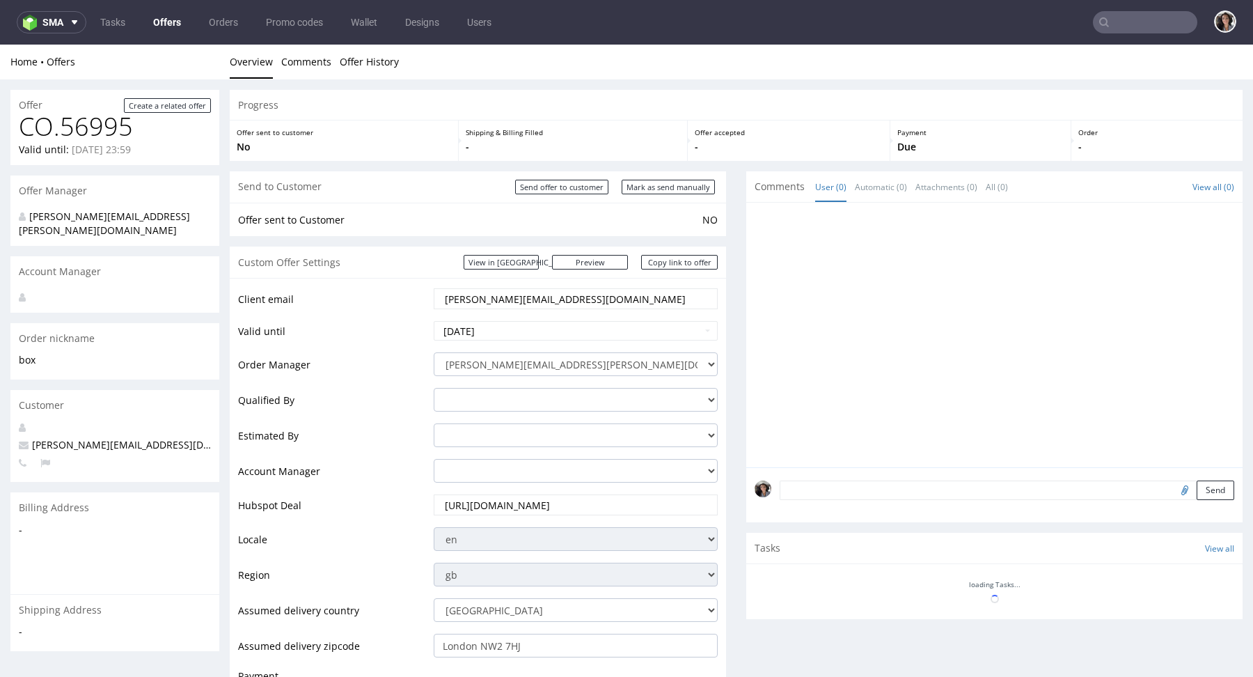
scroll to position [505, 0]
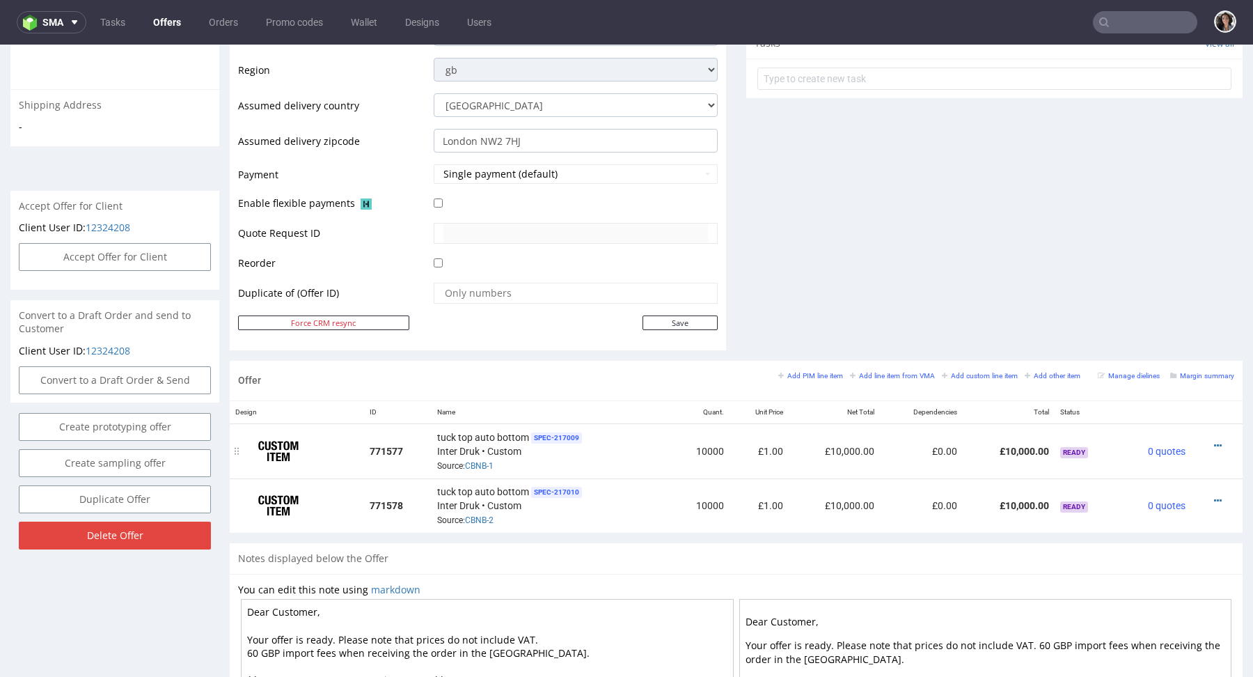
click at [1210, 443] on div at bounding box center [1212, 446] width 32 height 14
click at [1214, 443] on icon at bounding box center [1218, 446] width 8 height 10
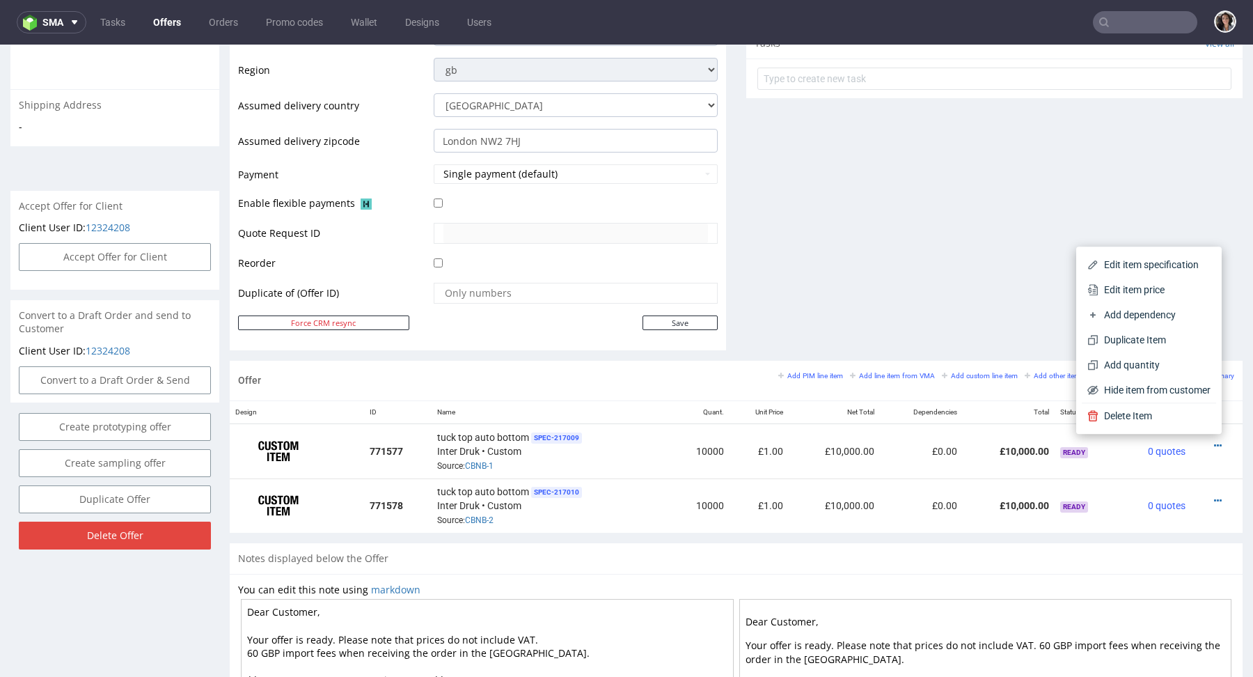
click at [1139, 284] on span "Edit item price" at bounding box center [1154, 290] width 112 height 14
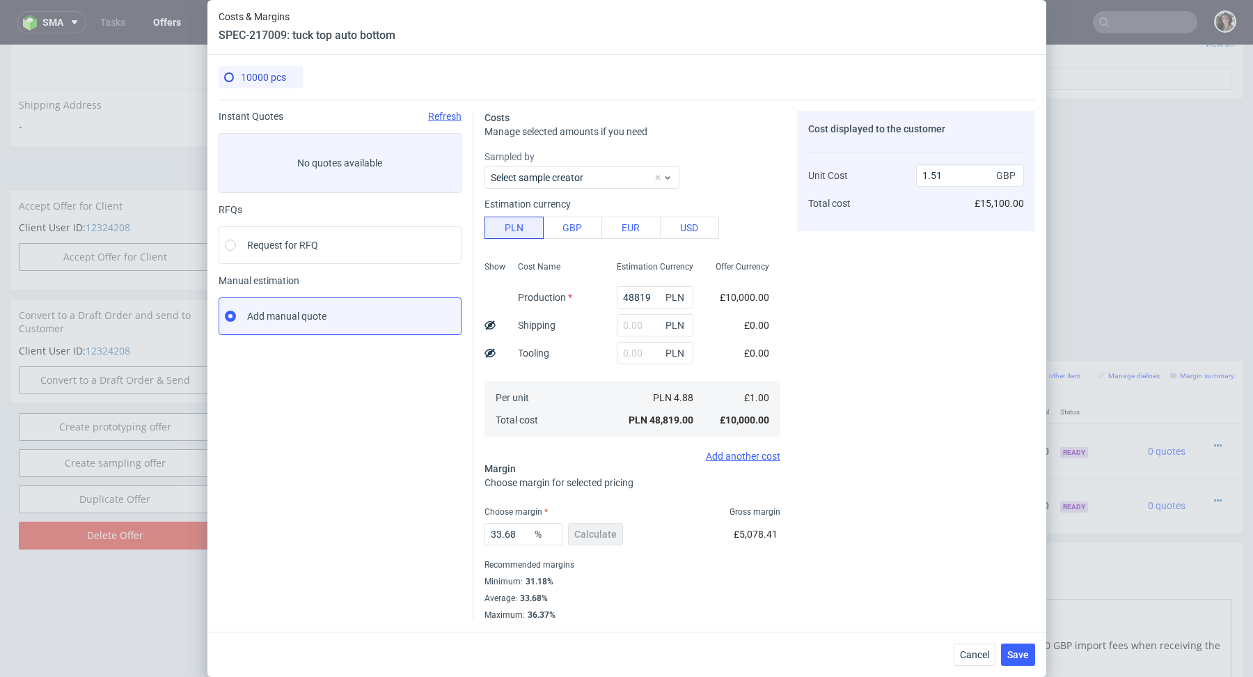
click at [640, 282] on div "Estimation Currency" at bounding box center [655, 270] width 99 height 25
click at [640, 292] on input "48819" at bounding box center [655, 297] width 77 height 22
paste input "7900"
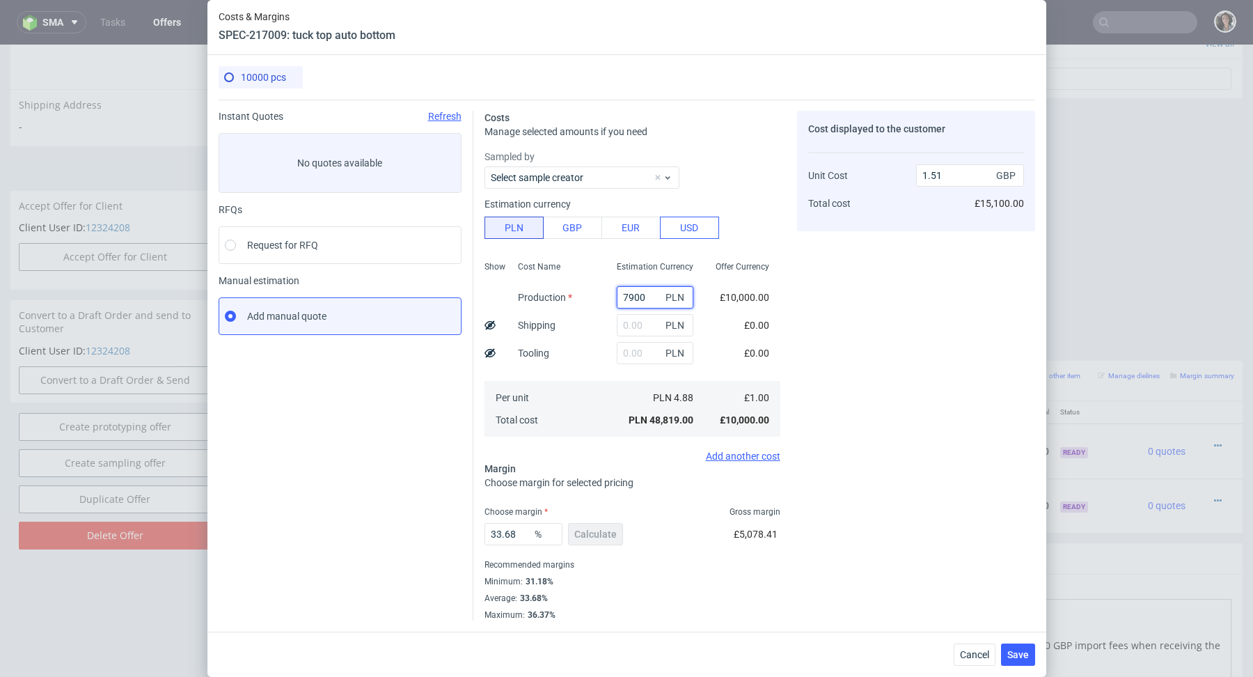
type input "7900"
type input "0.24"
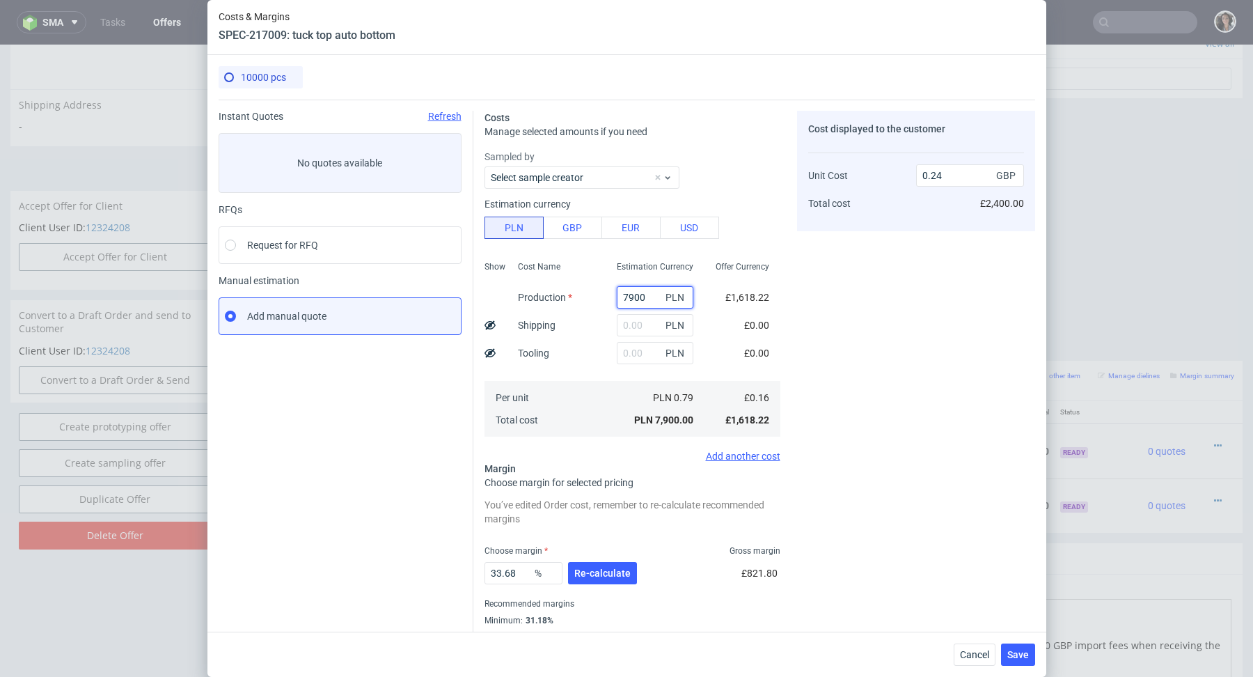
type input "7900"
click at [618, 571] on span "Re-calculate" at bounding box center [602, 573] width 56 height 10
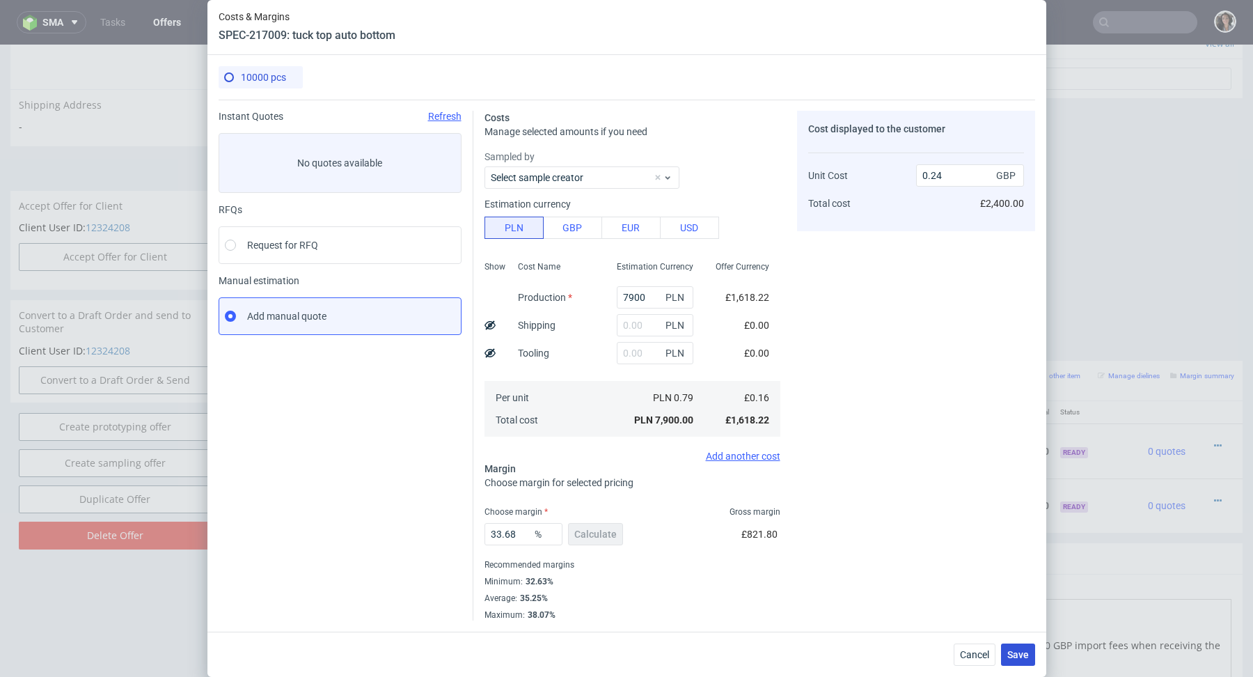
click at [1014, 658] on span "Save" at bounding box center [1018, 654] width 22 height 10
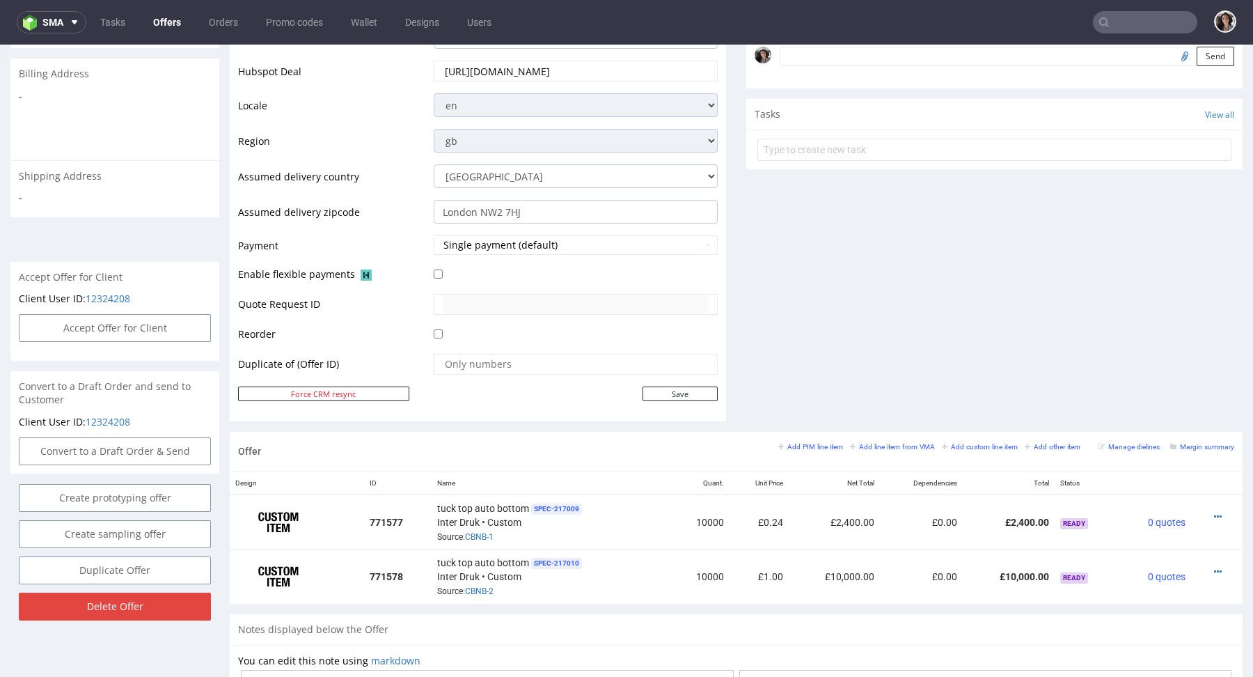
scroll to position [721, 0]
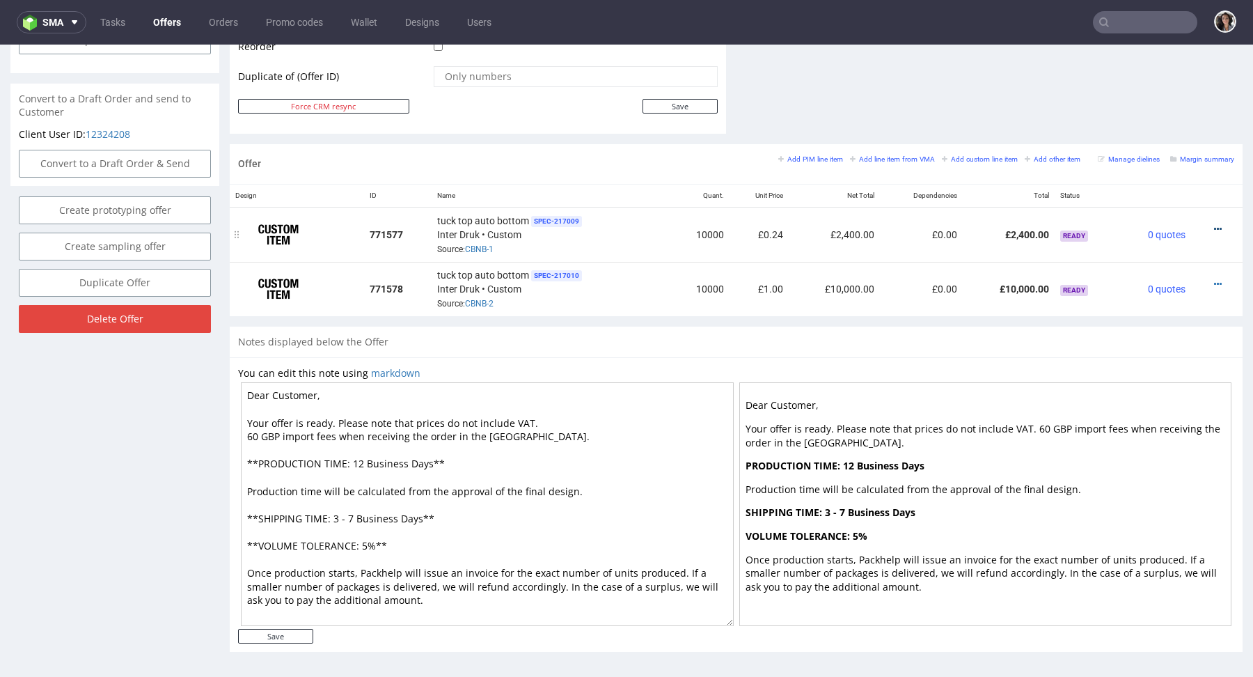
click at [1214, 225] on icon at bounding box center [1218, 229] width 8 height 10
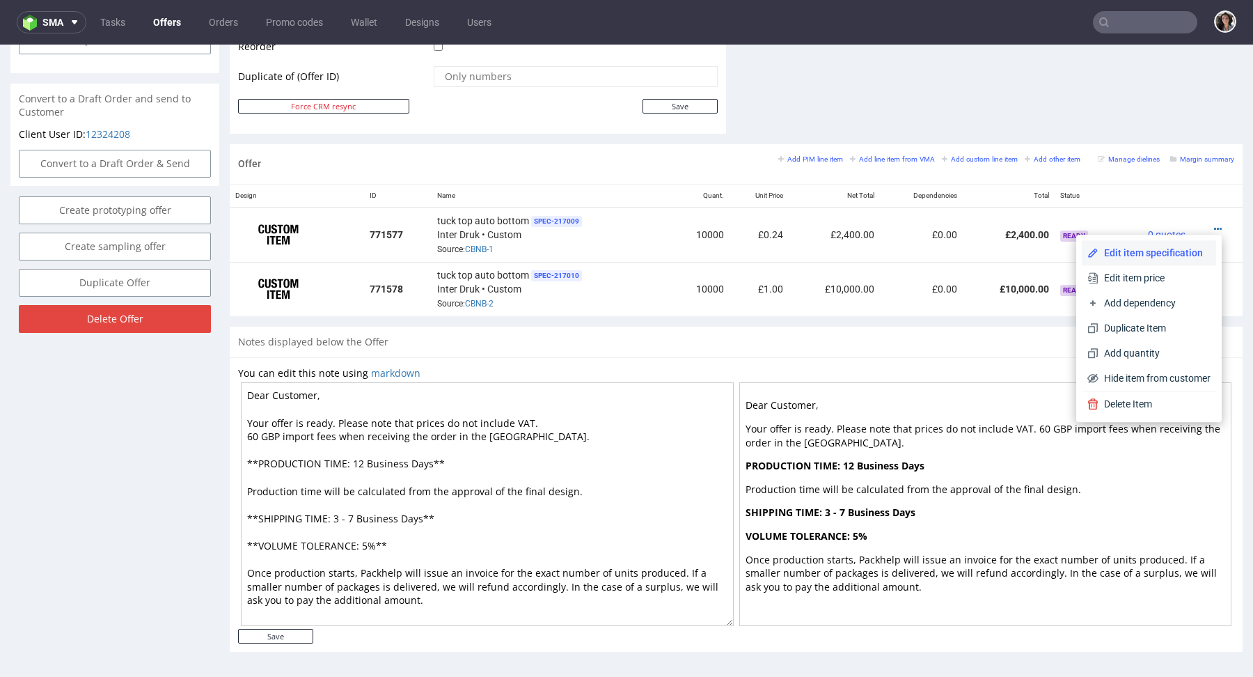
click at [1151, 257] on span "Edit item specification" at bounding box center [1154, 253] width 112 height 14
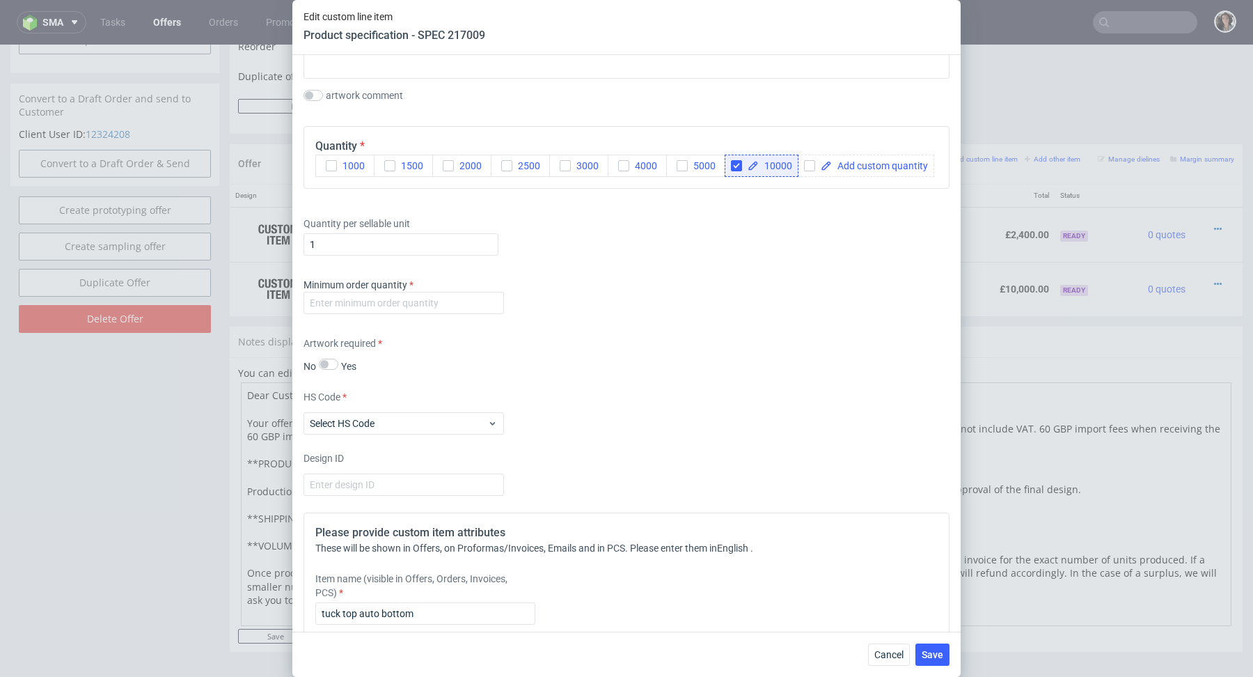
scroll to position [1457, 0]
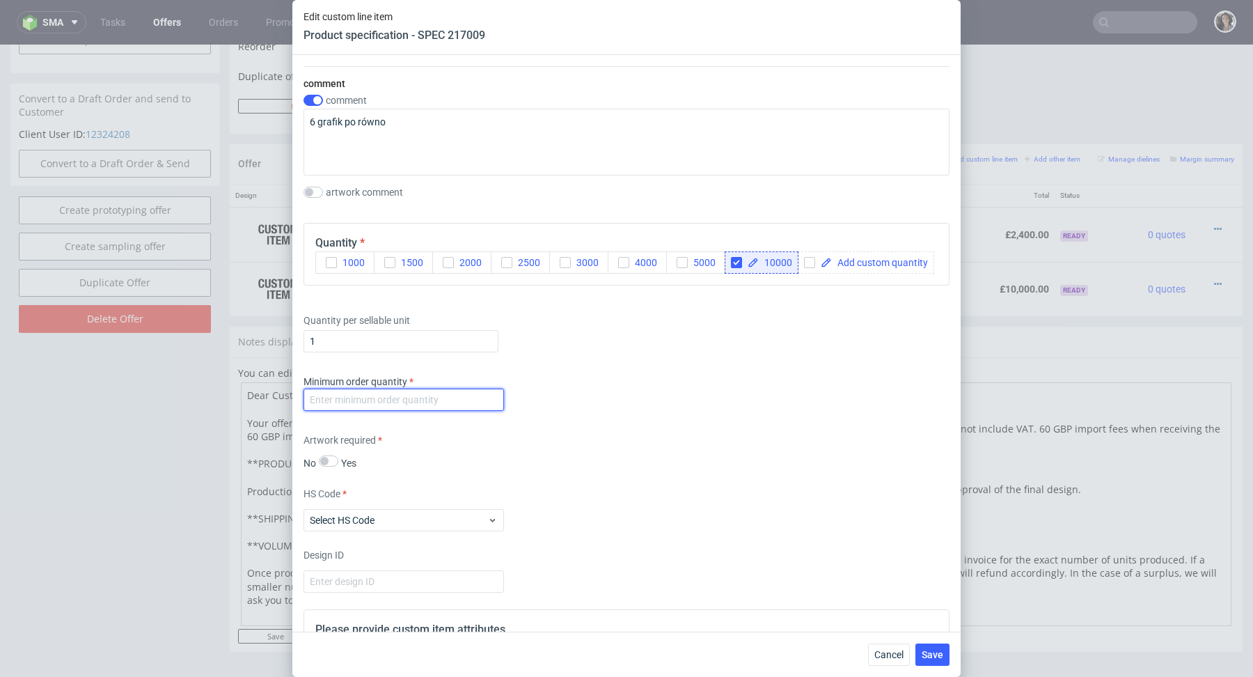
click at [420, 396] on input "number" at bounding box center [403, 399] width 200 height 22
type input "1"
click at [707, 412] on div "Supplier Custom Custom supplier Inter Druk Technical specification Instant pric…" at bounding box center [626, 343] width 668 height 576
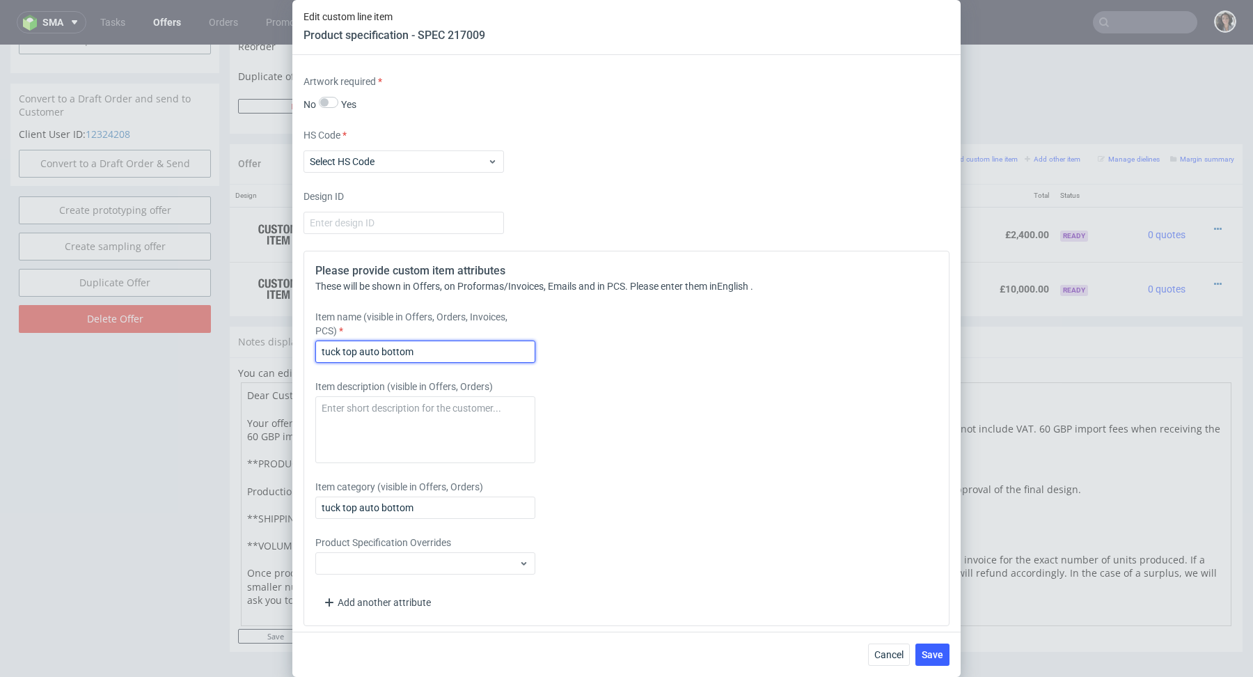
click at [320, 345] on input "tuck top auto bottom" at bounding box center [425, 351] width 220 height 22
type input "6 design - tuck top auto bottom"
click at [322, 505] on input "tuck top auto bottom" at bounding box center [425, 507] width 220 height 22
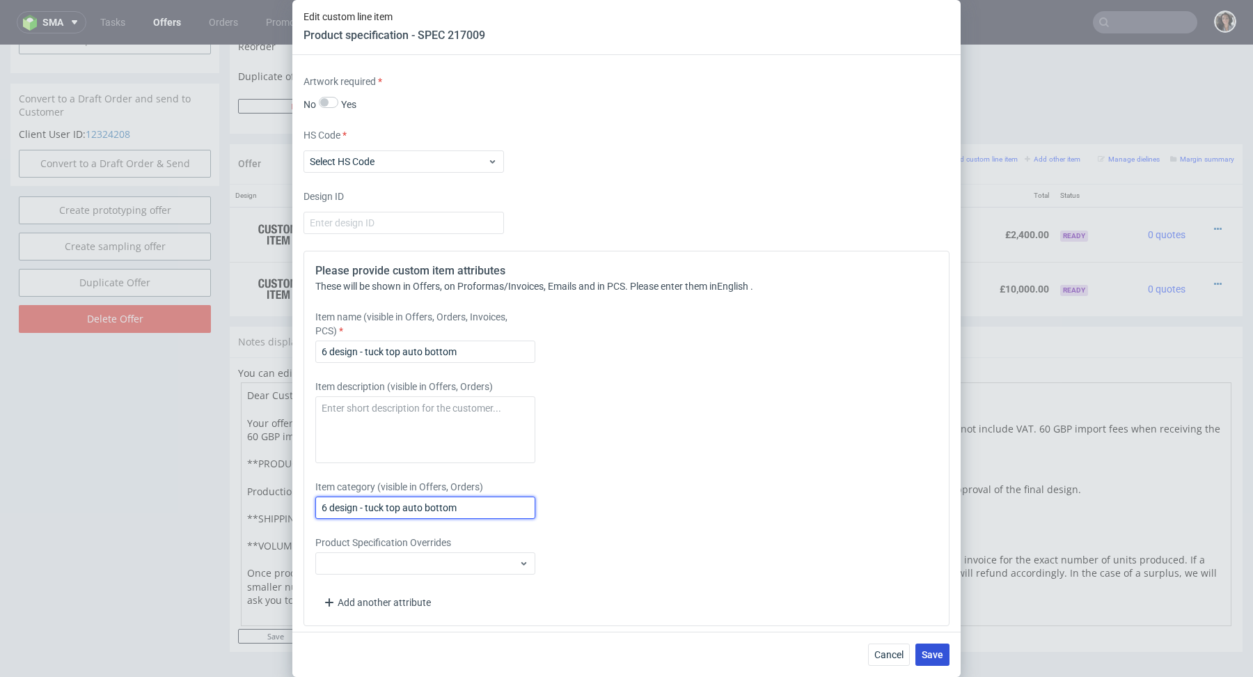
type input "6 design - tuck top auto bottom"
click at [935, 656] on span "Save" at bounding box center [933, 654] width 22 height 10
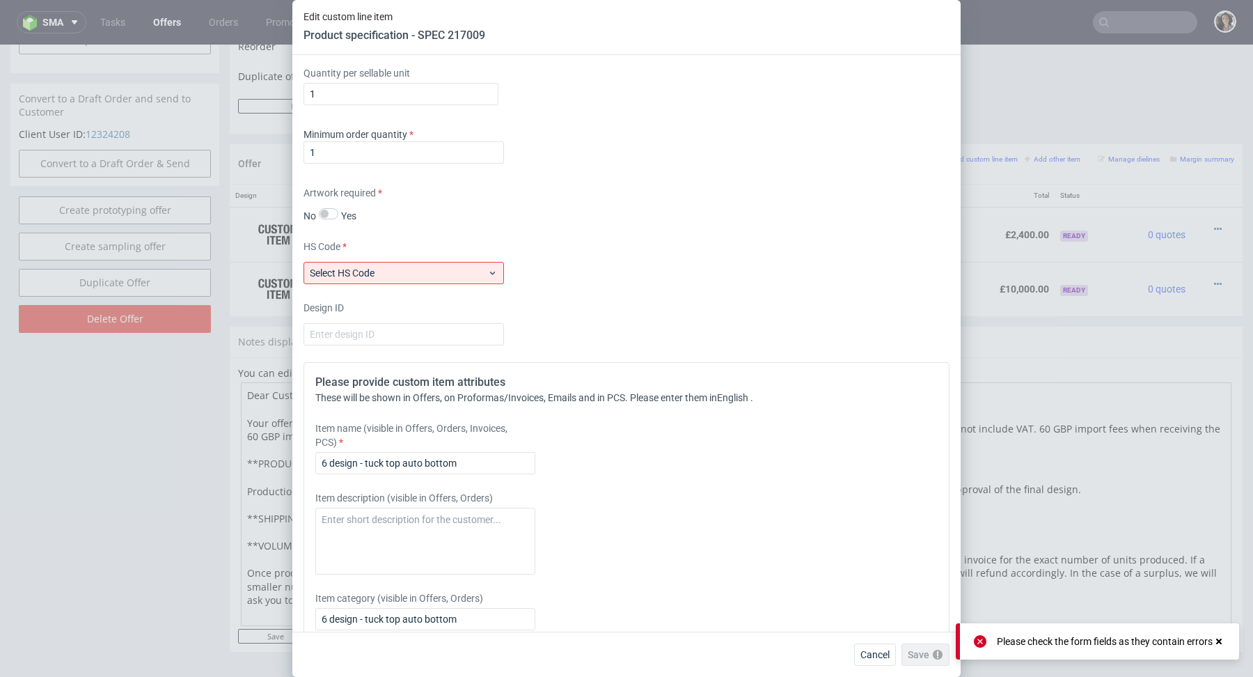
scroll to position [1648, 0]
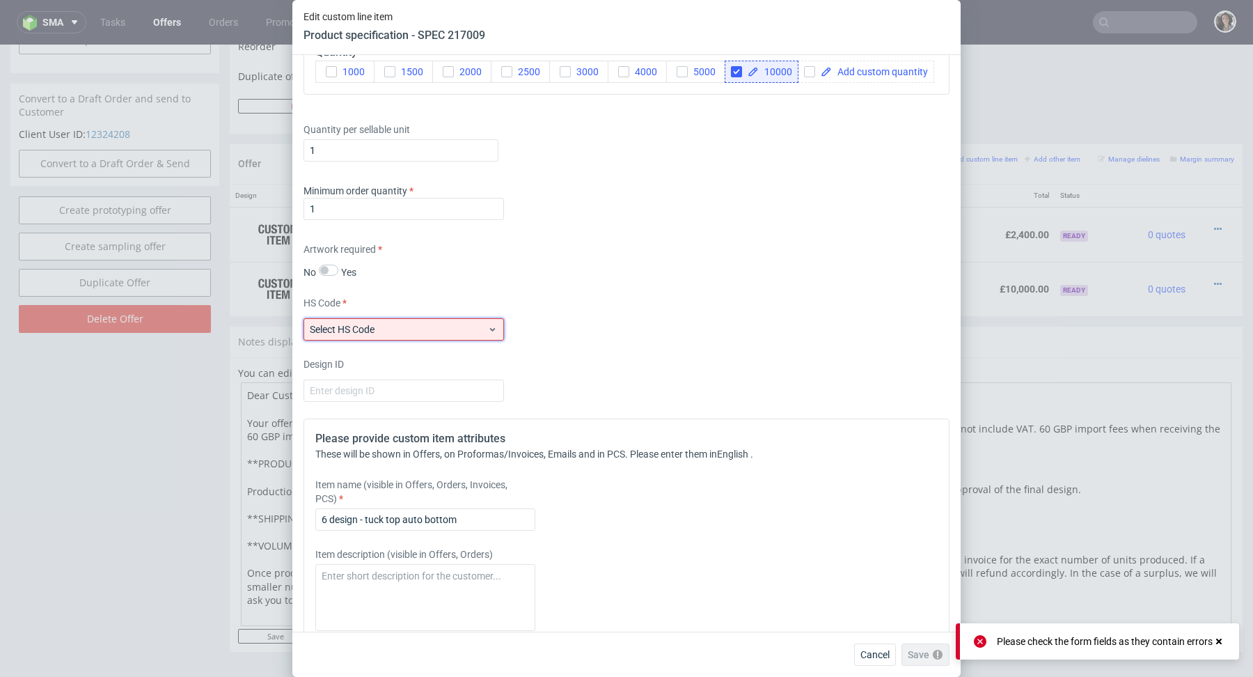
click at [397, 328] on span "Select HS Code" at bounding box center [398, 329] width 177 height 14
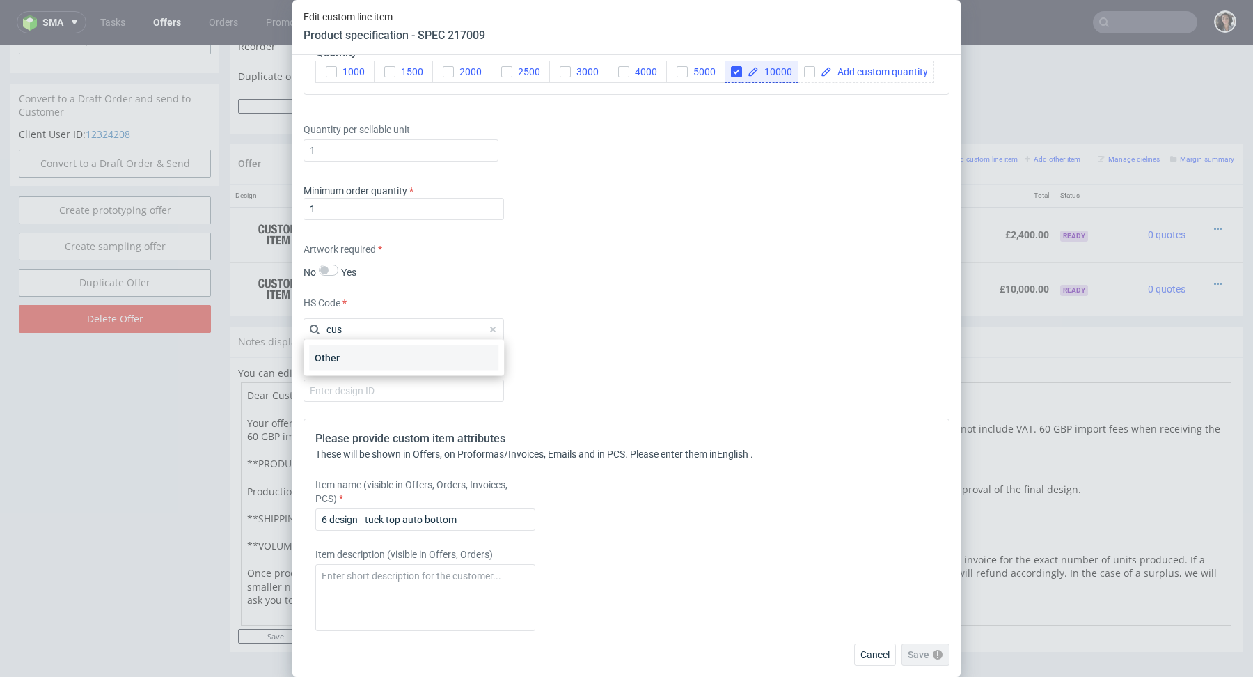
type input "cus"
click at [402, 355] on div "Other" at bounding box center [403, 357] width 189 height 25
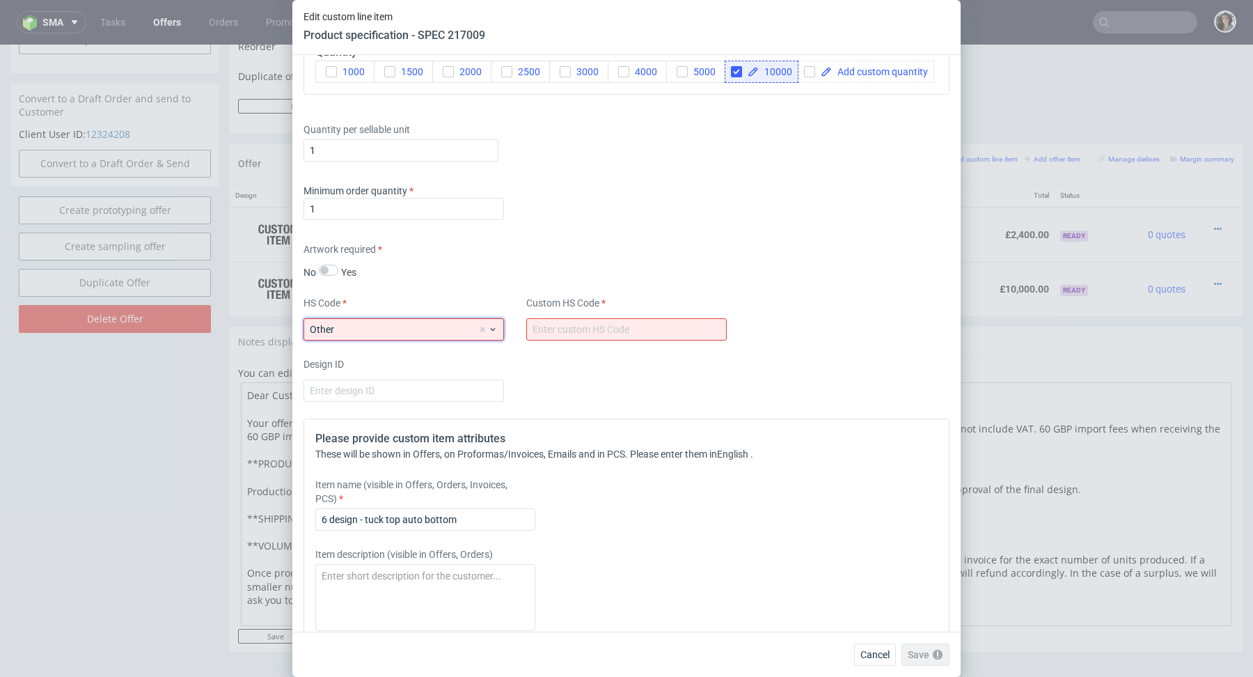
click at [416, 322] on span "Other" at bounding box center [394, 329] width 168 height 14
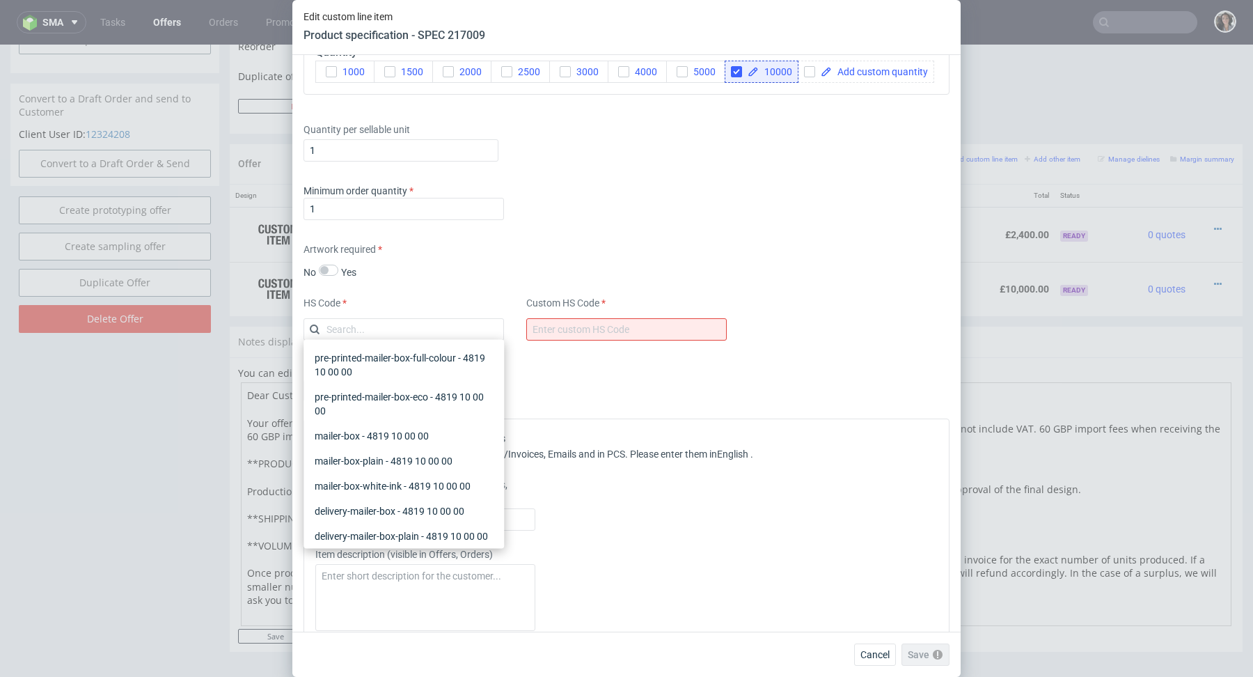
scroll to position [907, 0]
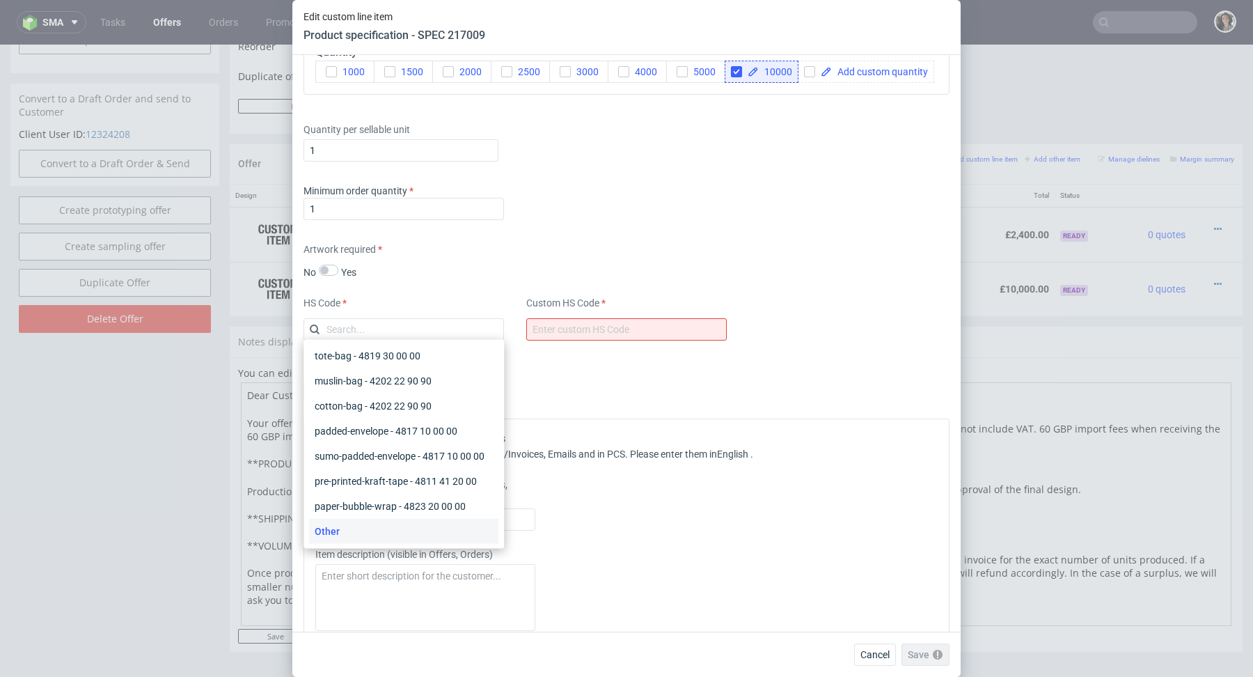
click at [416, 321] on input "text" at bounding box center [403, 329] width 200 height 22
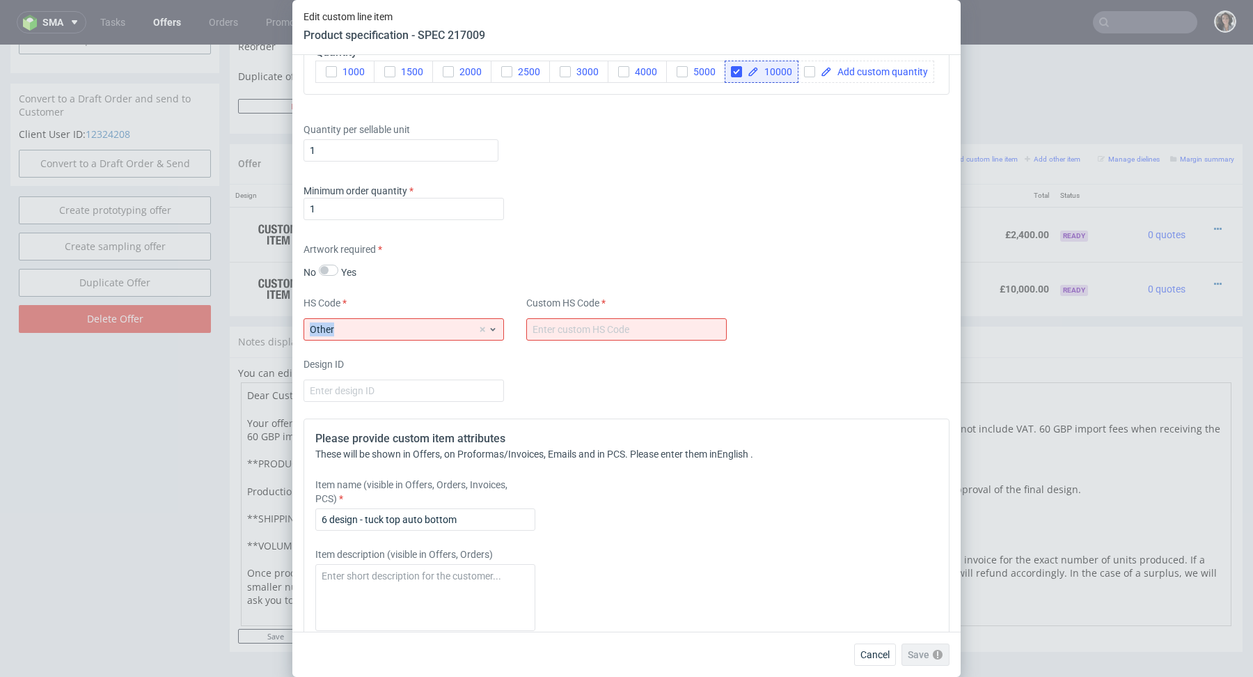
click at [416, 322] on span "Other" at bounding box center [394, 329] width 168 height 14
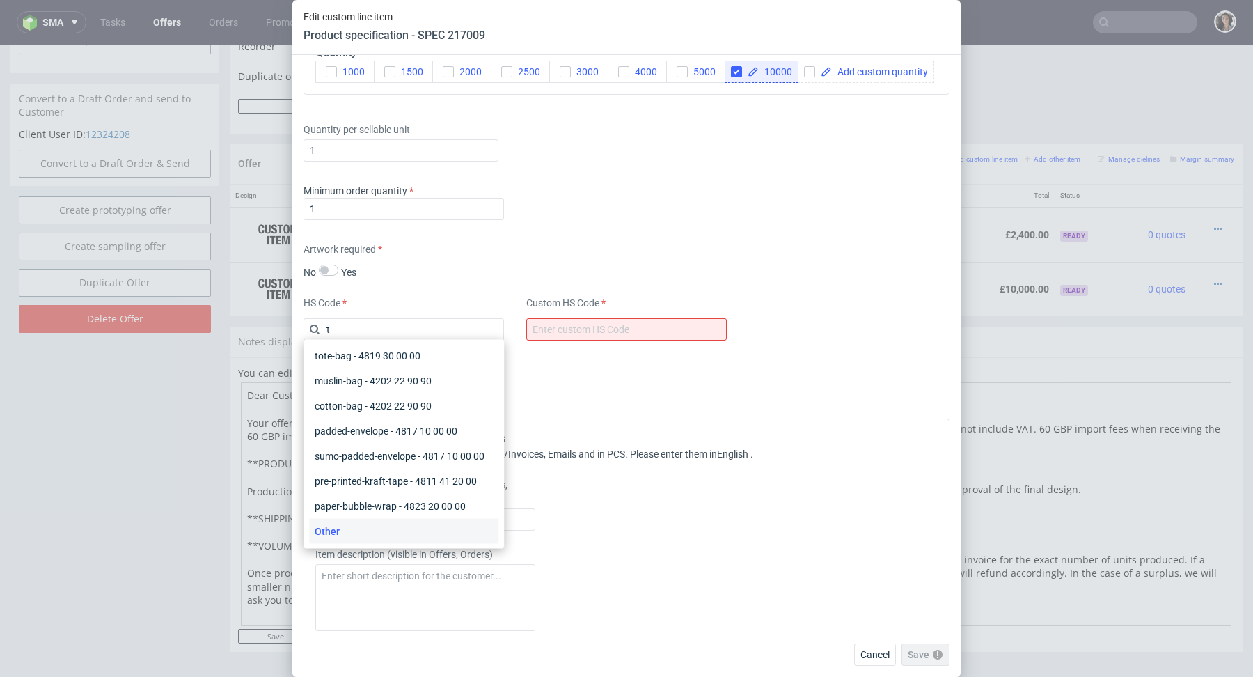
scroll to position [256, 0]
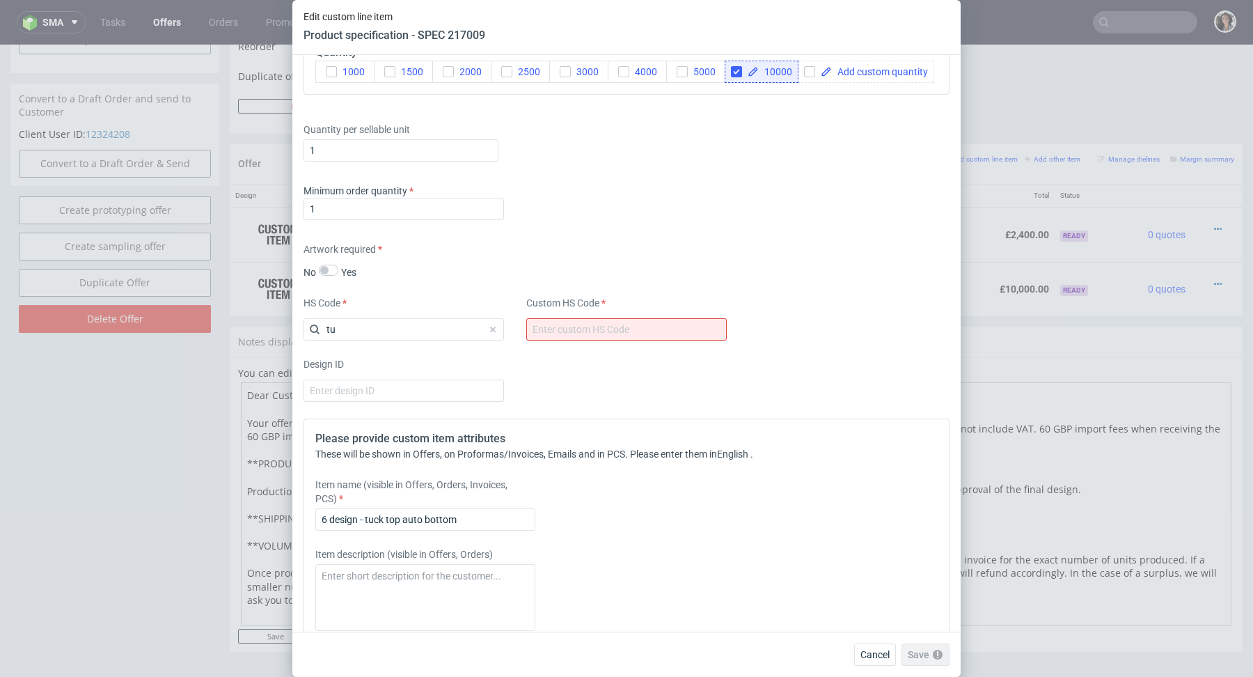
type input "t"
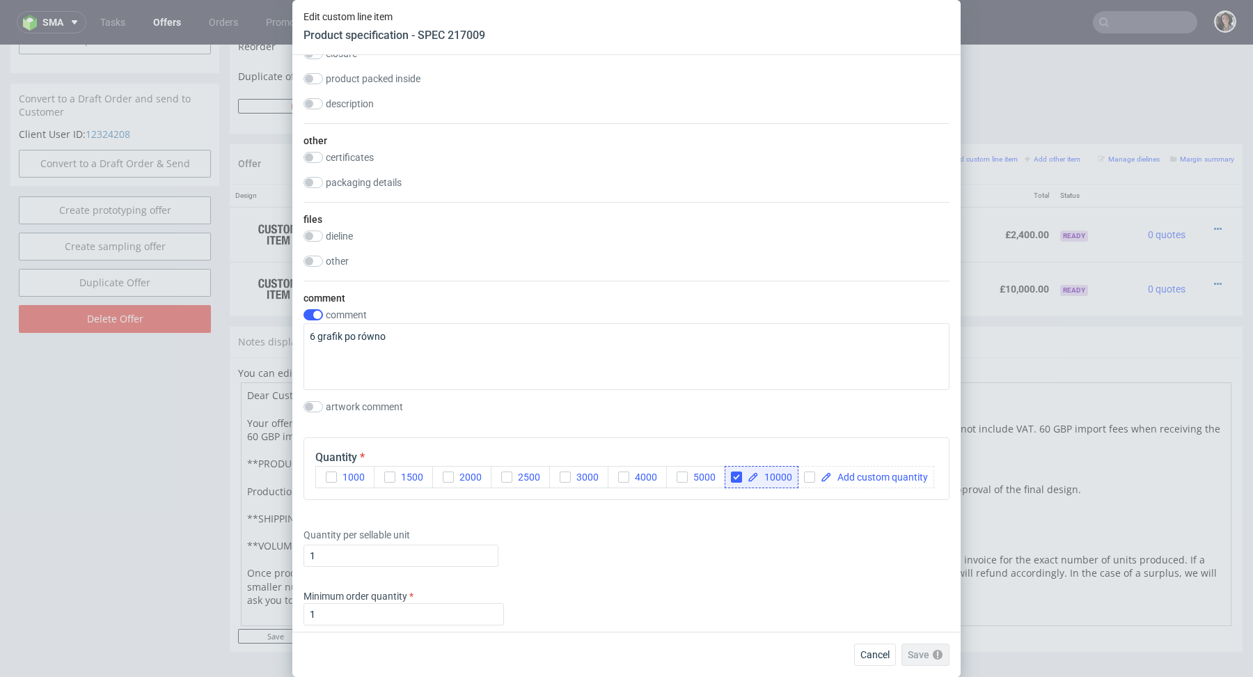
scroll to position [1815, 0]
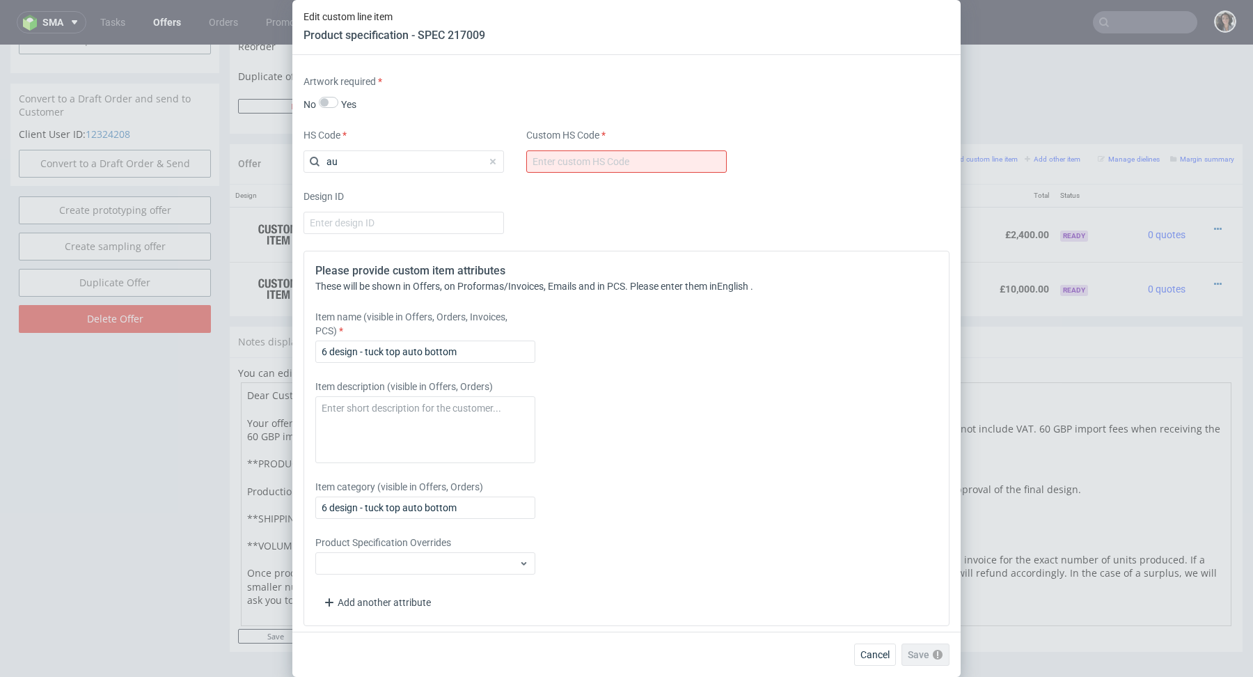
type input "a"
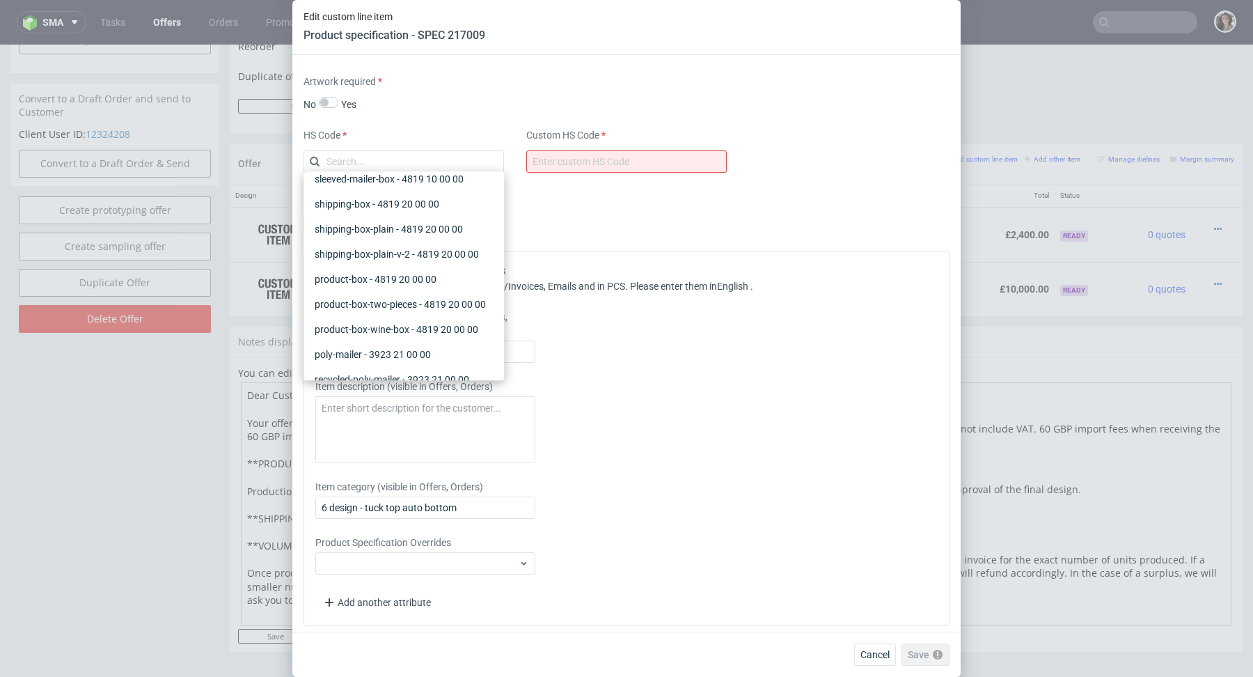
scroll to position [230, 0]
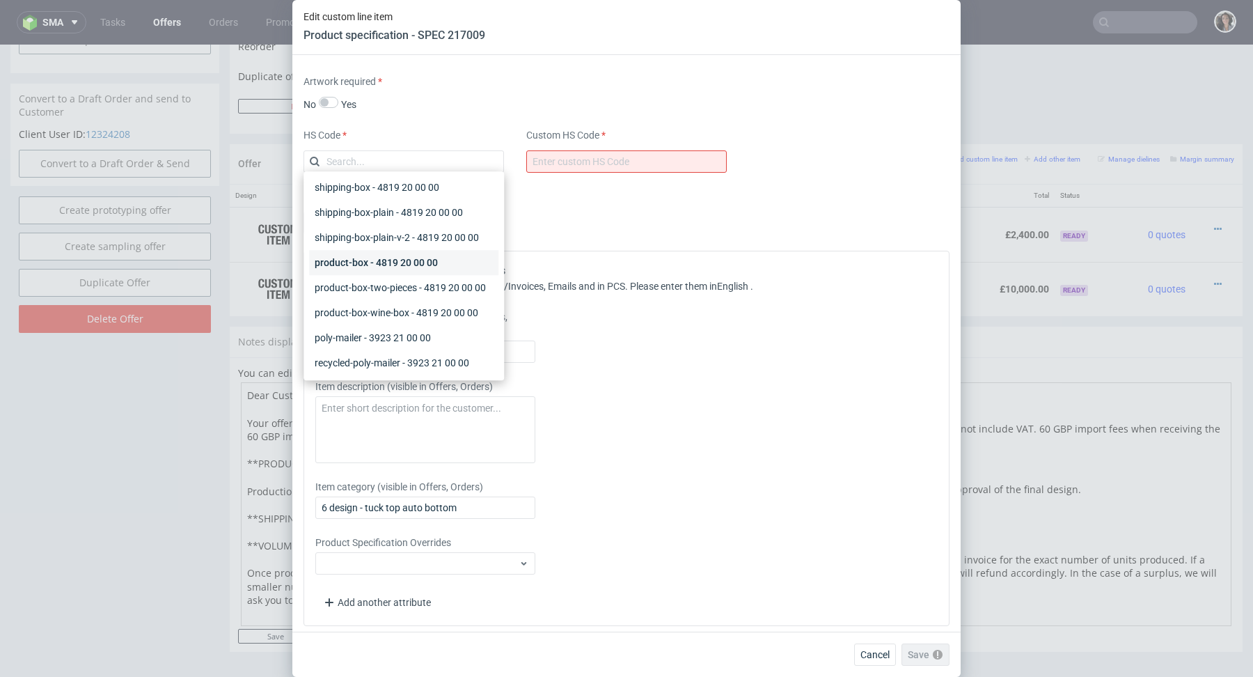
click at [388, 262] on div "product-box - 4819 20 00 00" at bounding box center [403, 262] width 189 height 25
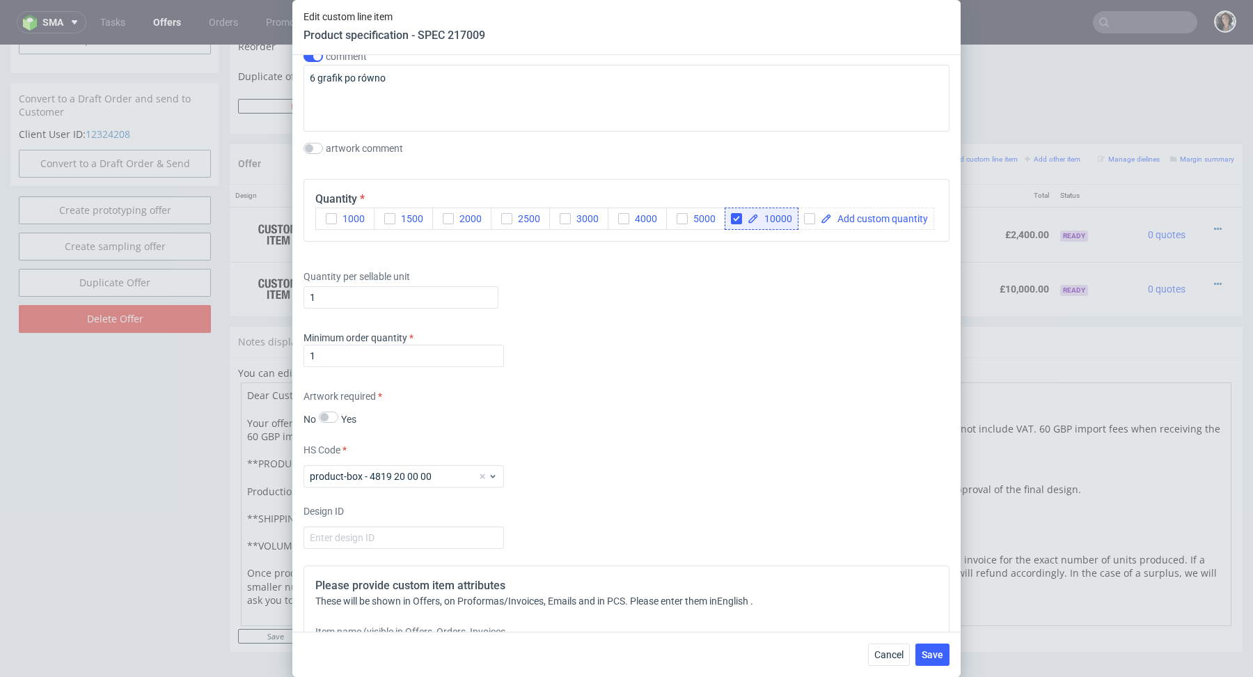
scroll to position [1498, 0]
click at [929, 654] on span "Save" at bounding box center [933, 654] width 22 height 10
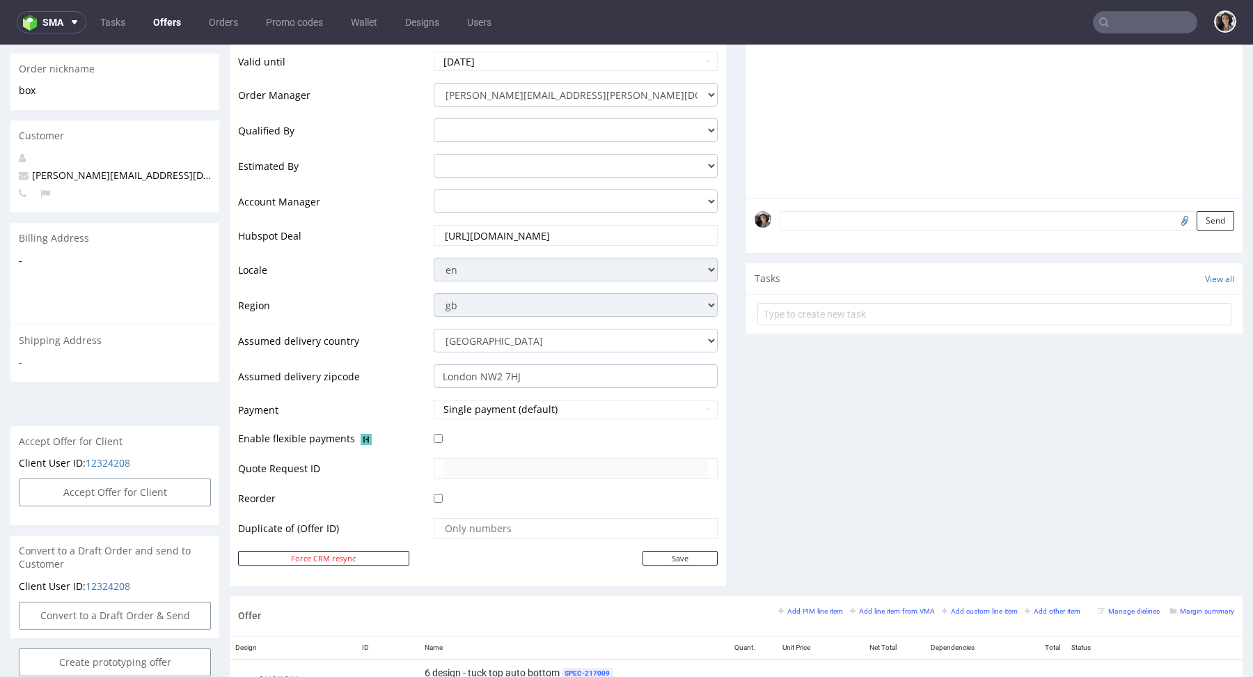
scroll to position [642, 0]
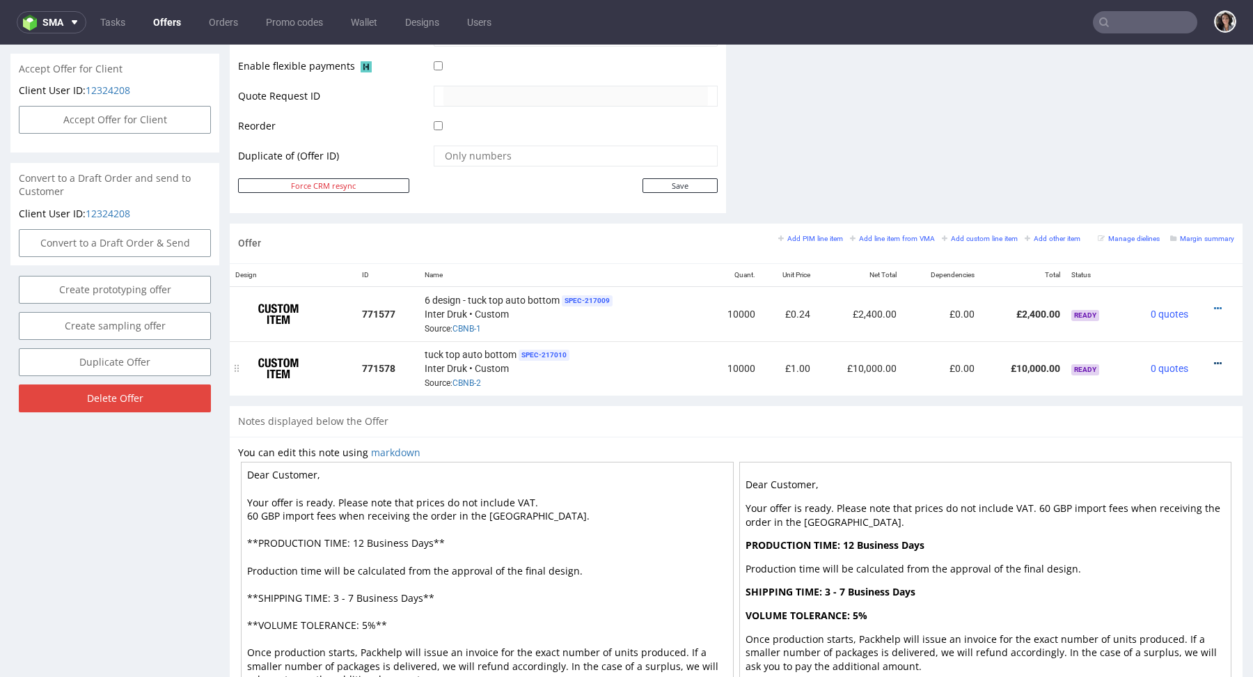
click at [1214, 358] on icon at bounding box center [1218, 363] width 8 height 10
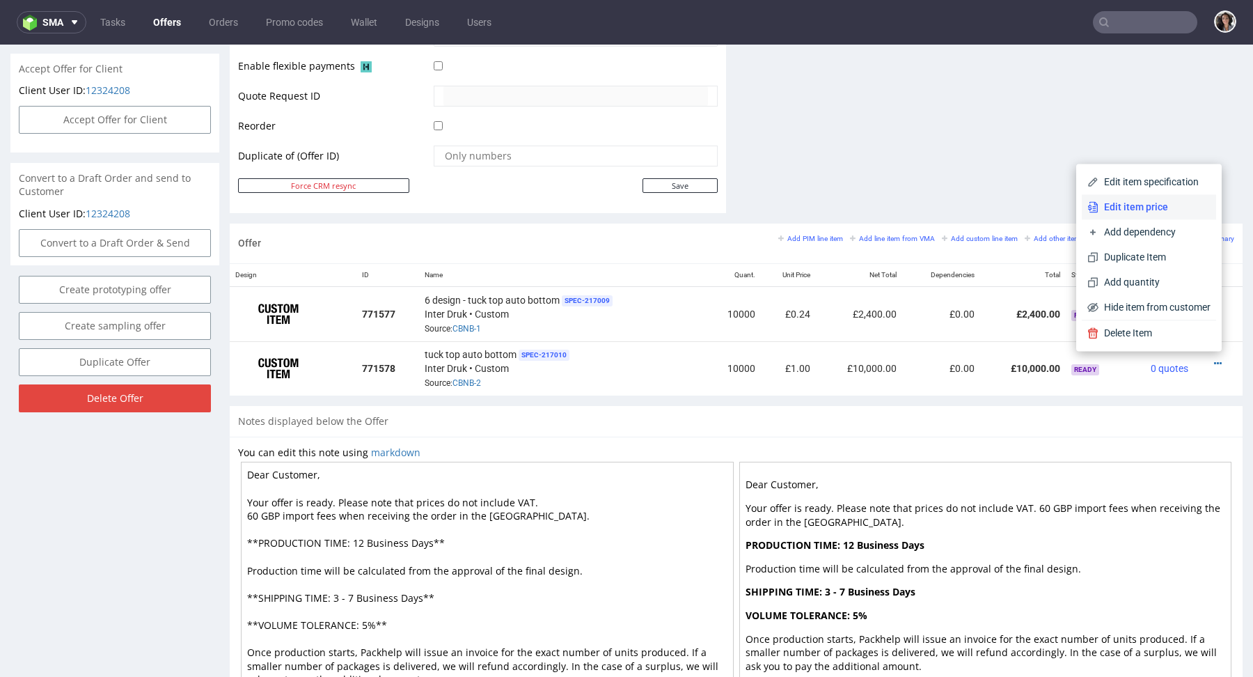
click at [1116, 211] on span "Edit item price" at bounding box center [1154, 207] width 112 height 14
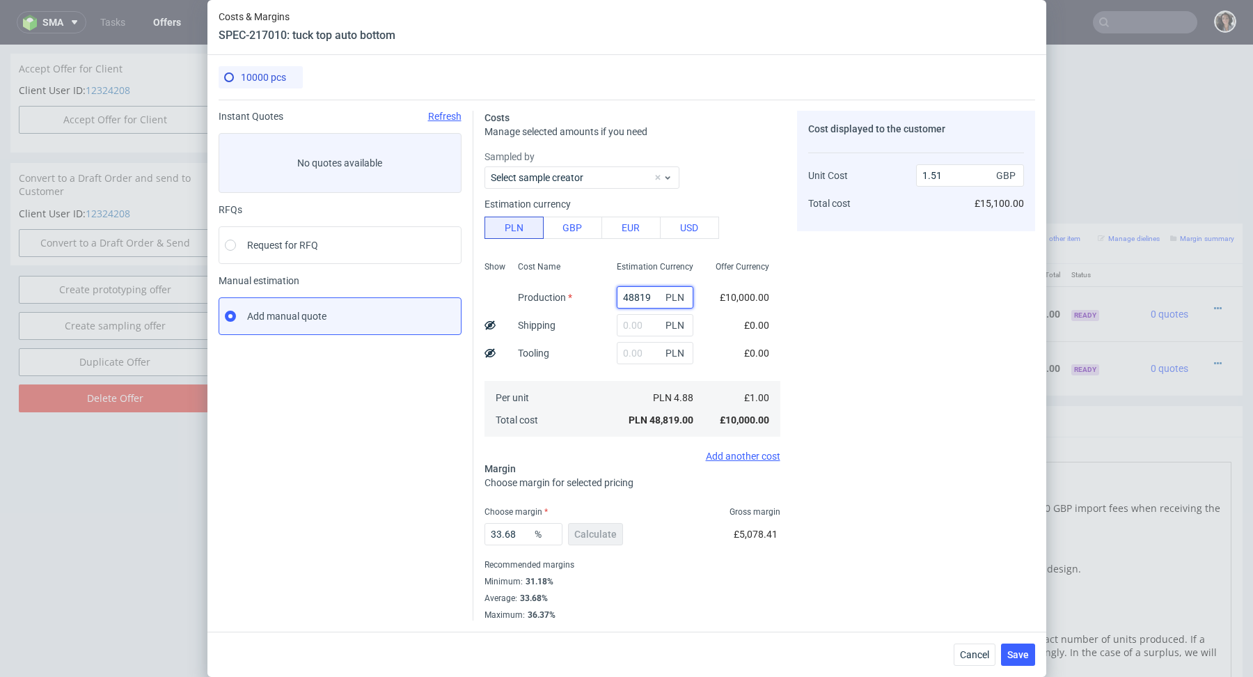
click at [638, 292] on input "48819" at bounding box center [655, 297] width 77 height 22
paste input "8250"
type input "8250"
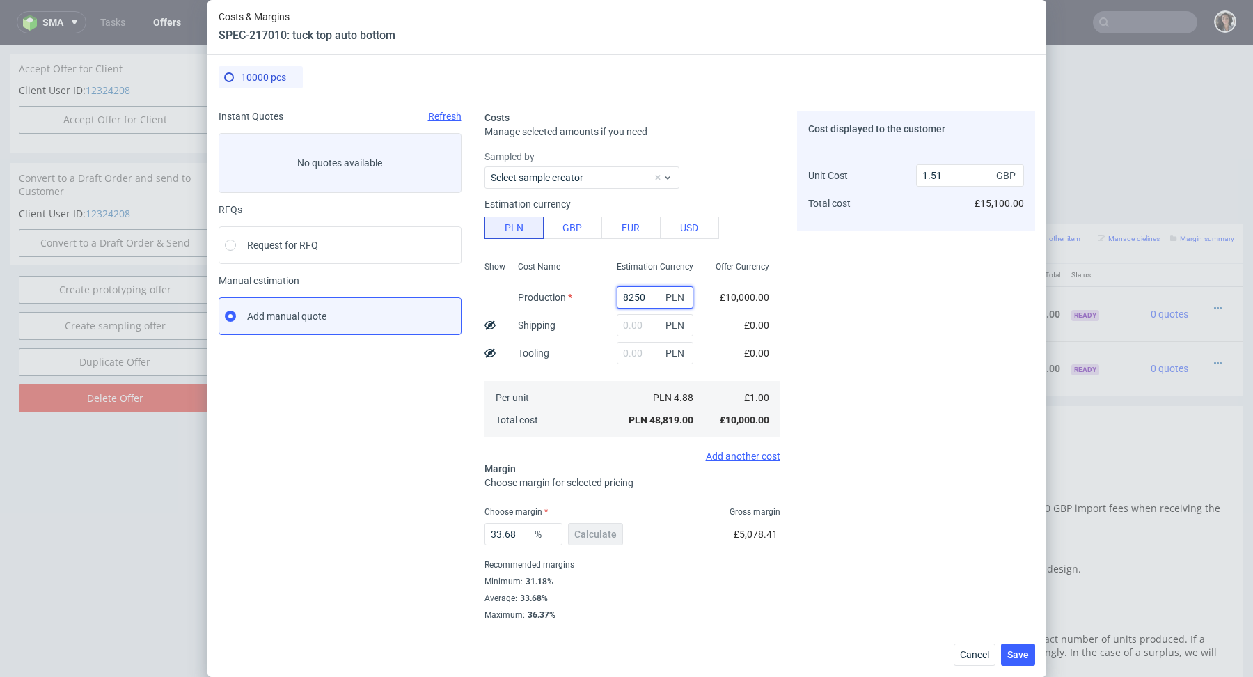
type input "0.25"
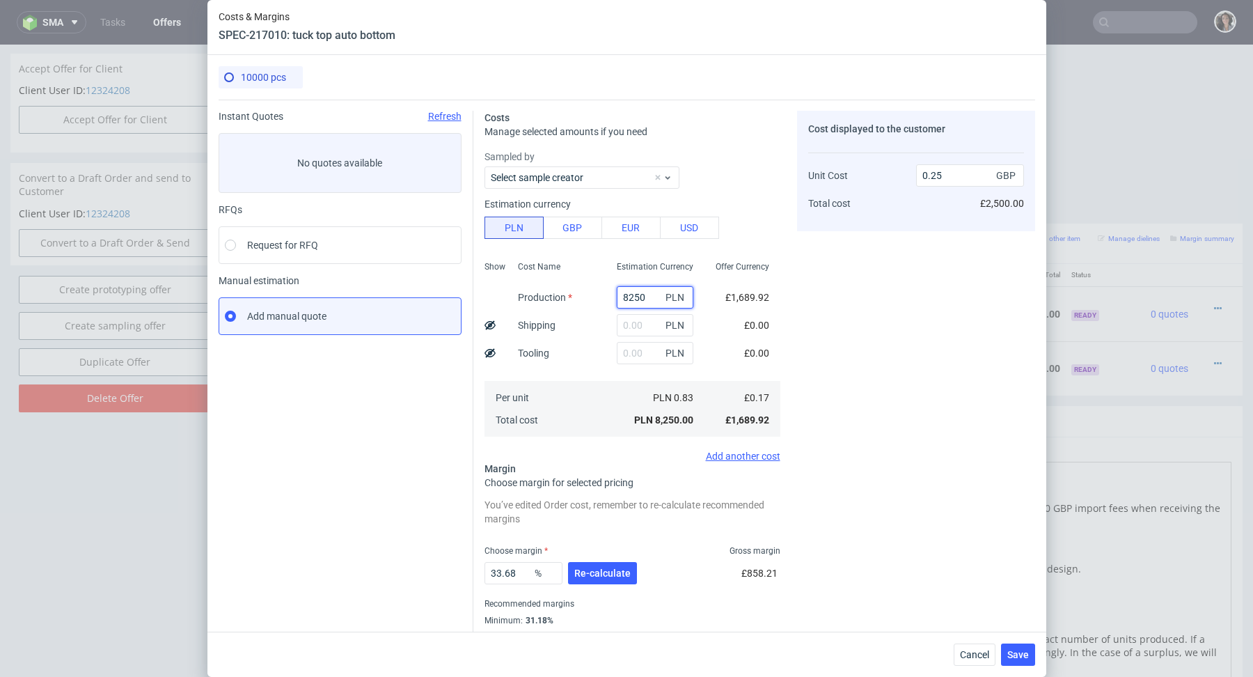
type input "8250"
click at [595, 575] on span "Re-calculate" at bounding box center [602, 573] width 56 height 10
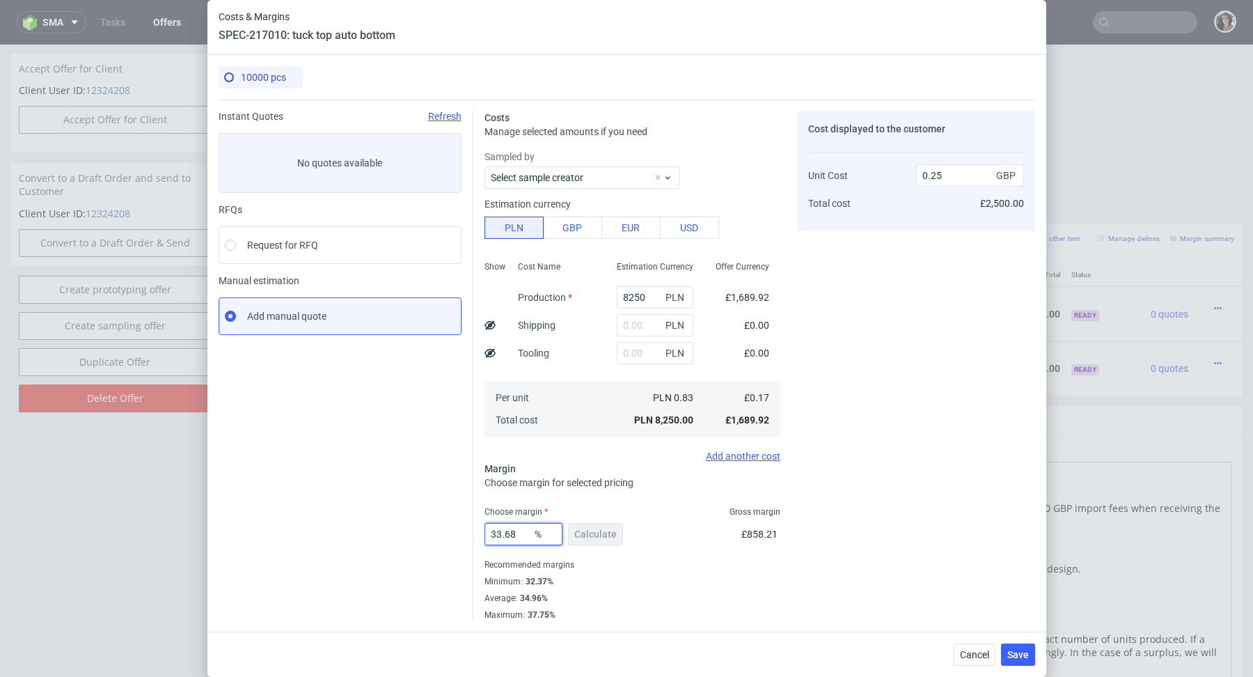
drag, startPoint x: 523, startPoint y: 530, endPoint x: 434, endPoint y: 530, distance: 89.1
click at [434, 530] on div "Instant Quotes Refresh No quotes available RFQs Request for RFQ Manual estimati…" at bounding box center [627, 360] width 816 height 521
click at [823, 475] on div "Cost displayed to the customer Unit Cost Total cost 0.25 GBP £2,500.00" at bounding box center [916, 365] width 238 height 509
click at [1013, 650] on span "Save" at bounding box center [1018, 654] width 22 height 10
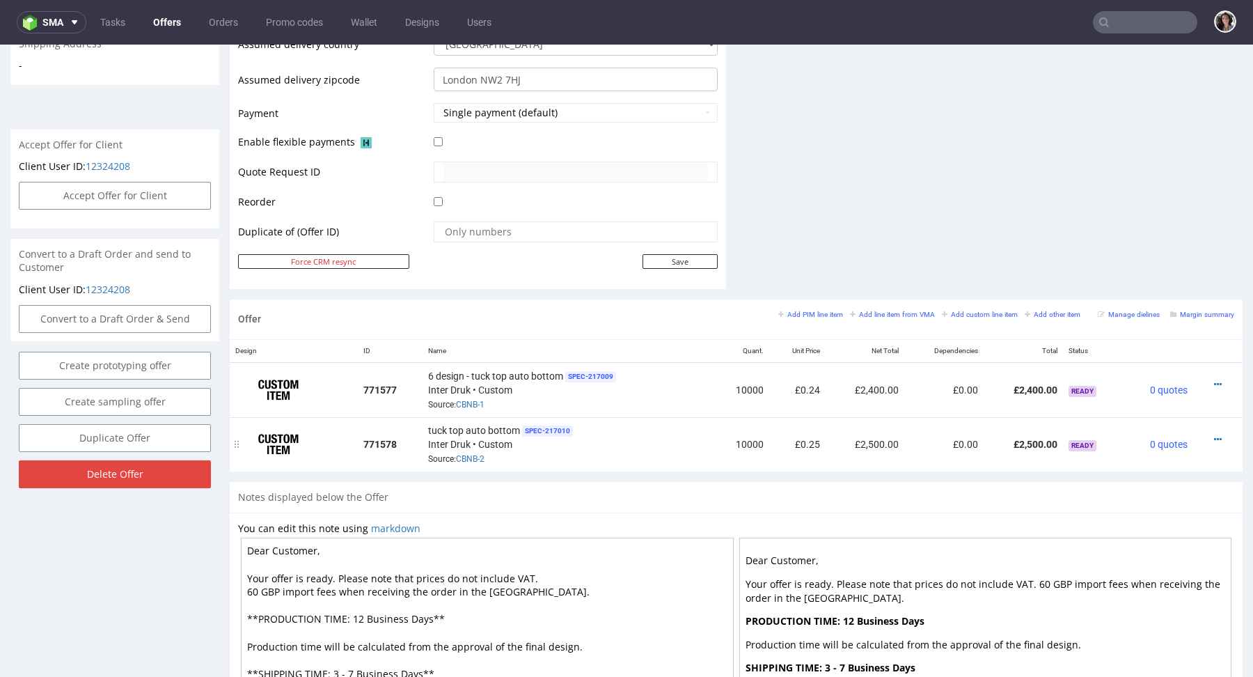
scroll to position [721, 0]
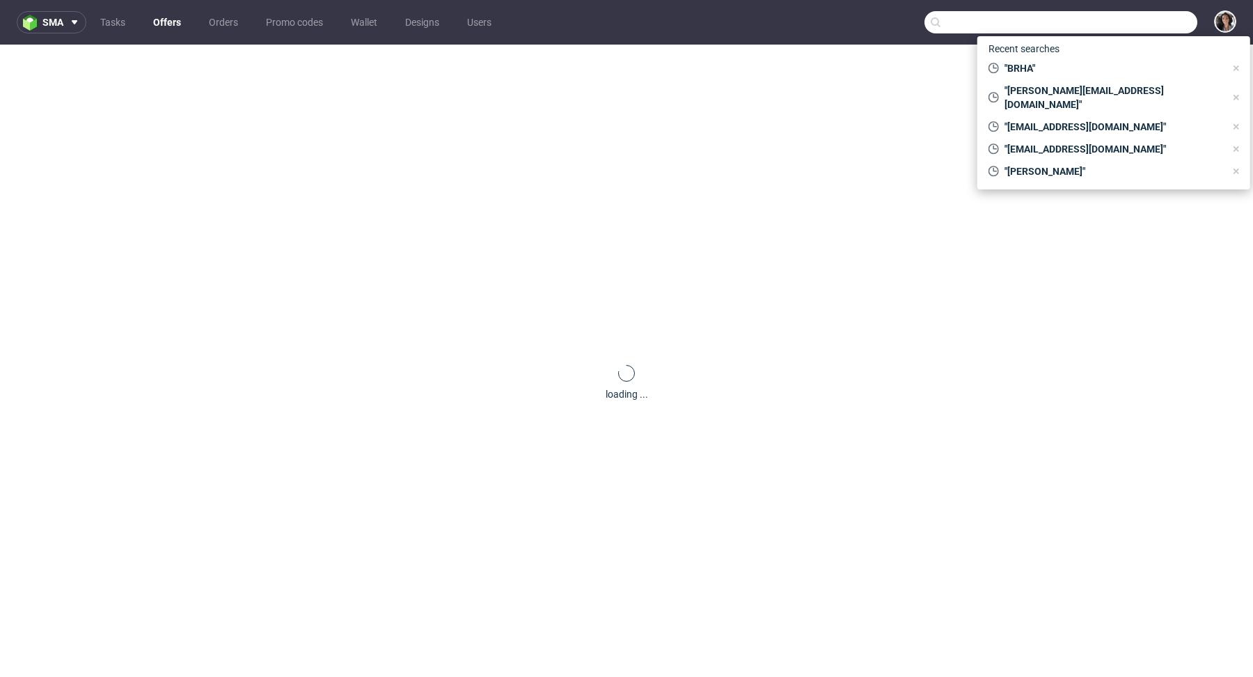
click at [1112, 23] on input "text" at bounding box center [1060, 22] width 273 height 22
paste input "[PERSON_NAME][EMAIL_ADDRESS][DOMAIN_NAME]"
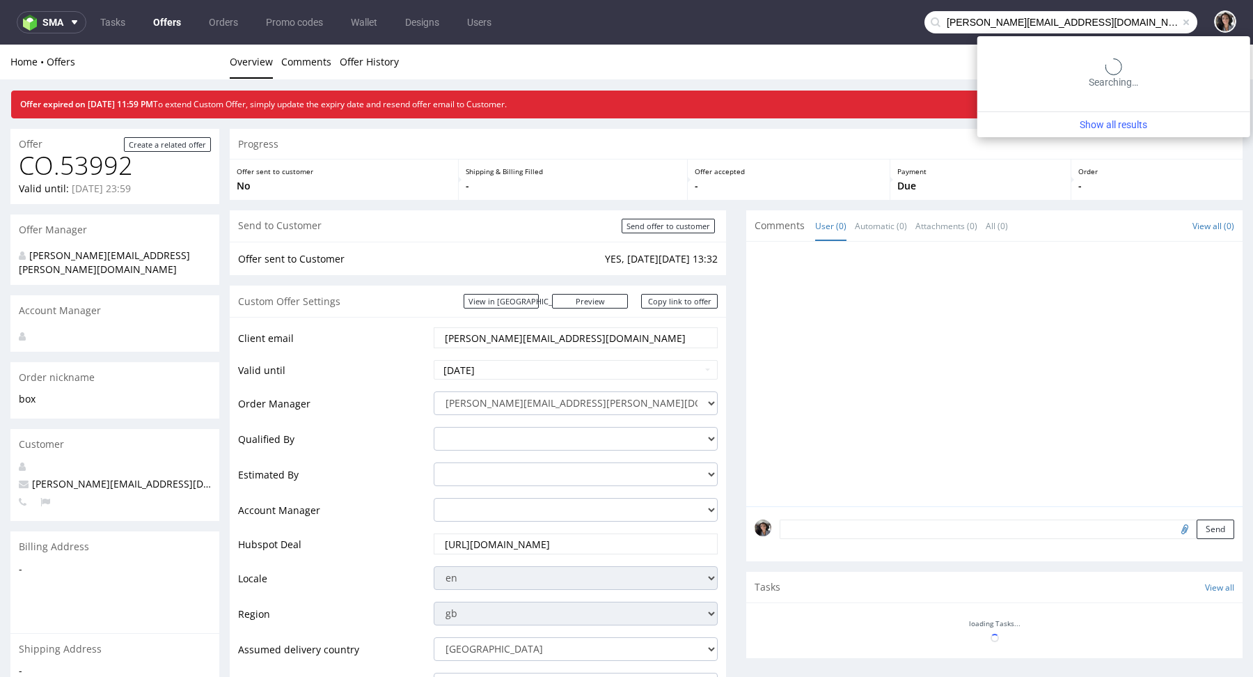
type input "[PERSON_NAME][EMAIL_ADDRESS][DOMAIN_NAME]"
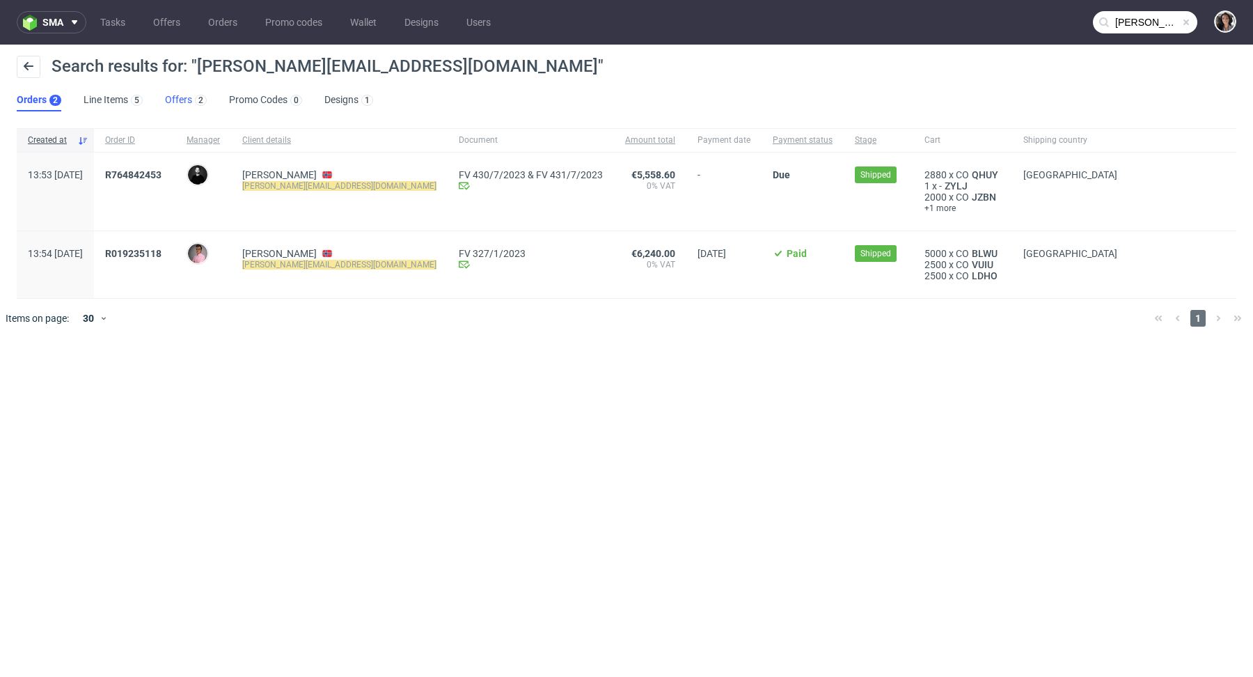
click at [177, 97] on link "Offers 2" at bounding box center [186, 100] width 42 height 22
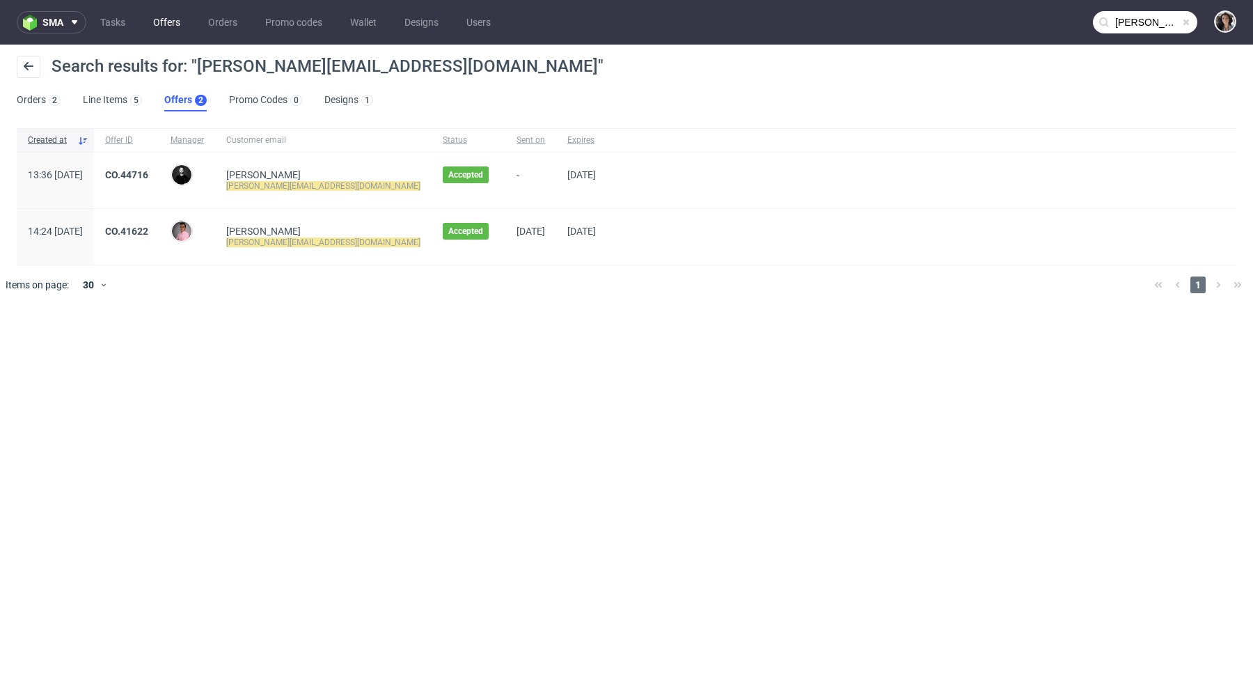
click at [170, 30] on link "Offers" at bounding box center [167, 22] width 44 height 22
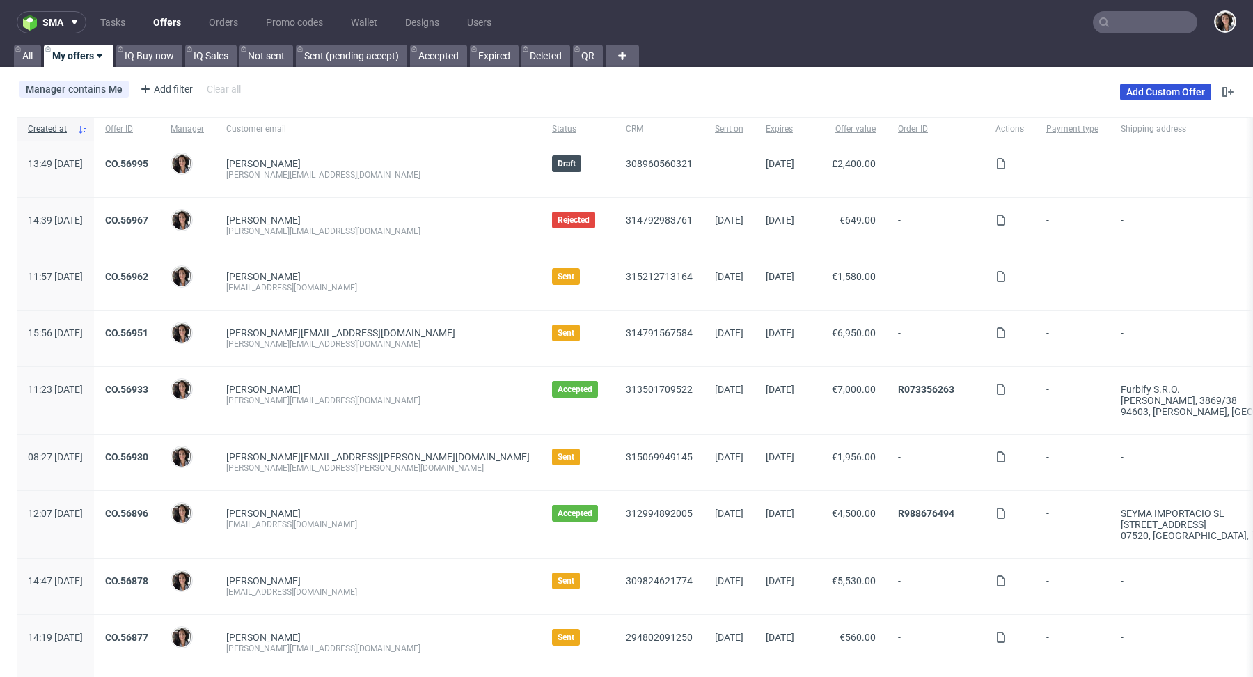
click at [1138, 95] on link "Add Custom Offer" at bounding box center [1165, 92] width 91 height 17
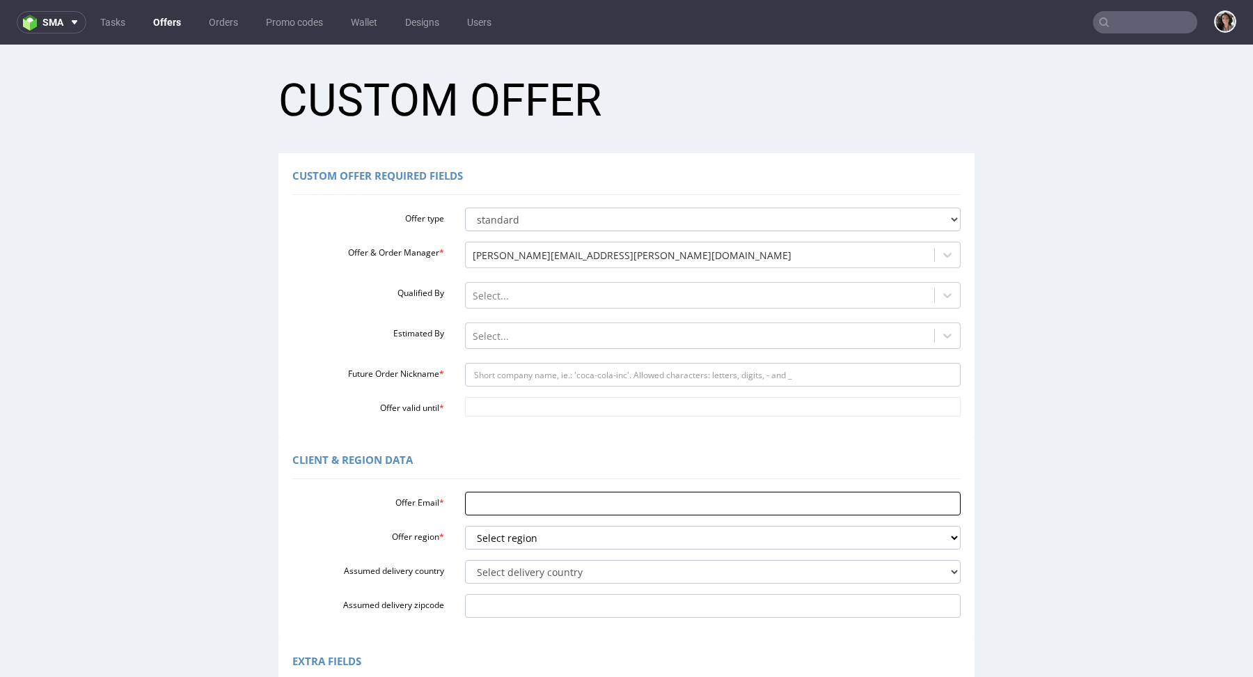
click at [503, 495] on input "Offer Email *" at bounding box center [713, 503] width 496 height 24
paste input "[PERSON_NAME][EMAIL_ADDRESS][DOMAIN_NAME]"
type input "[PERSON_NAME][EMAIL_ADDRESS][DOMAIN_NAME]"
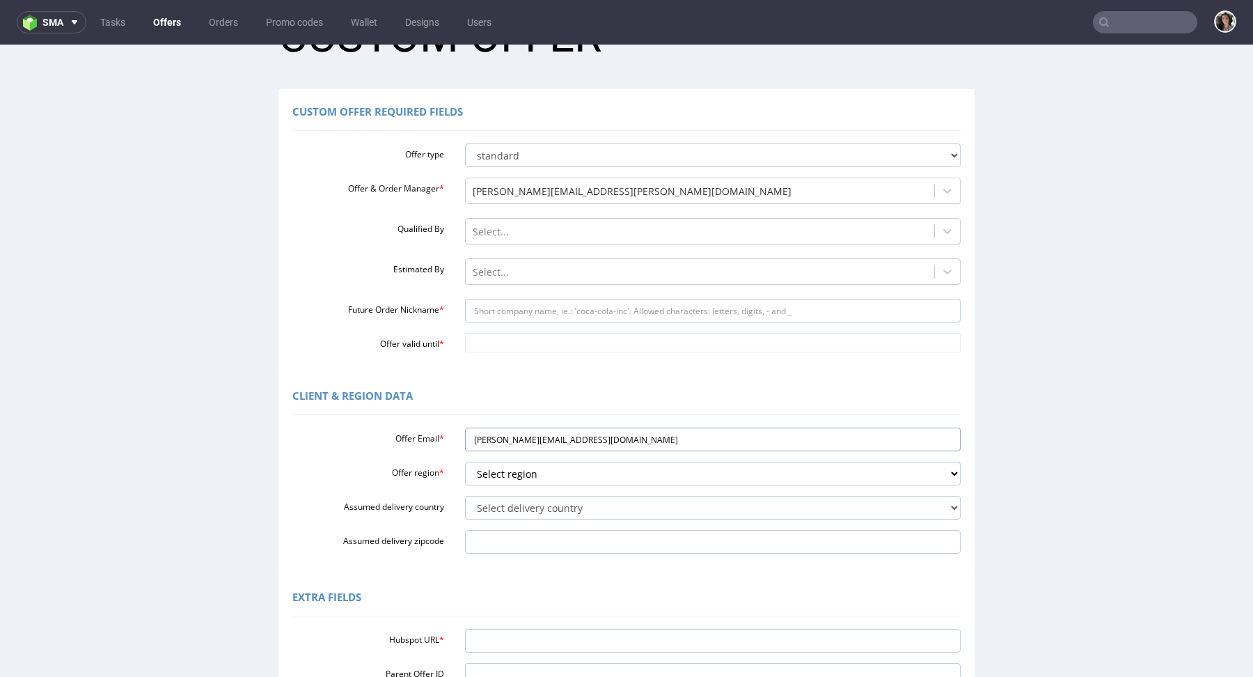
scroll to position [130, 0]
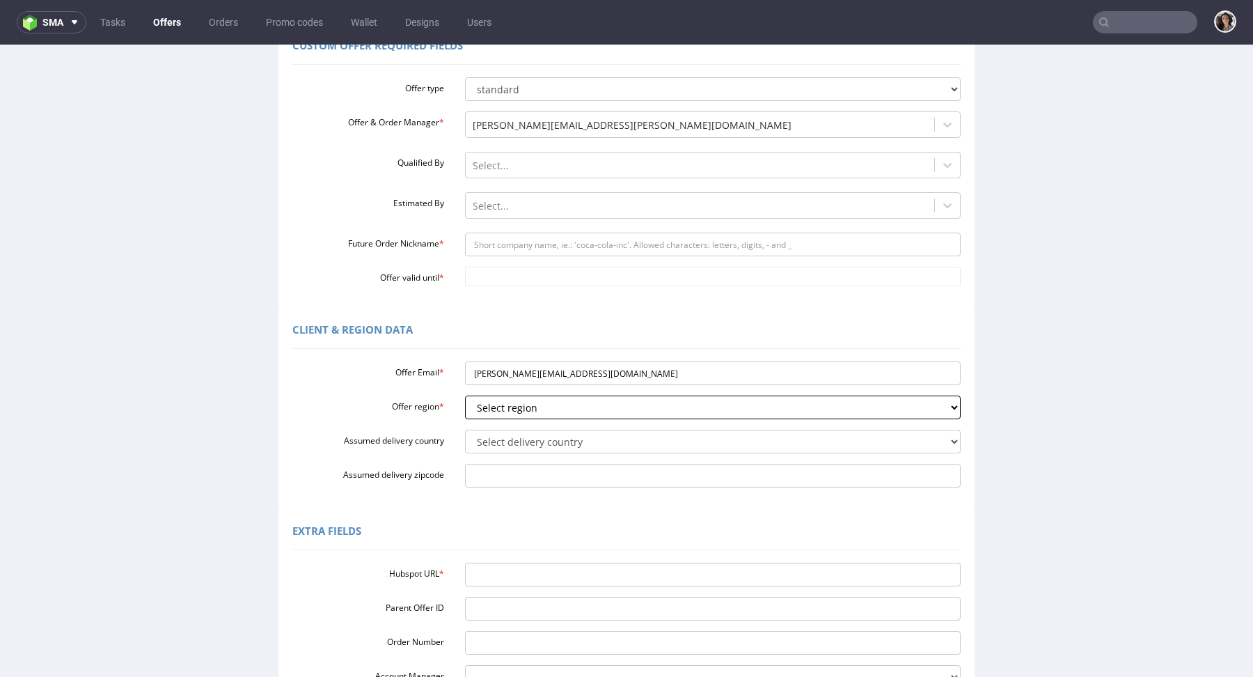
click at [532, 397] on select "Select region eu gb de pl fr it es" at bounding box center [713, 407] width 496 height 24
select select "eu"
click at [491, 443] on select "Select delivery country [GEOGRAPHIC_DATA] [GEOGRAPHIC_DATA] [GEOGRAPHIC_DATA] […" at bounding box center [713, 441] width 496 height 24
select select "167"
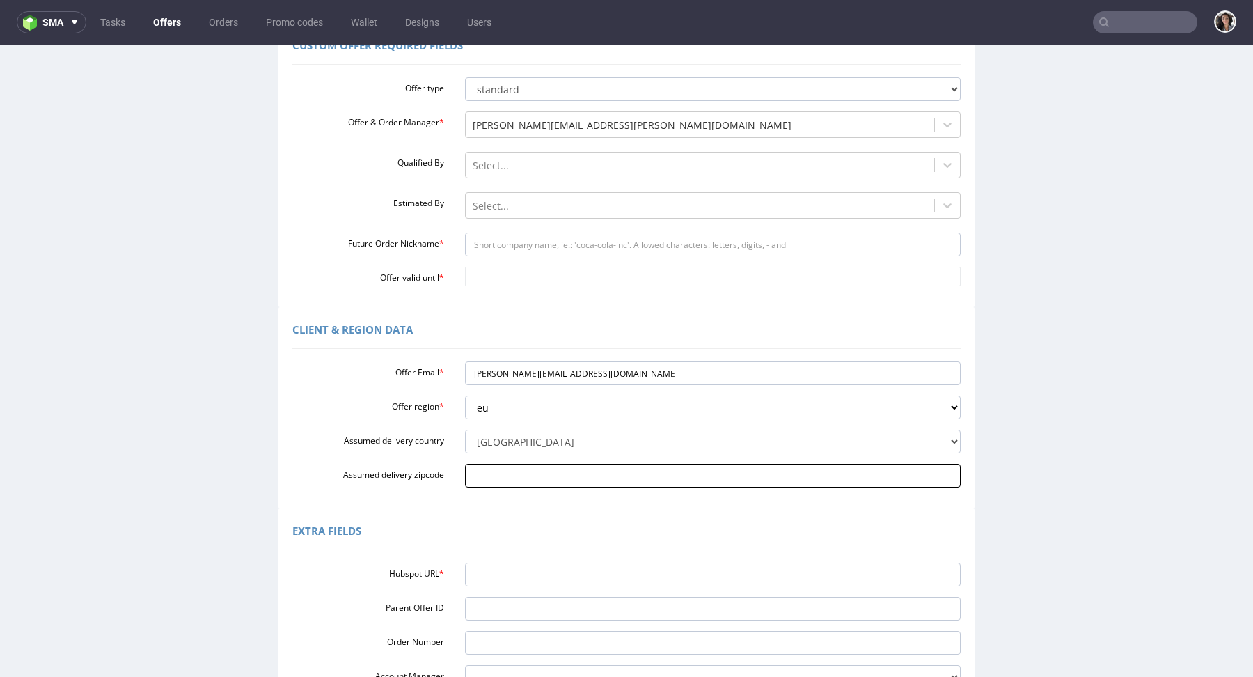
click at [521, 480] on input "Assumed delivery zipcode" at bounding box center [713, 476] width 496 height 24
paste input "3626 Rollag,"
type input "3626 Rollag,"
click at [521, 578] on input "Hubspot URL *" at bounding box center [713, 574] width 496 height 24
paste input "[URL][DOMAIN_NAME]"
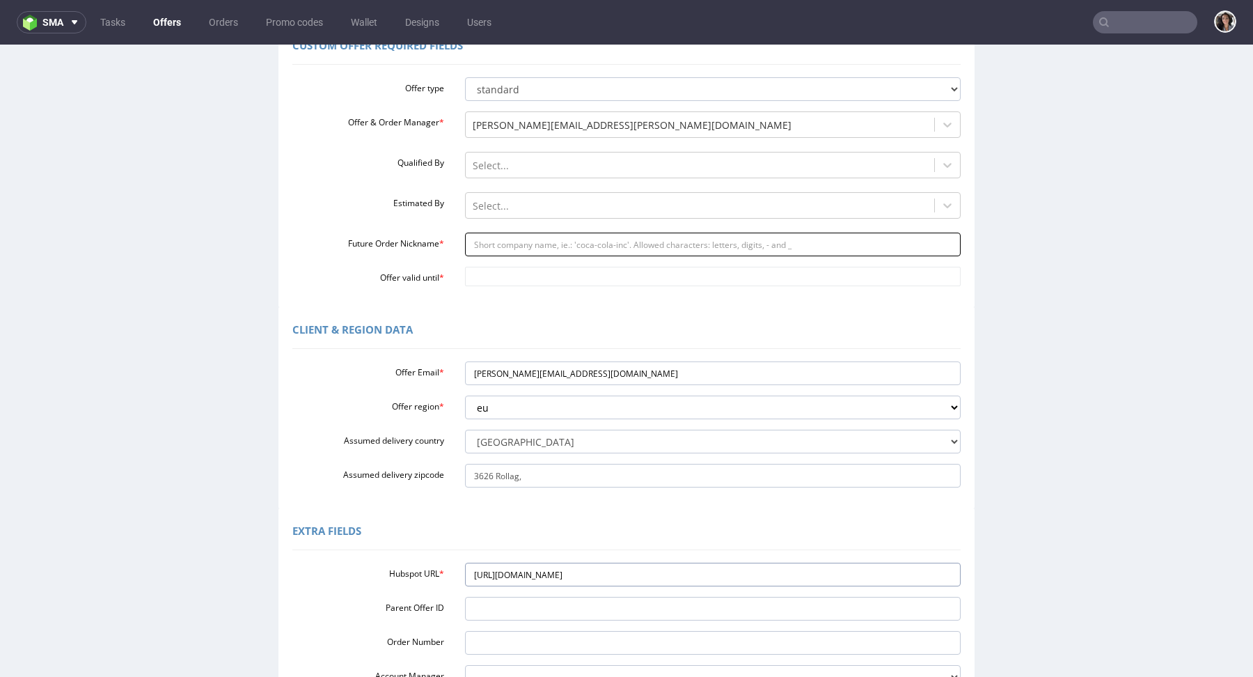
type input "[URL][DOMAIN_NAME]"
click at [524, 240] on input "Future Order Nickname *" at bounding box center [713, 244] width 496 height 24
type input "box"
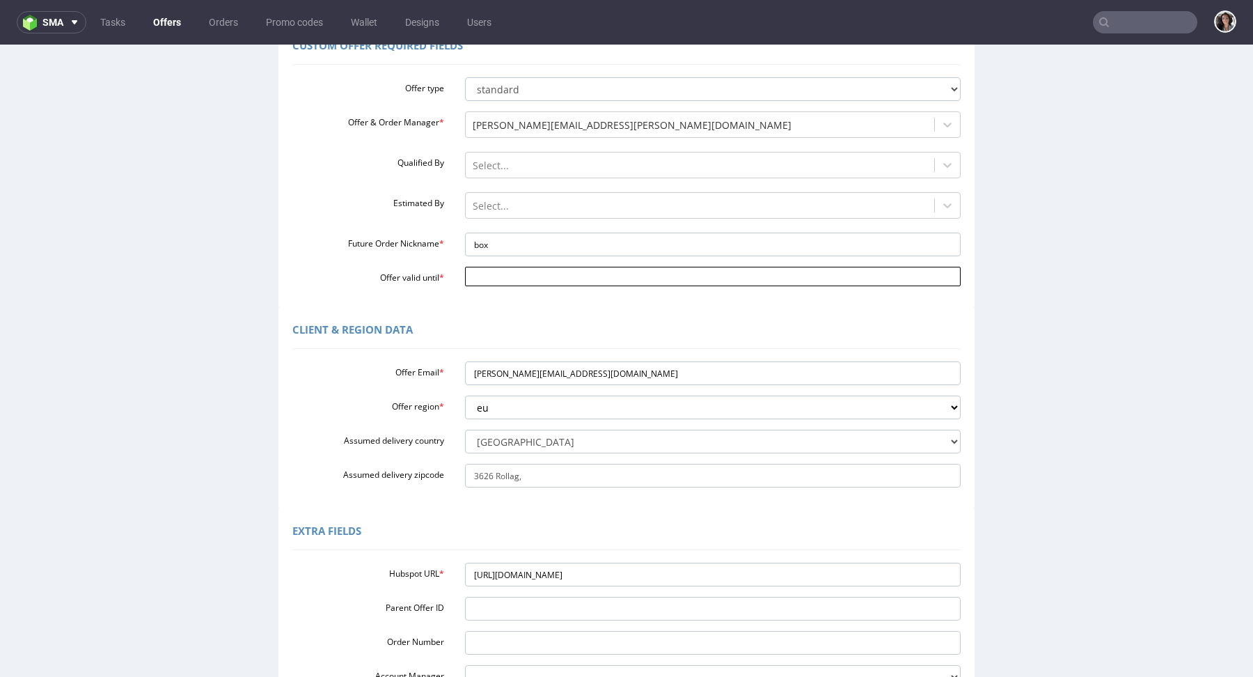
click at [517, 278] on input "Offer valid until *" at bounding box center [713, 276] width 496 height 19
click at [469, 232] on td "28" at bounding box center [472, 235] width 21 height 21
click at [469, 230] on td "28" at bounding box center [472, 235] width 21 height 21
click at [487, 231] on td "29" at bounding box center [494, 235] width 22 height 21
click at [504, 278] on input "[DATE]" at bounding box center [713, 276] width 496 height 19
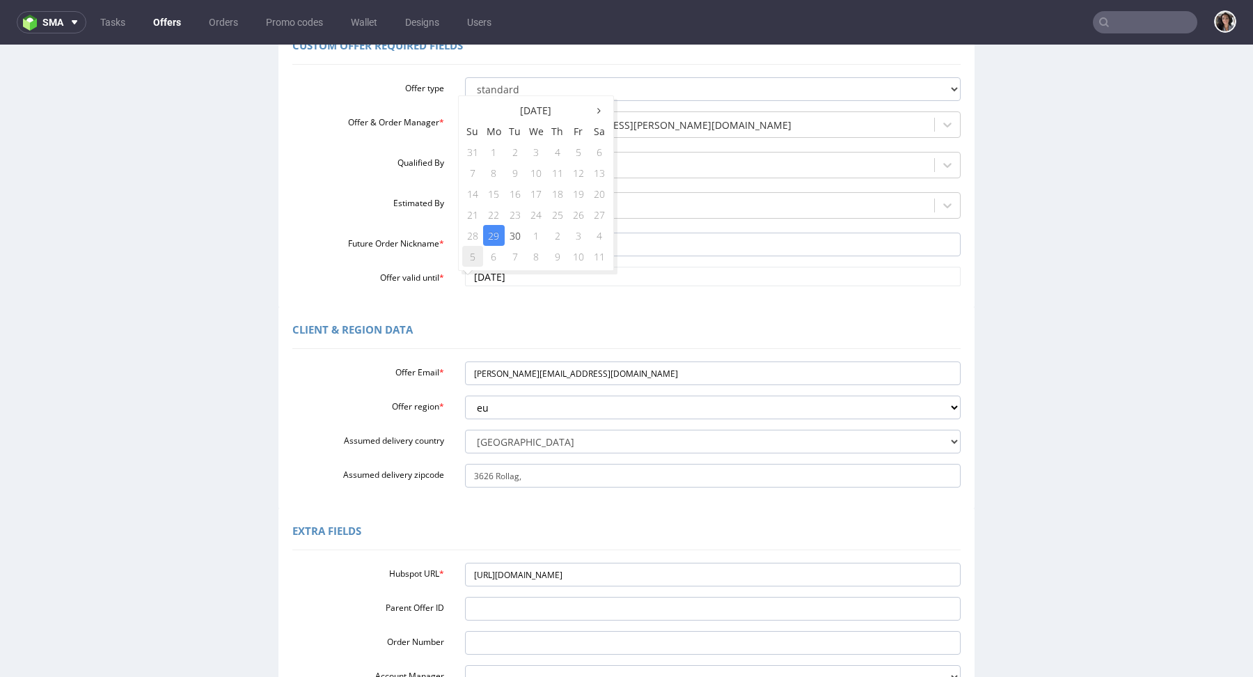
click at [478, 252] on td "5" at bounding box center [472, 256] width 21 height 21
type input "[DATE]"
click at [704, 328] on div "Client & Region data" at bounding box center [626, 331] width 668 height 33
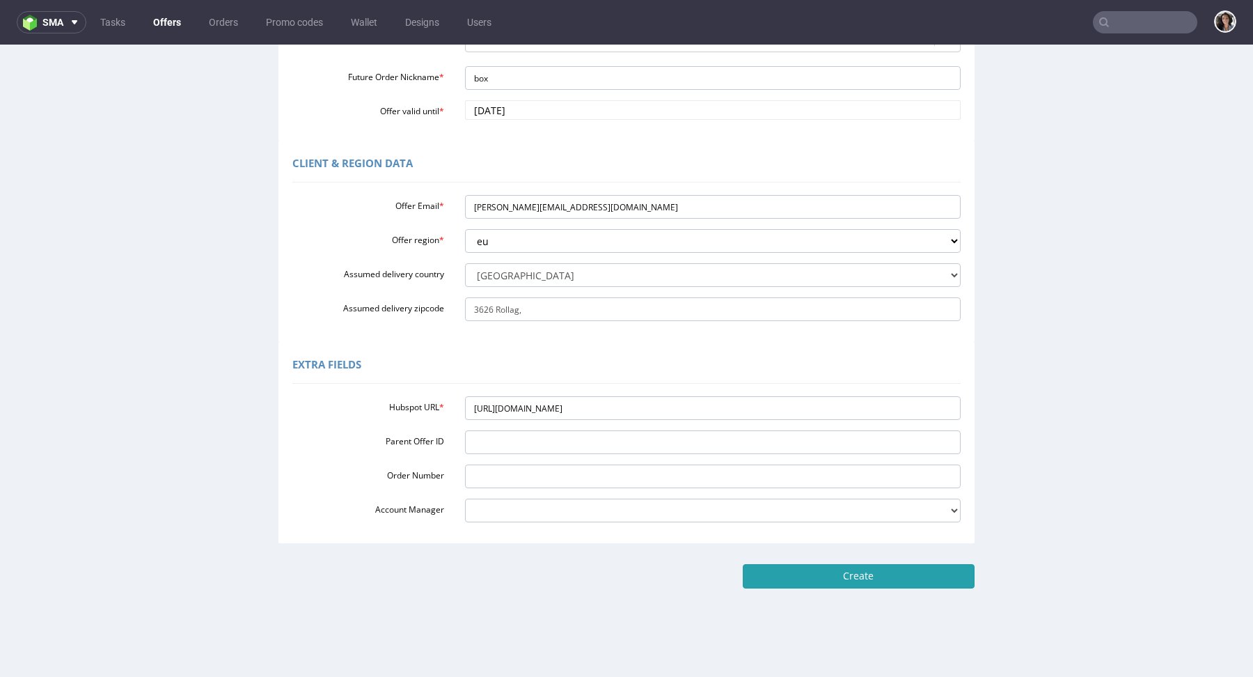
click at [883, 580] on input "Create" at bounding box center [859, 576] width 232 height 24
type input "Please wait..."
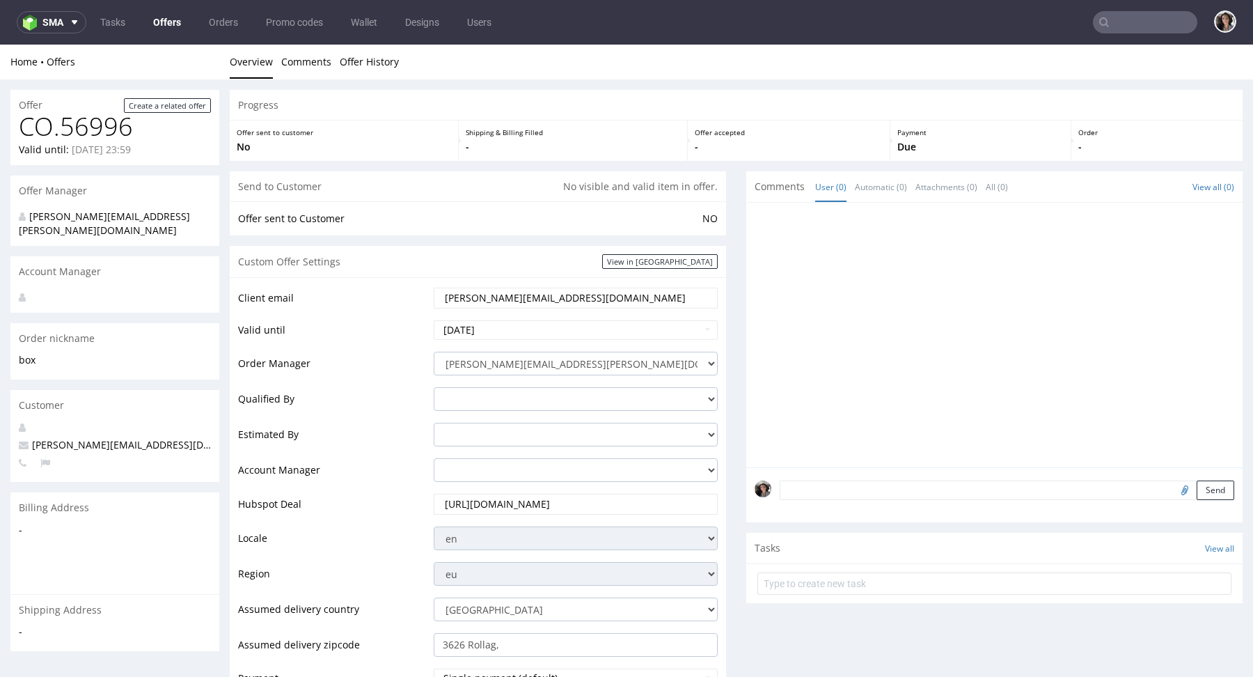
click at [548, 291] on input "[PERSON_NAME][EMAIL_ADDRESS][DOMAIN_NAME]" at bounding box center [575, 297] width 264 height 19
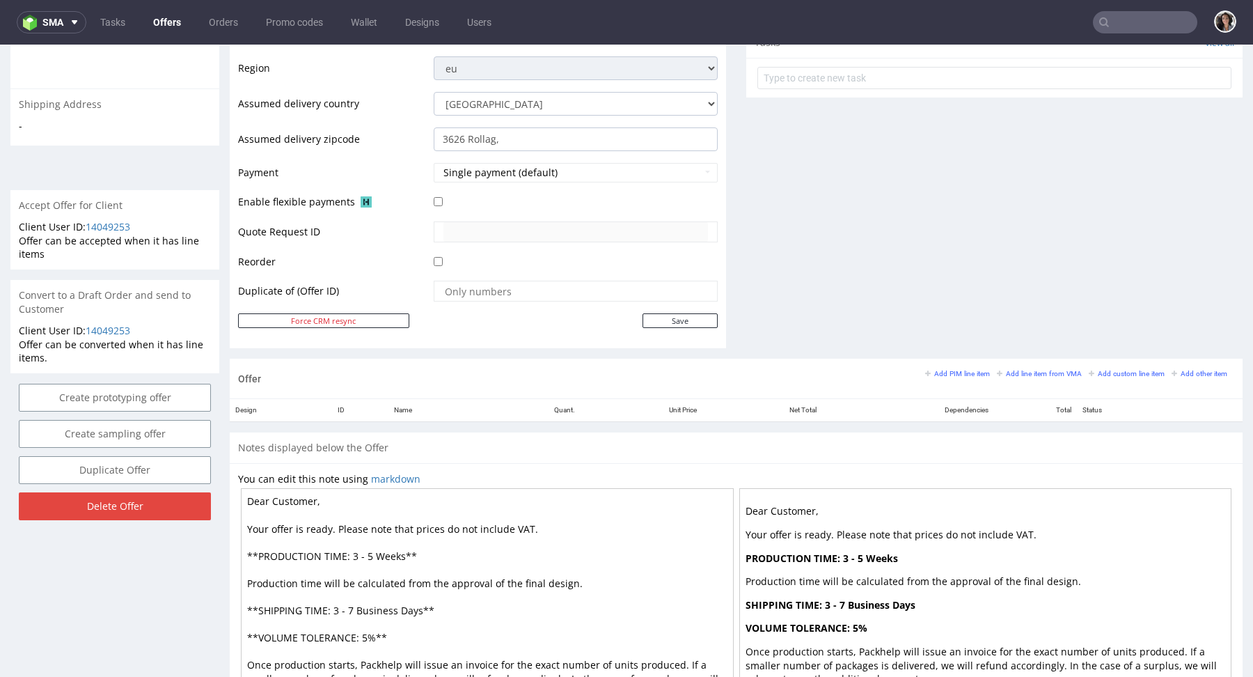
scroll to position [610, 0]
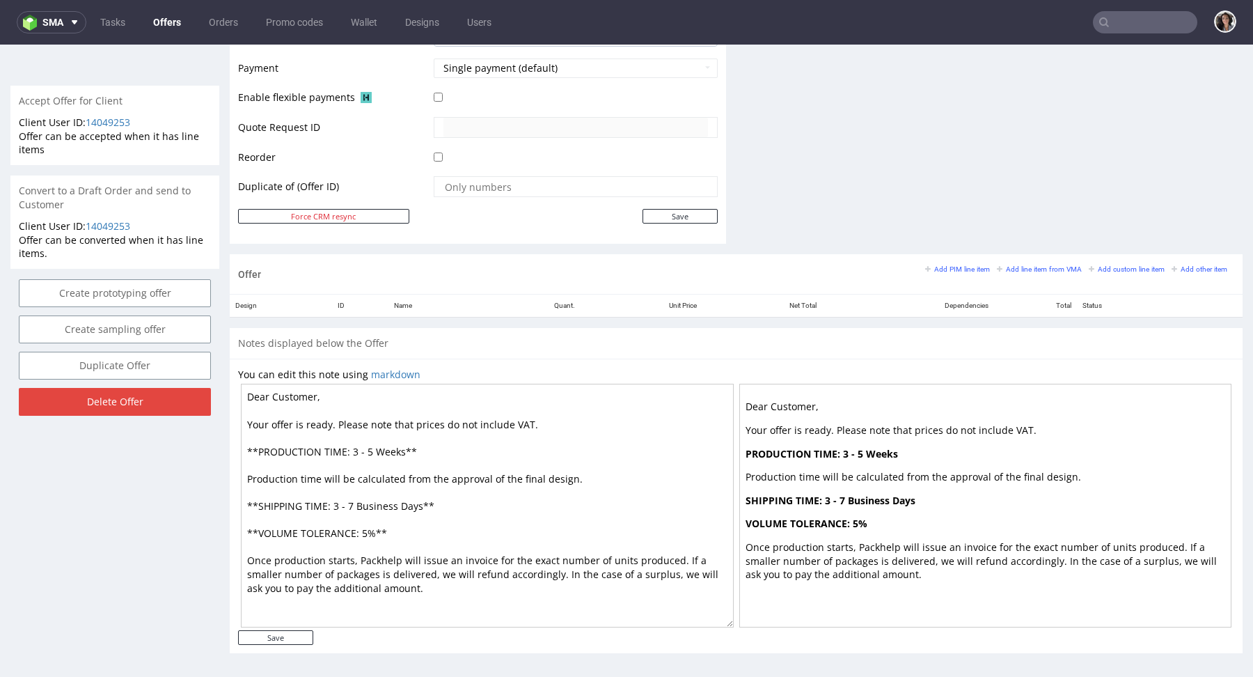
click at [544, 418] on textarea "Dear Customer, Your offer is ready. Please note that prices do not include VAT.…" at bounding box center [487, 506] width 493 height 244
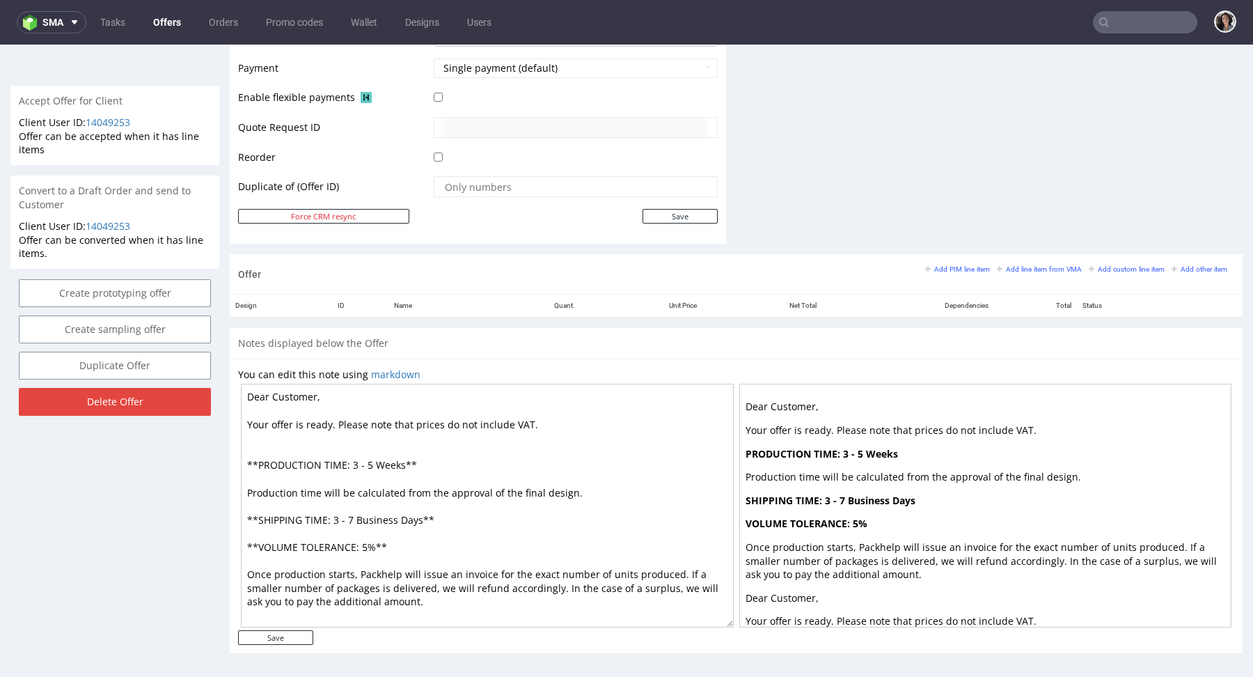
paste textarea "Custom Clearance Service"
drag, startPoint x: 468, startPoint y: 435, endPoint x: 235, endPoint y: 434, distance: 233.2
click at [235, 434] on div "You can edit this note using markdown Dear Customer, Your offer is ready. Pleas…" at bounding box center [736, 505] width 1013 height 295
paste textarea "s clearance service to be paid by the customer"
type textarea "Dear Customer, Your offer is ready. Please note that prices do not include VAT.…"
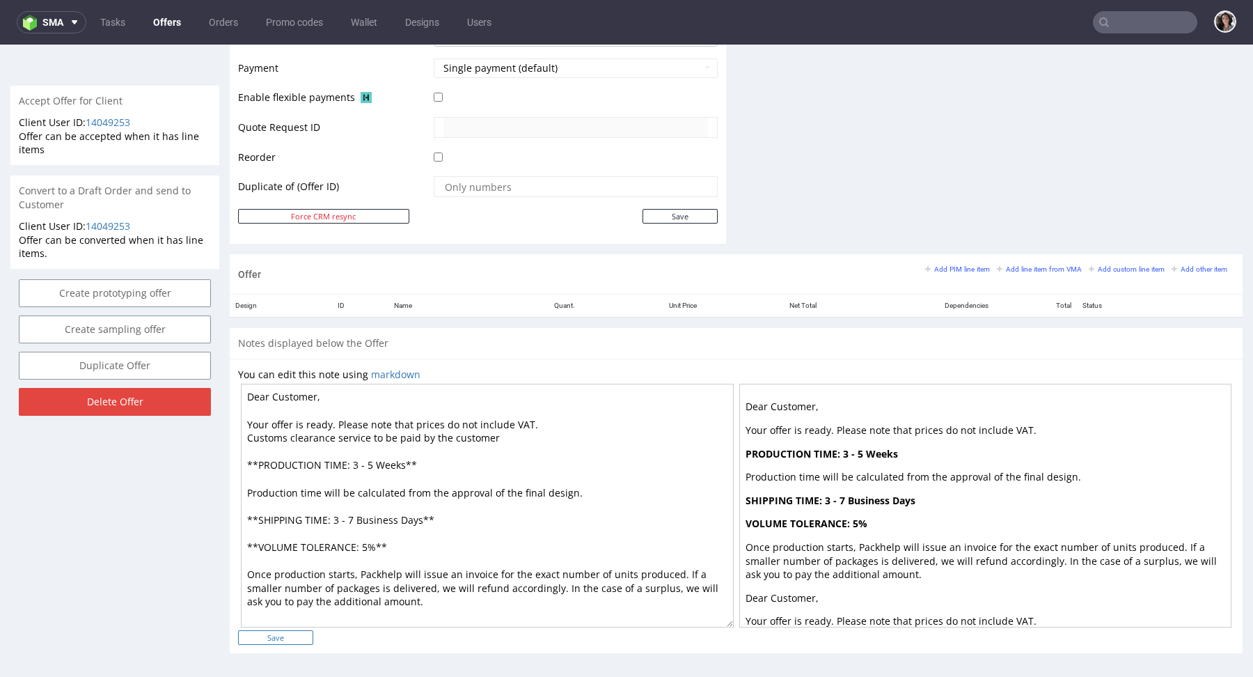
click at [281, 635] on input "Save" at bounding box center [275, 637] width 75 height 15
type input "In progress..."
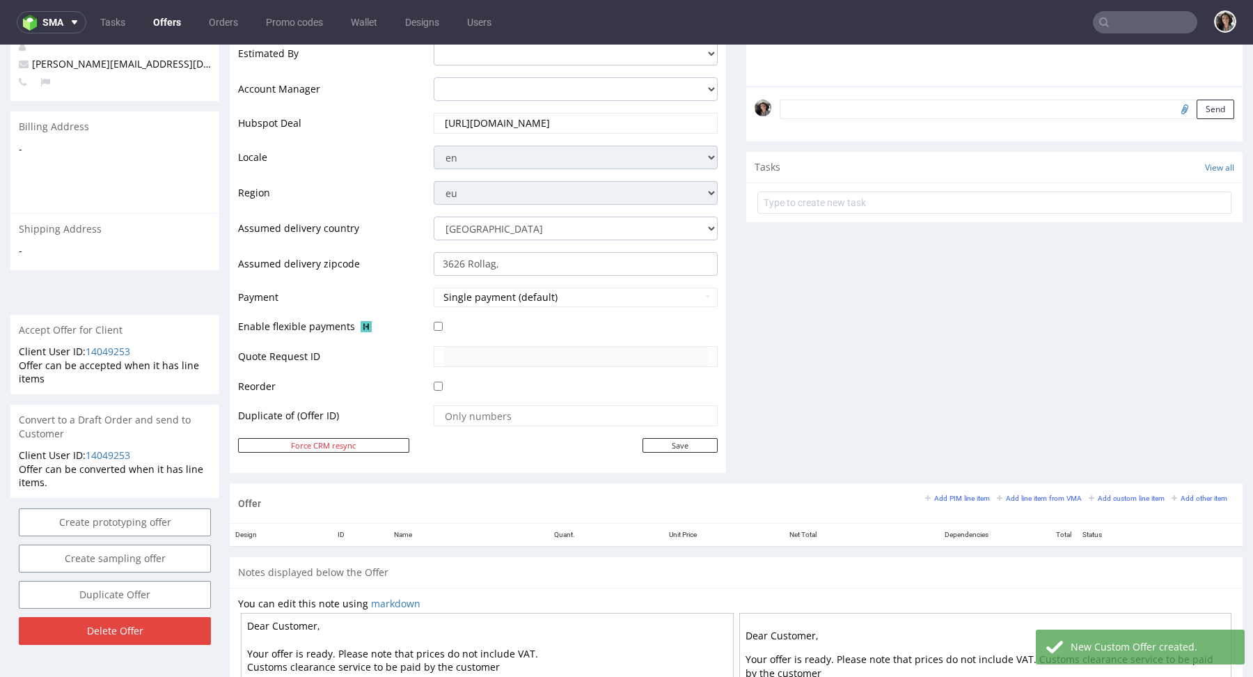
scroll to position [555, 0]
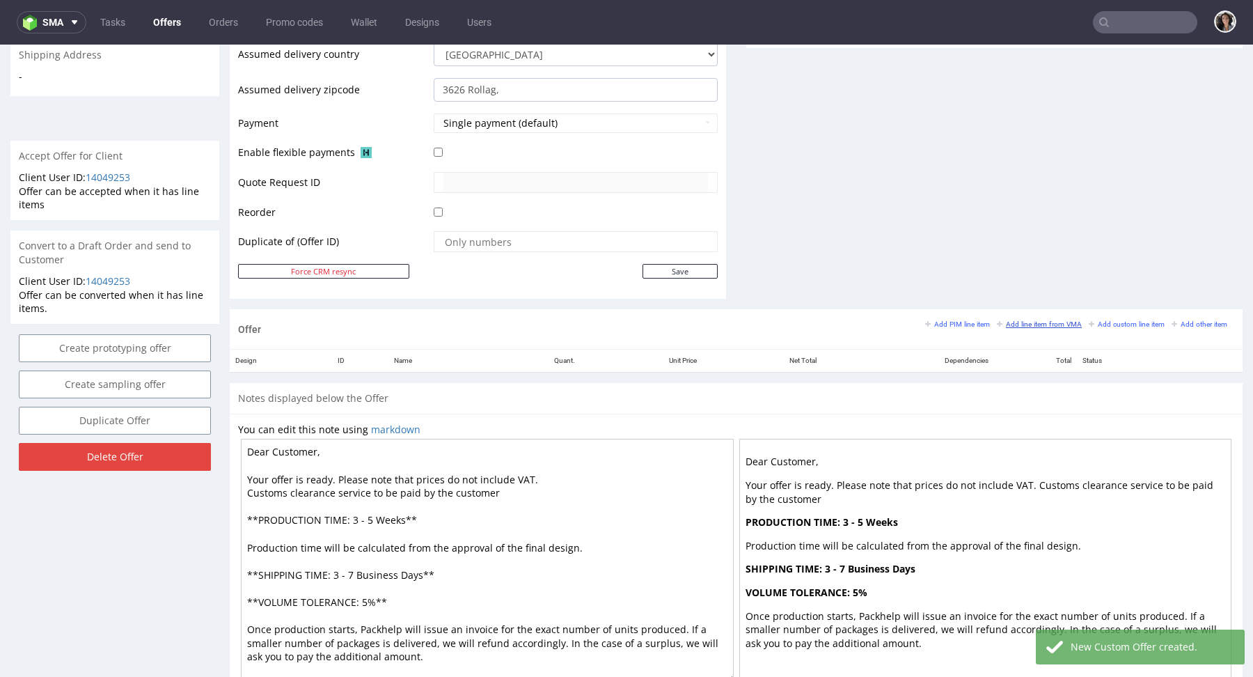
click at [1032, 317] on div "Add PIM line item Add line item from VMA Add custom line item Add other item" at bounding box center [1079, 323] width 309 height 13
click at [1033, 322] on small "Add line item from VMA" at bounding box center [1039, 324] width 85 height 8
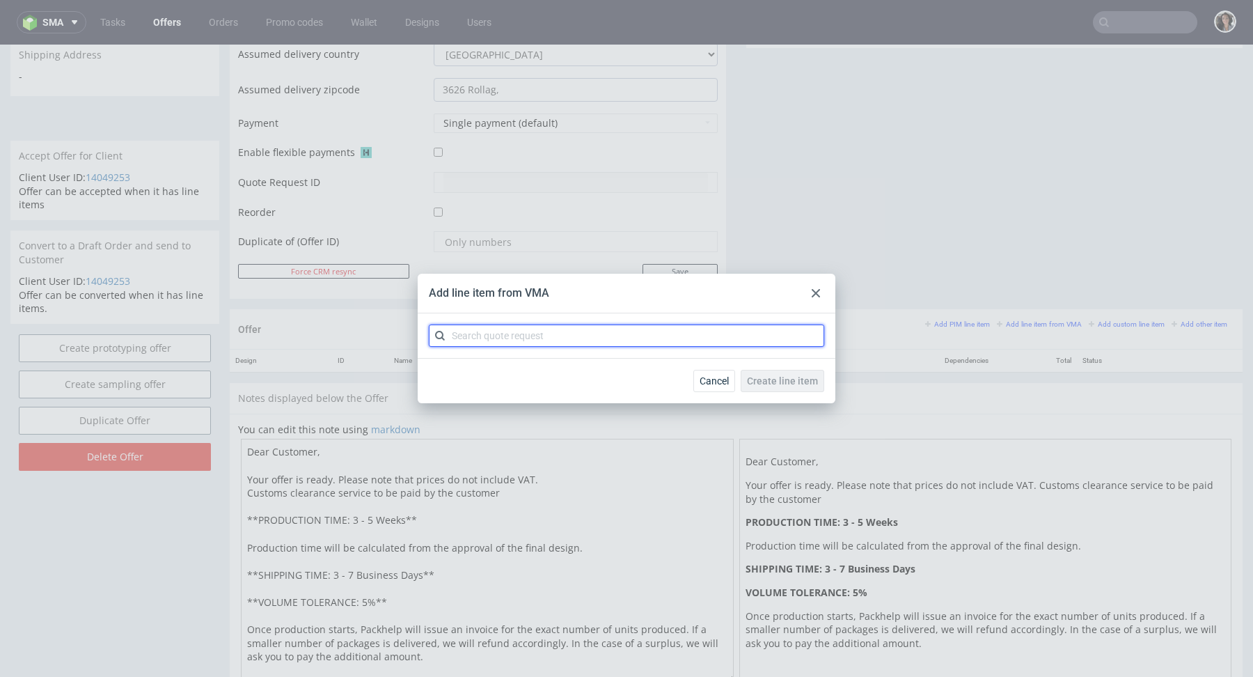
click at [664, 344] on input "text" at bounding box center [626, 335] width 395 height 22
paste input "CBNT"
type input "CBNT"
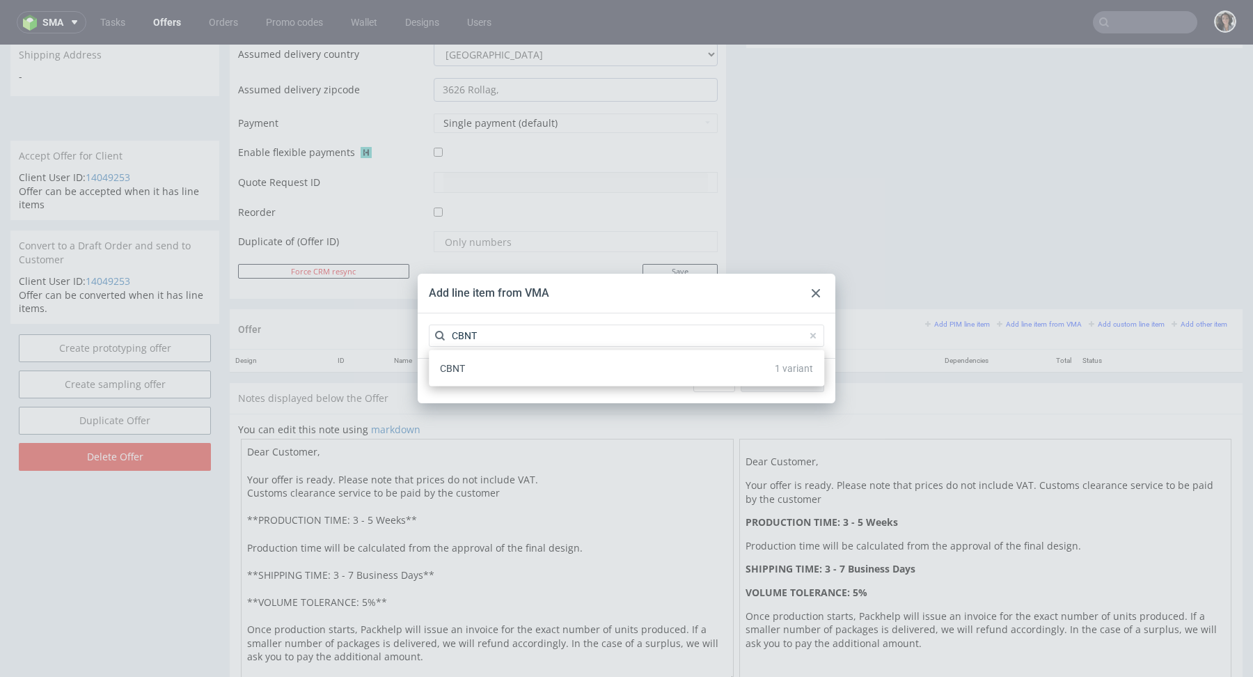
click at [456, 374] on p "CBNT" at bounding box center [452, 368] width 25 height 14
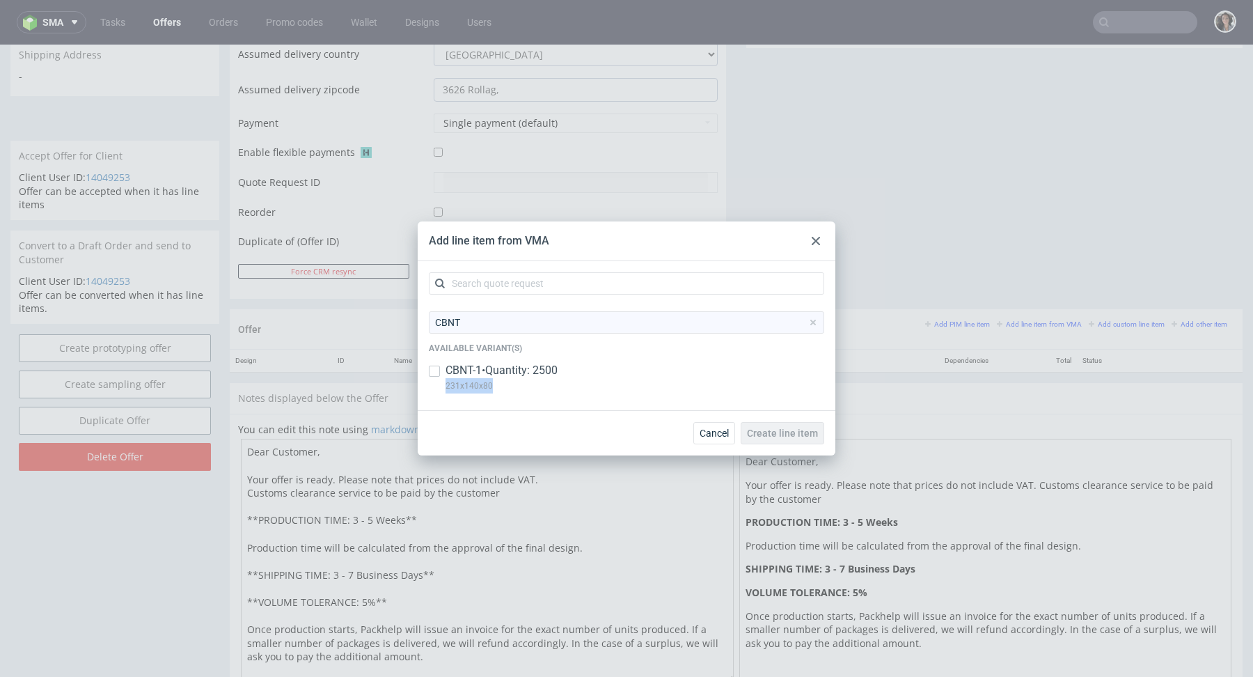
copy p "231x140x80"
drag, startPoint x: 519, startPoint y: 390, endPoint x: 441, endPoint y: 391, distance: 78.0
click at [441, 391] on div "CBNT-1 • Quantity: 2500 231x140x80" at bounding box center [626, 381] width 395 height 36
checkbox input "true"
click at [778, 433] on span "Create line item" at bounding box center [782, 433] width 71 height 10
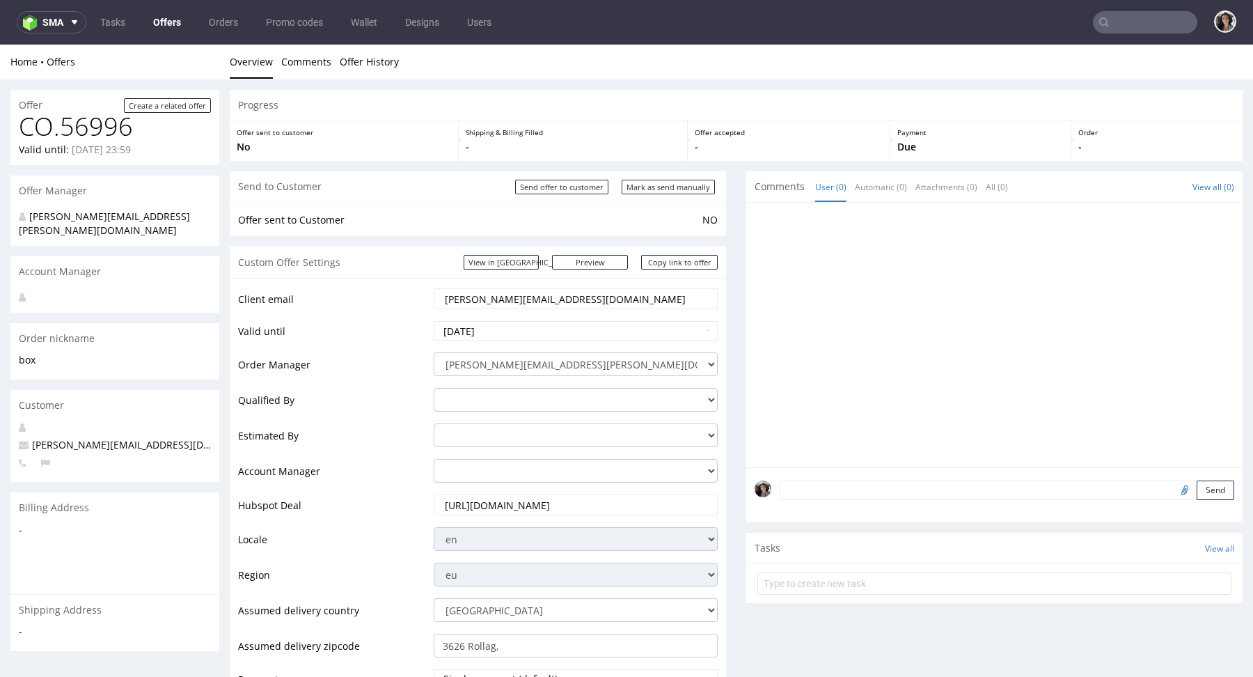
scroll to position [667, 0]
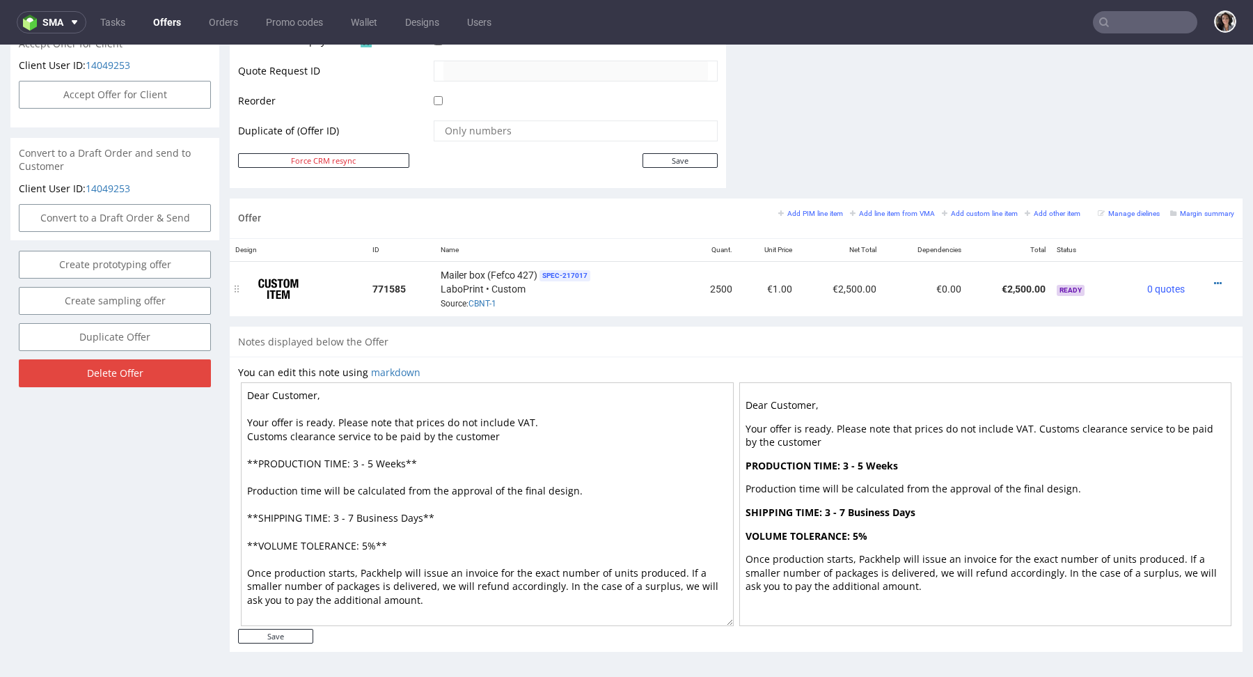
click at [1199, 277] on div at bounding box center [1212, 283] width 33 height 14
click at [1214, 278] on icon at bounding box center [1218, 283] width 8 height 10
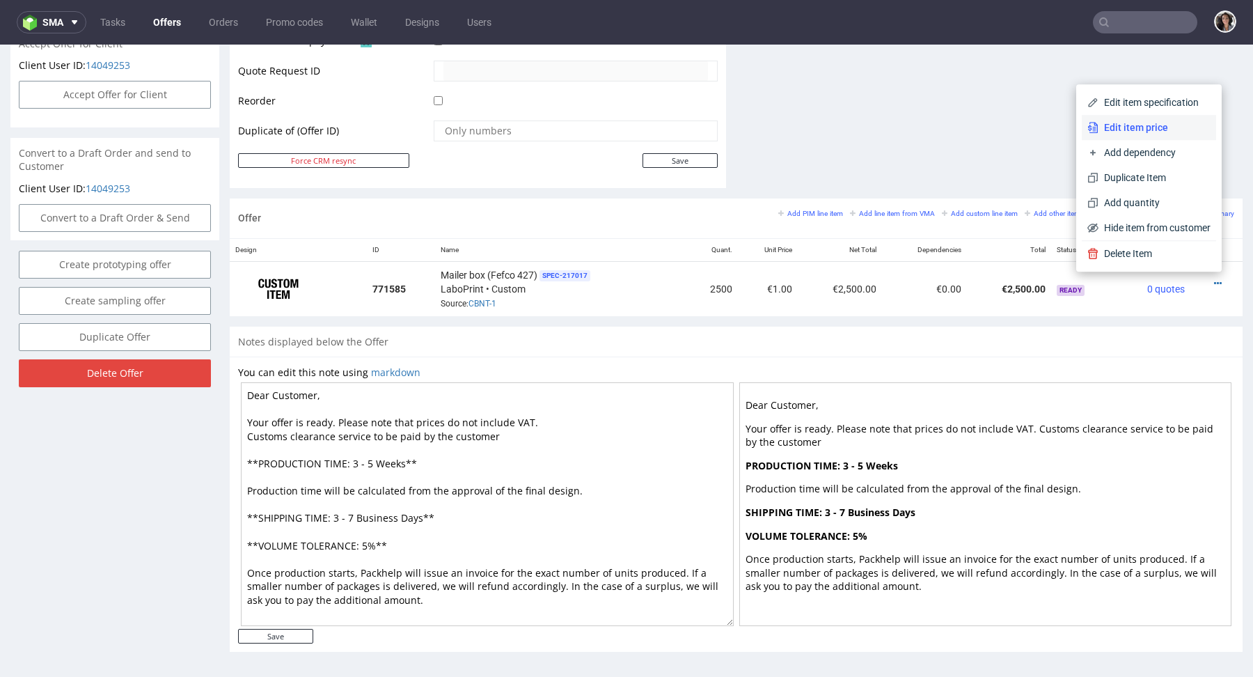
click at [1146, 124] on span "Edit item price" at bounding box center [1154, 127] width 112 height 14
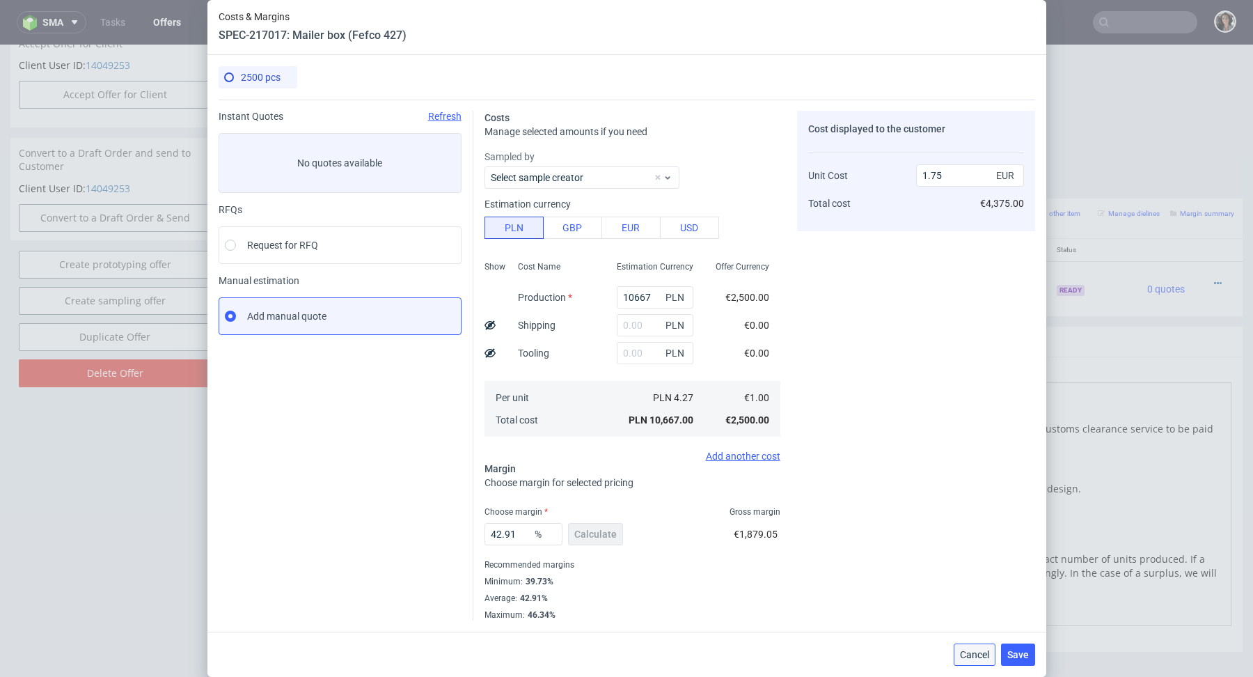
click at [974, 649] on span "Cancel" at bounding box center [974, 654] width 29 height 10
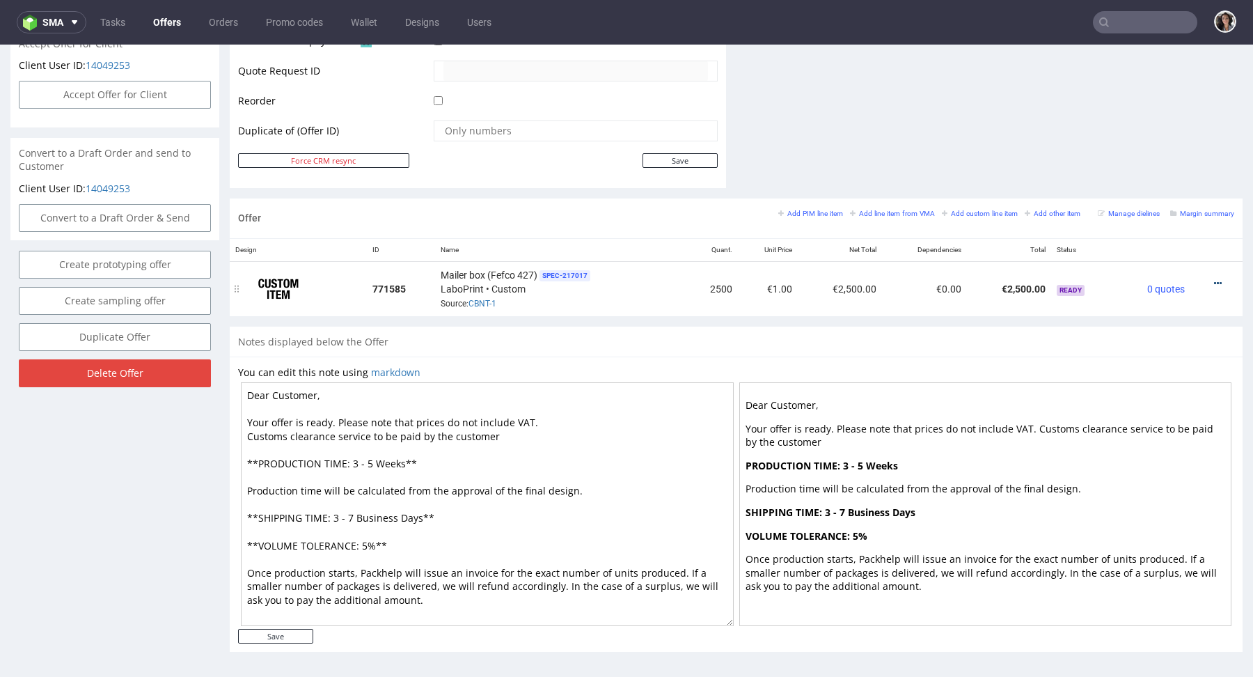
click at [1214, 278] on link at bounding box center [1218, 283] width 8 height 11
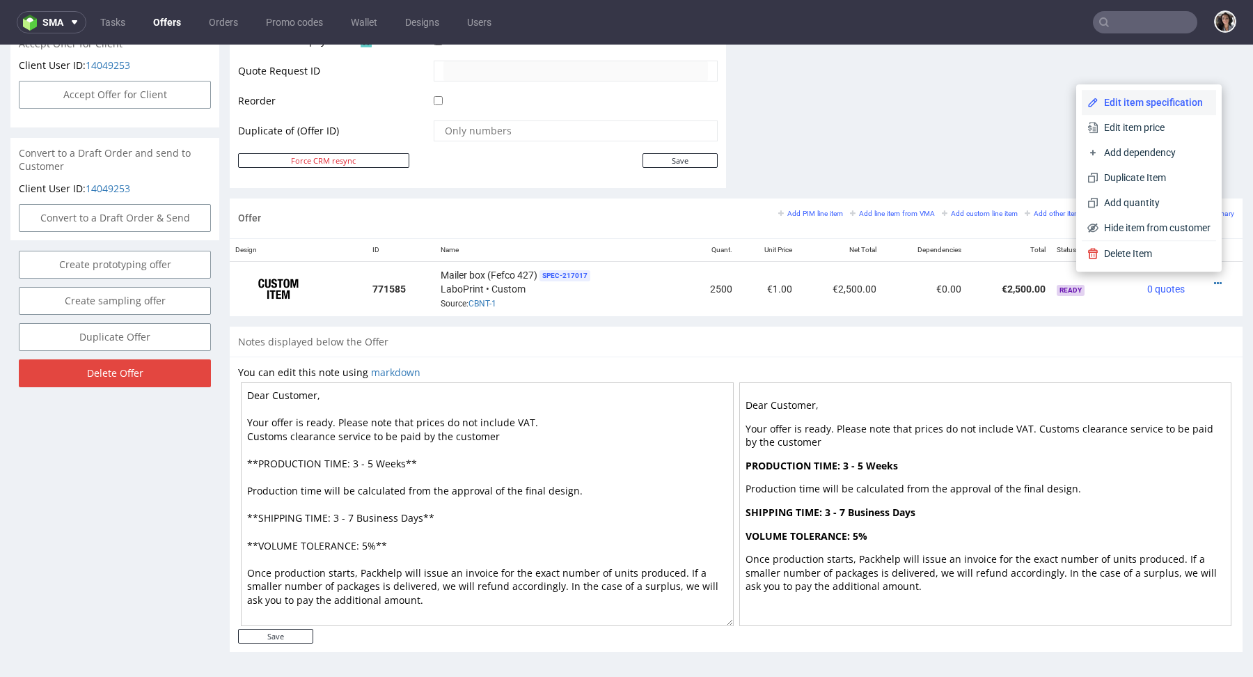
click at [1137, 96] on span "Edit item specification" at bounding box center [1154, 102] width 112 height 14
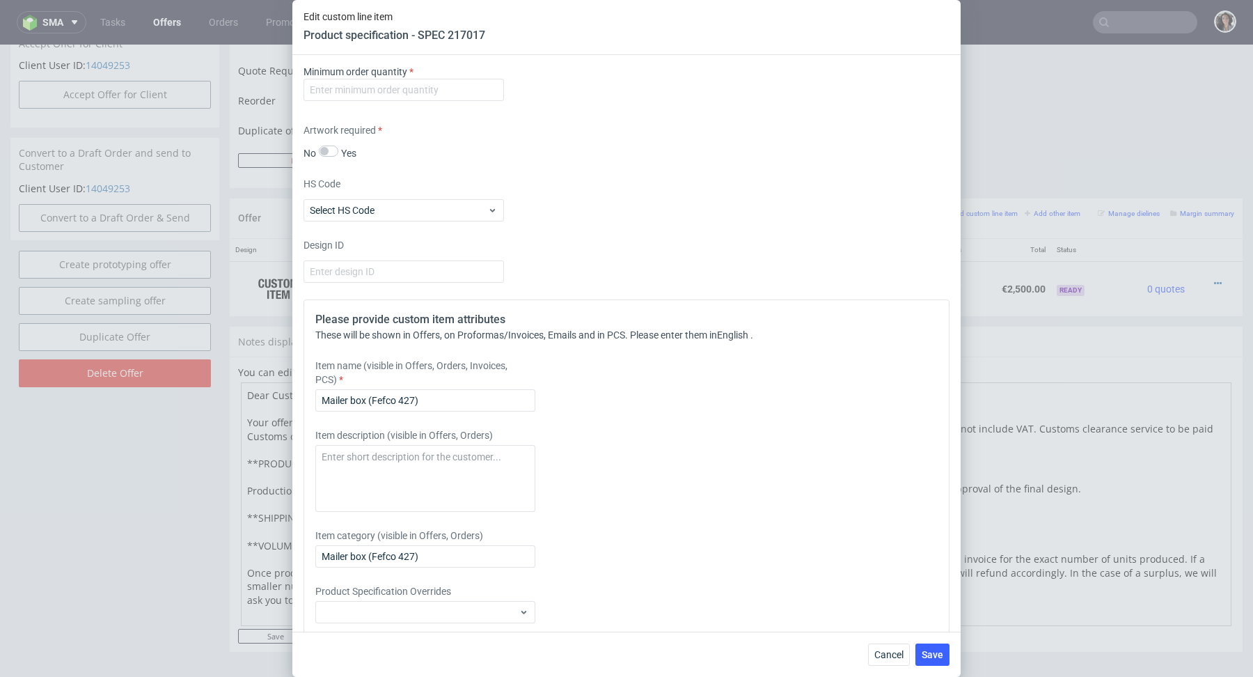
scroll to position [1800, 0]
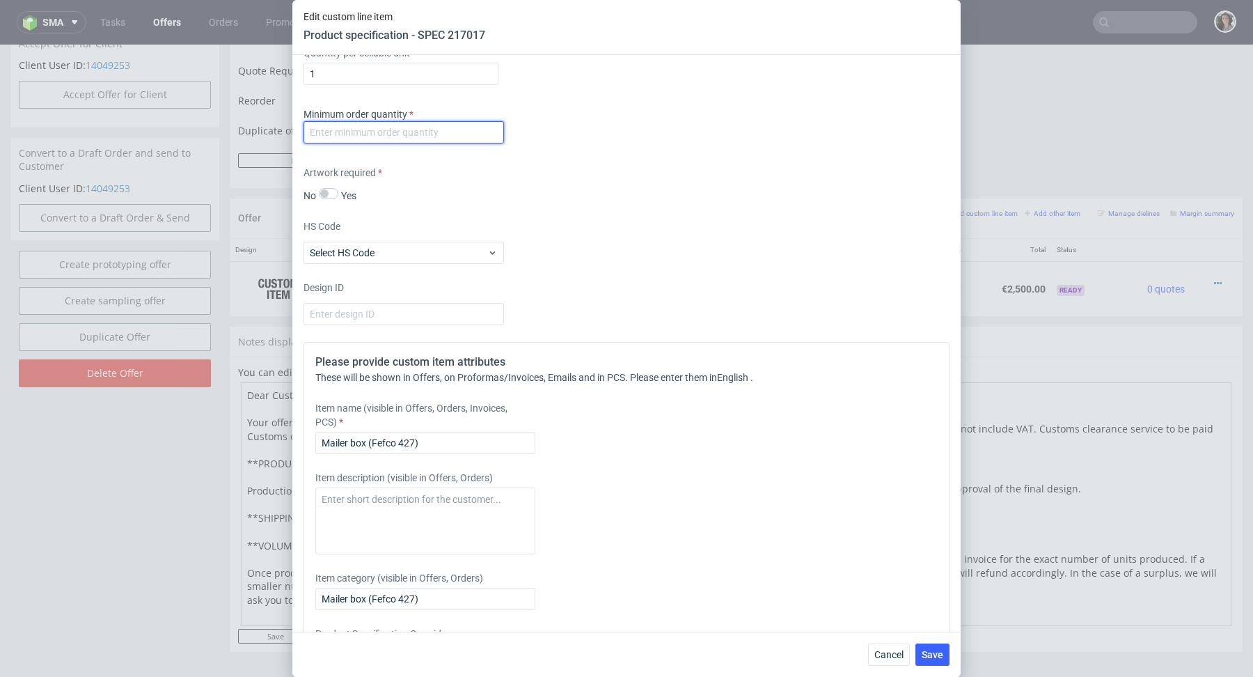
click at [464, 127] on input "number" at bounding box center [403, 132] width 200 height 22
type input "1"
click at [578, 207] on div "Supplier Custom Custom supplier LaboPrint Technical specification Instant price…" at bounding box center [626, 343] width 668 height 576
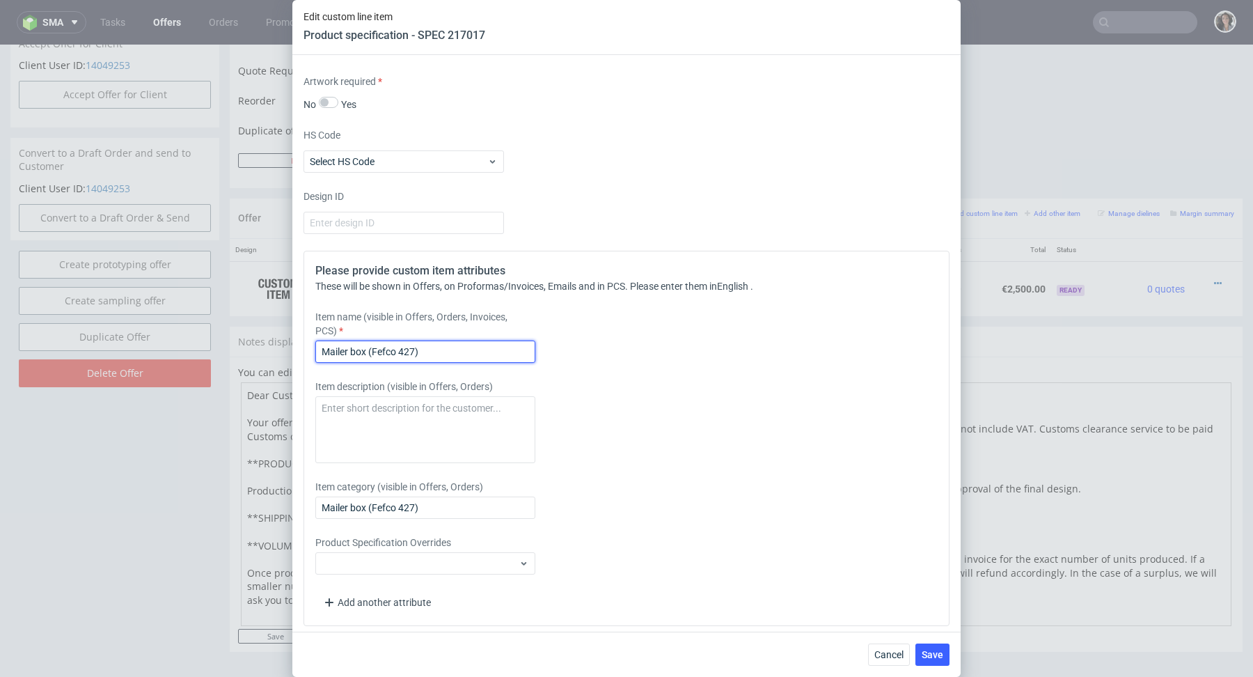
click at [448, 341] on input "Mailer box (Fefco 427)" at bounding box center [425, 351] width 220 height 22
drag, startPoint x: 369, startPoint y: 343, endPoint x: 521, endPoint y: 343, distance: 151.7
click at [520, 343] on input "Mailer box (Fefco 427)" at bounding box center [425, 351] width 220 height 22
paste input "231x140x80"
click at [461, 350] on input "Mailer box 231x140x80 mm" at bounding box center [425, 351] width 220 height 22
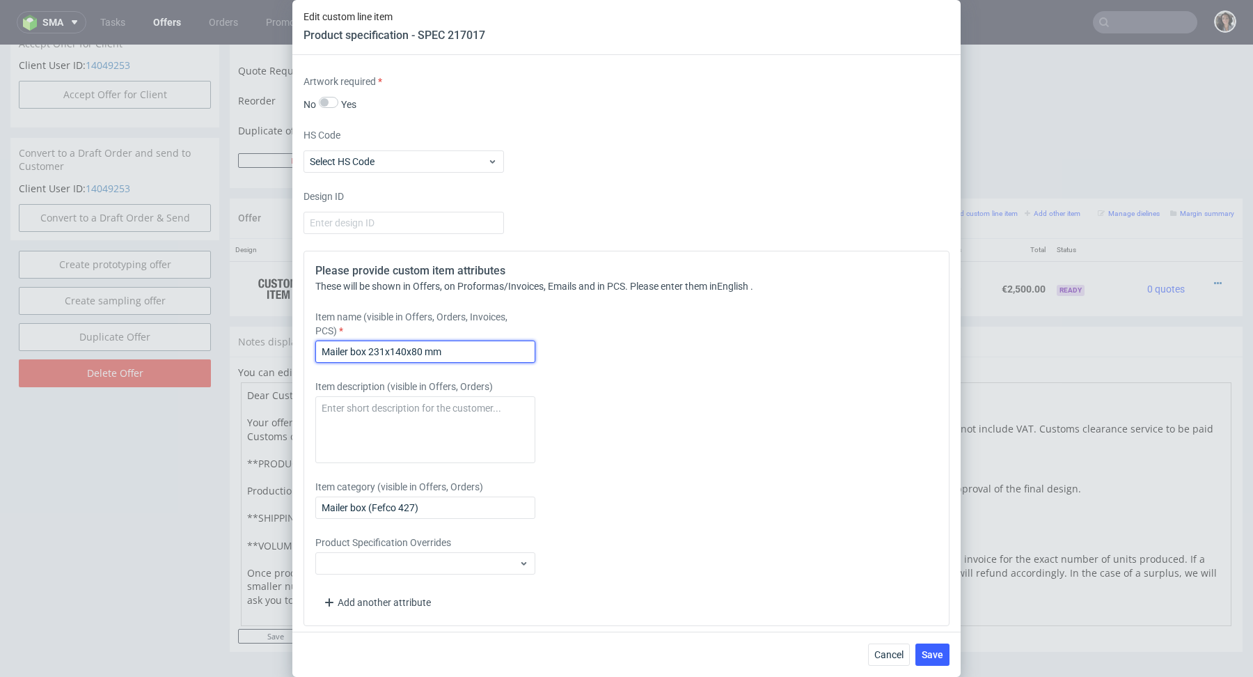
click at [461, 350] on input "Mailer box 231x140x80 mm" at bounding box center [425, 351] width 220 height 22
type input "Mailer box 231x140x80 mm"
click at [452, 505] on input "Mailer box (Fefco 427)" at bounding box center [425, 507] width 220 height 22
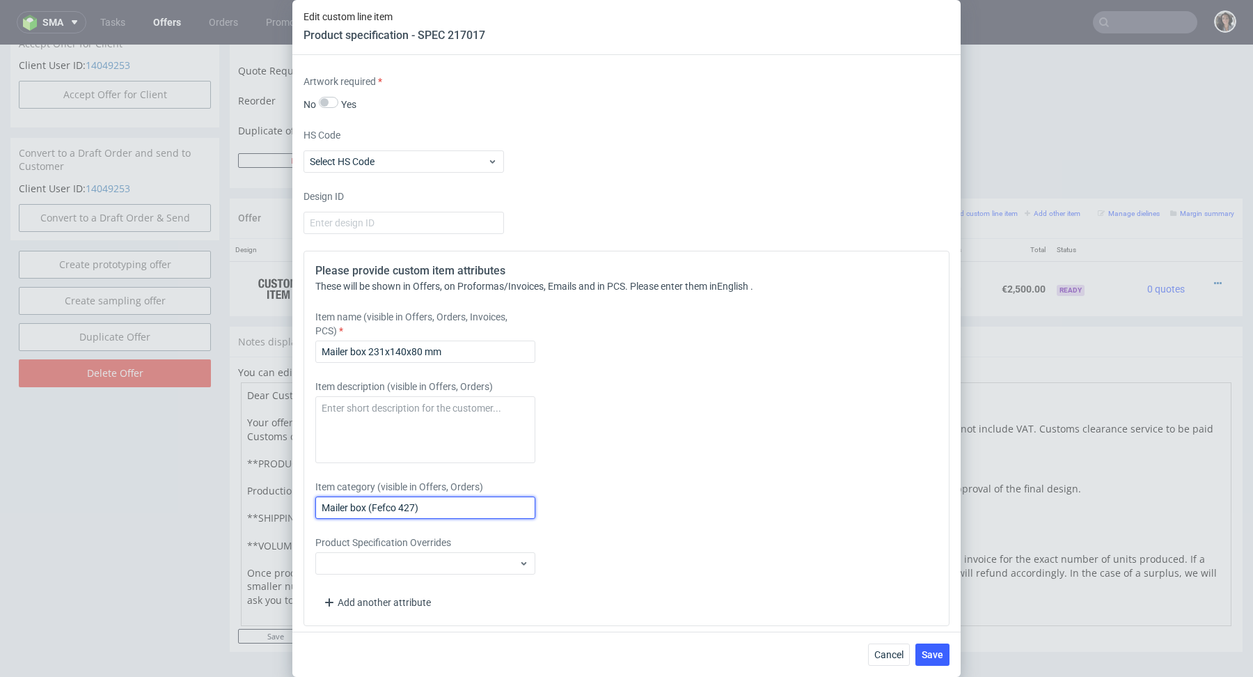
click at [452, 505] on input "Mailer box (Fefco 427)" at bounding box center [425, 507] width 220 height 22
paste input "231x140x80 mm"
type input "Mailer box 231x140x80 mm"
click at [931, 651] on span "Save" at bounding box center [933, 654] width 22 height 10
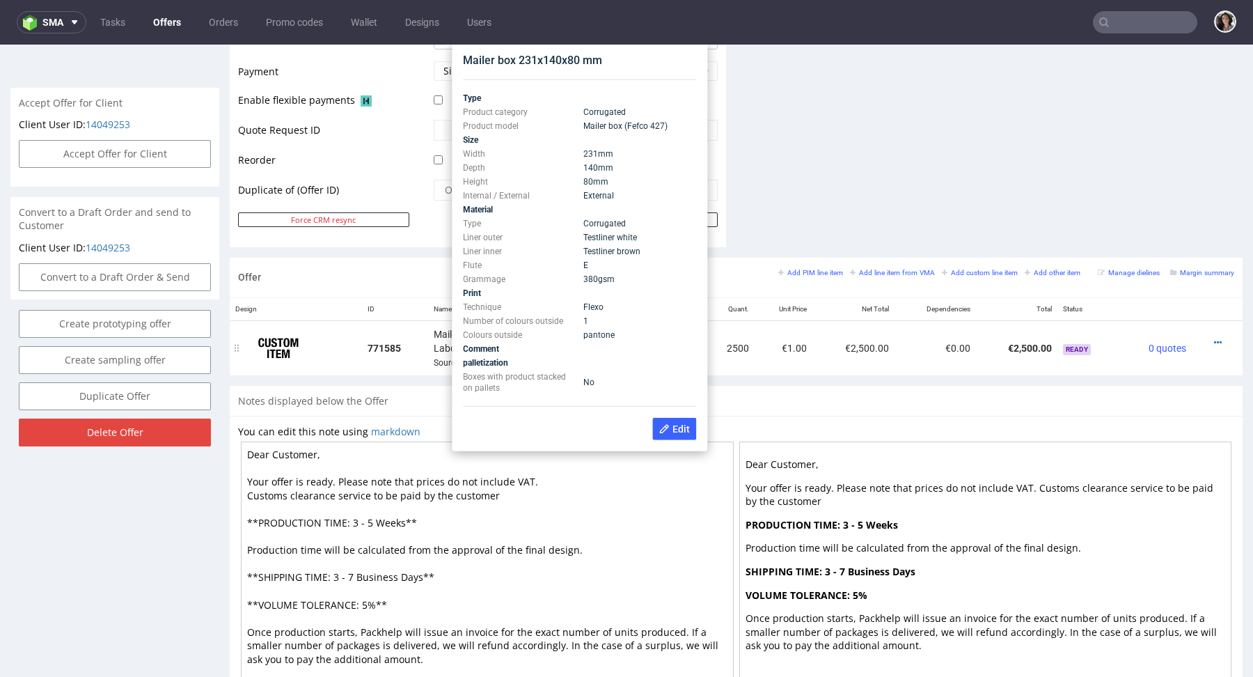
scroll to position [602, 0]
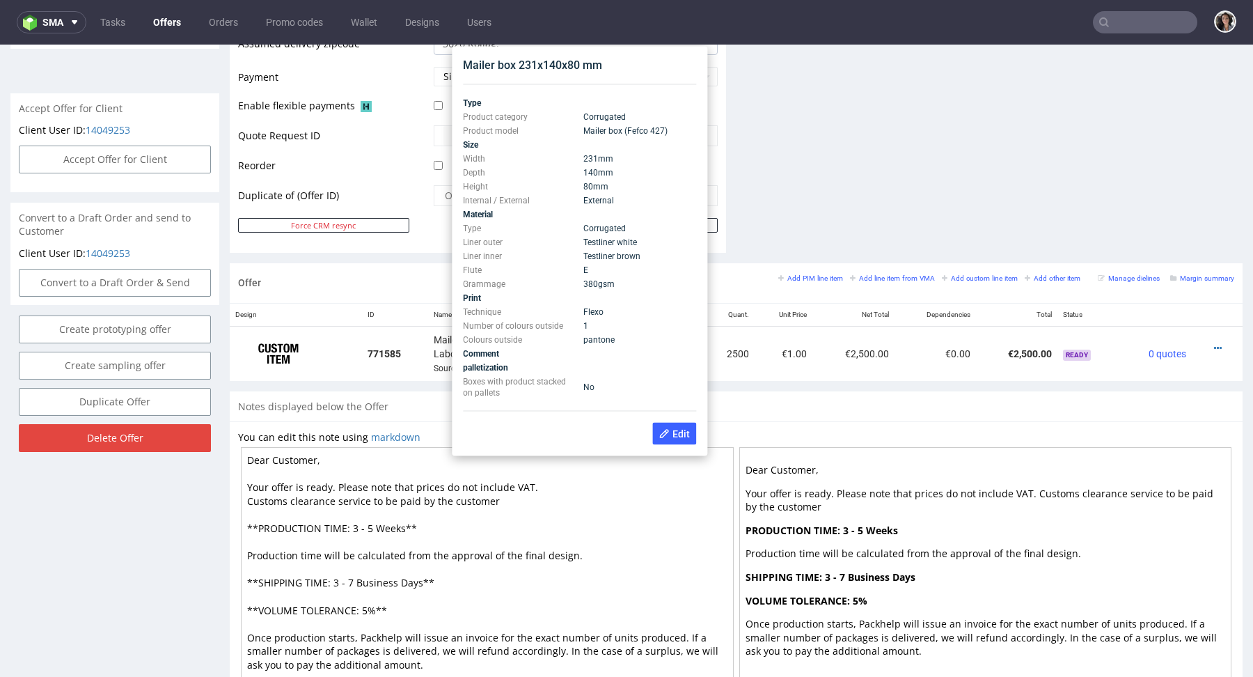
click at [903, 381] on div "Offer Add PIM line item Add line item from VMA Add custom line item Add other i…" at bounding box center [736, 327] width 1013 height 128
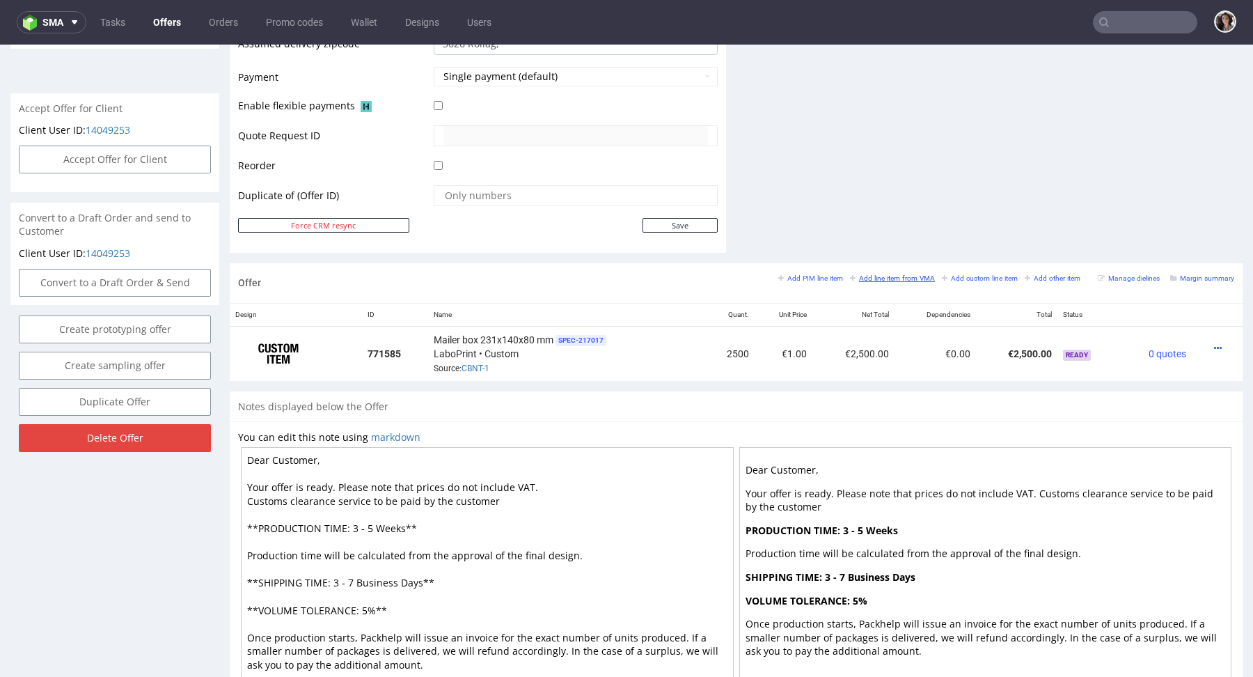
click at [882, 274] on small "Add line item from VMA" at bounding box center [892, 278] width 85 height 8
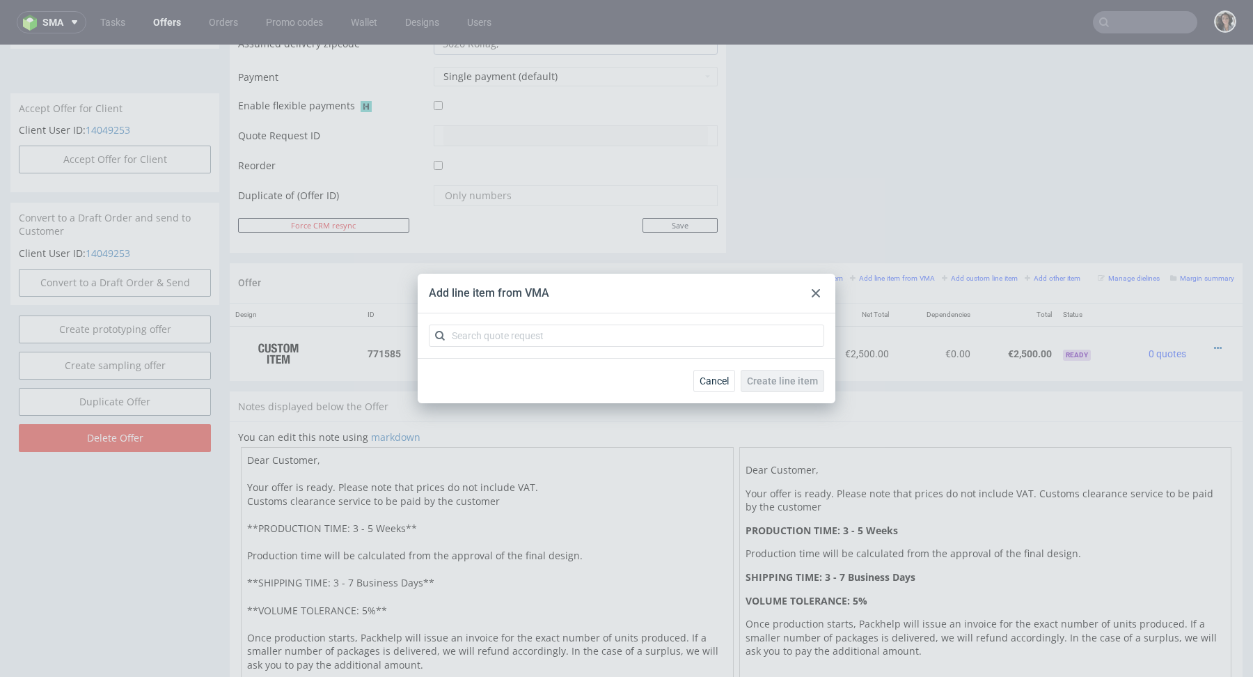
click at [816, 294] on use at bounding box center [816, 293] width 8 height 8
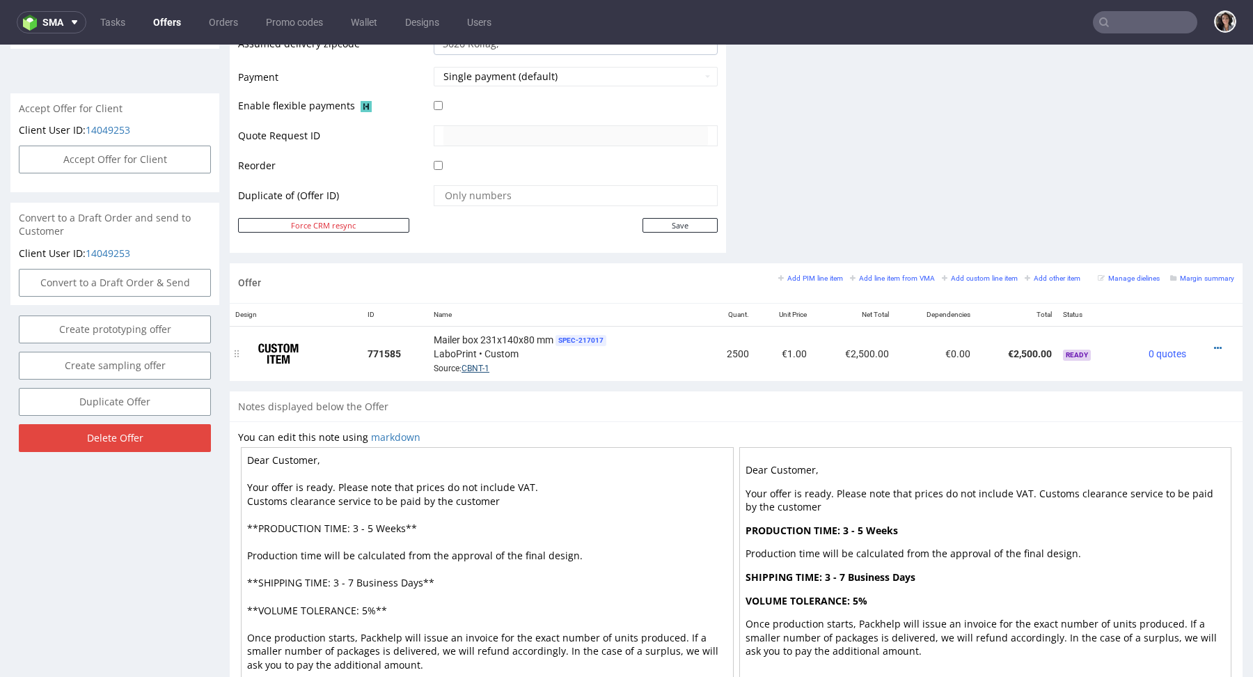
click at [475, 366] on link "CBNT-1" at bounding box center [475, 368] width 28 height 10
drag, startPoint x: 420, startPoint y: 582, endPoint x: 356, endPoint y: 574, distance: 65.2
click at [355, 574] on textarea "Dear Customer, Your offer is ready. Please note that prices do not include VAT.…" at bounding box center [487, 569] width 493 height 244
drag, startPoint x: 404, startPoint y: 526, endPoint x: 351, endPoint y: 526, distance: 53.6
click at [351, 526] on textarea "Dear Customer, Your offer is ready. Please note that prices do not include VAT.…" at bounding box center [487, 569] width 493 height 244
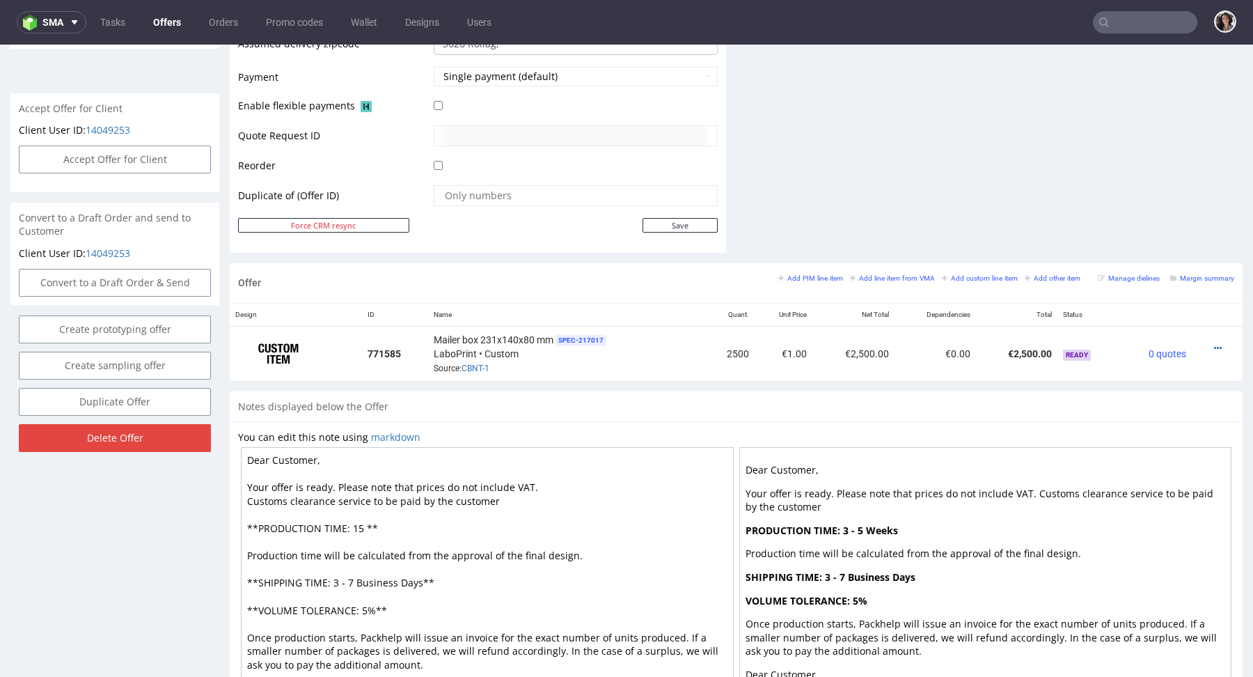
paste textarea "Business Days"
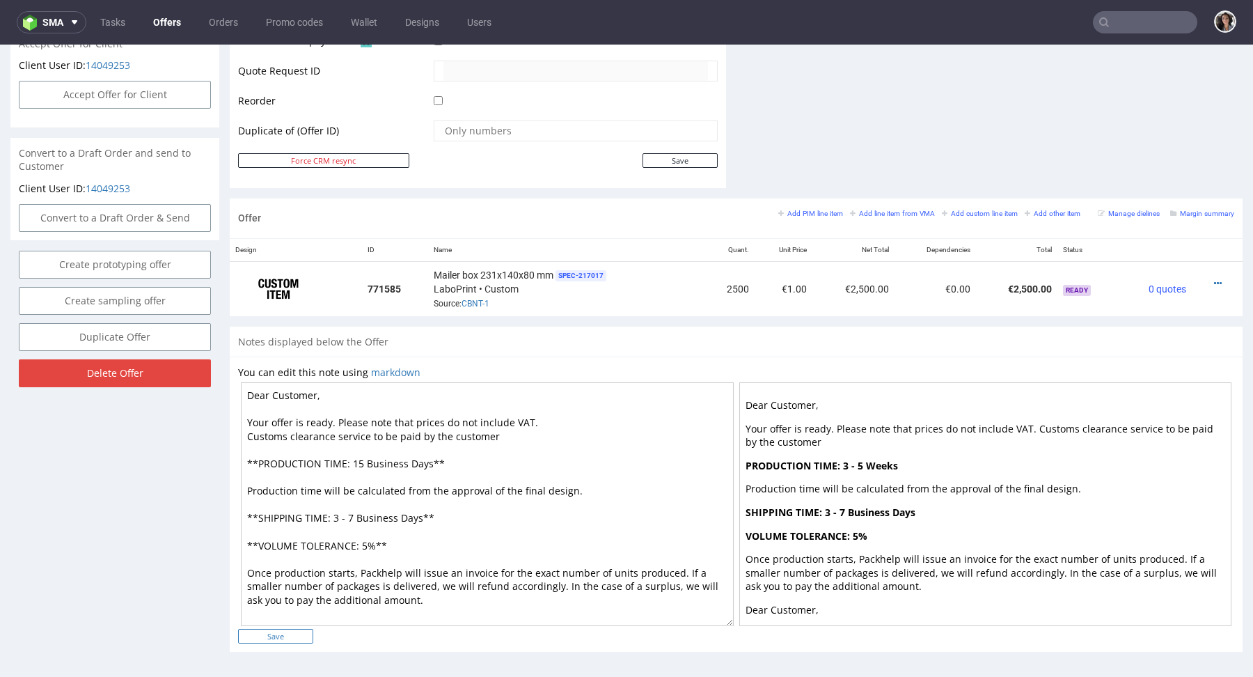
type textarea "Dear Customer, Your offer is ready. Please note that prices do not include VAT.…"
click at [296, 631] on input "Save" at bounding box center [275, 636] width 75 height 15
type input "In progress..."
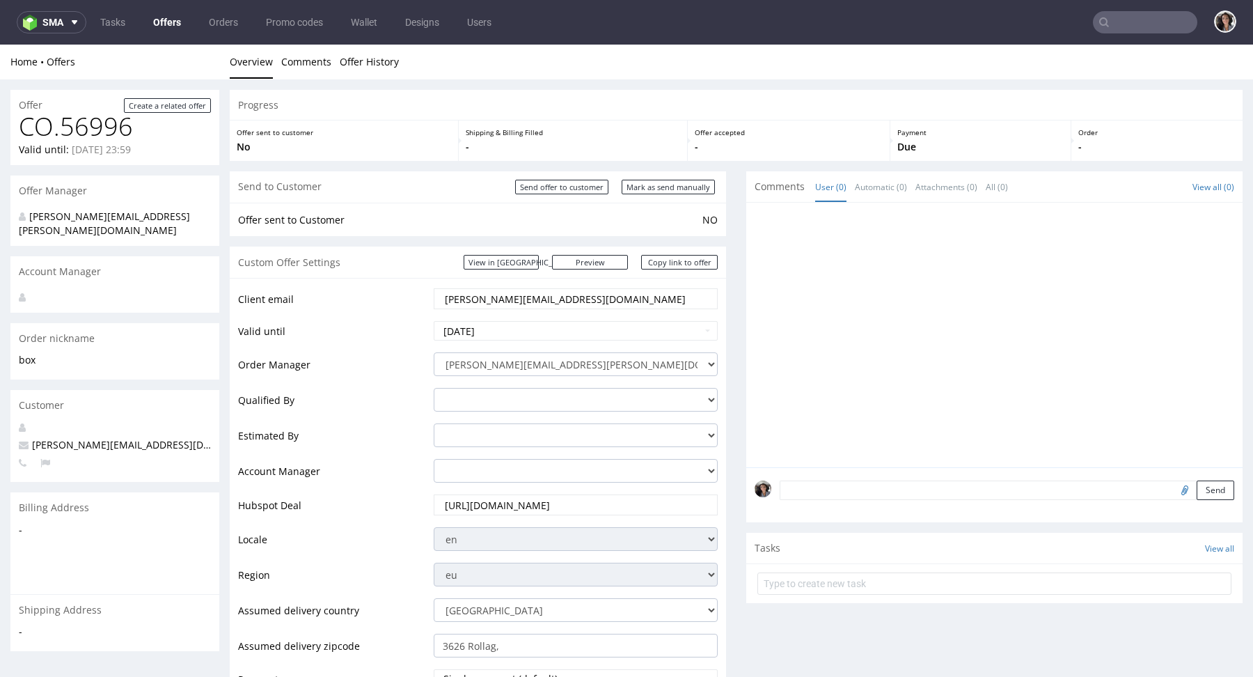
scroll to position [680, 0]
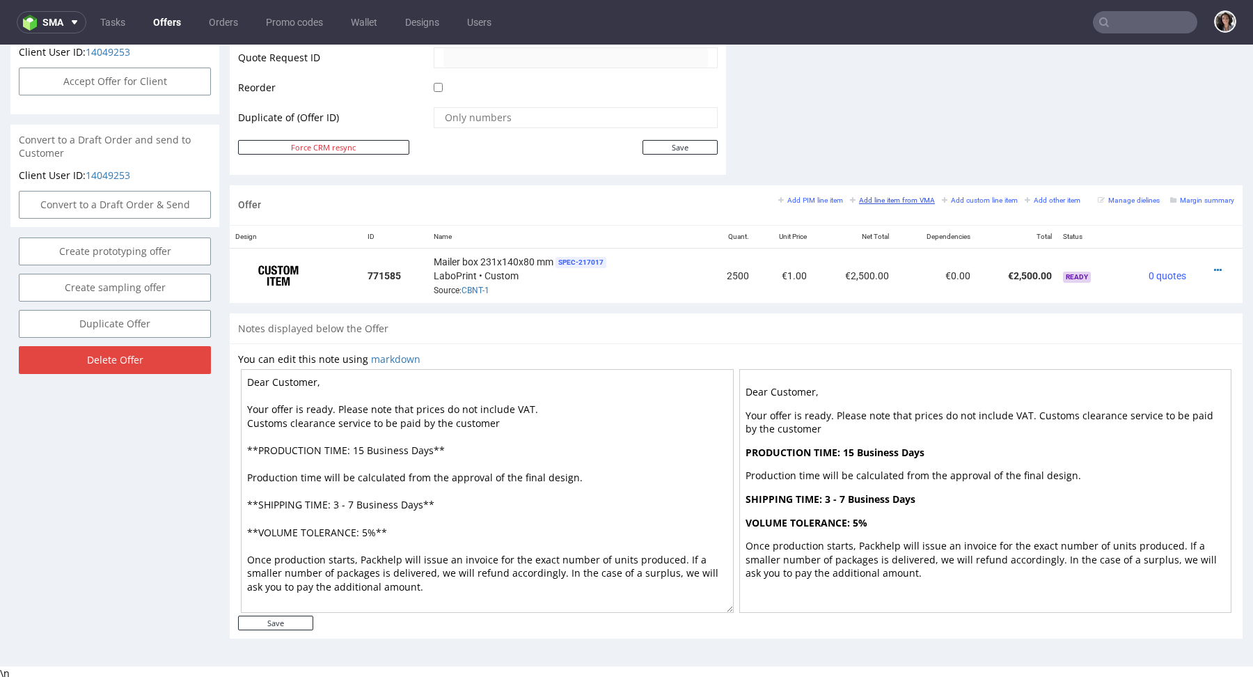
click at [880, 199] on small "Add line item from VMA" at bounding box center [892, 200] width 85 height 8
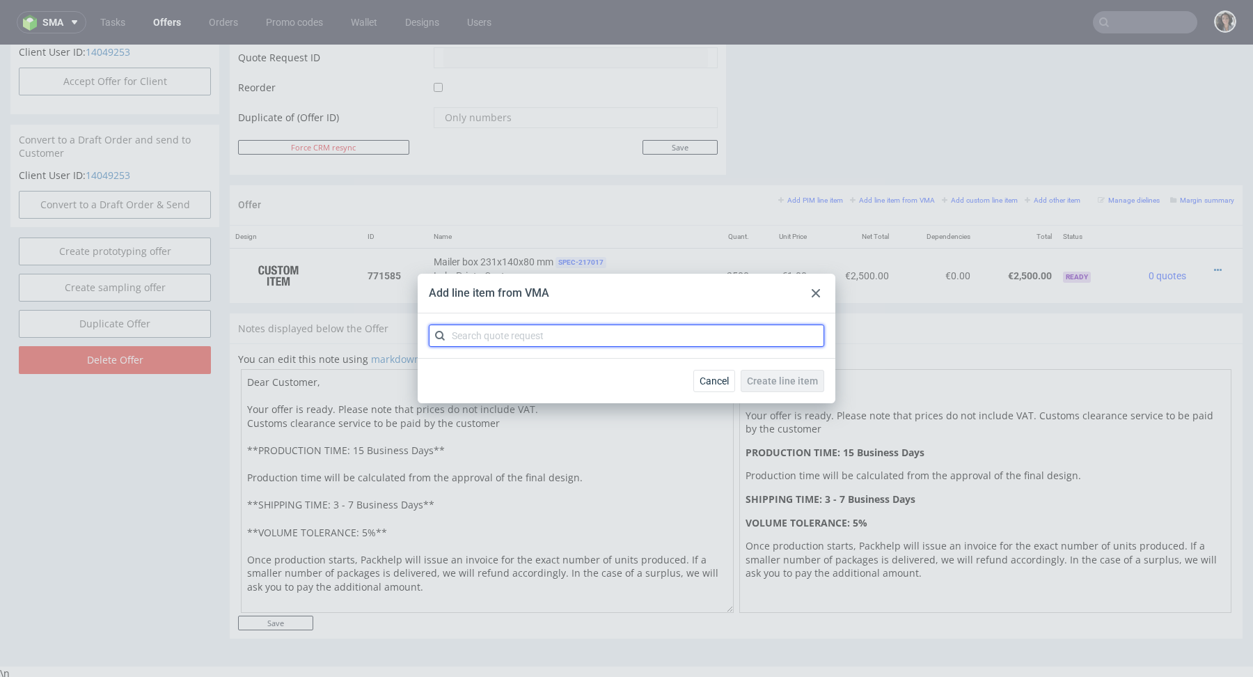
click at [643, 335] on input "text" at bounding box center [626, 335] width 395 height 22
paste input "CBNU"
type input "CBNU"
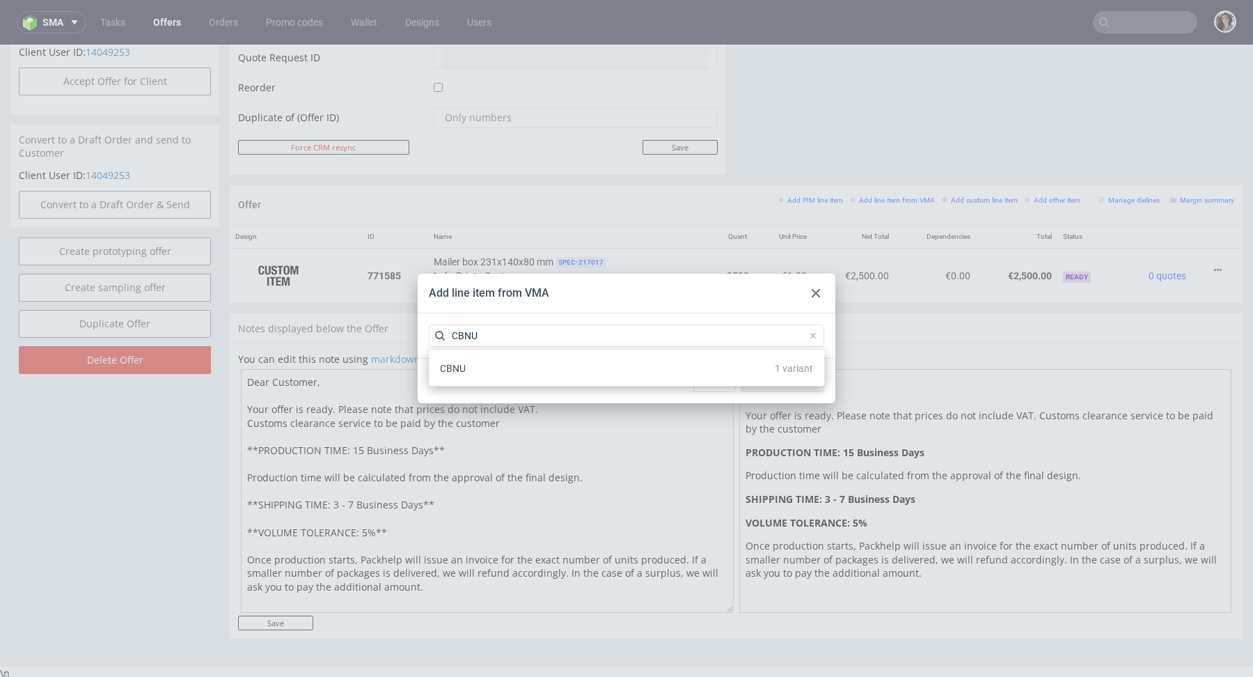
click at [473, 365] on div "CBNU 1 variant" at bounding box center [626, 368] width 384 height 25
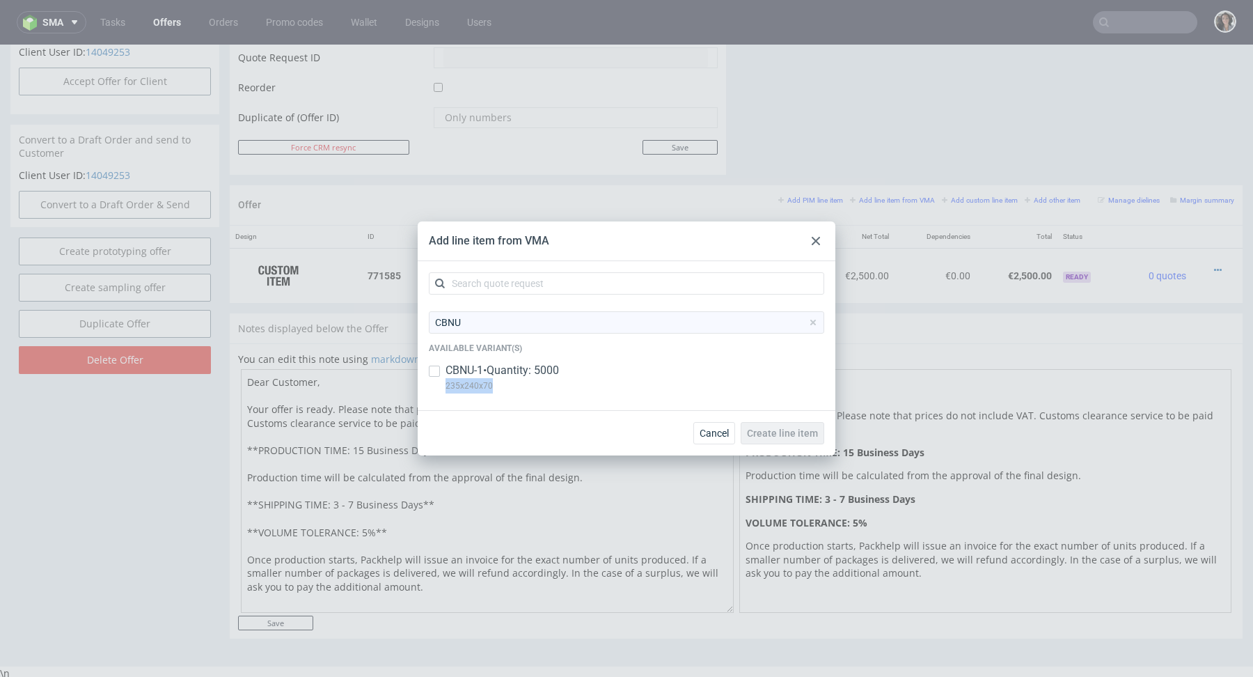
copy p "235x240x70"
drag, startPoint x: 503, startPoint y: 384, endPoint x: 441, endPoint y: 384, distance: 62.6
click at [441, 384] on div "CBNU-1 • Quantity: 5000 235x240x70" at bounding box center [626, 381] width 395 height 36
checkbox input "true"
click at [760, 425] on button "Create line item" at bounding box center [783, 433] width 84 height 22
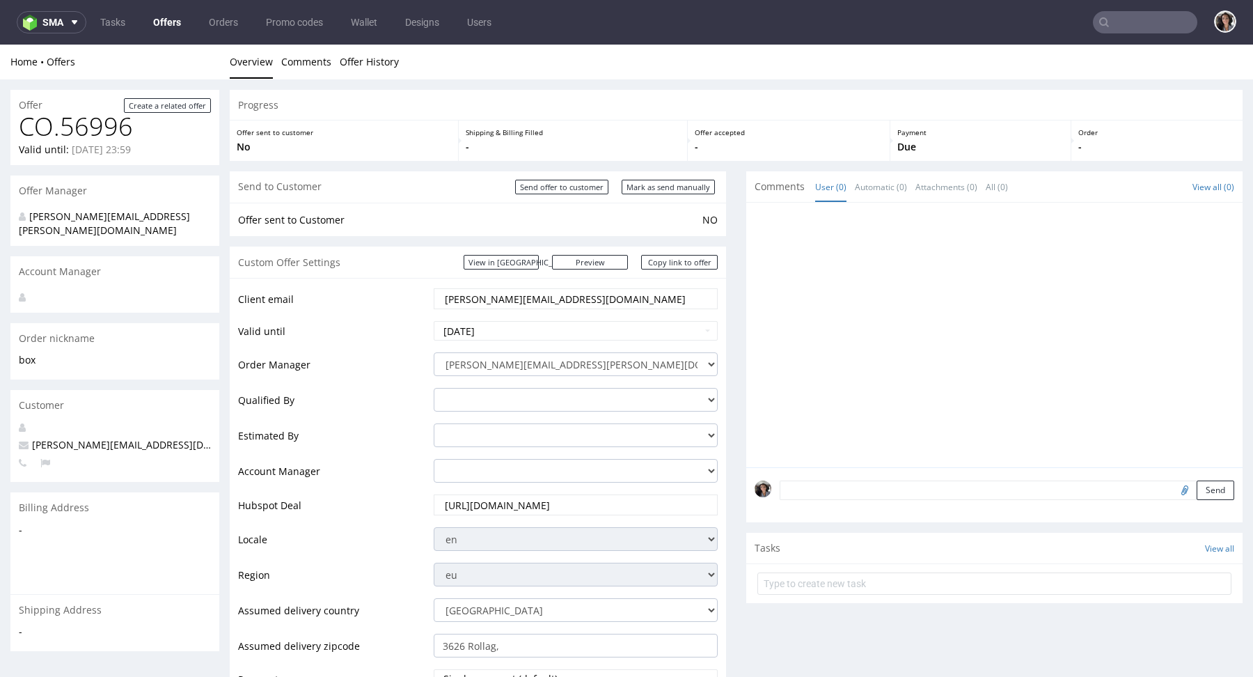
scroll to position [544, 0]
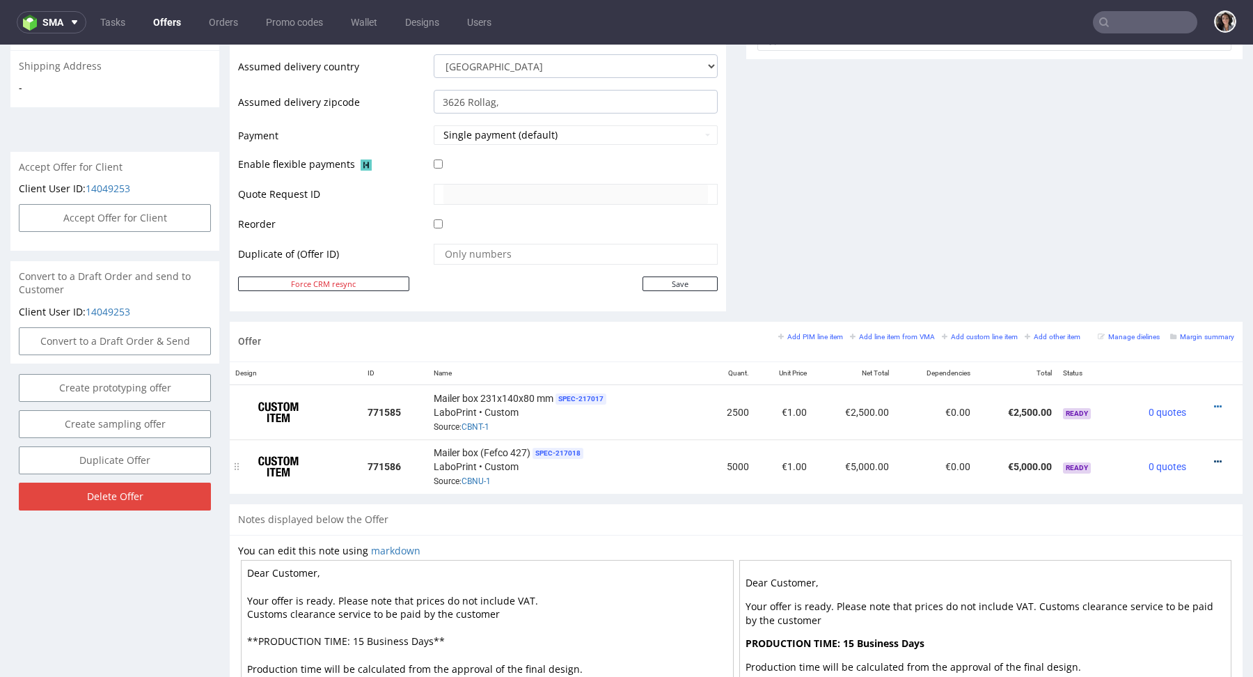
click at [1214, 457] on icon at bounding box center [1218, 462] width 8 height 10
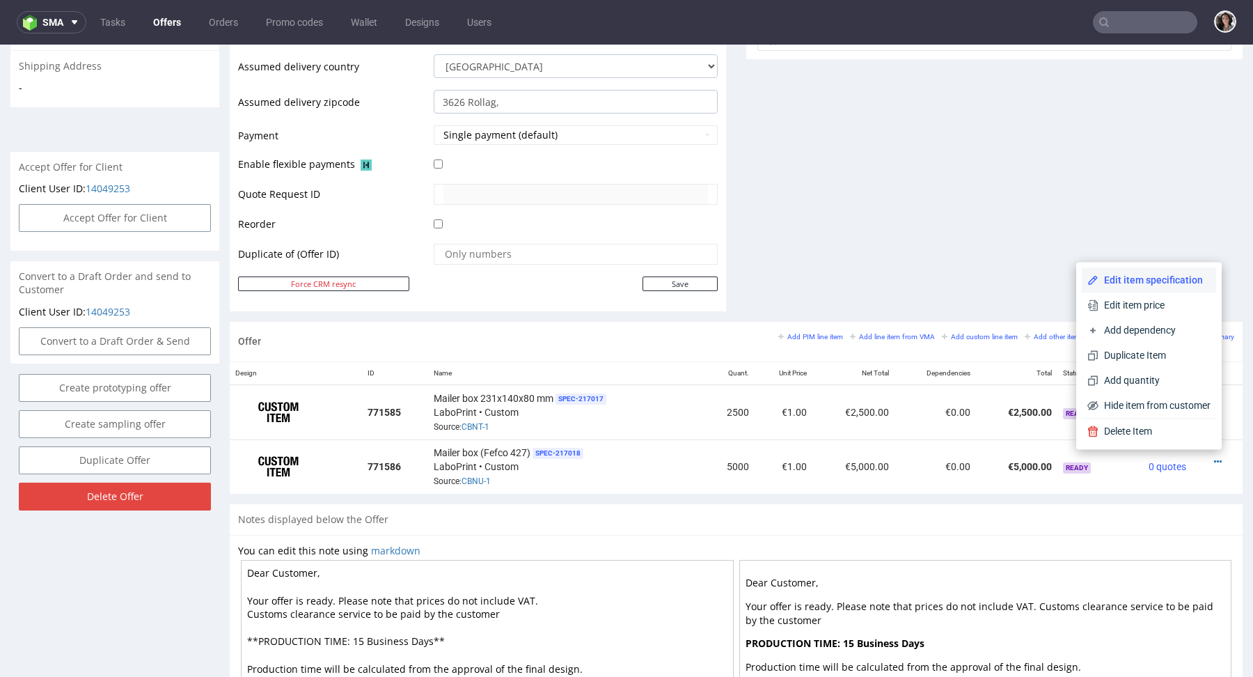
click at [1122, 277] on span "Edit item specification" at bounding box center [1154, 280] width 112 height 14
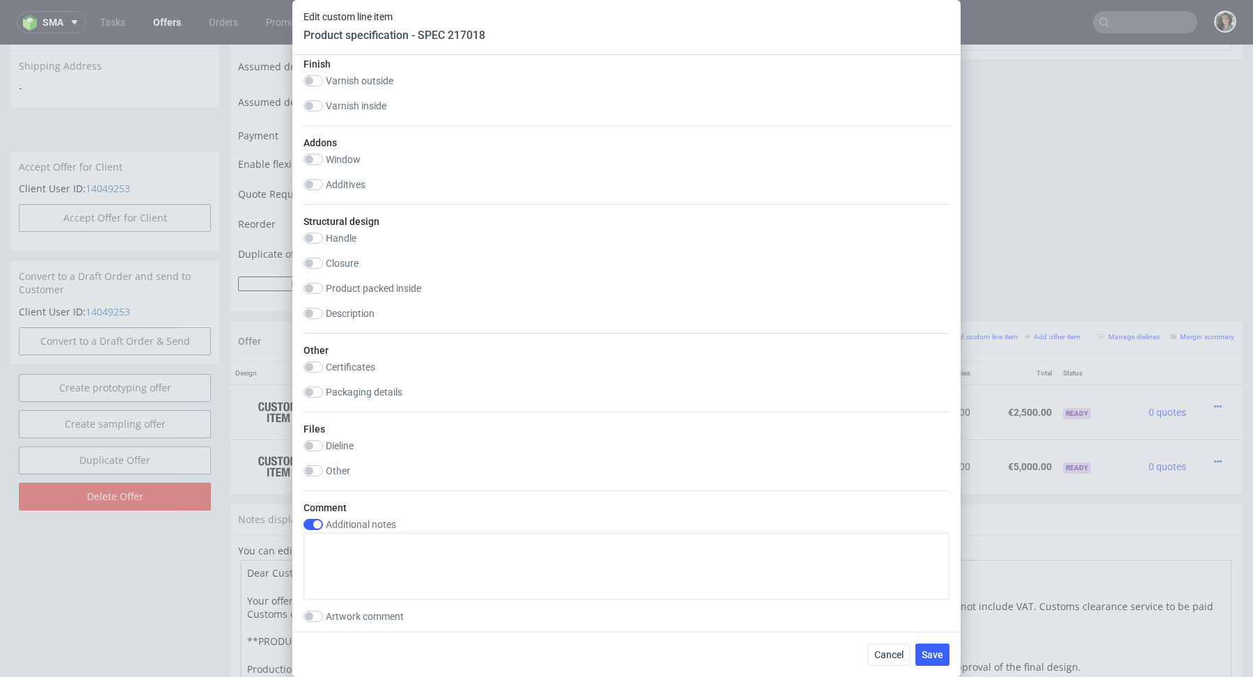
scroll to position [1443, 0]
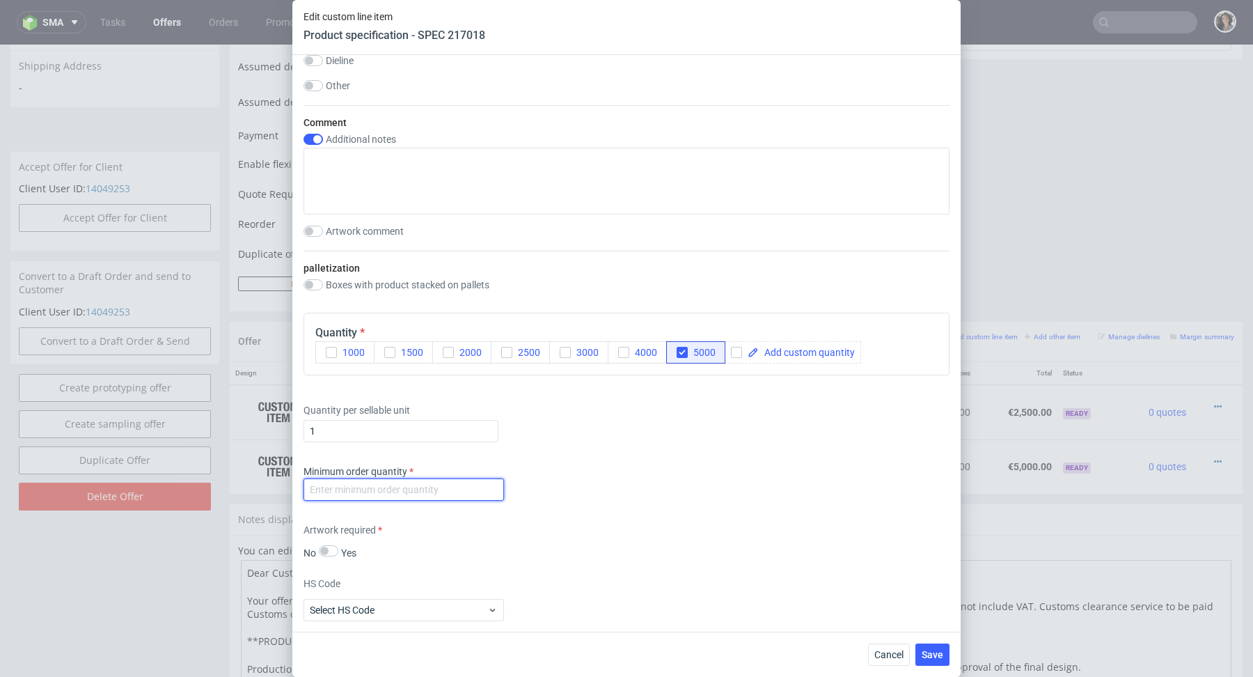
click at [434, 480] on input "number" at bounding box center [403, 489] width 200 height 22
type input "1"
click at [603, 480] on div "Minimum order quantity 1" at bounding box center [626, 485] width 646 height 42
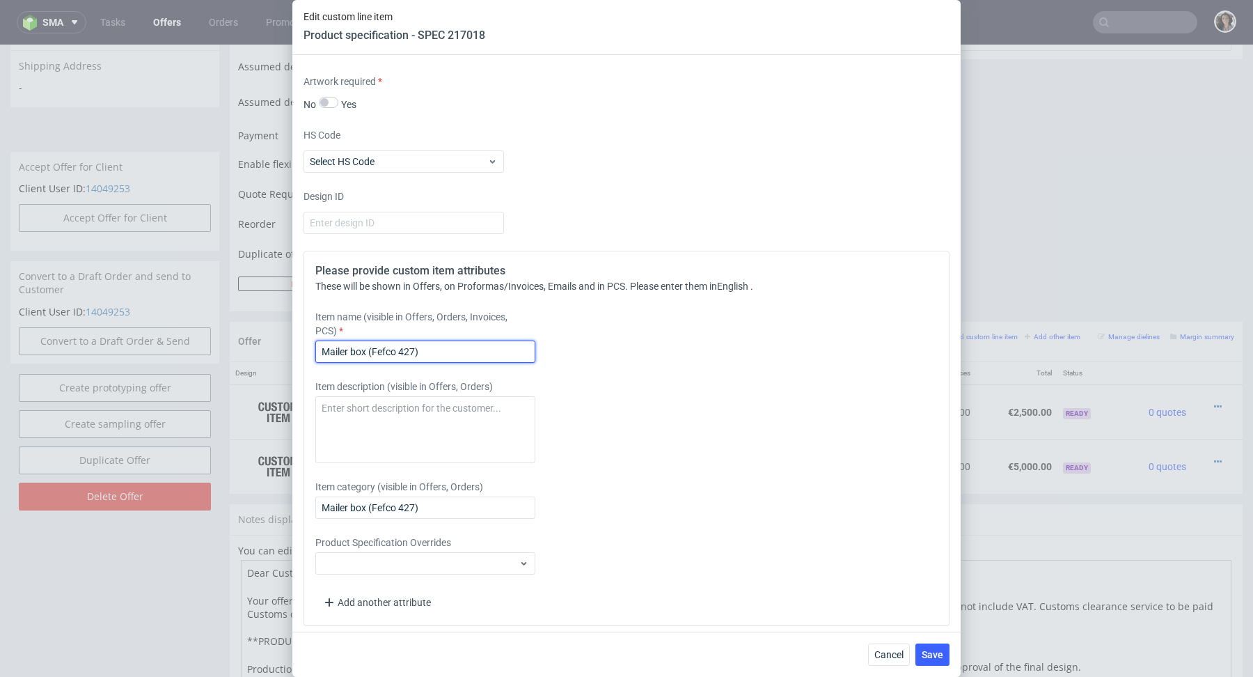
click at [436, 346] on input "Mailer box (Fefco 427)" at bounding box center [425, 351] width 220 height 22
drag, startPoint x: 368, startPoint y: 347, endPoint x: 568, endPoint y: 347, distance: 199.8
click at [568, 347] on div "Item name (visible in Offers, Orders, Invoices, PCS) Mailer box (Fefco 427)" at bounding box center [546, 336] width 462 height 53
paste input "235x240x70"
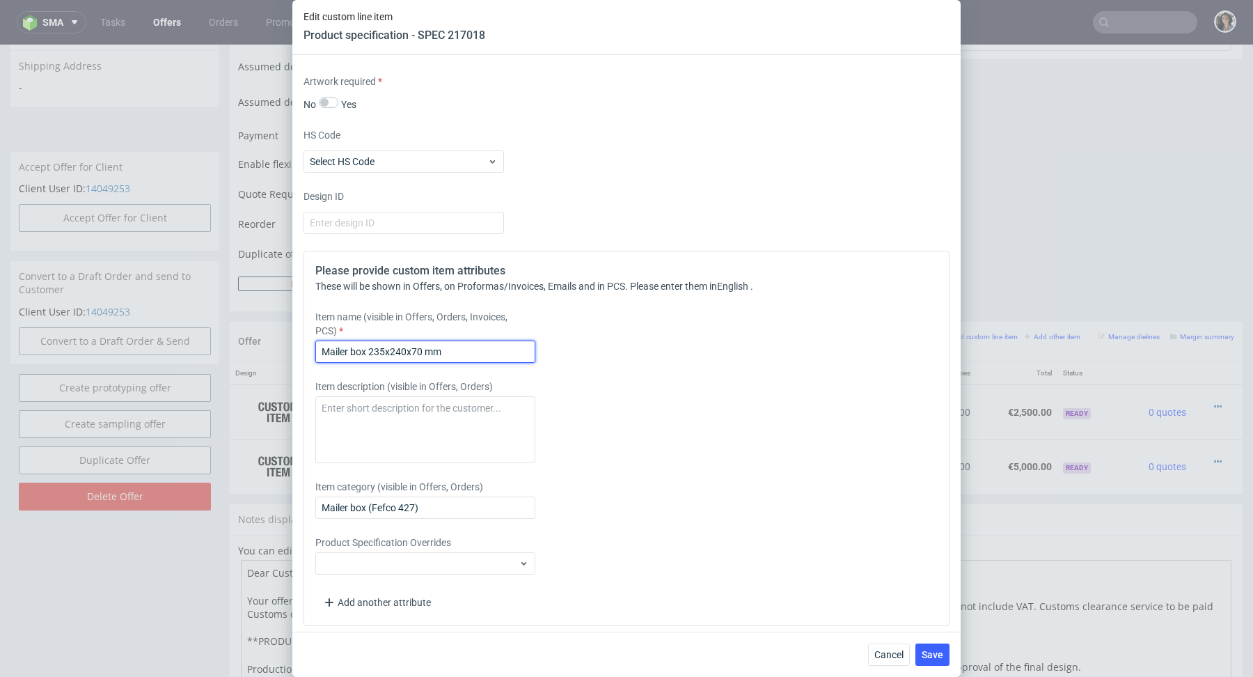
click at [476, 347] on input "Mailer box 235x240x70 mm" at bounding box center [425, 351] width 220 height 22
type input "Mailer box 235x240x70 mm"
click at [441, 501] on input "Mailer box (Fefco 427)" at bounding box center [425, 507] width 220 height 22
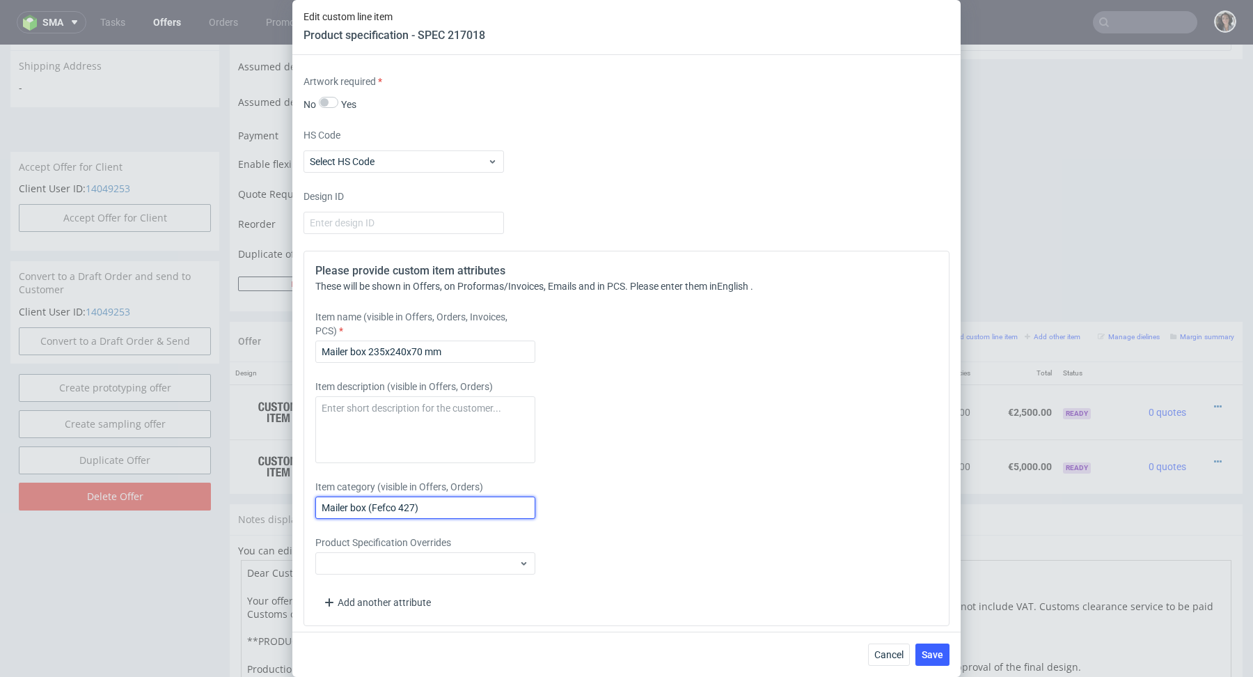
click at [441, 501] on input "Mailer box (Fefco 427)" at bounding box center [425, 507] width 220 height 22
paste input "235x240x70 mm"
type input "Mailer box 235x240x70 mm"
click at [931, 654] on span "Save" at bounding box center [933, 654] width 22 height 10
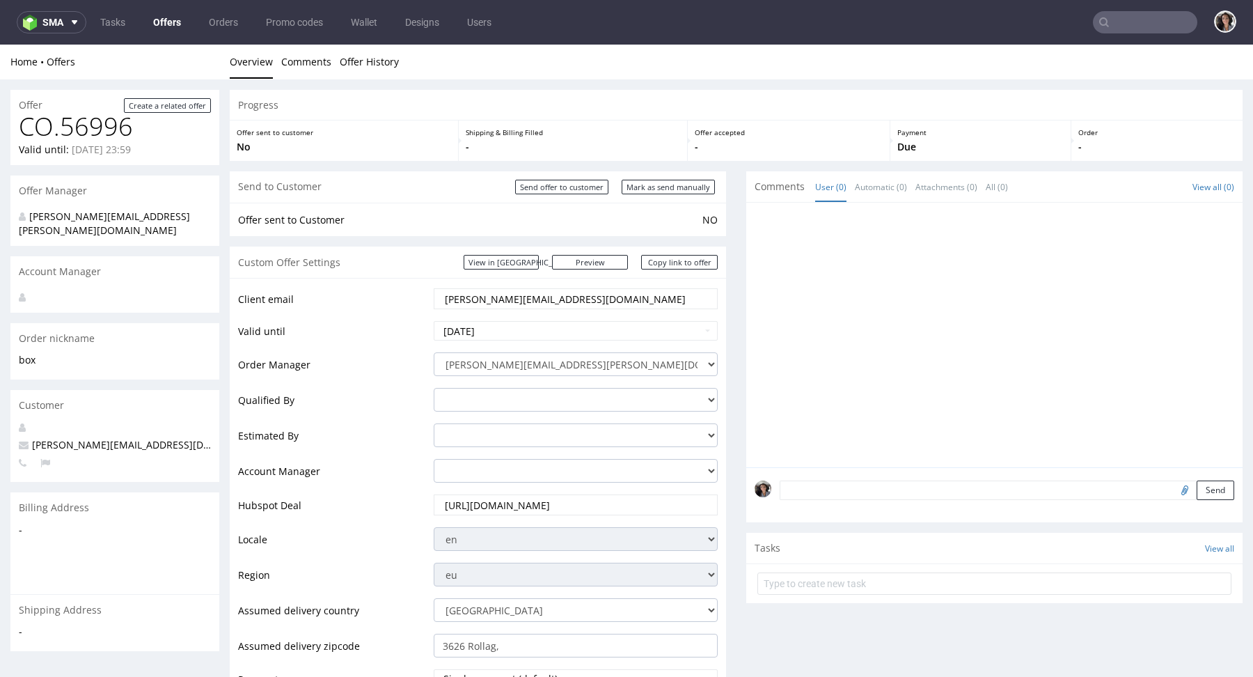
scroll to position [656, 0]
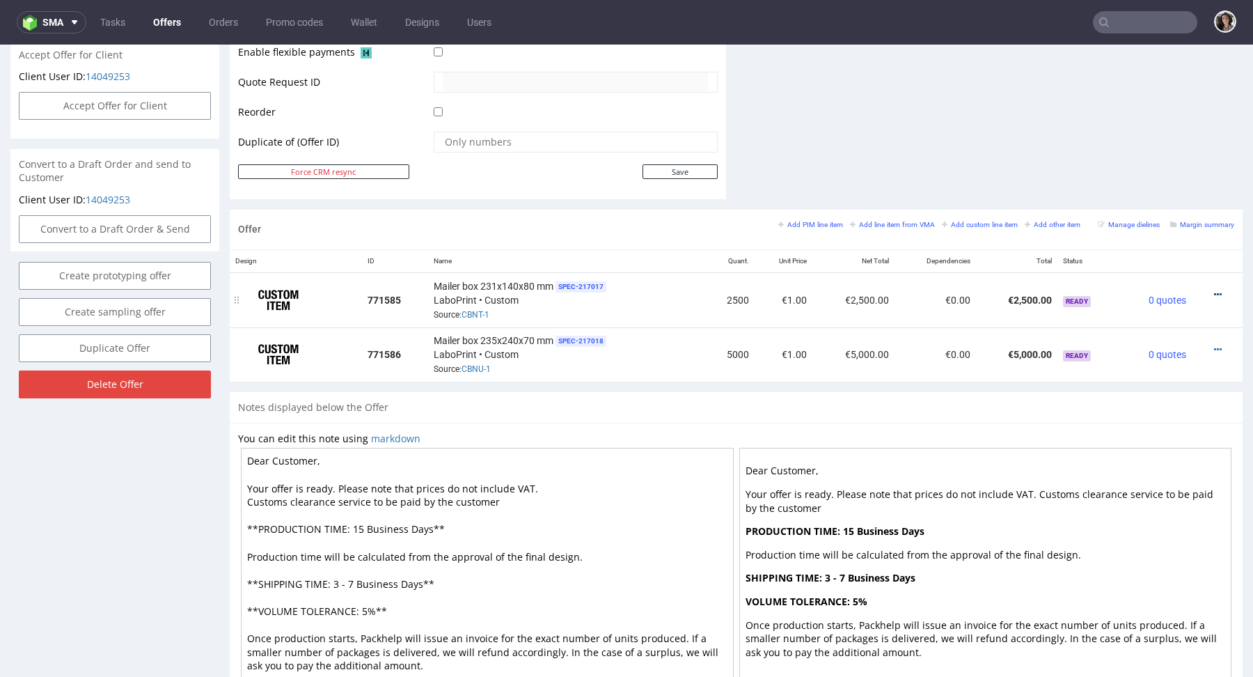
click at [1214, 290] on icon at bounding box center [1218, 295] width 8 height 10
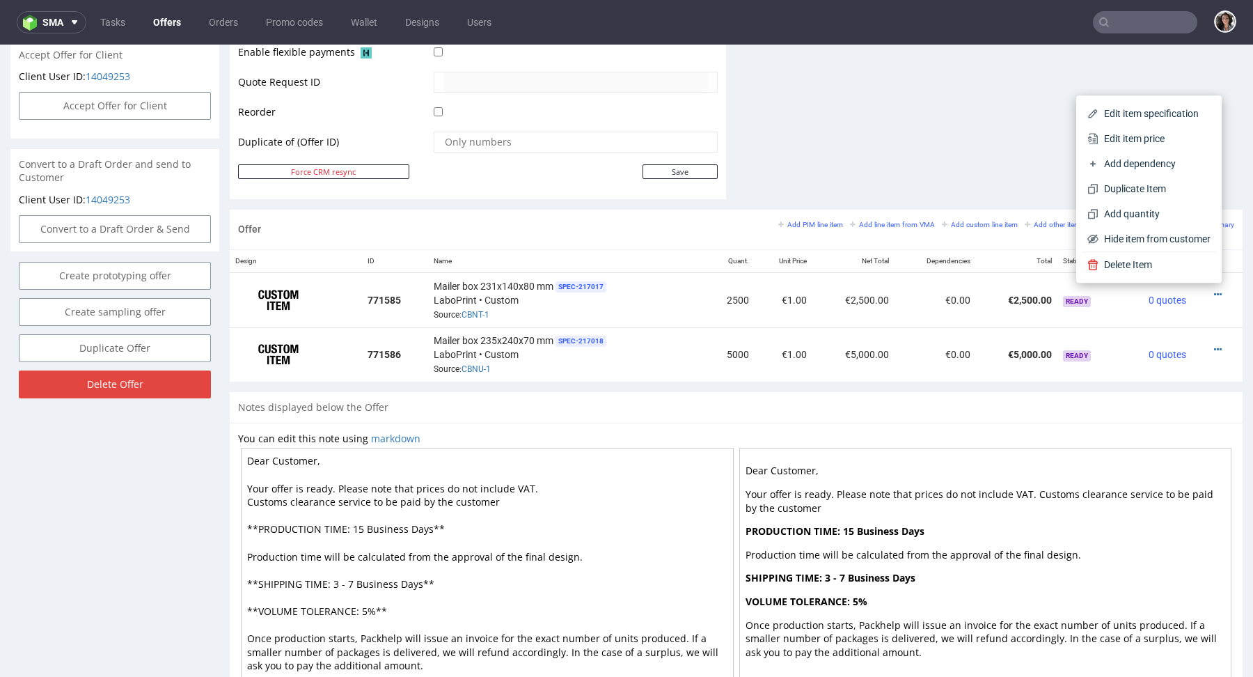
click at [976, 267] on th "Total" at bounding box center [1016, 261] width 81 height 23
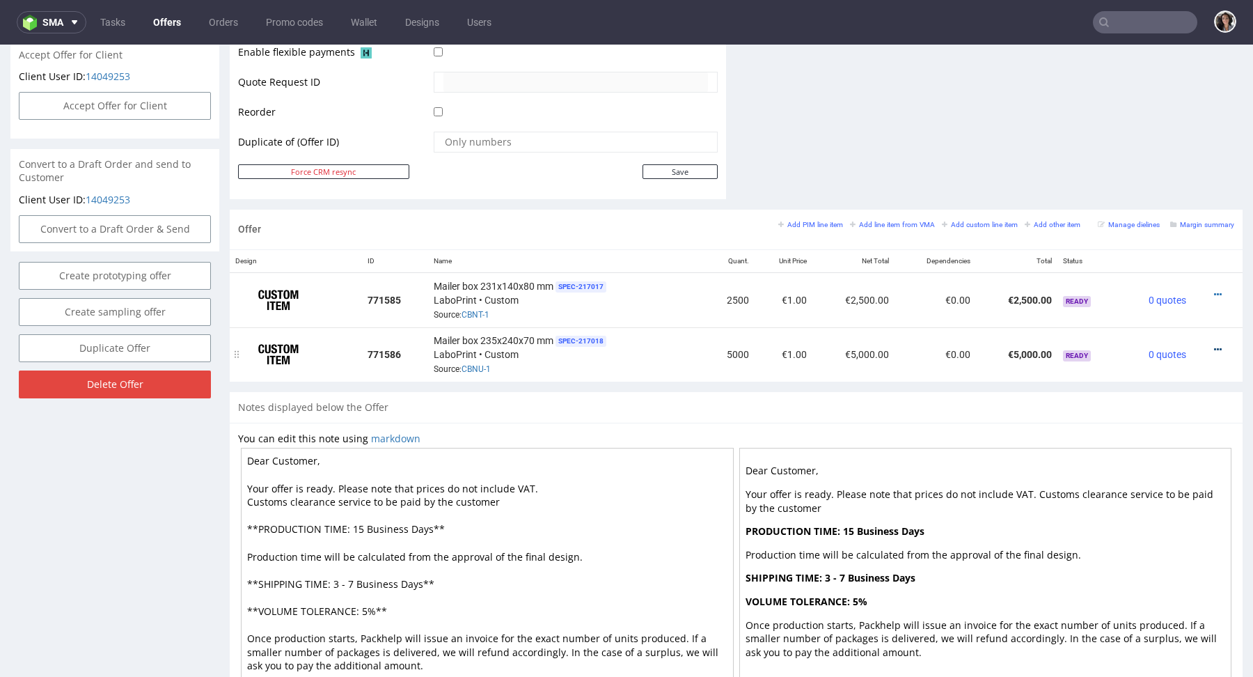
click at [1214, 347] on icon at bounding box center [1218, 350] width 8 height 10
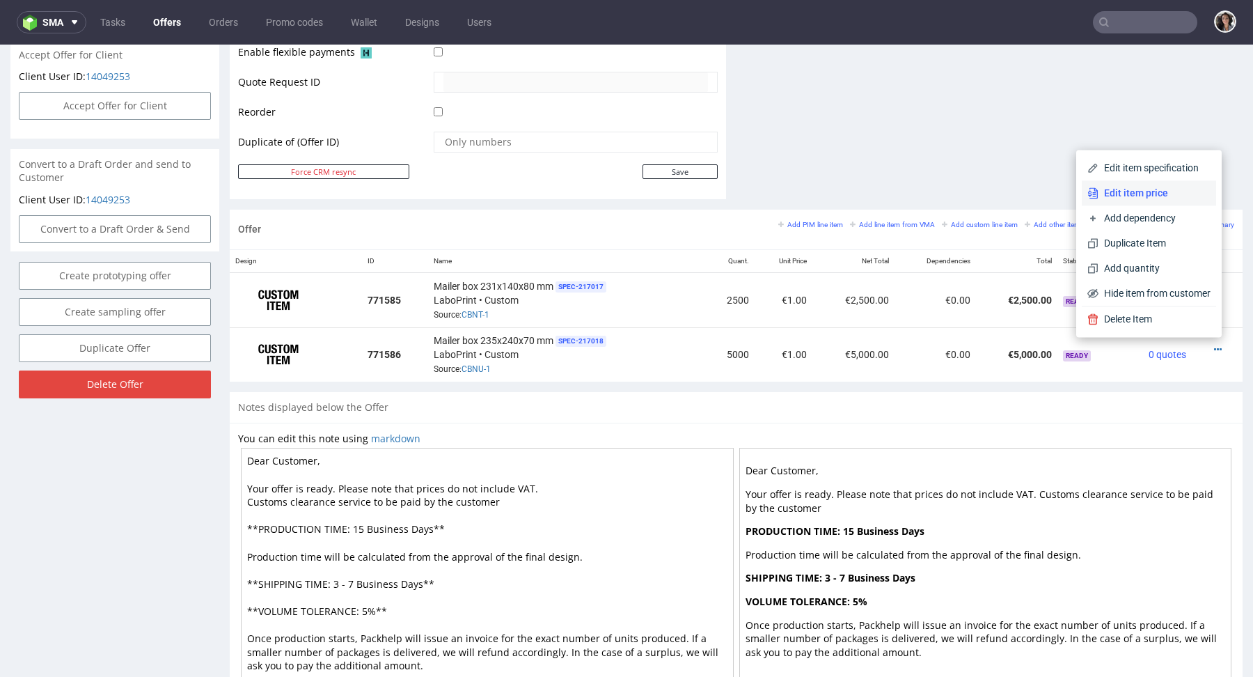
click at [1133, 192] on span "Edit item price" at bounding box center [1154, 193] width 112 height 14
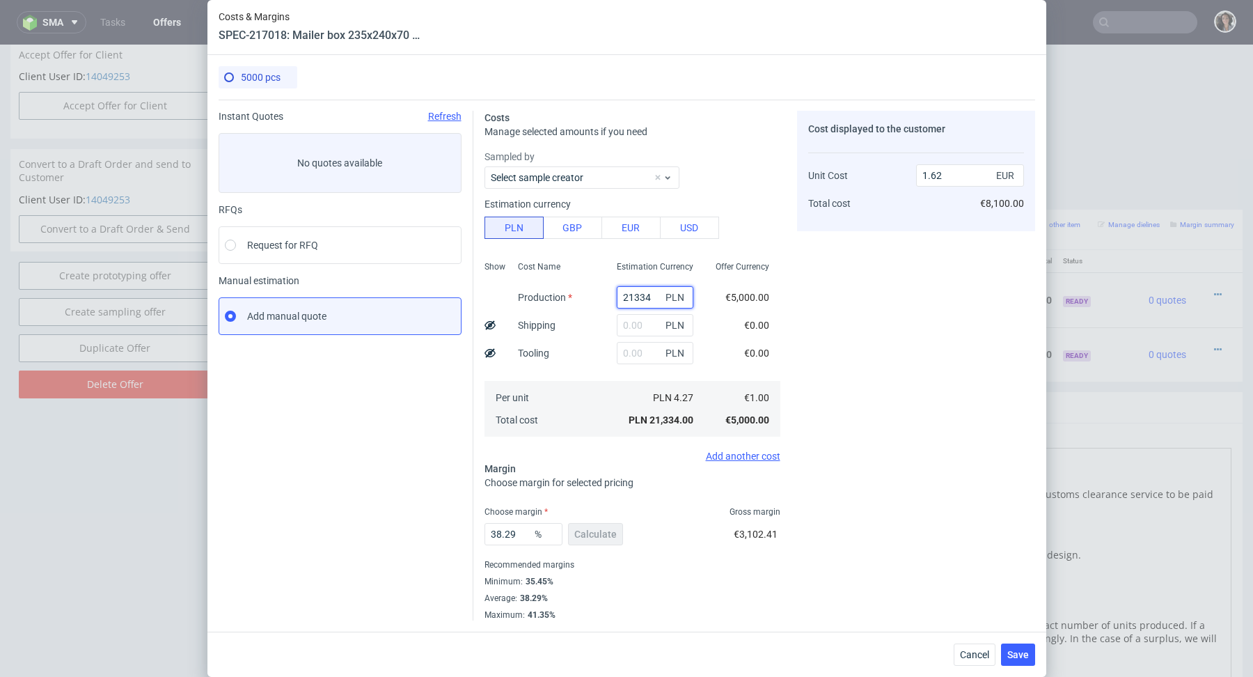
click at [637, 298] on input "21334" at bounding box center [655, 297] width 77 height 22
paste input "5400"
type input "213540034"
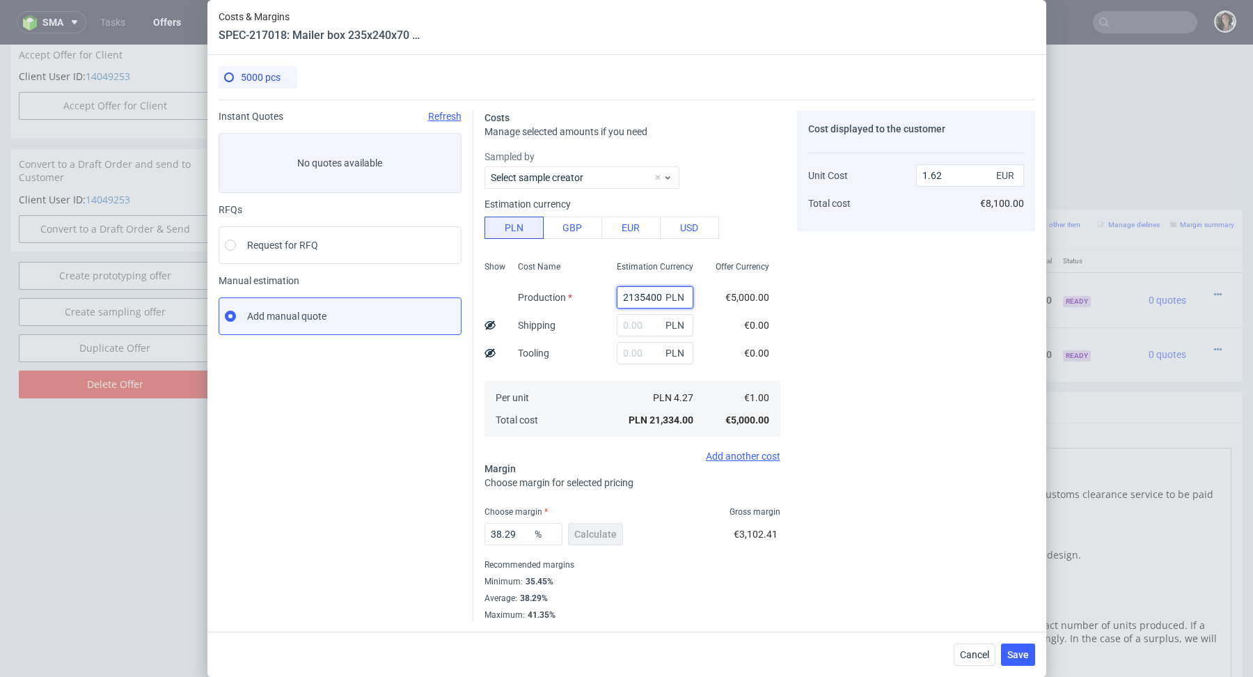
type input "16220.02"
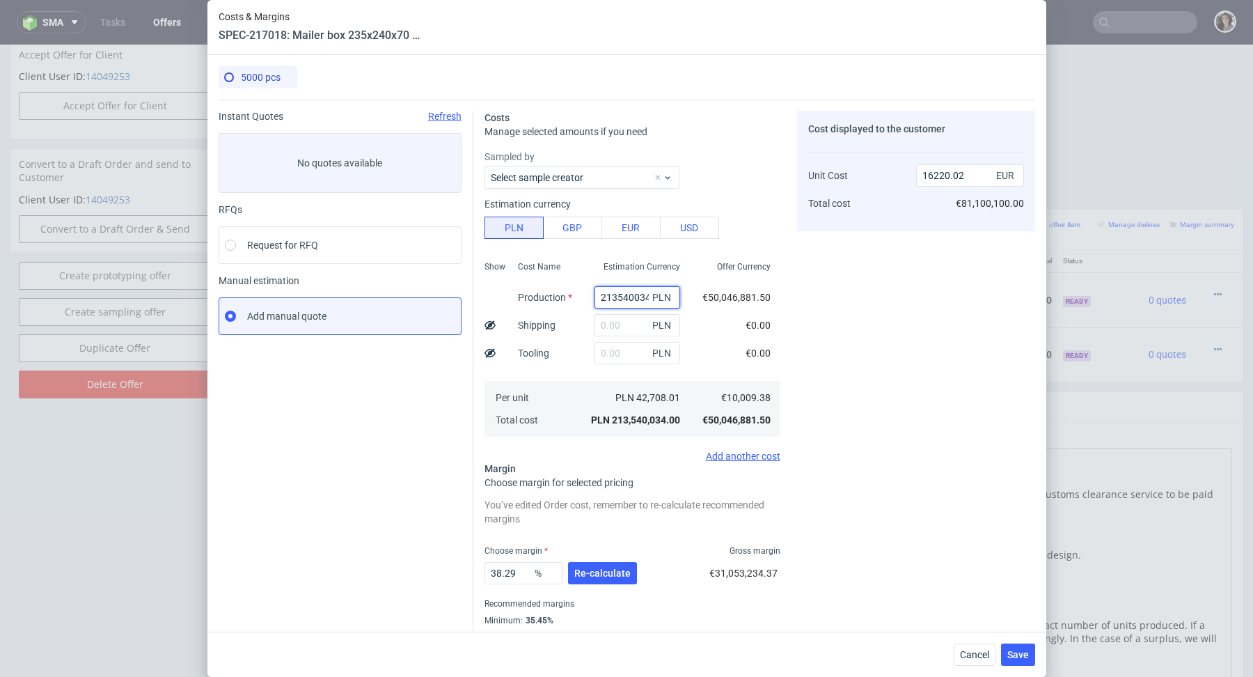
click at [627, 292] on input "213540034" at bounding box center [637, 297] width 86 height 22
paste input "5400"
type input "5400"
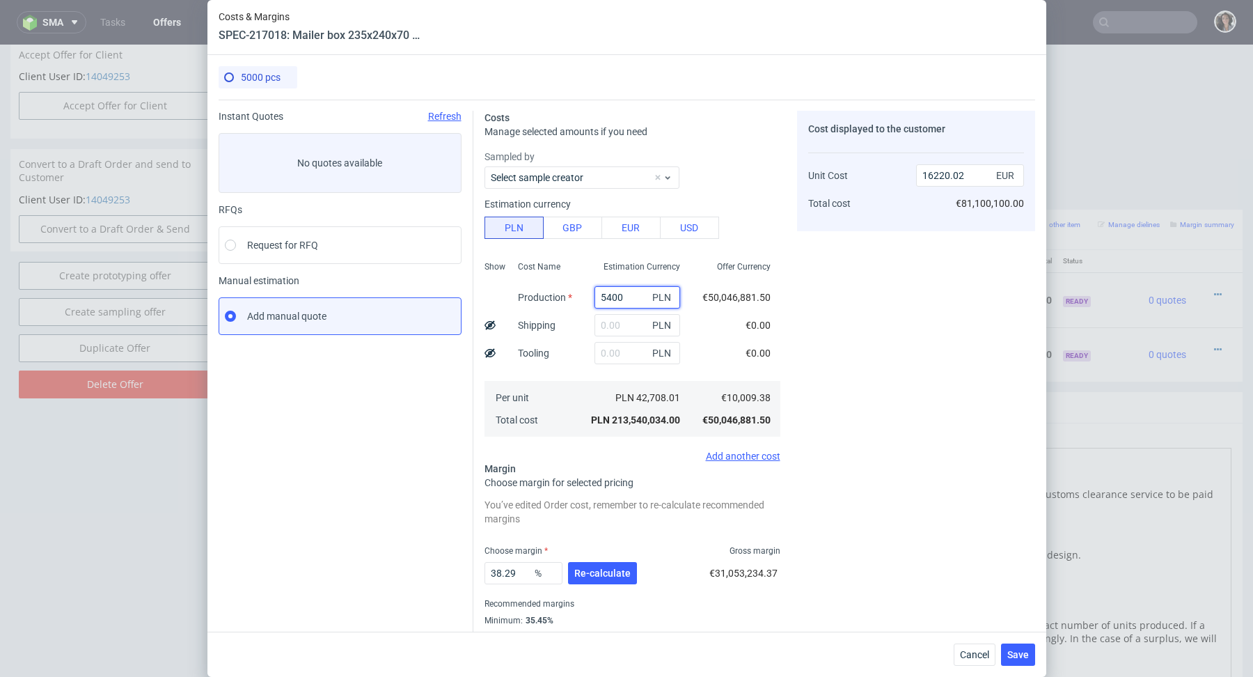
type input "0.41"
type input "5400"
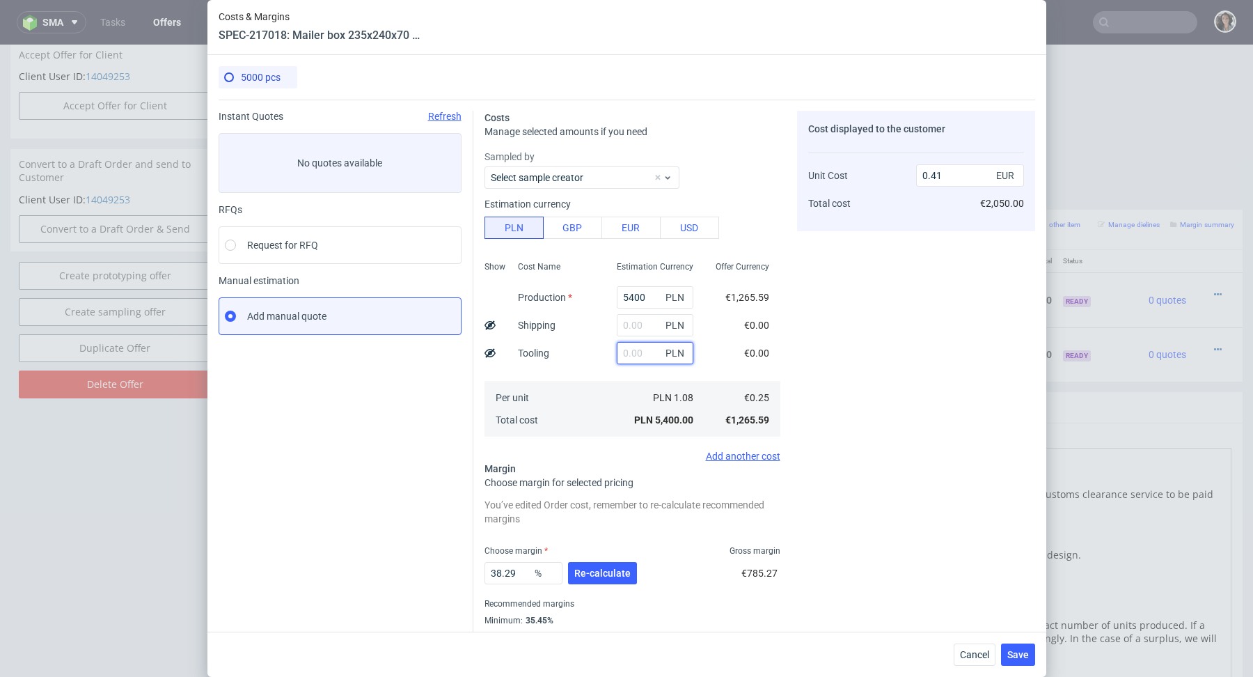
click at [640, 356] on input "text" at bounding box center [655, 353] width 77 height 22
type input "600"
type input "0.46"
type input "600"
click at [602, 430] on div "Per unit Total cost" at bounding box center [556, 409] width 99 height 56
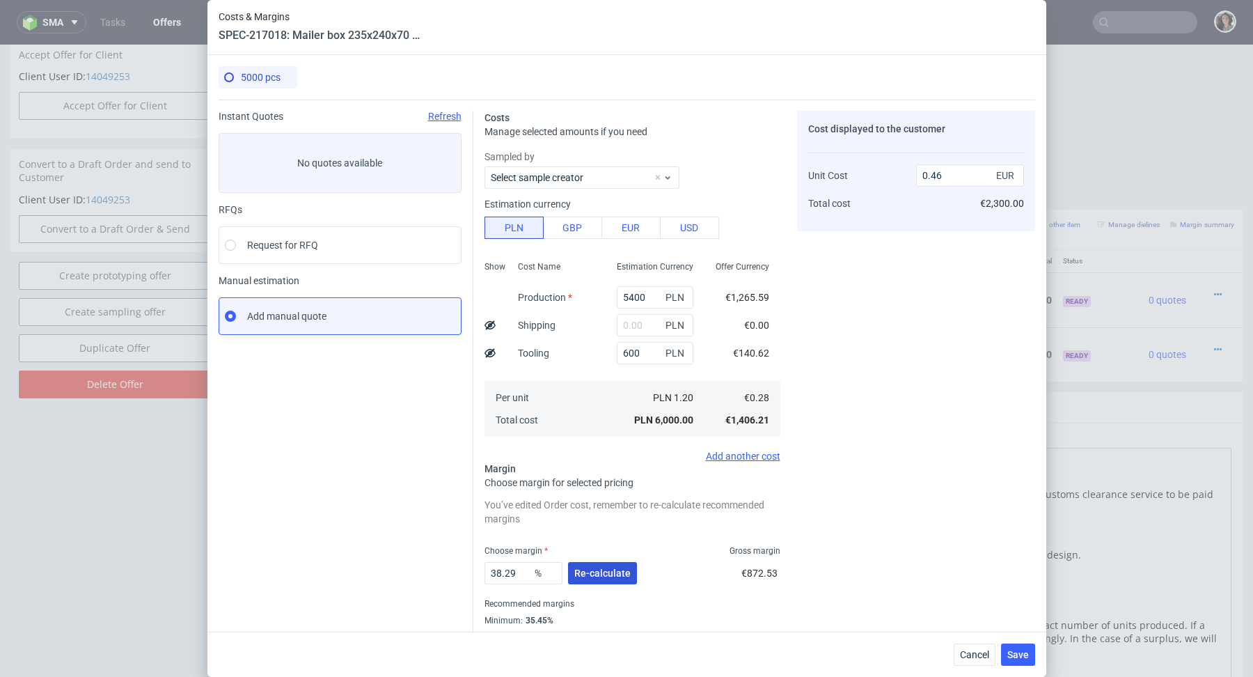
click at [599, 581] on button "Re-calculate" at bounding box center [602, 573] width 69 height 22
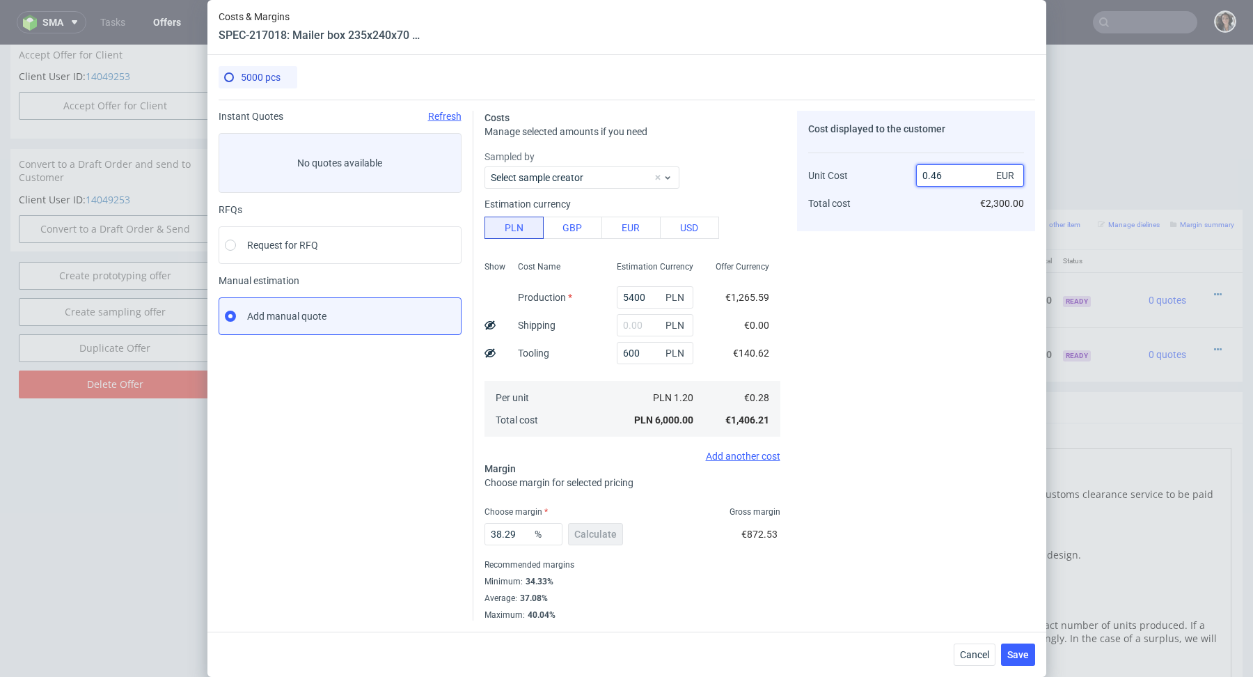
drag, startPoint x: 929, startPoint y: 174, endPoint x: 957, endPoint y: 174, distance: 28.5
click at [957, 174] on input "0.46" at bounding box center [970, 175] width 108 height 22
type input "0.85"
type input "67.05882352941175"
type input "0.59"
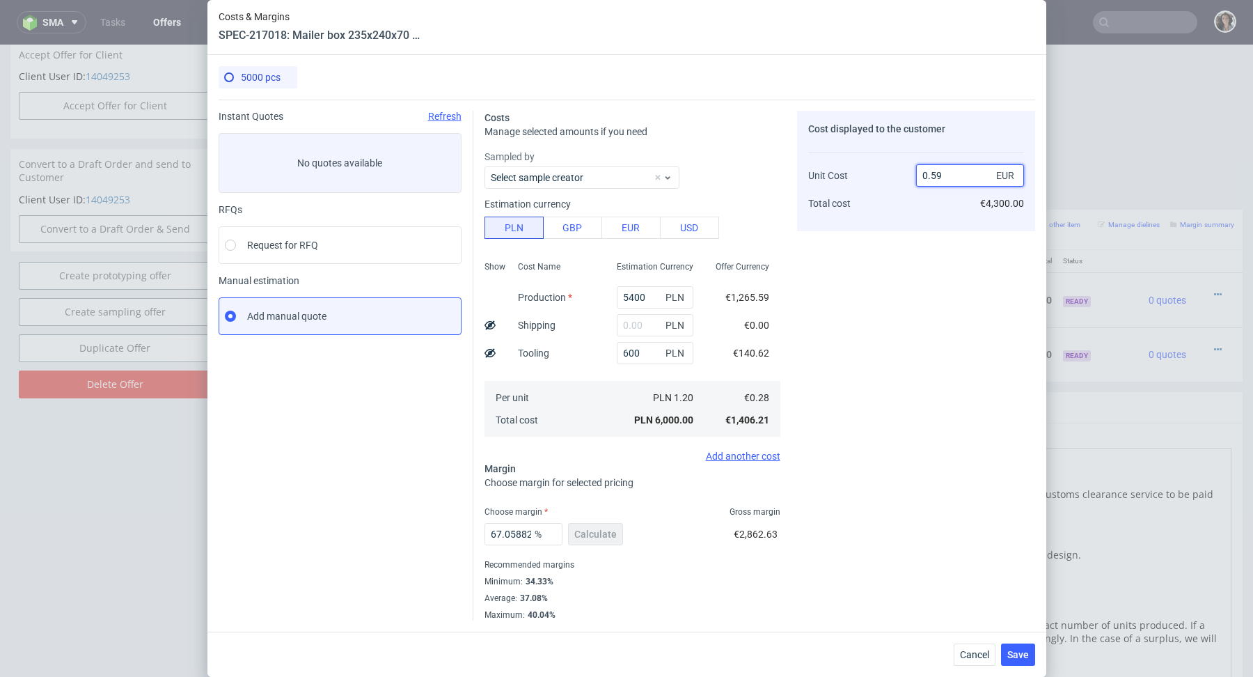
type input "52.542372881355924"
type input "0.58"
type input "51.72413793103448"
type input "0.58"
click at [901, 281] on div "Cost displayed to the customer Unit Cost Total cost 0.58 EUR €2,900.00" at bounding box center [916, 365] width 238 height 509
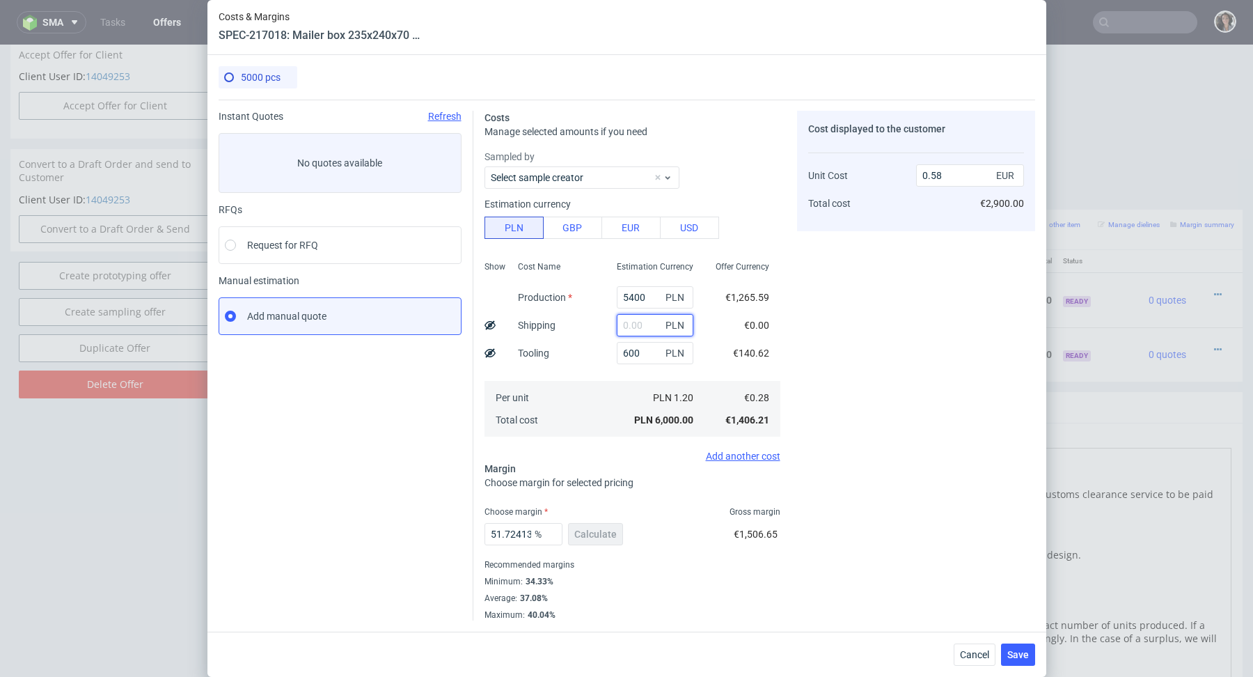
click at [645, 331] on input "text" at bounding box center [655, 325] width 77 height 22
click at [1011, 661] on button "Save" at bounding box center [1018, 654] width 34 height 22
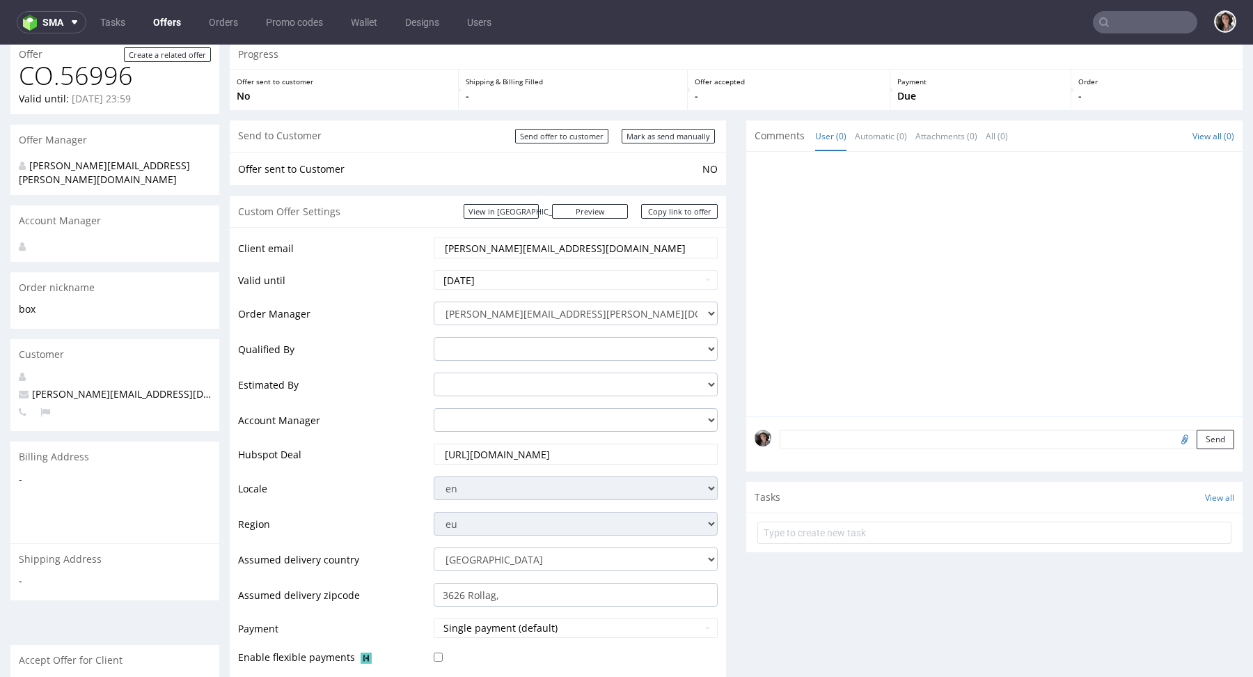
scroll to position [95, 0]
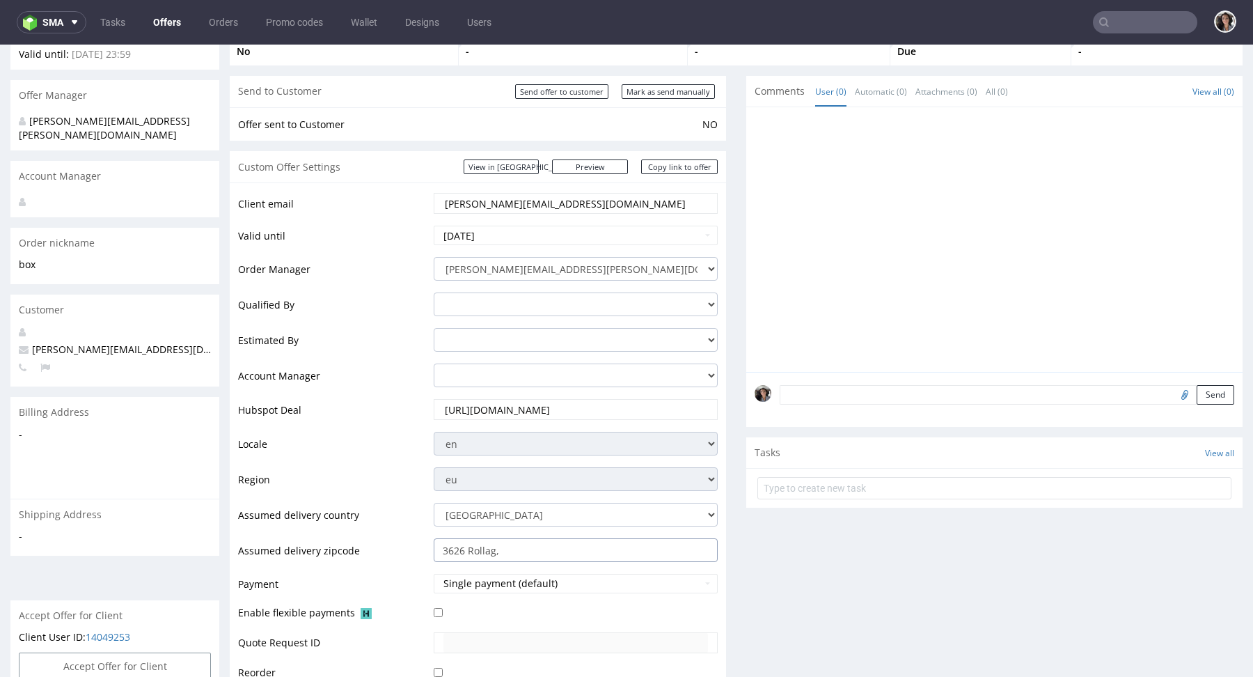
drag, startPoint x: 461, startPoint y: 550, endPoint x: 415, endPoint y: 552, distance: 46.7
click at [415, 552] on tr "Assumed delivery zipcode 3626 Rollag," at bounding box center [478, 554] width 480 height 35
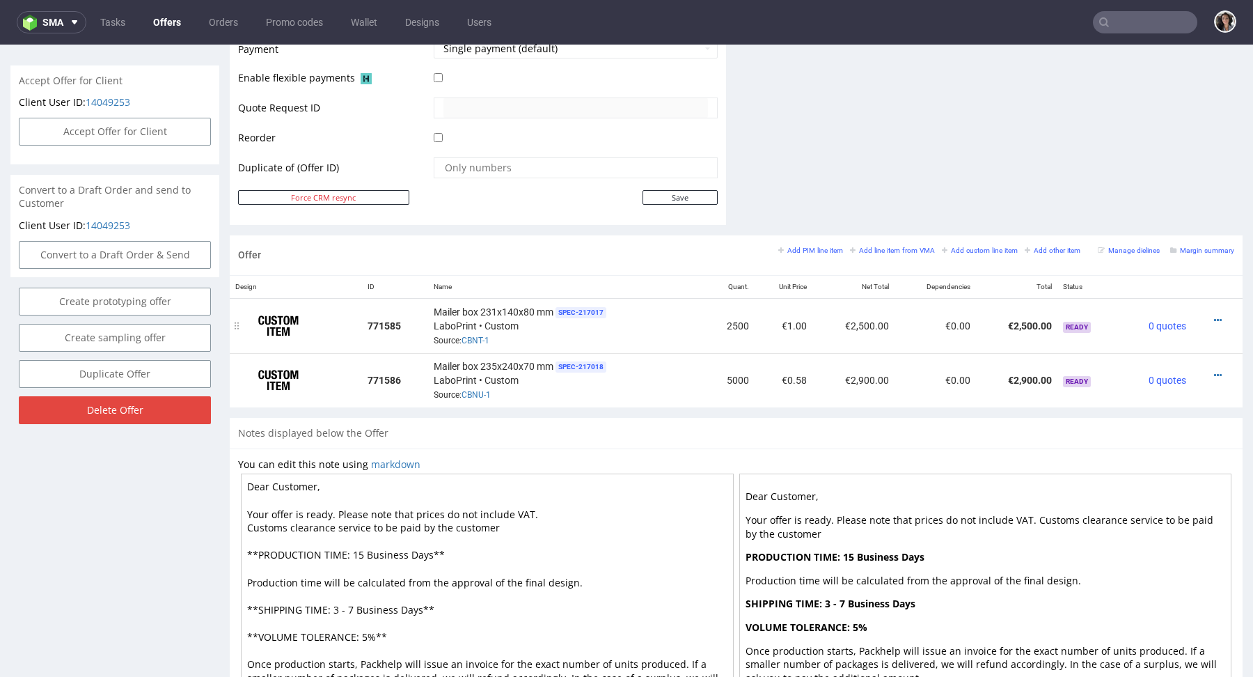
scroll to position [642, 0]
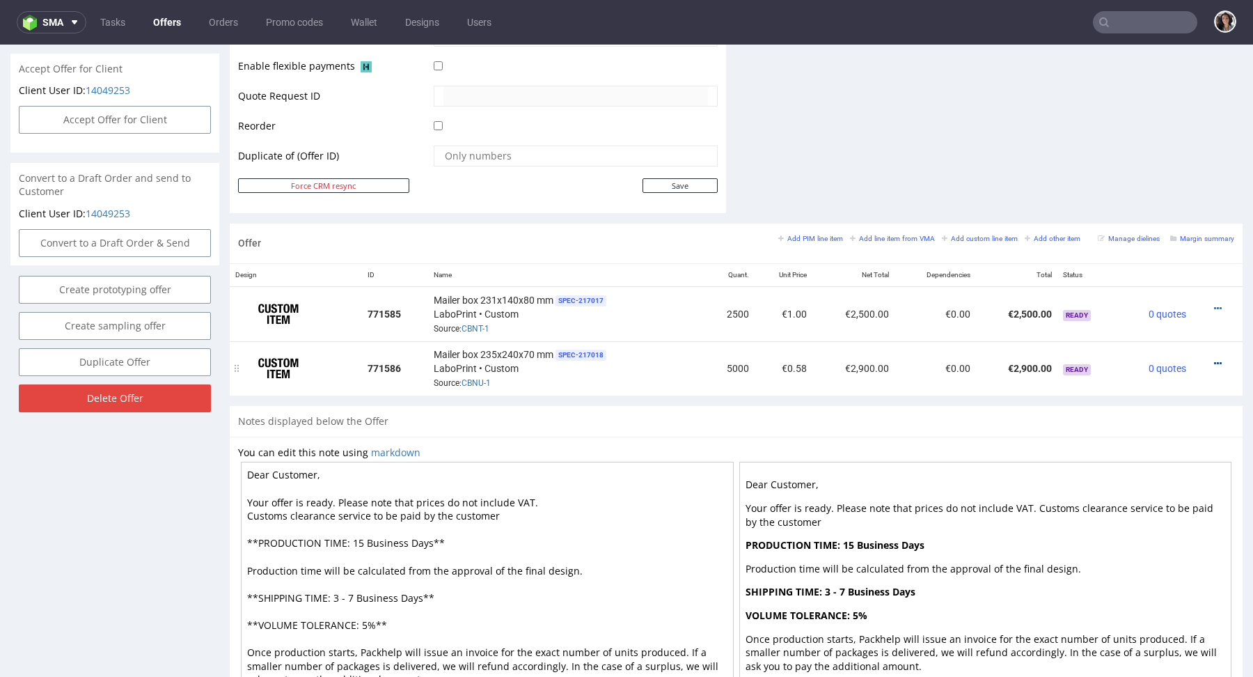
click at [1214, 361] on icon at bounding box center [1218, 363] width 8 height 10
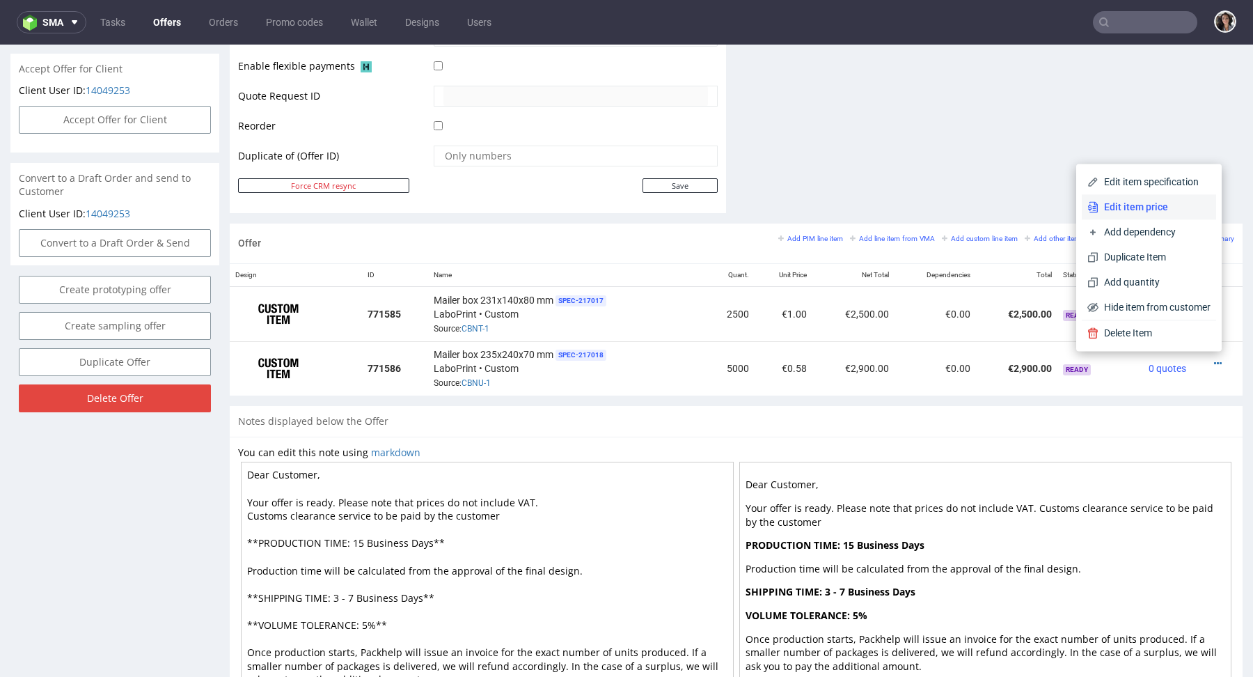
click at [1107, 213] on span "Edit item price" at bounding box center [1154, 207] width 112 height 14
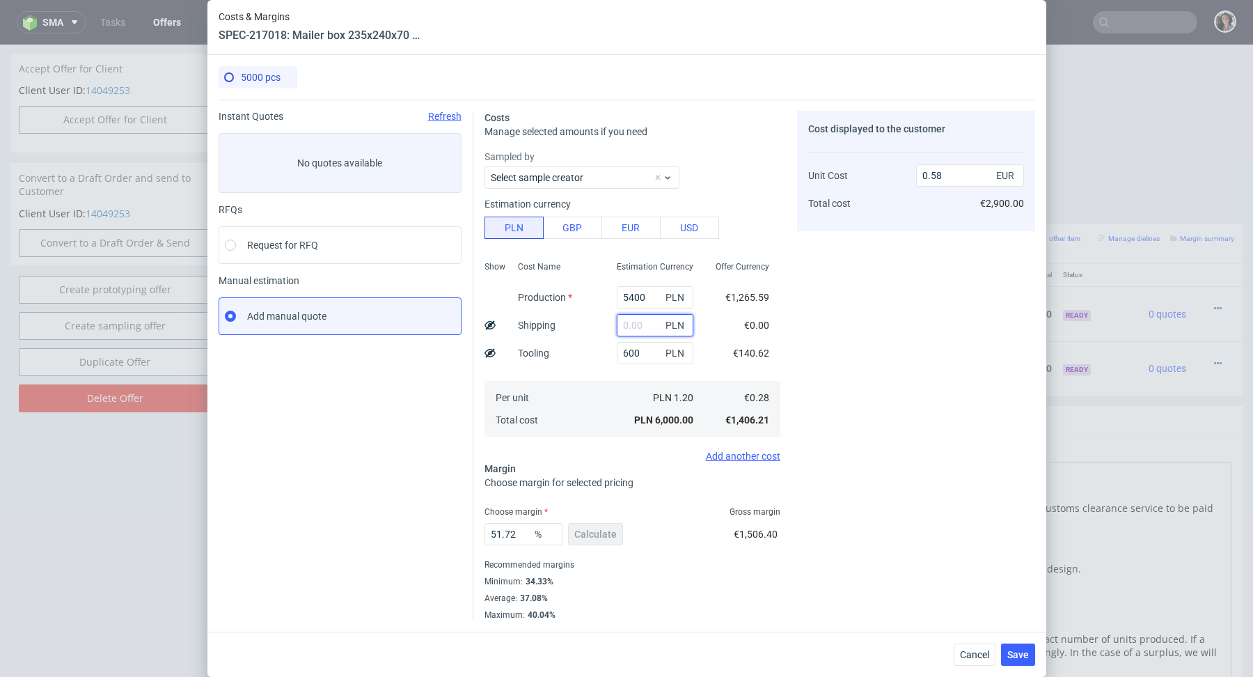
click at [640, 329] on input "text" at bounding box center [655, 325] width 77 height 22
paste input "2 575,08"
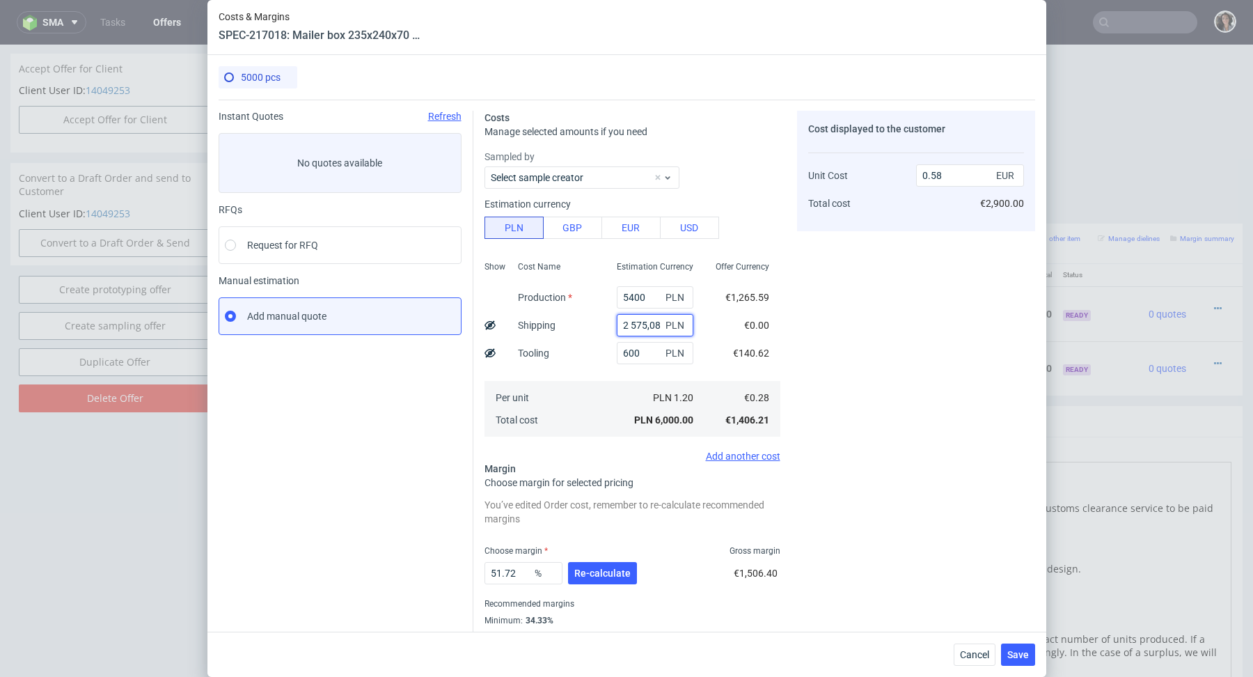
click at [629, 323] on input "2 575,08" at bounding box center [655, 325] width 77 height 22
type input "2575.08"
type input "0.83"
type input "2575.08"
click at [495, 323] on div "Show" at bounding box center [495, 347] width 22 height 184
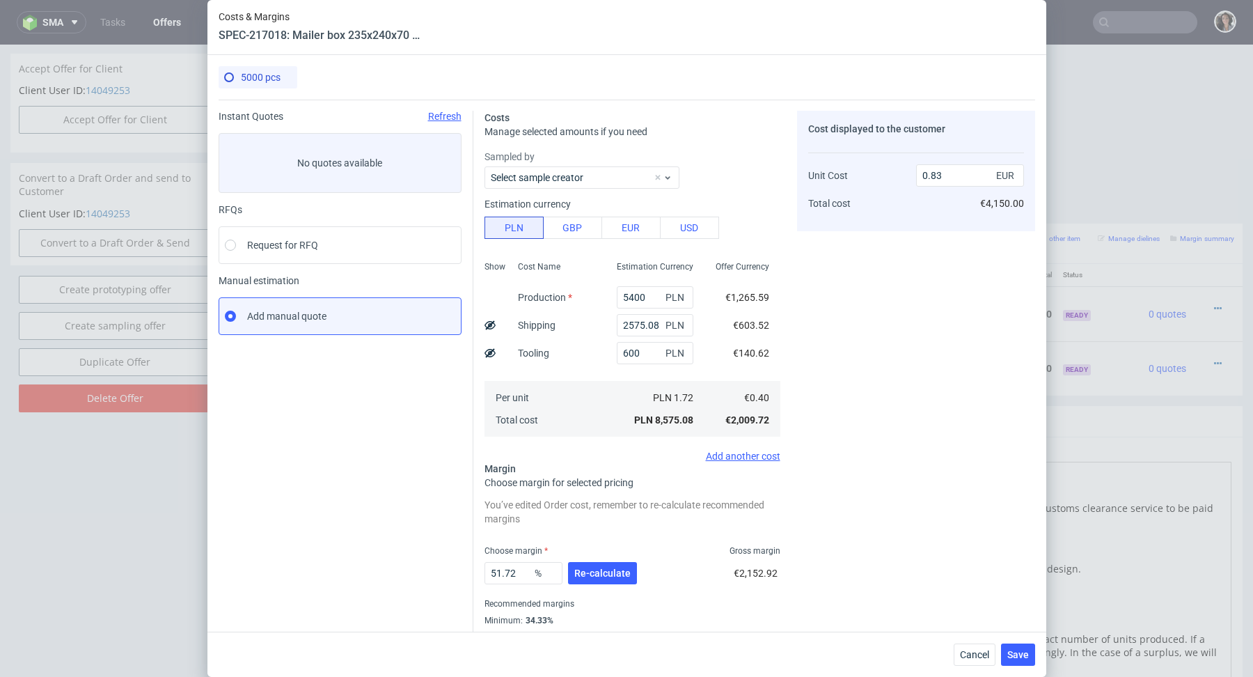
click at [487, 323] on icon at bounding box center [489, 324] width 11 height 11
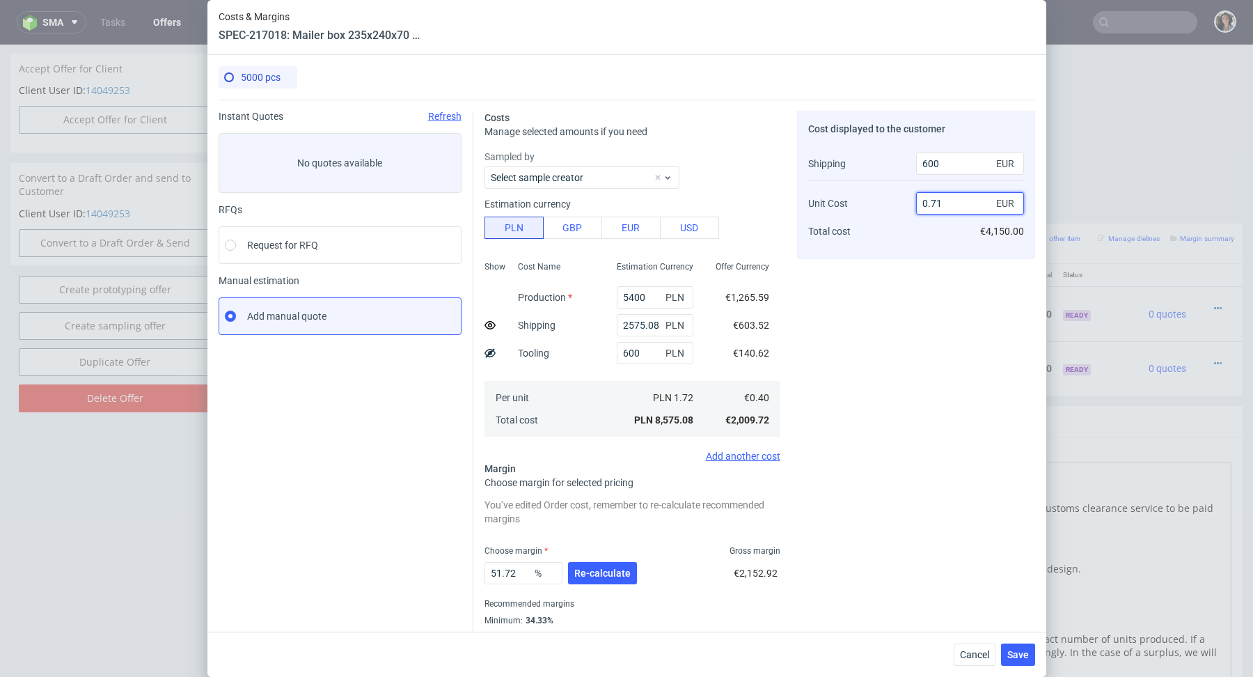
drag, startPoint x: 927, startPoint y: 201, endPoint x: 970, endPoint y: 201, distance: 42.5
click at [970, 201] on input "0.71" at bounding box center [970, 203] width 108 height 22
type input "058"
type input "99.31176875430144"
drag, startPoint x: 956, startPoint y: 203, endPoint x: 874, endPoint y: 203, distance: 81.4
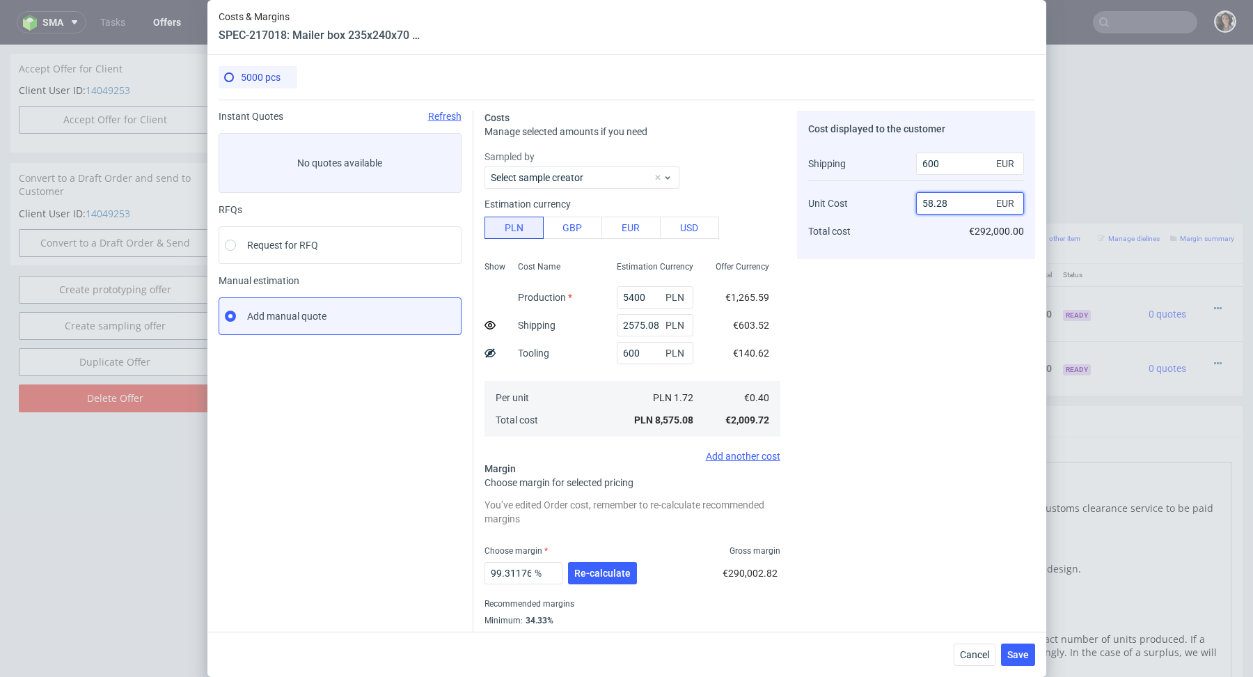
click at [874, 203] on div "Shipping Unit Cost Total cost 600 EUR 58.28 EUR €292,000.00" at bounding box center [916, 197] width 216 height 101
type input "0.58"
type input "42.857142857142854"
type input "0.58"
click at [606, 568] on span "Re-calculate" at bounding box center [602, 573] width 56 height 10
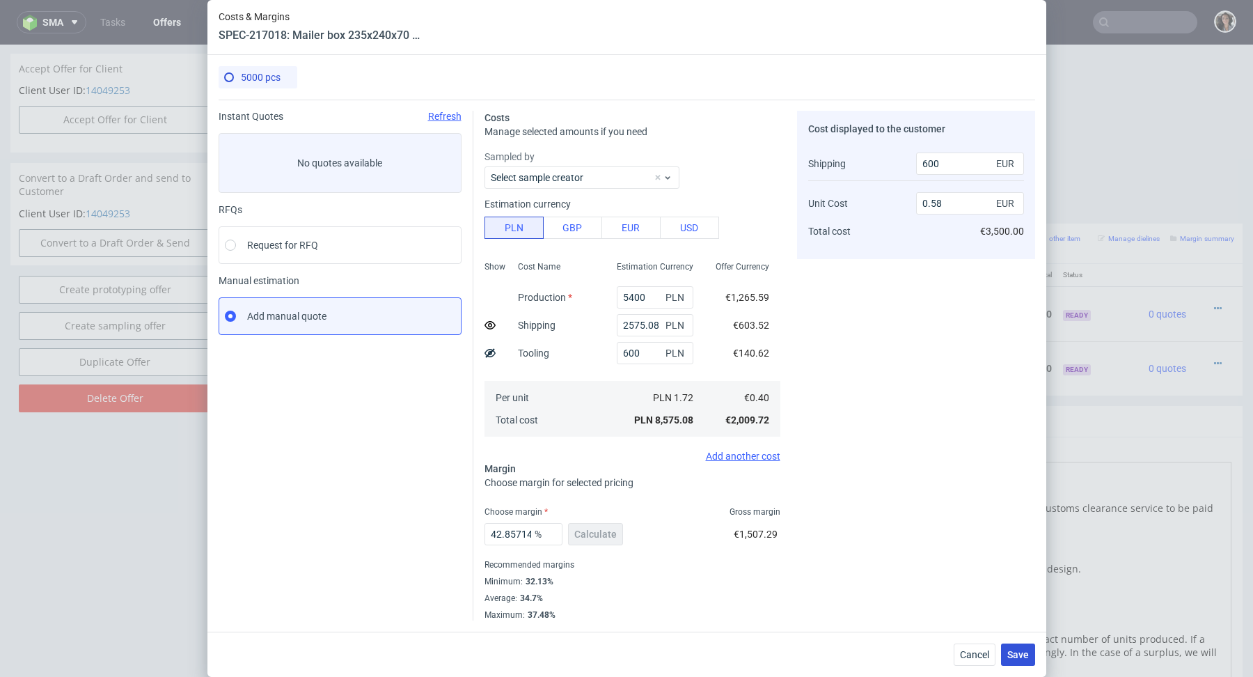
click at [1020, 652] on span "Save" at bounding box center [1018, 654] width 22 height 10
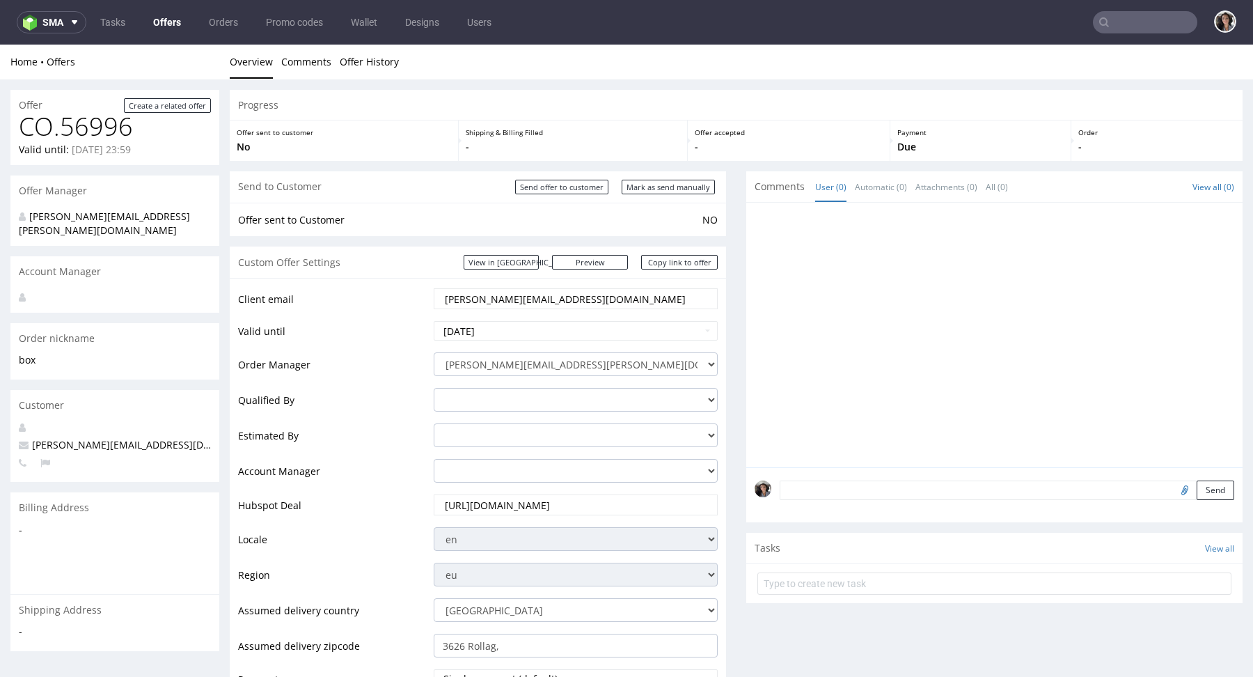
scroll to position [441, 0]
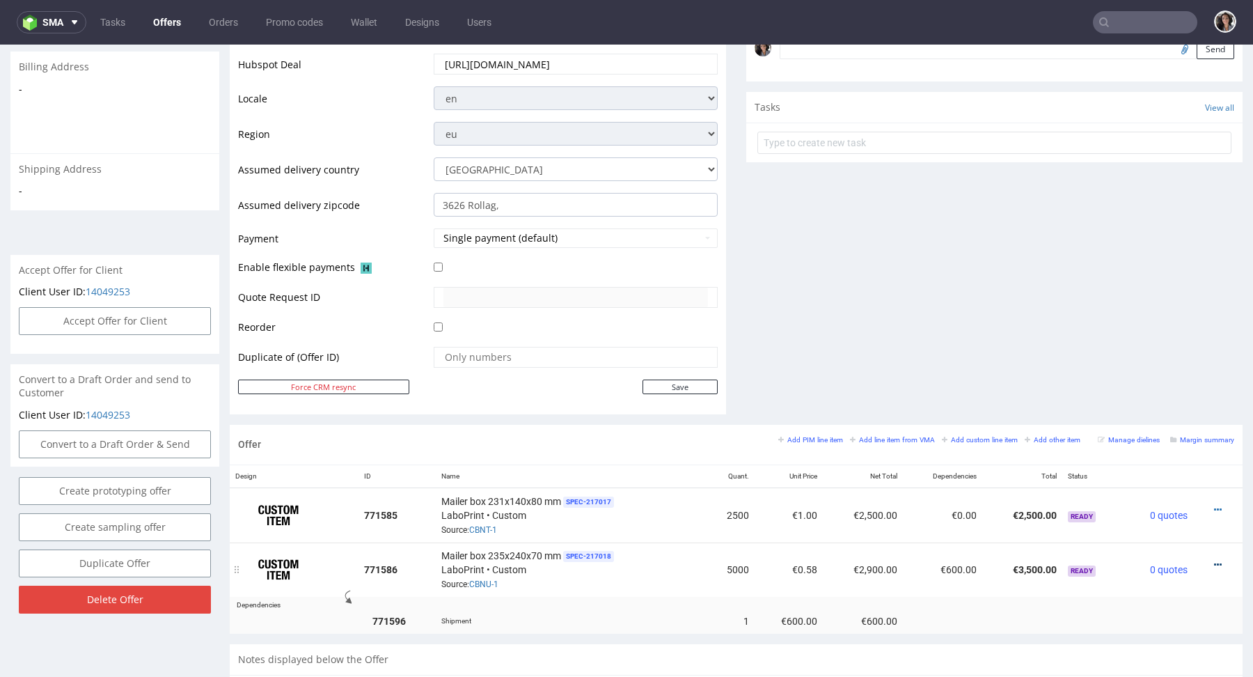
click at [1214, 560] on icon at bounding box center [1218, 565] width 8 height 10
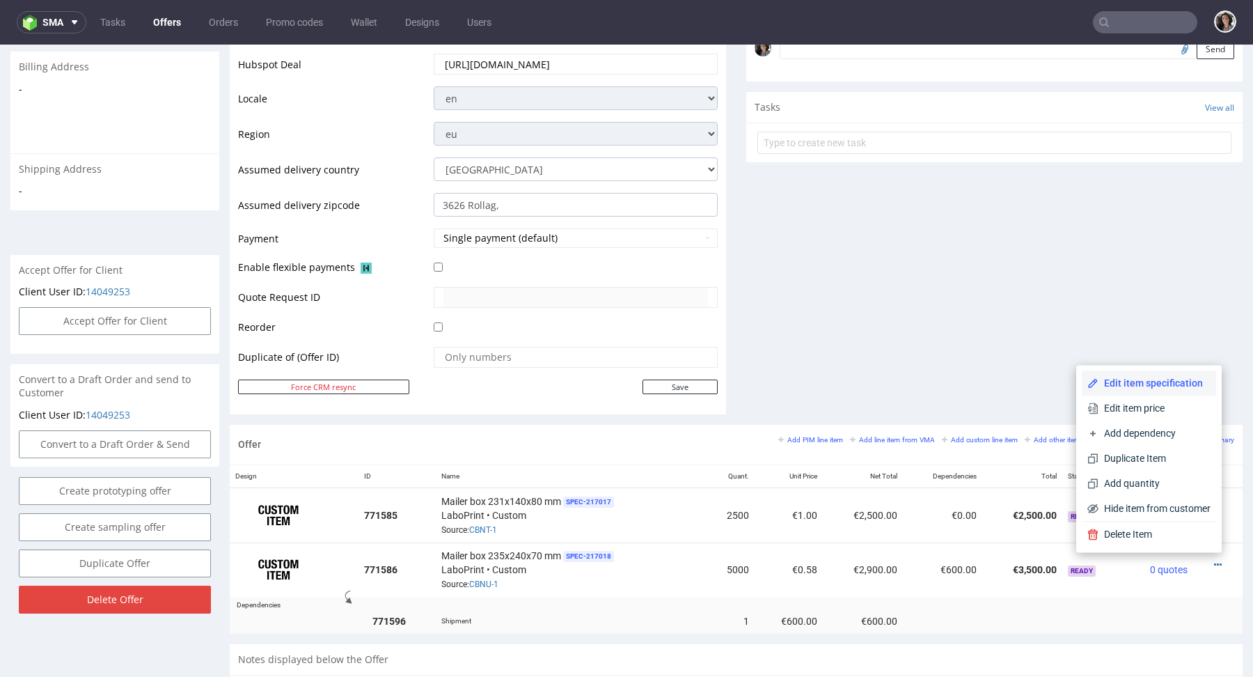
click at [1176, 376] on span "Edit item specification" at bounding box center [1154, 383] width 112 height 14
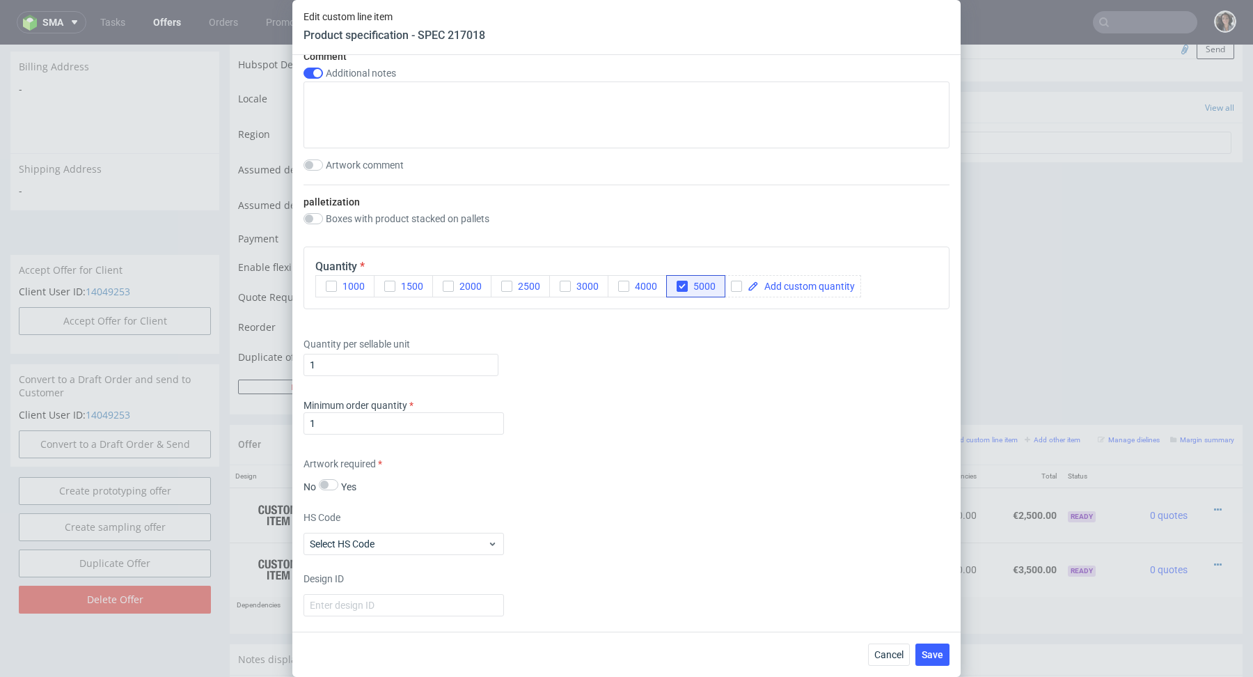
scroll to position [1629, 0]
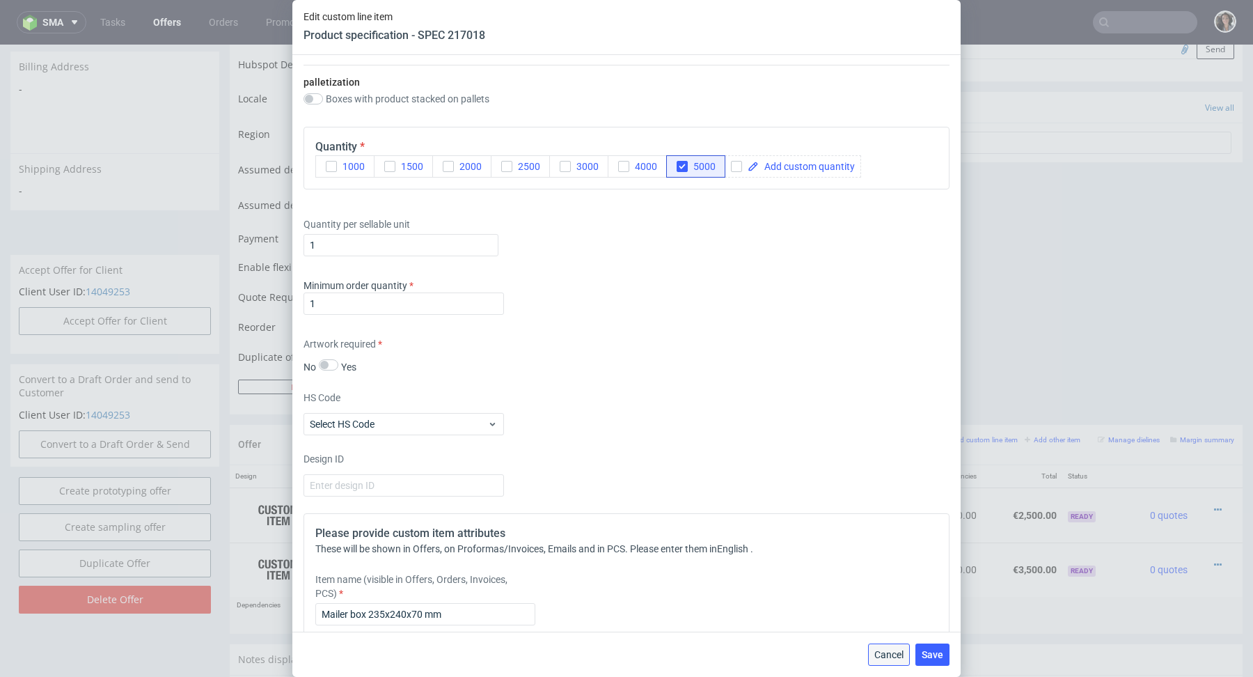
click at [880, 649] on span "Cancel" at bounding box center [888, 654] width 29 height 10
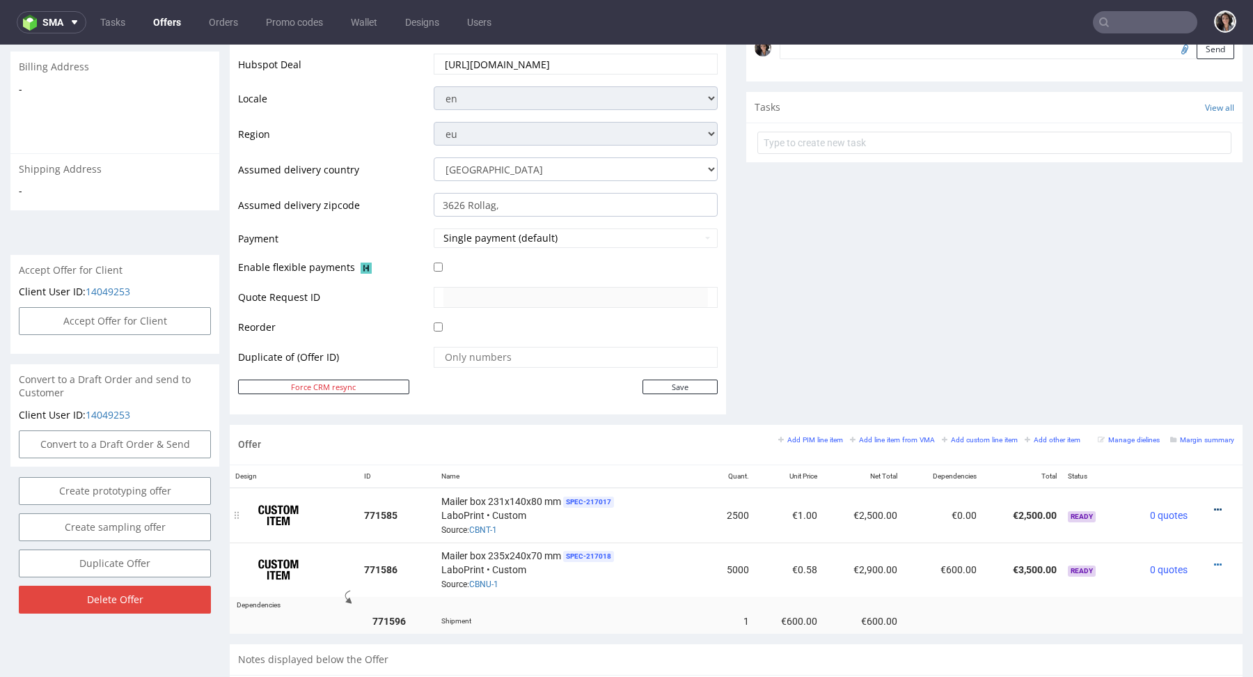
click at [1214, 505] on icon at bounding box center [1218, 510] width 8 height 10
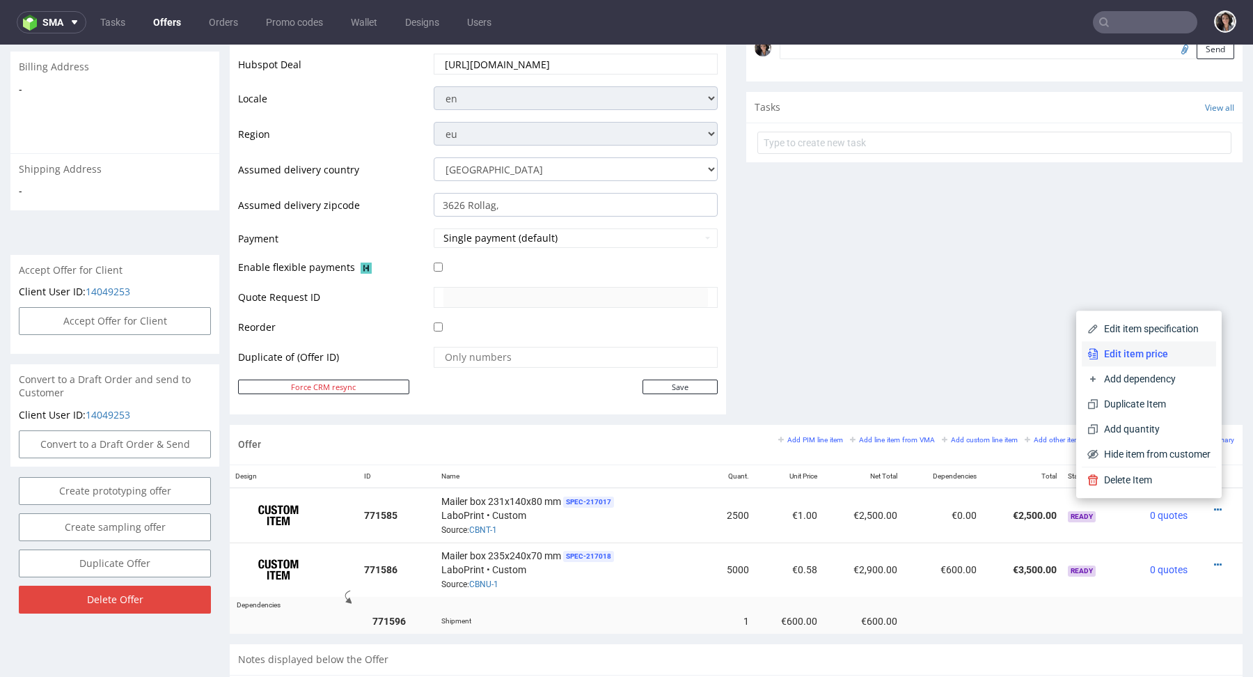
click at [1138, 351] on span "Edit item price" at bounding box center [1154, 354] width 112 height 14
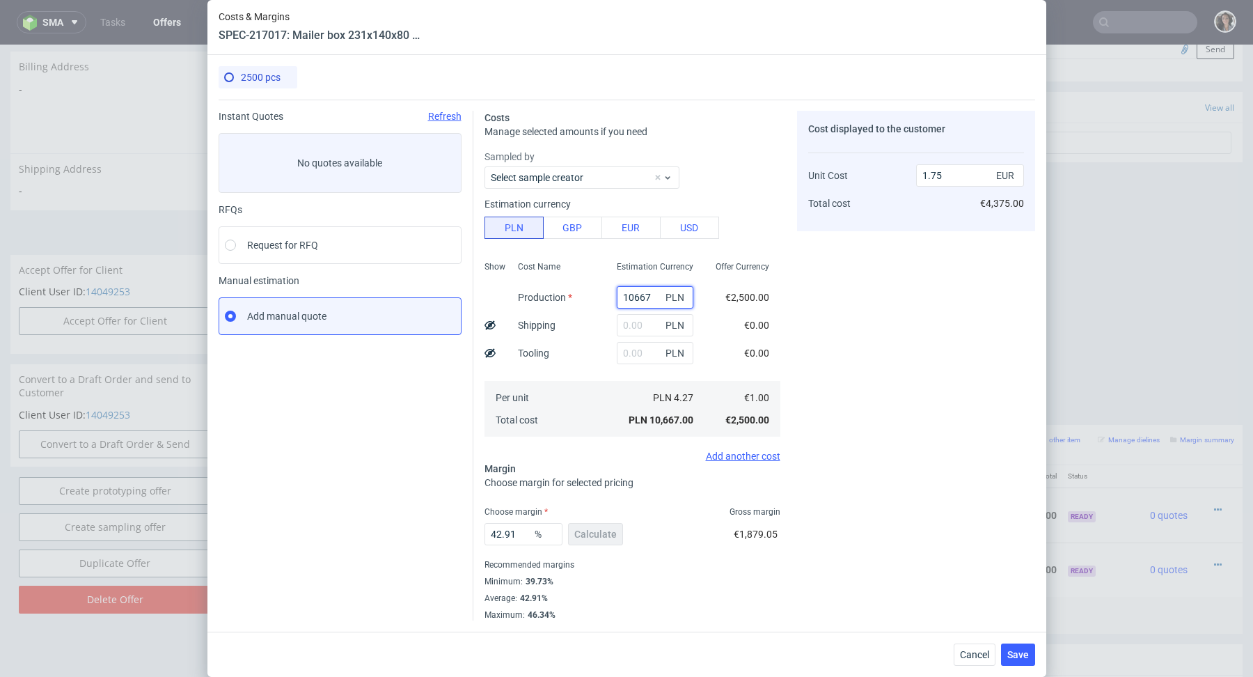
click at [645, 294] on input "10667" at bounding box center [655, 297] width 77 height 22
paste input "3000"
type input "3000"
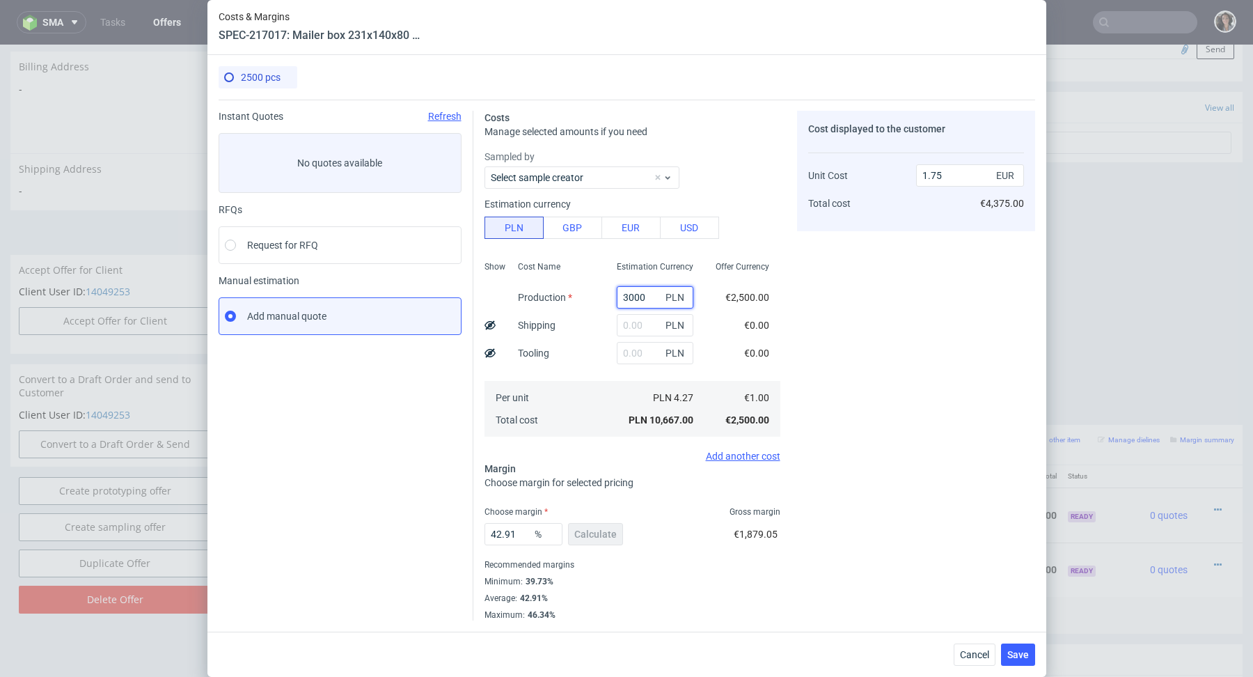
type input "0.49"
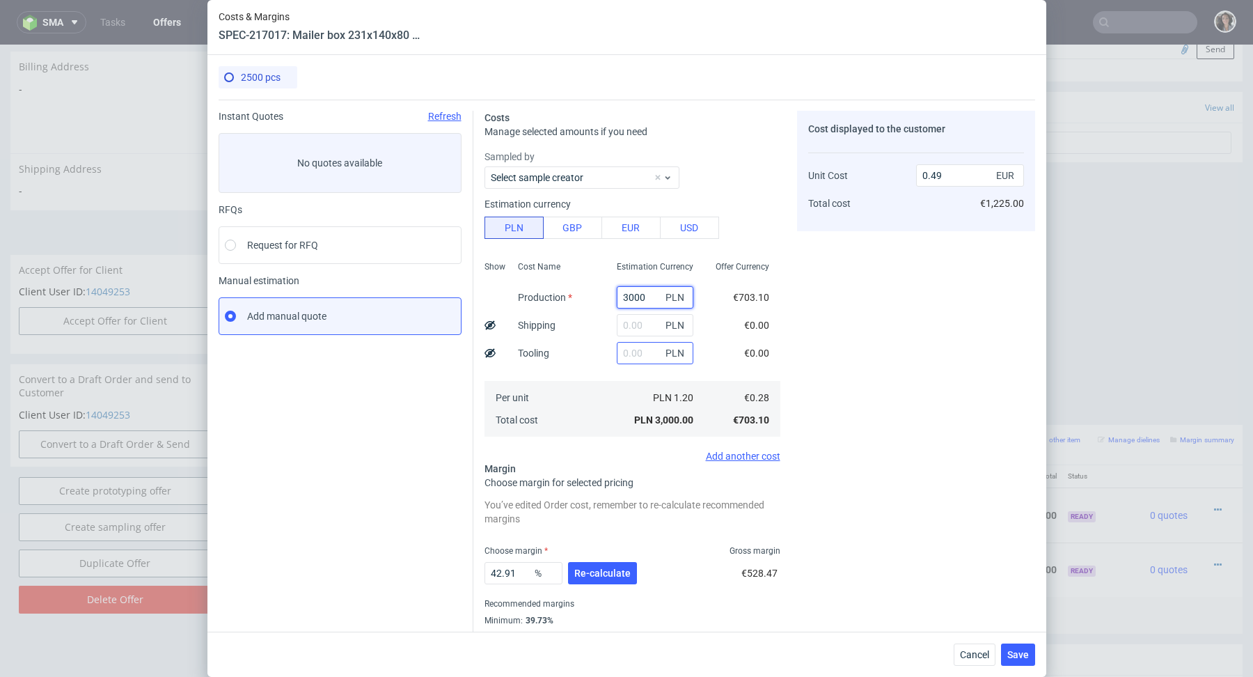
type input "3000"
click at [645, 356] on input "text" at bounding box center [655, 353] width 77 height 22
type input "550"
type input "0.58"
type input "550"
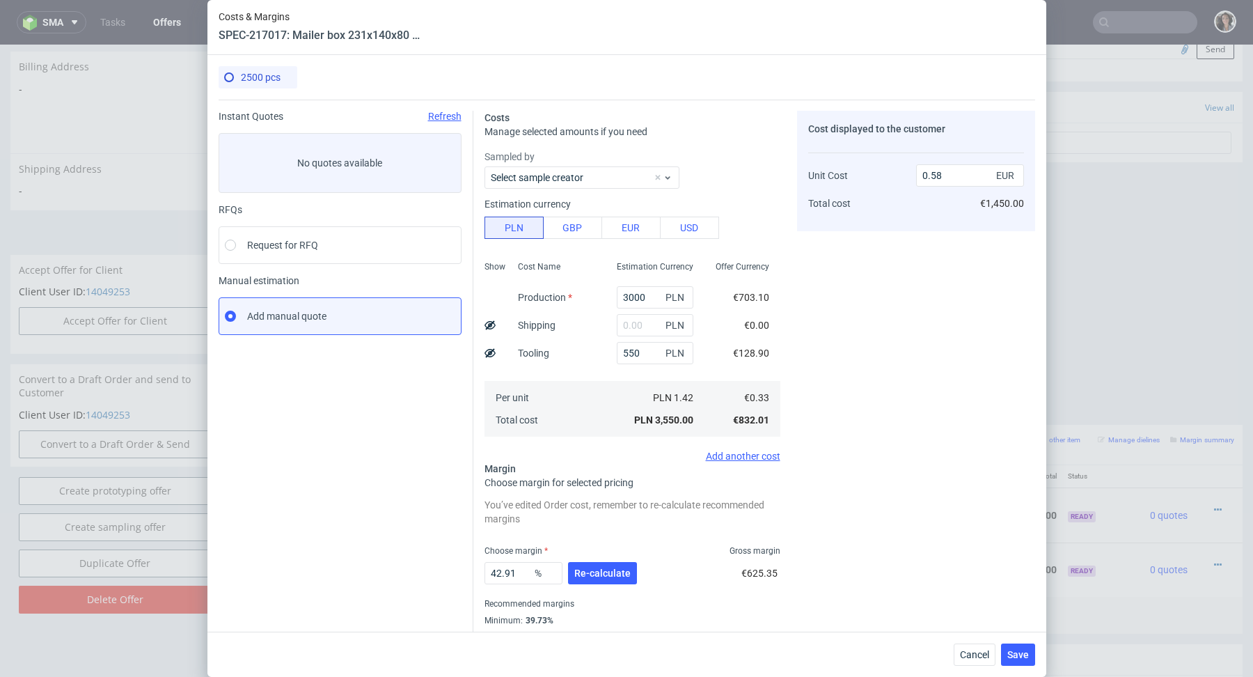
click at [786, 333] on div "Costs Manage selected amounts if you need Sampled by Select sample creator Esti…" at bounding box center [754, 380] width 562 height 560
click at [596, 562] on button "Re-calculate" at bounding box center [602, 573] width 69 height 22
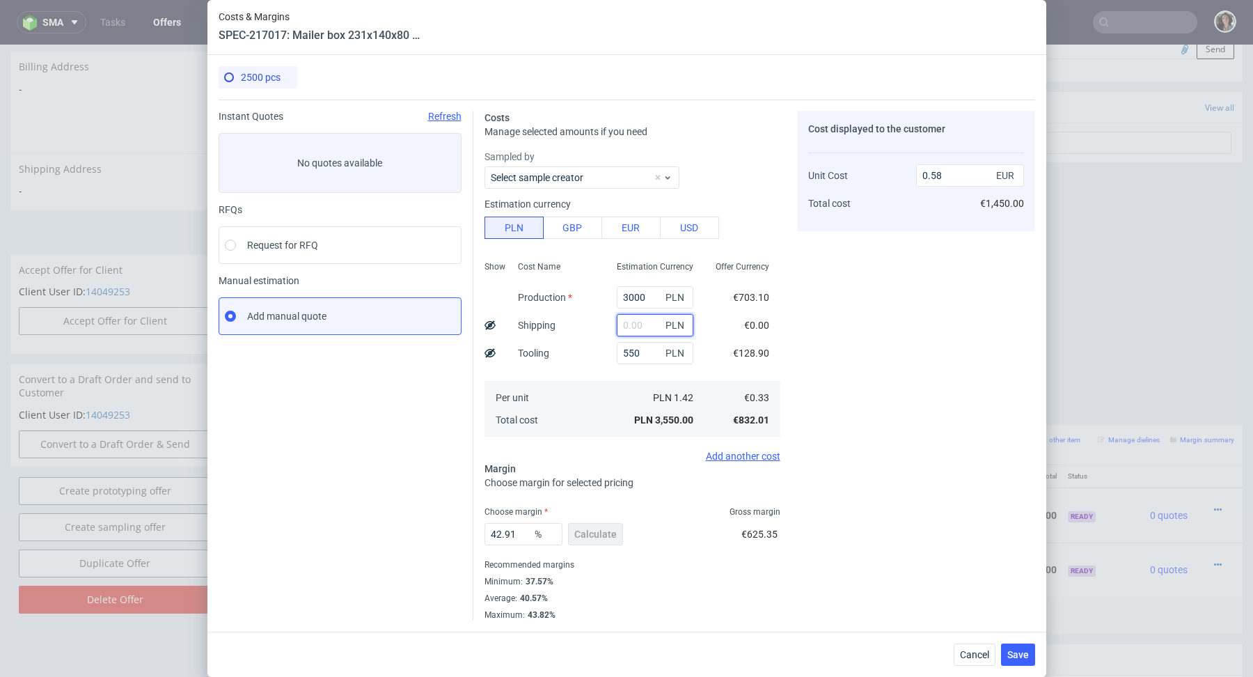
click at [635, 327] on input "text" at bounding box center [655, 325] width 77 height 22
paste input "1 915,76"
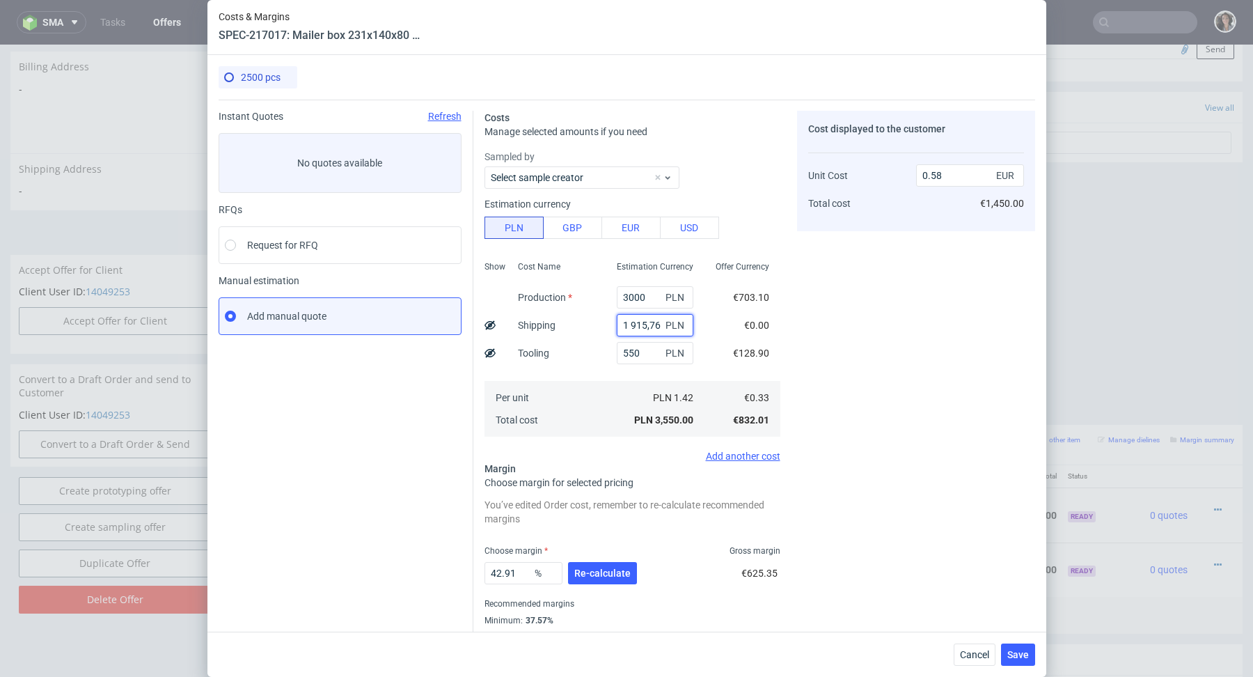
click at [630, 324] on input "1 915,76" at bounding box center [655, 325] width 77 height 22
type input "1915.76"
type input "0.9"
type input "1915.76"
click at [582, 568] on span "Re-calculate" at bounding box center [602, 573] width 56 height 10
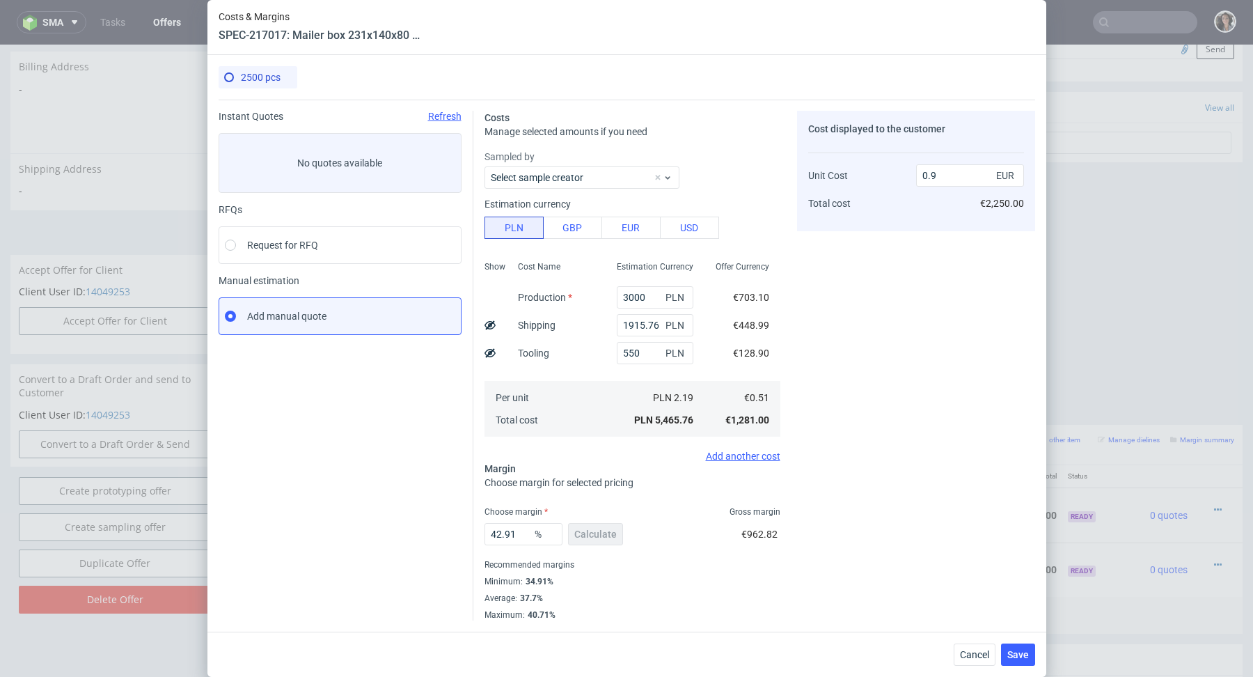
click at [487, 326] on use at bounding box center [489, 324] width 11 height 9
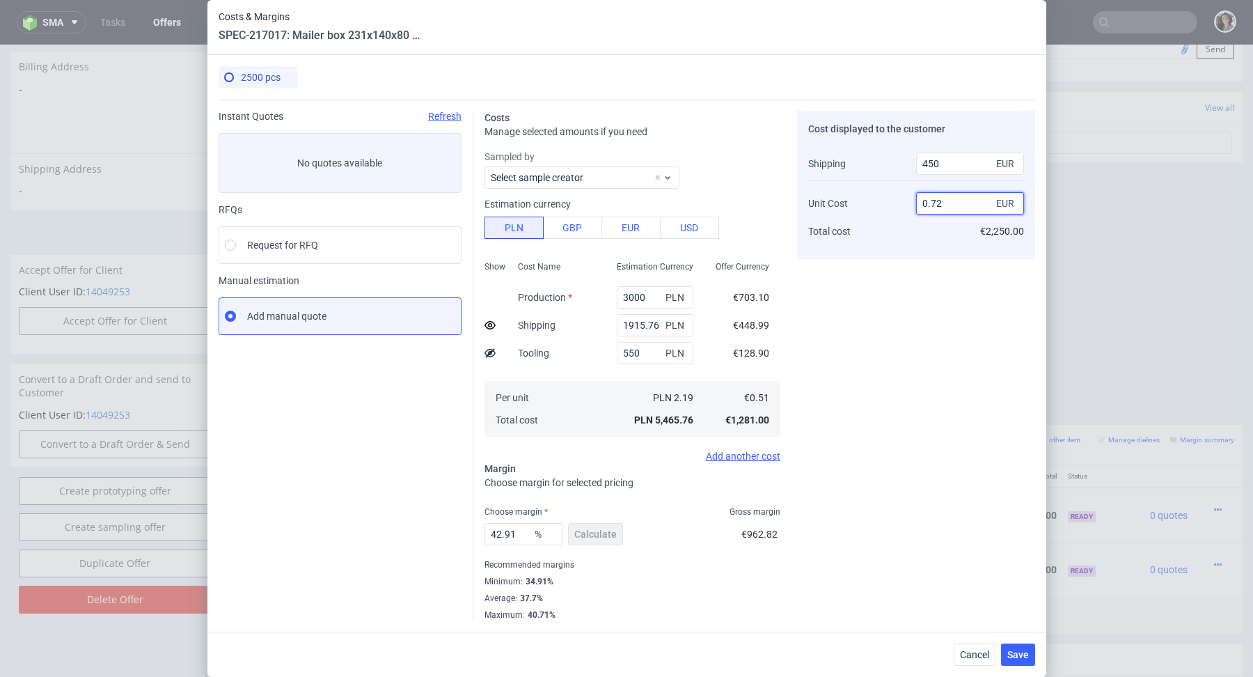
drag, startPoint x: 931, startPoint y: 203, endPoint x: 1000, endPoint y: 205, distance: 68.9
click at [1000, 205] on div "0.72 EUR" at bounding box center [970, 203] width 108 height 22
type input "0.62"
type input "36.25"
type input "0.62"
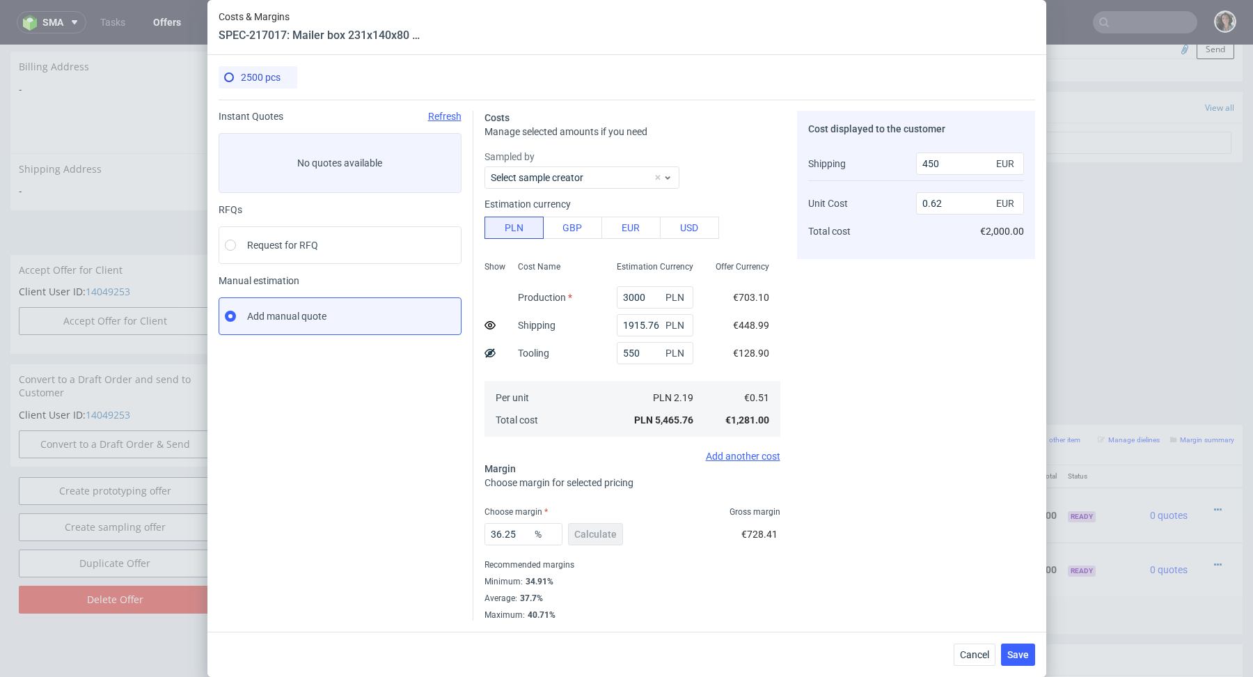
click at [946, 321] on div "Cost displayed to the customer Shipping Unit Cost Total cost 450 EUR 0.62 EUR €…" at bounding box center [916, 365] width 238 height 509
click at [1022, 655] on span "Save" at bounding box center [1018, 654] width 22 height 10
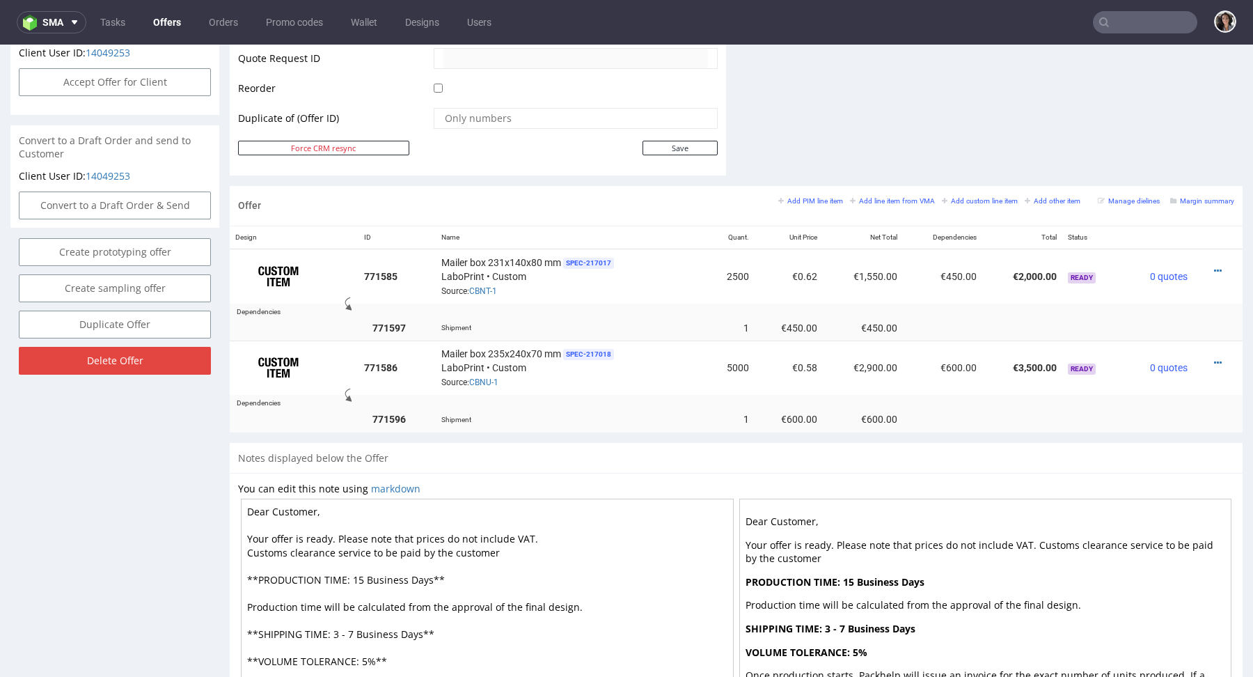
scroll to position [728, 0]
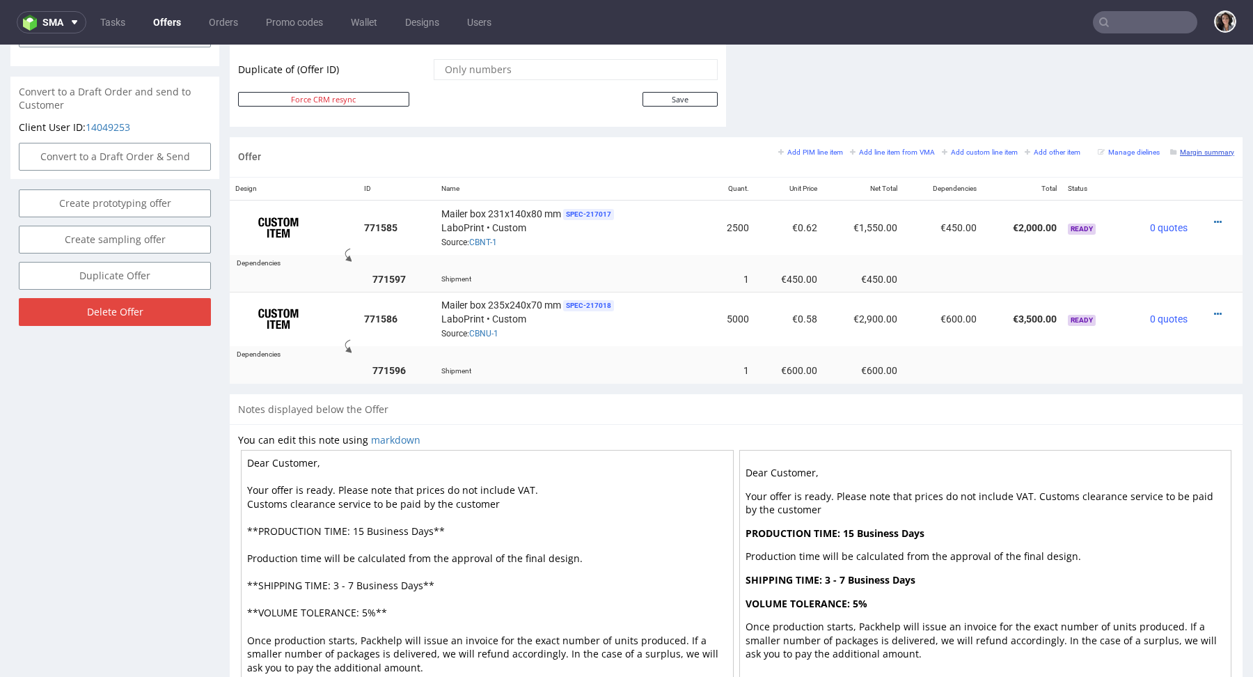
click at [1207, 148] on small "Margin summary" at bounding box center [1202, 152] width 64 height 8
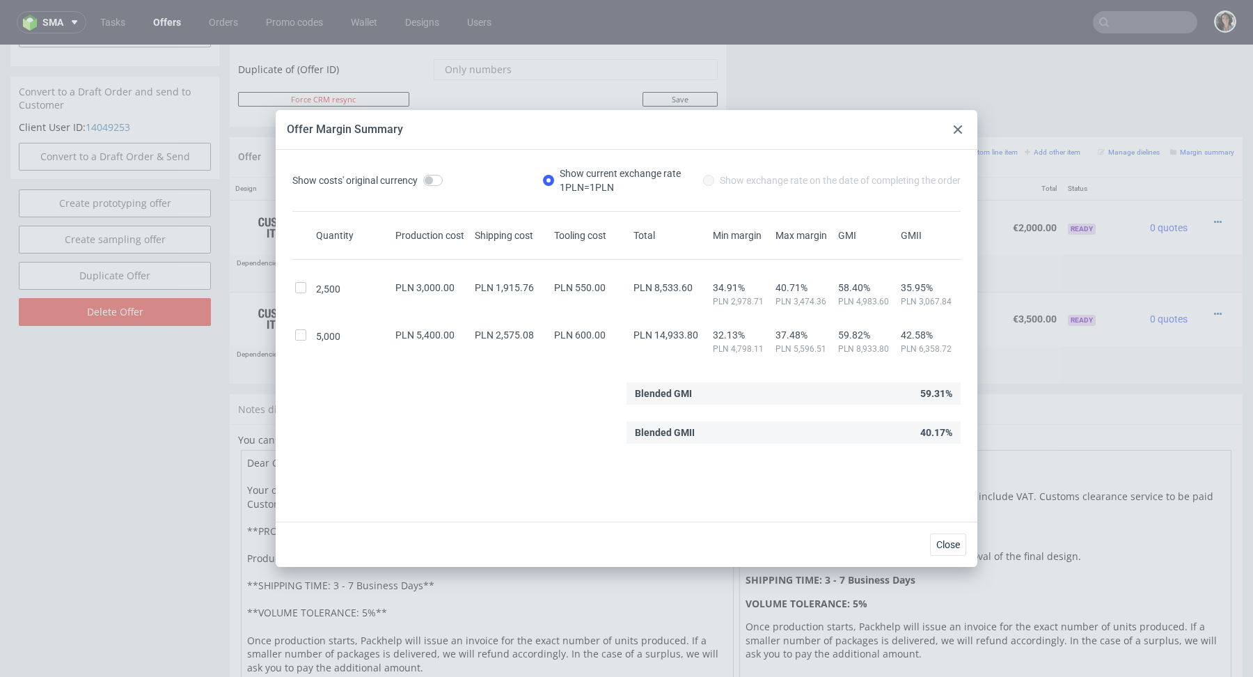
click at [959, 129] on use at bounding box center [958, 129] width 8 height 8
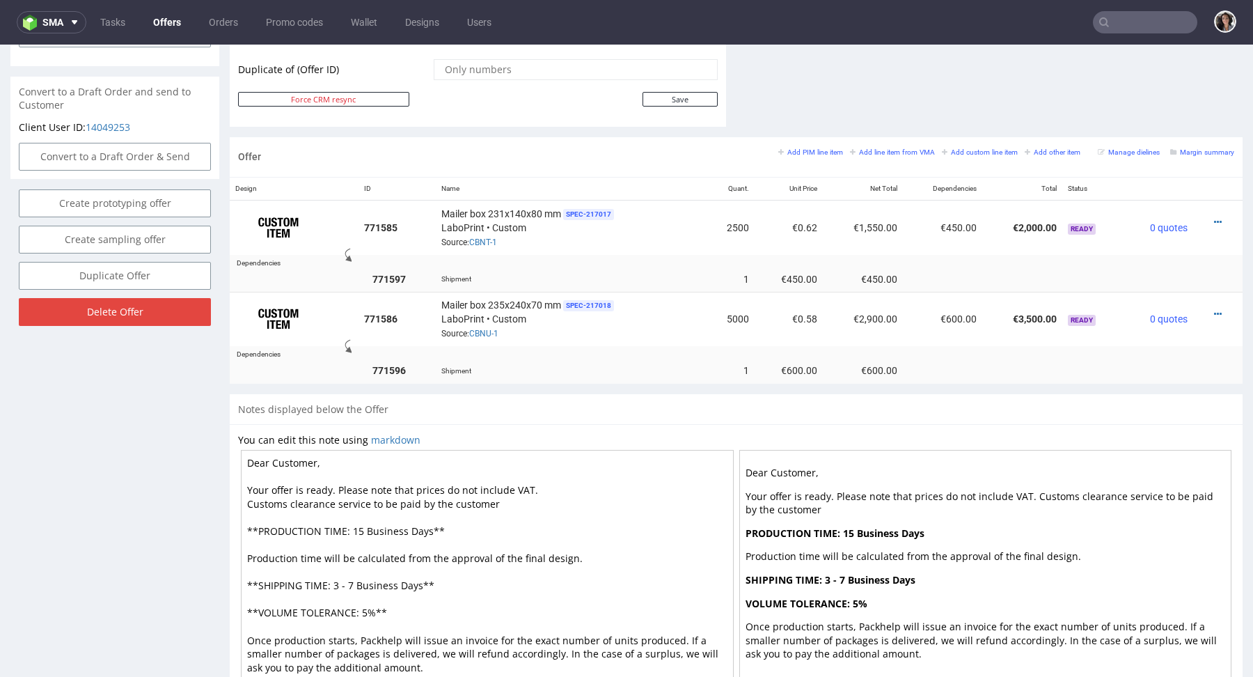
click at [1199, 141] on div "Offer Add PIM line item Add line item from VMA Add custom line item Add other i…" at bounding box center [736, 157] width 1013 height 40
click at [1199, 148] on small "Margin summary" at bounding box center [1202, 152] width 64 height 8
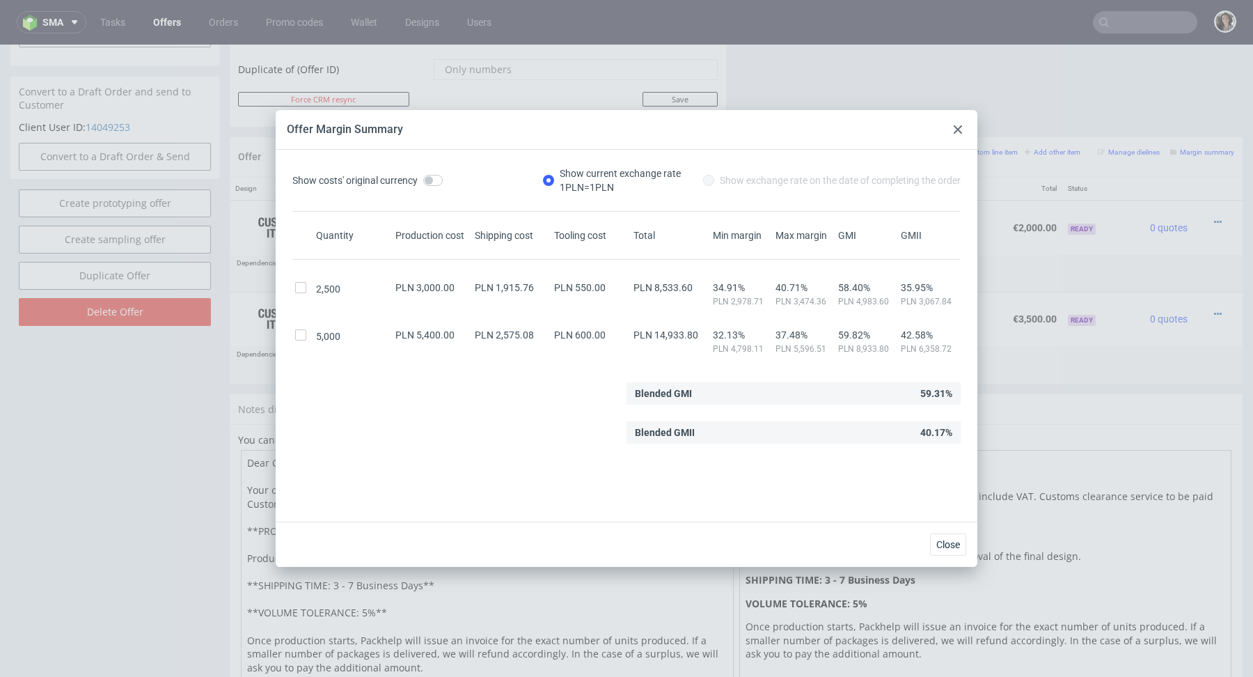
click at [956, 133] on icon at bounding box center [958, 129] width 8 height 8
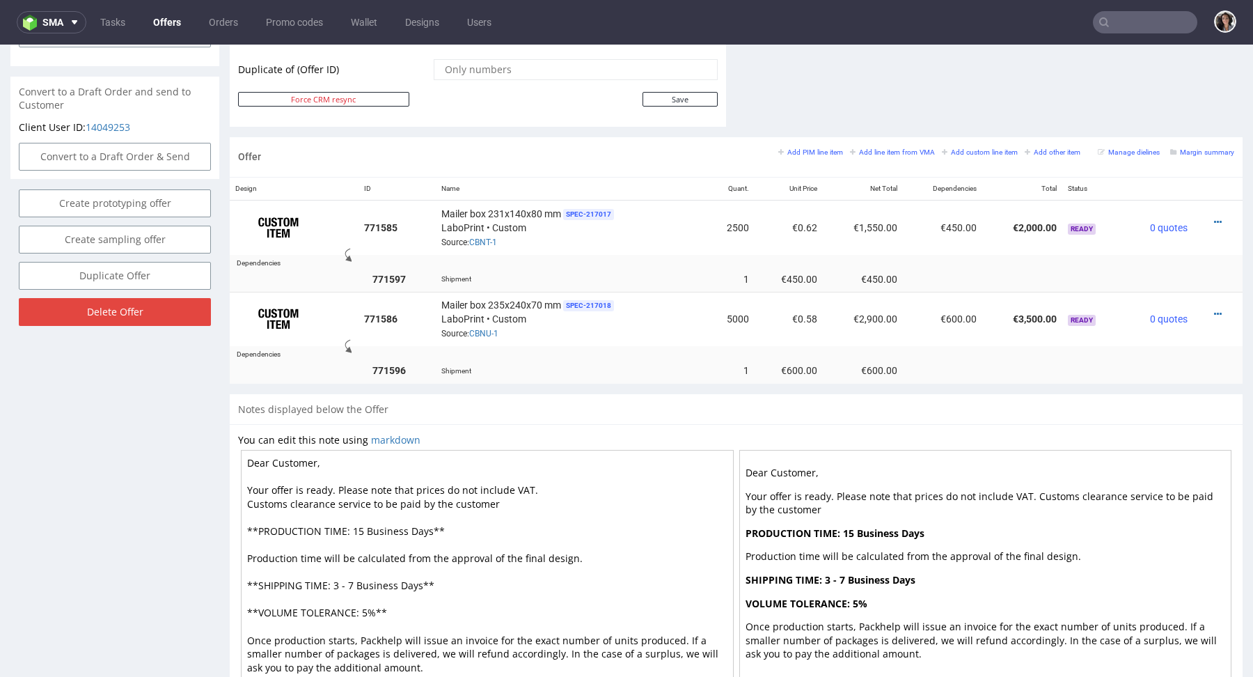
scroll to position [139, 0]
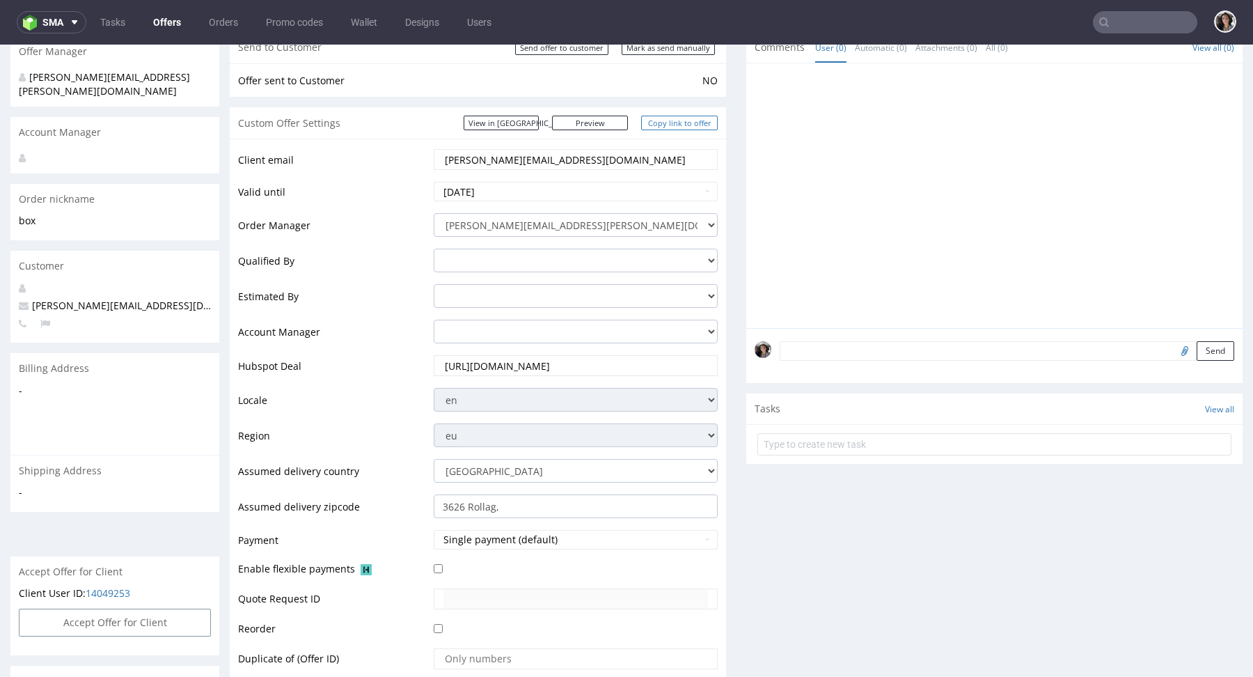
click at [686, 127] on link "Copy link to offer" at bounding box center [679, 123] width 77 height 15
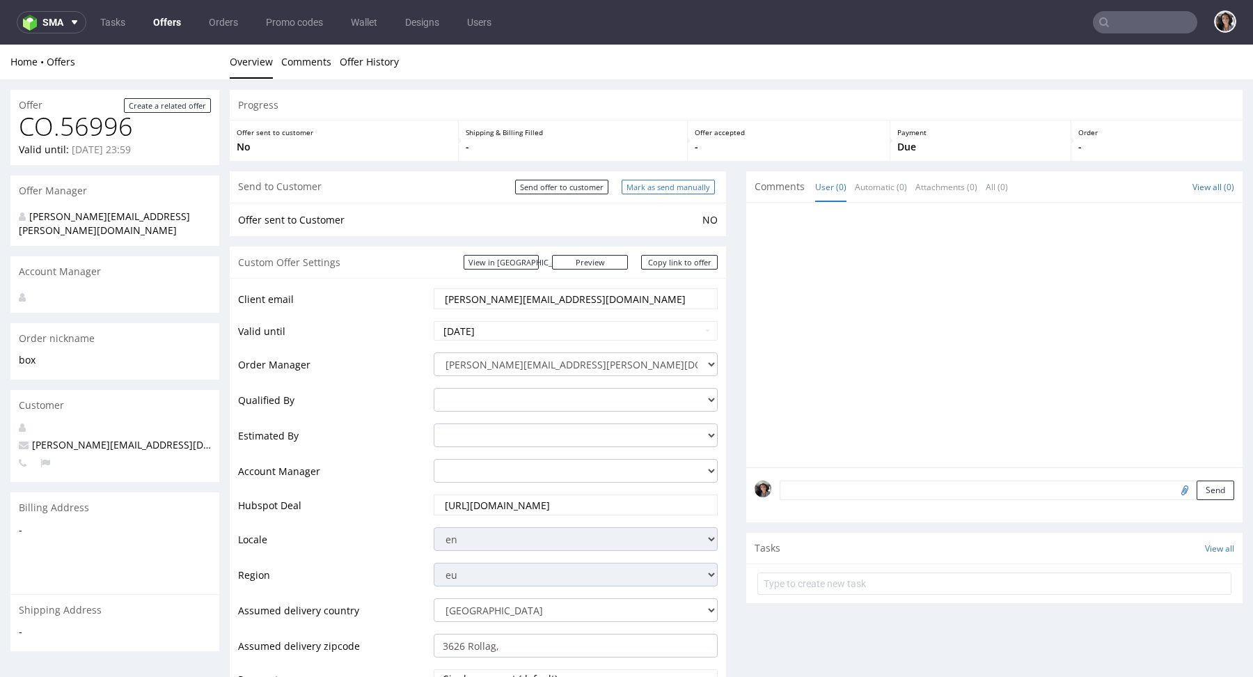
click at [681, 183] on input "Mark as send manually" at bounding box center [668, 187] width 93 height 15
type input "In progress..."
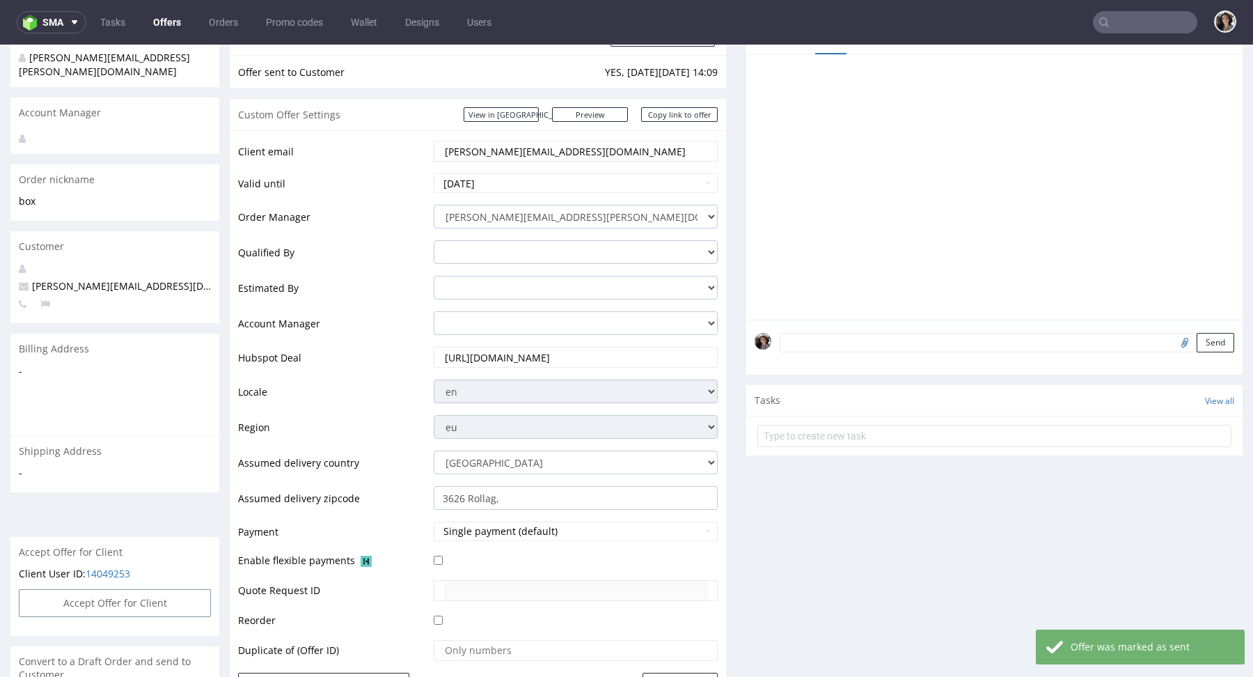
scroll to position [255, 0]
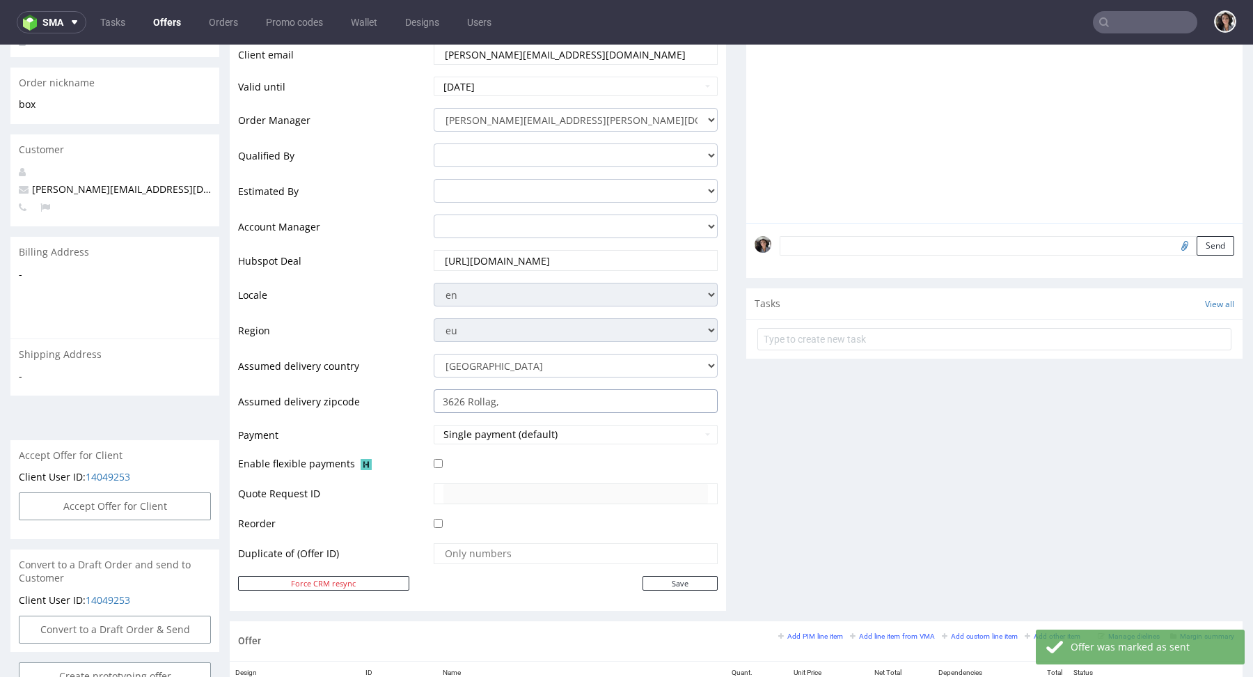
click at [507, 400] on input "3626 Rollag," at bounding box center [576, 401] width 284 height 24
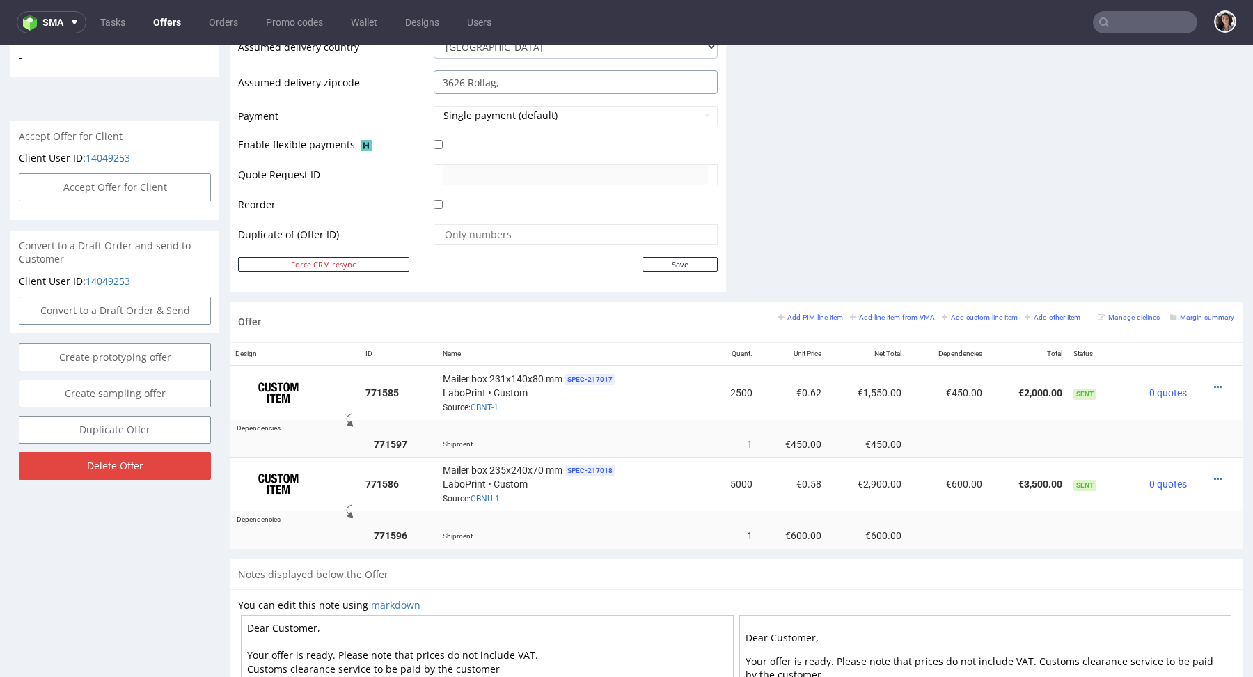
scroll to position [635, 0]
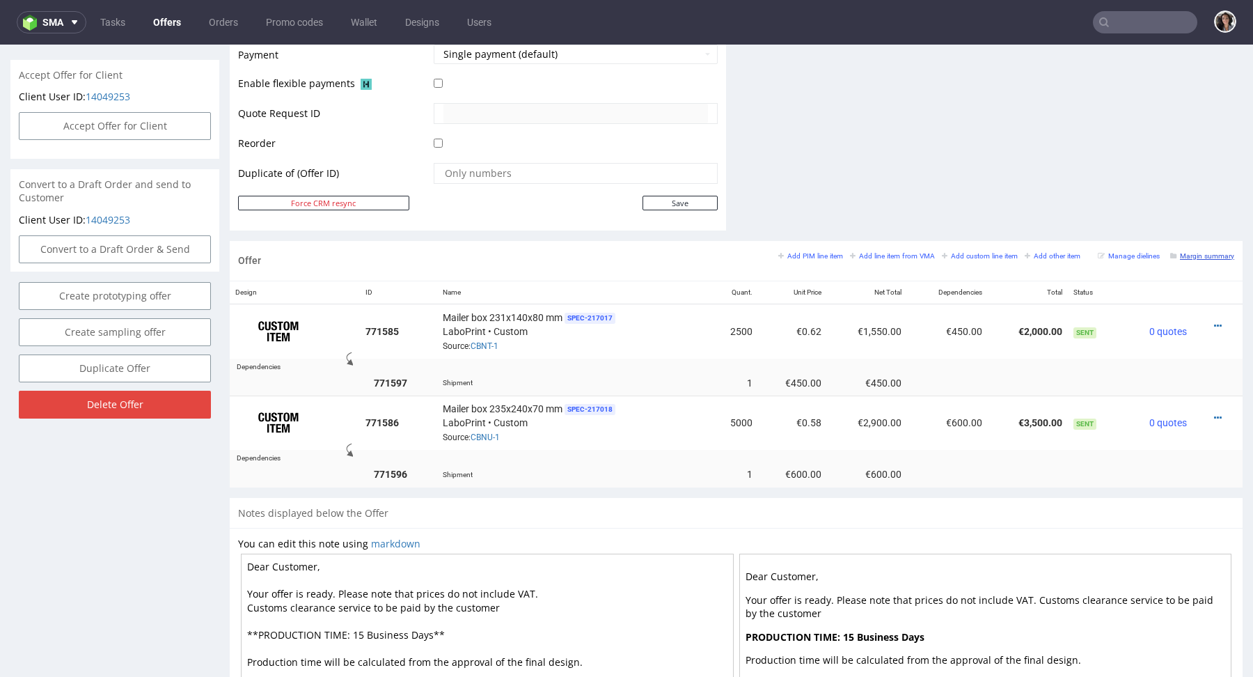
click at [1190, 255] on small "Margin summary" at bounding box center [1202, 256] width 64 height 8
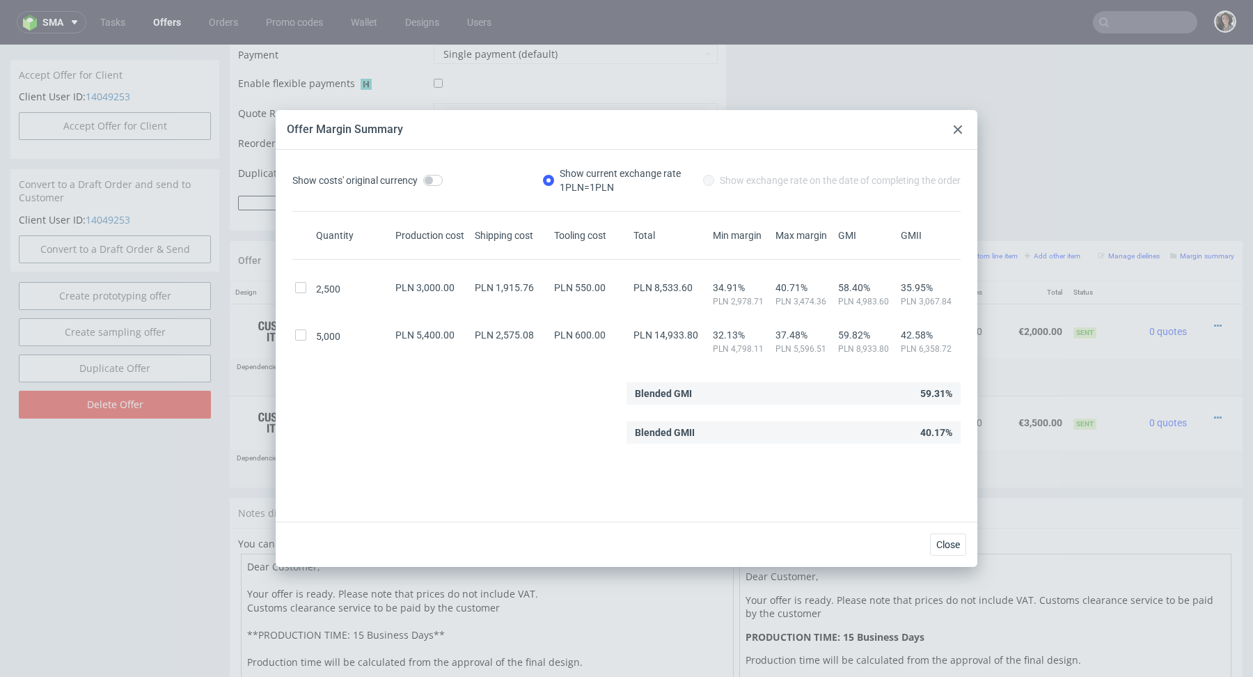
click at [954, 130] on icon at bounding box center [958, 129] width 8 height 8
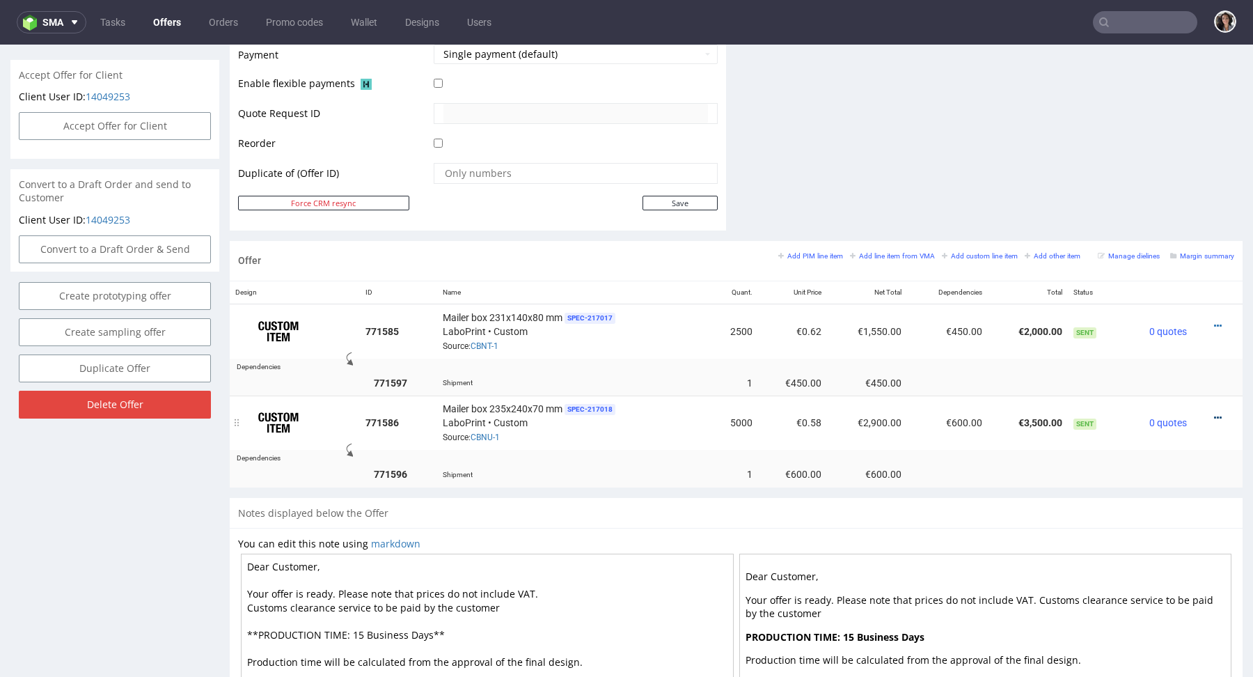
click at [1214, 416] on icon at bounding box center [1218, 418] width 8 height 10
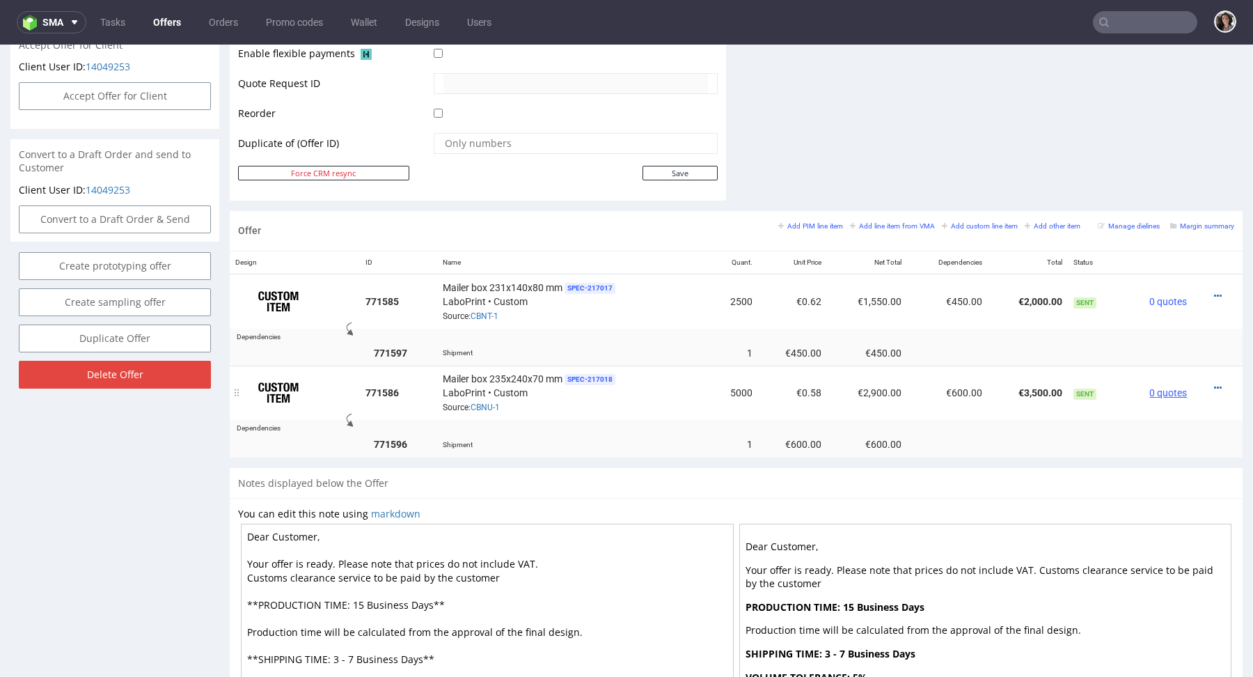
scroll to position [697, 0]
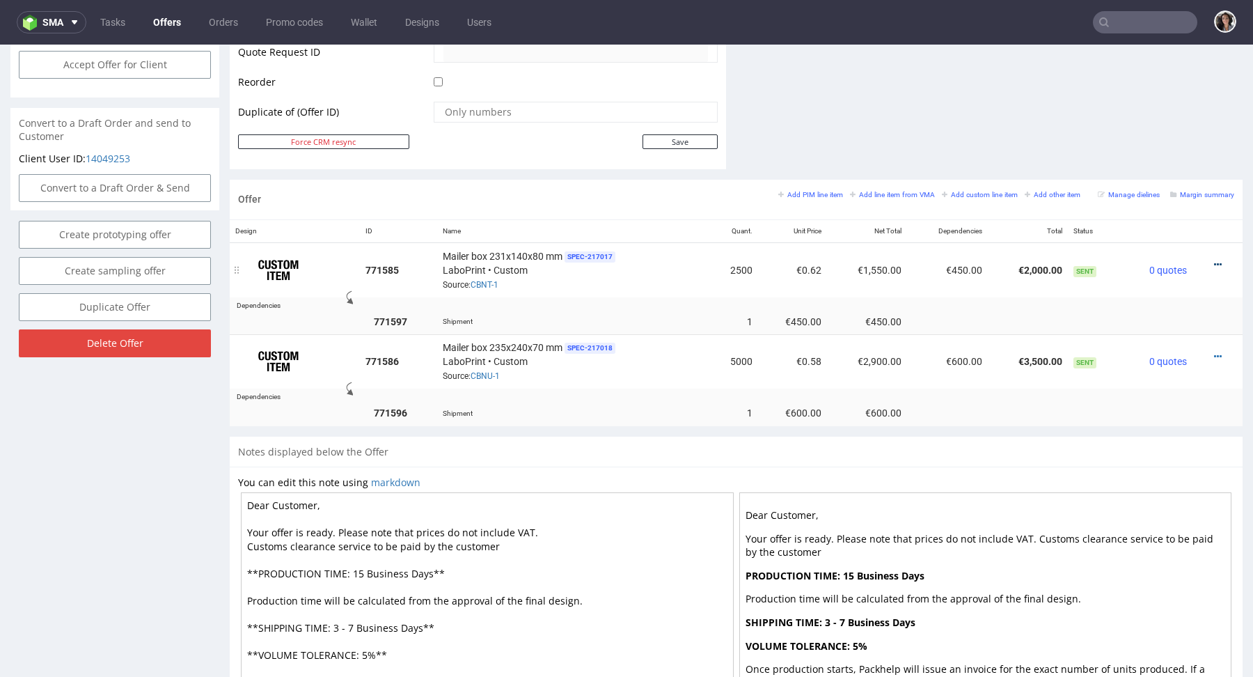
click at [1214, 260] on icon at bounding box center [1218, 265] width 8 height 10
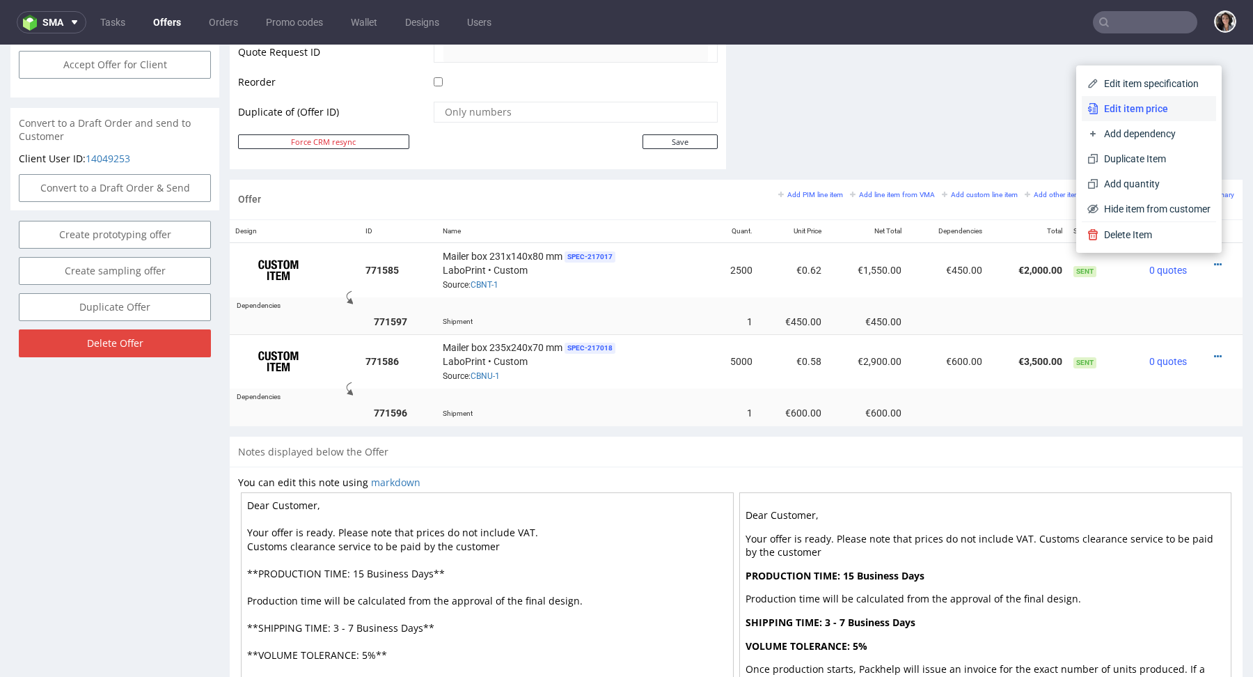
click at [1146, 108] on span "Edit item price" at bounding box center [1154, 109] width 112 height 14
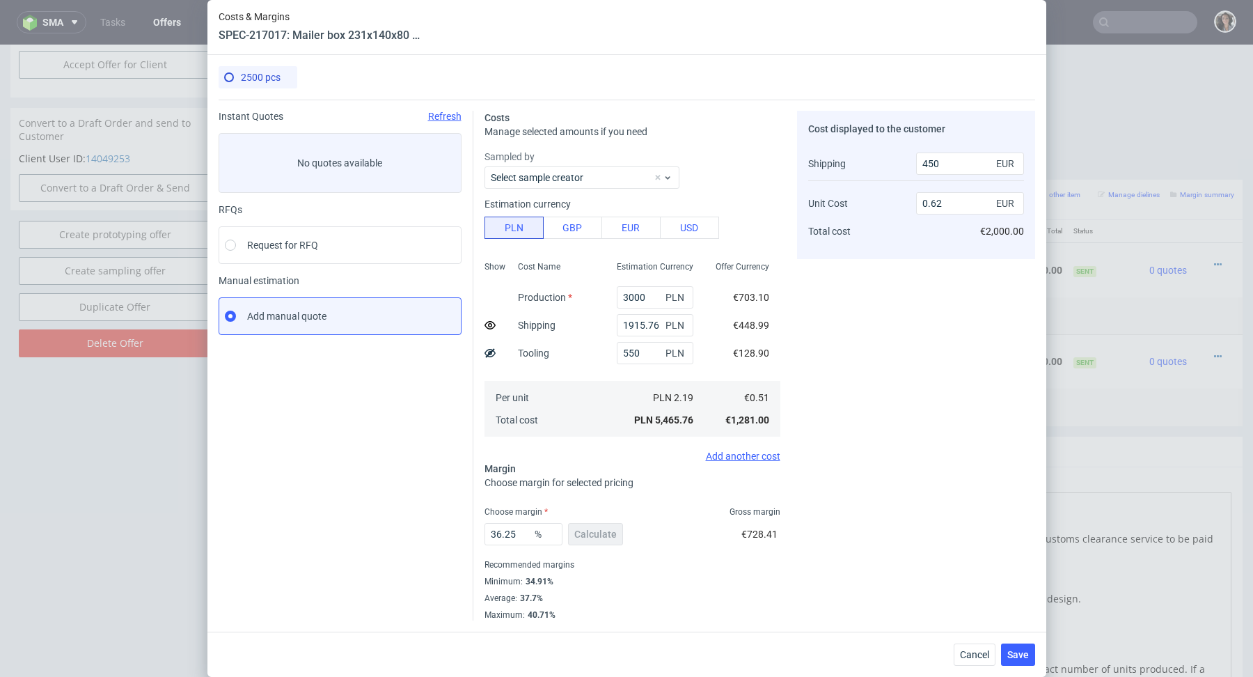
click at [491, 357] on icon at bounding box center [489, 352] width 11 height 11
click at [490, 333] on div at bounding box center [489, 325] width 11 height 28
click at [490, 323] on use at bounding box center [489, 325] width 11 height 8
drag, startPoint x: 929, startPoint y: 207, endPoint x: 962, endPoint y: 207, distance: 32.7
click at [962, 207] on input "0.75" at bounding box center [970, 203] width 108 height 22
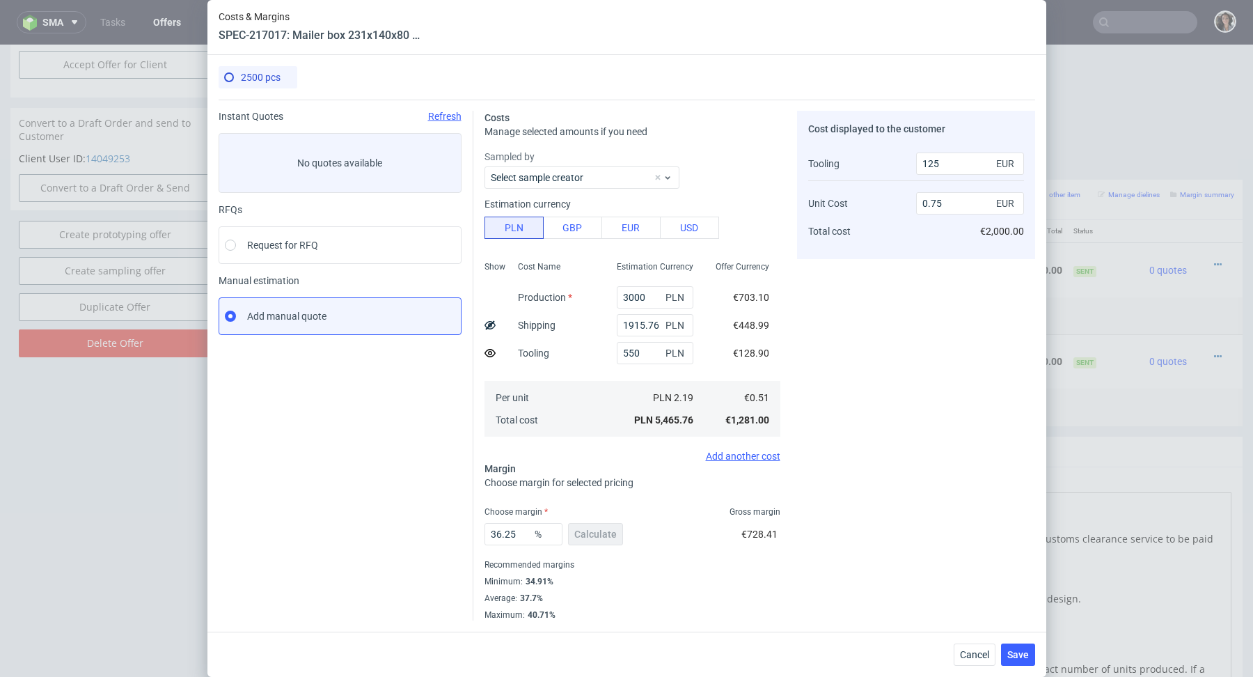
click at [488, 355] on icon at bounding box center [489, 352] width 11 height 11
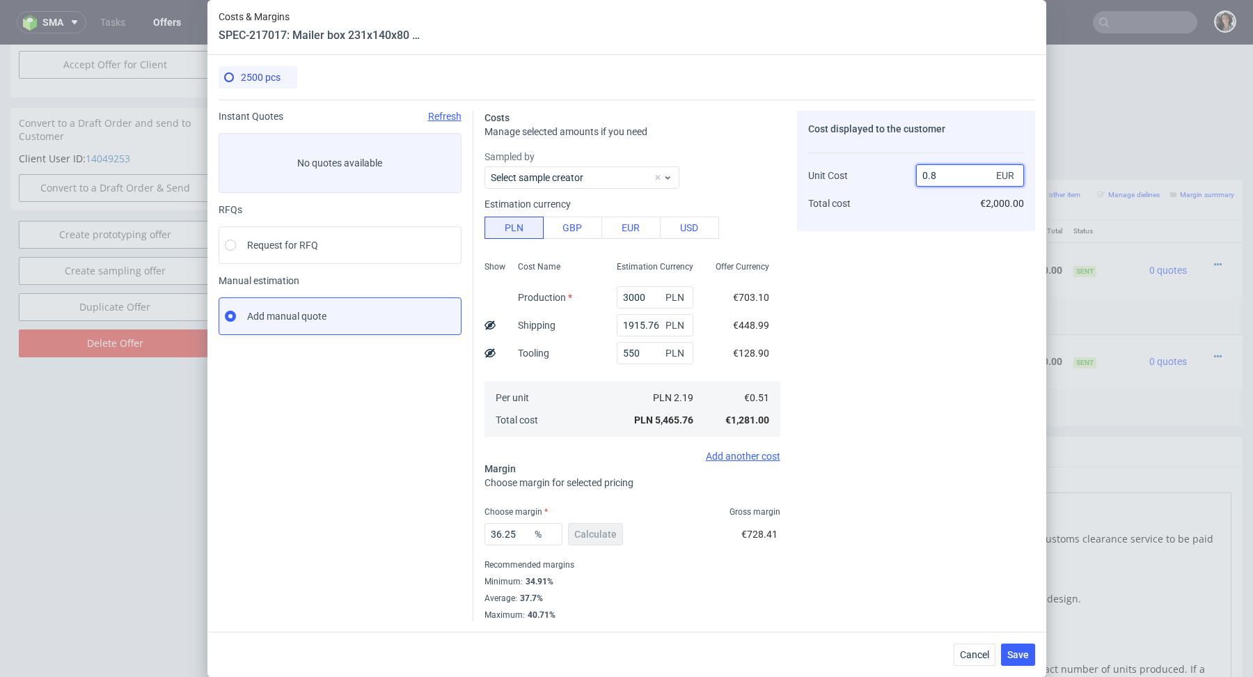
click at [943, 171] on input "0.8" at bounding box center [970, 175] width 108 height 22
type input "0.516"
type input "-Infinity"
type input "0.5162"
type input "1.2010848508330105"
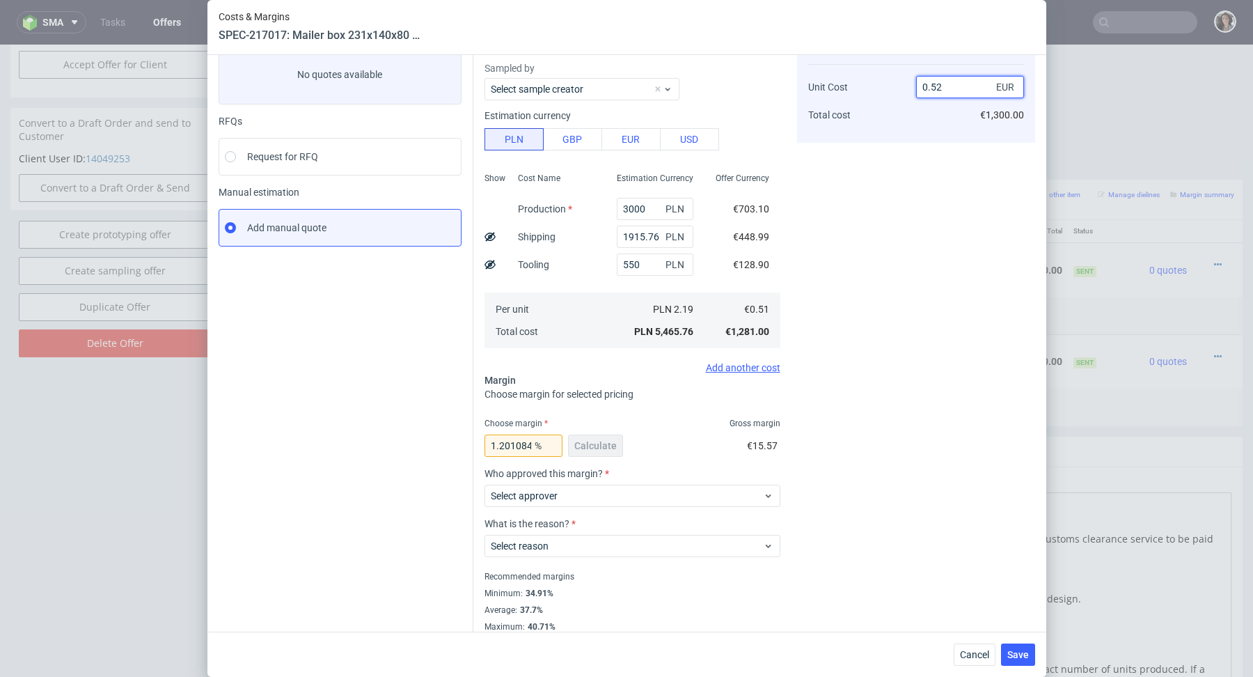
scroll to position [96, 0]
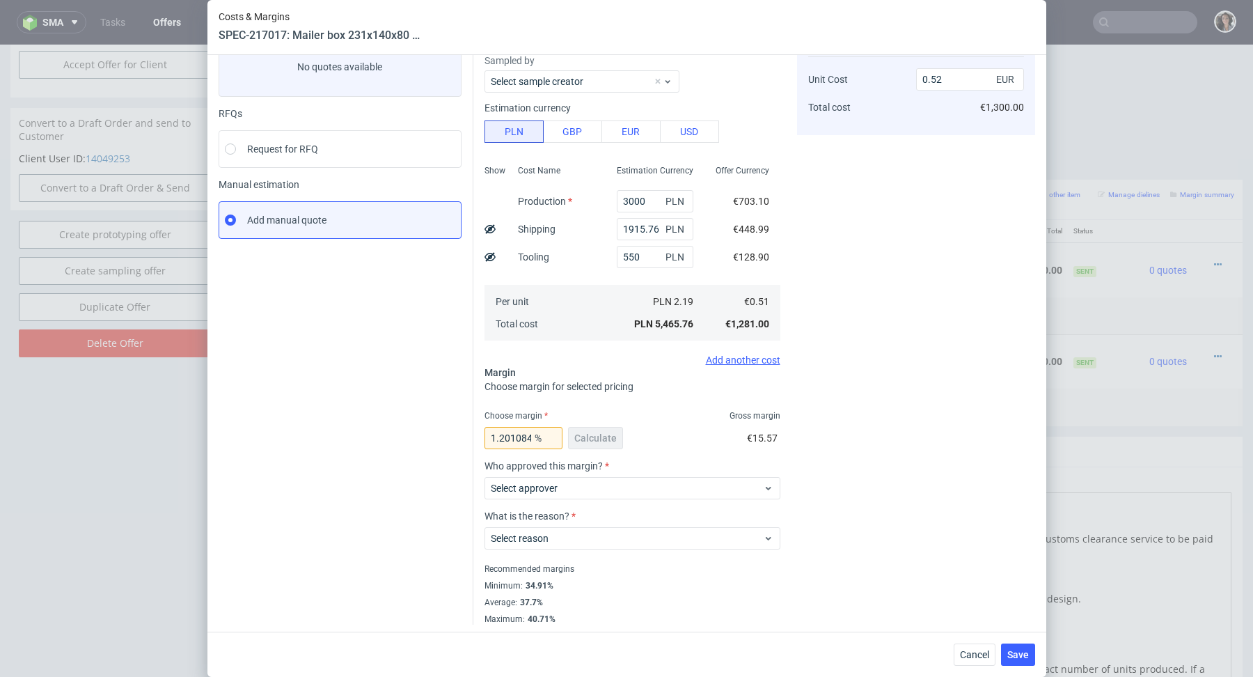
click at [487, 253] on use at bounding box center [489, 256] width 11 height 9
drag, startPoint x: 932, startPoint y: 110, endPoint x: 989, endPoint y: 110, distance: 57.1
click at [989, 110] on input "0.47" at bounding box center [970, 107] width 108 height 22
type input "0.62"
type input "23.88059701492537"
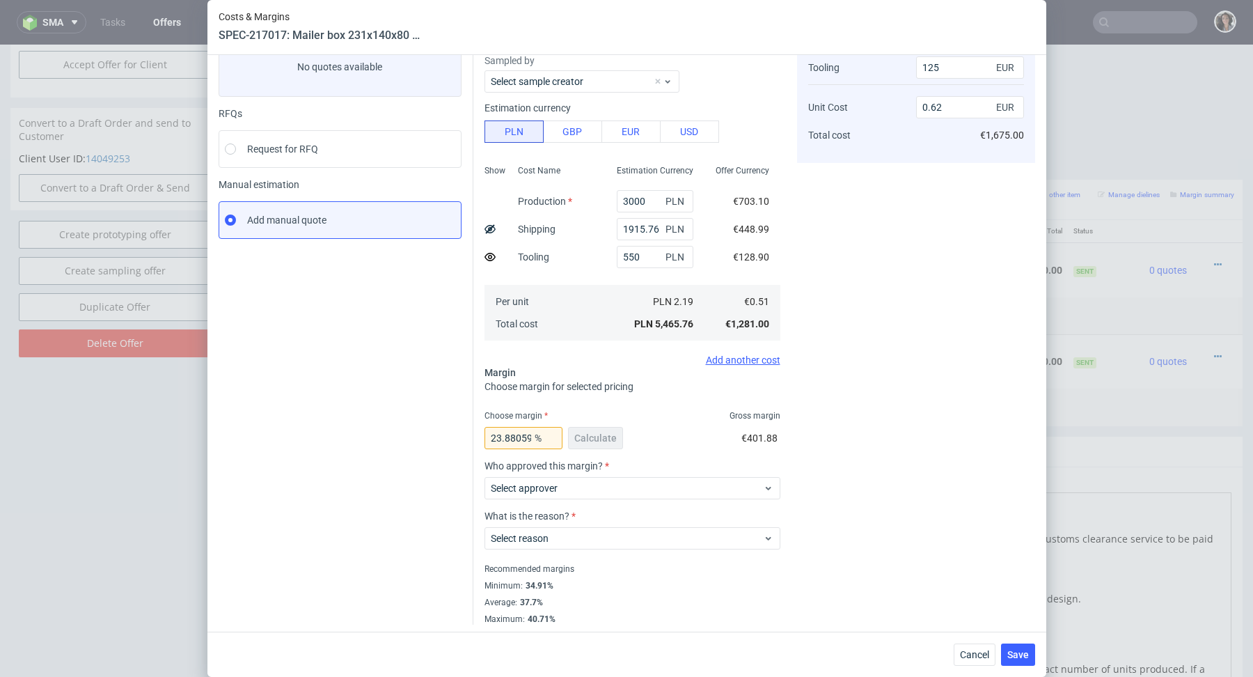
click at [490, 226] on icon at bounding box center [489, 228] width 11 height 11
click at [490, 249] on div at bounding box center [489, 257] width 11 height 28
click at [490, 260] on icon at bounding box center [489, 256] width 11 height 11
type input "0.49"
click at [523, 434] on input "23.88059701492537" at bounding box center [523, 438] width 78 height 22
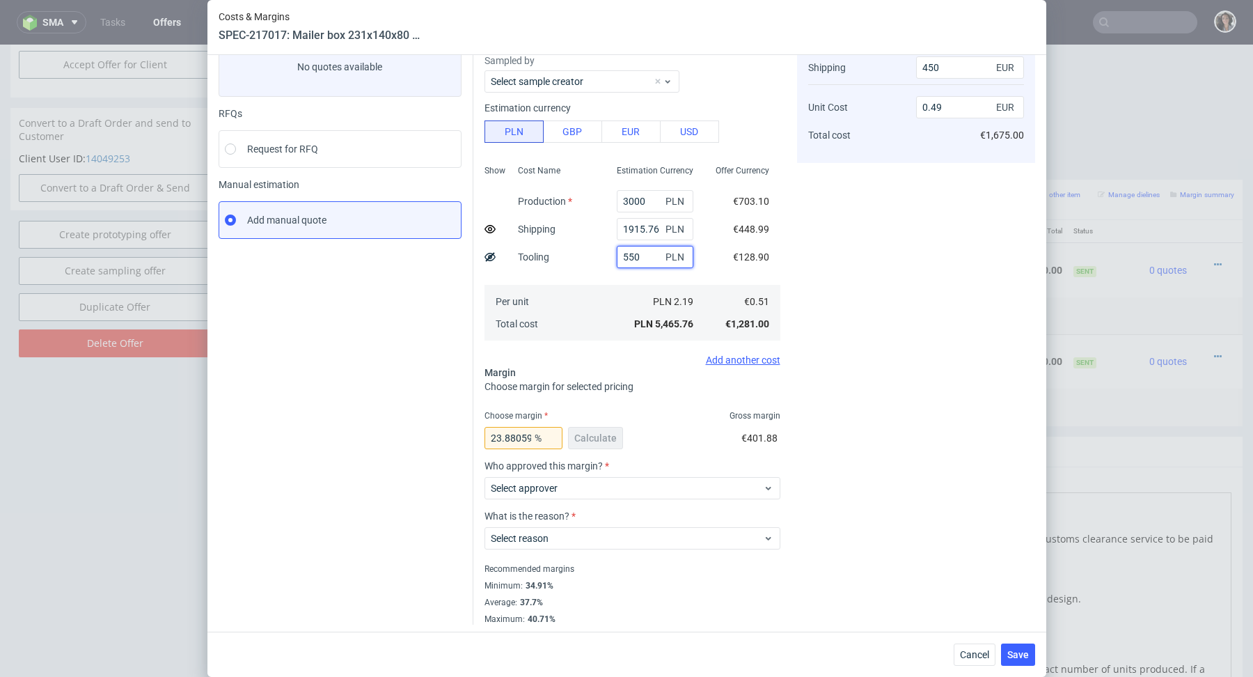
click at [647, 253] on input "550" at bounding box center [655, 257] width 77 height 22
type input "550"
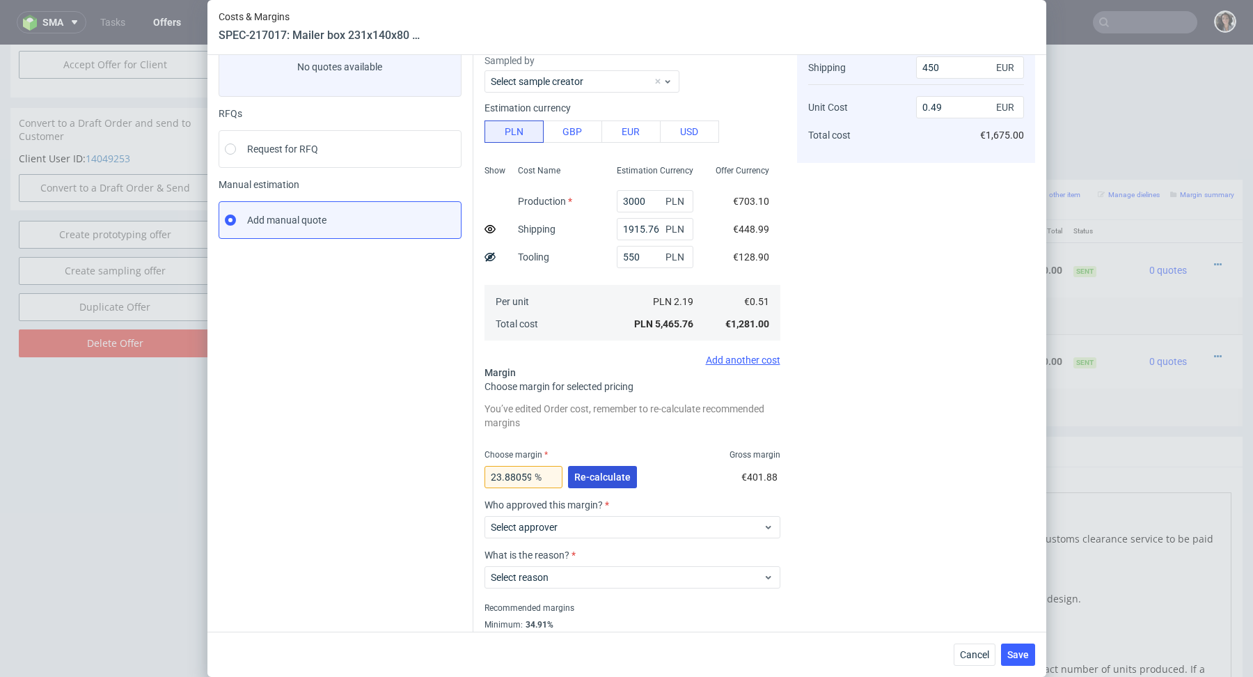
click at [599, 475] on span "Re-calculate" at bounding box center [602, 477] width 56 height 10
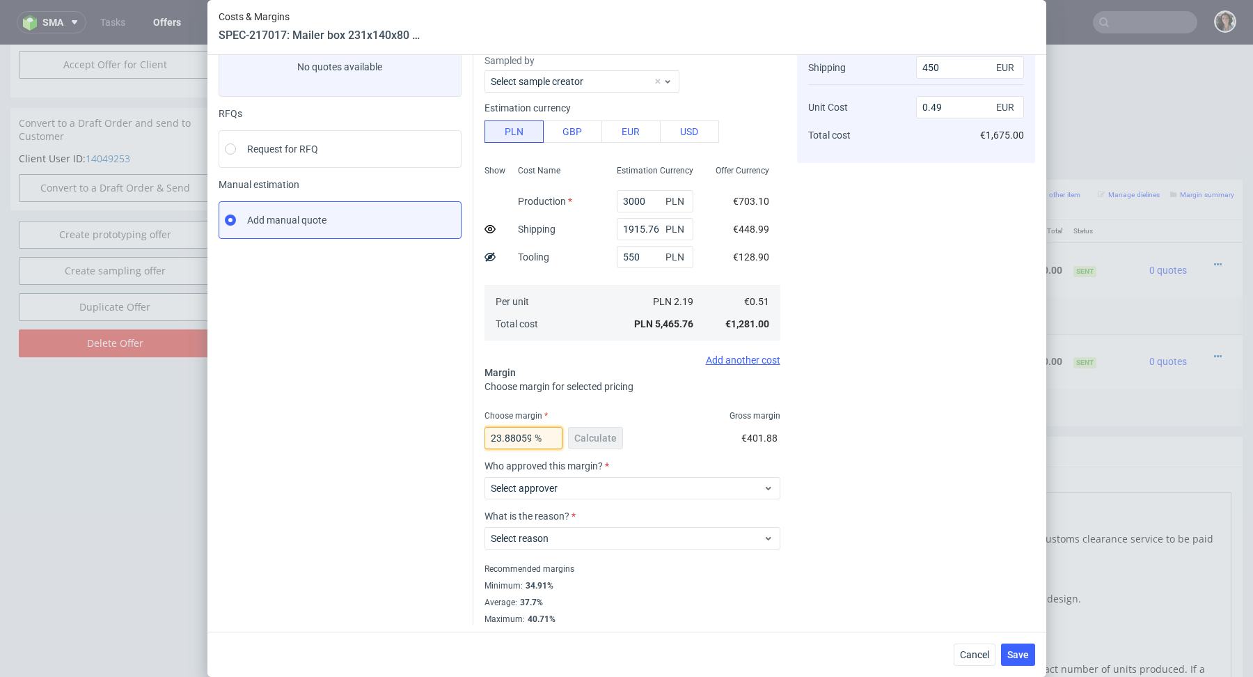
scroll to position [0, 0]
drag, startPoint x: 529, startPoint y: 434, endPoint x: 423, endPoint y: 439, distance: 105.9
click at [423, 439] on div "Instant Quotes Refresh No quotes available RFQs Request for RFQ Manual estimati…" at bounding box center [627, 313] width 816 height 621
type input "35701492537"
type input "-0.18"
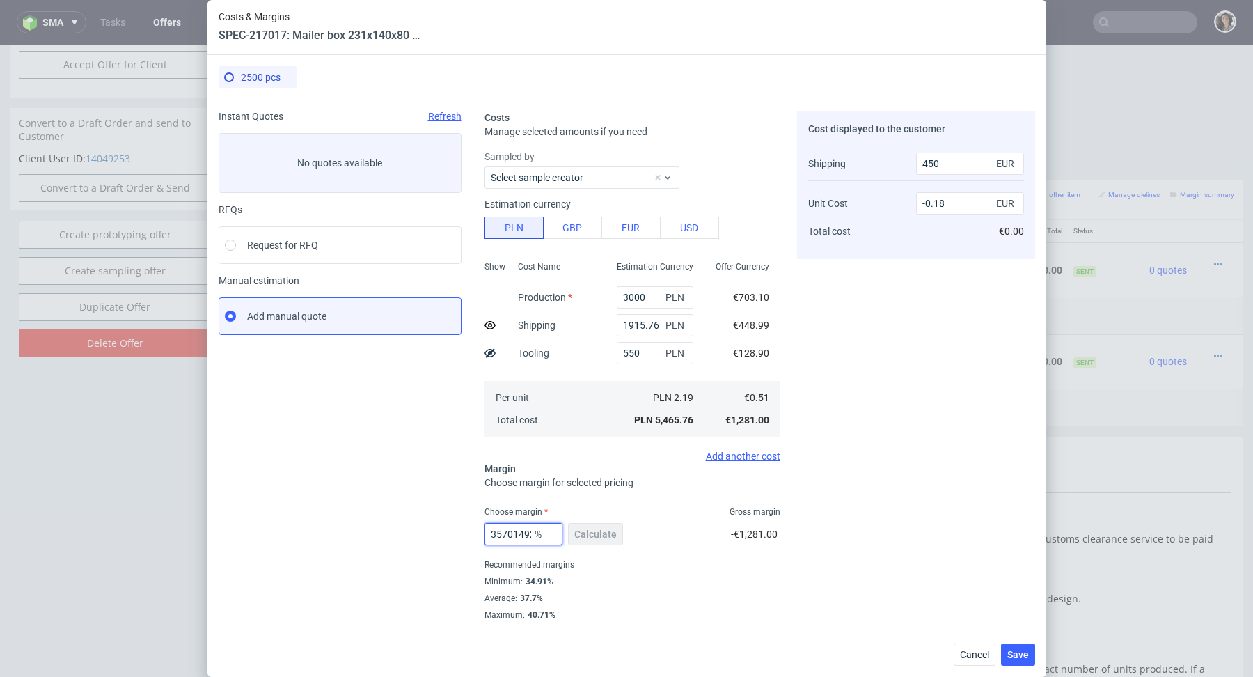
click at [524, 531] on input "35701492537" at bounding box center [523, 534] width 78 height 22
type input "3"
type input "0.35"
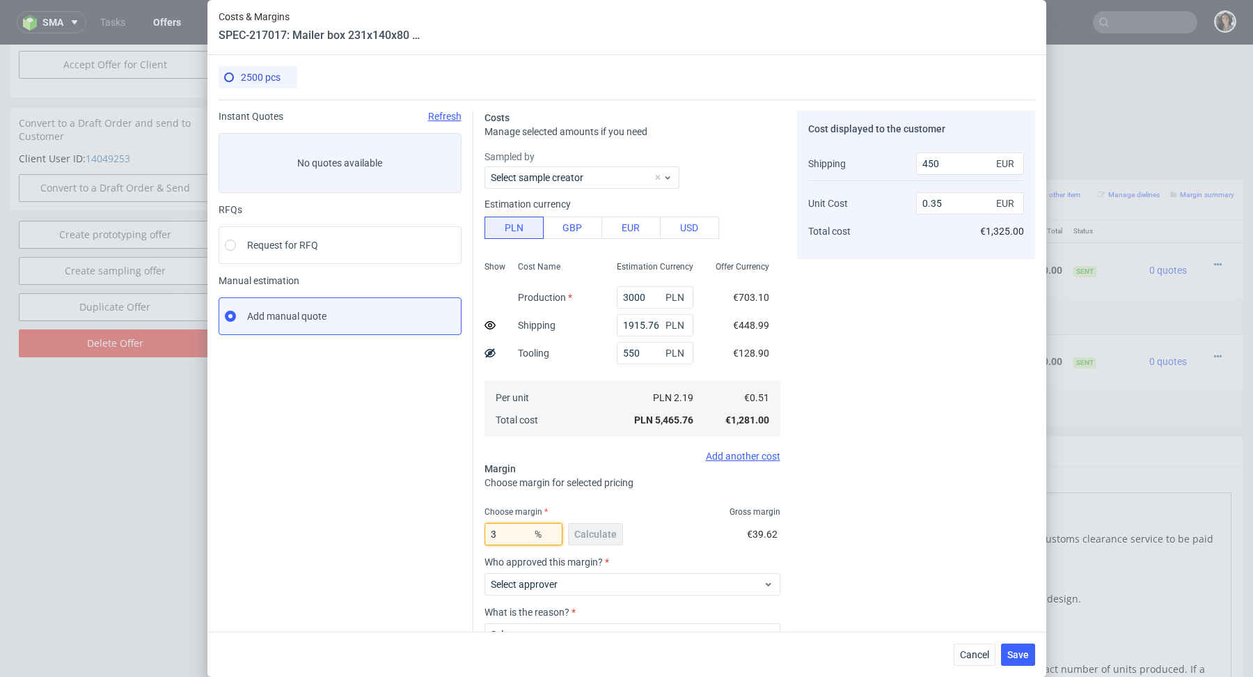
type input "35"
type input "0.61"
type input "35"
click at [693, 541] on div "35 % Calculate €689.77" at bounding box center [632, 536] width 296 height 39
click at [1025, 657] on span "Save" at bounding box center [1018, 654] width 22 height 10
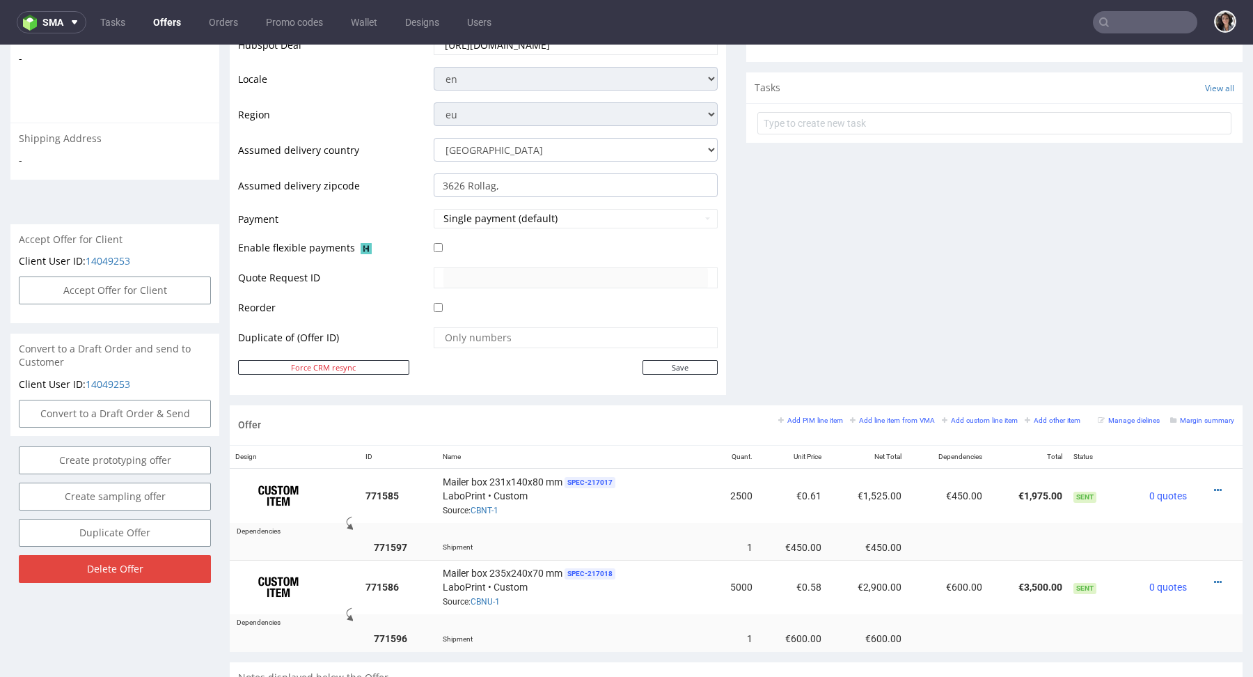
scroll to position [585, 0]
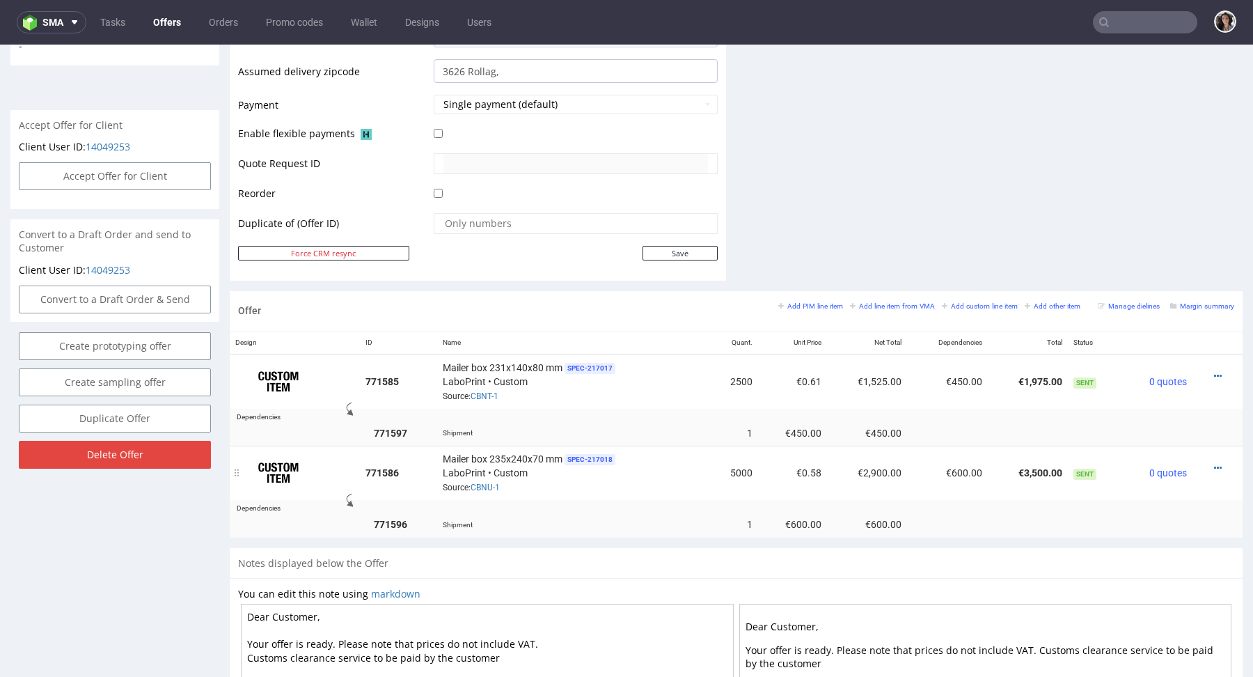
click at [1199, 467] on div at bounding box center [1213, 468] width 31 height 14
click at [1214, 463] on icon at bounding box center [1218, 468] width 8 height 10
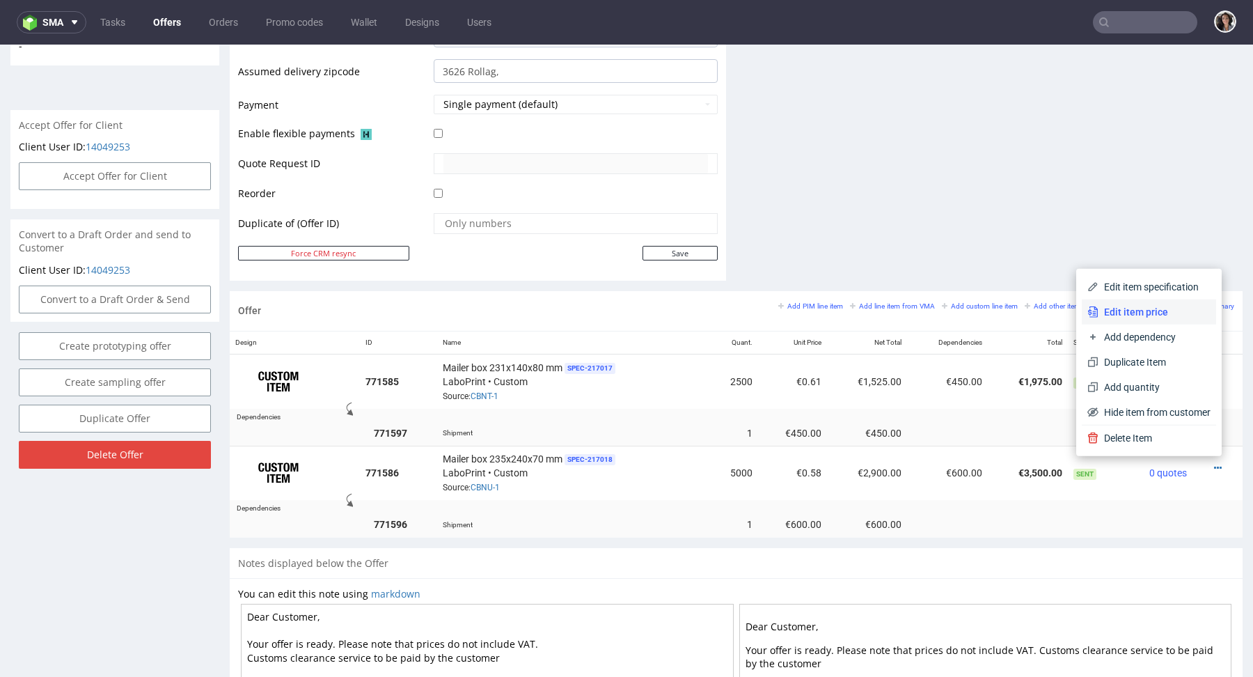
click at [1141, 311] on span "Edit item price" at bounding box center [1154, 312] width 112 height 14
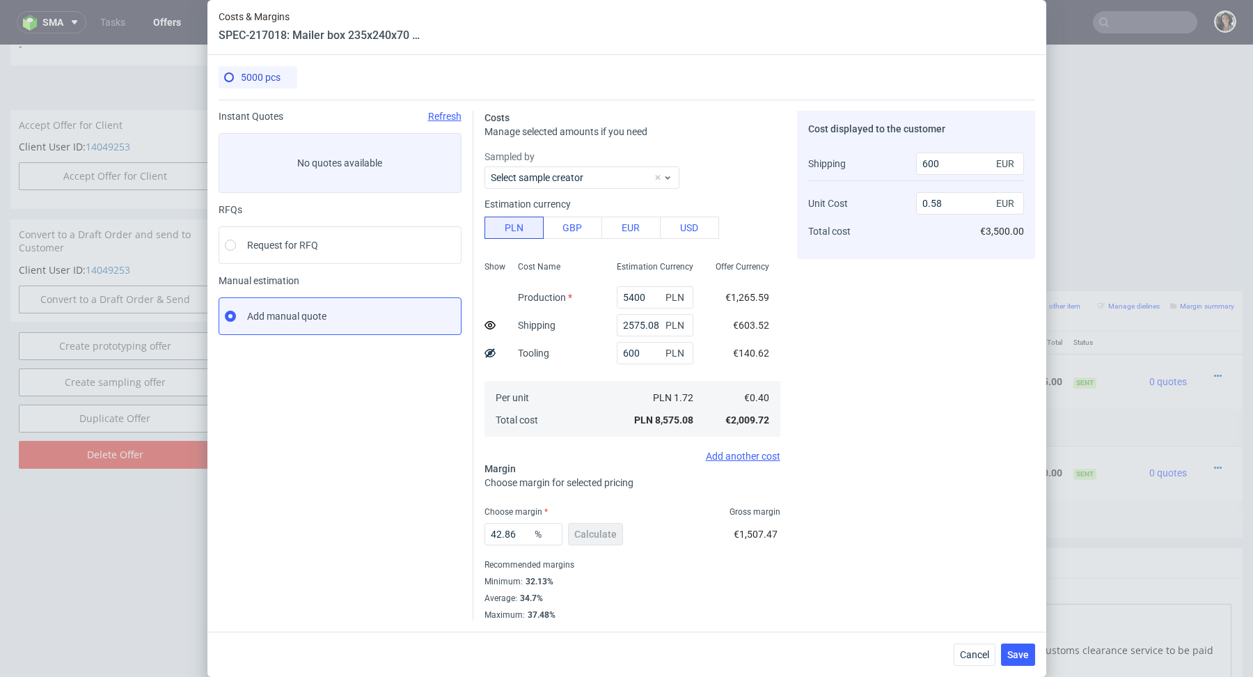
click at [490, 325] on icon at bounding box center [489, 324] width 11 height 11
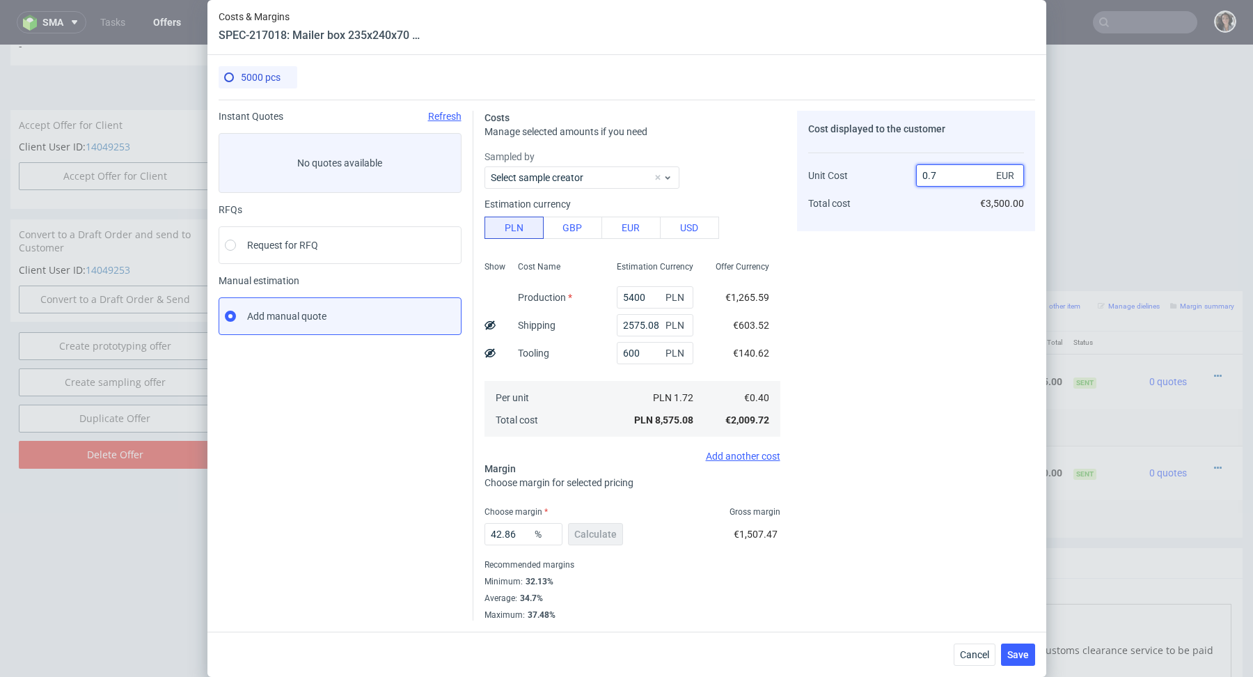
drag, startPoint x: 929, startPoint y: 174, endPoint x: 955, endPoint y: 174, distance: 25.8
click at [955, 174] on input "0.7" at bounding box center [970, 175] width 108 height 22
type input "0.58"
type input "31.03448275862069"
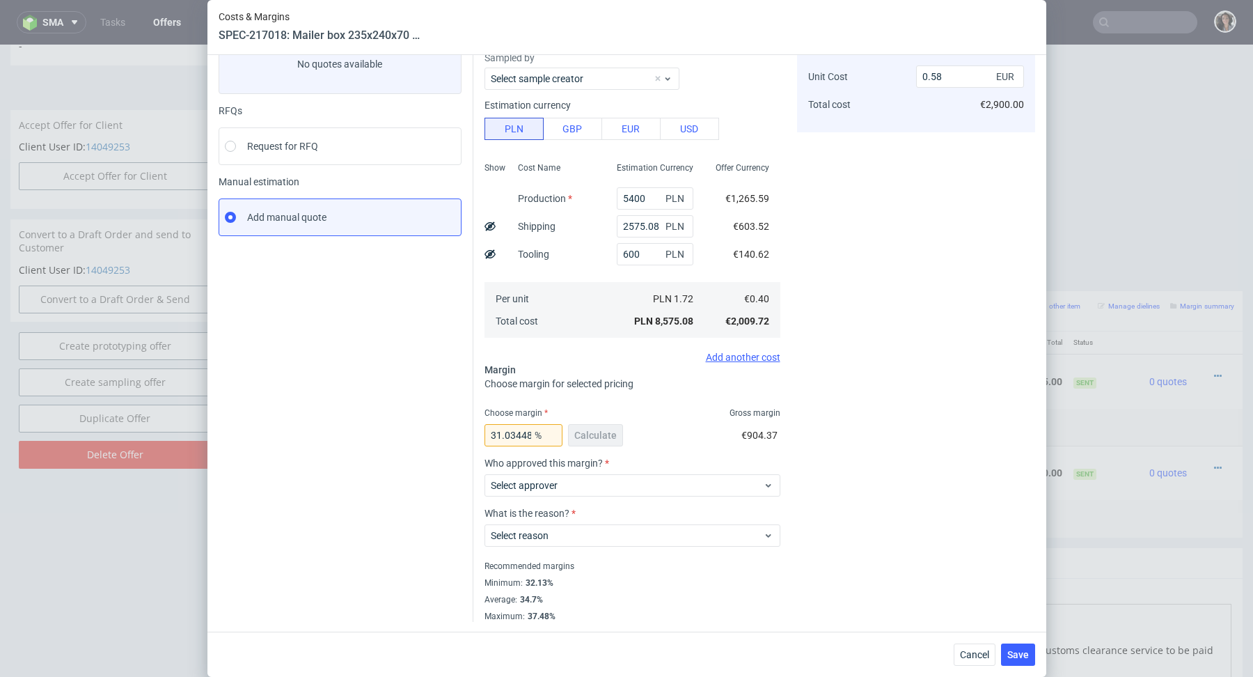
click at [489, 226] on use at bounding box center [489, 225] width 11 height 9
type input "0.46"
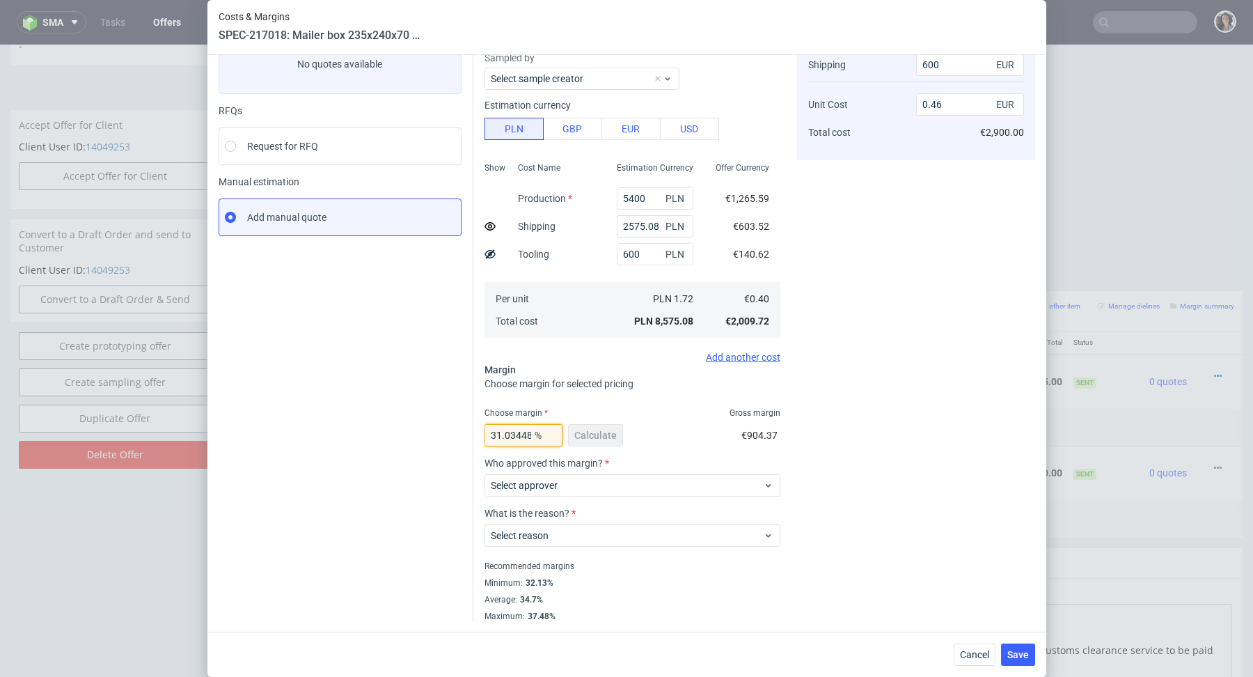
click at [510, 433] on input "31.03448275862069" at bounding box center [523, 435] width 78 height 22
type input "35"
type input "0.5"
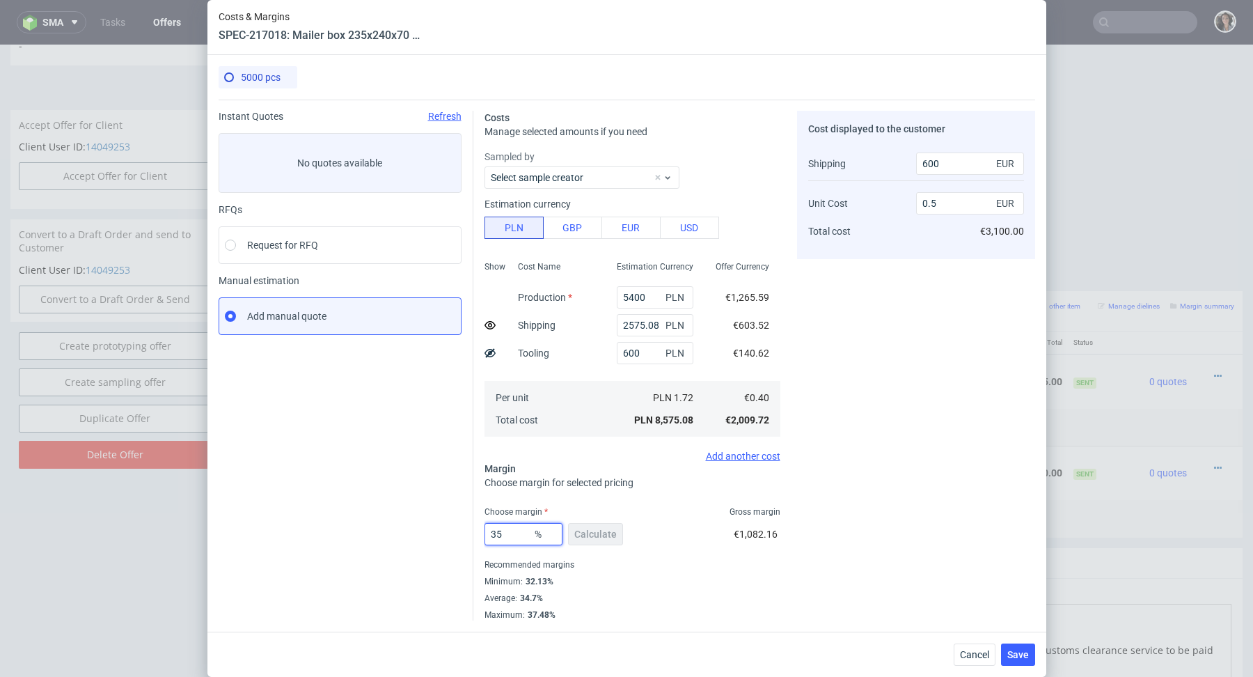
scroll to position [0, 0]
type input "35"
click at [603, 400] on div "Per unit Total cost" at bounding box center [556, 409] width 99 height 56
click at [1027, 656] on span "Save" at bounding box center [1018, 654] width 22 height 10
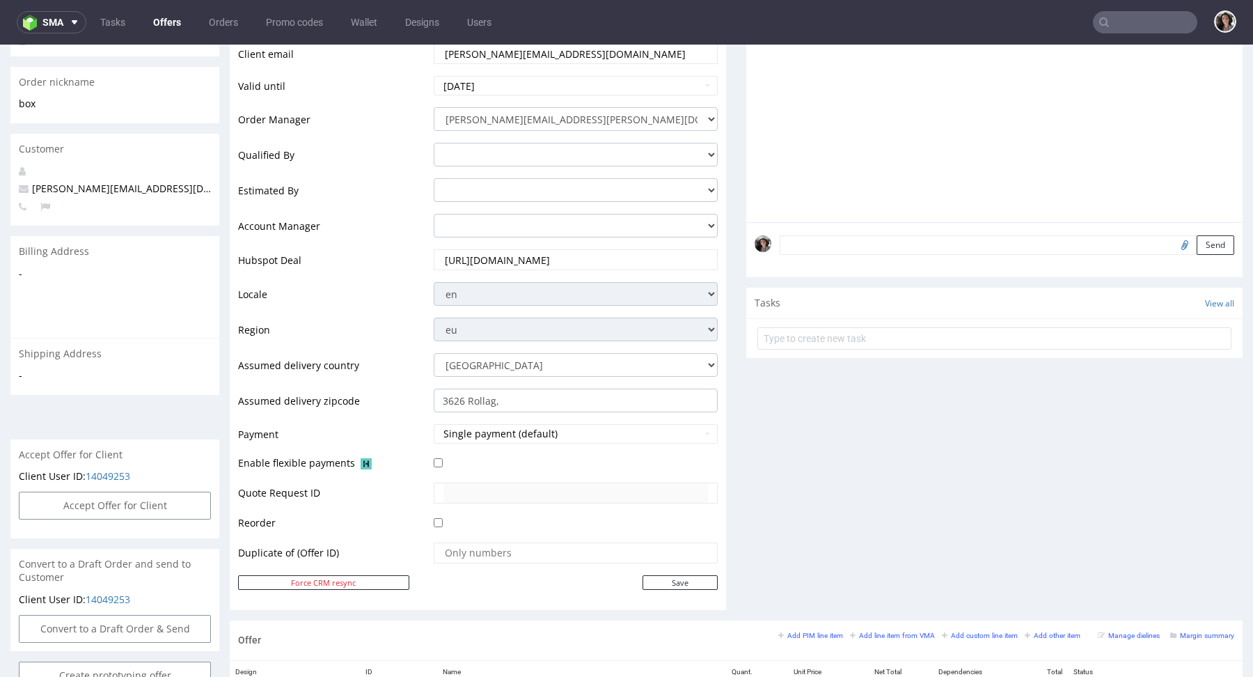
scroll to position [510, 0]
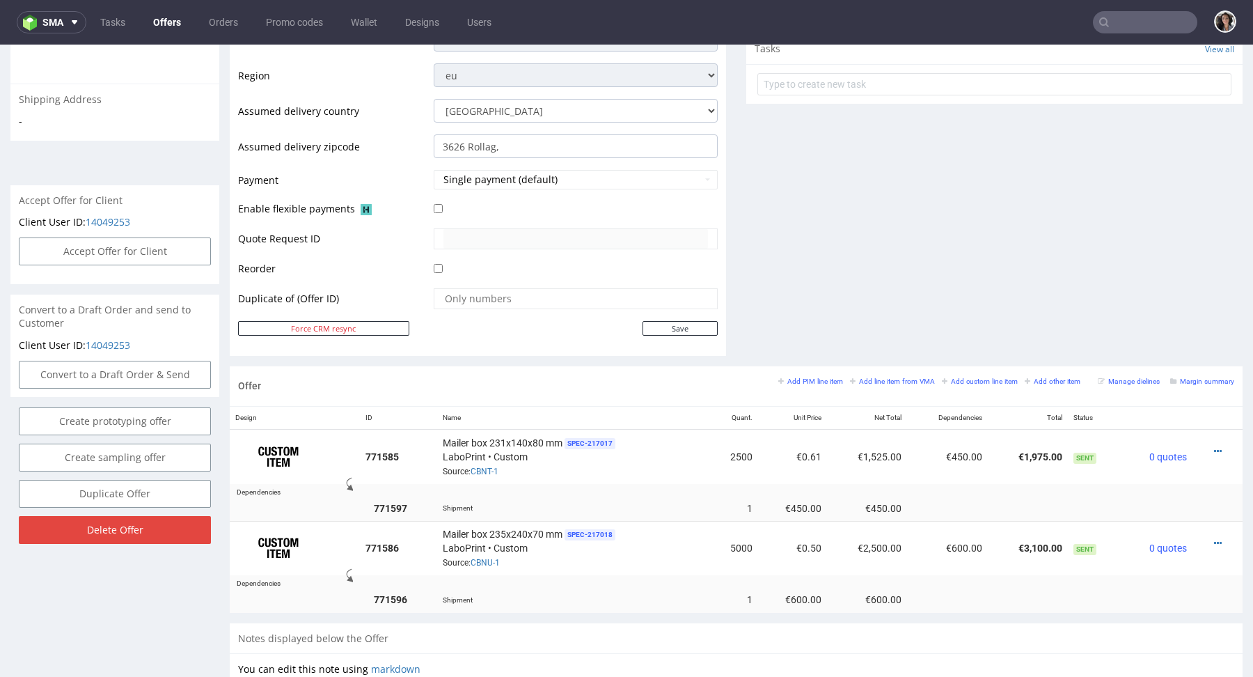
click at [1204, 374] on div "Margin summary" at bounding box center [1202, 380] width 64 height 13
click at [1204, 377] on small "Margin summary" at bounding box center [1202, 381] width 64 height 8
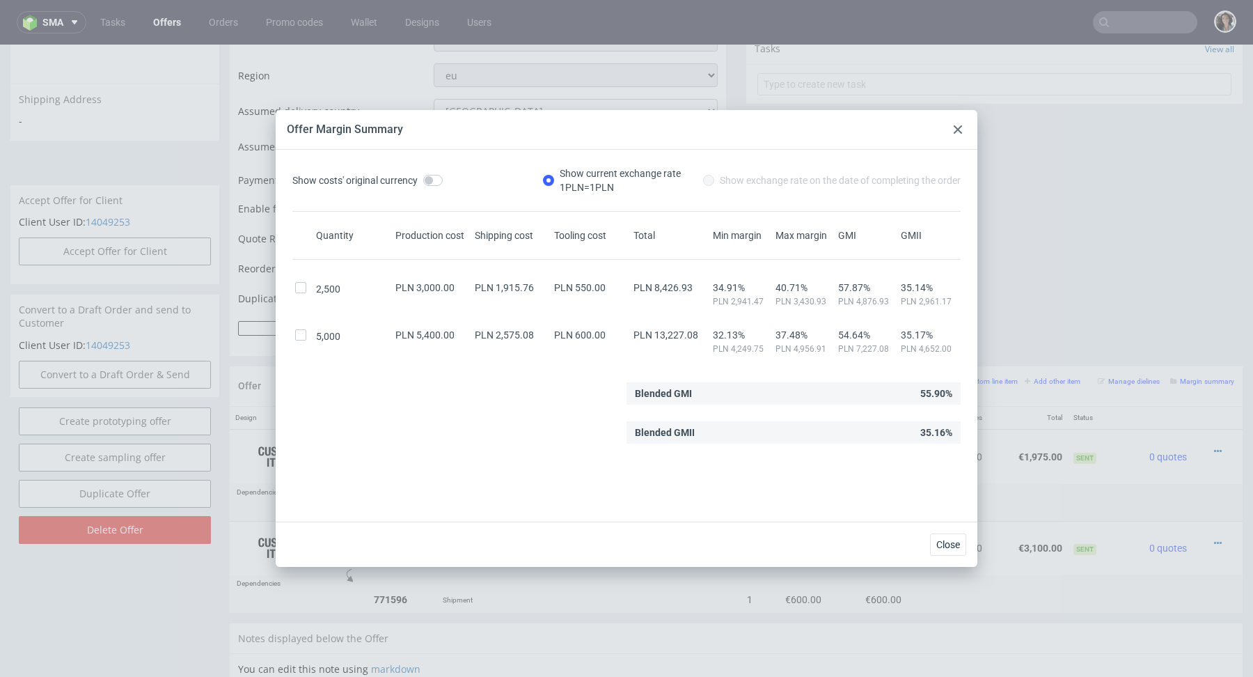
click at [956, 133] on div at bounding box center [957, 129] width 17 height 17
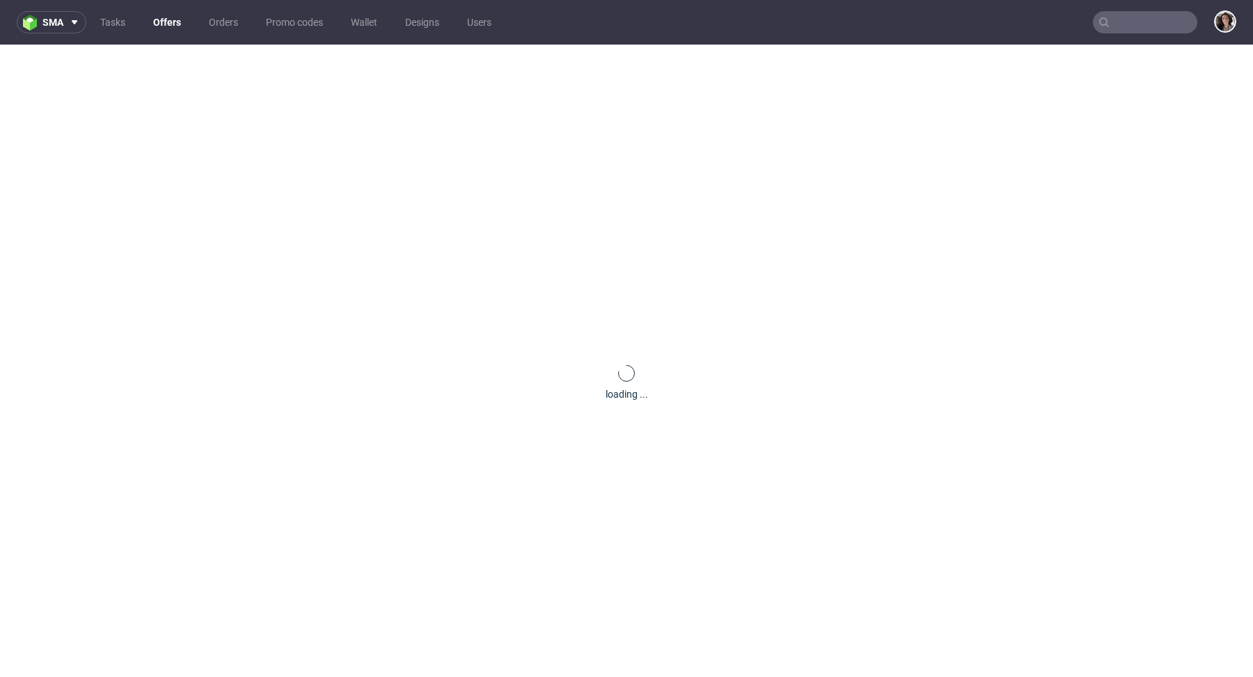
click at [1110, 17] on input "text" at bounding box center [1145, 22] width 104 height 22
paste input "[PERSON_NAME][EMAIL_ADDRESS][DOMAIN_NAME]"
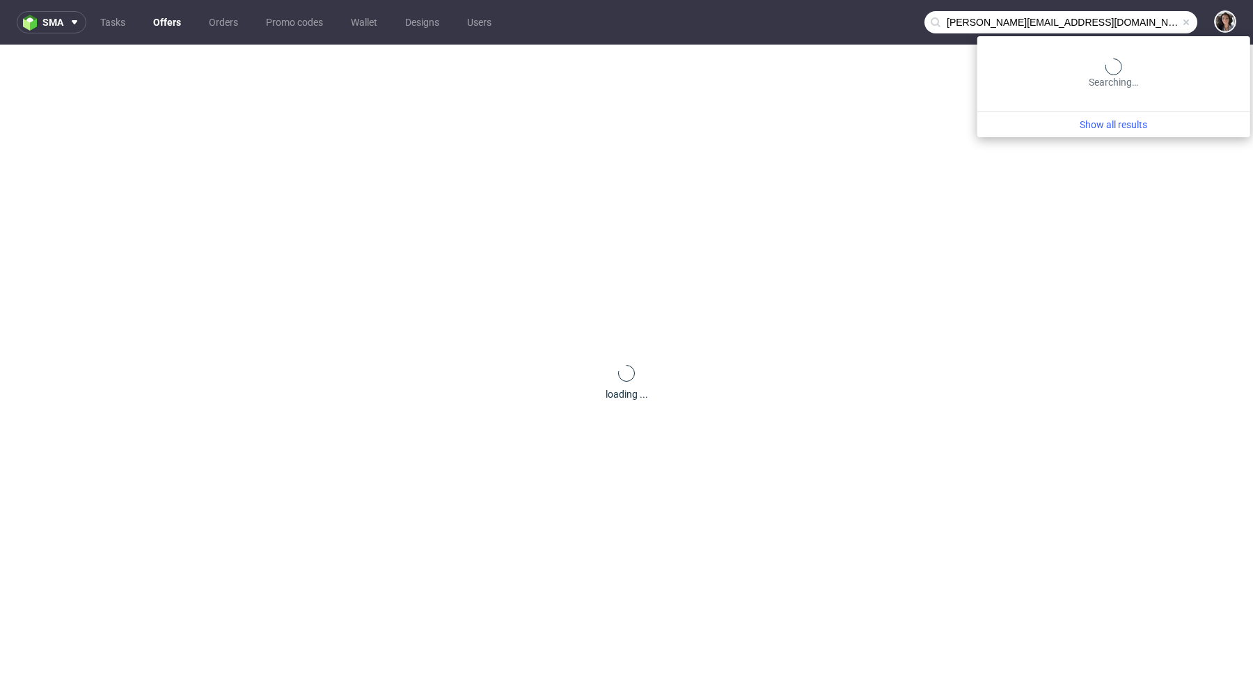
type input "[PERSON_NAME][EMAIL_ADDRESS][DOMAIN_NAME]"
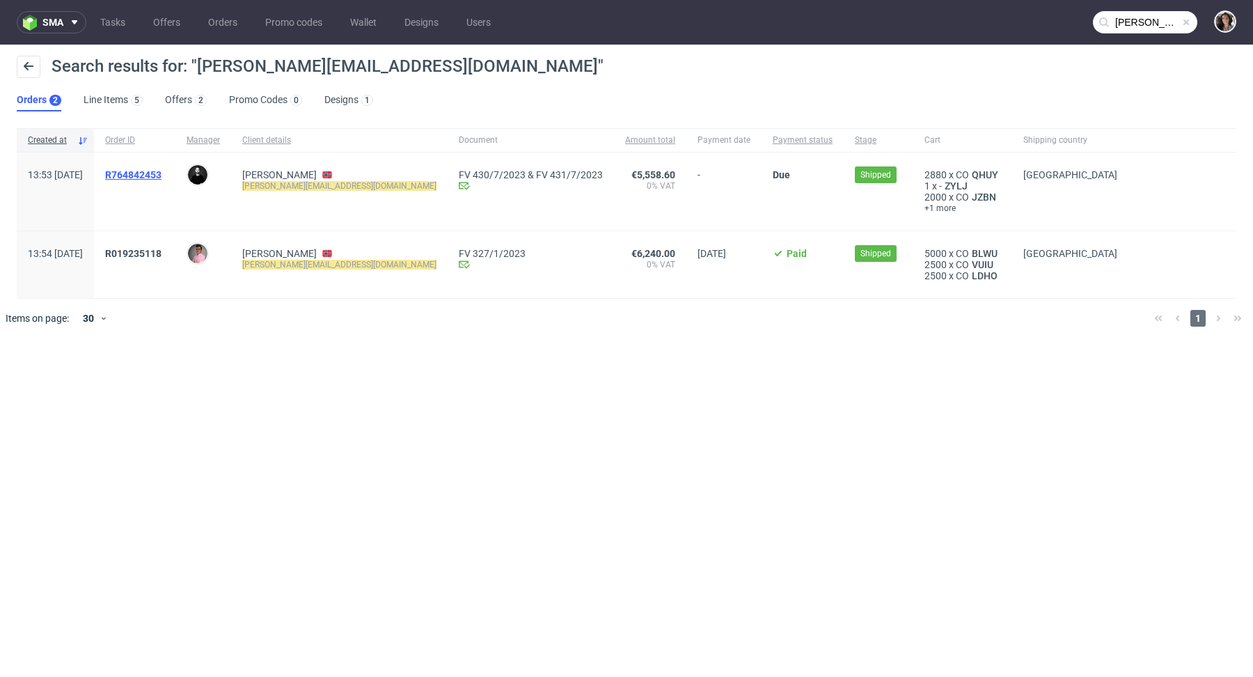
click at [161, 177] on span "R764842453" at bounding box center [133, 174] width 56 height 11
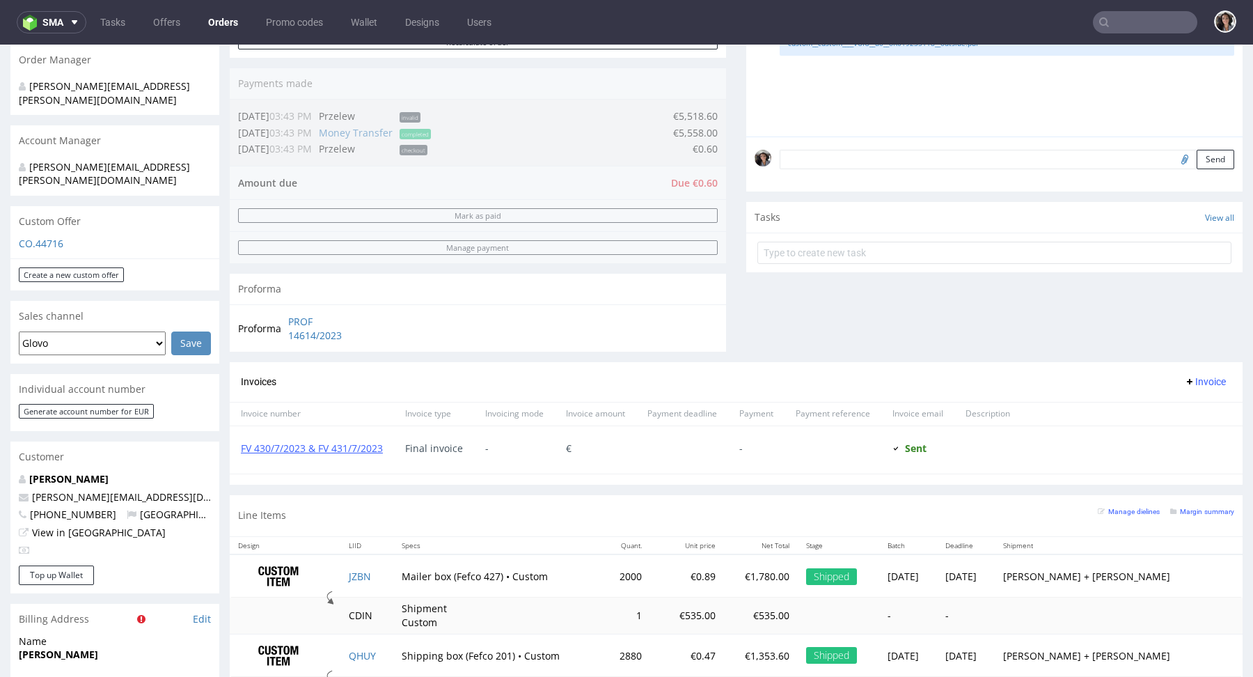
scroll to position [305, 0]
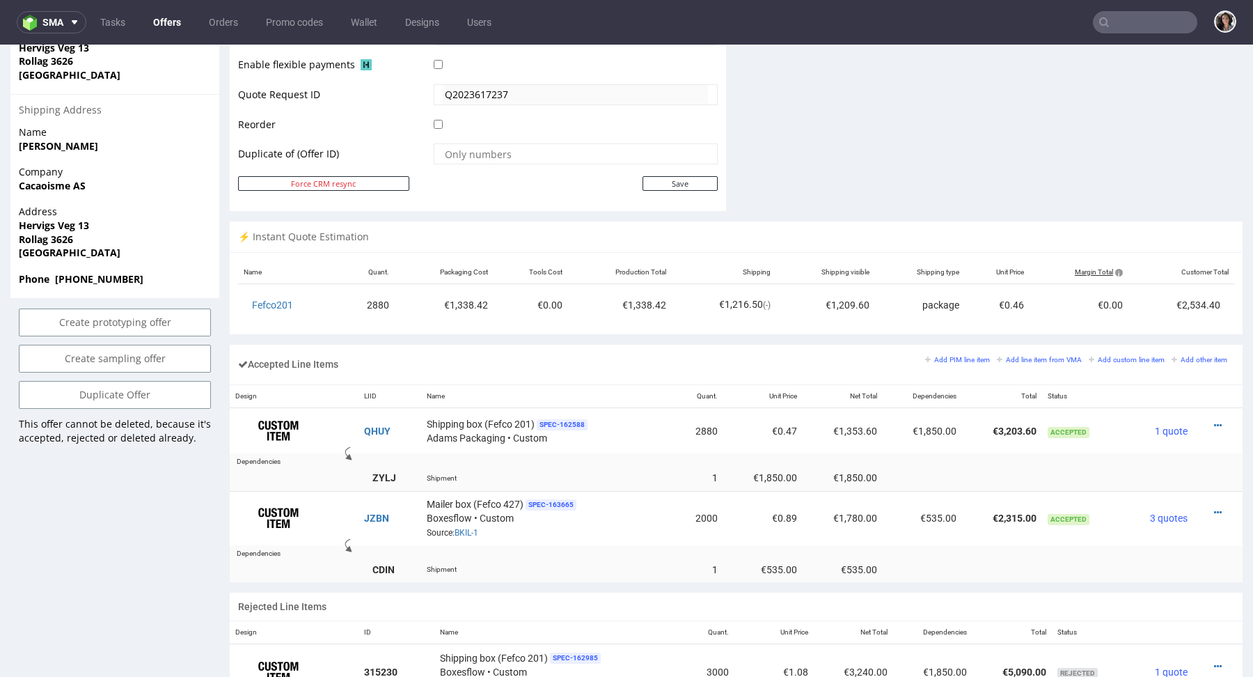
scroll to position [477, 0]
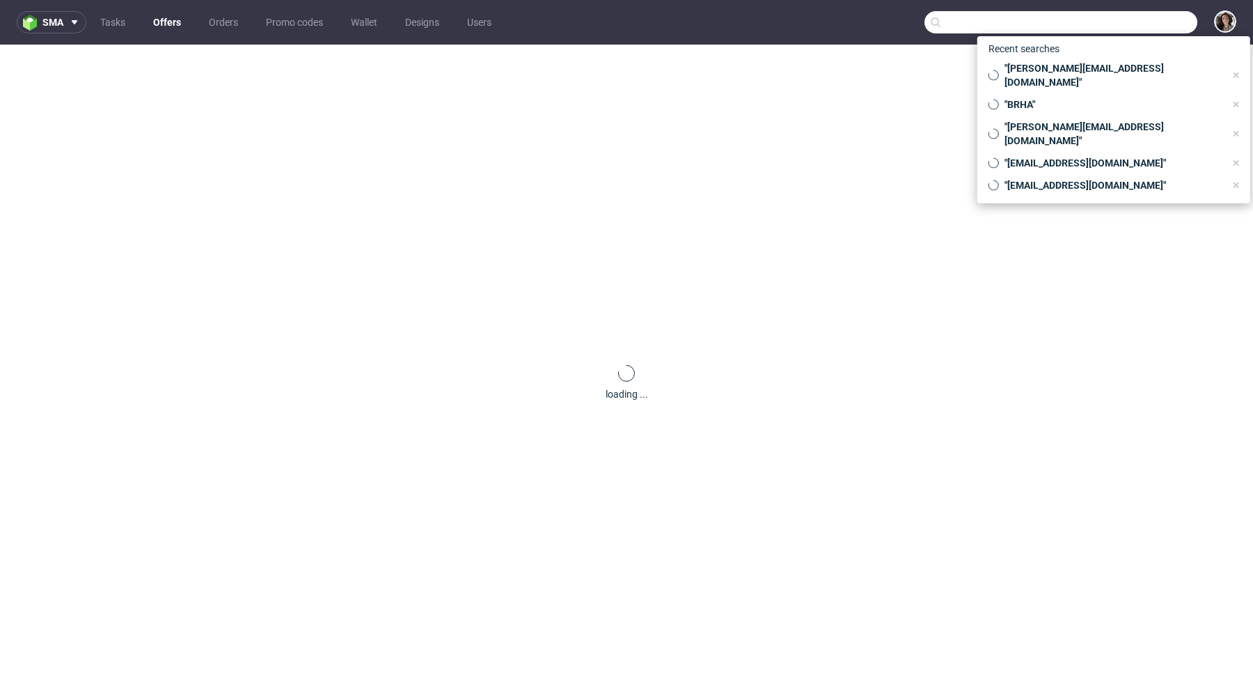
click at [1115, 26] on input "text" at bounding box center [1060, 22] width 273 height 22
paste input "[URL][DOMAIN_NAME]"
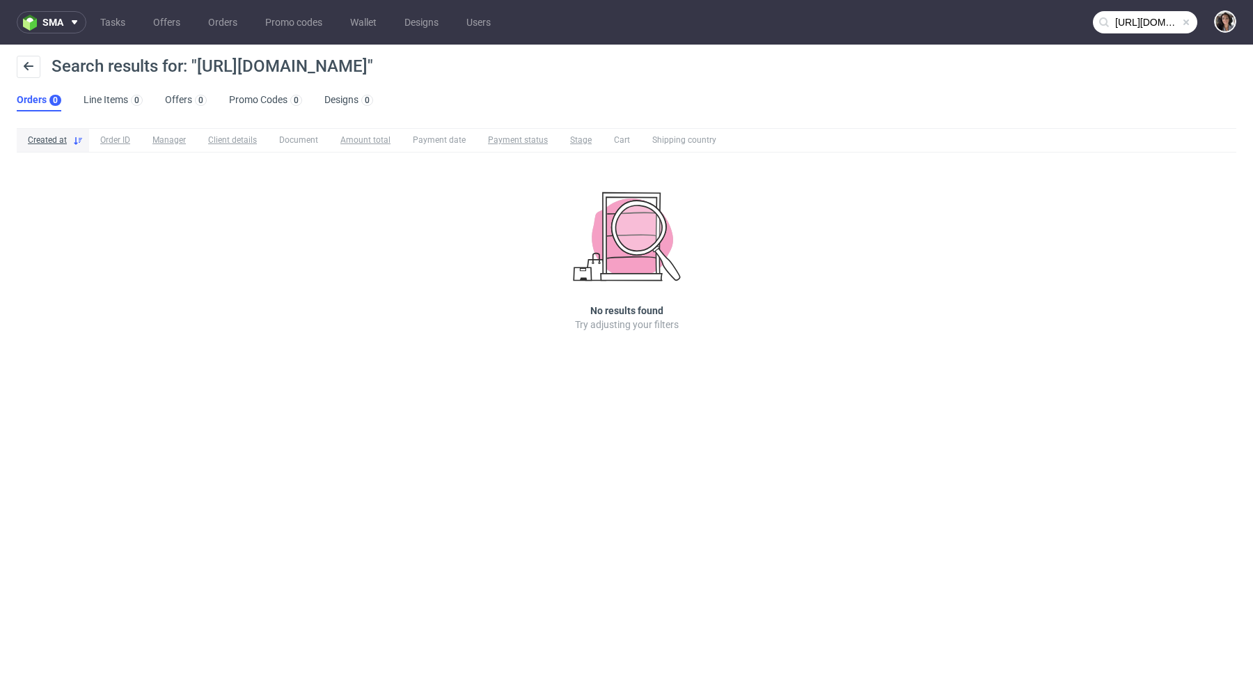
click at [1130, 15] on input "[URL][DOMAIN_NAME]" at bounding box center [1145, 22] width 104 height 22
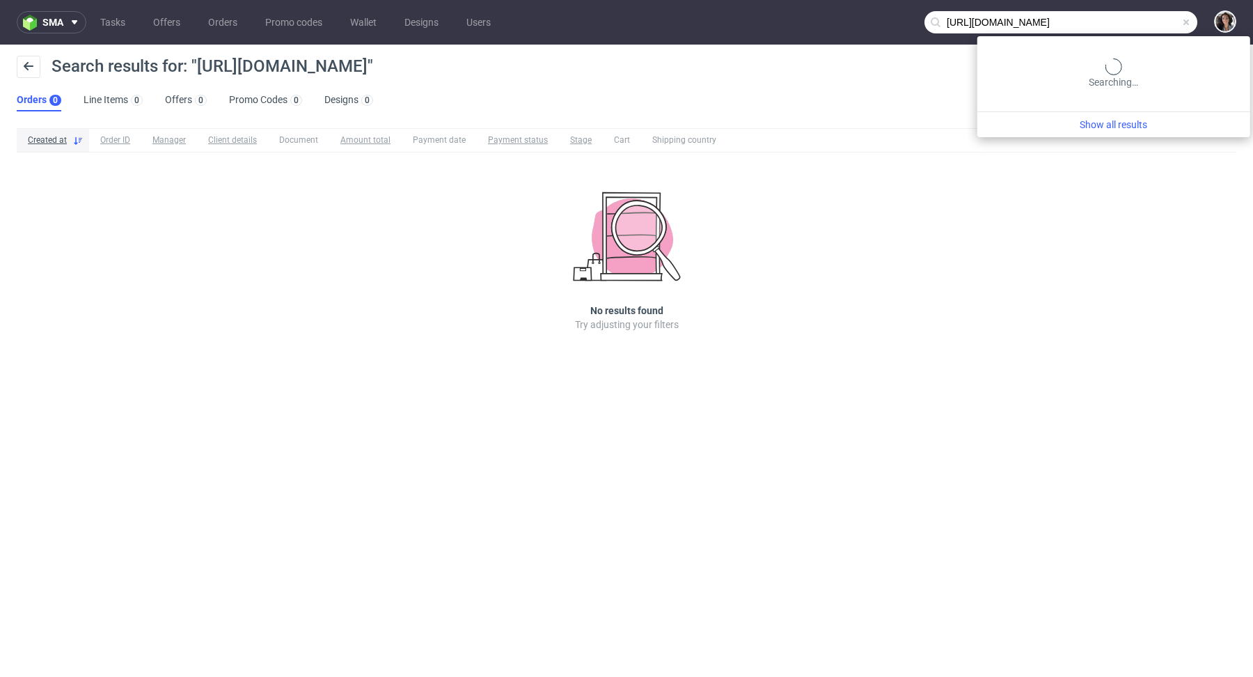
click at [1130, 15] on input "[URL][DOMAIN_NAME]" at bounding box center [1060, 22] width 273 height 22
paste input "[PERSON_NAME][EMAIL_ADDRESS][DOMAIN_NAME]"
type input "[PERSON_NAME][EMAIL_ADDRESS][DOMAIN_NAME]"
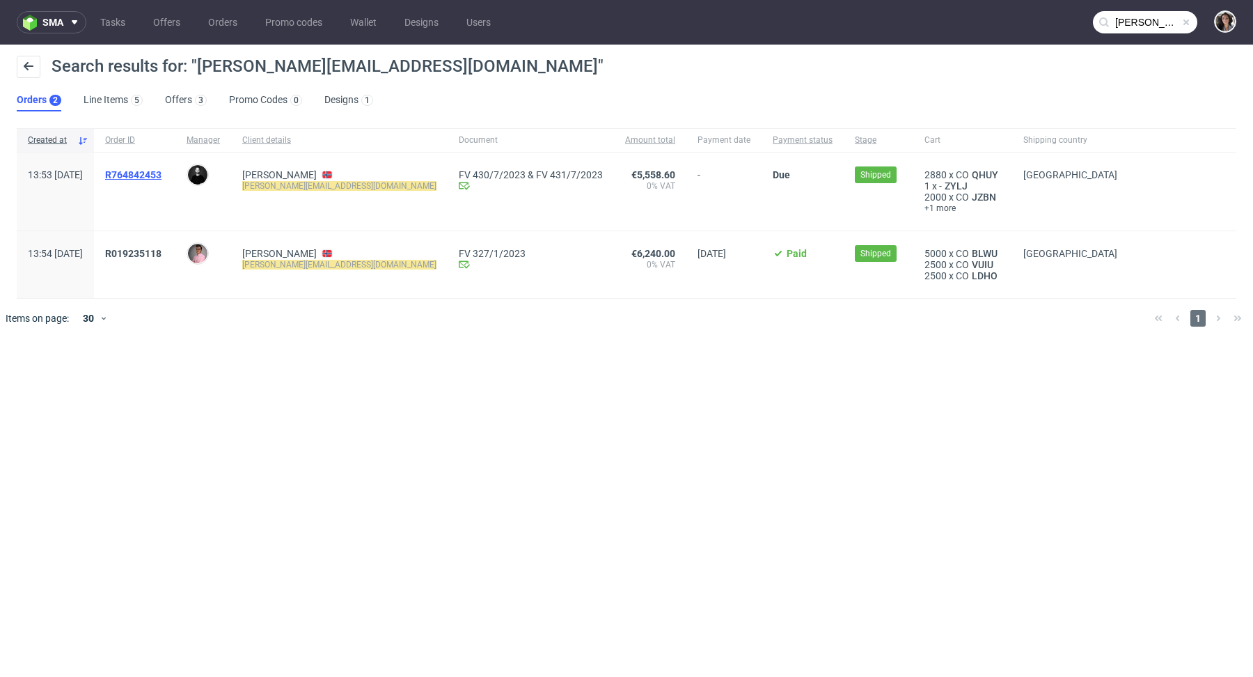
click at [161, 173] on span "R764842453" at bounding box center [133, 174] width 56 height 11
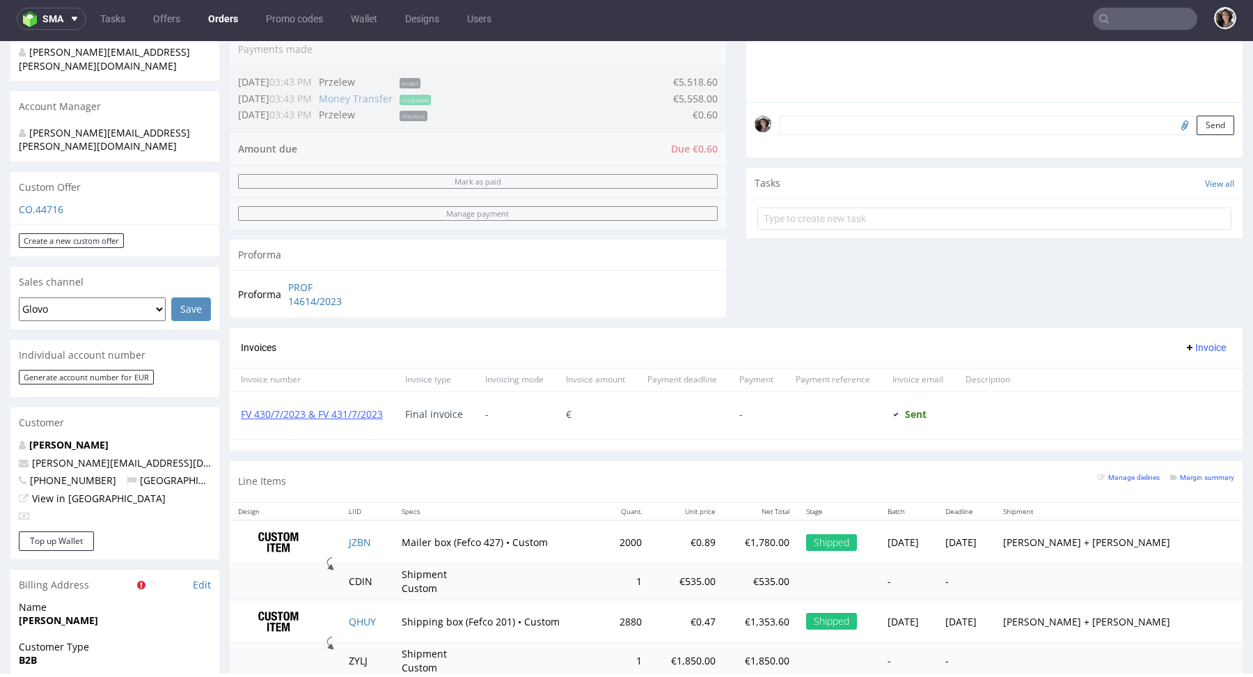
scroll to position [324, 0]
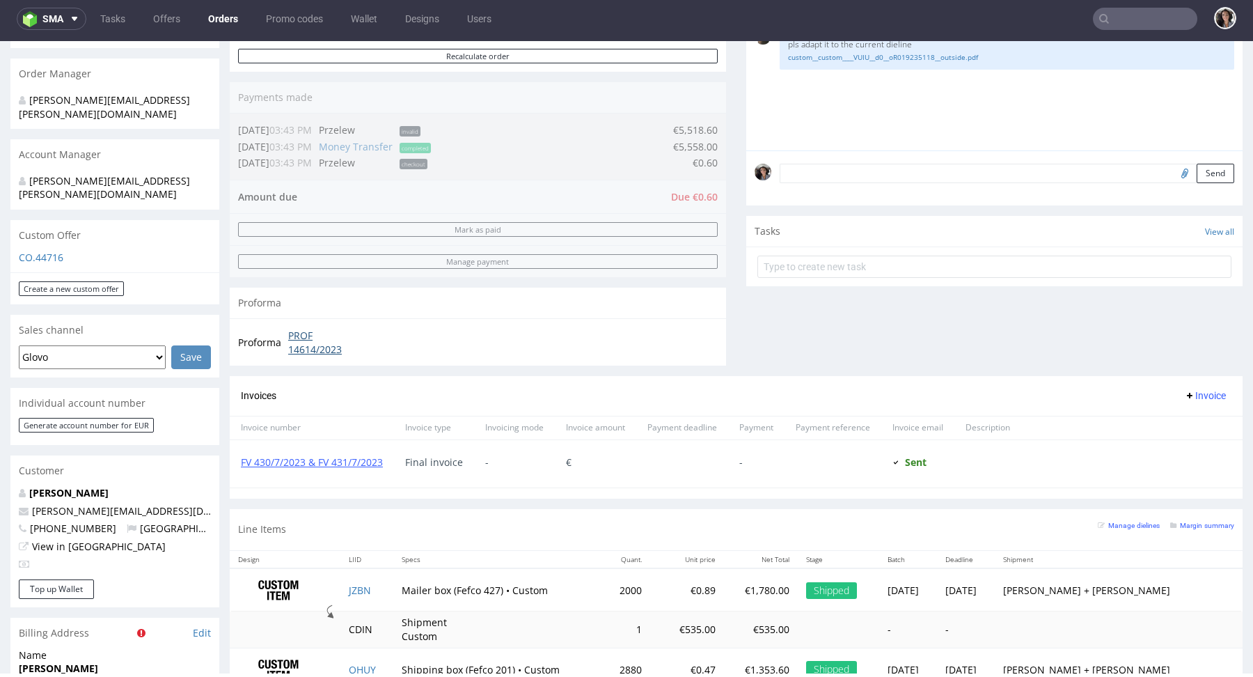
click at [317, 345] on link "PROF 14614/2023" at bounding box center [328, 342] width 80 height 27
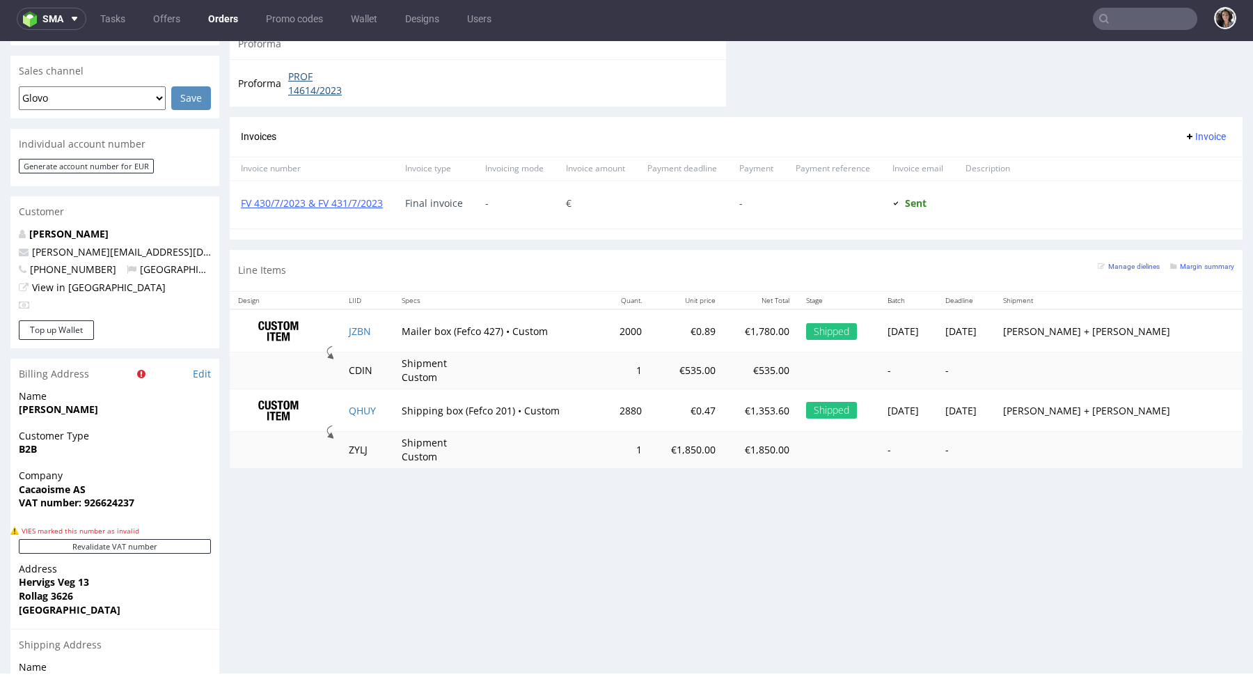
type input "[PERSON_NAME][EMAIL_ADDRESS][DOMAIN_NAME]"
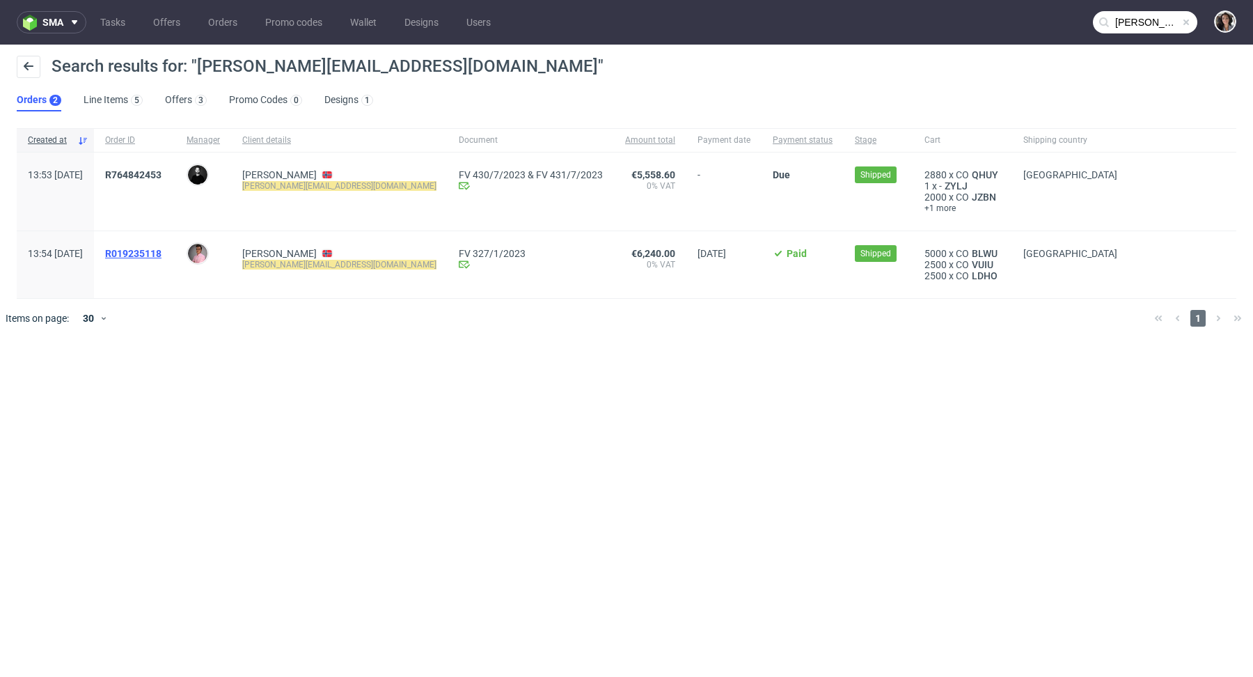
click at [161, 256] on span "R019235118" at bounding box center [133, 253] width 56 height 11
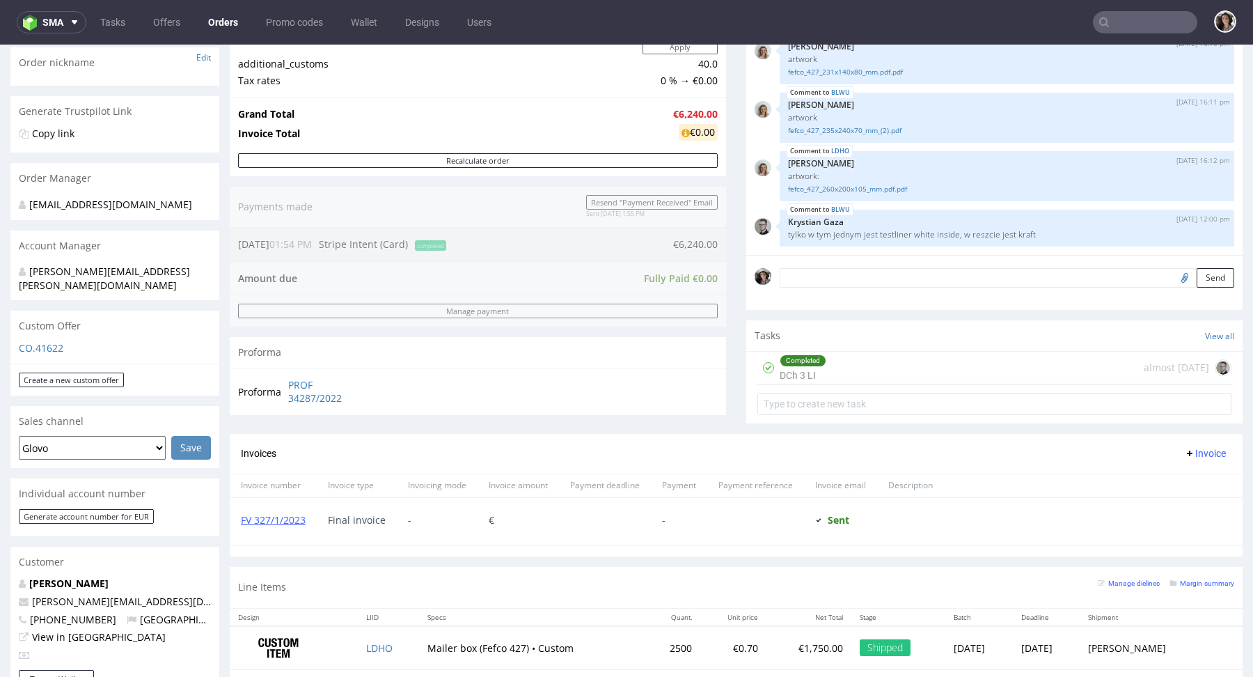
scroll to position [425, 0]
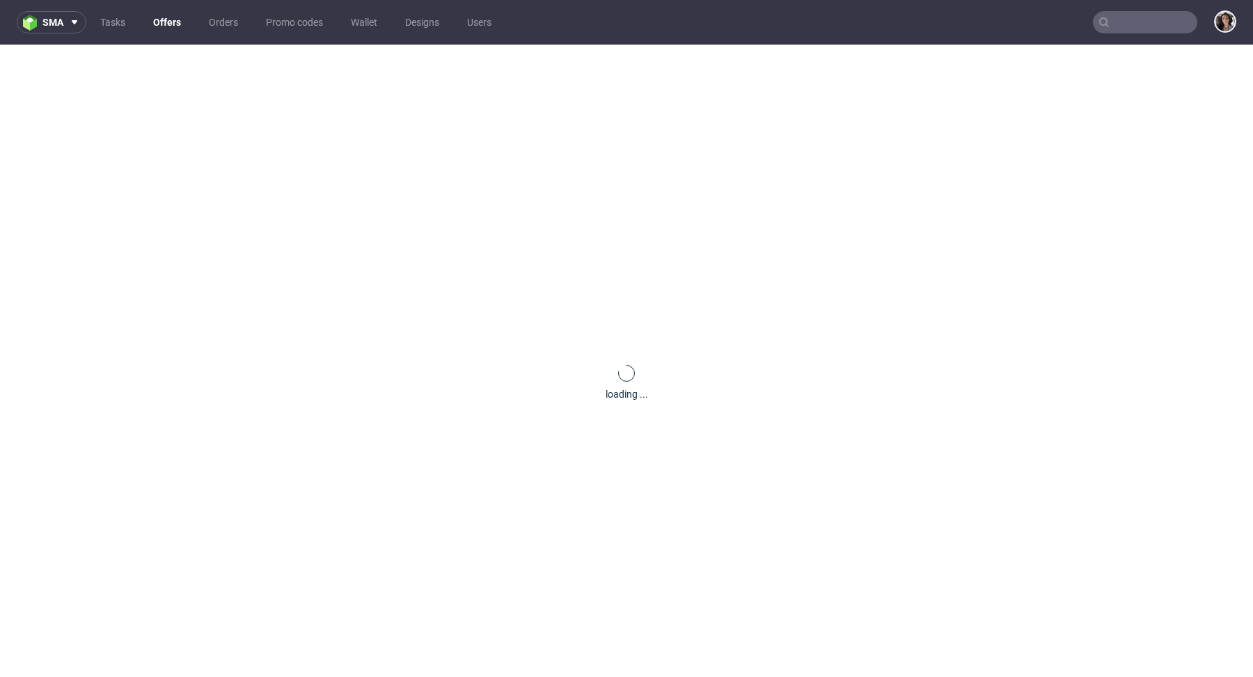
click at [1160, 15] on input "text" at bounding box center [1145, 22] width 104 height 22
paste input "[PERSON_NAME][EMAIL_ADDRESS][DOMAIN_NAME]"
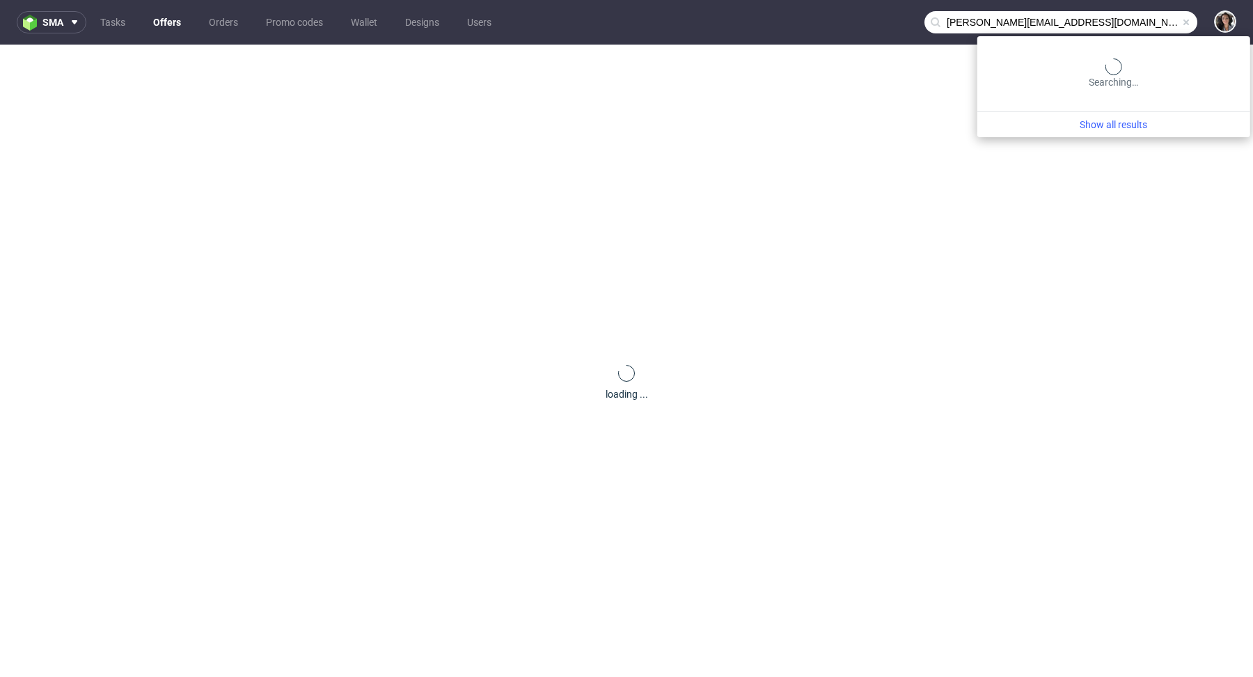
type input "[PERSON_NAME][EMAIL_ADDRESS][DOMAIN_NAME]"
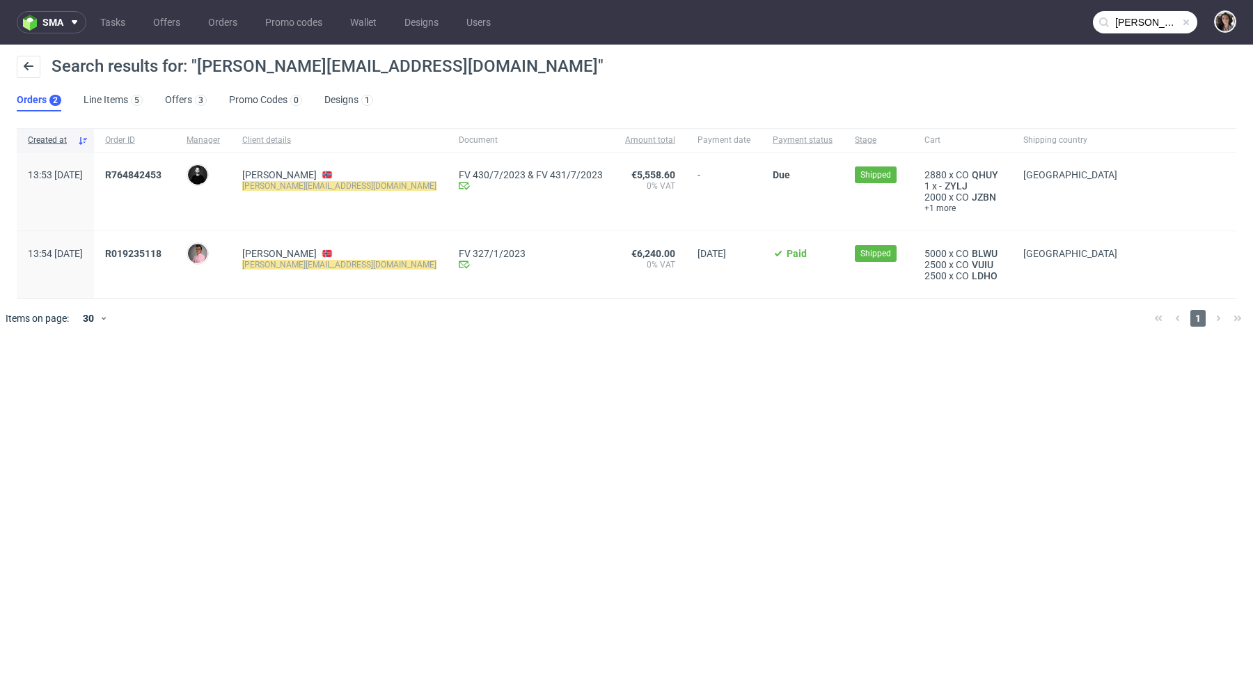
click at [170, 242] on div "R019235118" at bounding box center [134, 264] width 81 height 67
click at [161, 248] on span "R019235118" at bounding box center [133, 253] width 56 height 11
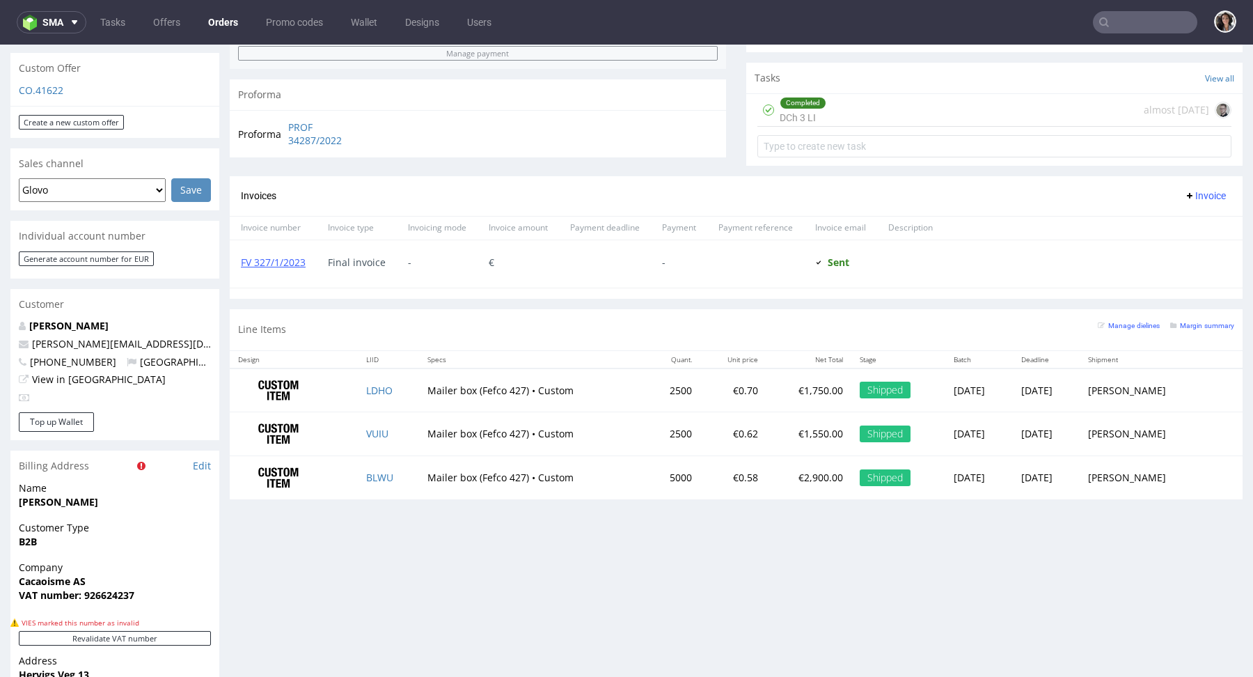
scroll to position [289, 0]
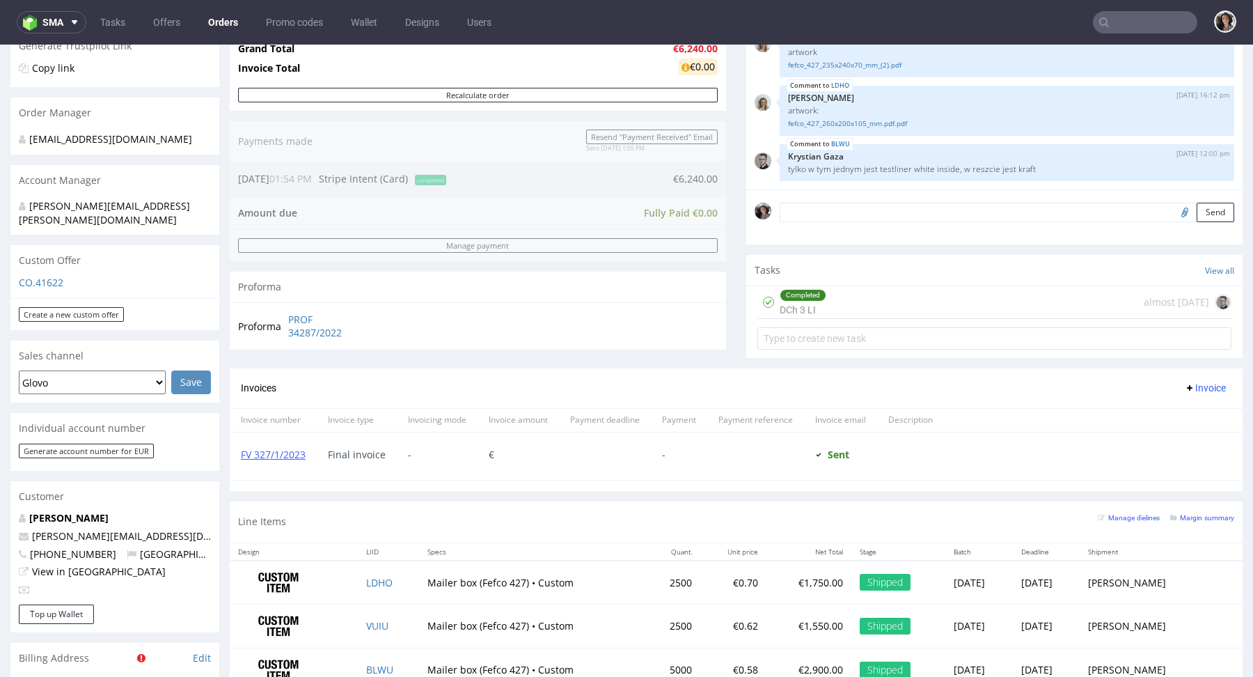
click at [46, 254] on div "Custom Offer" at bounding box center [114, 260] width 209 height 31
click at [46, 276] on p "CO.41622" at bounding box center [115, 283] width 192 height 14
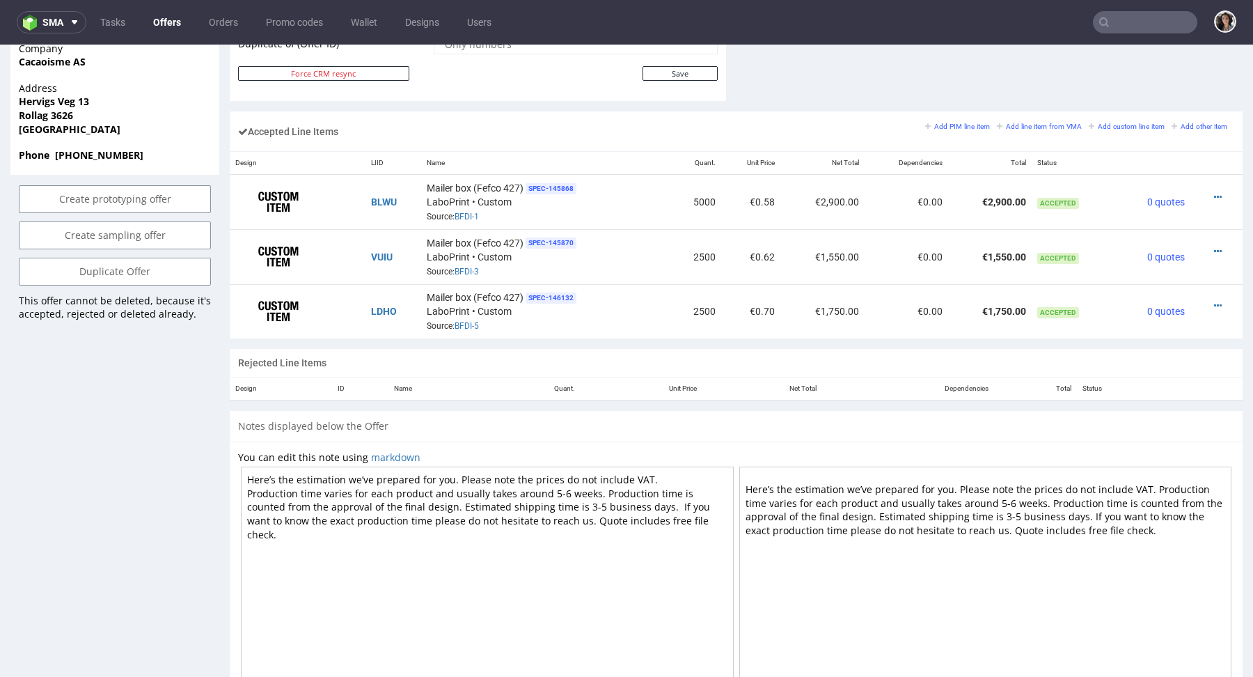
scroll to position [733, 0]
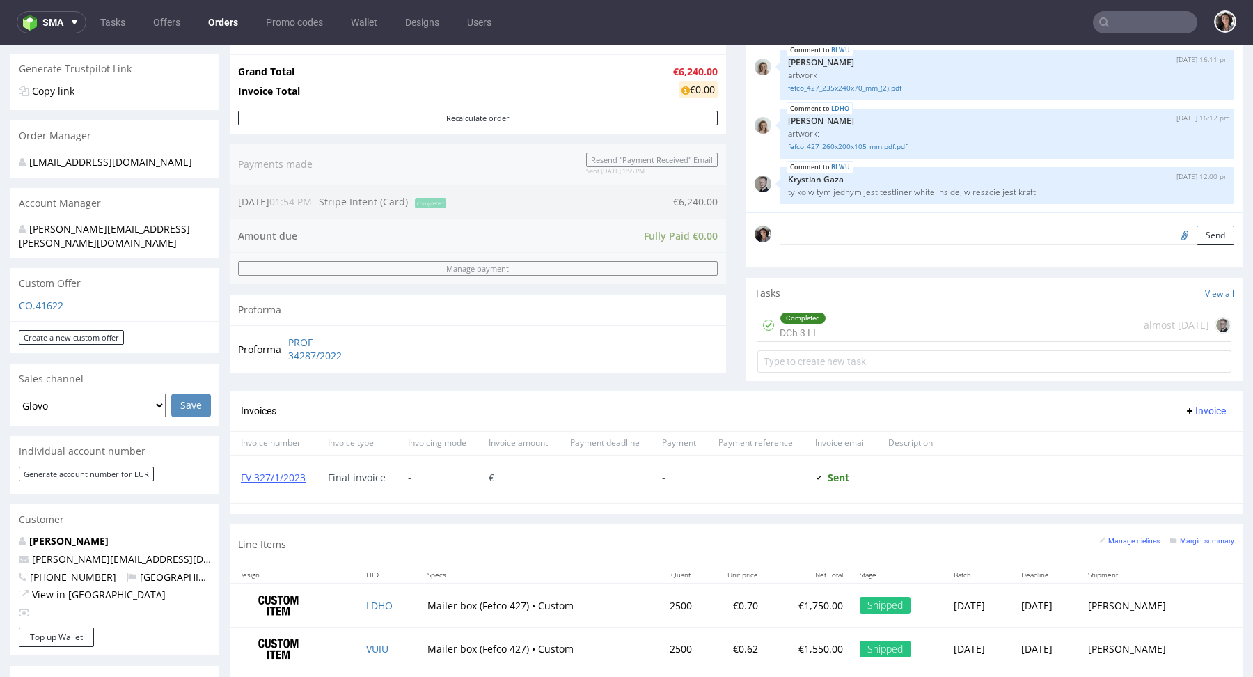
scroll to position [485, 0]
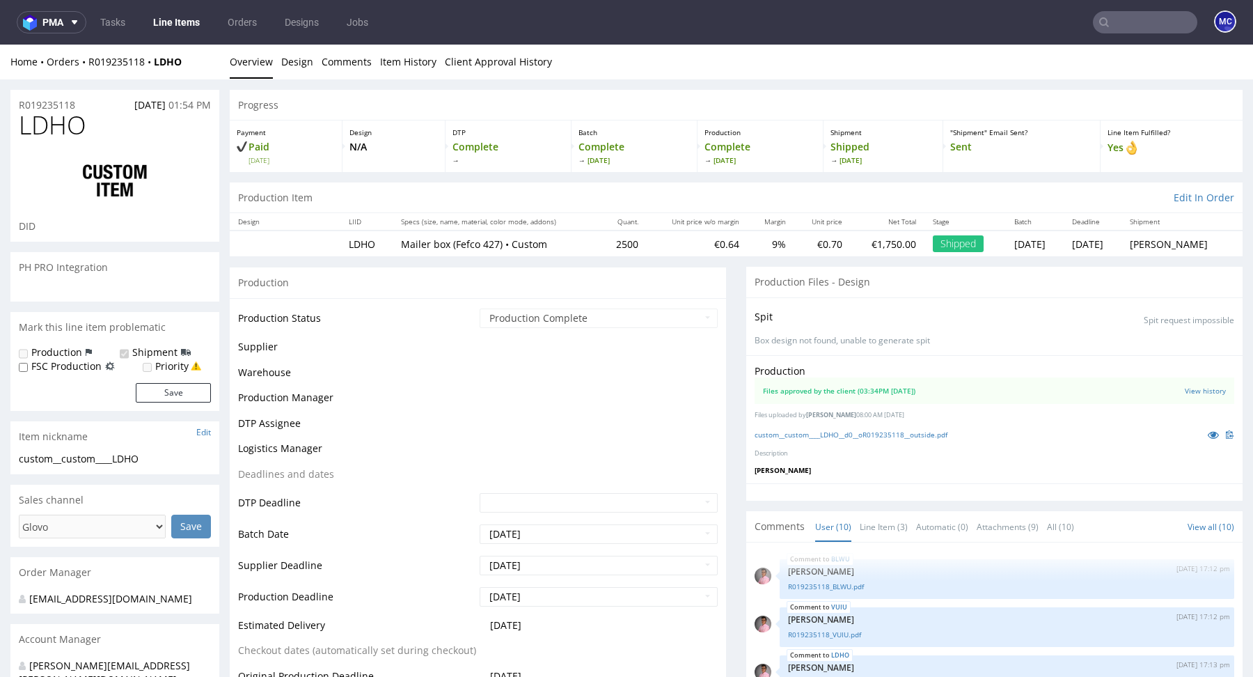
scroll to position [292, 0]
